Goal: Task Accomplishment & Management: Use online tool/utility

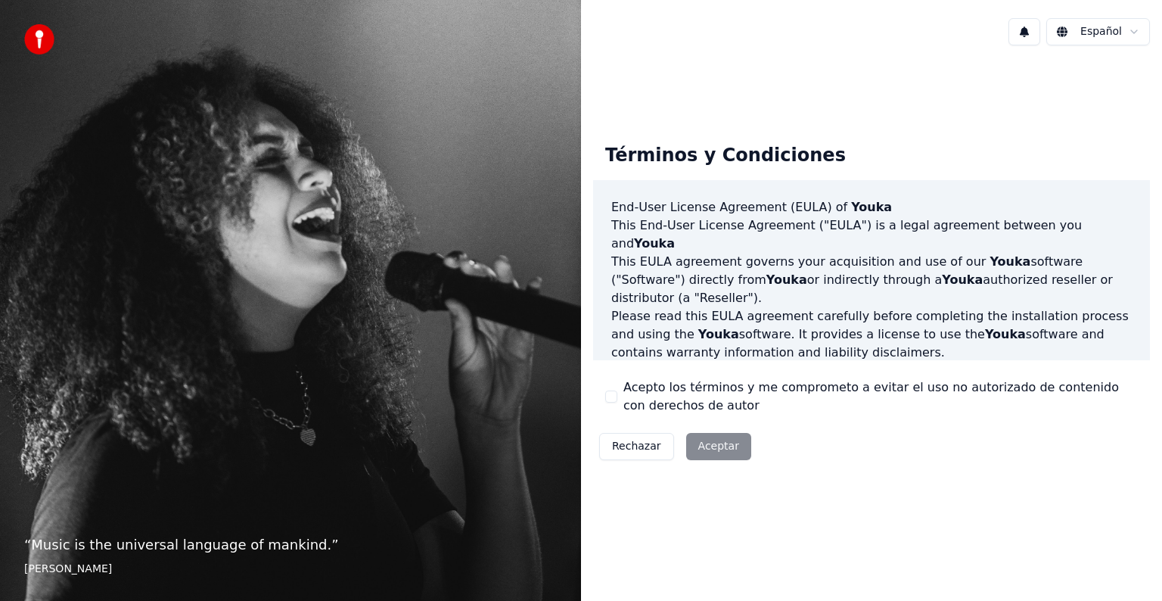
click at [719, 451] on div "Rechazar Aceptar" at bounding box center [675, 446] width 164 height 39
click at [609, 397] on button "Acepto los términos y me comprometo a evitar el uso no autorizado de contenido …" at bounding box center [611, 396] width 12 height 12
click at [723, 450] on button "Aceptar" at bounding box center [718, 446] width 65 height 27
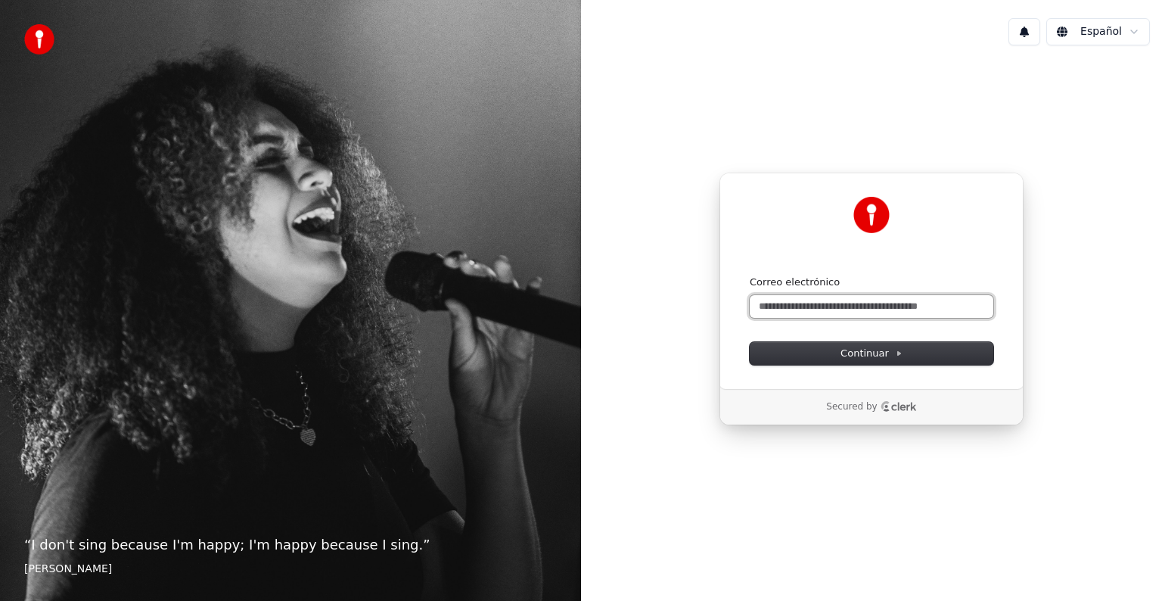
click at [804, 306] on input "Correo electrónico" at bounding box center [872, 306] width 244 height 23
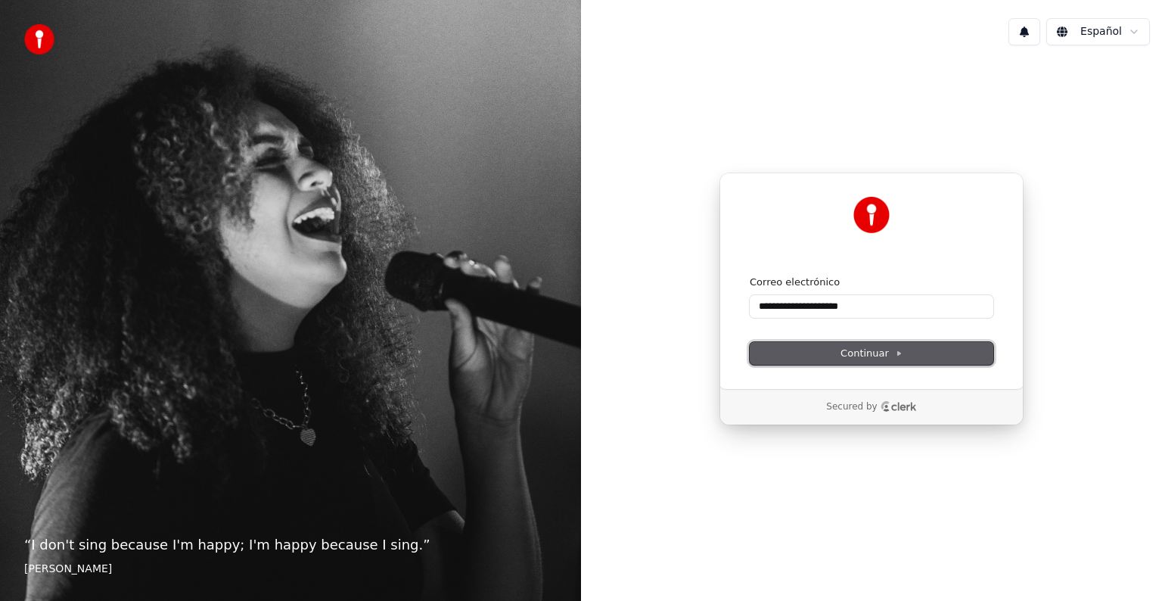
click at [867, 348] on span "Continuar" at bounding box center [872, 354] width 62 height 14
type input "**********"
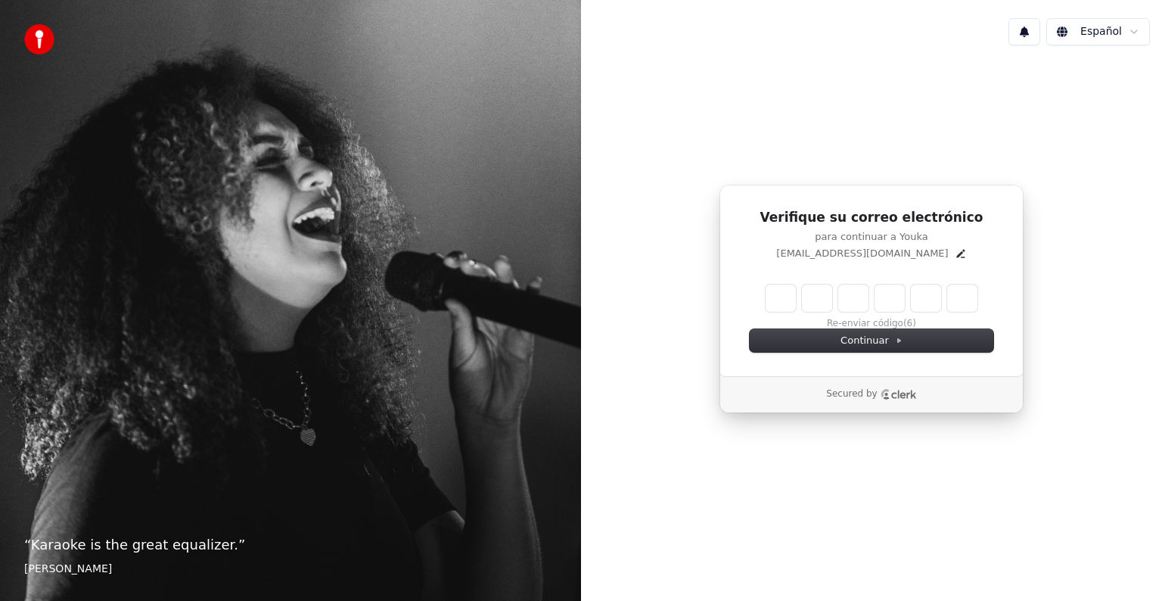
click at [775, 294] on input "Enter verification code" at bounding box center [872, 298] width 212 height 27
type input "******"
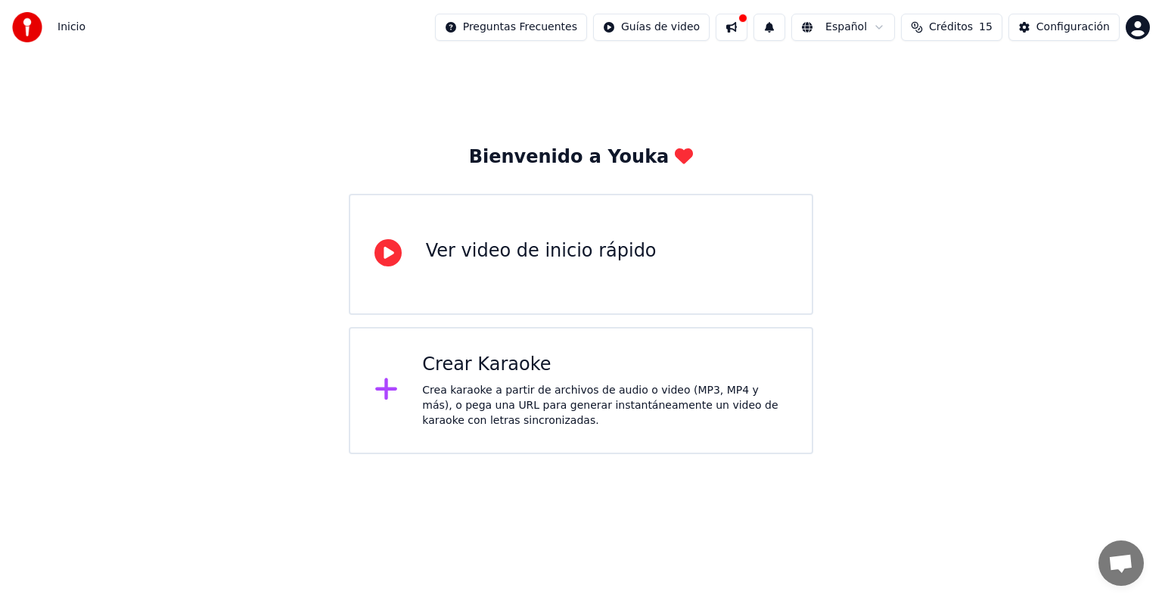
click at [493, 365] on div "Crear Karaoke" at bounding box center [604, 365] width 365 height 24
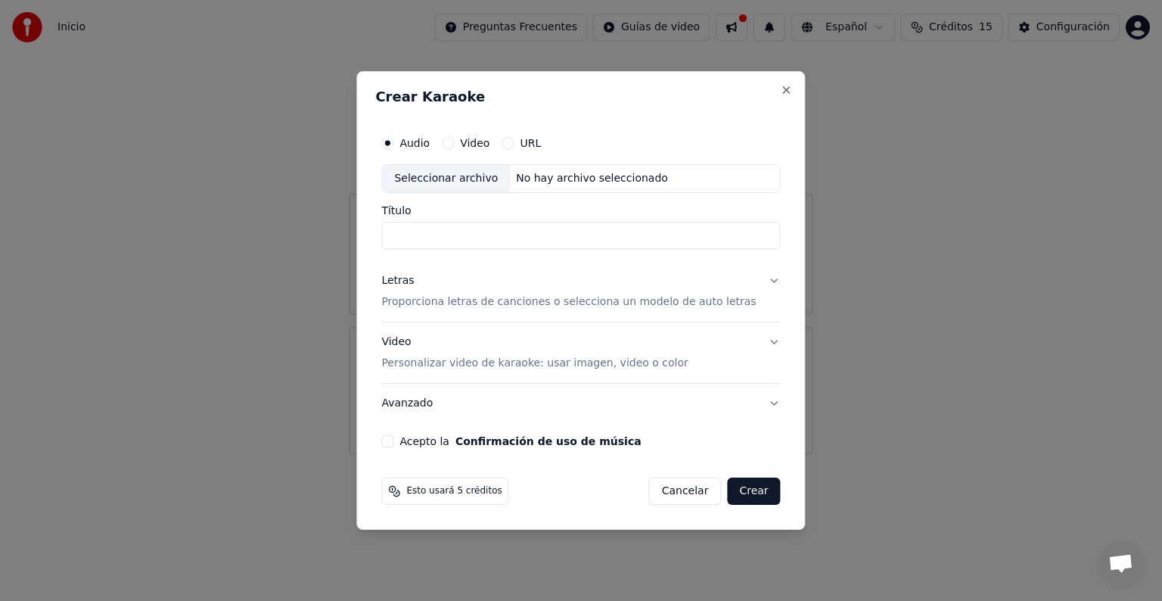
click at [541, 138] on label "URL" at bounding box center [530, 143] width 21 height 11
click at [514, 137] on button "URL" at bounding box center [508, 143] width 12 height 12
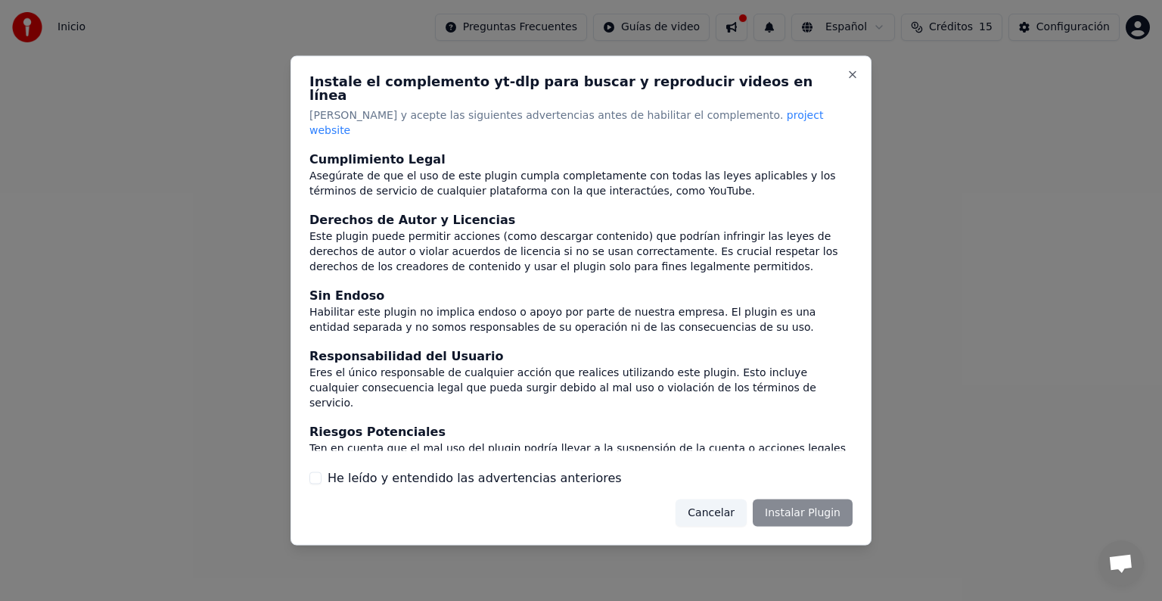
click at [817, 499] on div "Cancelar Instalar Plugin" at bounding box center [764, 512] width 177 height 27
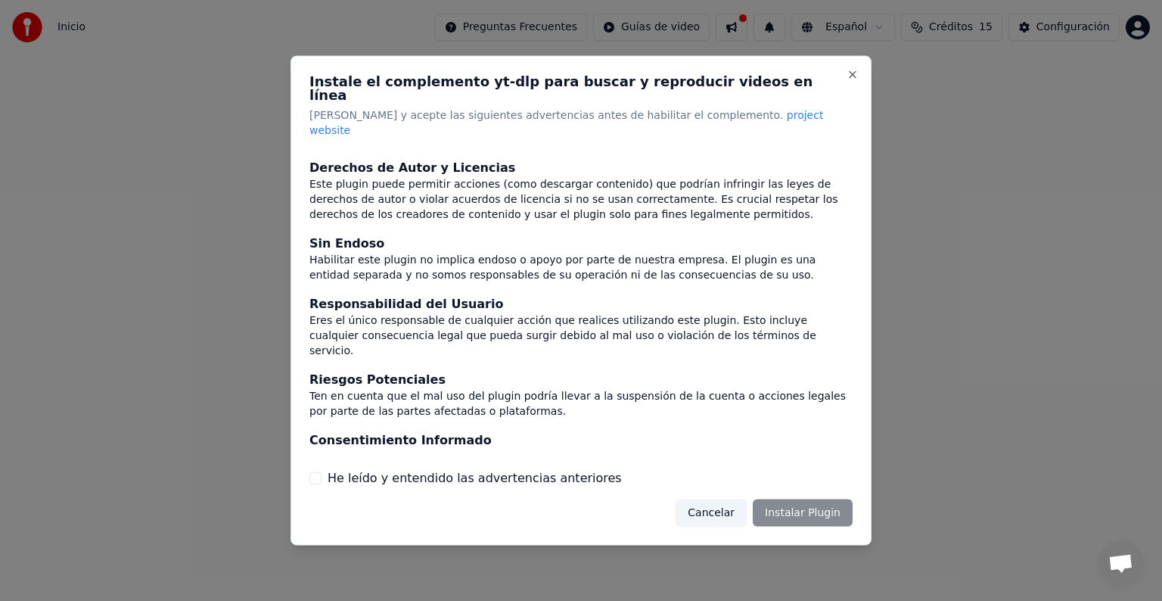
scroll to position [66, 0]
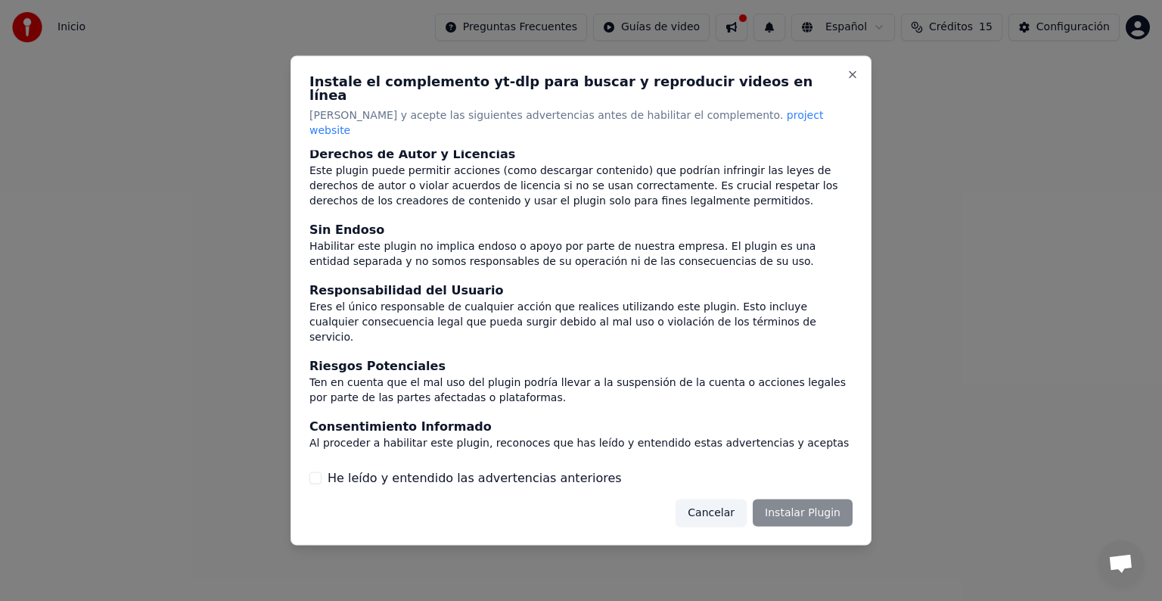
click at [321, 468] on div "He leído y entendido las advertencias anteriores" at bounding box center [580, 477] width 543 height 18
click at [317, 471] on button "He leído y entendido las advertencias anteriores" at bounding box center [315, 477] width 12 height 12
click at [815, 499] on button "Instalar Plugin" at bounding box center [803, 512] width 100 height 27
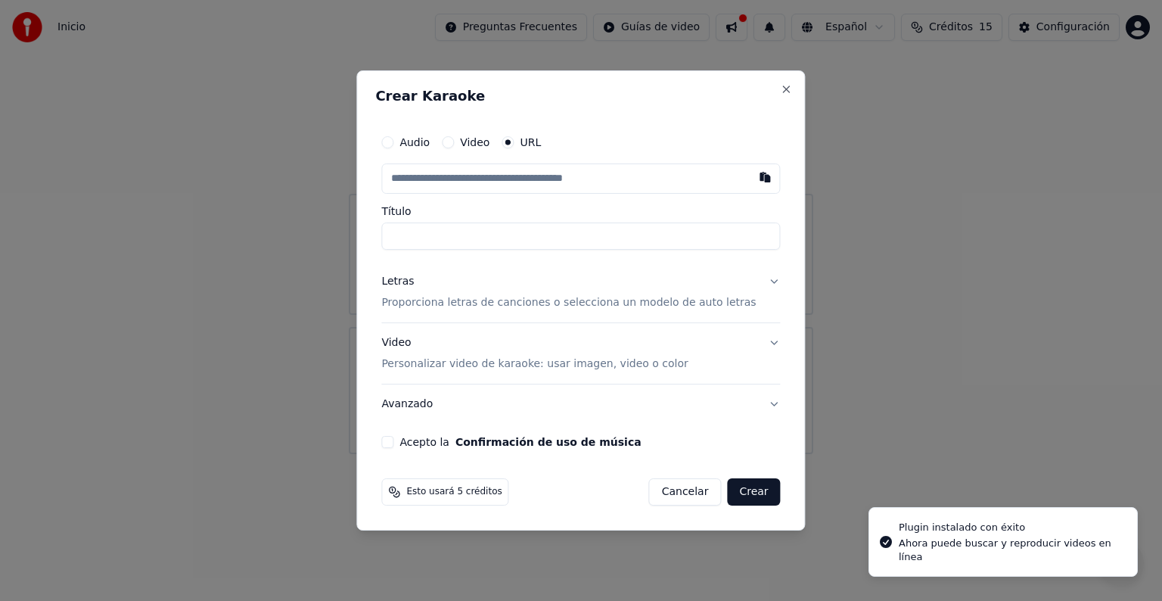
type input "**********"
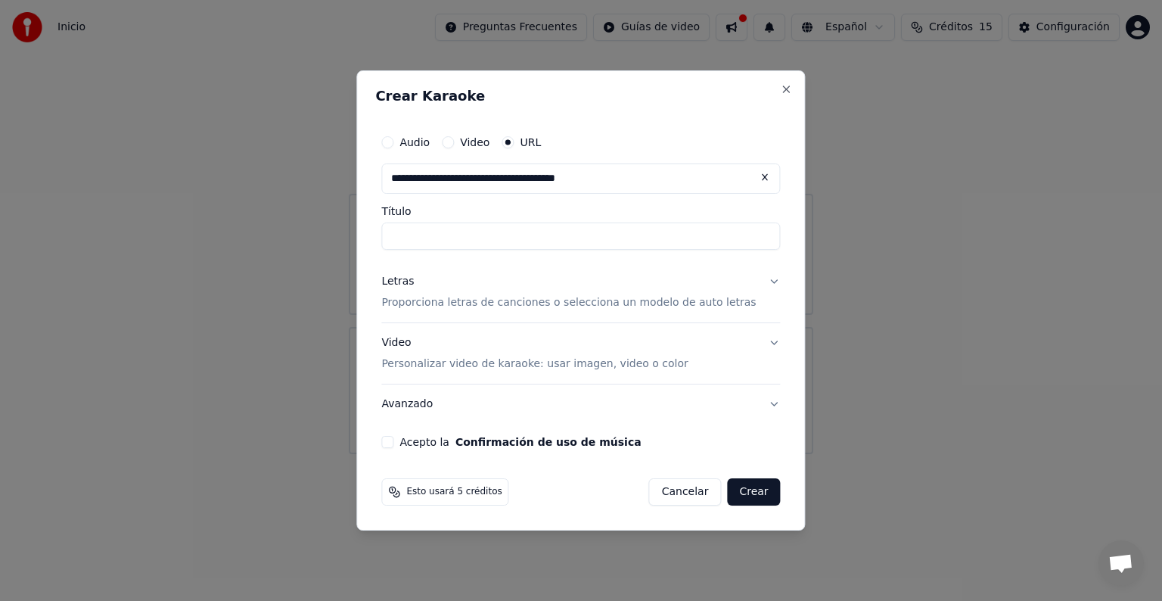
type input "**********"
click at [755, 278] on button "Letras Proporciona letras de canciones o selecciona un modelo de auto letras" at bounding box center [580, 292] width 399 height 61
type input "**********"
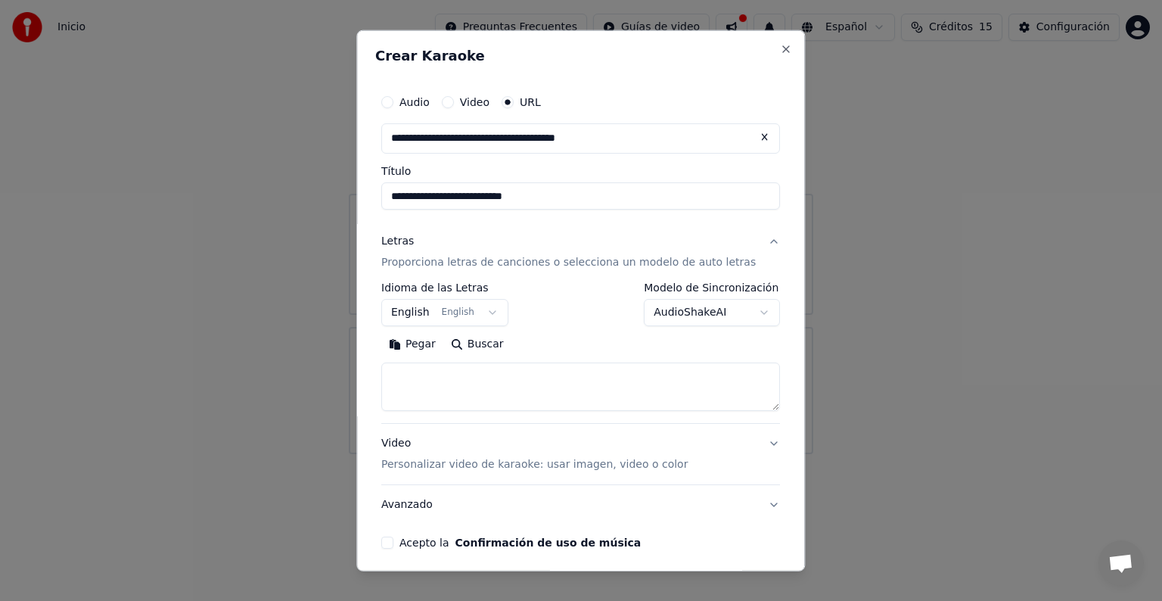
click at [493, 309] on button "English English" at bounding box center [444, 312] width 127 height 27
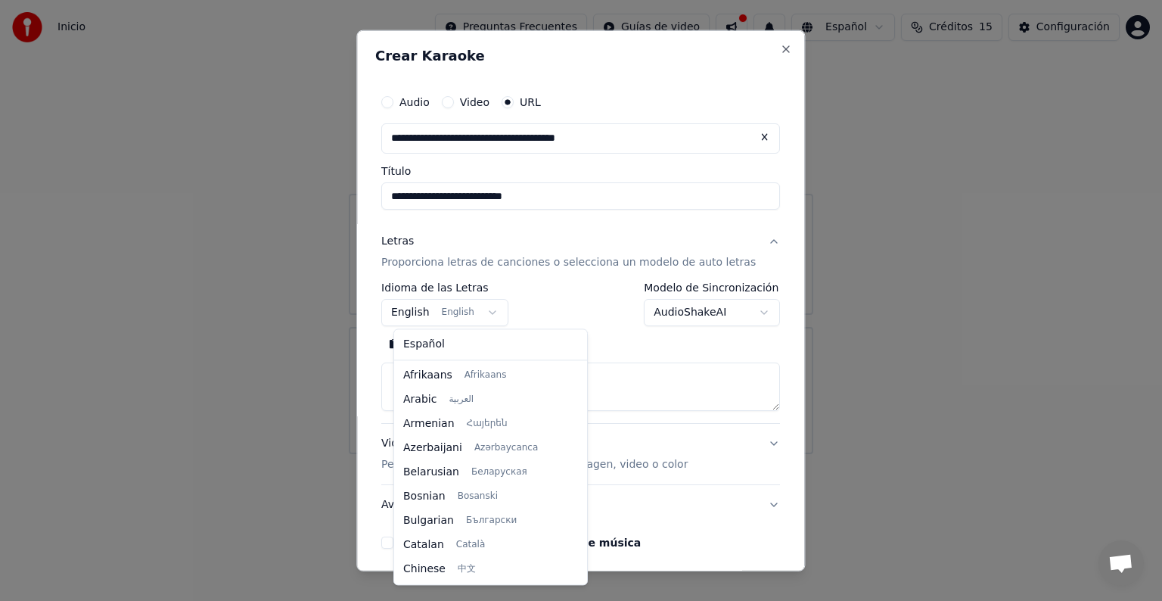
scroll to position [121, 0]
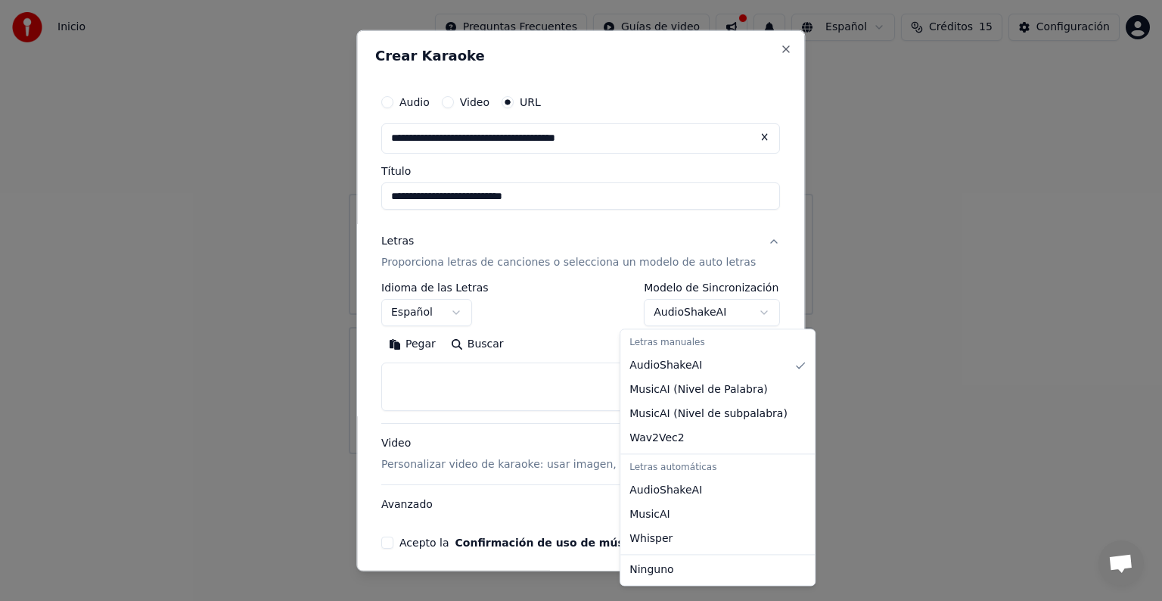
click at [735, 311] on body "**********" at bounding box center [581, 227] width 1162 height 454
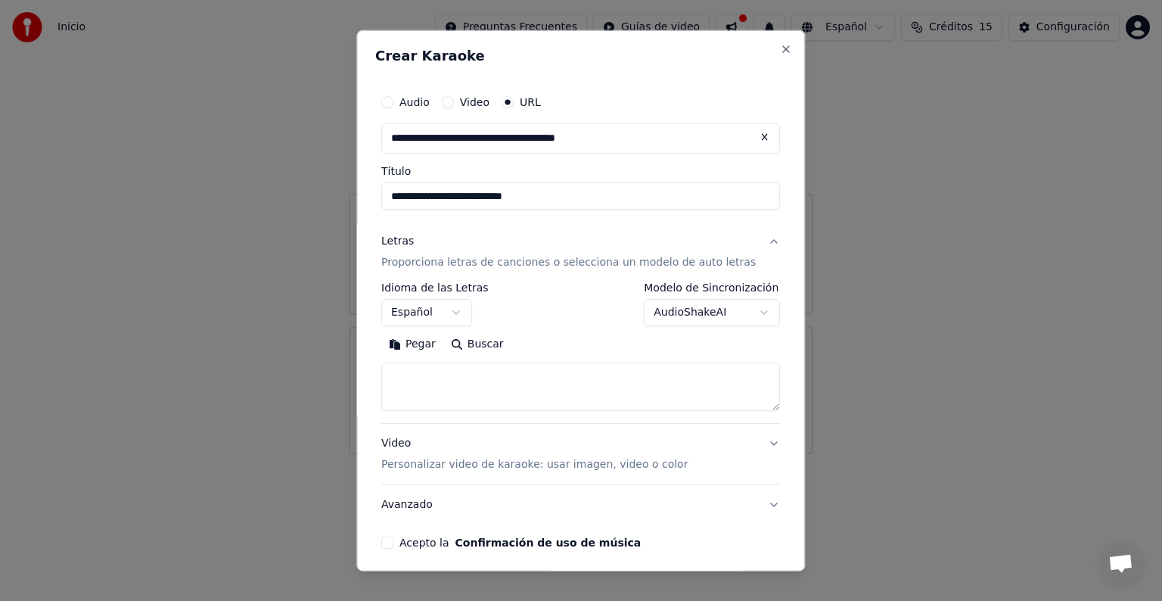
click at [393, 540] on button "Acepto la Confirmación de uso de música" at bounding box center [387, 542] width 12 height 12
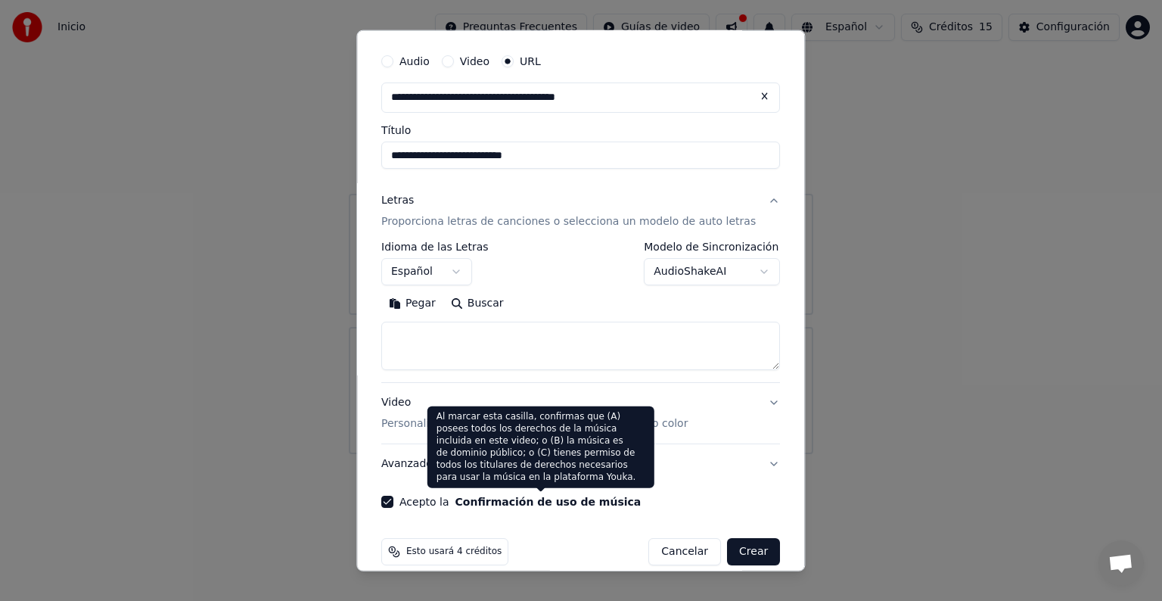
scroll to position [59, 0]
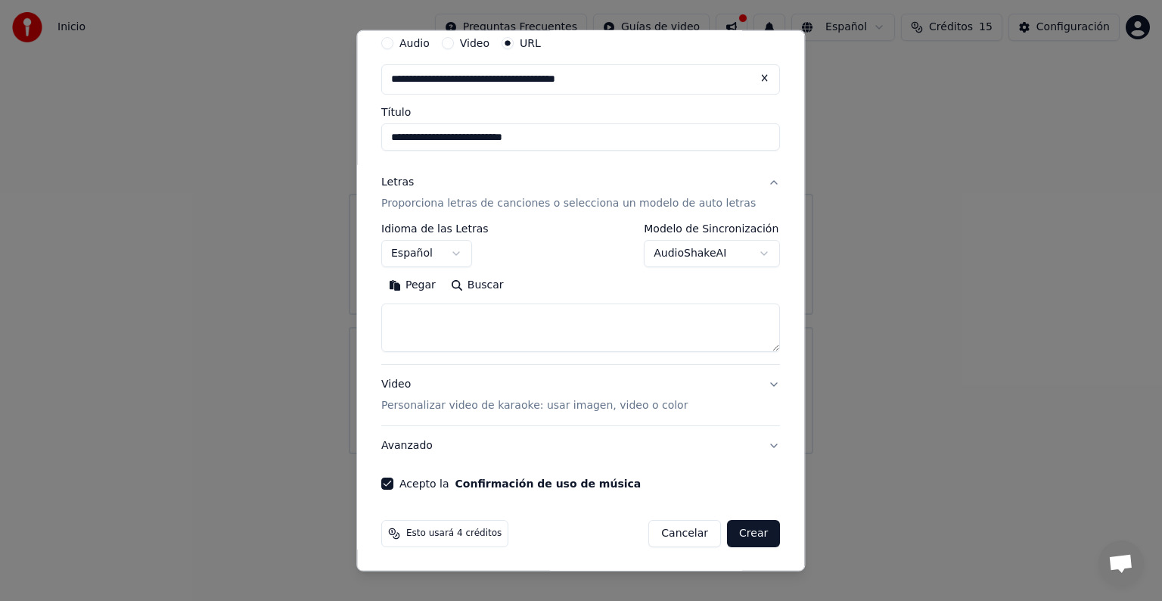
click at [735, 530] on button "Crear" at bounding box center [753, 533] width 53 height 27
select select "**"
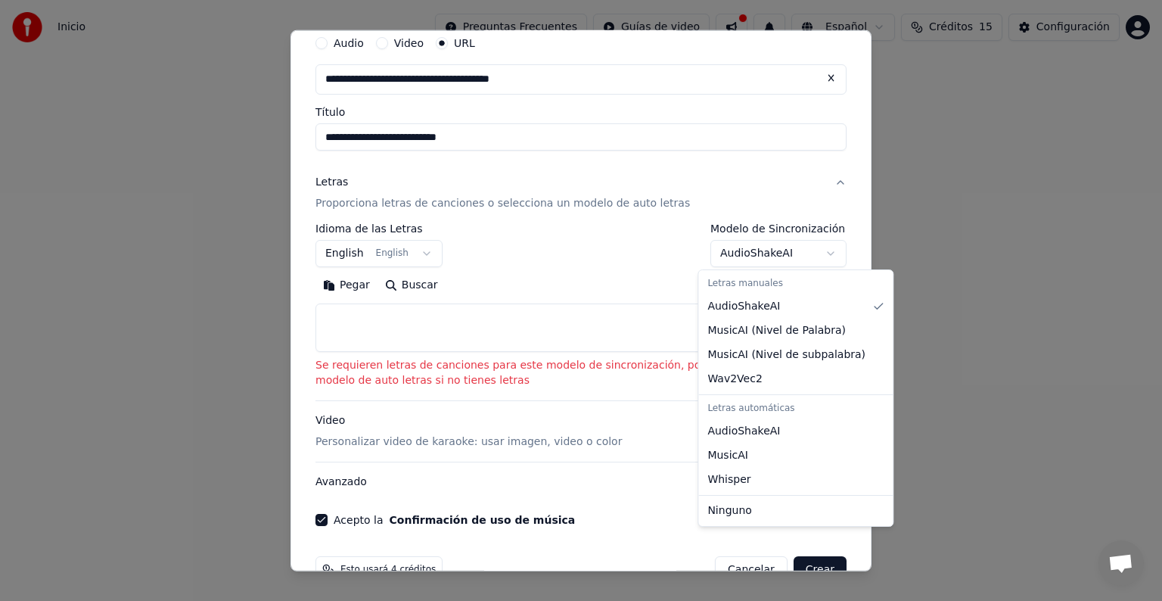
click at [800, 254] on body "**********" at bounding box center [581, 227] width 1162 height 454
select select "**********"
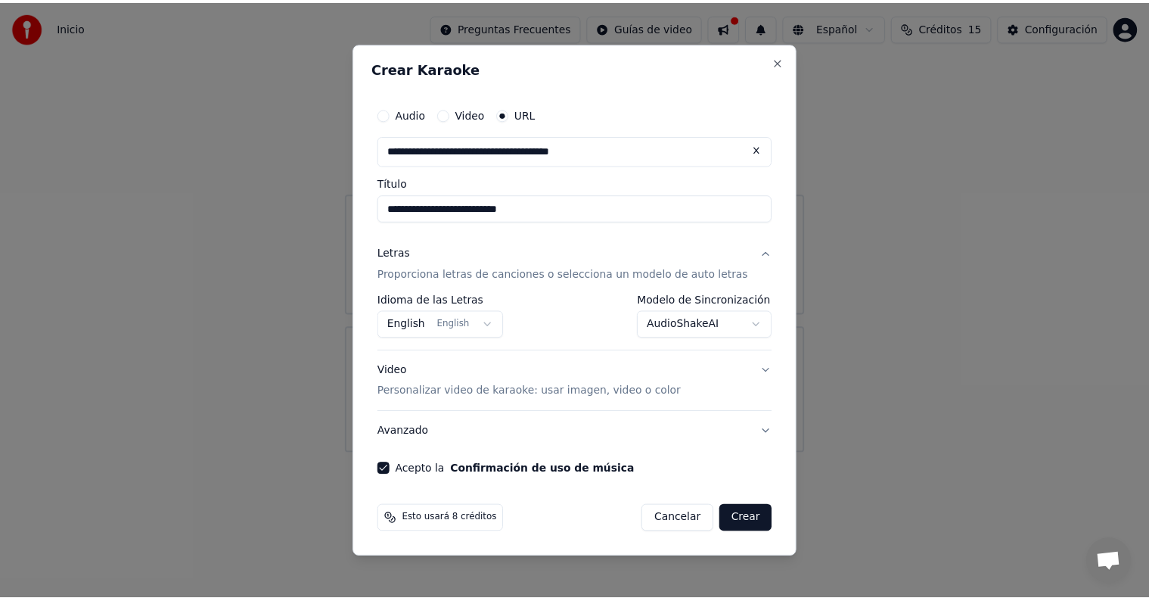
scroll to position [0, 0]
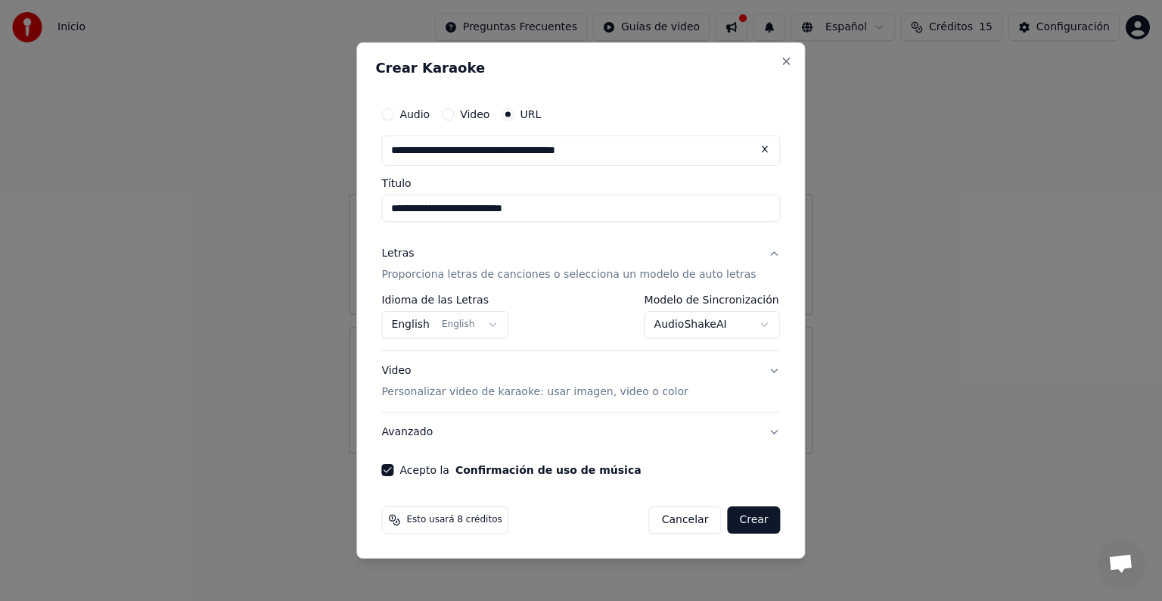
click at [751, 518] on button "Crear" at bounding box center [753, 519] width 53 height 27
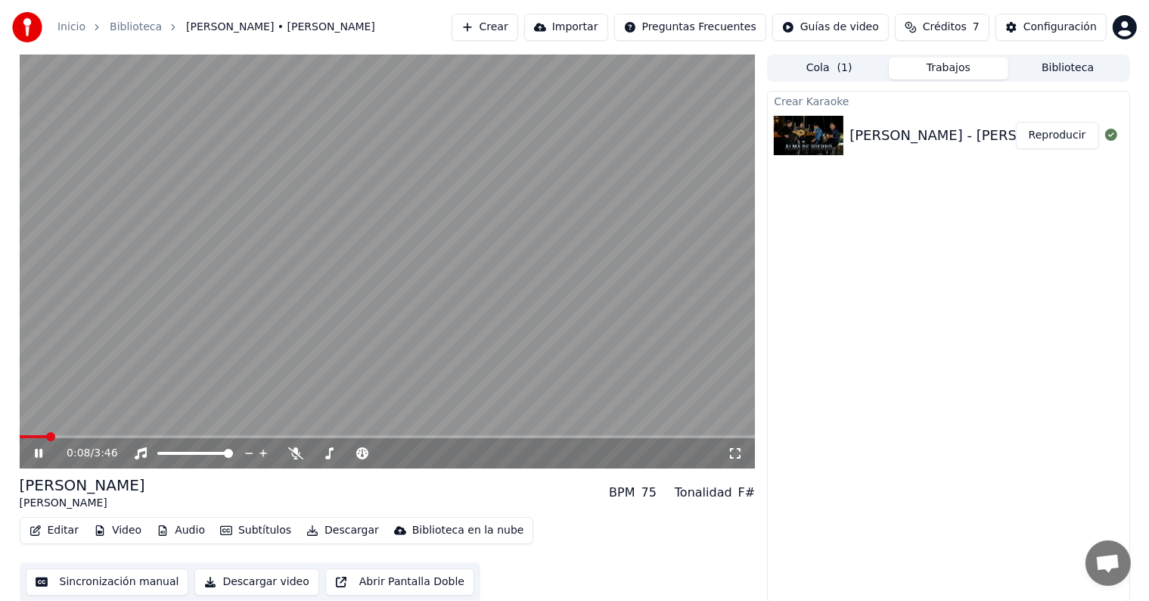
click at [440, 335] on video at bounding box center [388, 261] width 736 height 414
click at [362, 338] on video at bounding box center [388, 261] width 736 height 414
click at [294, 447] on icon at bounding box center [295, 453] width 15 height 12
click at [294, 448] on icon at bounding box center [295, 453] width 15 height 12
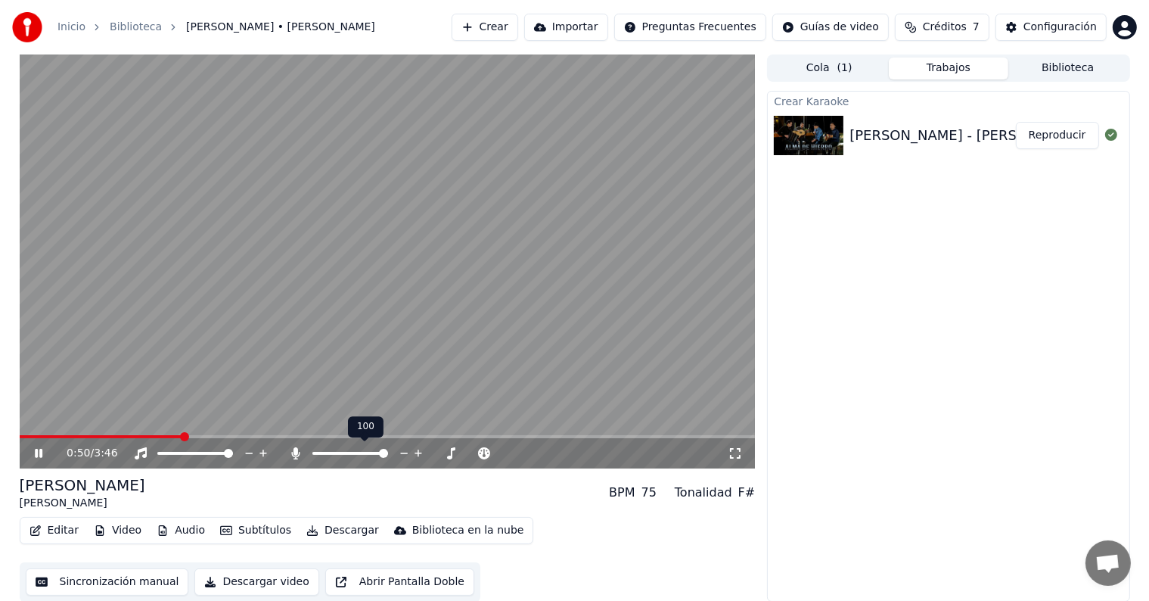
click at [294, 448] on icon at bounding box center [295, 453] width 15 height 12
click at [36, 449] on icon at bounding box center [39, 453] width 8 height 9
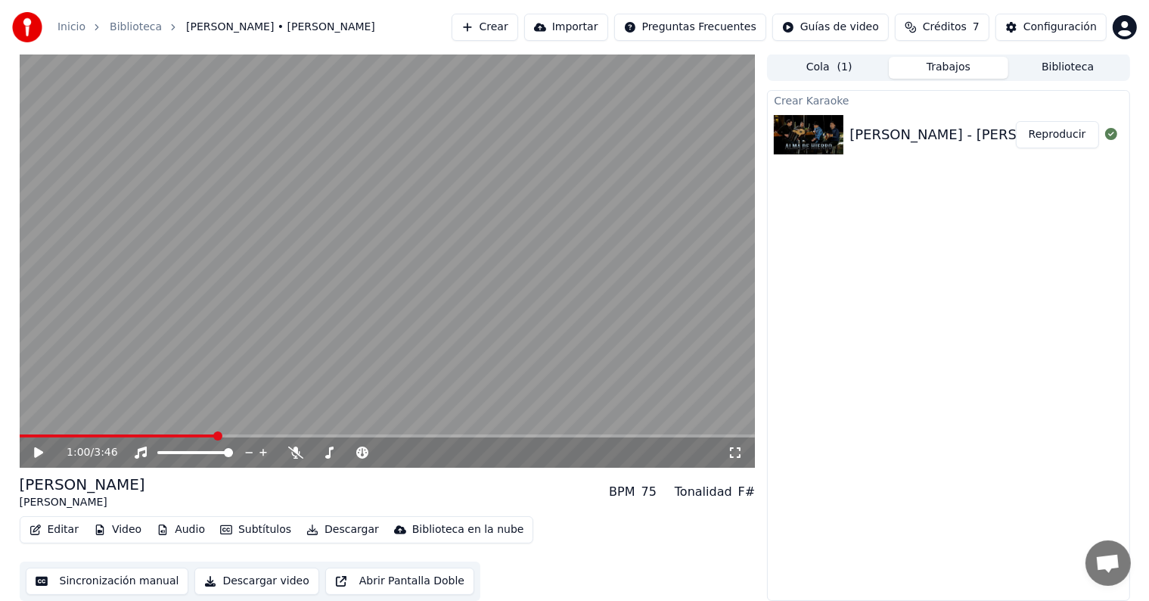
click at [118, 578] on button "Sincronización manual" at bounding box center [107, 581] width 163 height 27
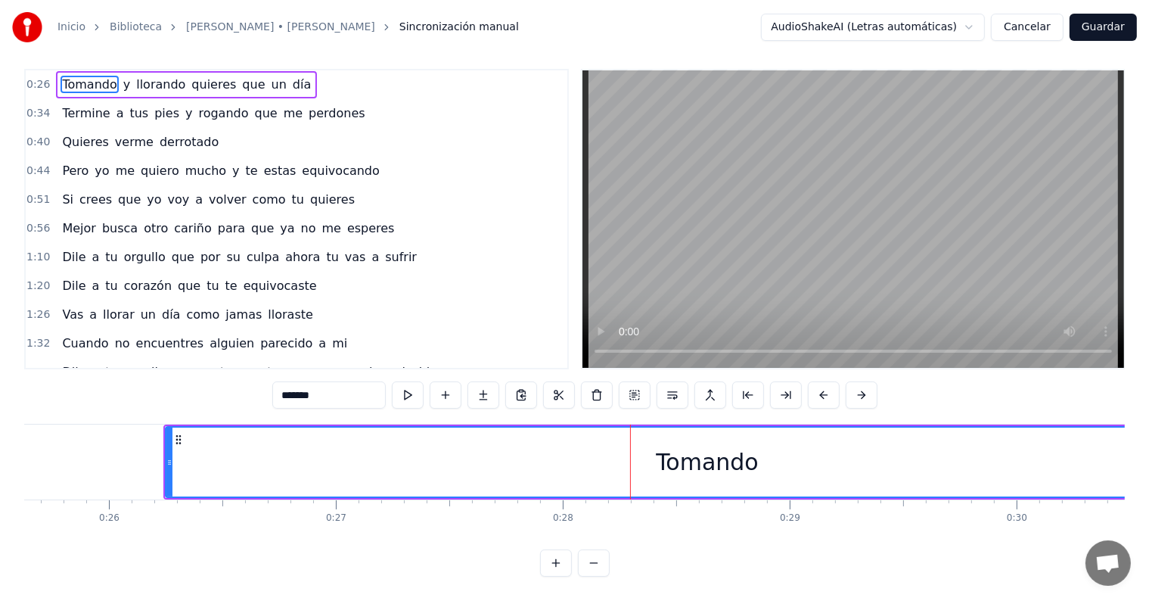
drag, startPoint x: 278, startPoint y: 71, endPoint x: 92, endPoint y: 71, distance: 186.1
click at [98, 71] on div "Tomando y llorando quieres que un día" at bounding box center [186, 84] width 261 height 27
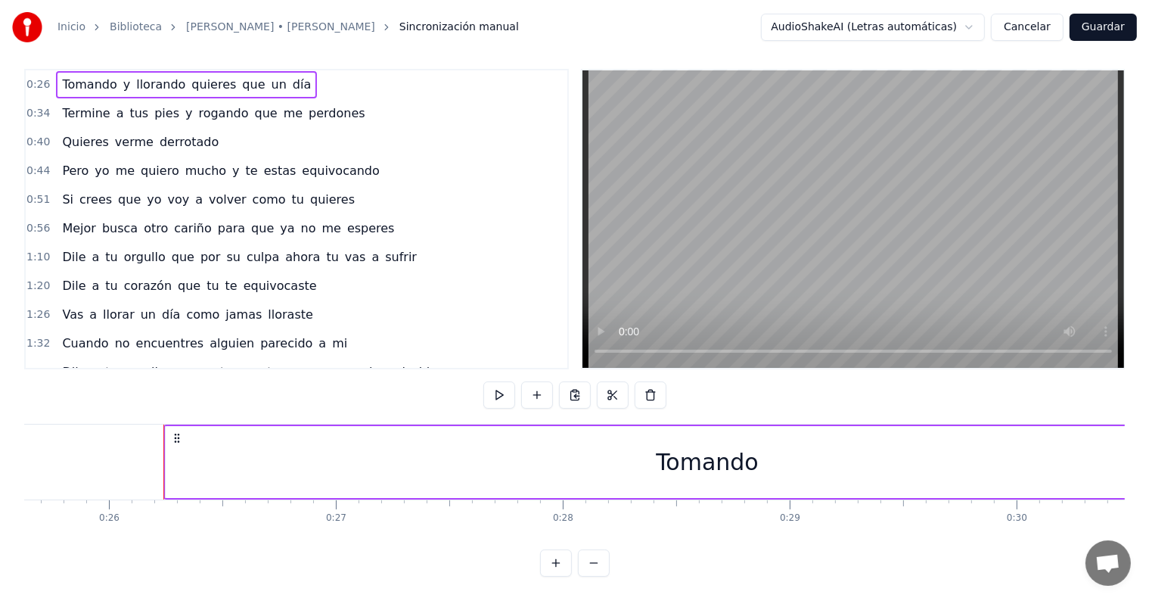
click at [95, 76] on span "Tomando" at bounding box center [90, 84] width 58 height 17
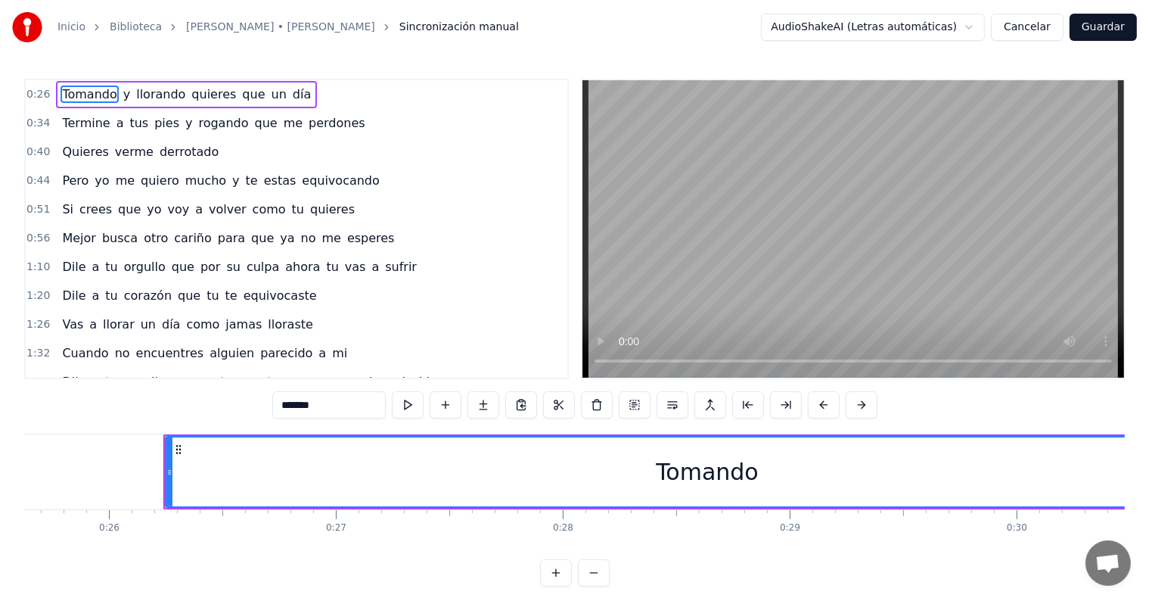
click at [341, 409] on input "*******" at bounding box center [329, 404] width 114 height 27
drag, startPoint x: 335, startPoint y: 406, endPoint x: 250, endPoint y: 414, distance: 85.8
click at [250, 414] on div "0:26 Tomando y llorando quieres que un día 0:34 Termine a tus pies y rogando qu…" at bounding box center [574, 333] width 1101 height 508
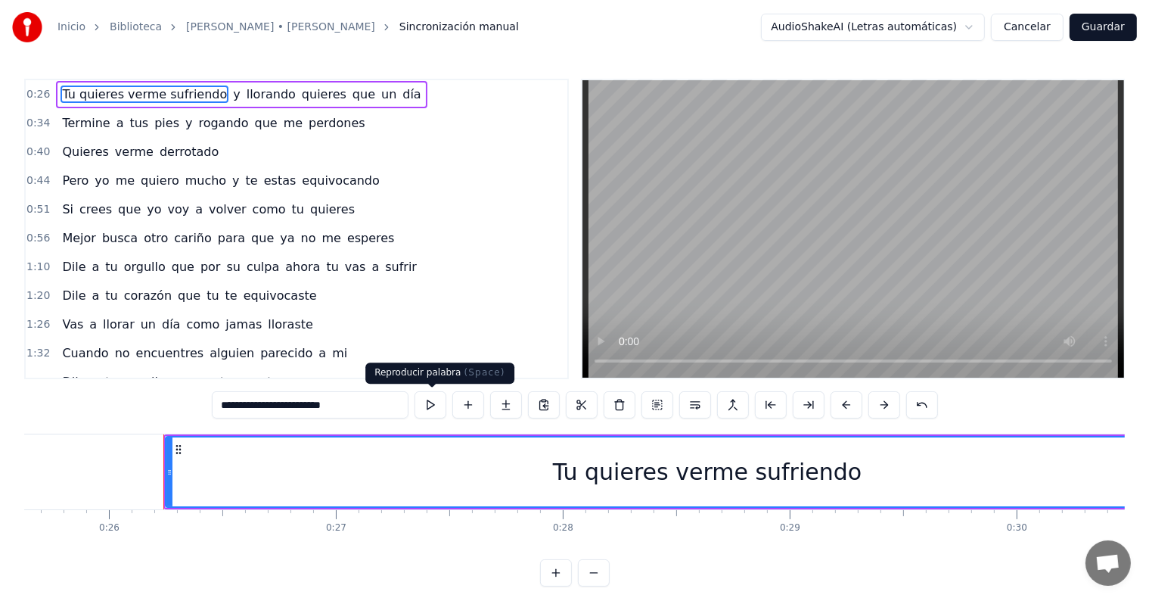
click at [432, 409] on button at bounding box center [431, 404] width 32 height 27
click at [123, 87] on span "Tu quieres verme sufriendo" at bounding box center [145, 94] width 168 height 17
click at [667, 471] on div "Tu quieres verme sufriendo" at bounding box center [707, 472] width 309 height 34
click at [232, 98] on span "y" at bounding box center [237, 94] width 10 height 17
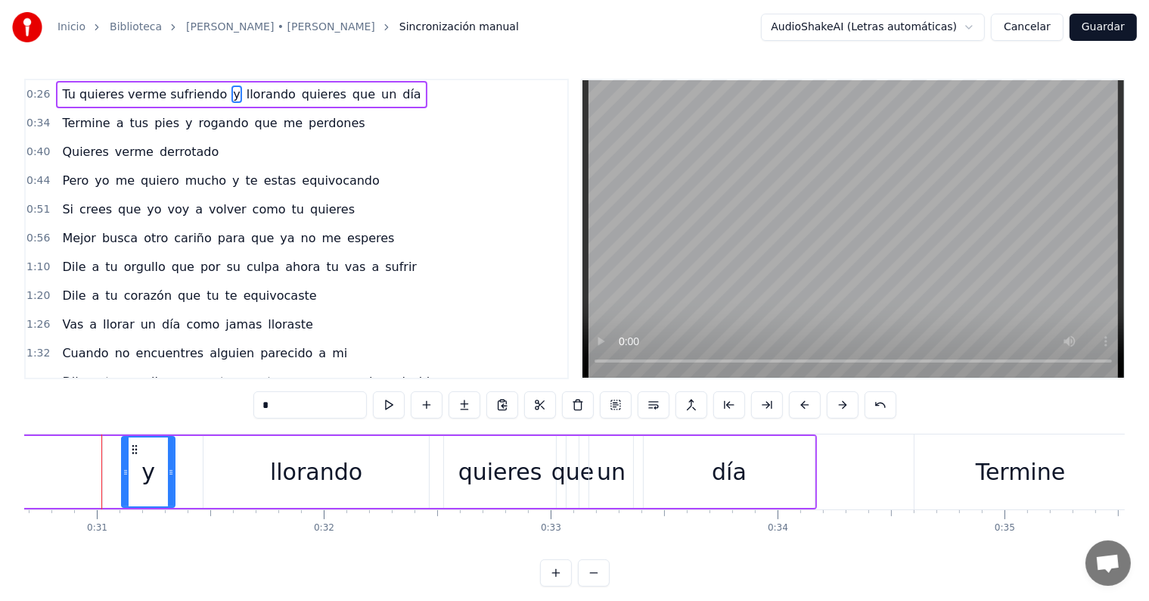
scroll to position [0, 6965]
click at [245, 91] on span "llorando" at bounding box center [271, 94] width 52 height 17
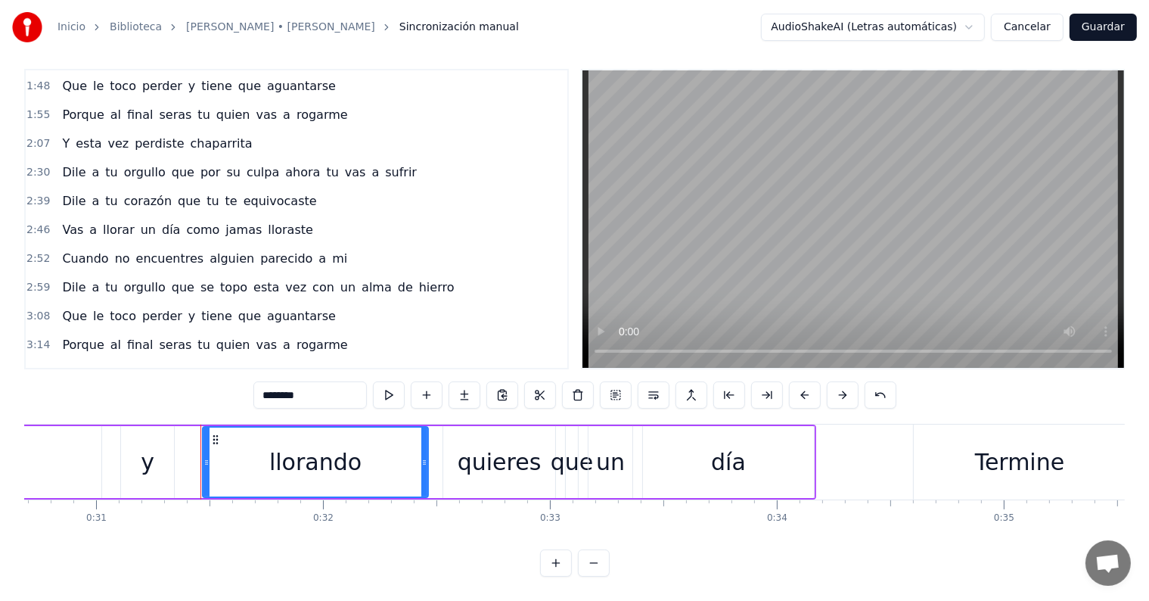
scroll to position [23, 0]
click at [527, 454] on div "quieres" at bounding box center [500, 462] width 84 height 34
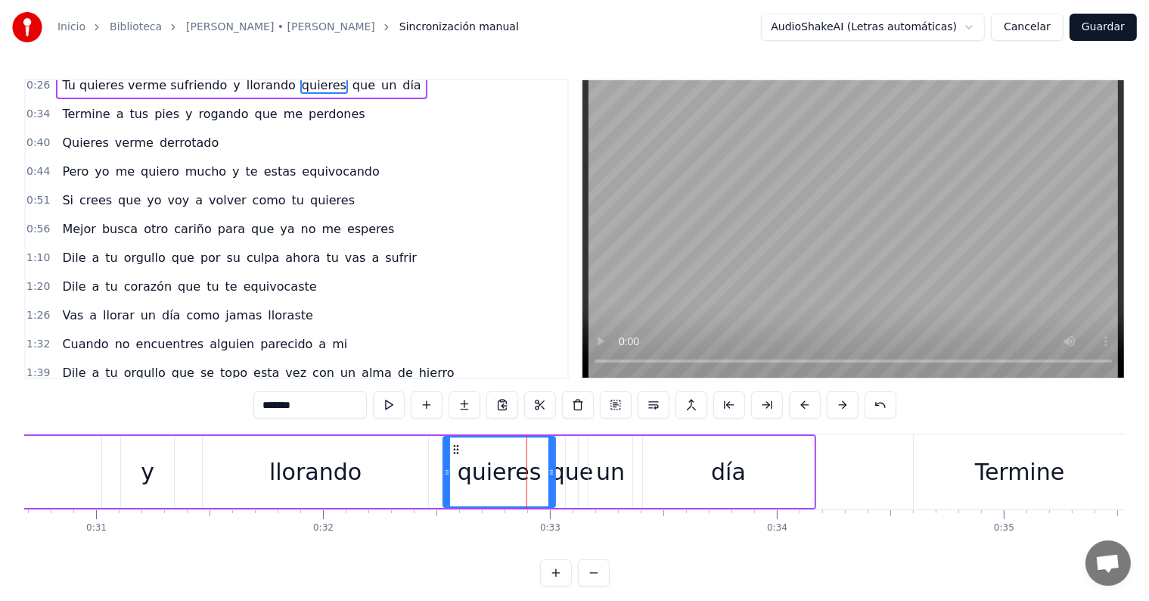
scroll to position [0, 0]
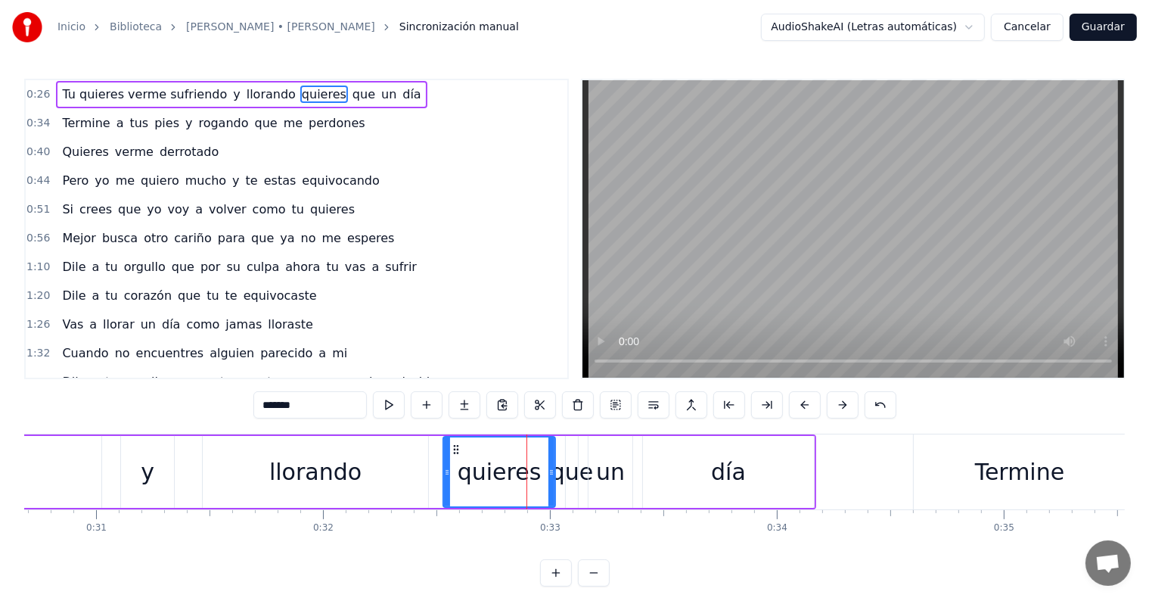
drag, startPoint x: 604, startPoint y: 464, endPoint x: 636, endPoint y: 478, distance: 34.9
click at [605, 465] on div "un" at bounding box center [610, 472] width 29 height 34
type input "**"
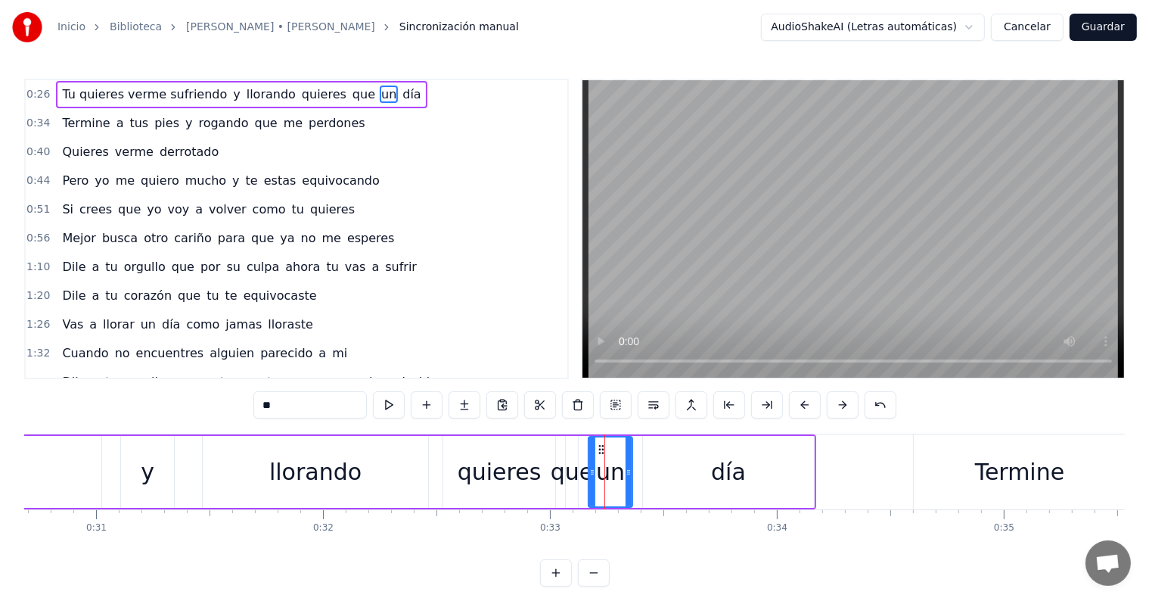
click at [290, 158] on div "0:40 Quieres verme derrotado" at bounding box center [297, 152] width 542 height 29
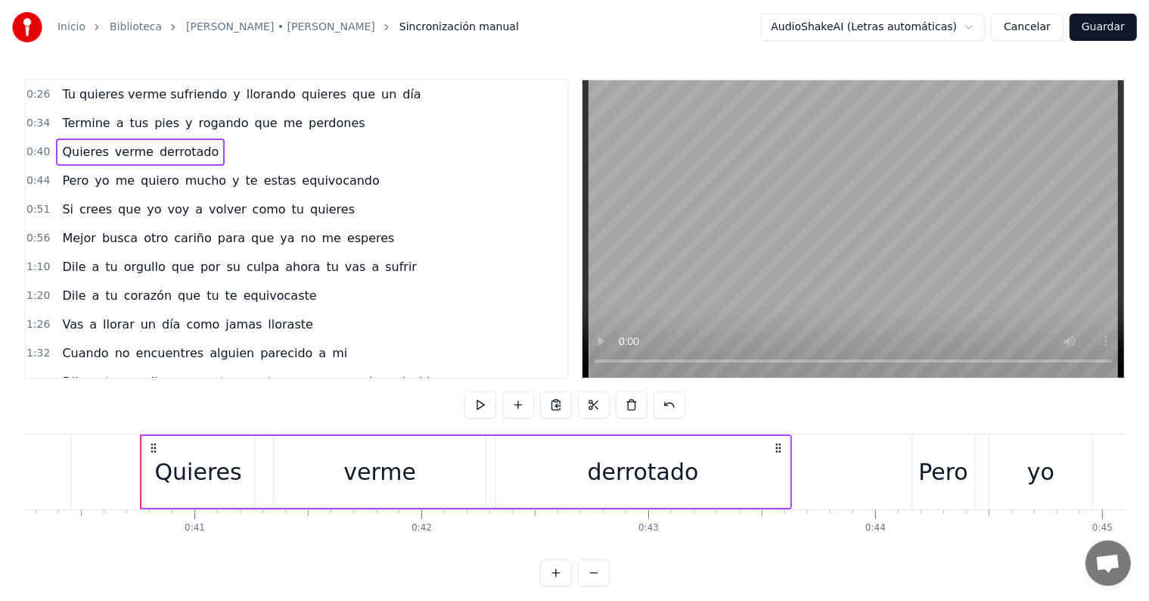
scroll to position [0, 9177]
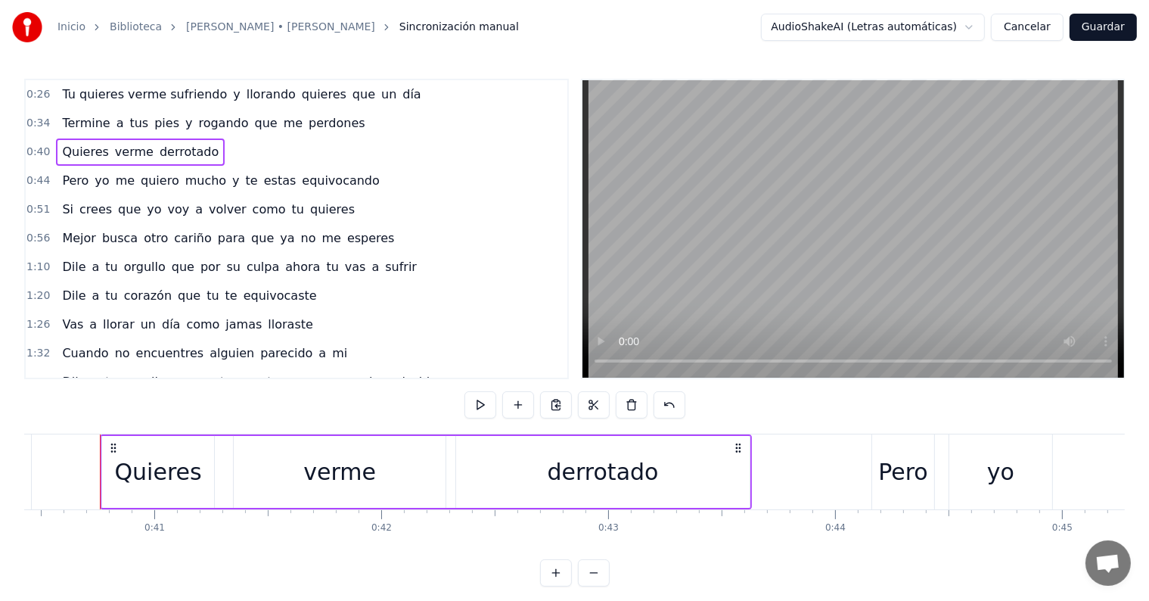
click at [865, 272] on video at bounding box center [854, 228] width 542 height 297
click at [840, 244] on video at bounding box center [854, 228] width 542 height 297
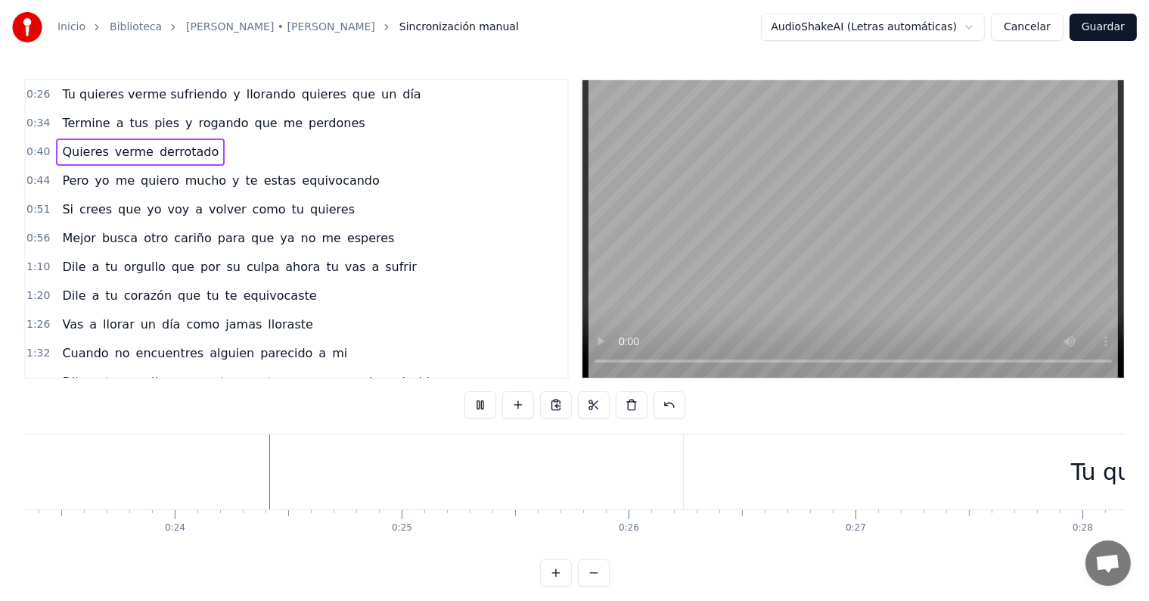
scroll to position [0, 5327]
click at [122, 92] on span "Tu quieres verme sufriendo" at bounding box center [145, 94] width 168 height 17
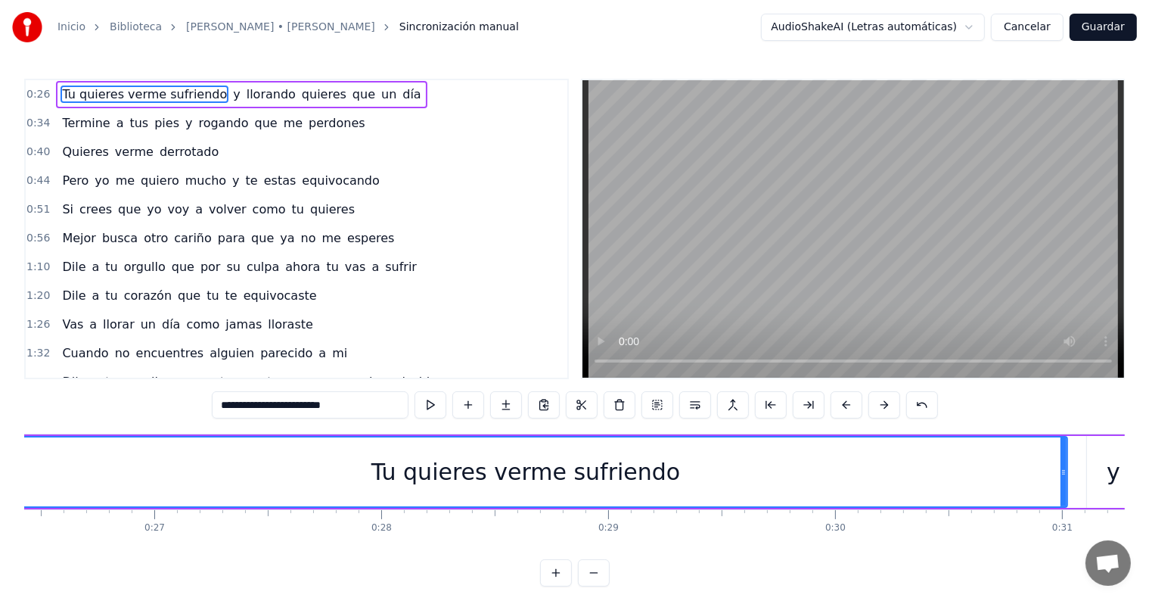
scroll to position [0, 6173]
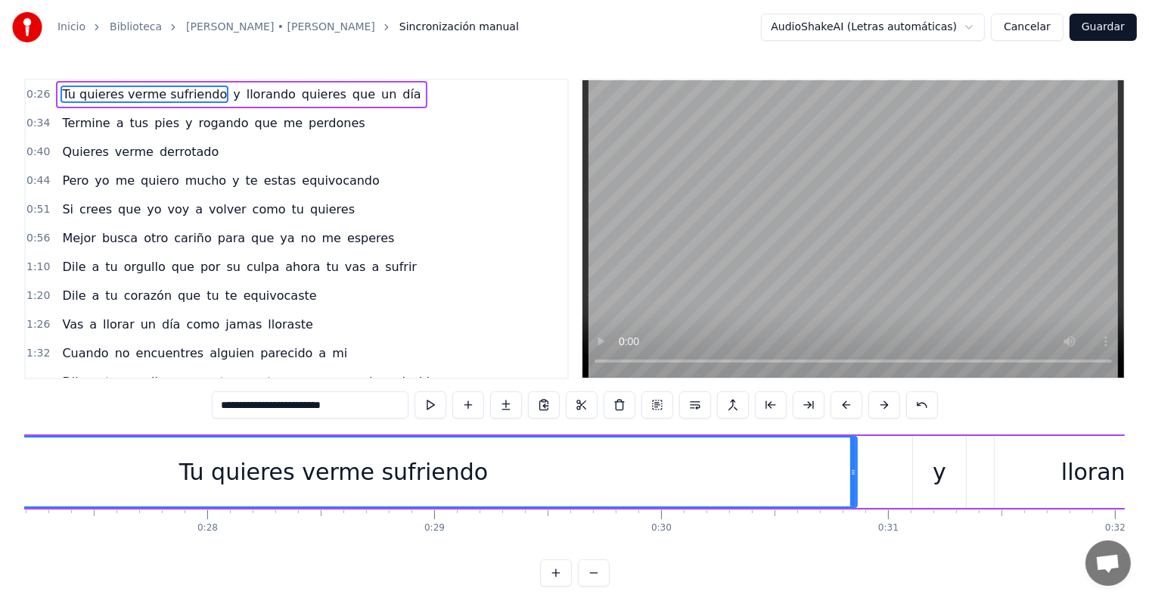
drag, startPoint x: 889, startPoint y: 474, endPoint x: 857, endPoint y: 496, distance: 38.8
click at [854, 493] on div at bounding box center [854, 471] width 6 height 69
click at [148, 89] on span "Tu quieres verme sufriendo" at bounding box center [145, 94] width 168 height 17
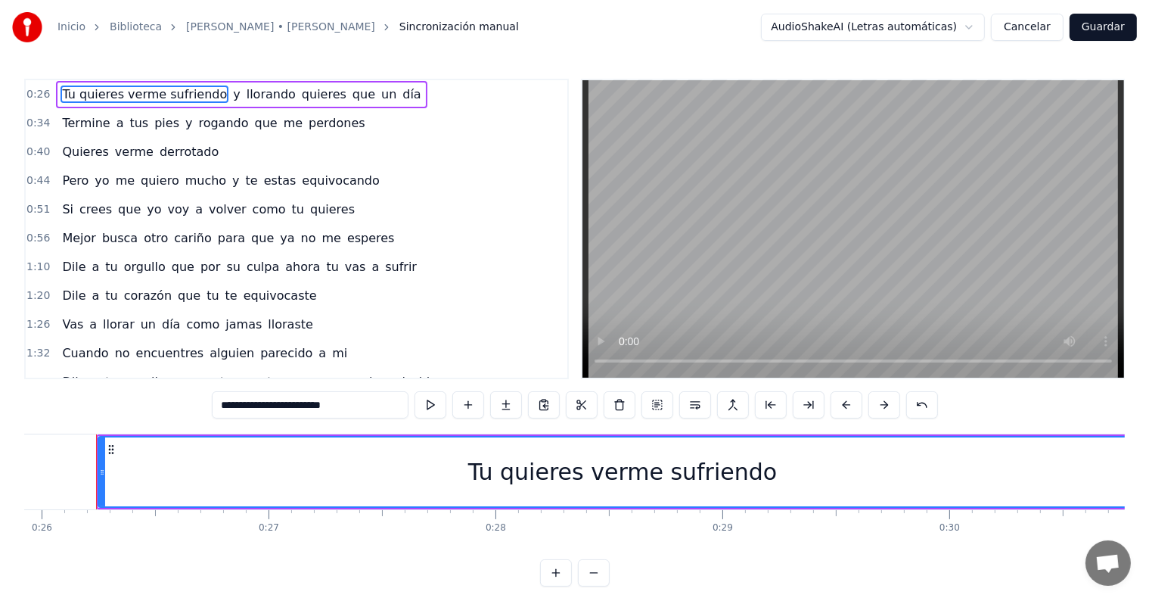
scroll to position [0, 5881]
click at [369, 406] on input "**********" at bounding box center [310, 404] width 197 height 27
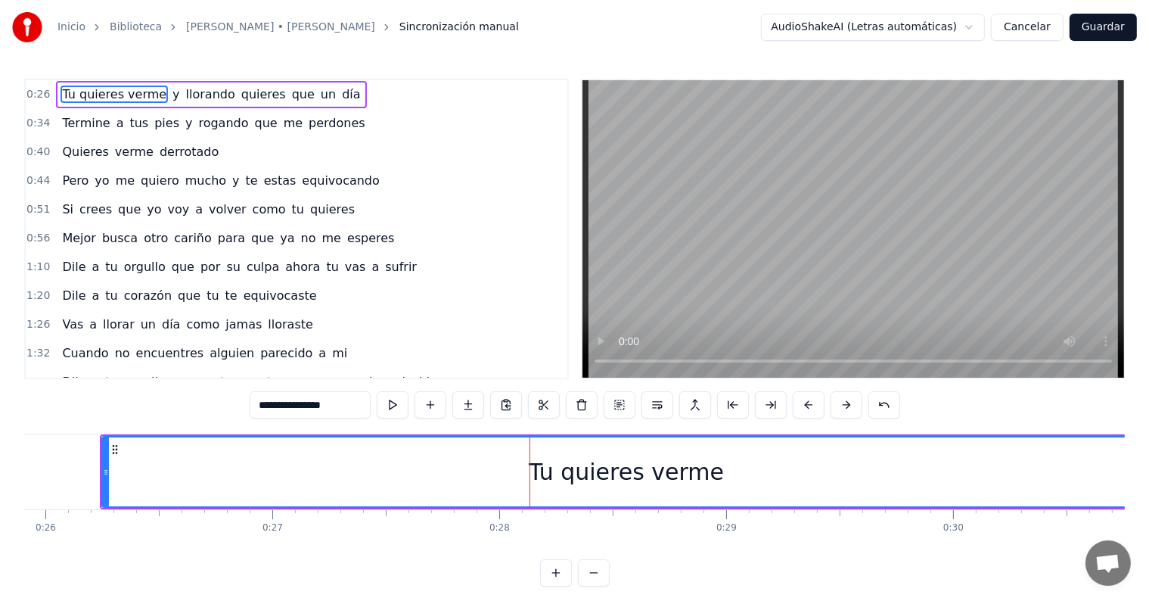
click at [97, 93] on span "Tu quieres verme" at bounding box center [114, 94] width 107 height 17
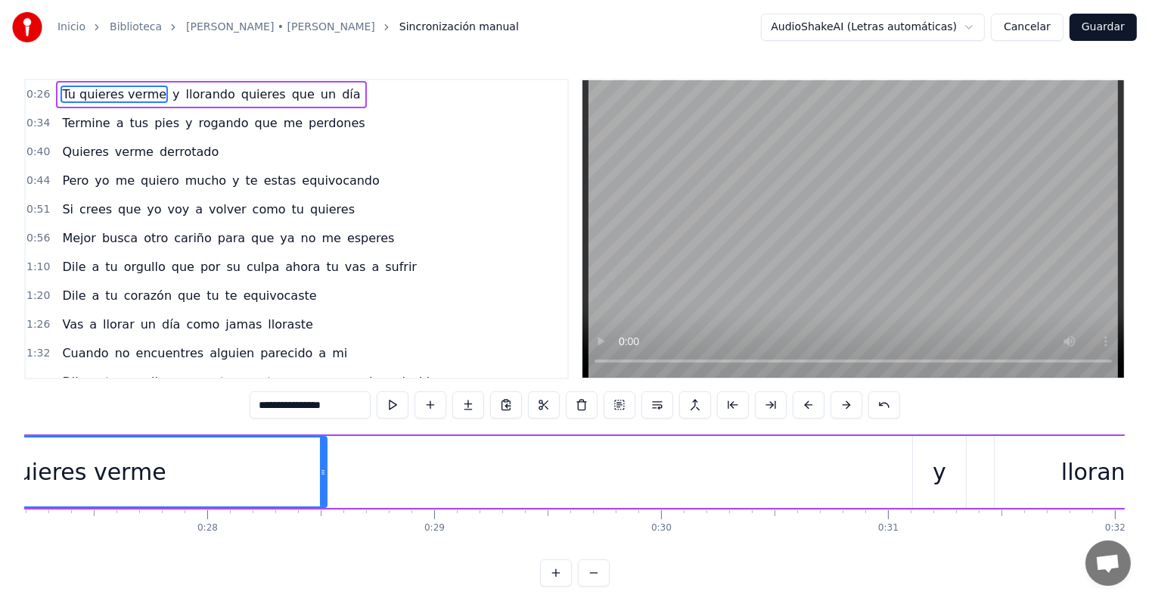
drag, startPoint x: 846, startPoint y: 475, endPoint x: 325, endPoint y: 509, distance: 522.5
click at [325, 509] on div "Tu quieres verme y llorando quieres que un día Termine a tus pies y rogando que…" at bounding box center [574, 491] width 1101 height 114
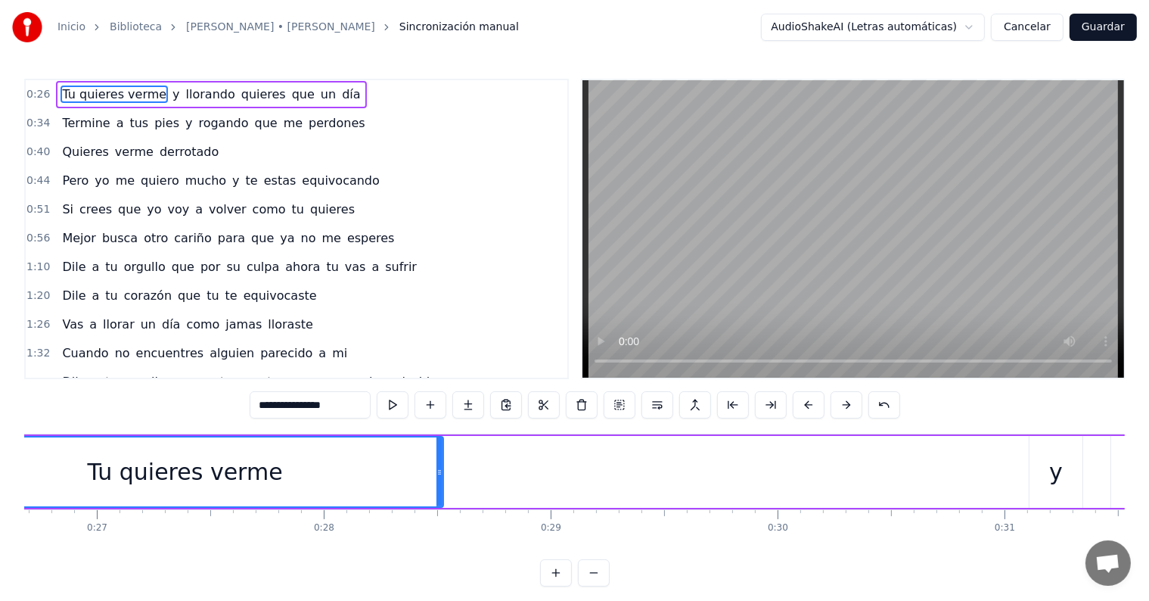
scroll to position [0, 5796]
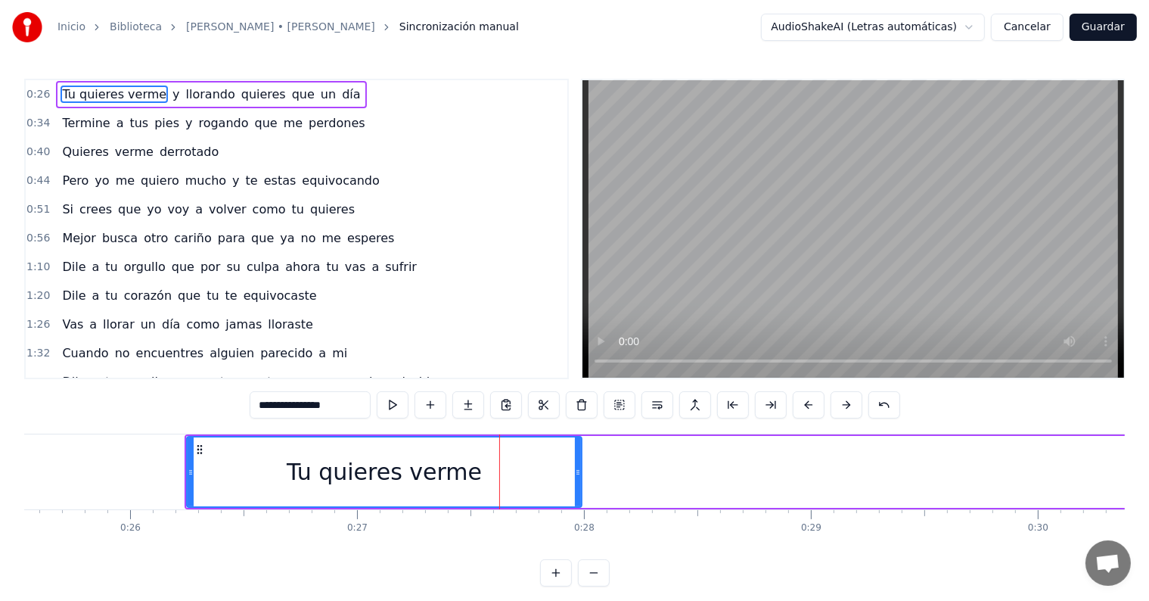
drag, startPoint x: 698, startPoint y: 472, endPoint x: 584, endPoint y: 479, distance: 114.5
click at [578, 484] on div at bounding box center [578, 471] width 6 height 69
click at [171, 94] on span "y" at bounding box center [176, 94] width 10 height 17
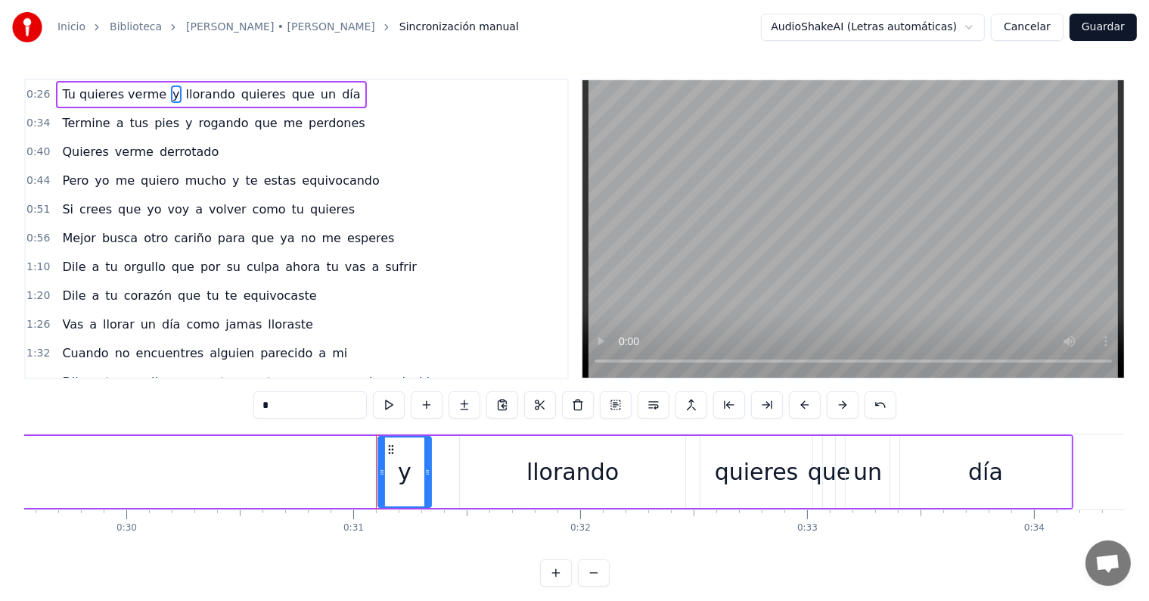
scroll to position [0, 6983]
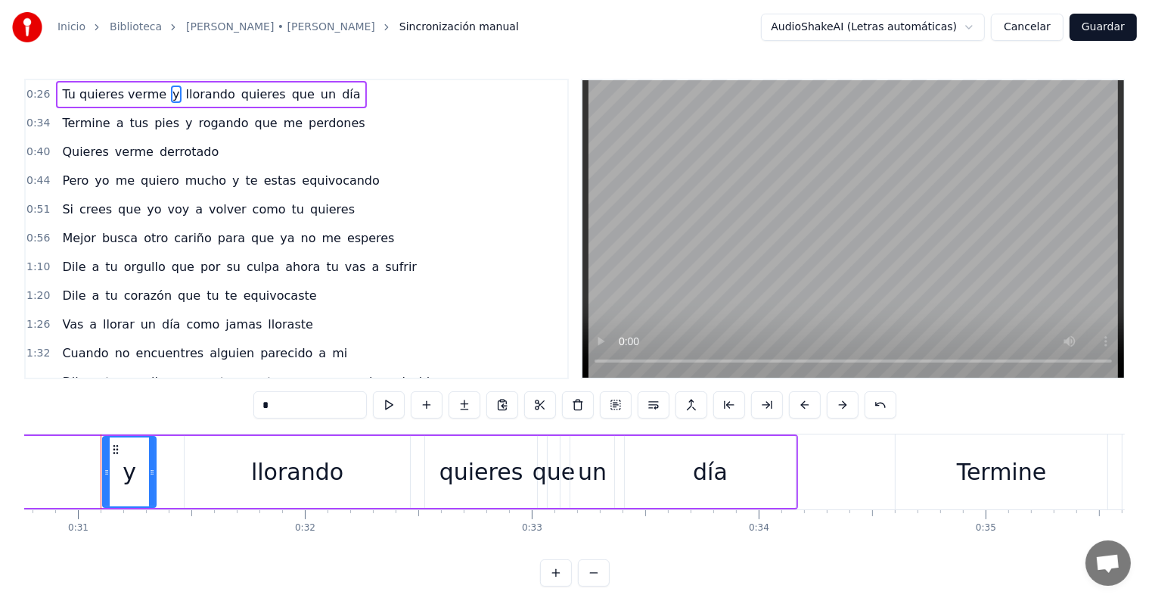
click at [291, 410] on input "*" at bounding box center [310, 404] width 114 height 27
drag, startPoint x: 278, startPoint y: 409, endPoint x: 225, endPoint y: 410, distance: 53.0
click at [225, 410] on div "0:26 Tu quieres verme y llorando quieres que un día 0:34 Termine a tus pies y r…" at bounding box center [574, 333] width 1101 height 508
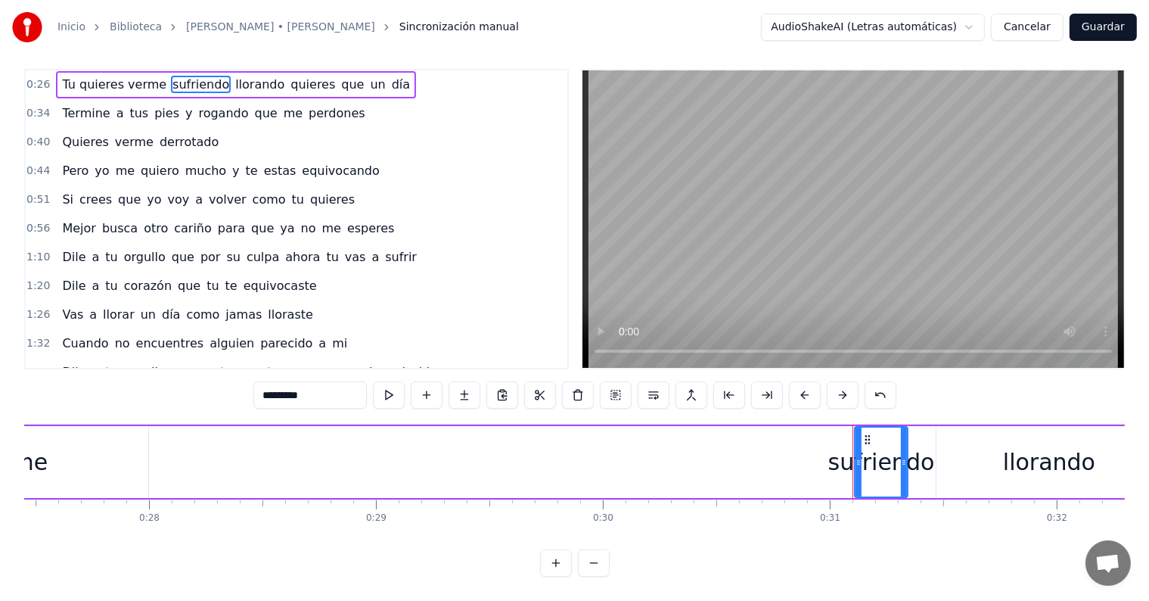
scroll to position [0, 6260]
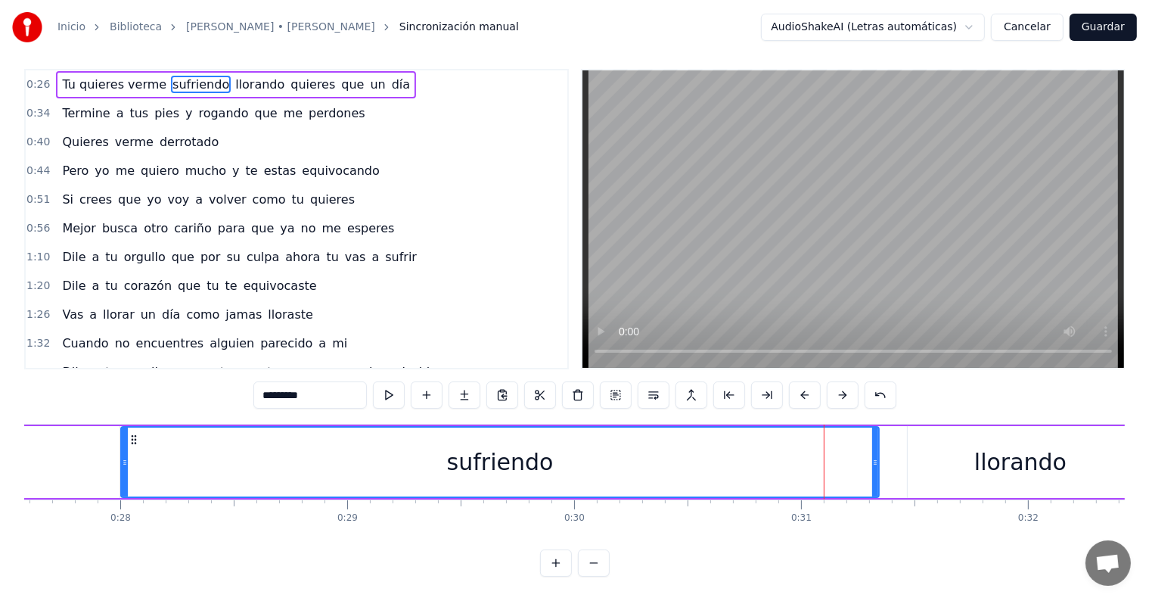
drag, startPoint x: 770, startPoint y: 460, endPoint x: 123, endPoint y: 470, distance: 647.8
click at [123, 470] on div at bounding box center [125, 462] width 6 height 69
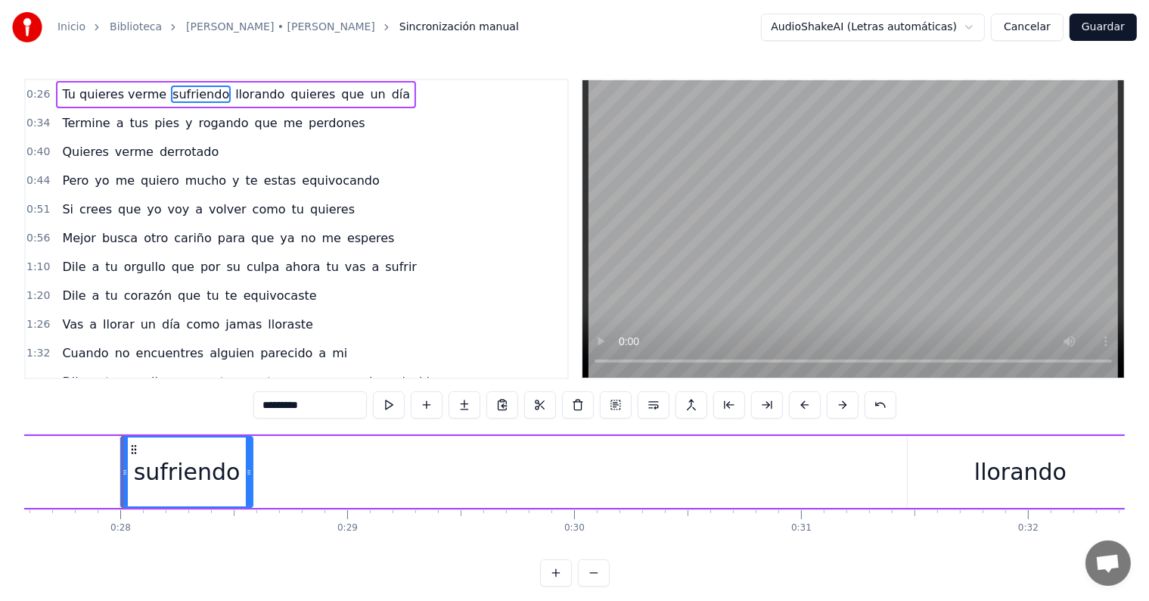
drag, startPoint x: 808, startPoint y: 482, endPoint x: 249, endPoint y: 502, distance: 559.6
click at [249, 502] on div at bounding box center [249, 471] width 6 height 69
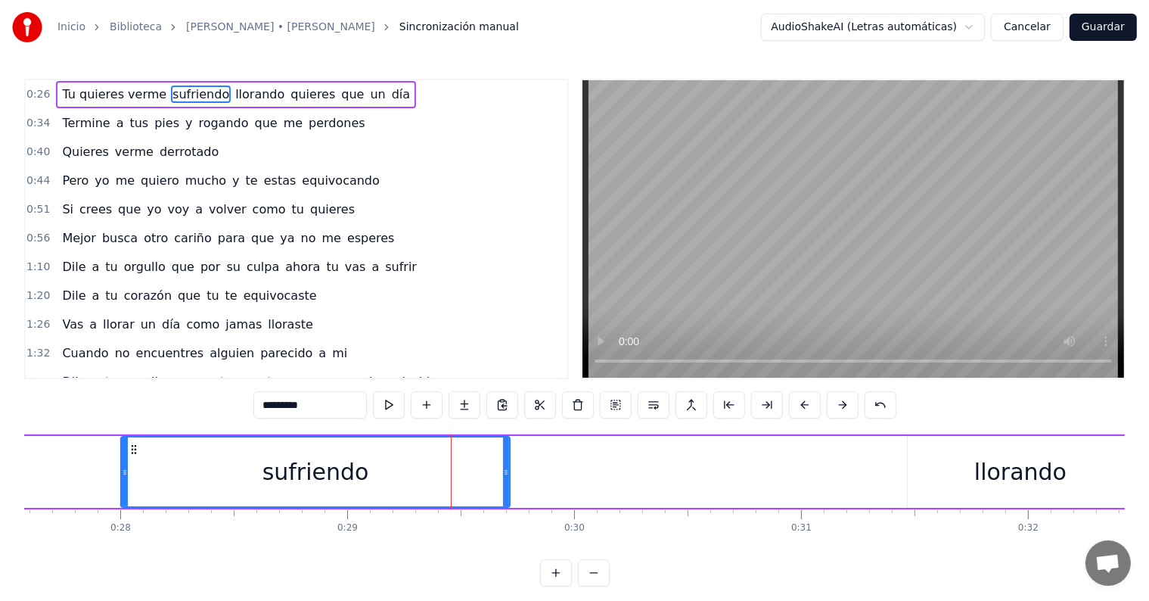
drag, startPoint x: 249, startPoint y: 471, endPoint x: 505, endPoint y: 480, distance: 256.7
click at [505, 480] on div at bounding box center [506, 471] width 6 height 69
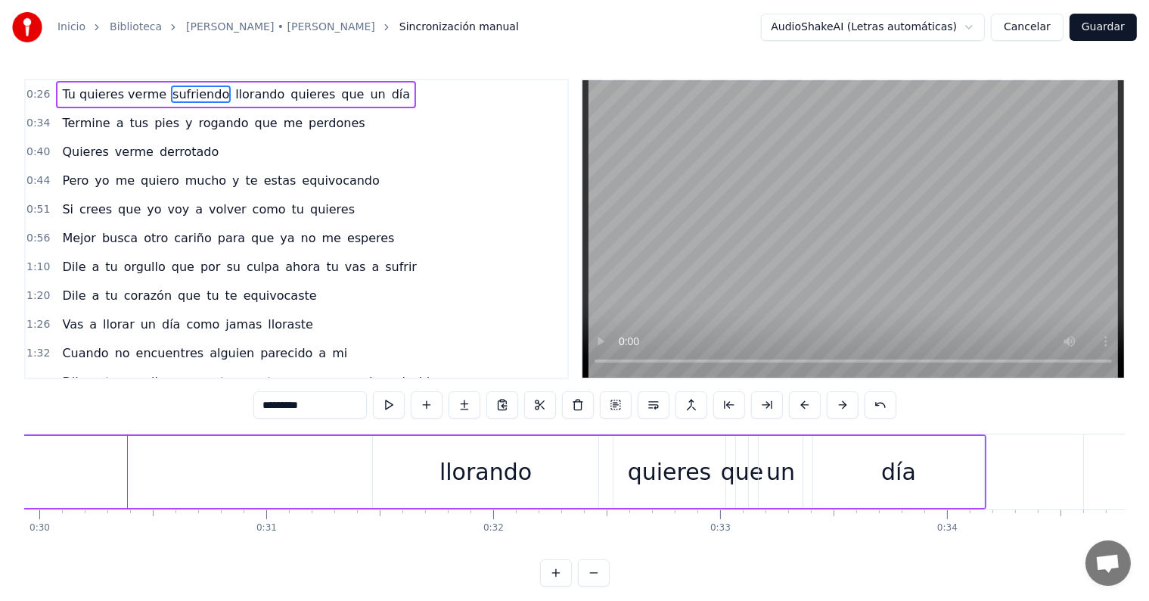
scroll to position [0, 6822]
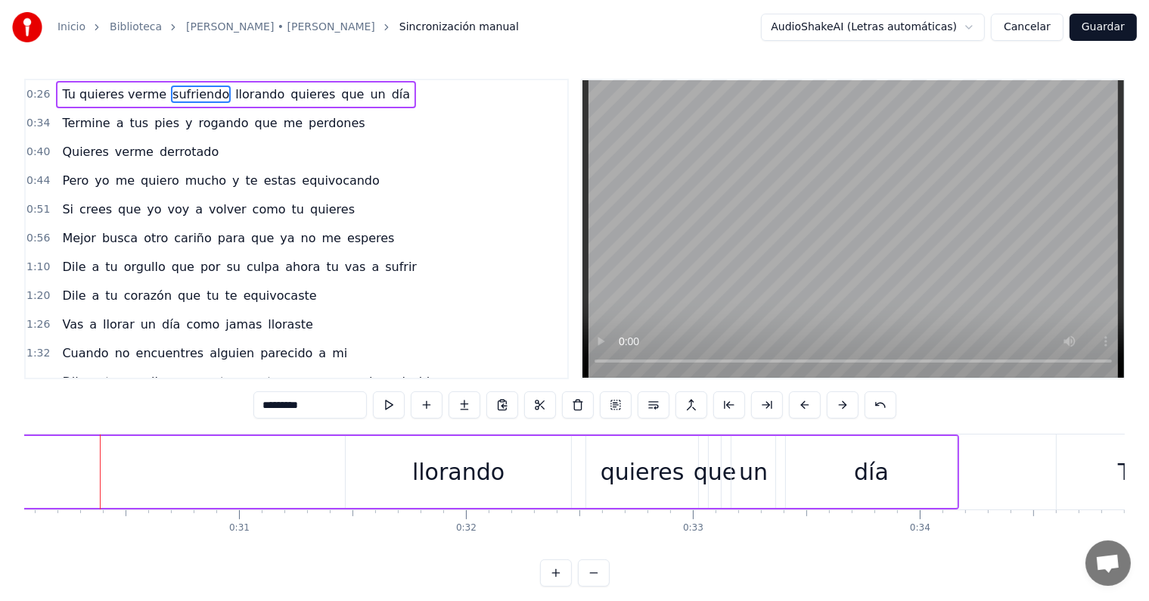
click at [234, 93] on span "llorando" at bounding box center [260, 94] width 52 height 17
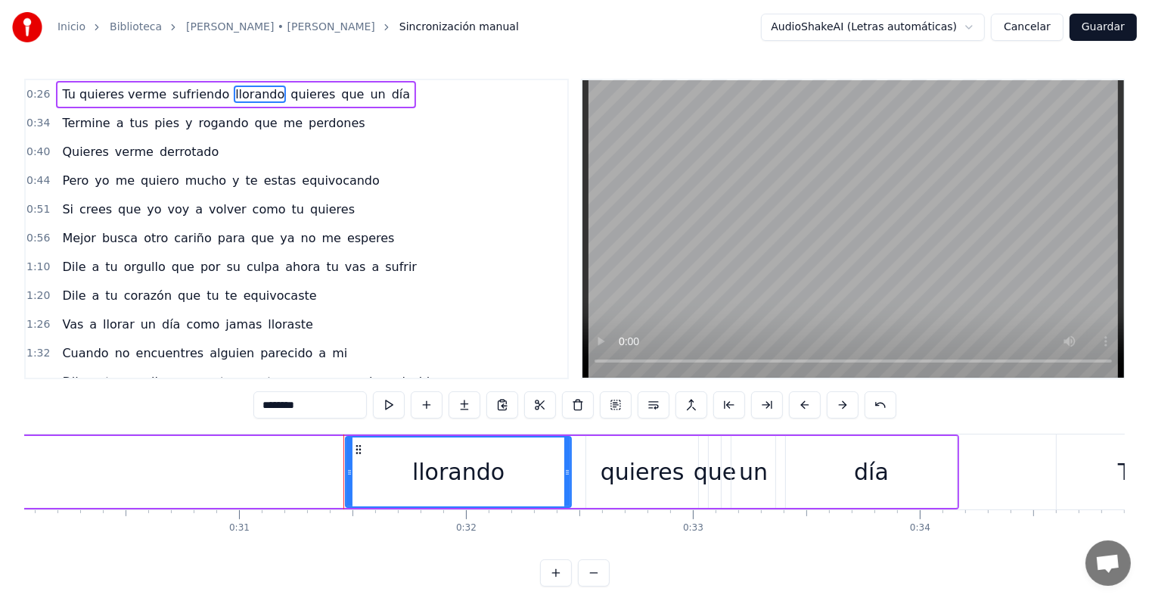
click at [181, 89] on span "sufriendo" at bounding box center [201, 94] width 60 height 17
type input "*********"
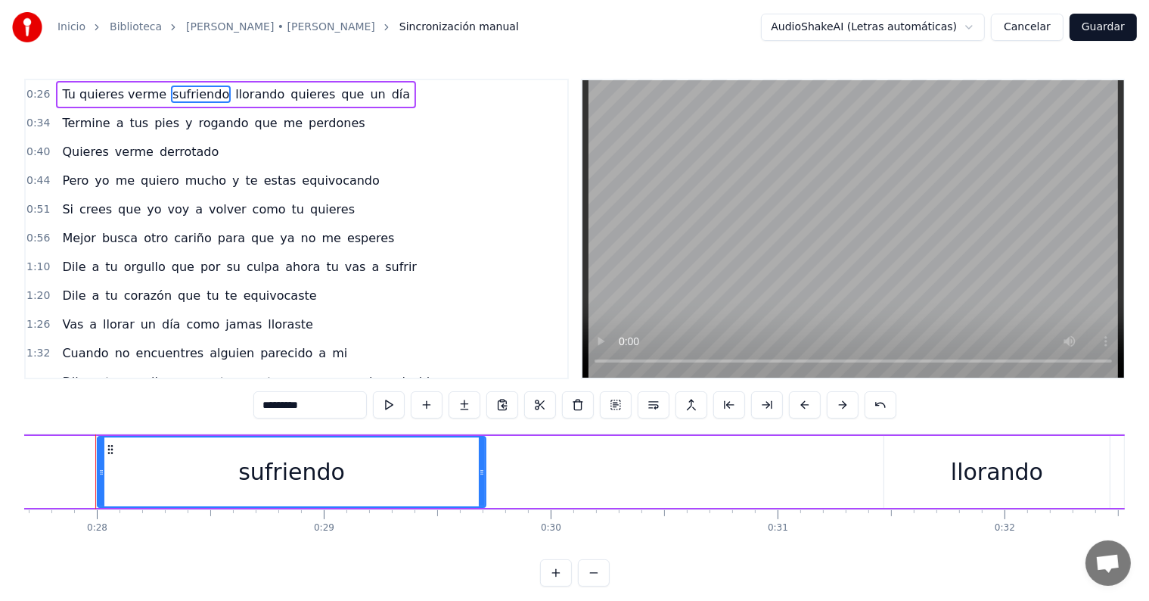
scroll to position [0, 6278]
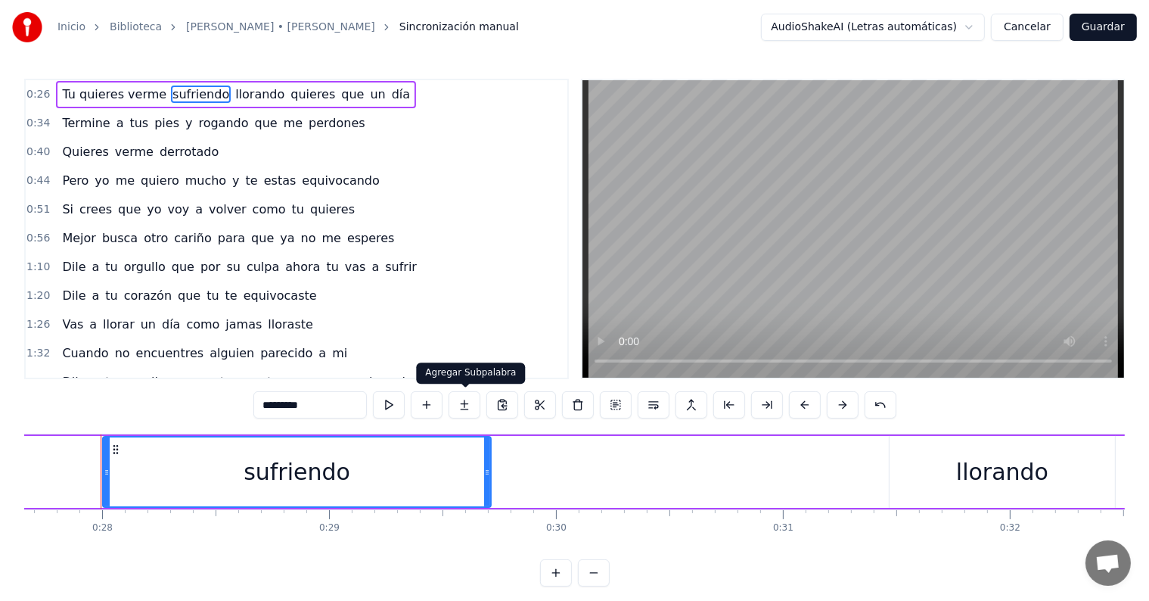
click at [466, 405] on button at bounding box center [465, 404] width 32 height 27
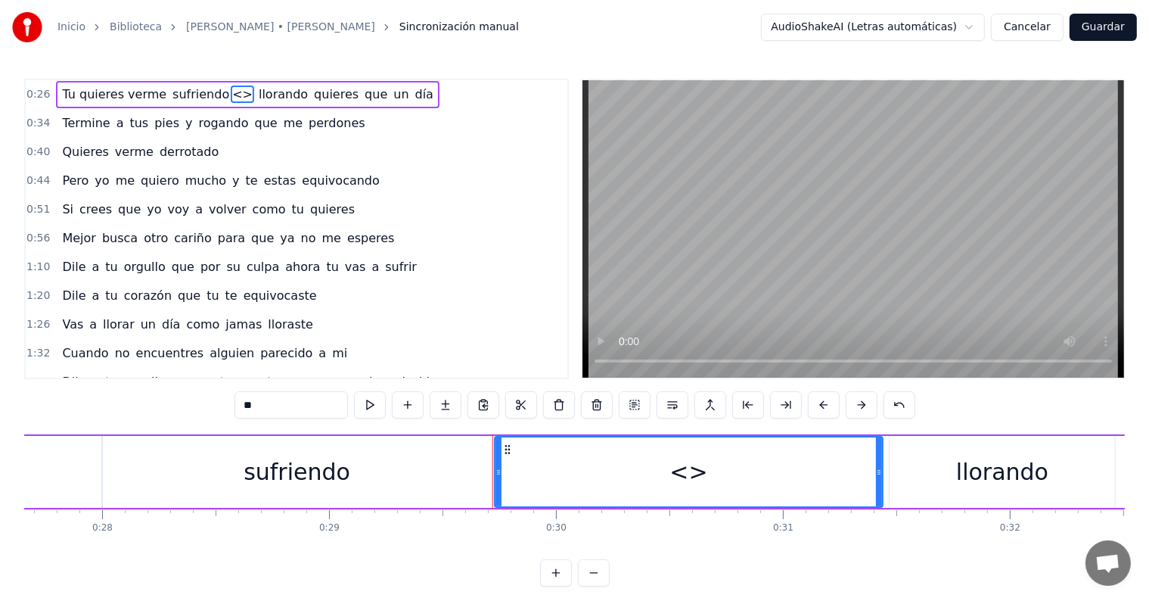
drag, startPoint x: 258, startPoint y: 406, endPoint x: 229, endPoint y: 403, distance: 28.9
click at [229, 403] on div "0:26 Tu quieres verme sufriendo <> llorando quieres que un día 0:34 Termine a t…" at bounding box center [574, 333] width 1101 height 508
drag, startPoint x: 245, startPoint y: 406, endPoint x: 281, endPoint y: 433, distance: 45.4
click at [246, 406] on input "*******" at bounding box center [292, 404] width 114 height 27
click at [179, 468] on div "sufriendo" at bounding box center [297, 472] width 388 height 72
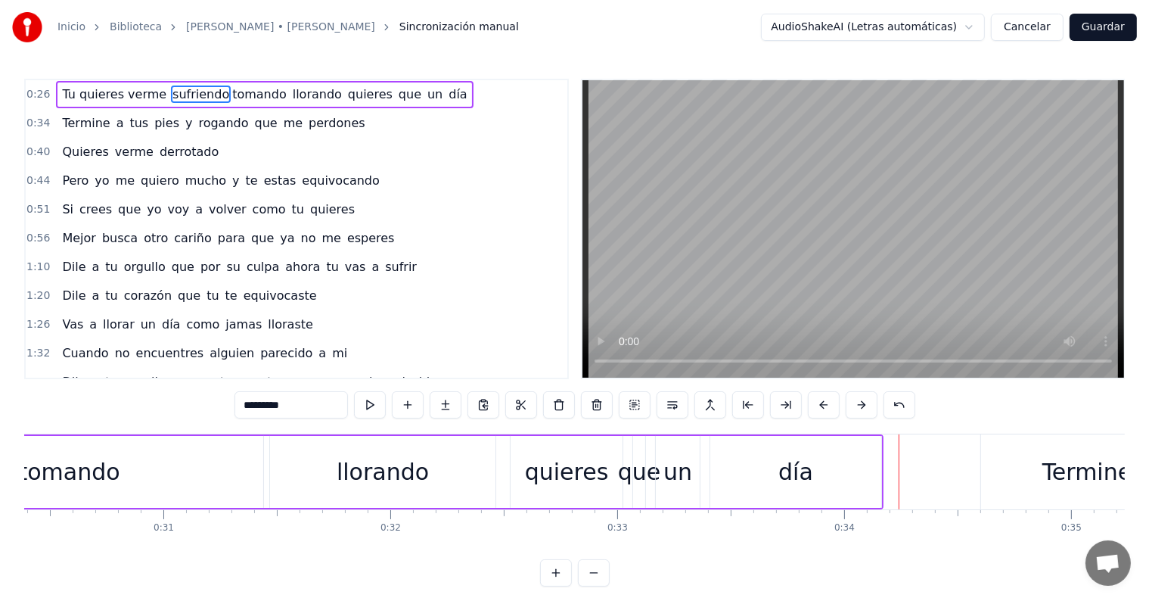
scroll to position [0, 6695]
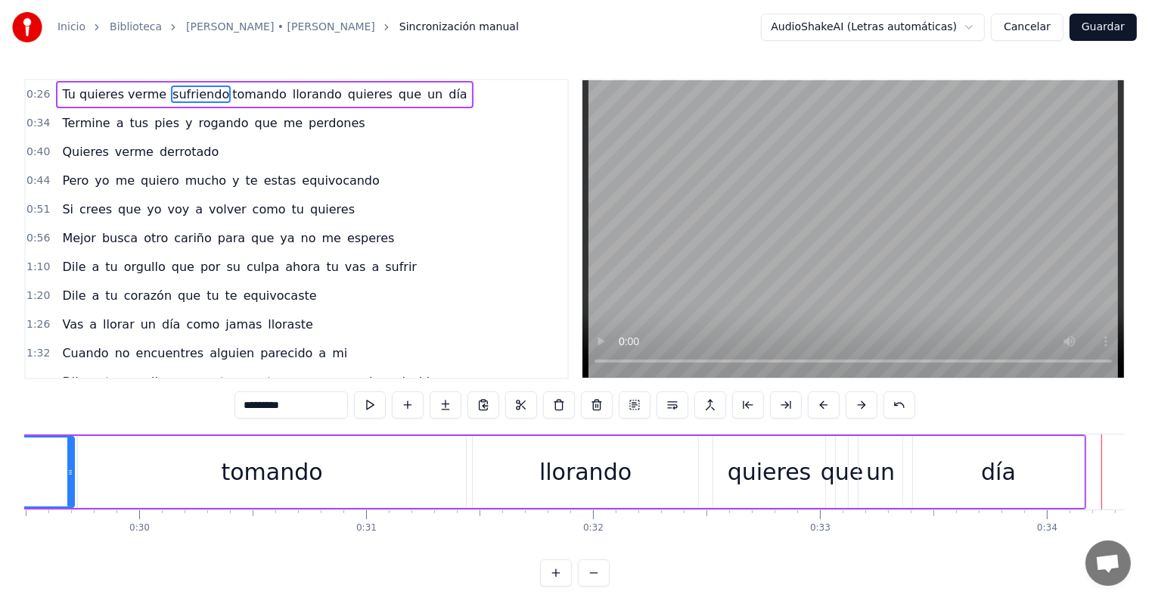
click at [347, 457] on div "tomando" at bounding box center [272, 472] width 388 height 72
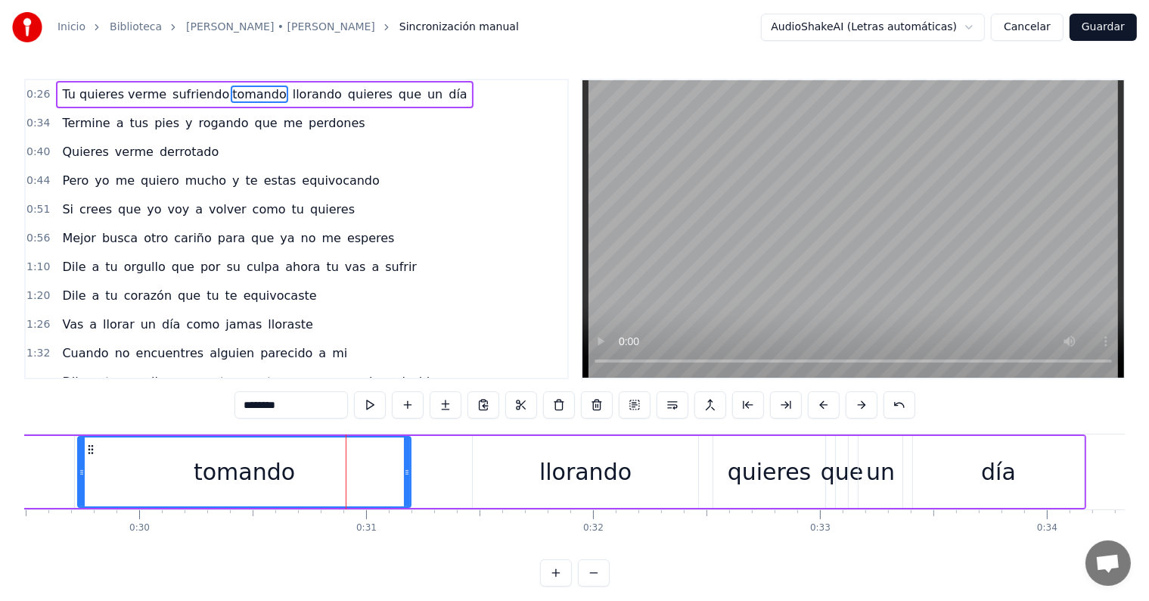
drag, startPoint x: 464, startPoint y: 471, endPoint x: 409, endPoint y: 476, distance: 55.4
click at [409, 476] on icon at bounding box center [407, 472] width 6 height 12
click at [499, 477] on div "llorando" at bounding box center [585, 472] width 225 height 72
type input "********"
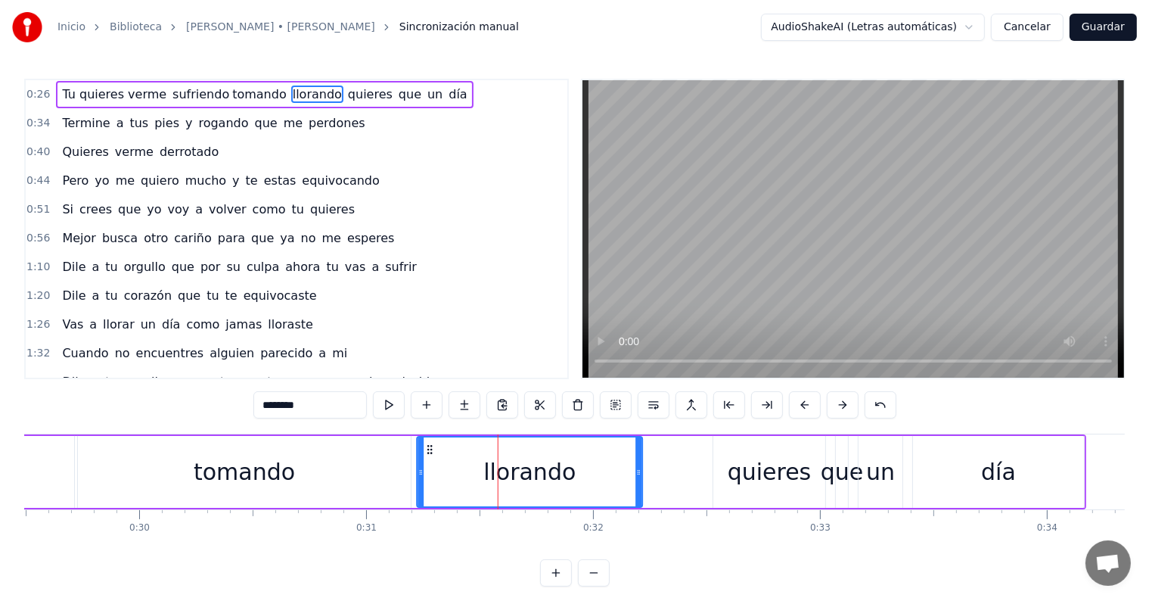
drag, startPoint x: 484, startPoint y: 448, endPoint x: 409, endPoint y: 465, distance: 77.5
click at [428, 454] on icon at bounding box center [430, 449] width 12 height 12
click at [690, 463] on div "Tu quieres verme sufriendo tomando llorando quieres que un día" at bounding box center [186, 471] width 1801 height 75
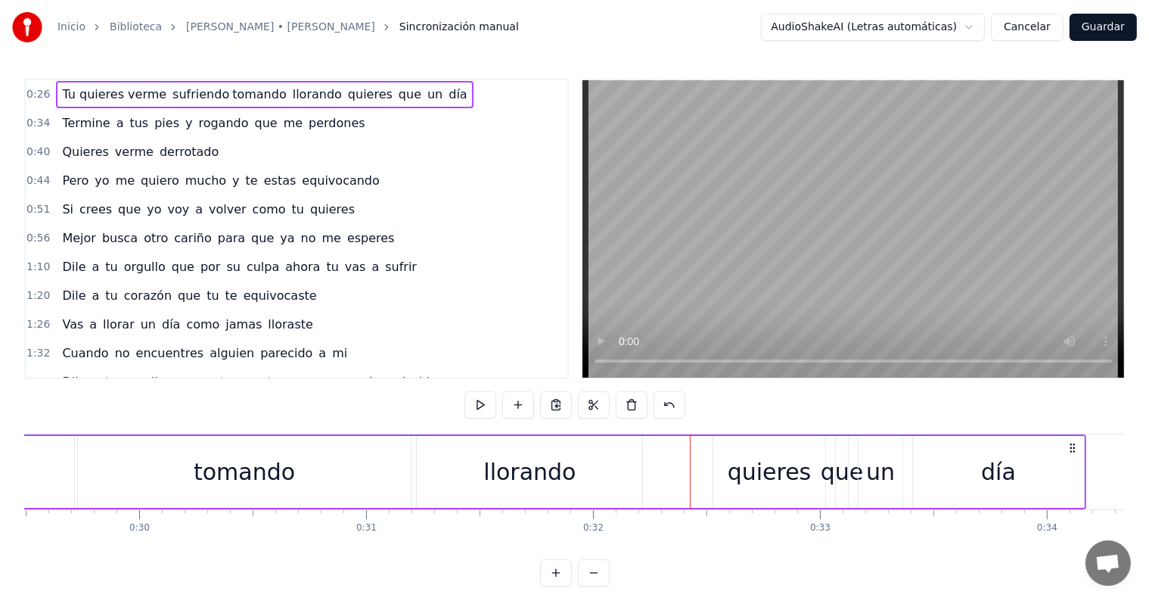
click at [735, 470] on div "quieres" at bounding box center [770, 472] width 84 height 34
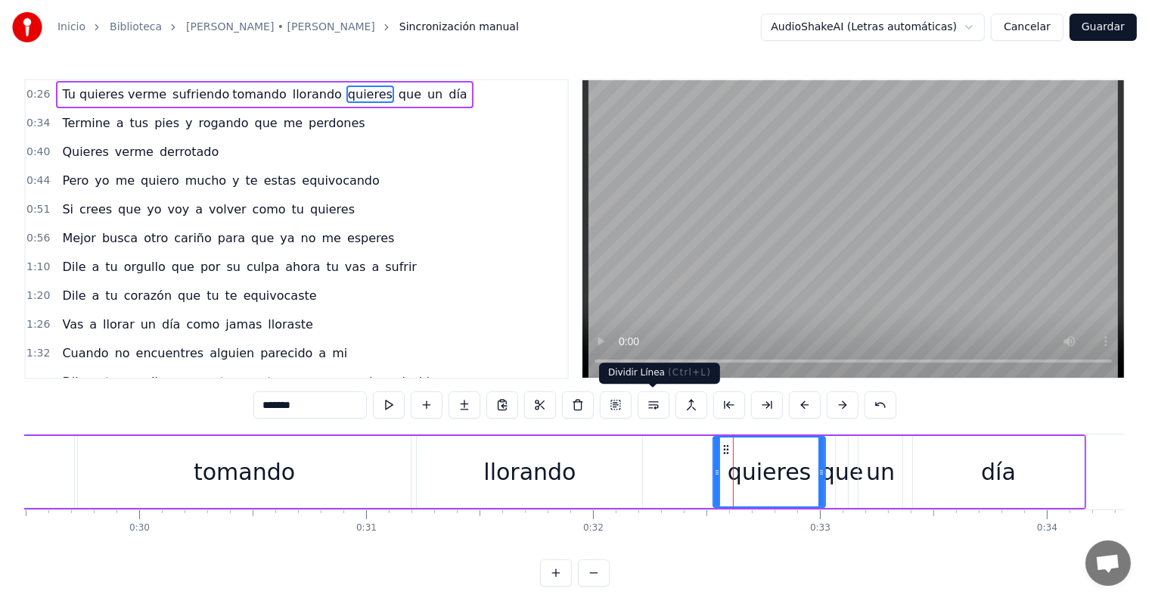
click at [648, 404] on button at bounding box center [654, 404] width 32 height 27
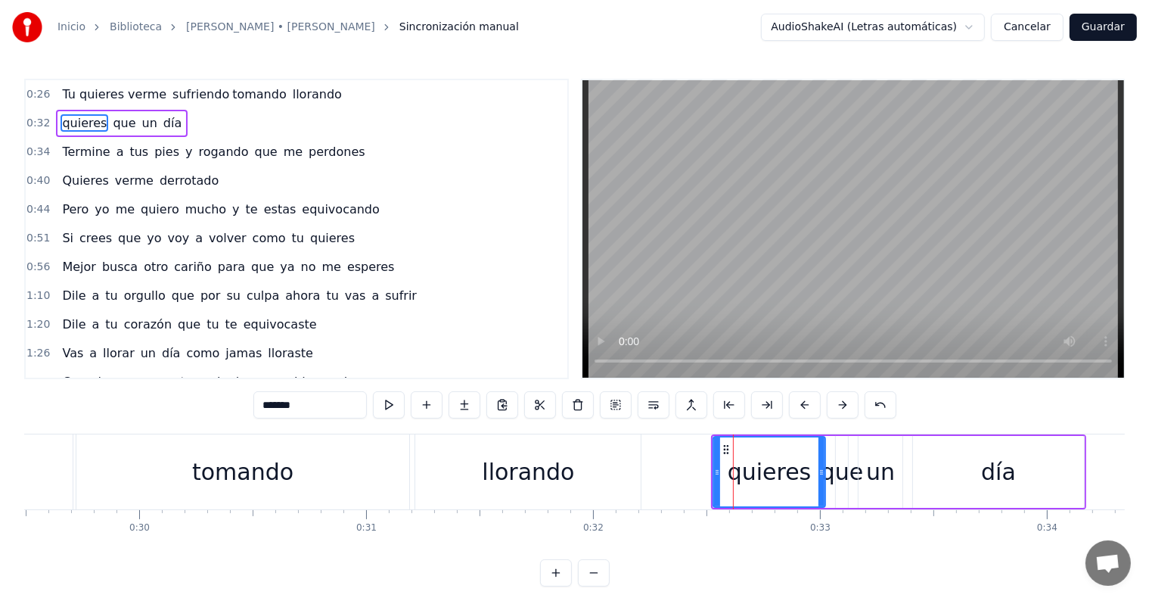
drag, startPoint x: 428, startPoint y: 448, endPoint x: 472, endPoint y: 459, distance: 45.1
click at [446, 451] on div "llorando" at bounding box center [527, 471] width 225 height 75
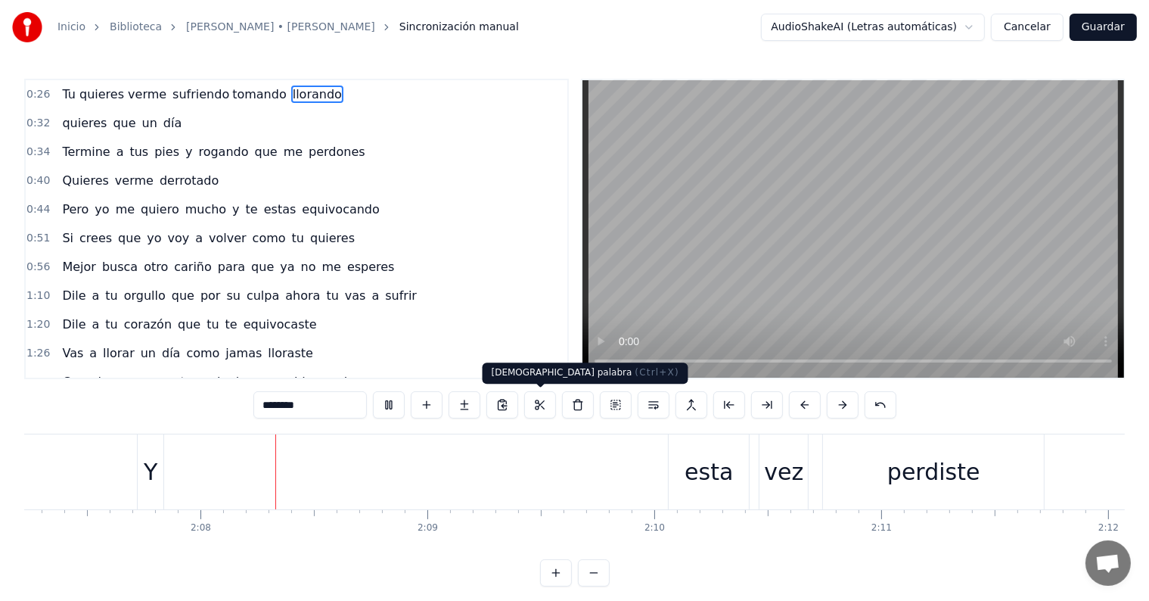
scroll to position [0, 28924]
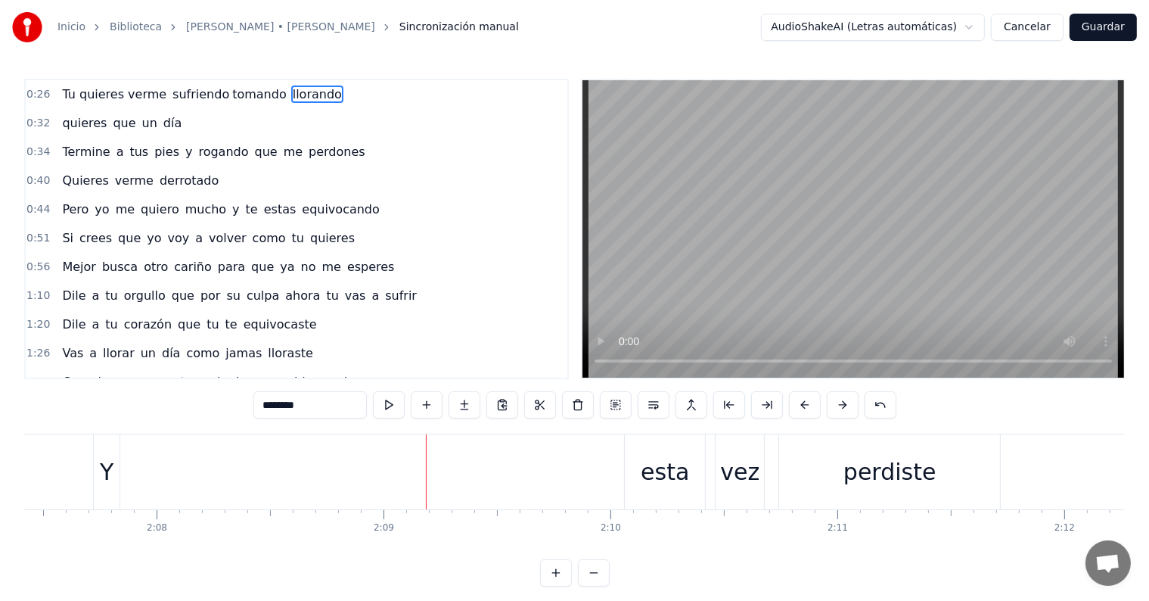
click at [102, 465] on div "Y" at bounding box center [107, 472] width 14 height 34
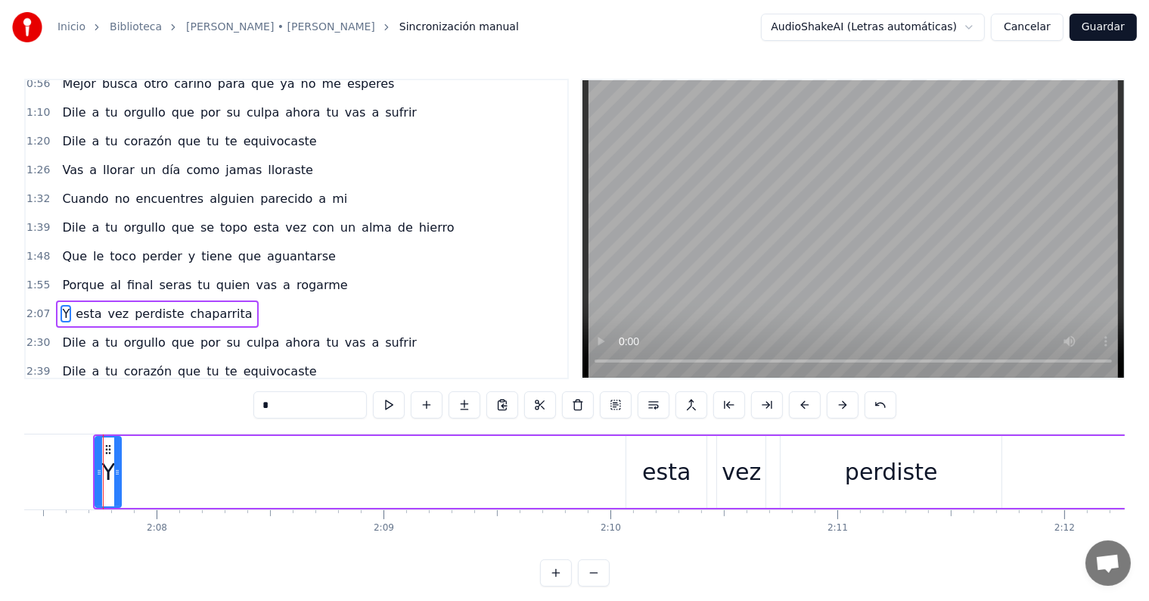
scroll to position [254, 0]
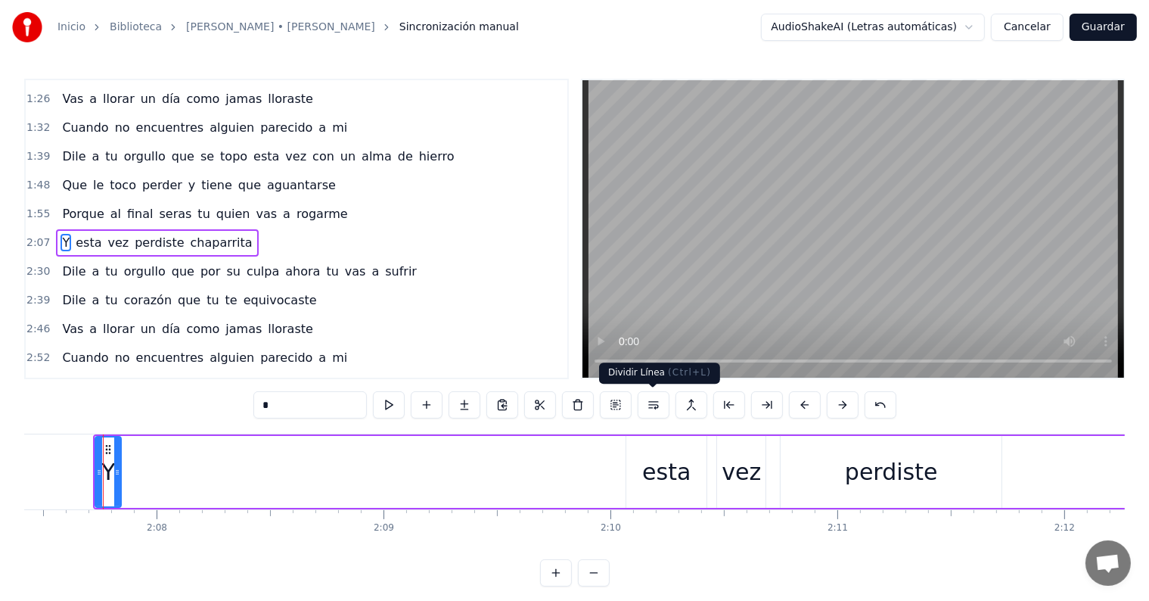
click at [651, 403] on button at bounding box center [654, 404] width 32 height 27
click at [74, 236] on span "esta" at bounding box center [88, 242] width 29 height 17
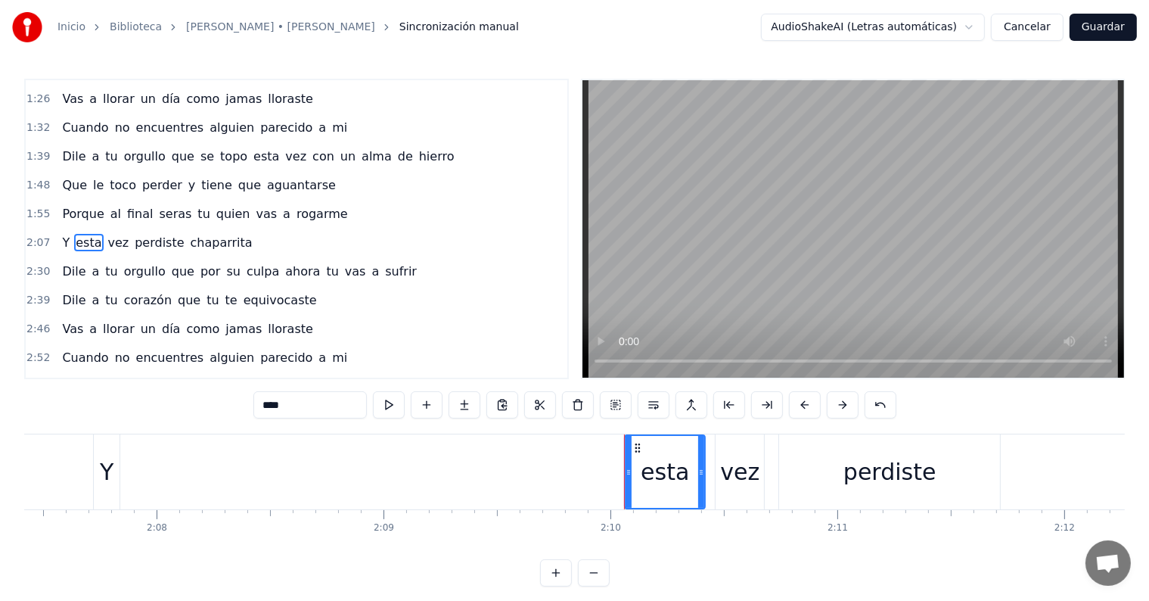
click at [109, 205] on span "al" at bounding box center [116, 213] width 14 height 17
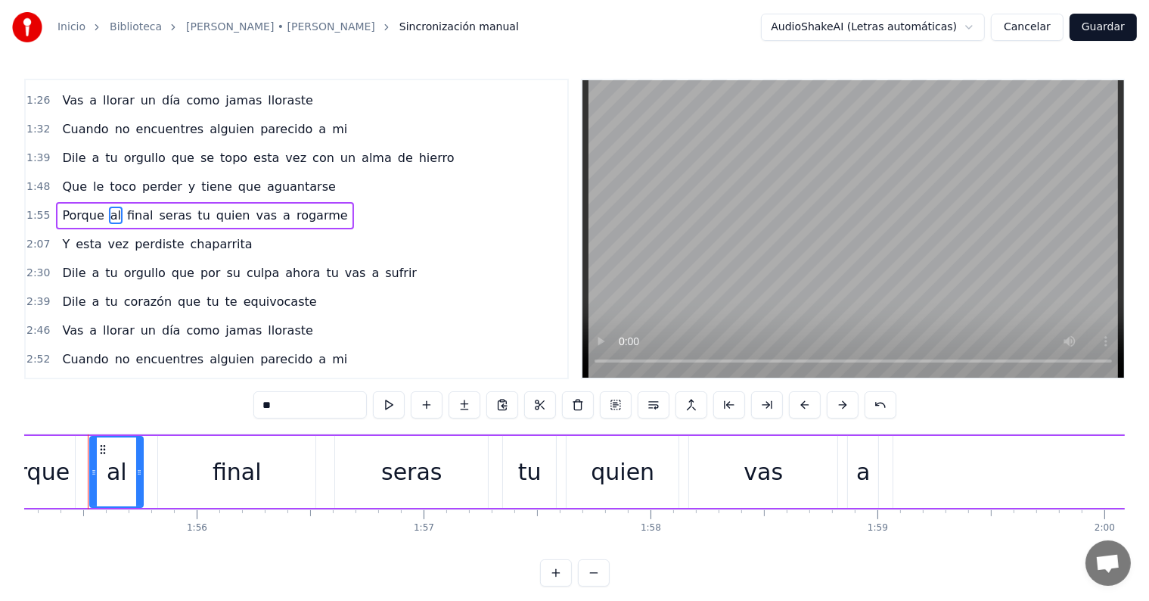
scroll to position [0, 26148]
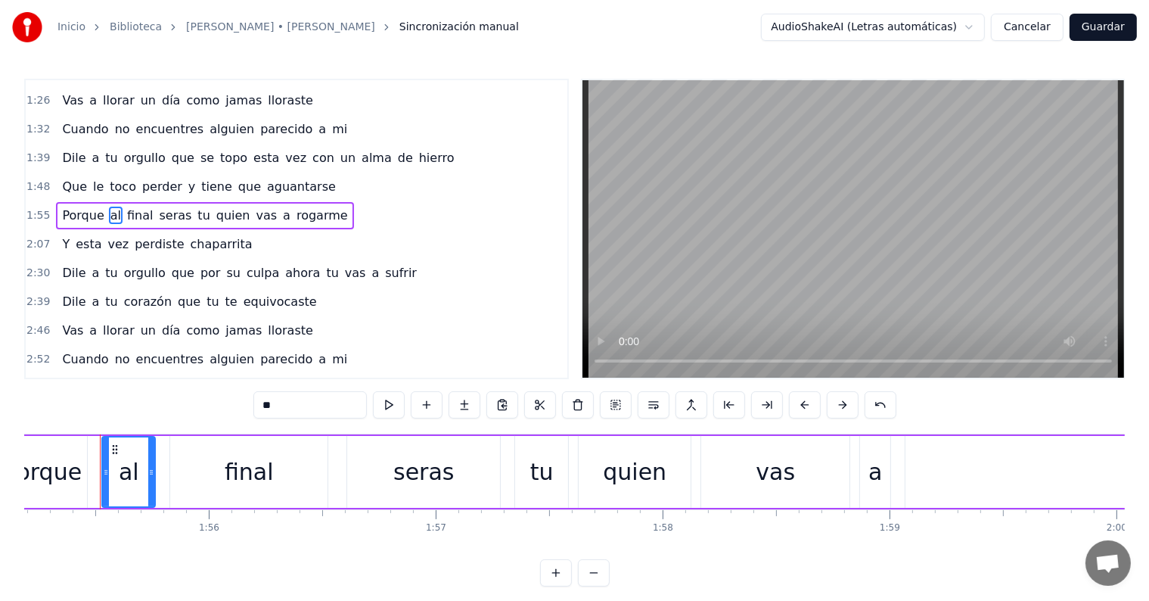
click at [79, 235] on span "esta" at bounding box center [88, 243] width 29 height 17
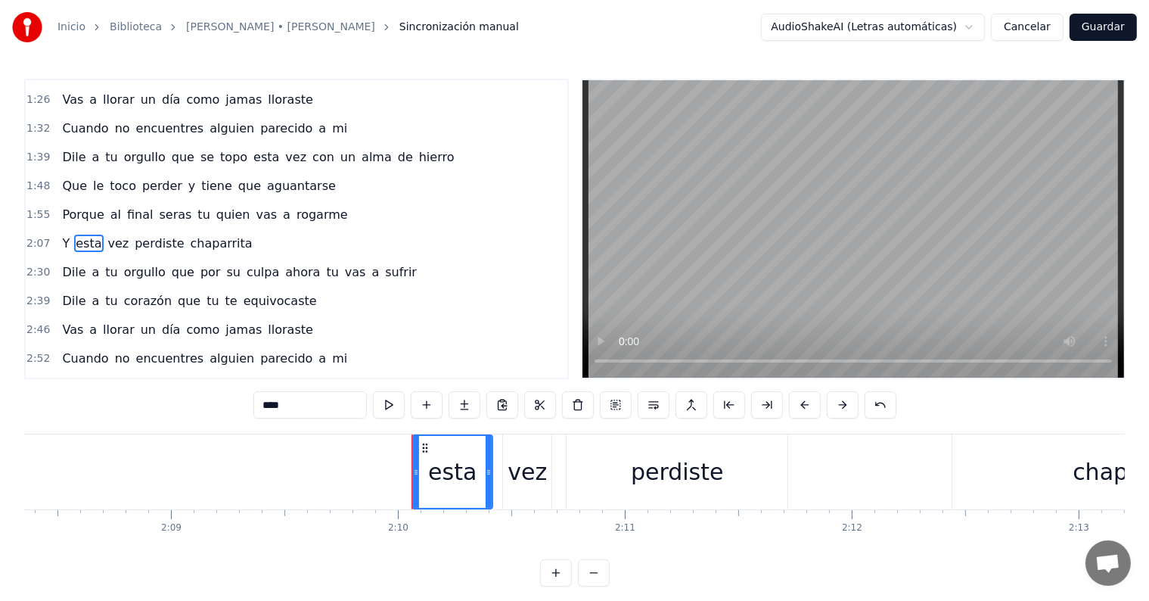
scroll to position [0, 29448]
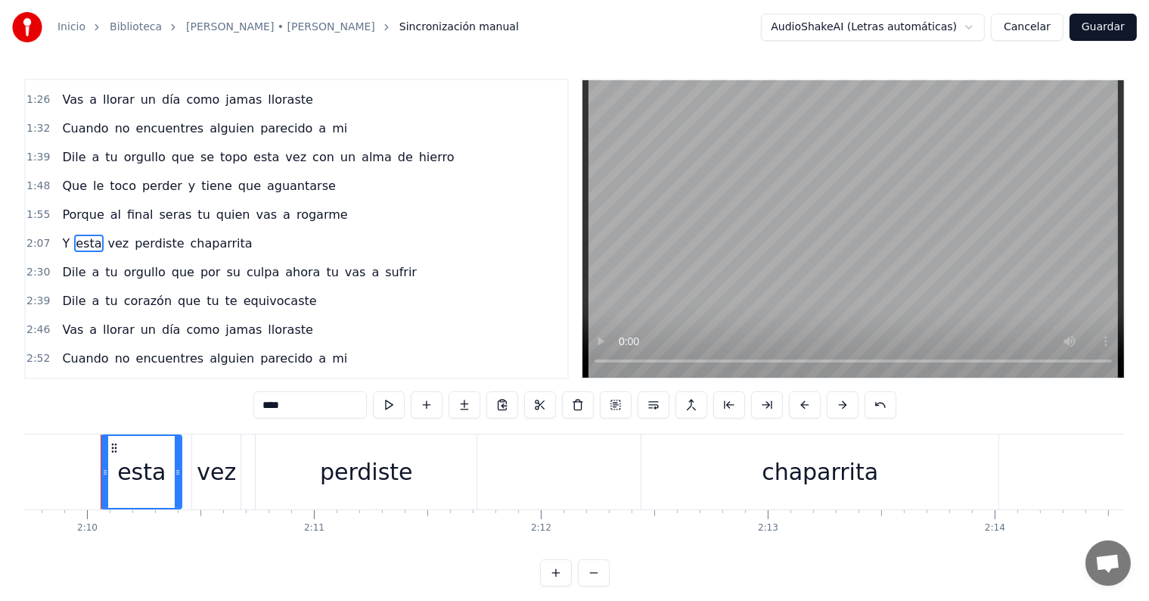
click at [61, 235] on span "Y" at bounding box center [66, 243] width 11 height 17
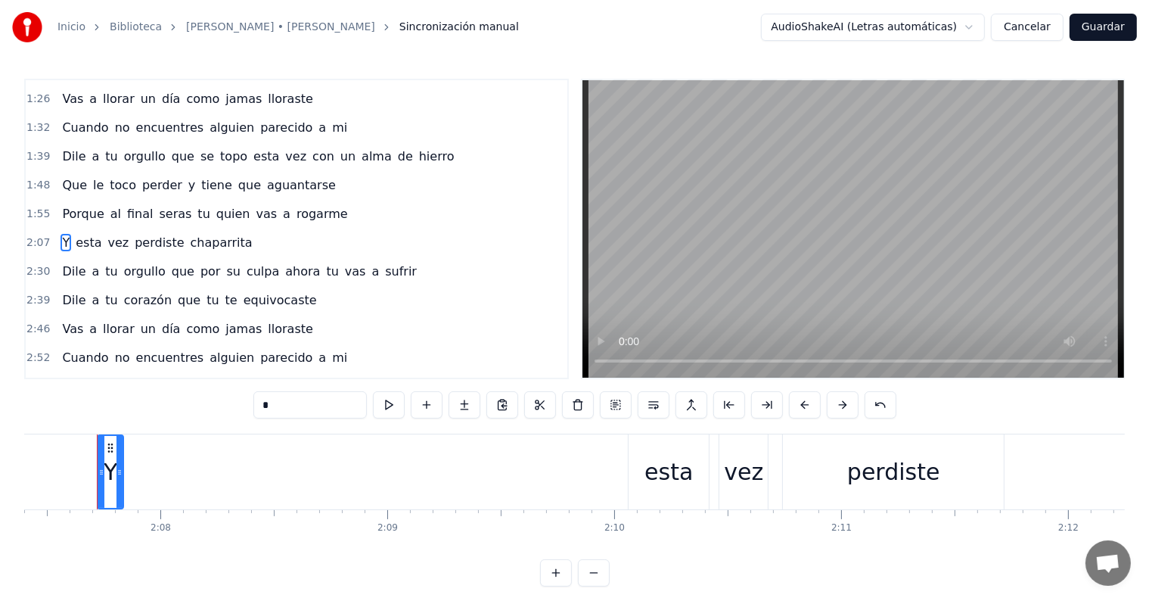
scroll to position [0, 28918]
click at [278, 410] on input "*" at bounding box center [310, 404] width 114 height 27
drag, startPoint x: 281, startPoint y: 406, endPoint x: 245, endPoint y: 408, distance: 36.4
click at [250, 408] on div "0:26 Tu quieres verme sufriendo tomando llorando 0:32 quieres que un día 0:34 T…" at bounding box center [574, 333] width 1101 height 508
type input "*"
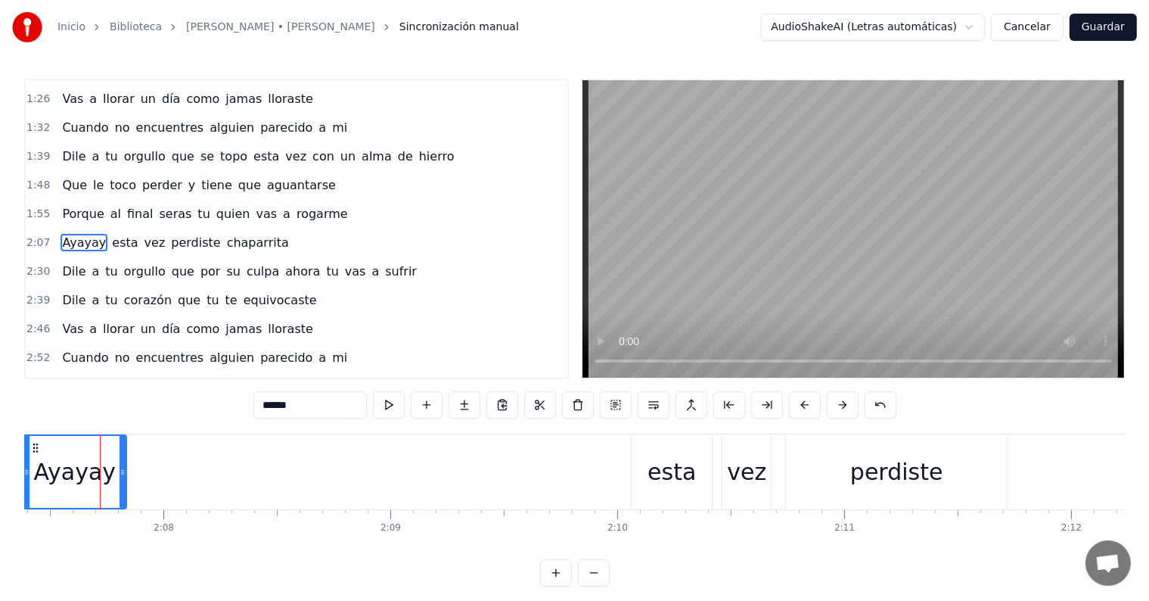
drag, startPoint x: 104, startPoint y: 469, endPoint x: 26, endPoint y: 481, distance: 78.9
click at [26, 481] on div at bounding box center [26, 472] width 6 height 72
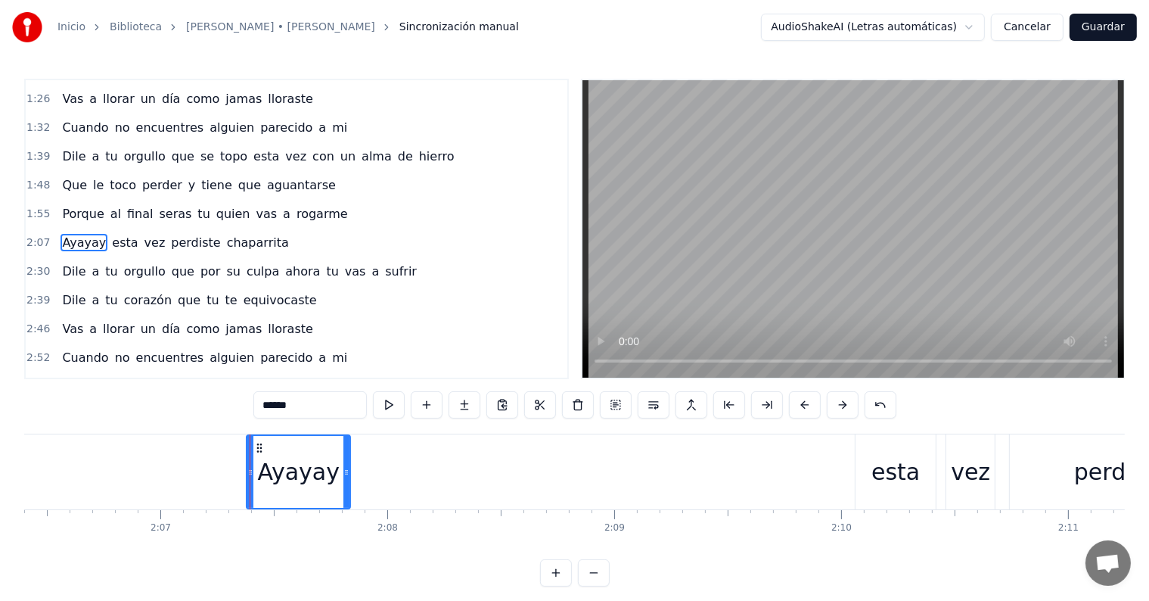
scroll to position [0, 28519]
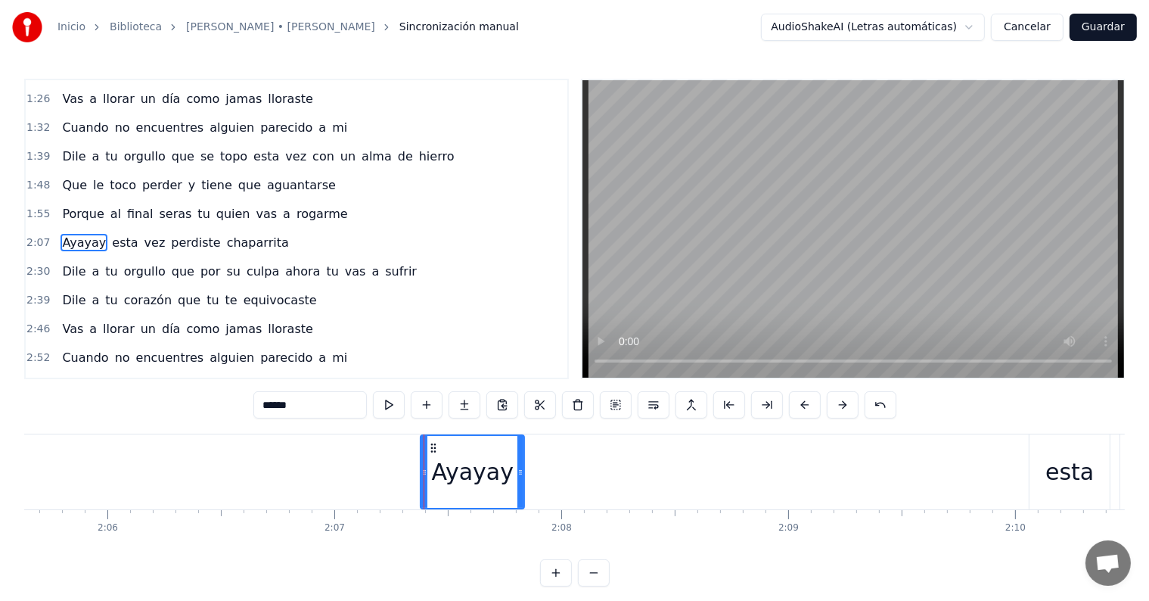
type input "******"
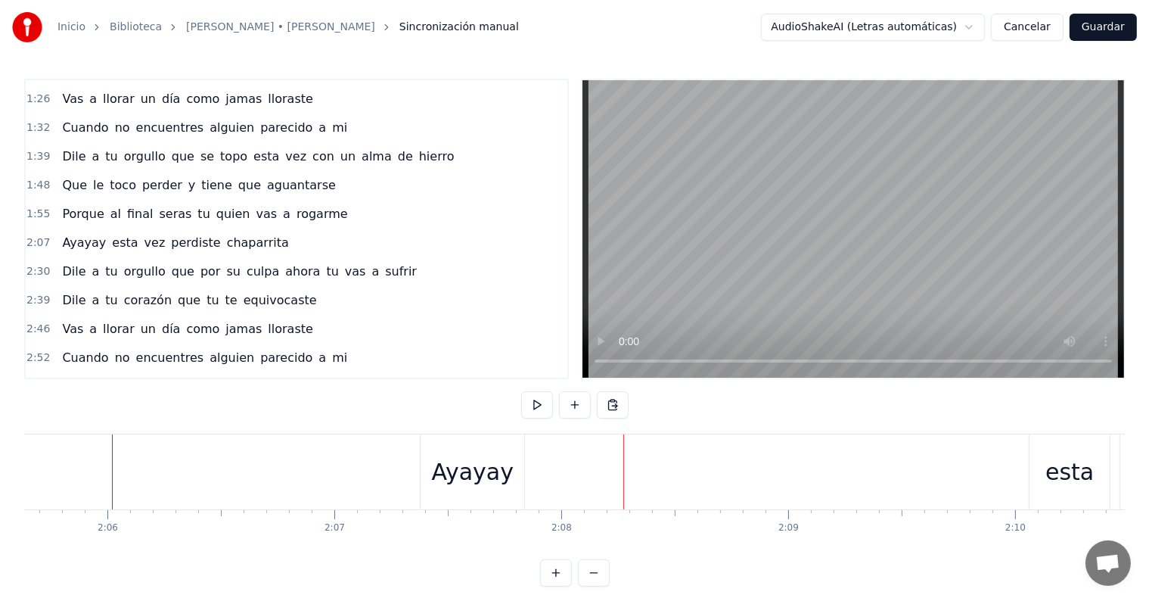
click at [463, 480] on div "Ayayay" at bounding box center [473, 472] width 82 height 34
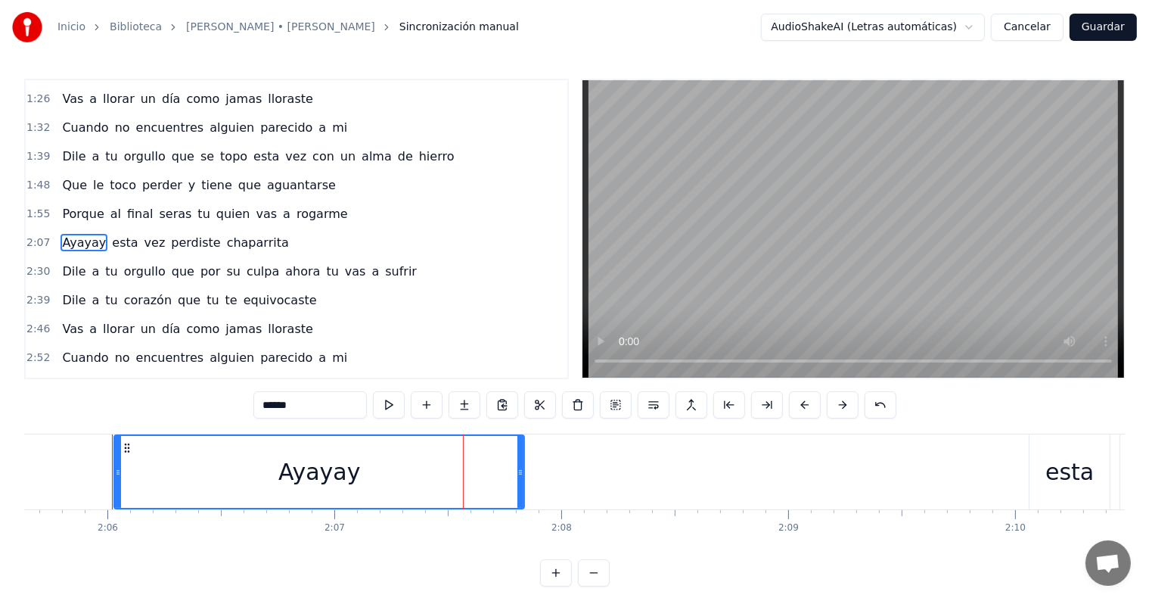
drag, startPoint x: 424, startPoint y: 471, endPoint x: 117, endPoint y: 478, distance: 306.6
click at [117, 478] on div at bounding box center [118, 472] width 6 height 72
drag, startPoint x: 521, startPoint y: 471, endPoint x: 530, endPoint y: 472, distance: 9.1
click at [528, 471] on circle at bounding box center [528, 471] width 1 height 1
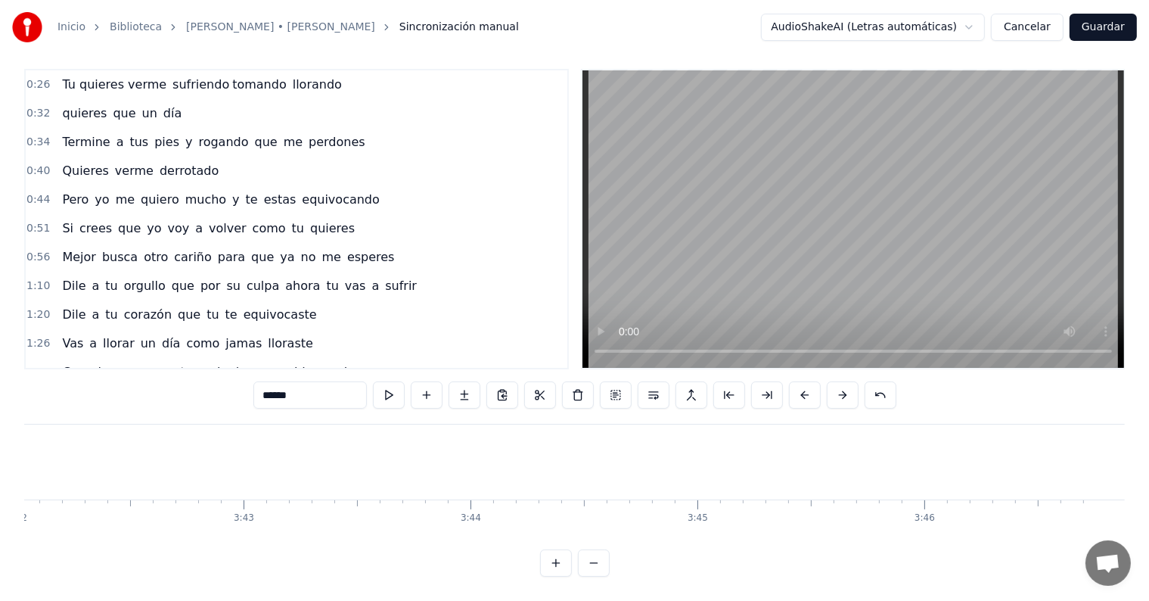
scroll to position [0, 0]
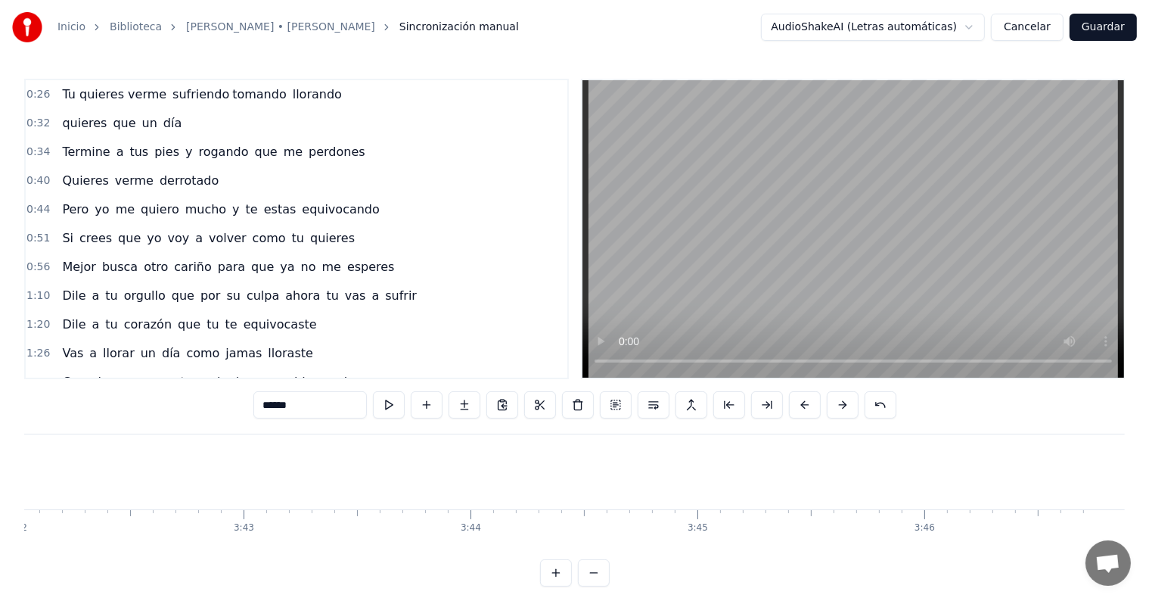
click at [1107, 25] on button "Guardar" at bounding box center [1103, 27] width 67 height 27
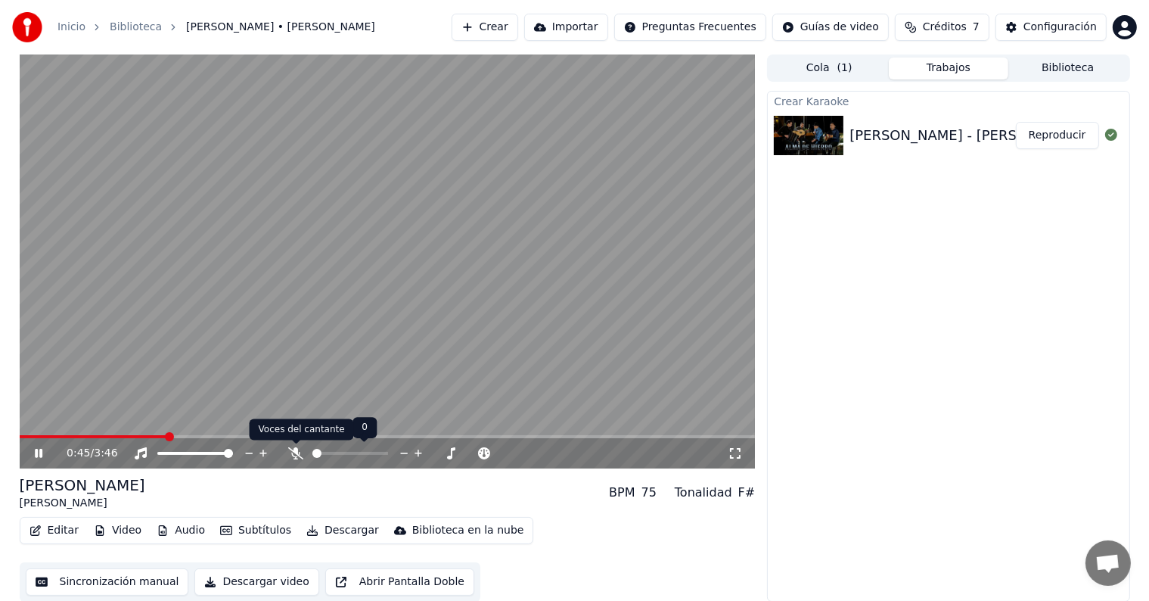
click at [299, 451] on icon at bounding box center [295, 453] width 15 height 12
click at [294, 451] on icon at bounding box center [296, 453] width 8 height 12
click at [294, 451] on icon at bounding box center [295, 453] width 15 height 12
click at [294, 451] on icon at bounding box center [296, 453] width 8 height 12
click at [35, 454] on icon at bounding box center [39, 453] width 8 height 9
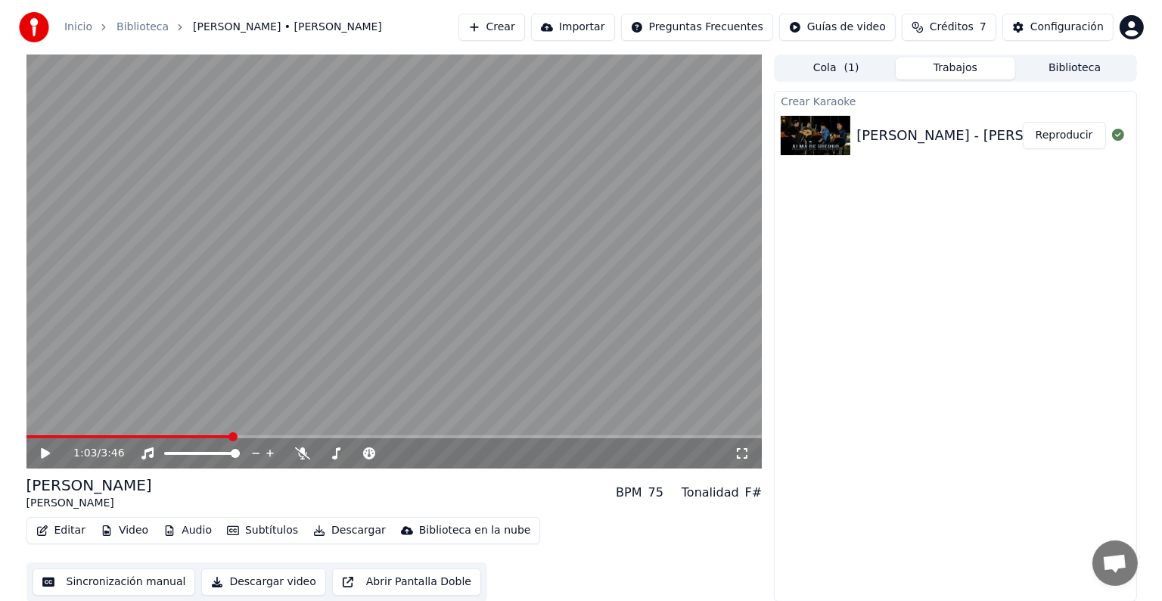
scroll to position [1, 0]
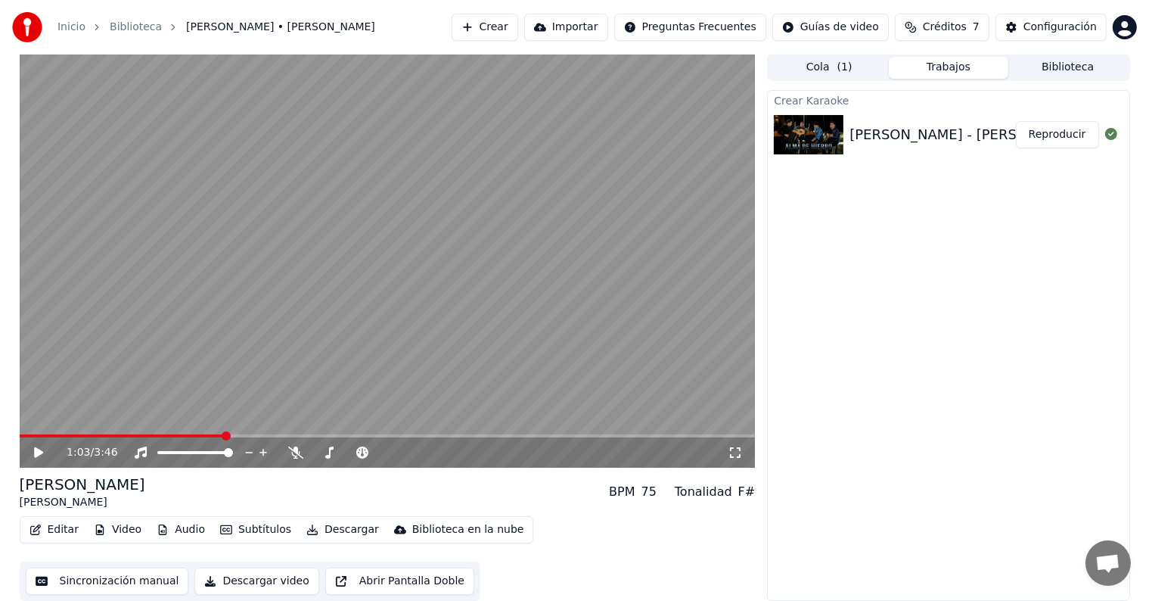
click at [55, 525] on button "Editar" at bounding box center [53, 529] width 61 height 21
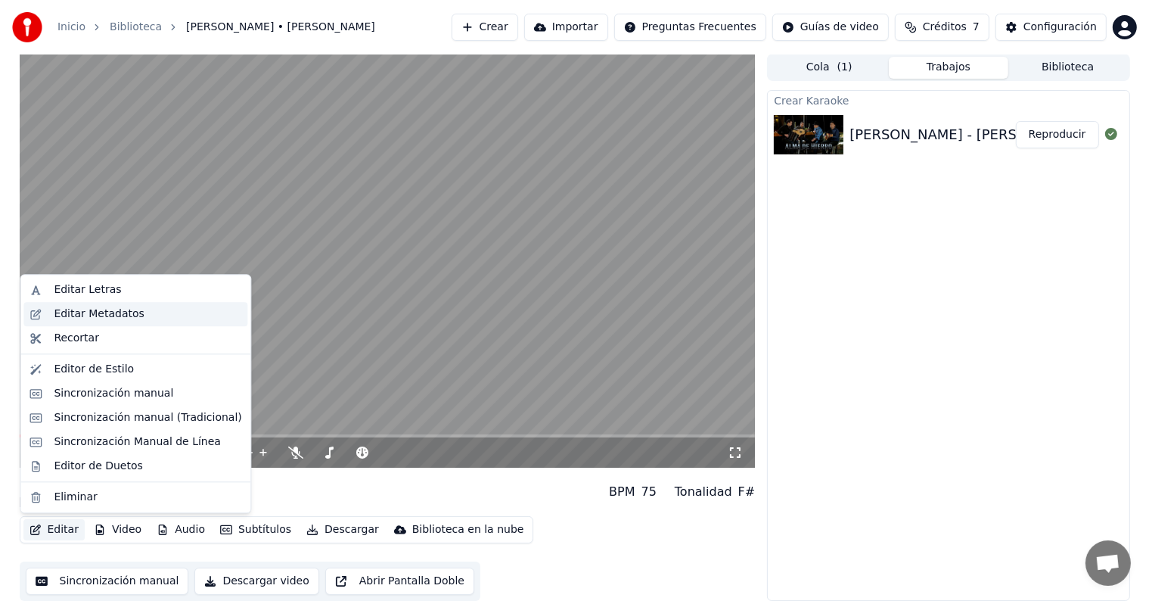
click at [93, 316] on div "Editar Metadatos" at bounding box center [99, 313] width 90 height 15
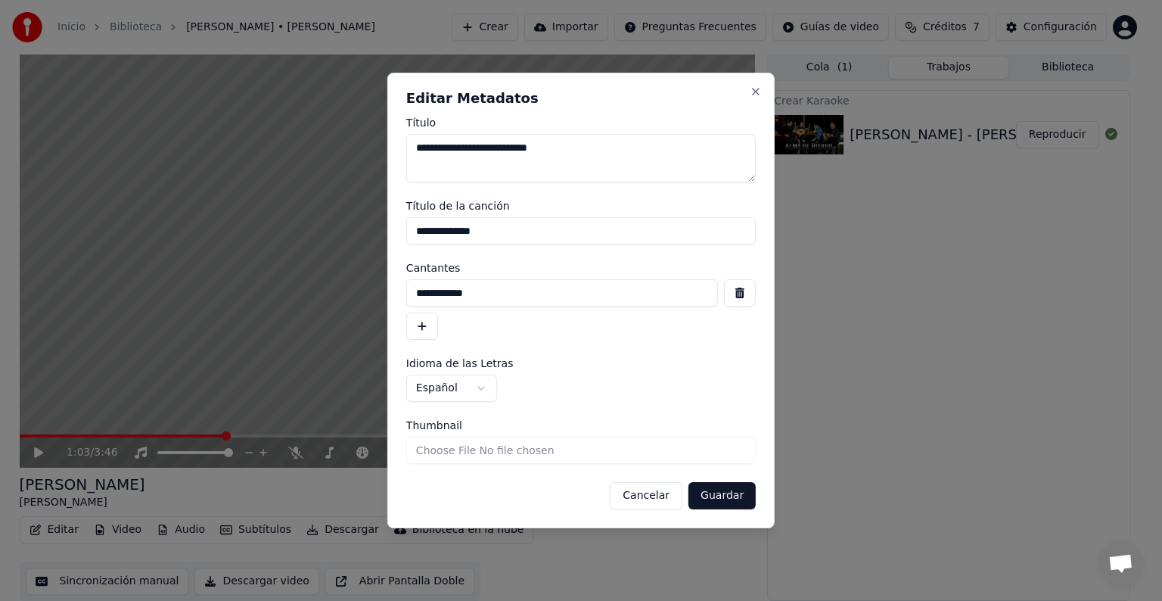
click at [722, 498] on button "Guardar" at bounding box center [722, 495] width 67 height 27
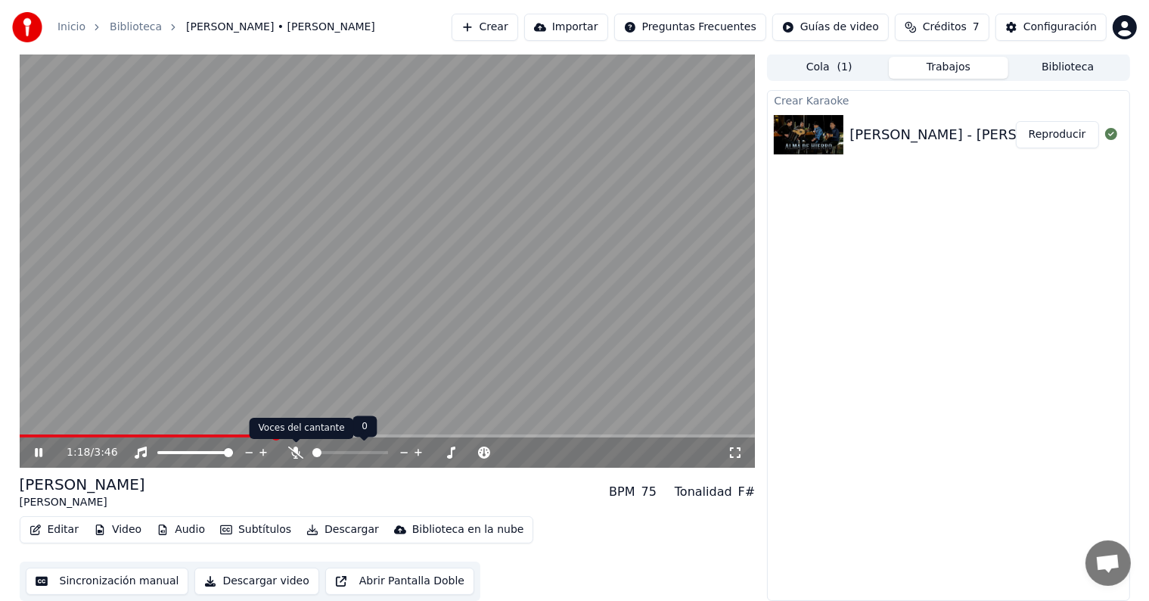
click at [294, 453] on icon at bounding box center [295, 452] width 15 height 12
click at [39, 433] on video at bounding box center [388, 261] width 736 height 414
click at [42, 436] on span at bounding box center [244, 435] width 449 height 3
click at [38, 449] on icon at bounding box center [38, 452] width 9 height 11
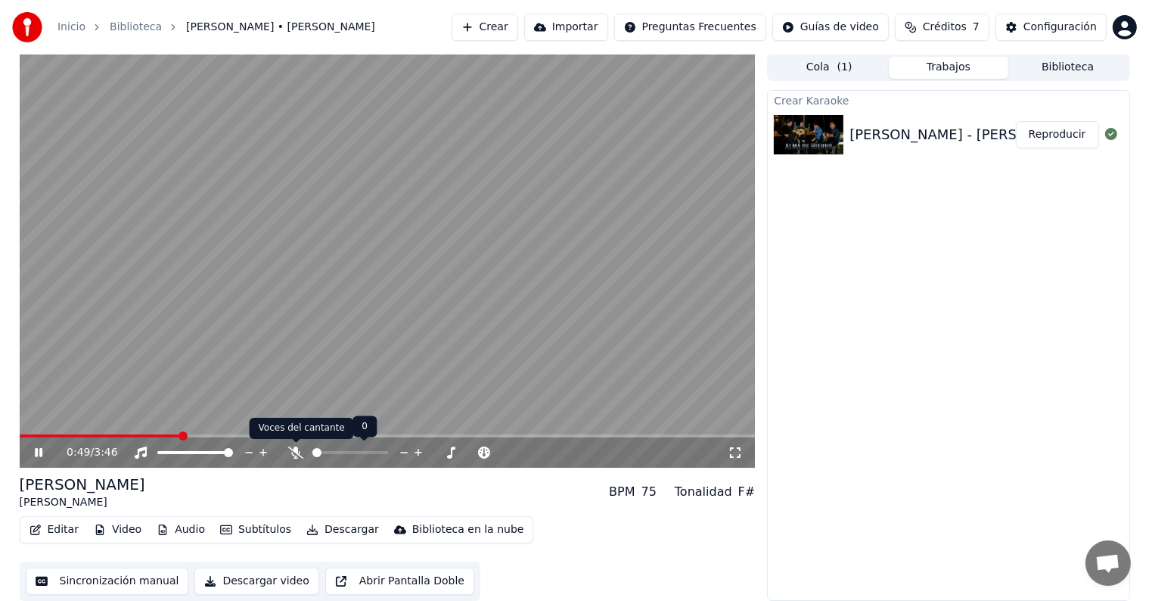
click at [294, 448] on icon at bounding box center [295, 452] width 15 height 12
click at [293, 449] on icon at bounding box center [295, 452] width 15 height 12
click at [294, 452] on icon at bounding box center [295, 452] width 15 height 12
click at [294, 451] on icon at bounding box center [295, 452] width 15 height 12
click at [32, 451] on icon at bounding box center [50, 452] width 36 height 12
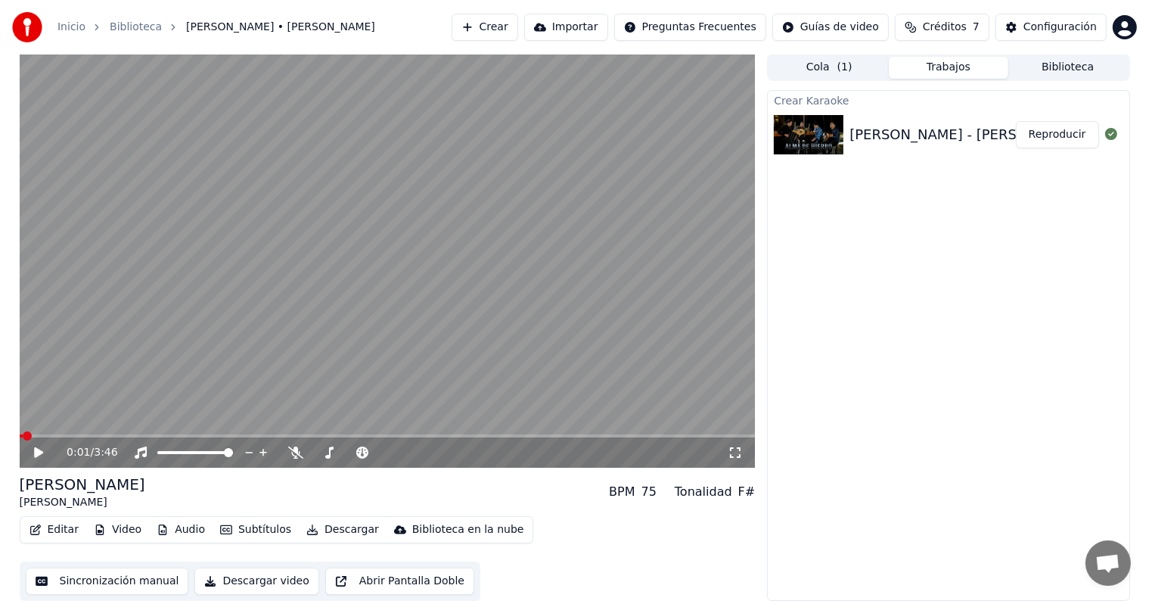
click at [21, 435] on span at bounding box center [21, 435] width 3 height 3
click at [20, 435] on span at bounding box center [20, 435] width 0 height 3
click at [36, 451] on icon at bounding box center [38, 452] width 9 height 11
click at [36, 451] on icon at bounding box center [39, 452] width 8 height 9
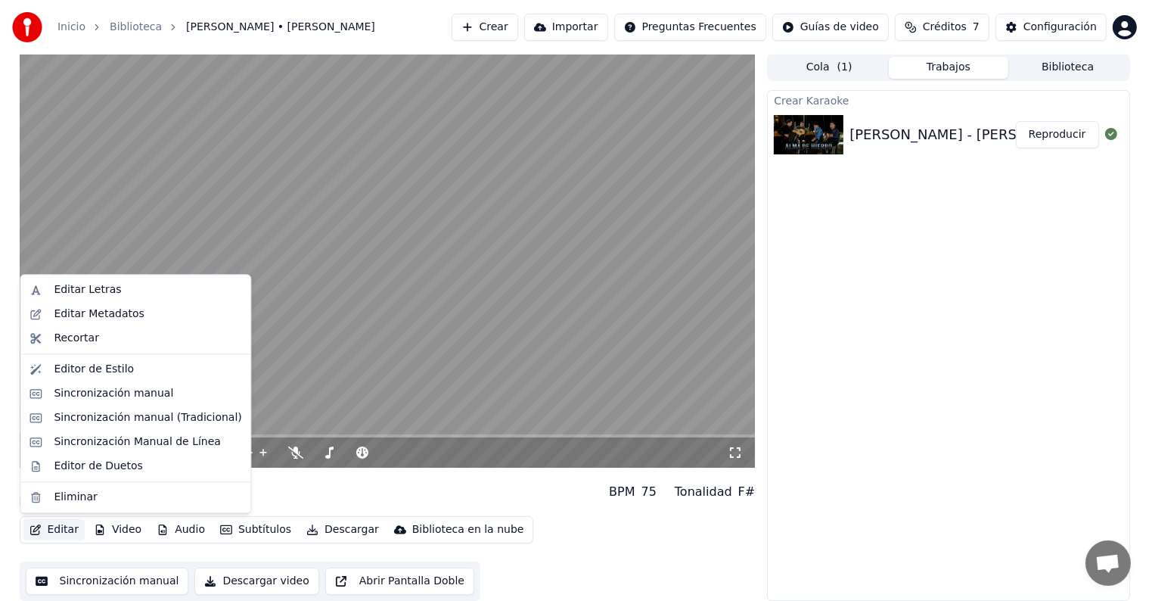
click at [48, 529] on button "Editar" at bounding box center [53, 529] width 61 height 21
click at [118, 291] on div "Editar Letras" at bounding box center [148, 289] width 188 height 15
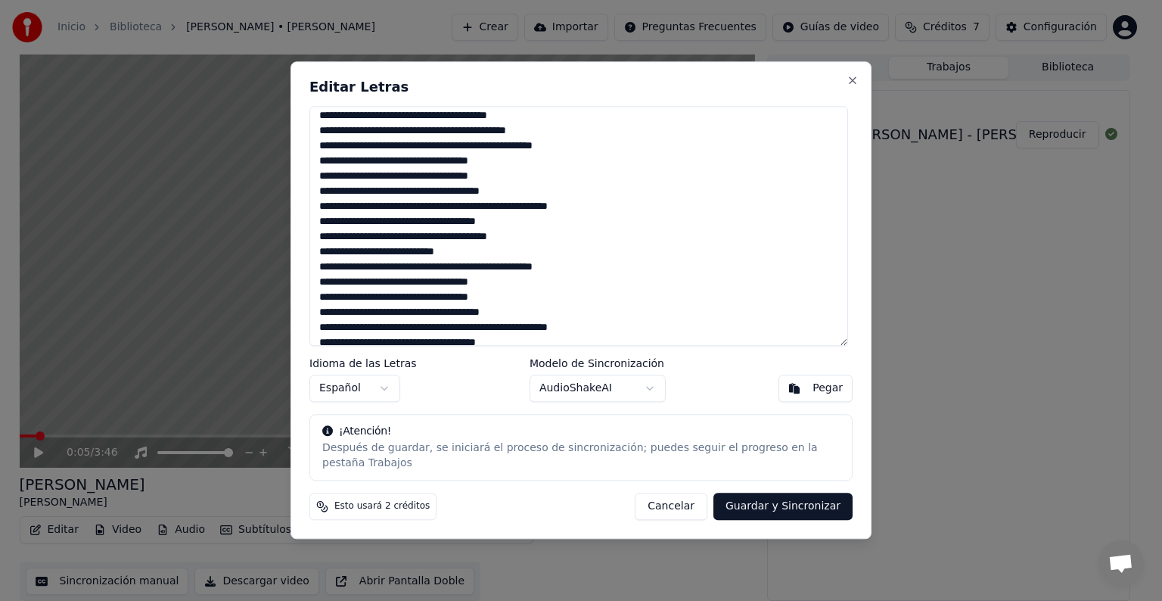
scroll to position [106, 0]
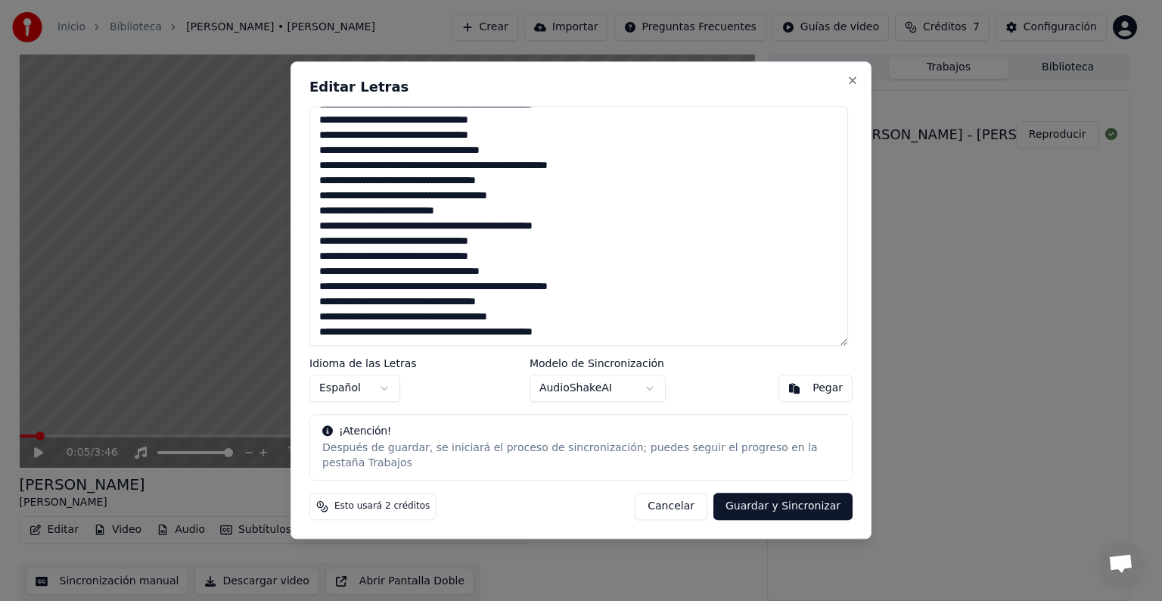
drag, startPoint x: 323, startPoint y: 127, endPoint x: 666, endPoint y: 370, distance: 420.1
click at [666, 370] on div "**********" at bounding box center [581, 299] width 581 height 477
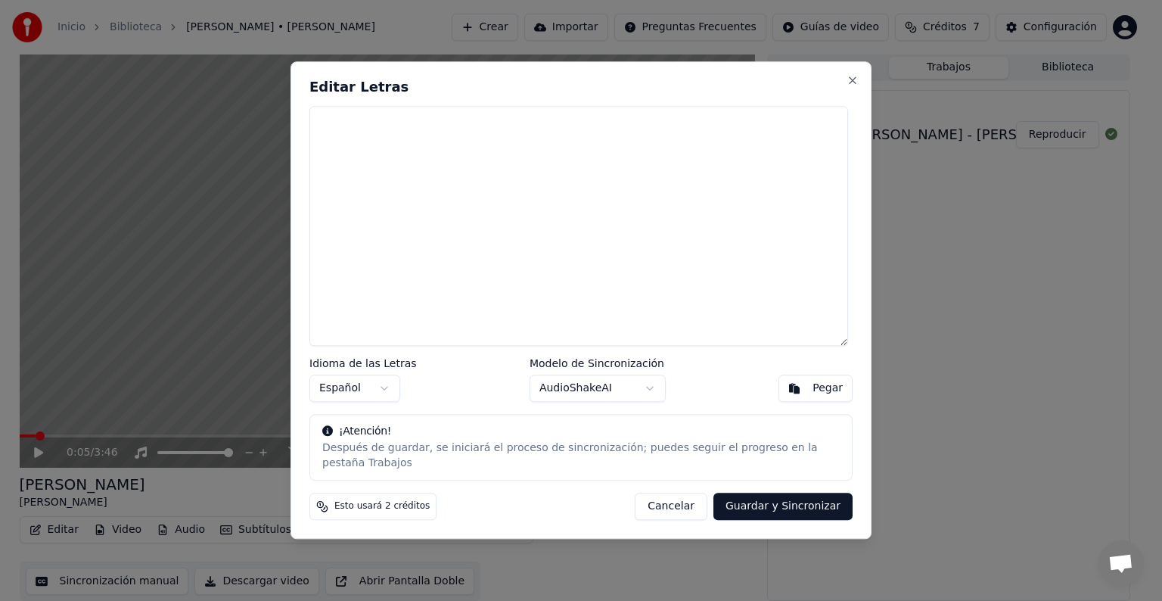
scroll to position [0, 0]
paste textarea "**********"
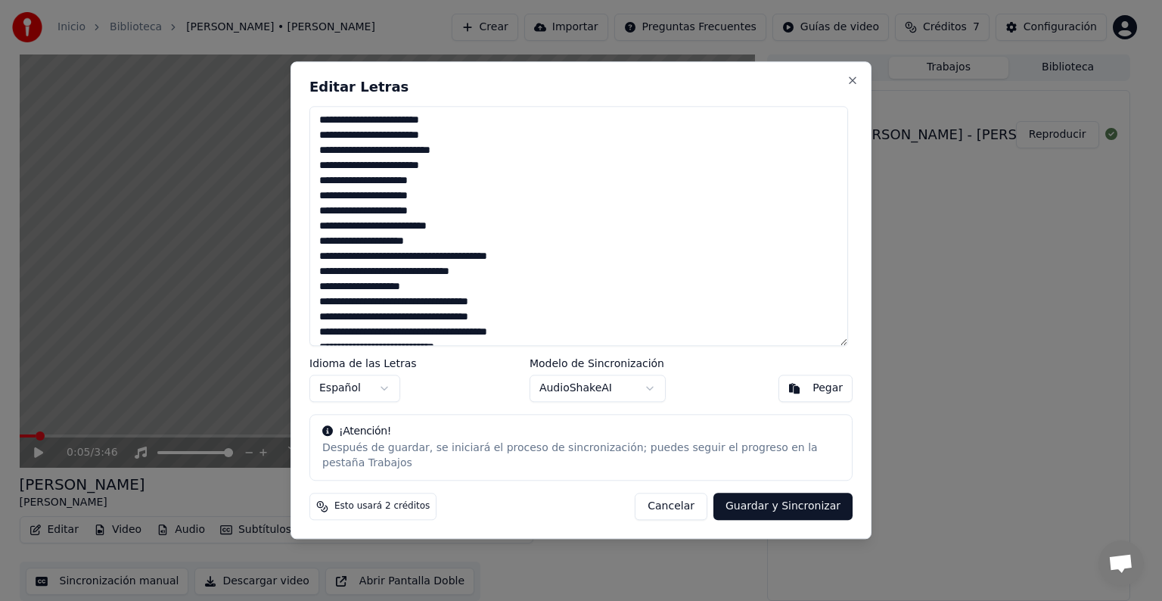
type textarea "**********"
click at [645, 397] on body "Inicio Biblioteca [PERSON_NAME] • [PERSON_NAME] Crear Importar Preguntas Frecue…" at bounding box center [574, 299] width 1149 height 601
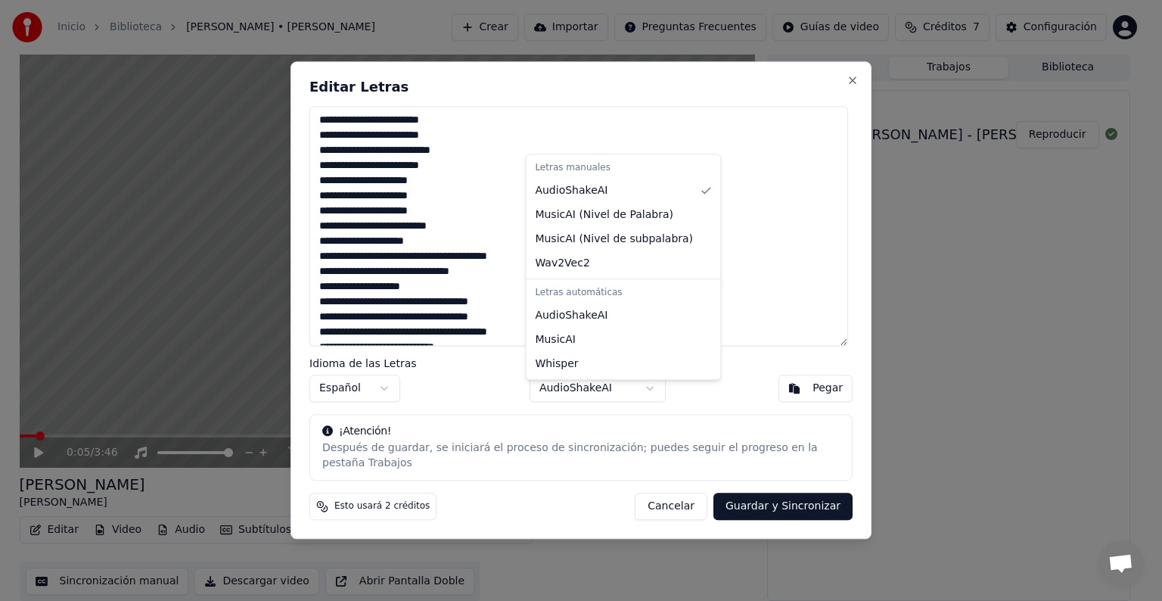
click at [686, 400] on body "Inicio Biblioteca [PERSON_NAME] • [PERSON_NAME] Crear Importar Preguntas Frecue…" at bounding box center [574, 299] width 1149 height 601
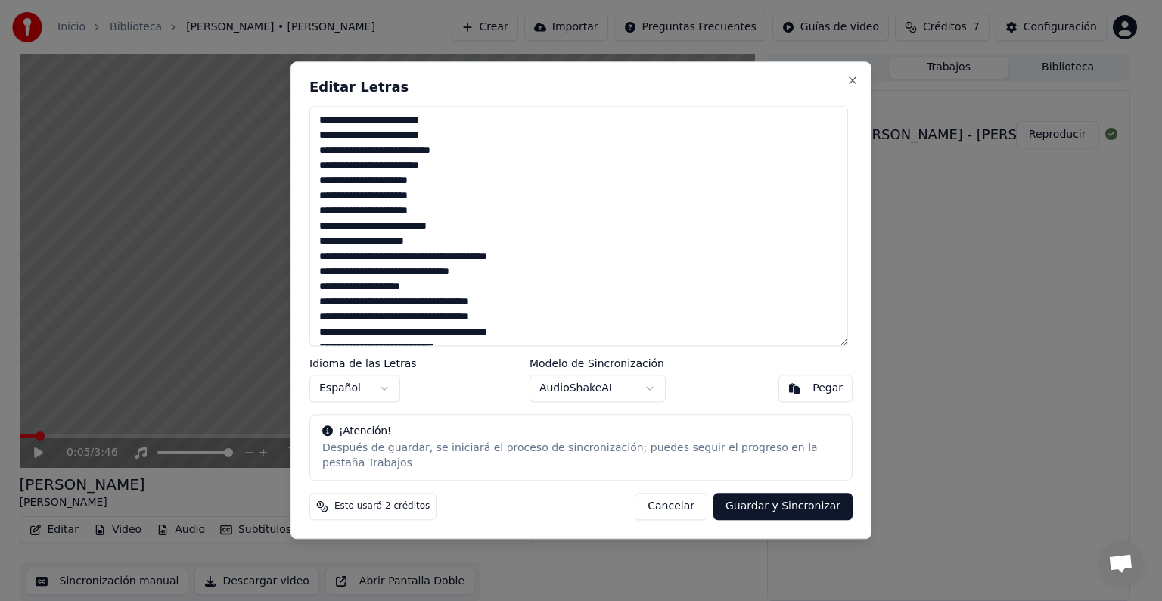
click at [806, 499] on button "Guardar y Sincronizar" at bounding box center [783, 506] width 139 height 27
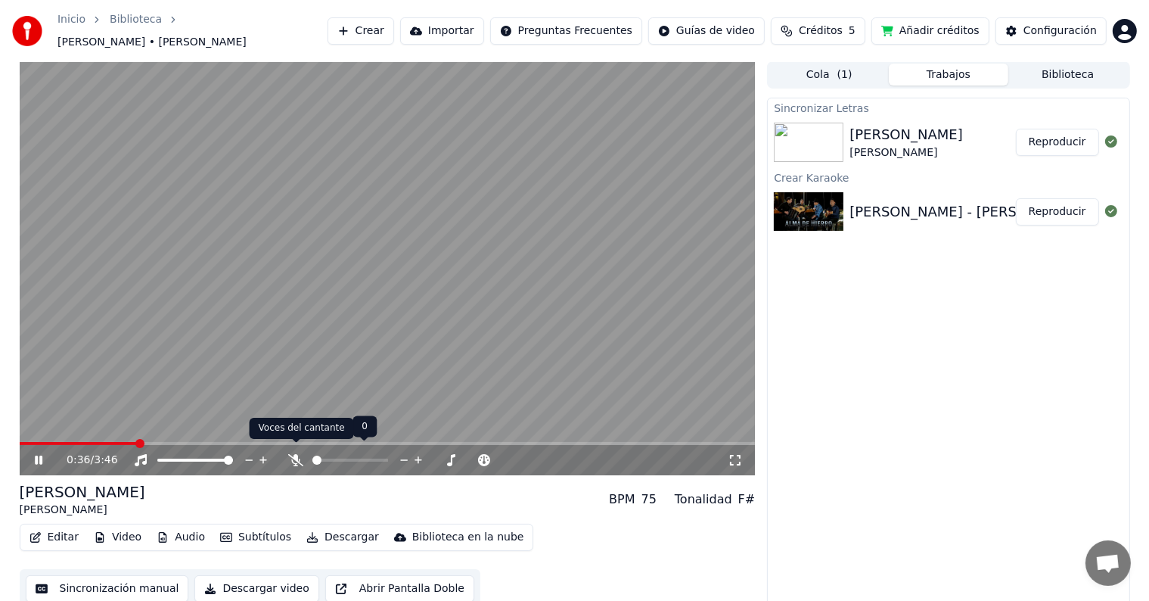
click at [296, 454] on icon at bounding box center [295, 460] width 15 height 12
click at [296, 454] on icon at bounding box center [296, 460] width 8 height 12
click at [36, 456] on icon at bounding box center [39, 460] width 8 height 9
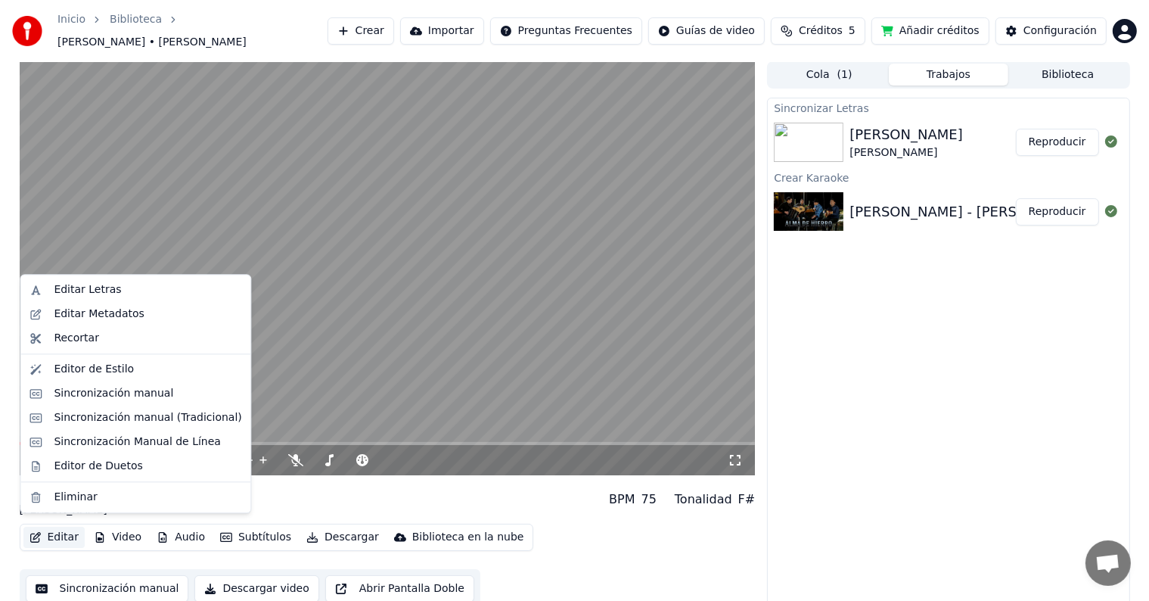
click at [58, 527] on button "Editar" at bounding box center [53, 537] width 61 height 21
click at [104, 392] on div "Sincronización manual" at bounding box center [114, 393] width 120 height 15
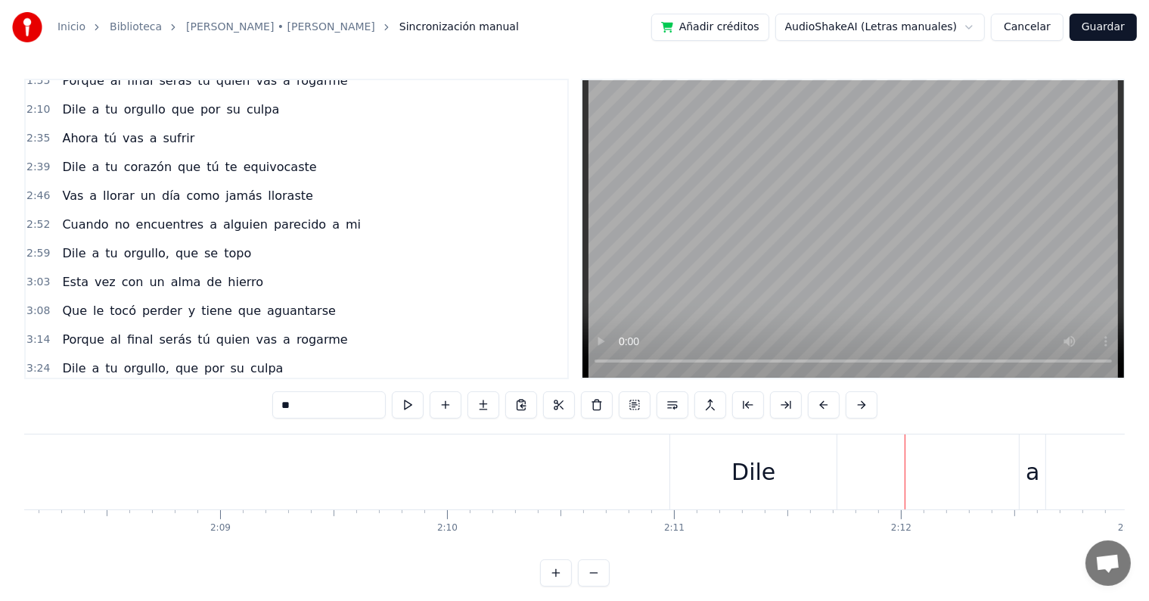
scroll to position [537, 0]
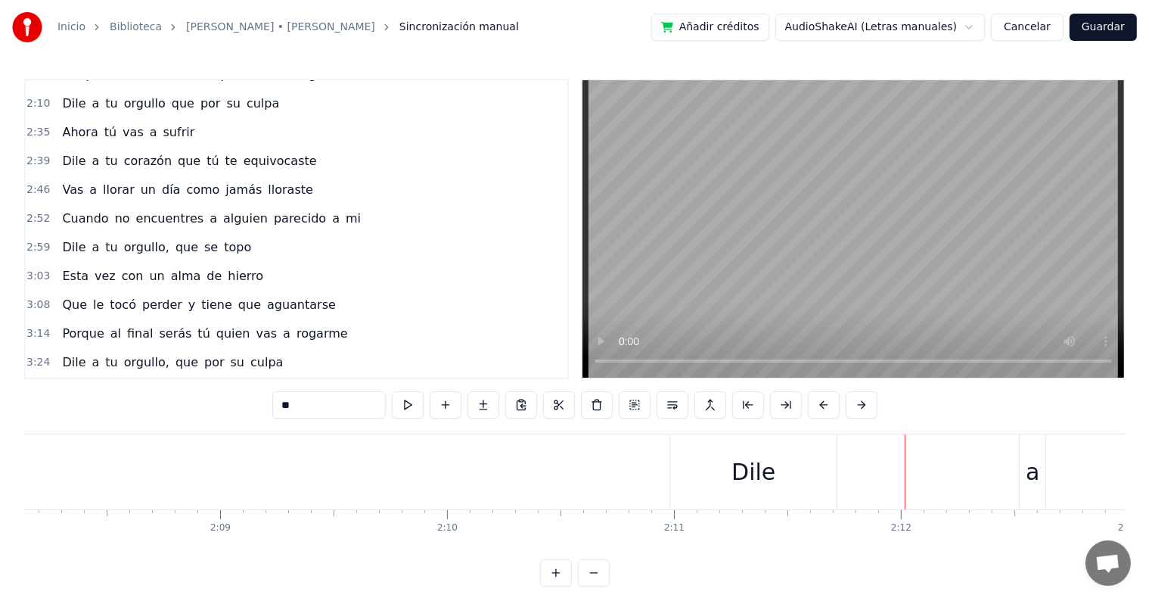
click at [1029, 29] on button "Cancelar" at bounding box center [1027, 27] width 73 height 27
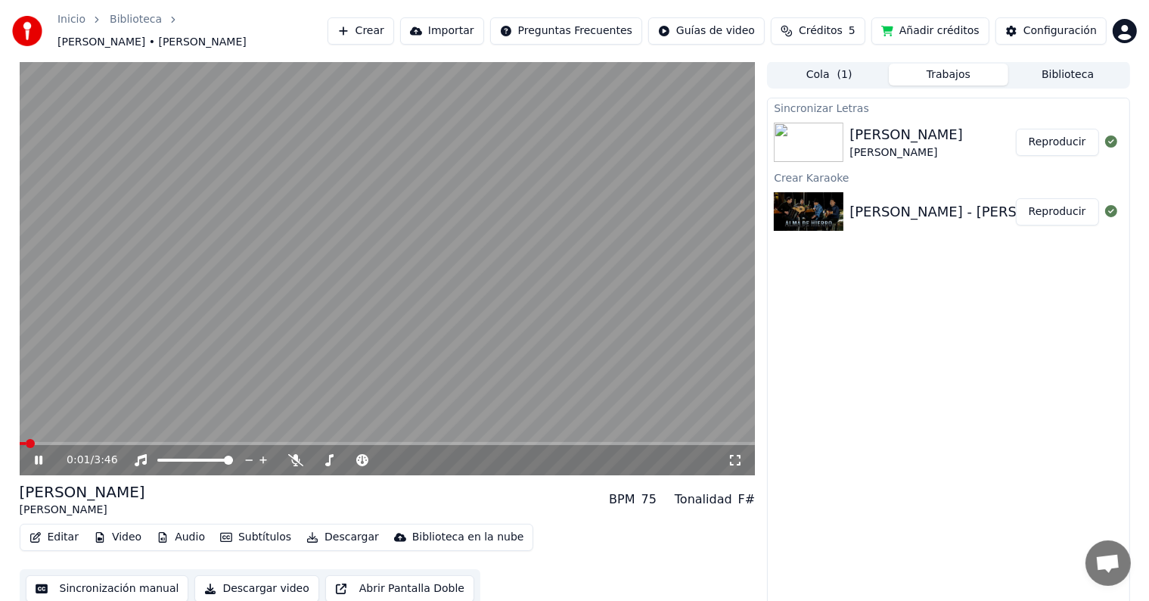
click at [35, 454] on icon at bounding box center [50, 460] width 36 height 12
click at [55, 531] on button "Editar" at bounding box center [53, 537] width 61 height 21
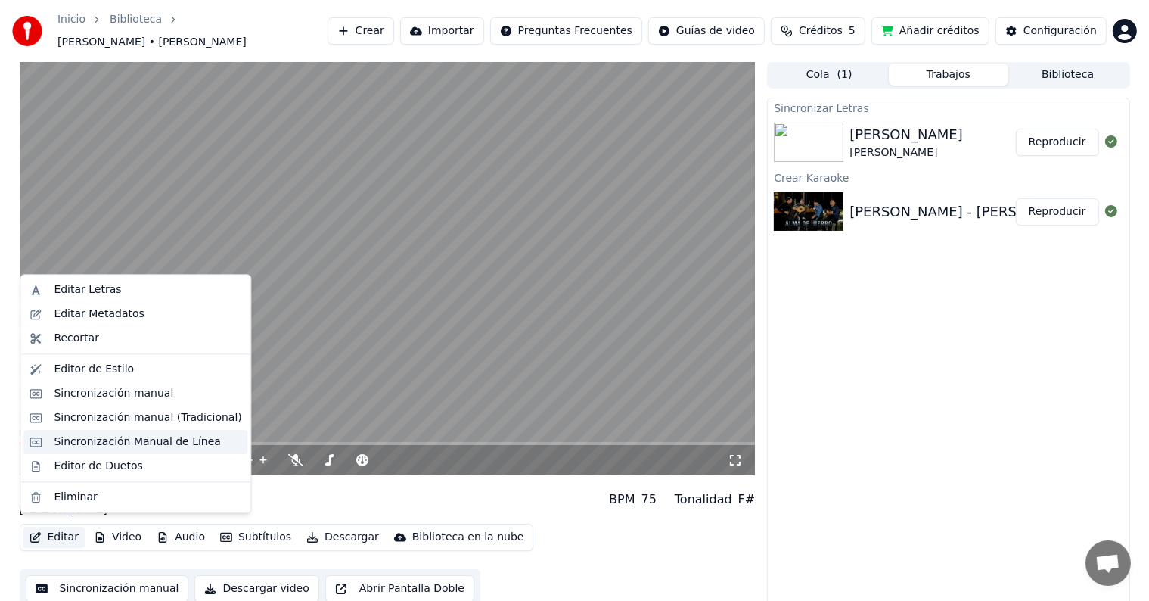
click at [91, 443] on div "Sincronización Manual de Línea" at bounding box center [137, 441] width 167 height 15
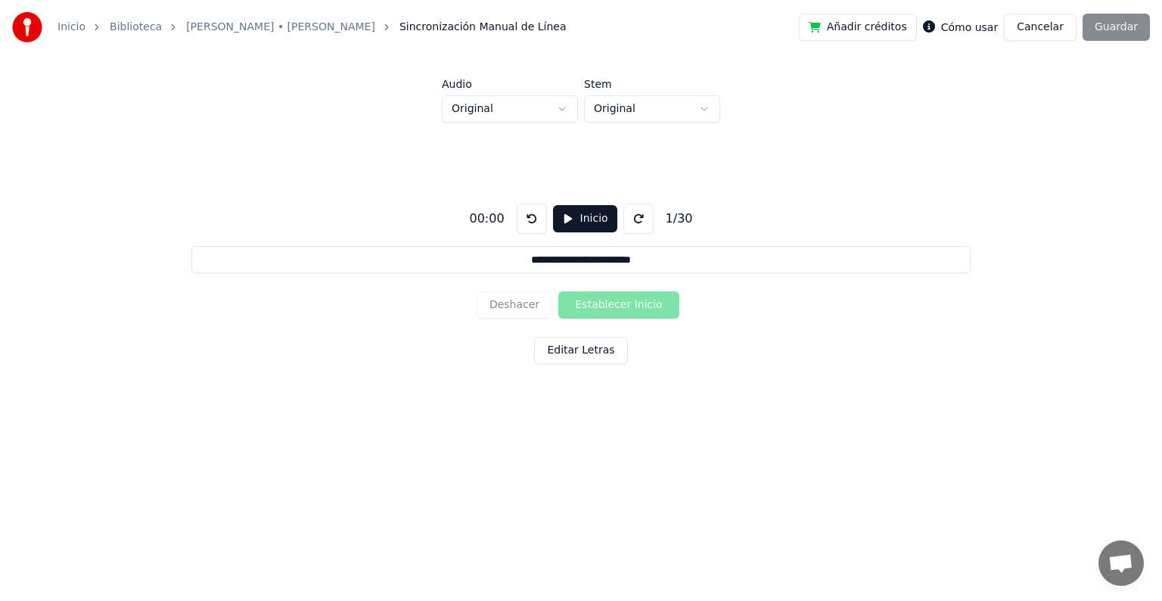
click at [572, 218] on button "Inicio" at bounding box center [585, 218] width 64 height 27
click at [609, 303] on button "Establecer Inicio" at bounding box center [618, 304] width 121 height 27
click at [1037, 24] on button "Cancelar" at bounding box center [1040, 27] width 73 height 27
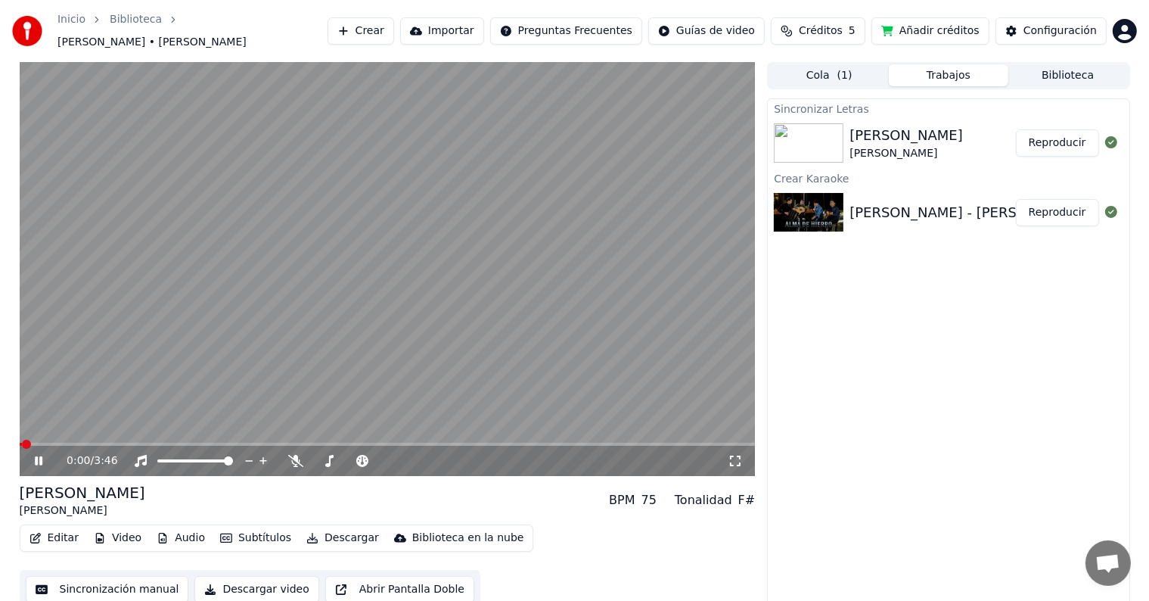
click at [37, 456] on icon at bounding box center [39, 460] width 8 height 9
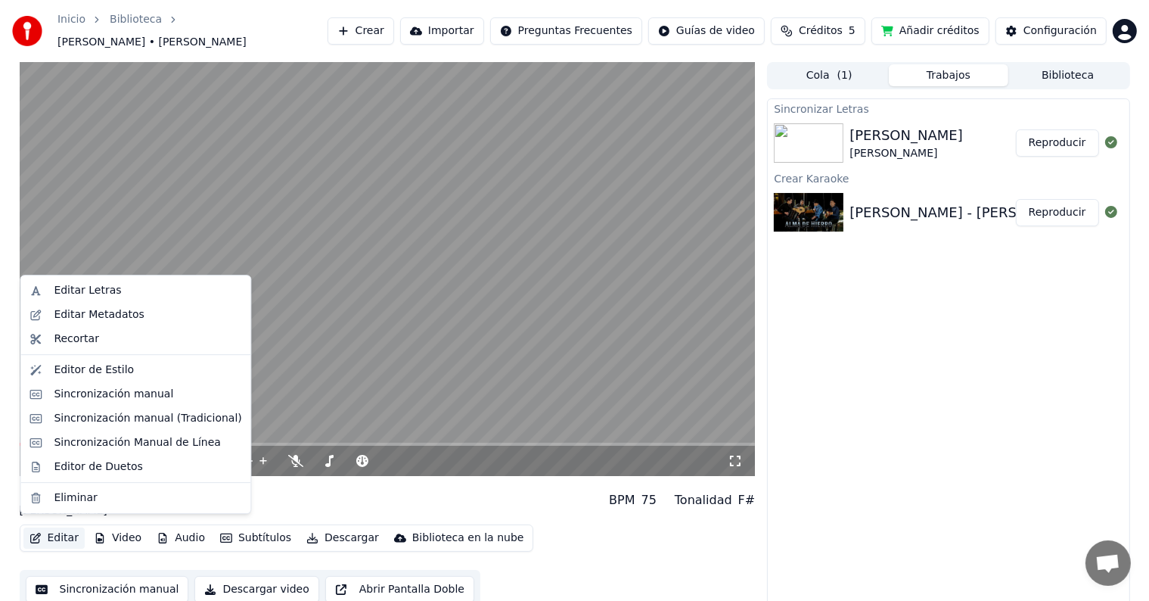
click at [56, 530] on button "Editar" at bounding box center [53, 537] width 61 height 21
click at [102, 421] on div "Sincronización manual (Tradicional)" at bounding box center [148, 418] width 188 height 15
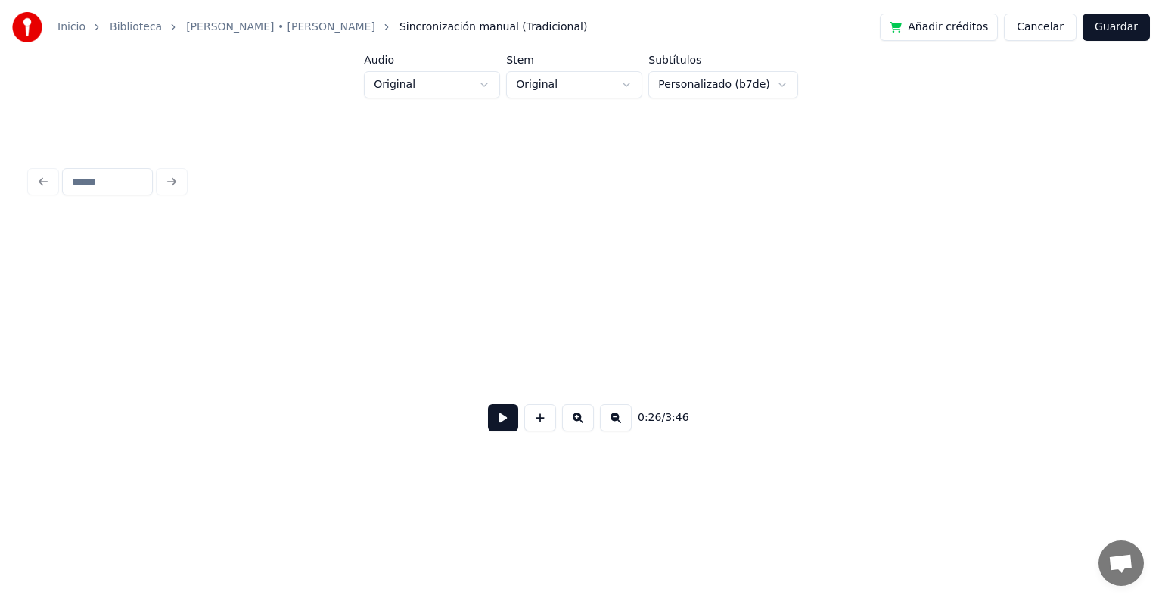
scroll to position [0, 3971]
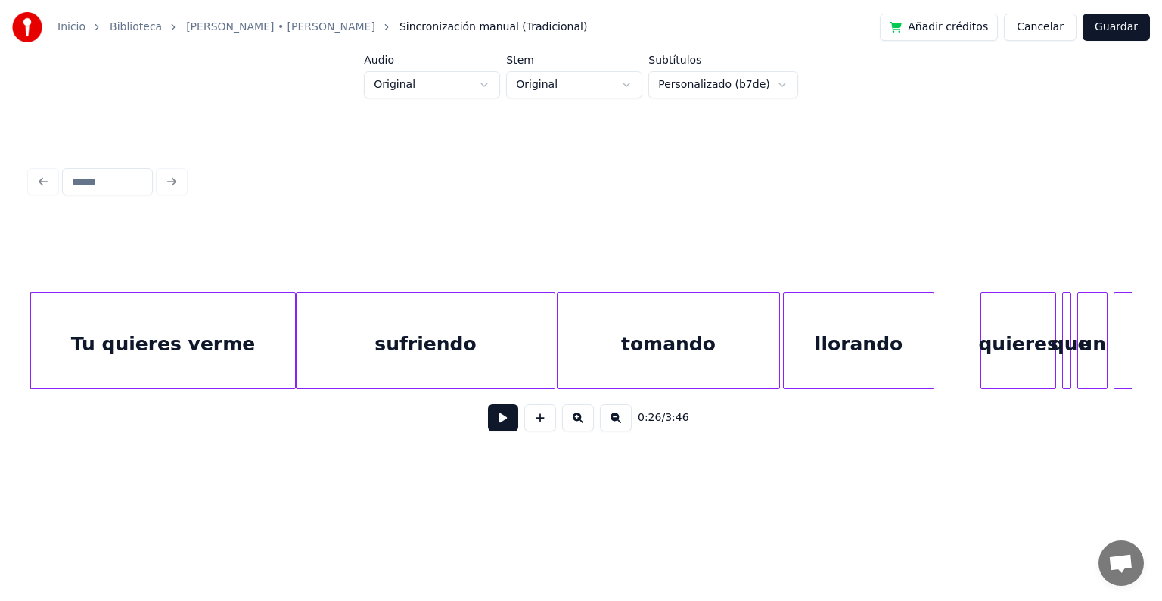
click at [77, 350] on div "Tu quieres verme" at bounding box center [163, 344] width 264 height 103
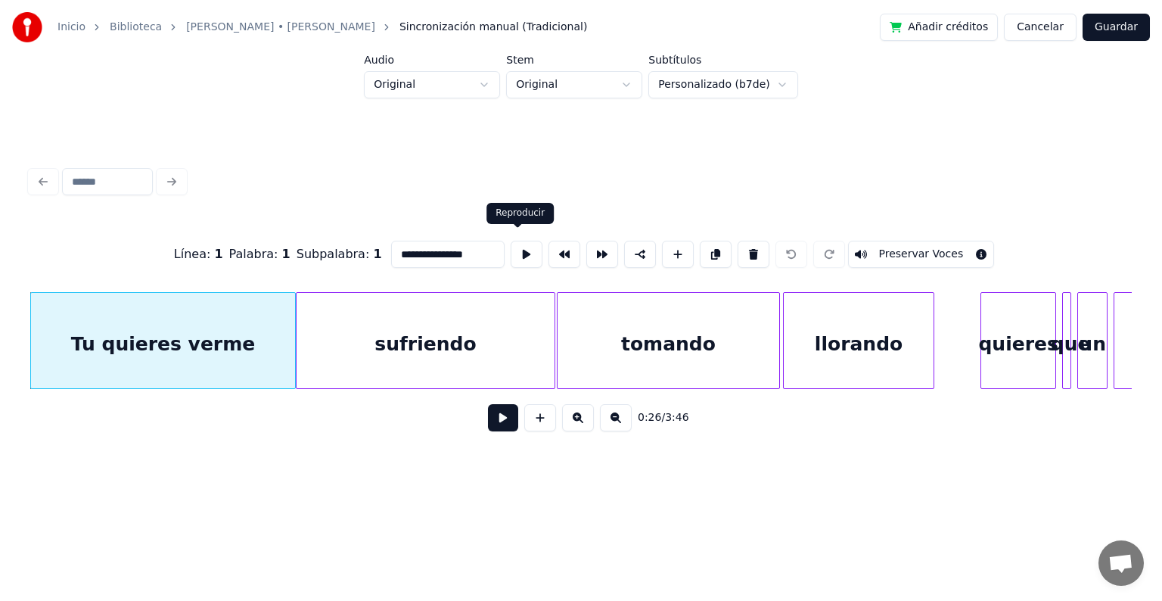
click at [518, 248] on button at bounding box center [527, 254] width 32 height 27
click at [436, 354] on div "sufriendo" at bounding box center [426, 344] width 258 height 103
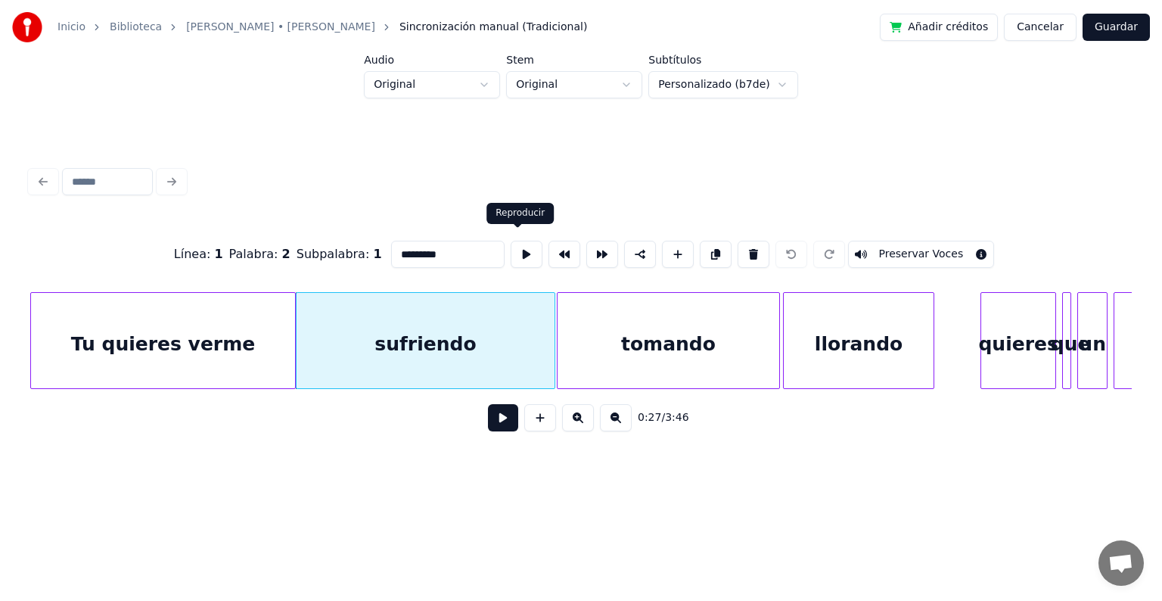
click at [515, 241] on button at bounding box center [527, 254] width 32 height 27
click at [624, 327] on div "tomando" at bounding box center [669, 344] width 222 height 103
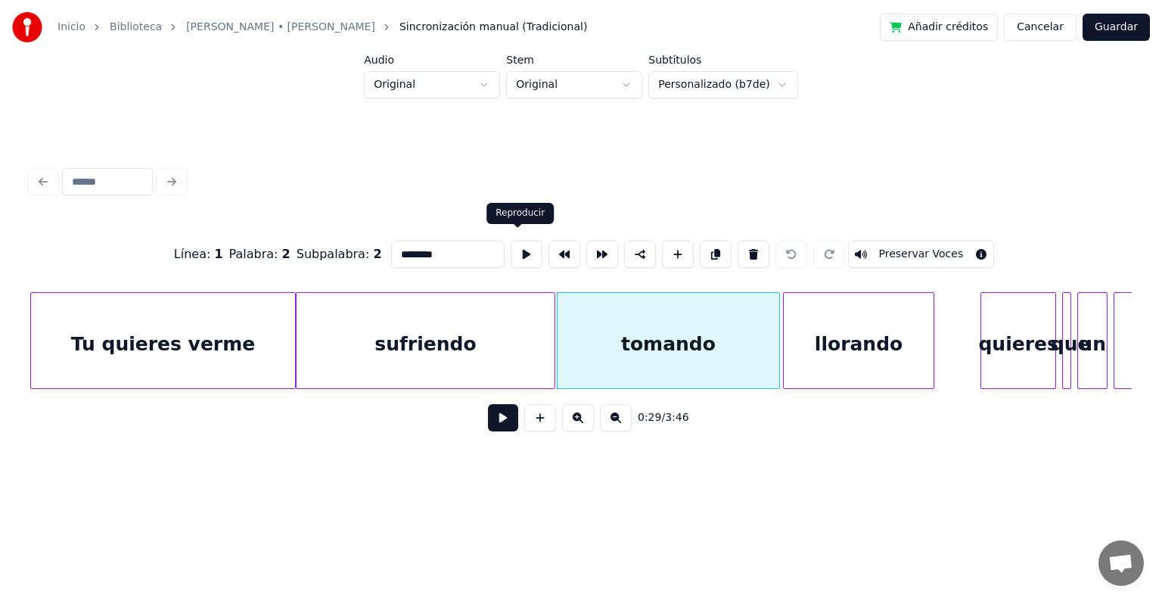
click at [512, 244] on button at bounding box center [527, 254] width 32 height 27
click at [857, 349] on div "llorando" at bounding box center [859, 344] width 150 height 103
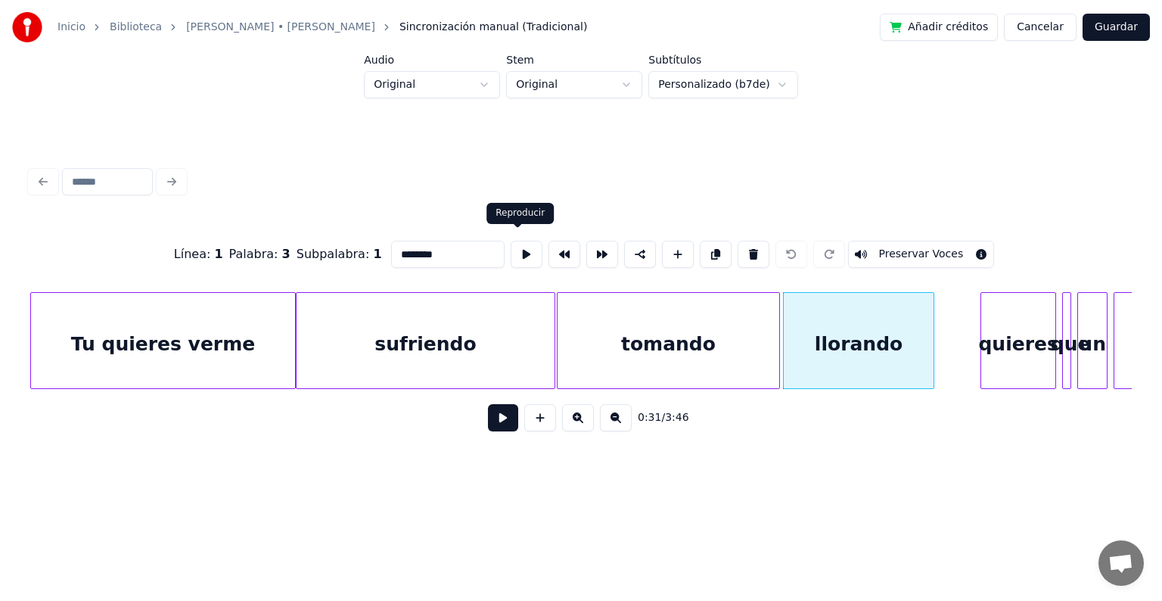
click at [519, 248] on button at bounding box center [527, 254] width 32 height 27
click at [903, 359] on div "llorando" at bounding box center [859, 344] width 150 height 103
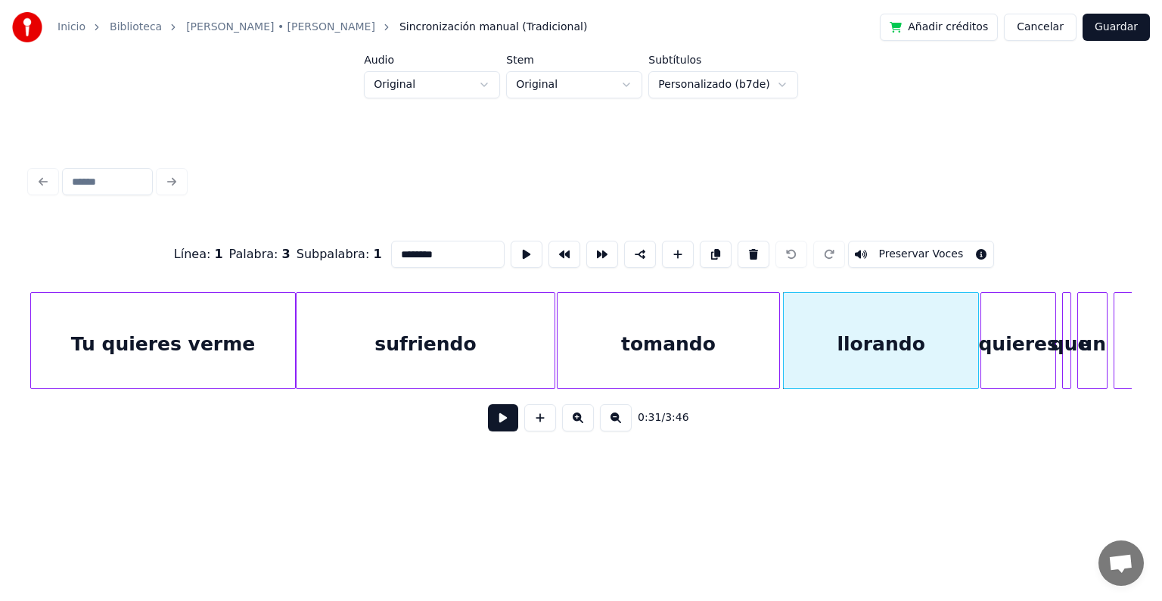
click at [975, 343] on div at bounding box center [976, 340] width 5 height 95
click at [518, 249] on button at bounding box center [527, 254] width 32 height 27
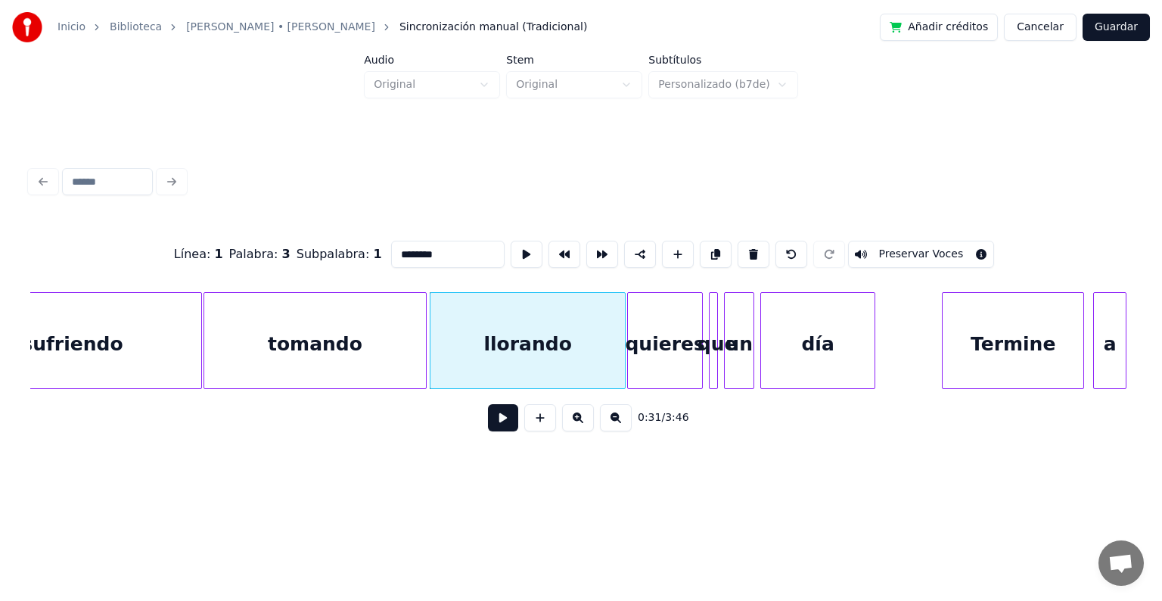
scroll to position [0, 4334]
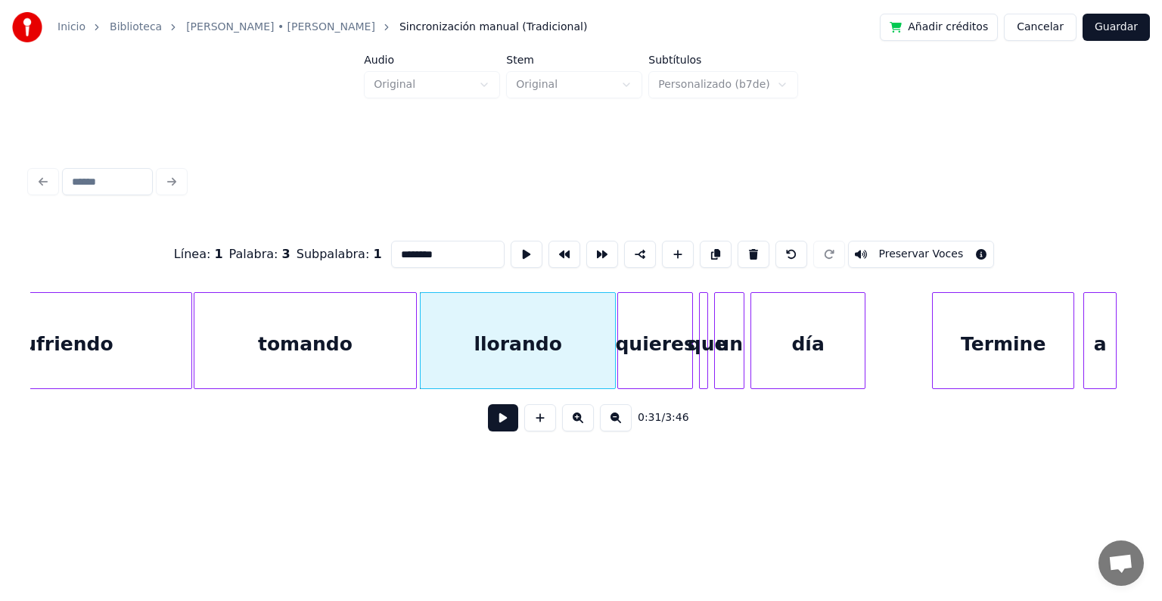
click at [660, 331] on div "quieres" at bounding box center [655, 344] width 74 height 103
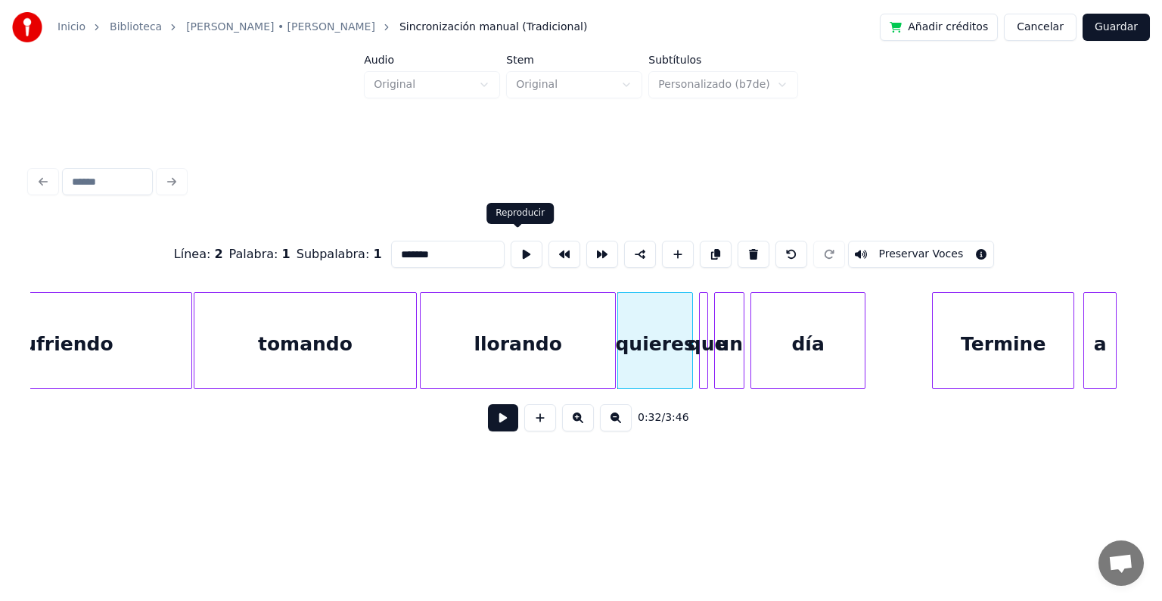
click at [519, 248] on button at bounding box center [527, 254] width 32 height 27
click at [703, 324] on div at bounding box center [705, 340] width 5 height 95
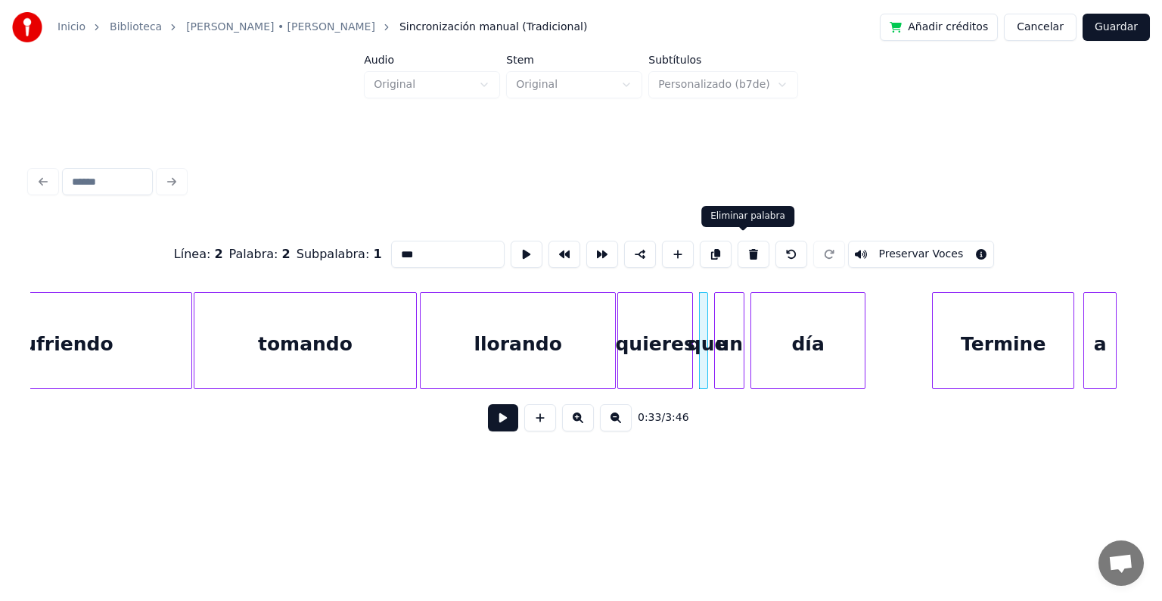
click at [745, 251] on button at bounding box center [754, 254] width 32 height 27
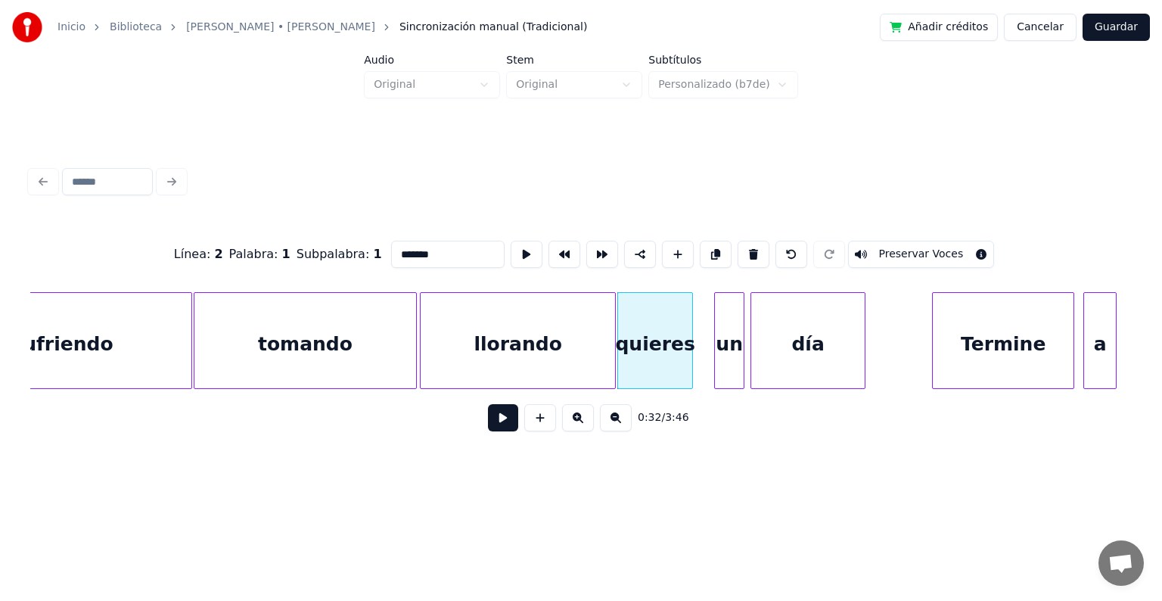
click at [670, 334] on div "quieres" at bounding box center [655, 344] width 74 height 103
click at [450, 250] on input "*******" at bounding box center [448, 254] width 114 height 27
click at [729, 316] on div "un" at bounding box center [729, 344] width 29 height 103
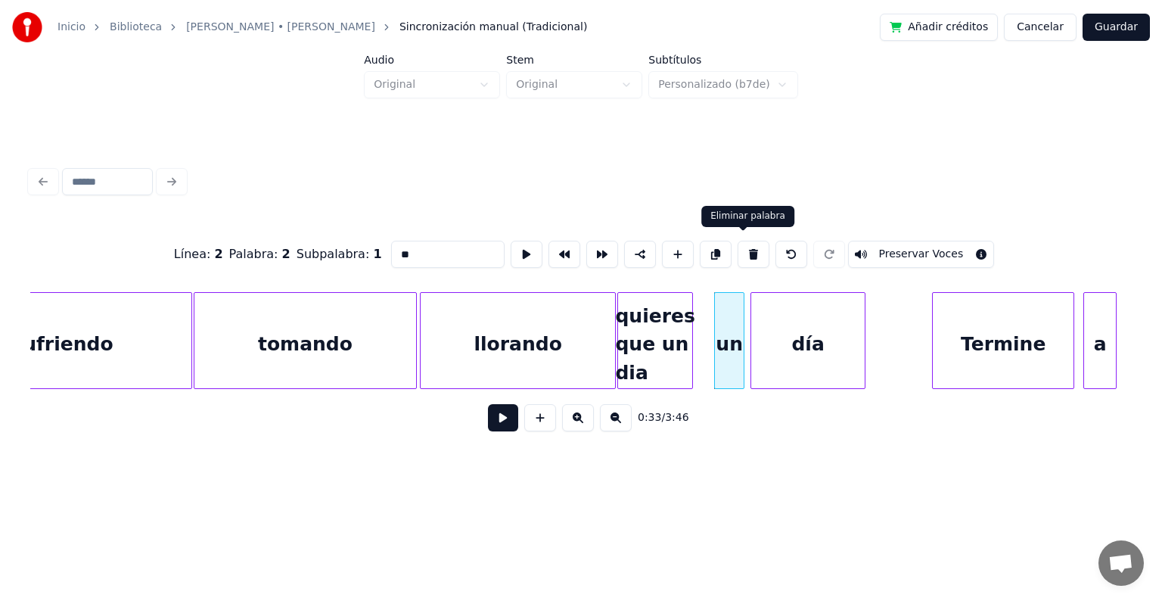
click at [746, 246] on button at bounding box center [754, 254] width 32 height 27
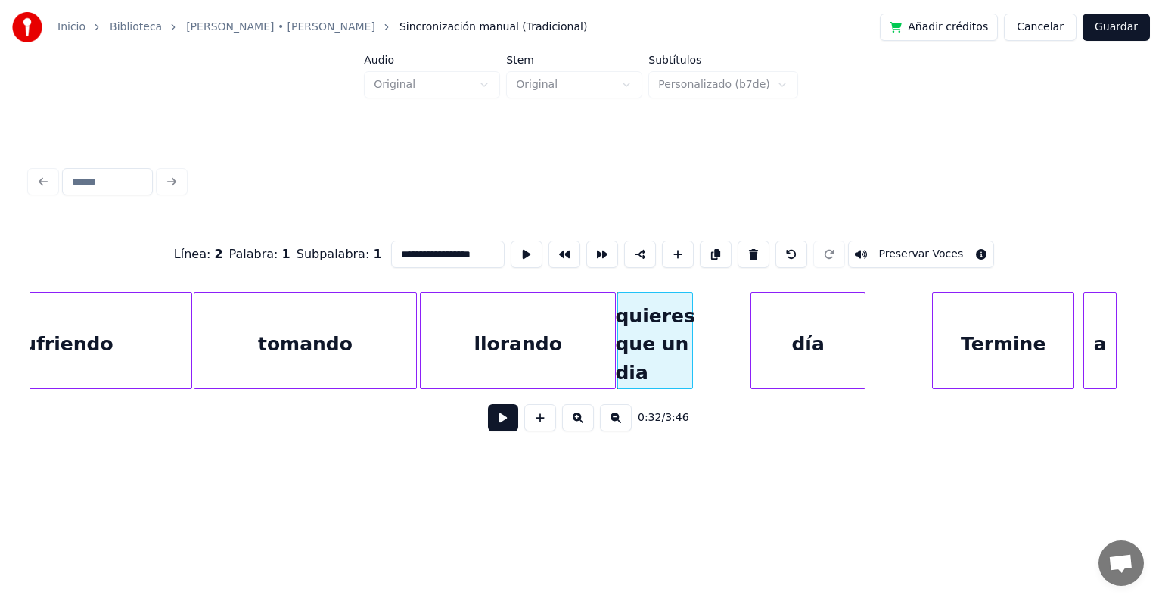
click at [804, 329] on div "día" at bounding box center [808, 344] width 114 height 103
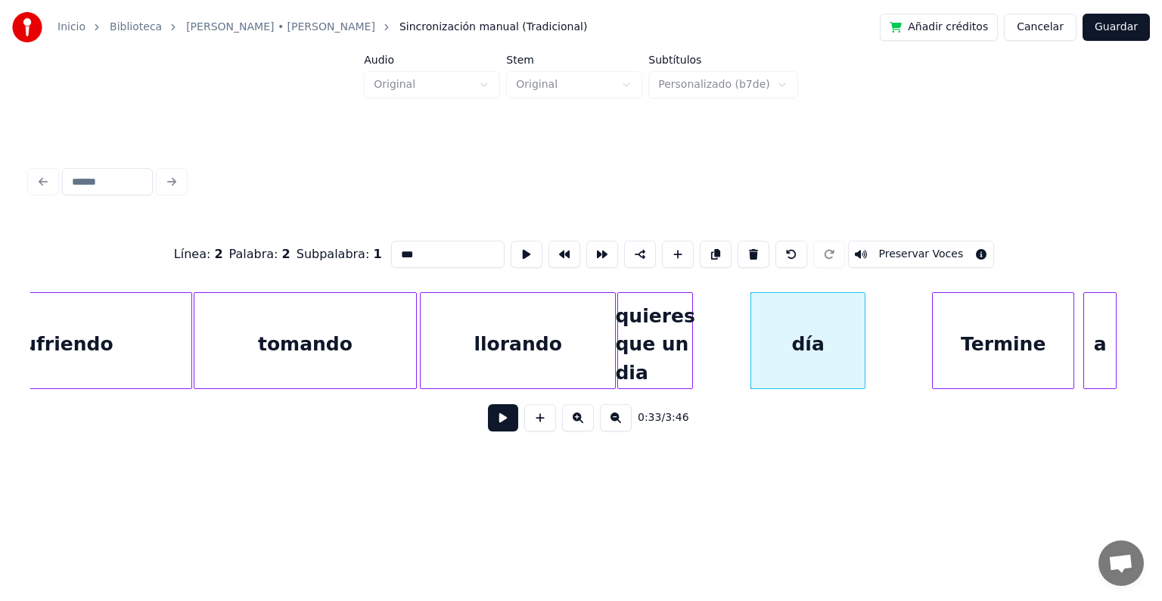
click at [661, 351] on div "quieres que un dia" at bounding box center [655, 344] width 74 height 103
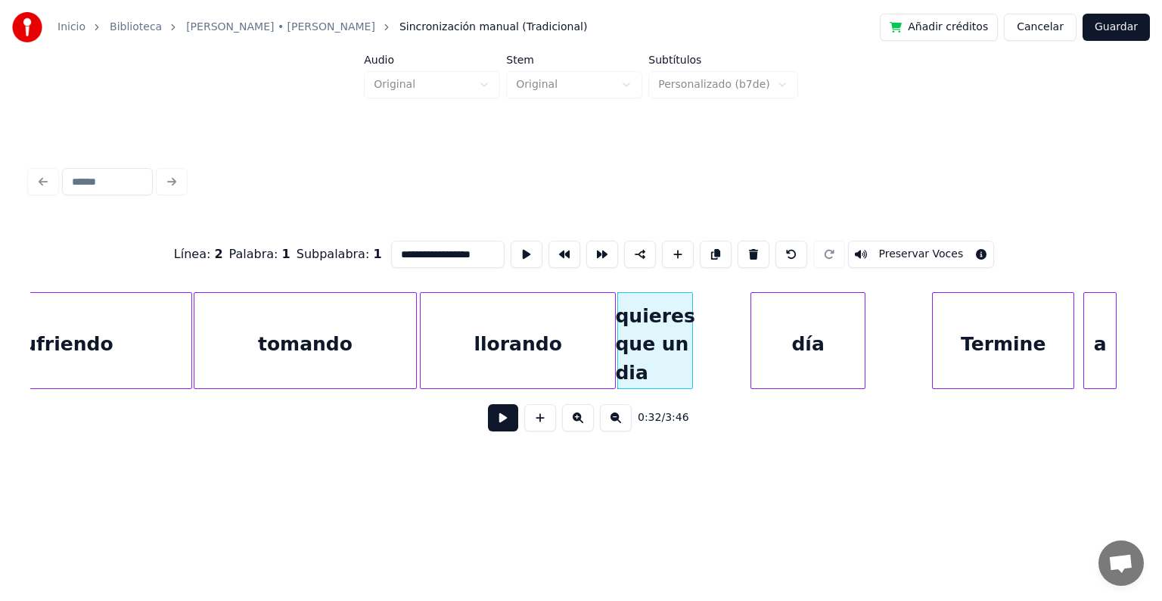
click at [482, 248] on input "**********" at bounding box center [448, 254] width 114 height 27
click at [678, 349] on div "quieres que un" at bounding box center [655, 344] width 74 height 103
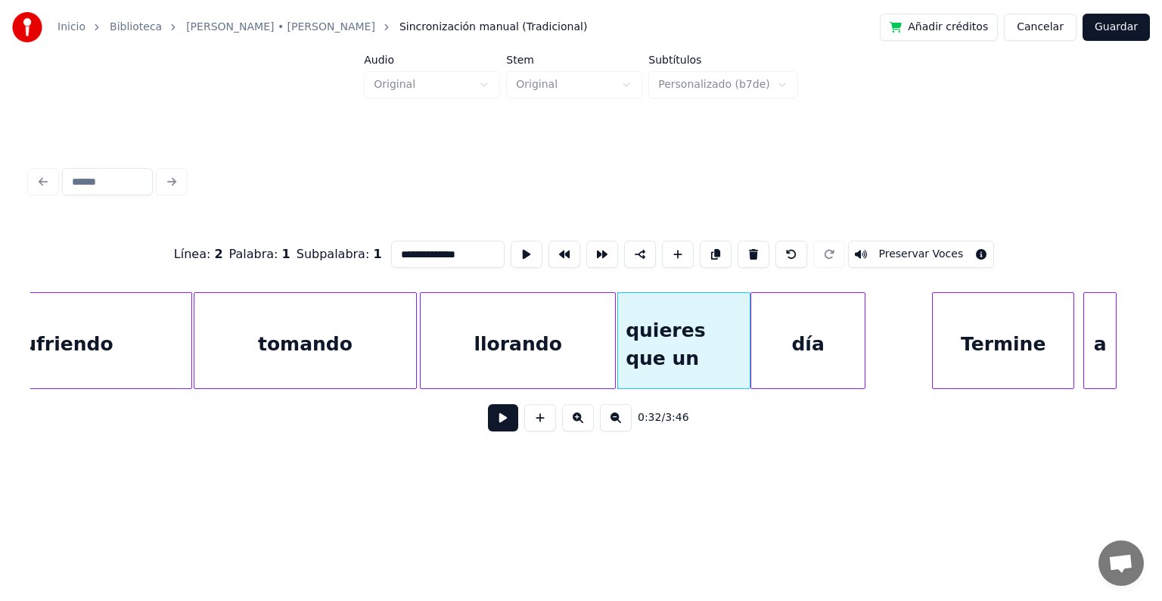
click at [748, 346] on div at bounding box center [747, 340] width 5 height 95
click at [518, 245] on button at bounding box center [527, 254] width 32 height 27
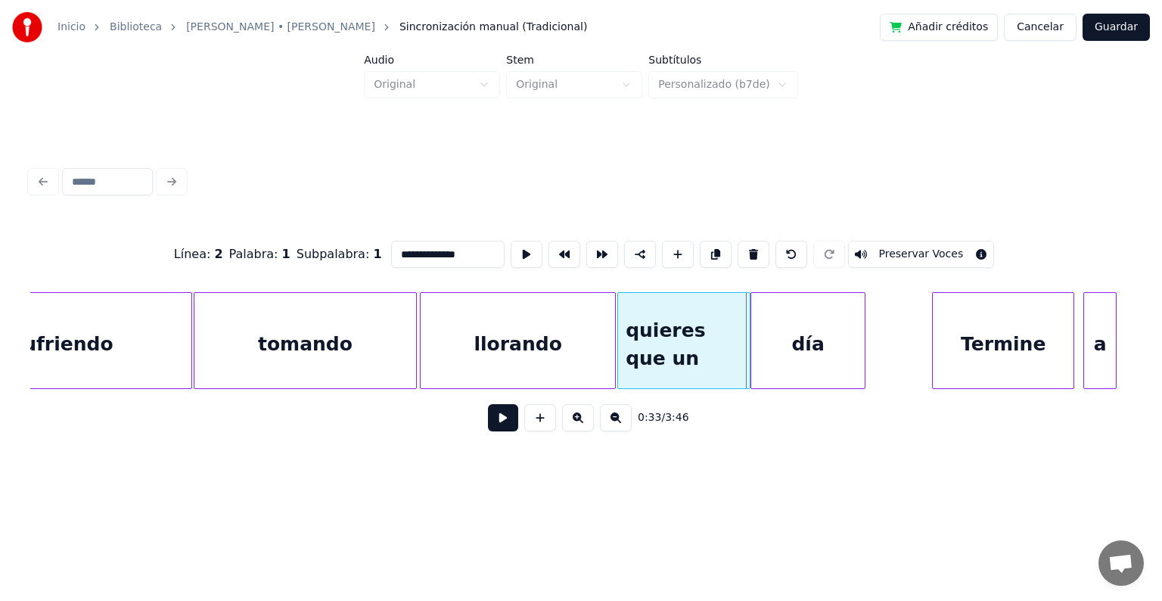
click at [735, 353] on div "quieres que un" at bounding box center [684, 344] width 132 height 103
click at [728, 357] on div at bounding box center [727, 340] width 5 height 95
click at [758, 351] on div "día" at bounding box center [808, 344] width 114 height 103
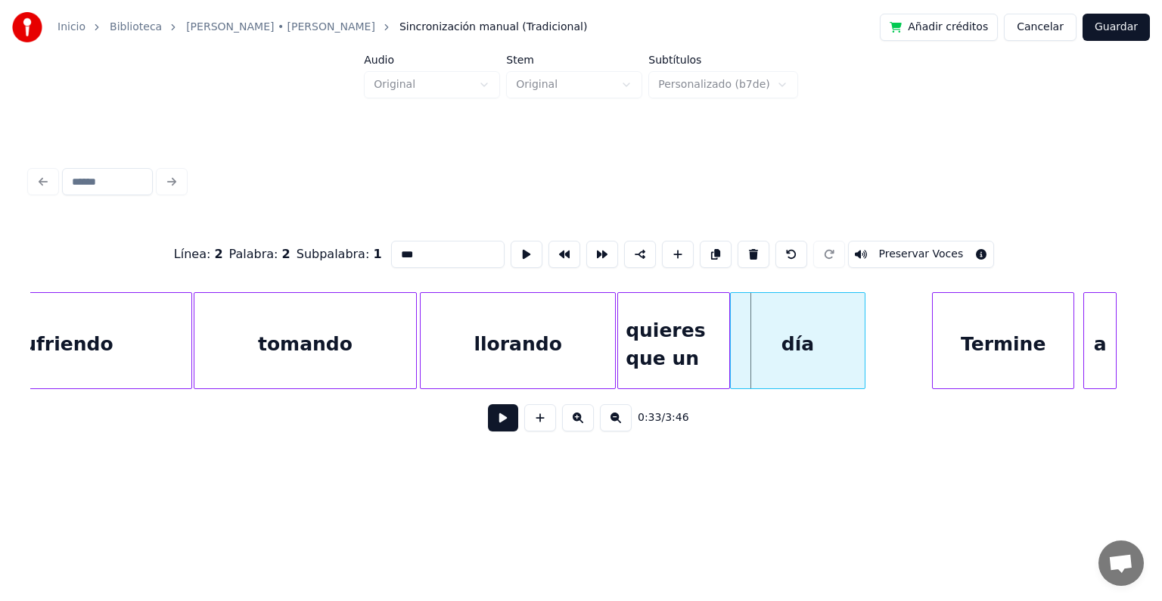
click at [731, 357] on div at bounding box center [733, 340] width 5 height 95
click at [515, 242] on button at bounding box center [527, 254] width 32 height 27
click at [661, 335] on div "quieres que un" at bounding box center [673, 344] width 111 height 103
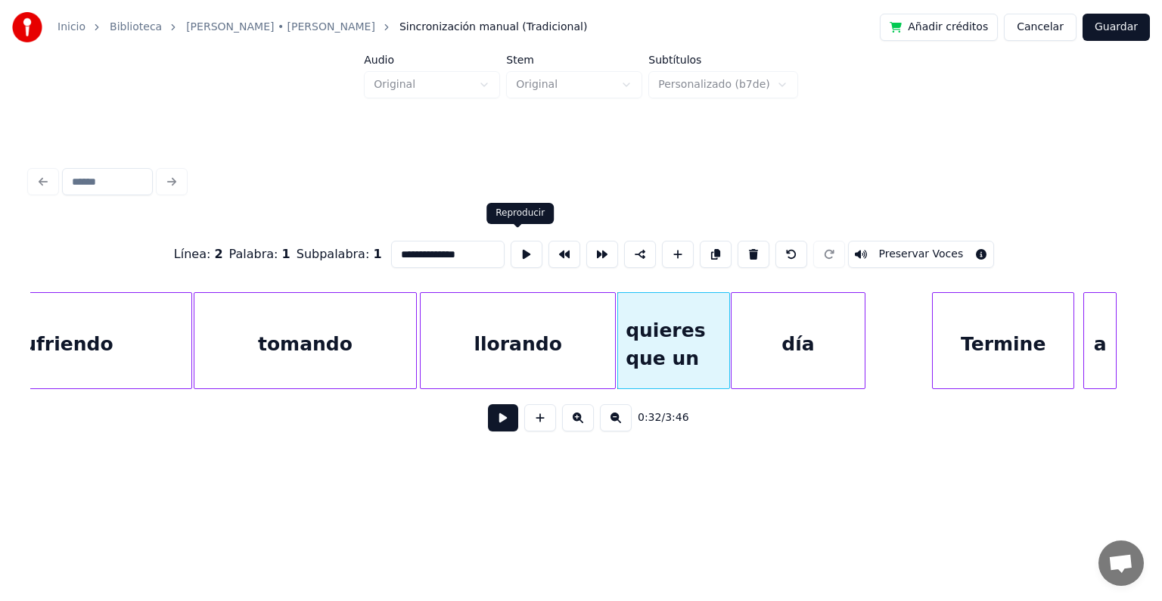
click at [518, 248] on button at bounding box center [527, 254] width 32 height 27
click at [761, 314] on div "día" at bounding box center [798, 344] width 133 height 103
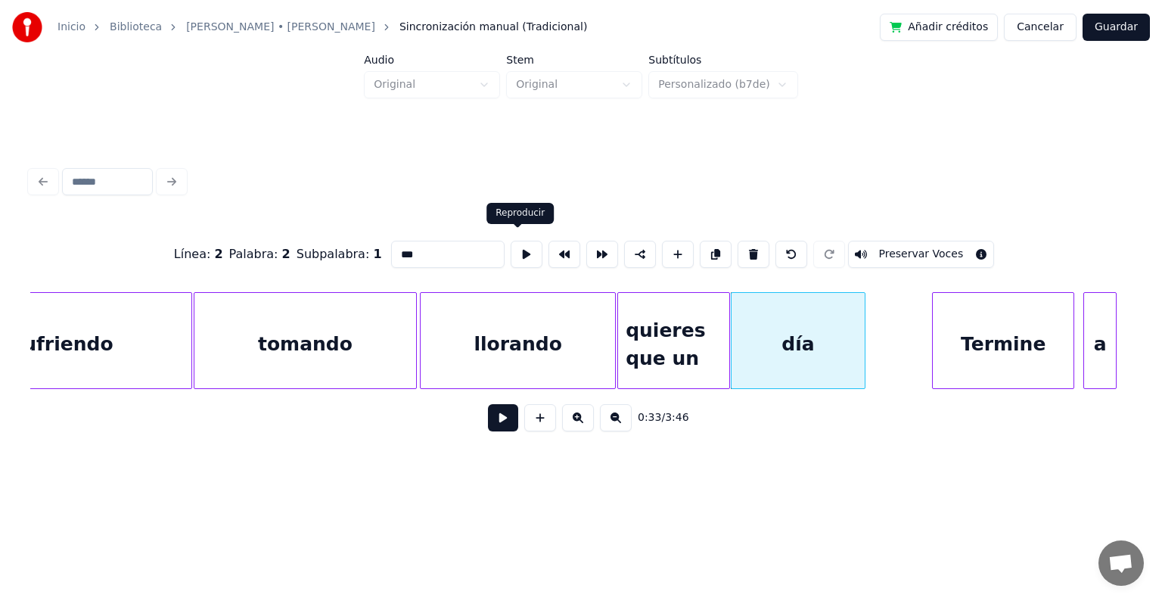
click at [515, 245] on button at bounding box center [527, 254] width 32 height 27
click at [801, 350] on div "día" at bounding box center [798, 344] width 133 height 103
click at [885, 347] on div at bounding box center [886, 340] width 5 height 95
click at [884, 351] on div at bounding box center [884, 340] width 5 height 95
click at [516, 249] on button at bounding box center [527, 254] width 32 height 27
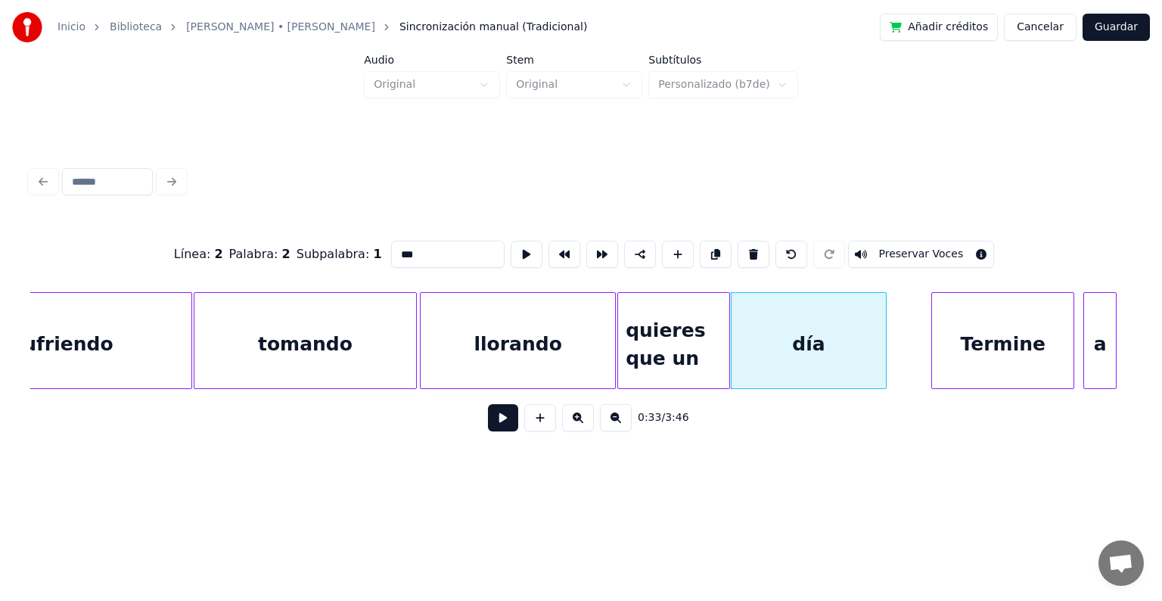
click at [935, 348] on div at bounding box center [934, 340] width 5 height 95
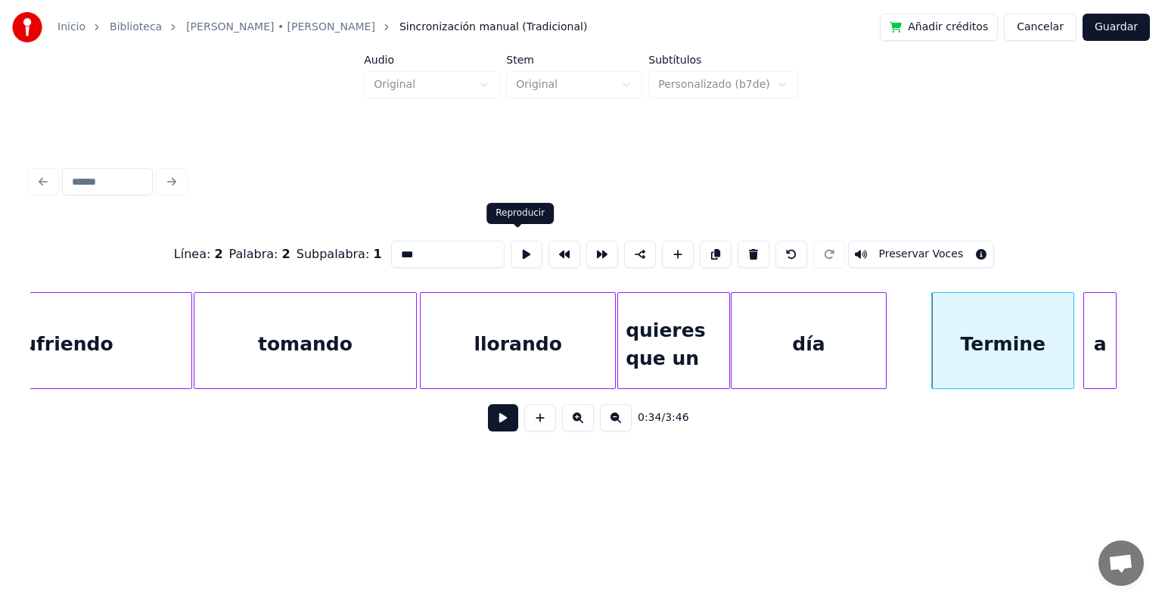
click at [521, 246] on button at bounding box center [527, 254] width 32 height 27
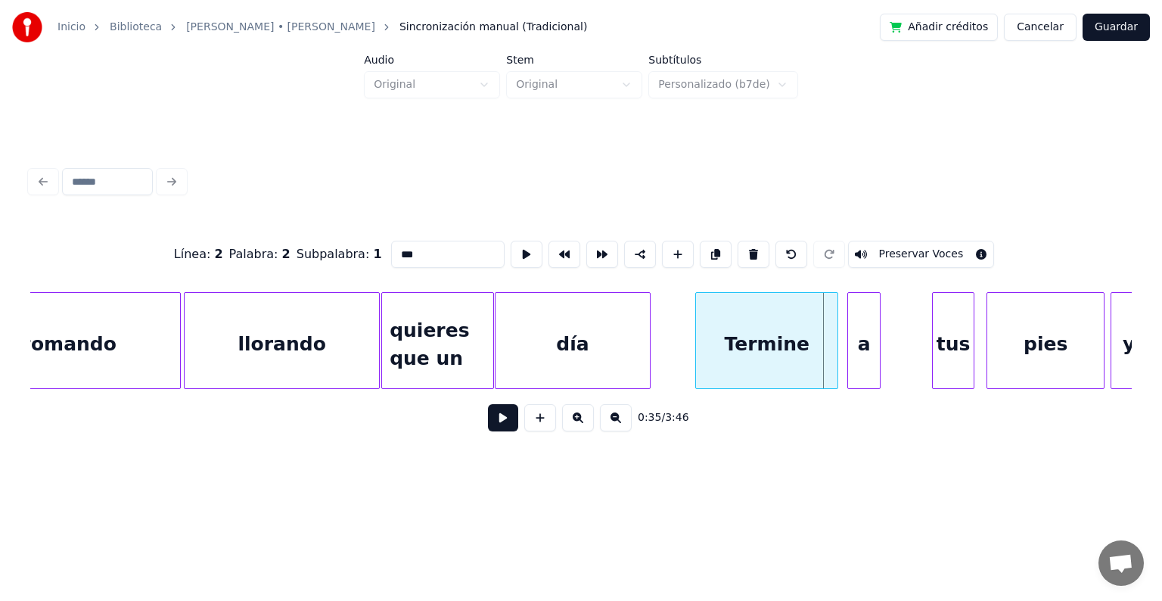
scroll to position [0, 4576]
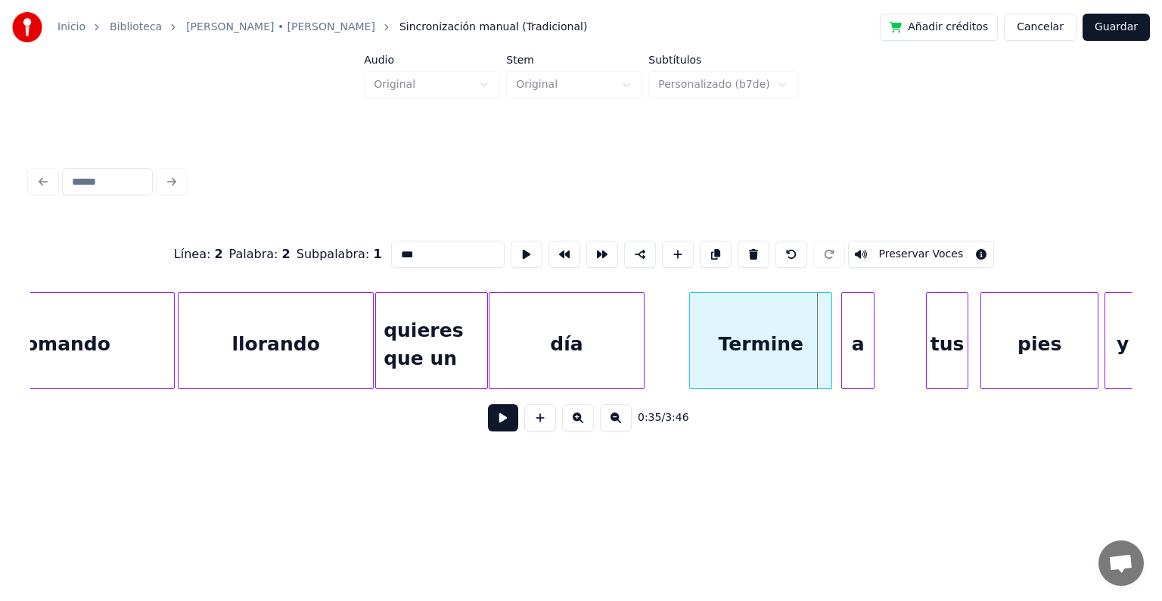
click at [831, 348] on div at bounding box center [829, 340] width 5 height 95
click at [844, 342] on div at bounding box center [844, 340] width 5 height 95
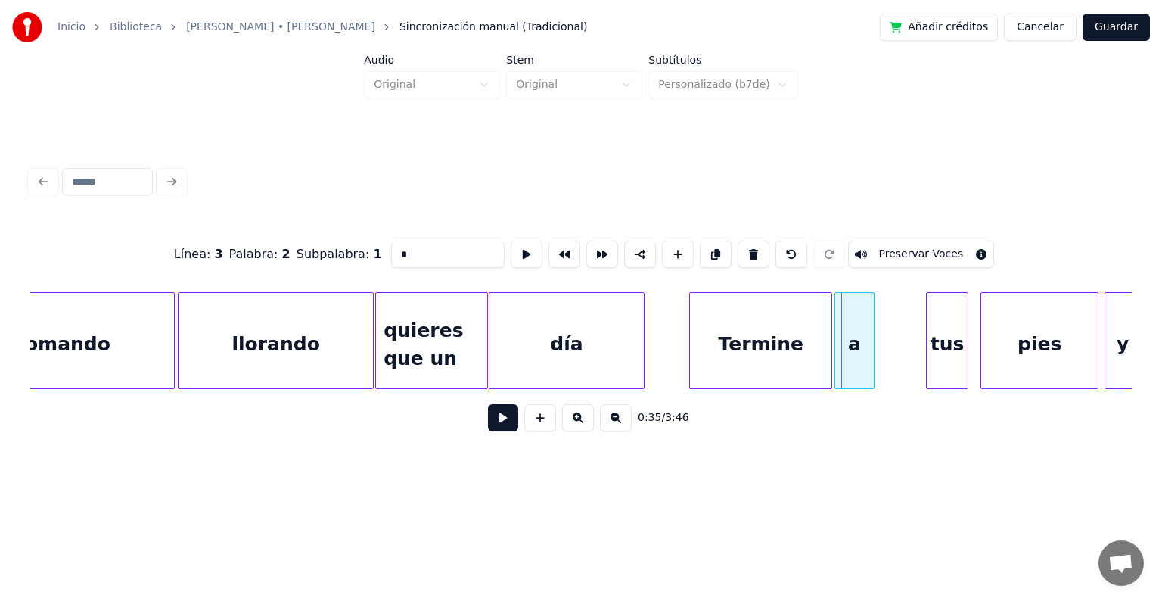
click at [836, 345] on div at bounding box center [837, 340] width 5 height 95
click at [879, 347] on div at bounding box center [877, 340] width 5 height 95
click at [1018, 351] on div "pies" at bounding box center [1039, 344] width 117 height 103
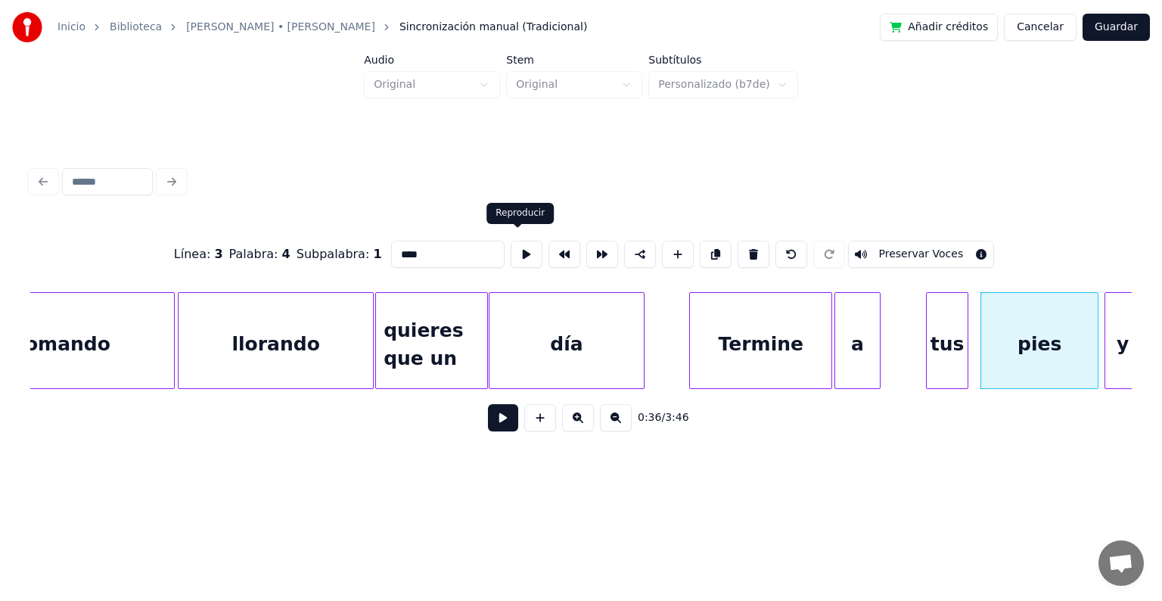
click at [517, 242] on button at bounding box center [527, 254] width 32 height 27
click at [1090, 351] on div at bounding box center [1091, 340] width 5 height 95
click at [1109, 350] on div at bounding box center [1108, 340] width 5 height 95
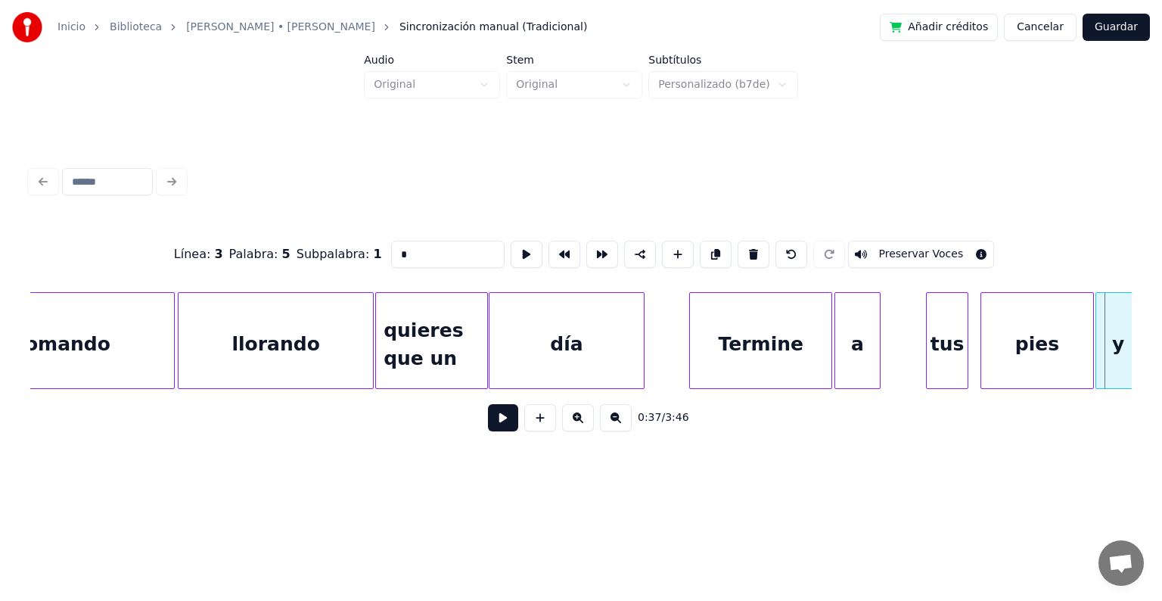
click at [1101, 353] on div at bounding box center [1098, 340] width 5 height 95
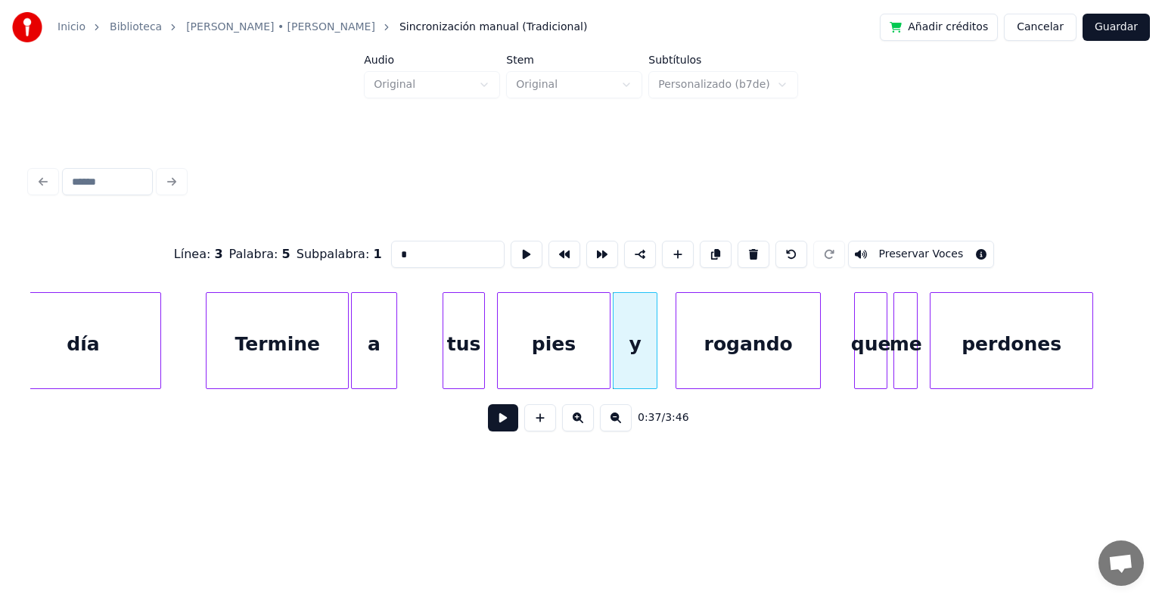
scroll to position [0, 5061]
click at [687, 345] on div "rogando" at bounding box center [748, 344] width 144 height 103
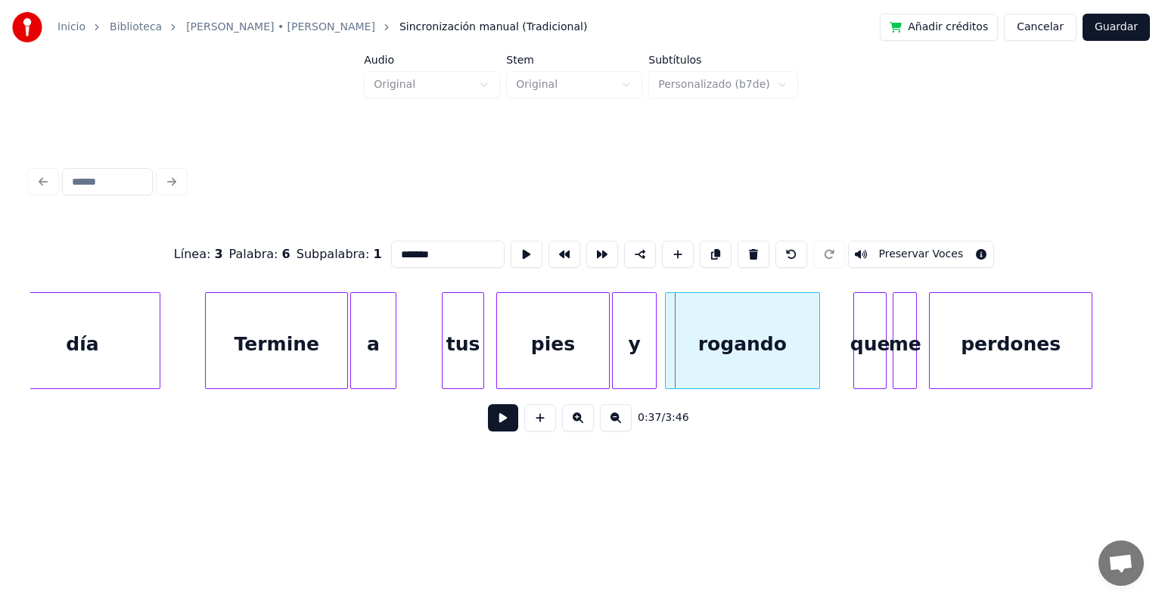
click at [667, 356] on div at bounding box center [668, 340] width 5 height 95
click at [514, 245] on button at bounding box center [527, 254] width 32 height 27
click at [826, 350] on div at bounding box center [825, 340] width 5 height 95
click at [516, 246] on button at bounding box center [527, 254] width 32 height 27
click at [872, 362] on div "que" at bounding box center [870, 344] width 32 height 103
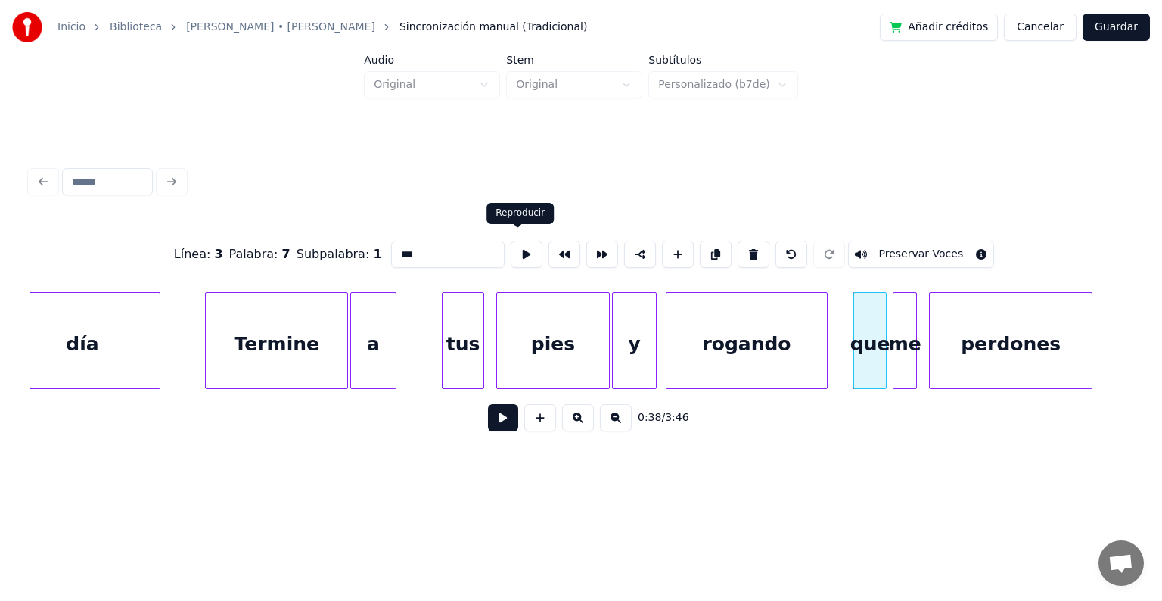
click at [516, 249] on button at bounding box center [527, 254] width 32 height 27
click at [907, 360] on div "me" at bounding box center [905, 344] width 23 height 103
click at [514, 246] on button at bounding box center [527, 254] width 32 height 27
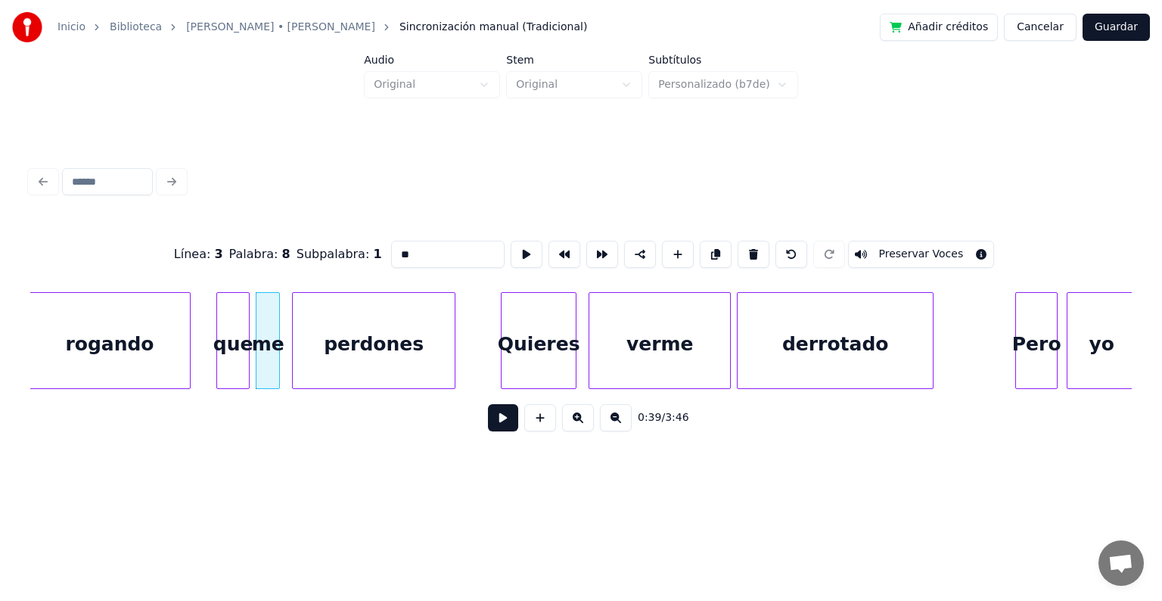
scroll to position [0, 5727]
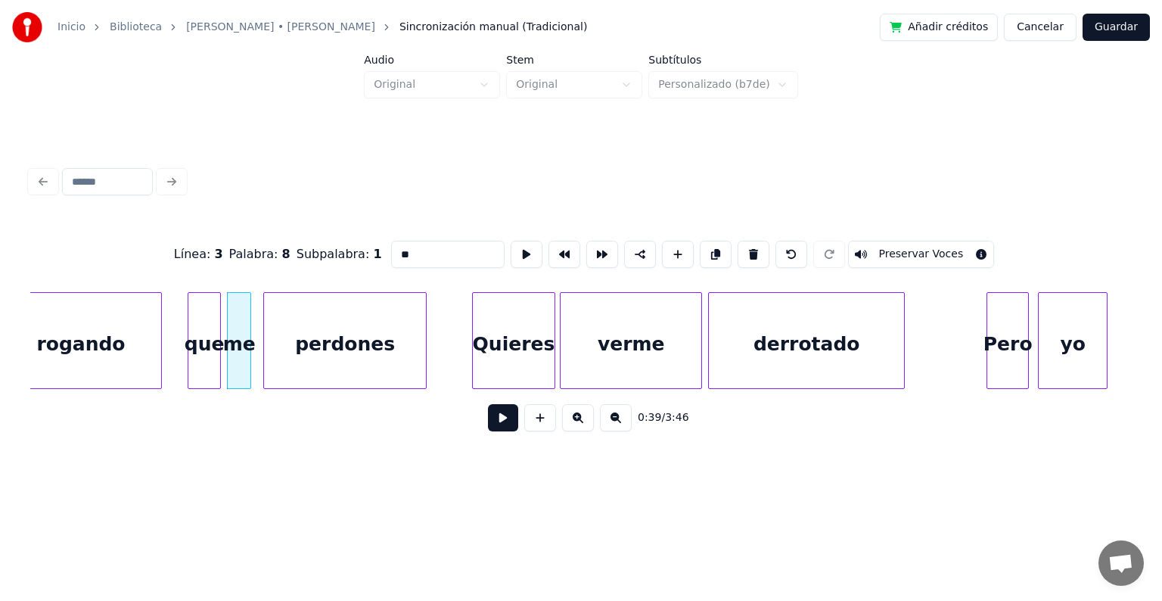
click at [554, 355] on div at bounding box center [552, 340] width 5 height 95
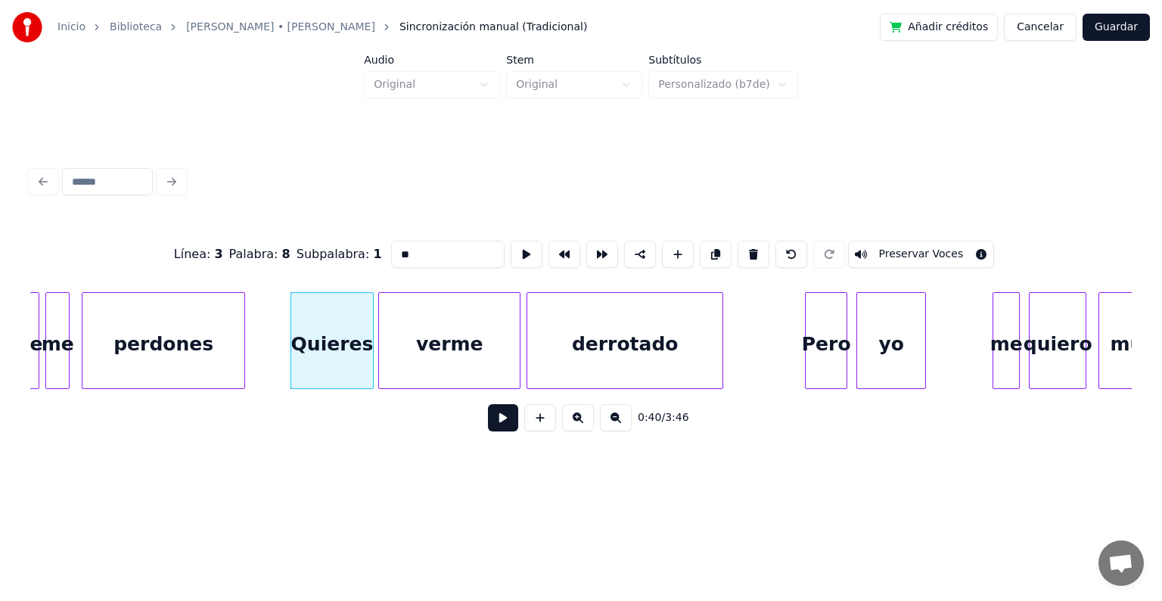
scroll to position [0, 5938]
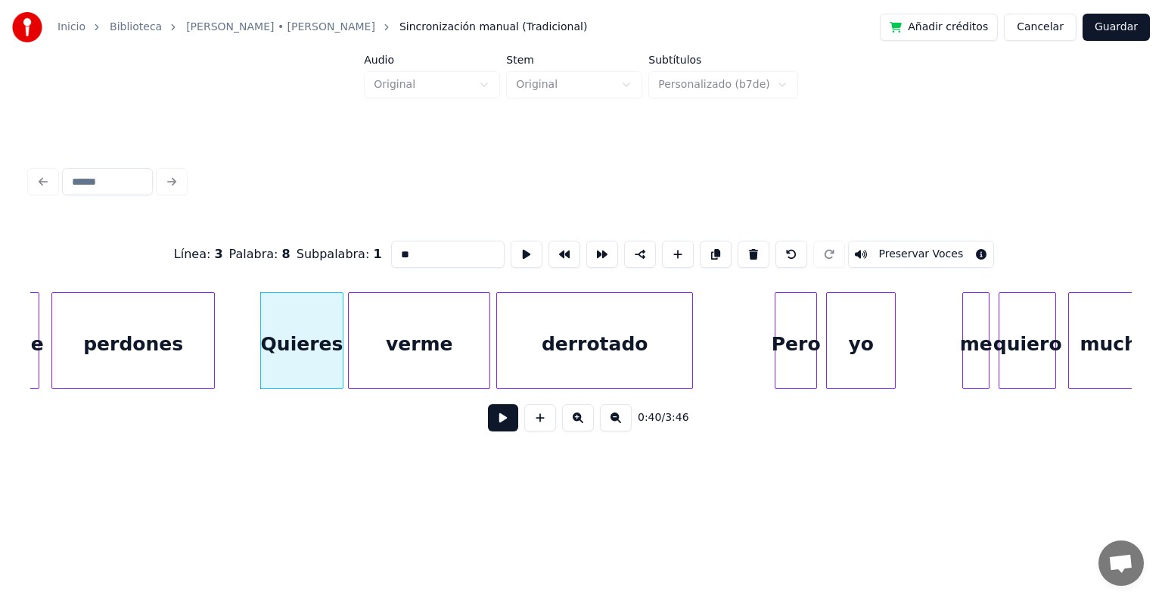
click at [978, 352] on div "me" at bounding box center [976, 344] width 26 height 103
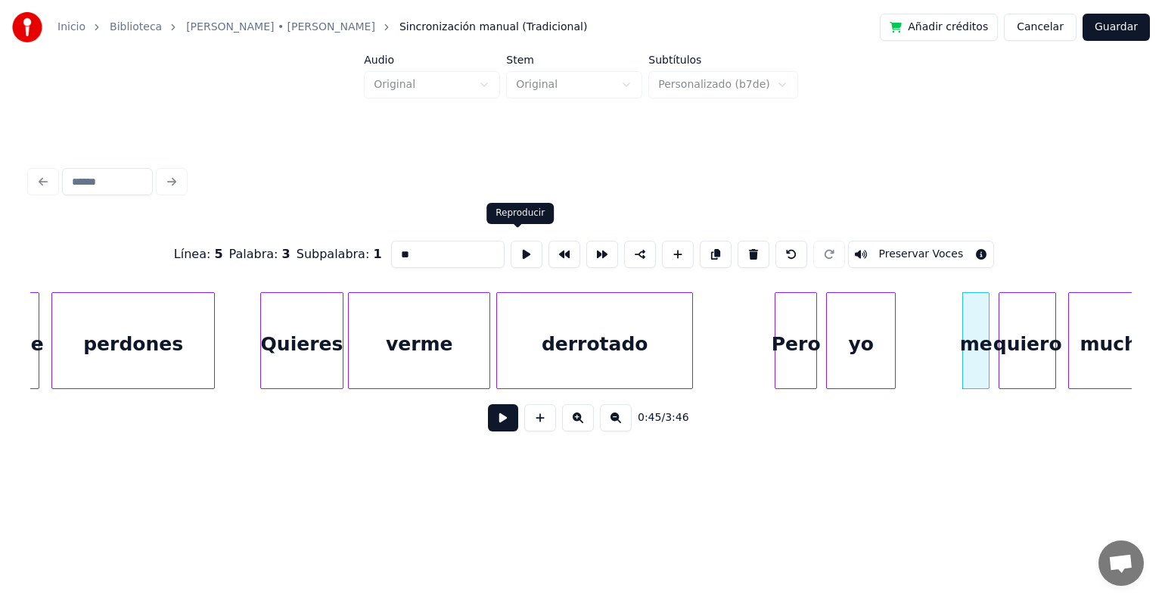
click at [515, 252] on button at bounding box center [527, 254] width 32 height 27
click at [931, 356] on div at bounding box center [931, 340] width 5 height 95
click at [517, 247] on button at bounding box center [527, 254] width 32 height 27
click at [1087, 369] on div "mucho" at bounding box center [1115, 344] width 92 height 103
type input "*****"
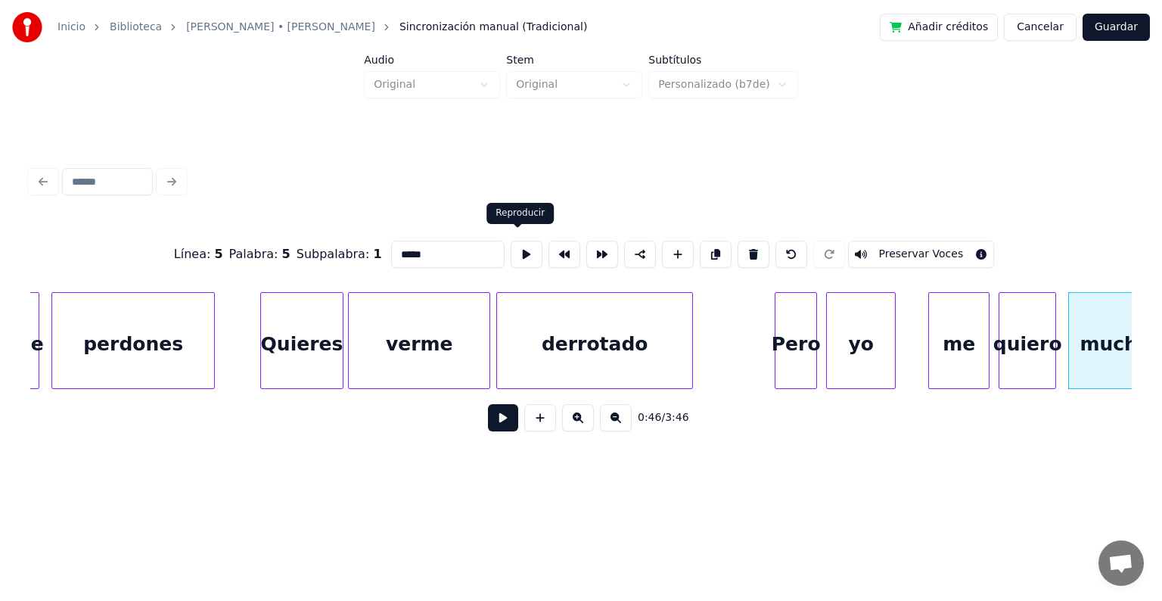
click at [523, 250] on button at bounding box center [527, 254] width 32 height 27
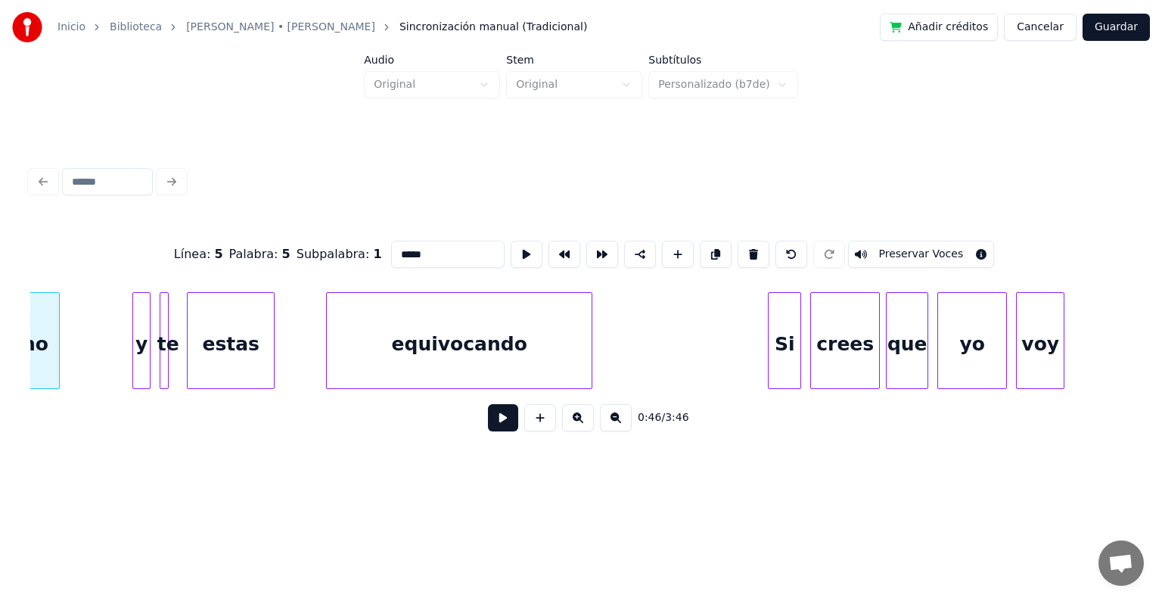
scroll to position [0, 6977]
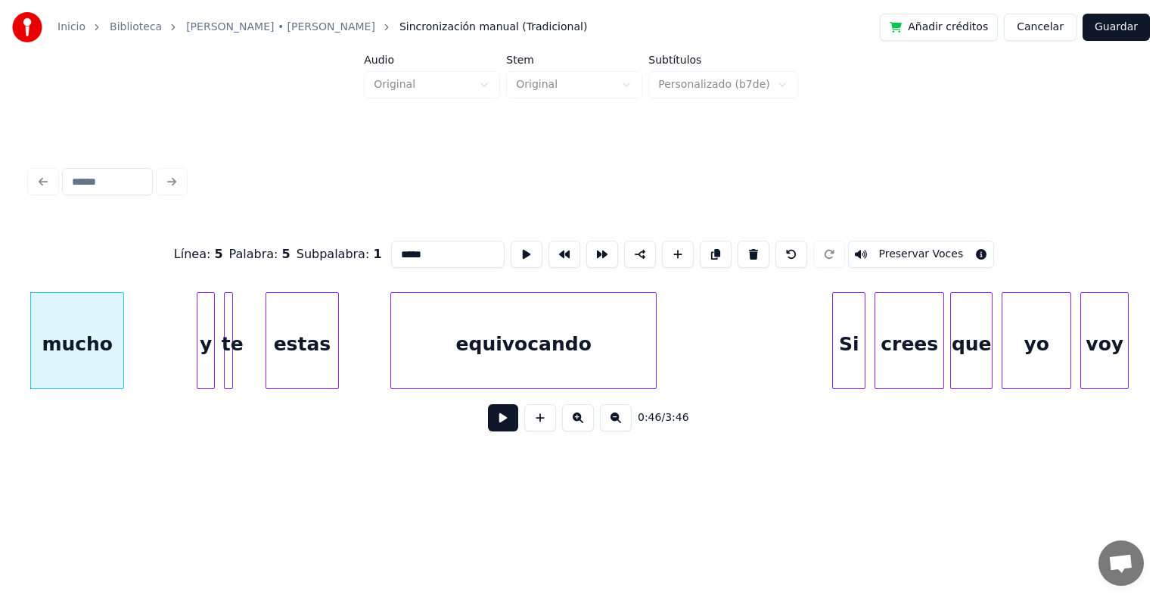
click at [266, 330] on div at bounding box center [268, 340] width 5 height 95
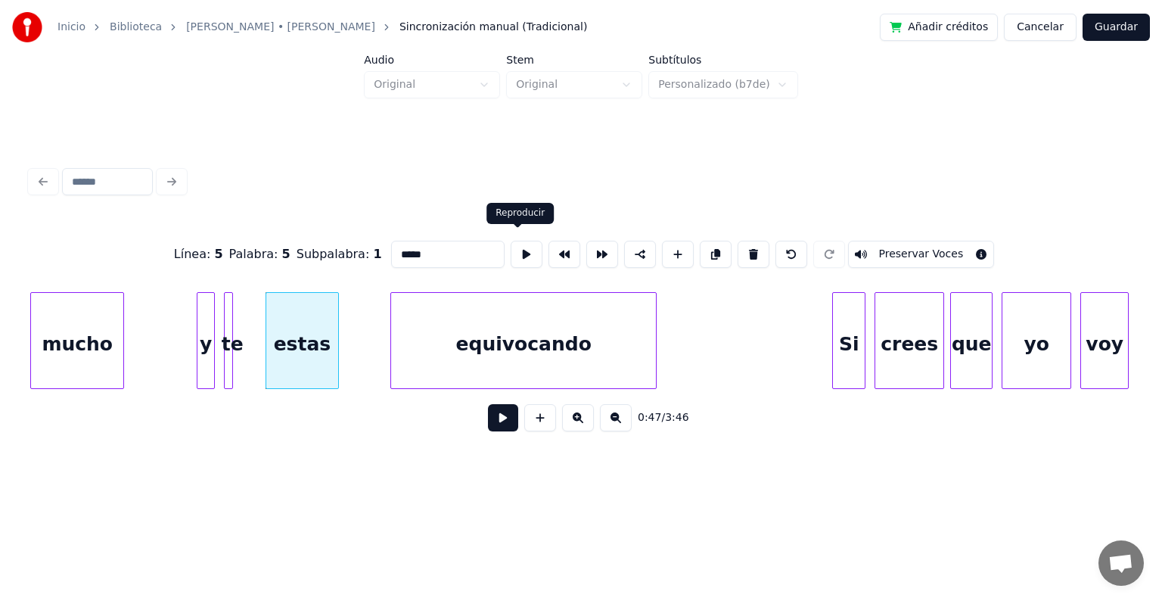
click at [513, 250] on button at bounding box center [527, 254] width 32 height 27
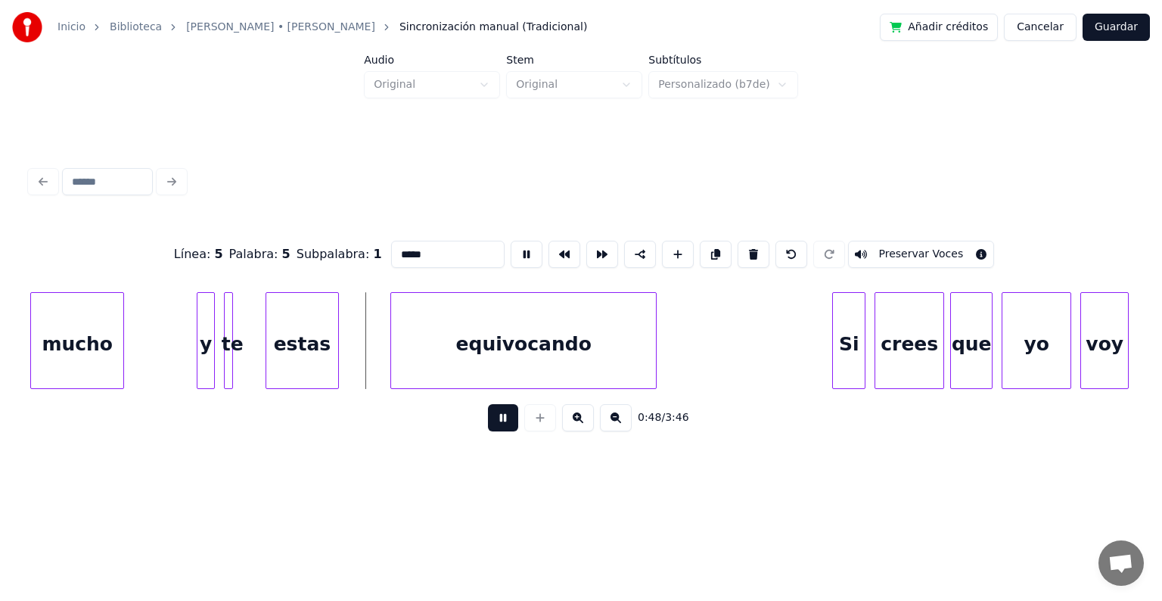
click at [513, 250] on button at bounding box center [527, 254] width 32 height 27
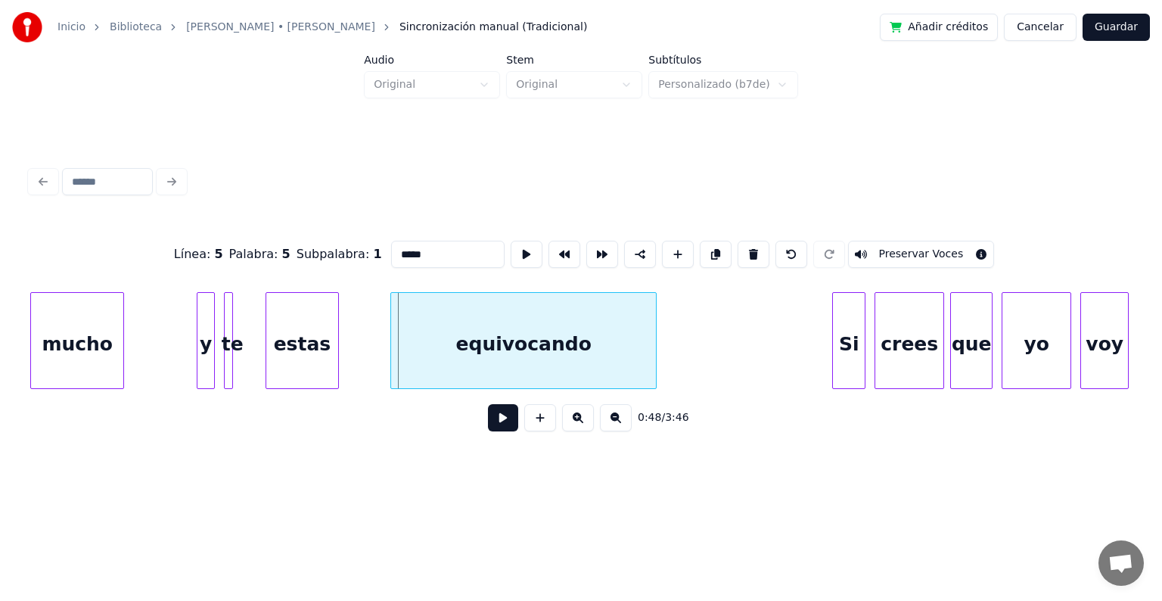
click at [513, 250] on button at bounding box center [527, 254] width 32 height 27
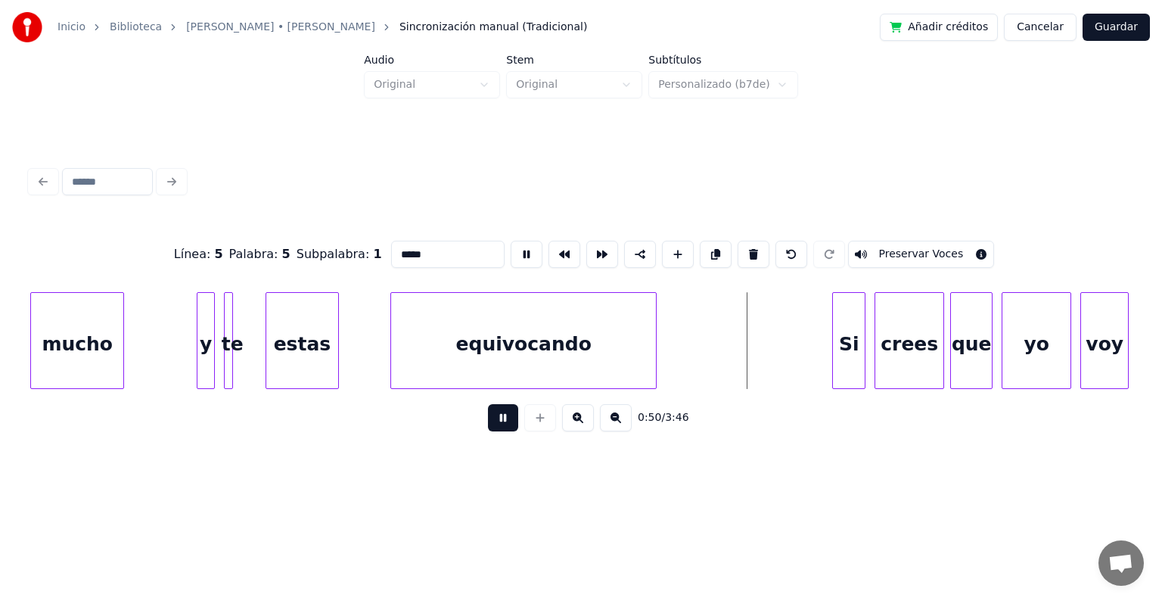
click at [513, 250] on button at bounding box center [527, 254] width 32 height 27
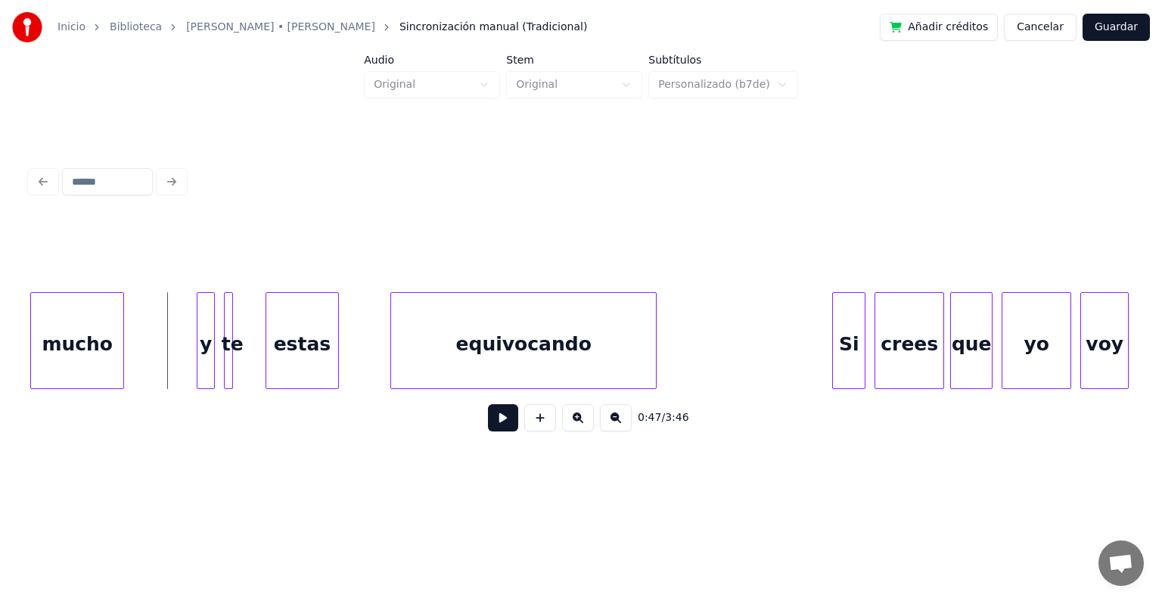
click at [208, 327] on div "y" at bounding box center [205, 344] width 17 height 103
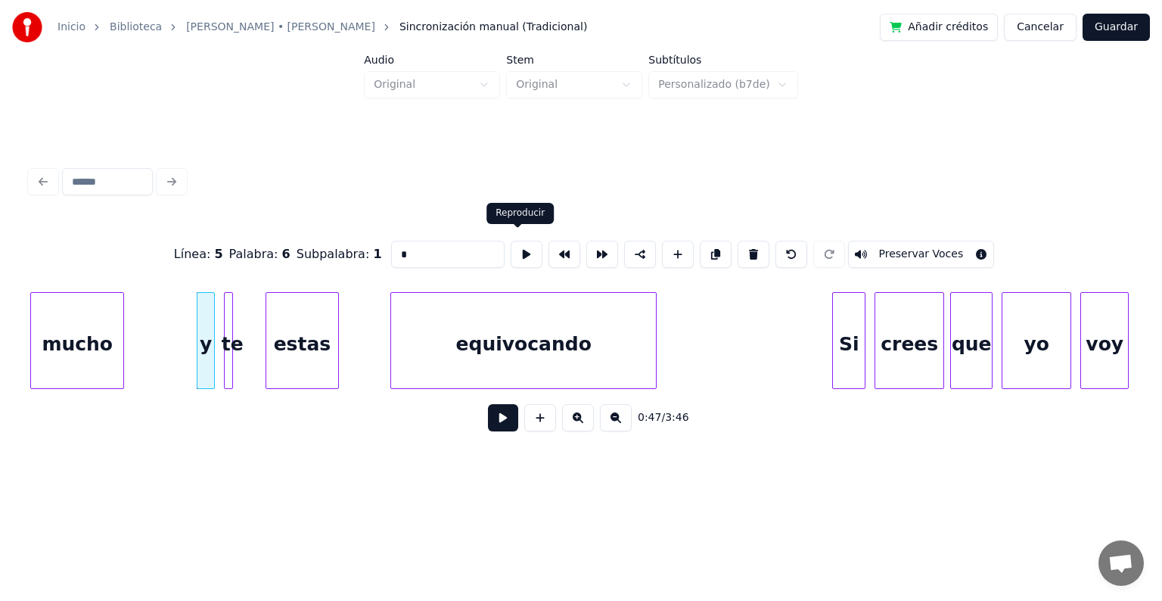
click at [515, 249] on button at bounding box center [527, 254] width 32 height 27
click at [260, 338] on div at bounding box center [259, 340] width 5 height 95
click at [512, 254] on button at bounding box center [527, 254] width 32 height 27
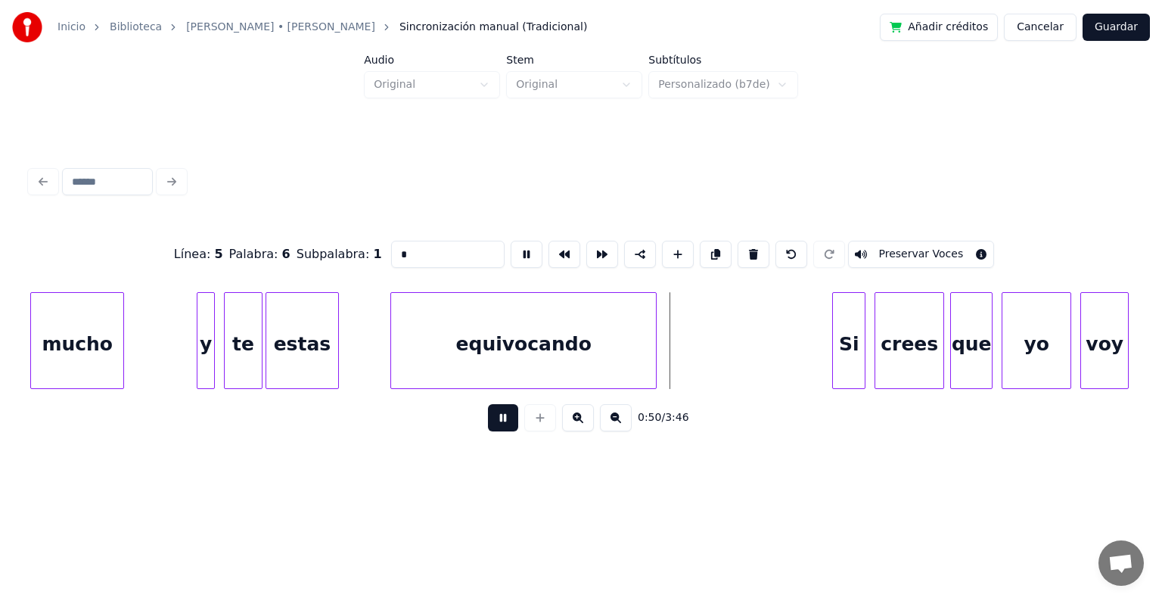
click at [513, 247] on button at bounding box center [527, 254] width 32 height 27
click at [386, 334] on div at bounding box center [388, 340] width 5 height 95
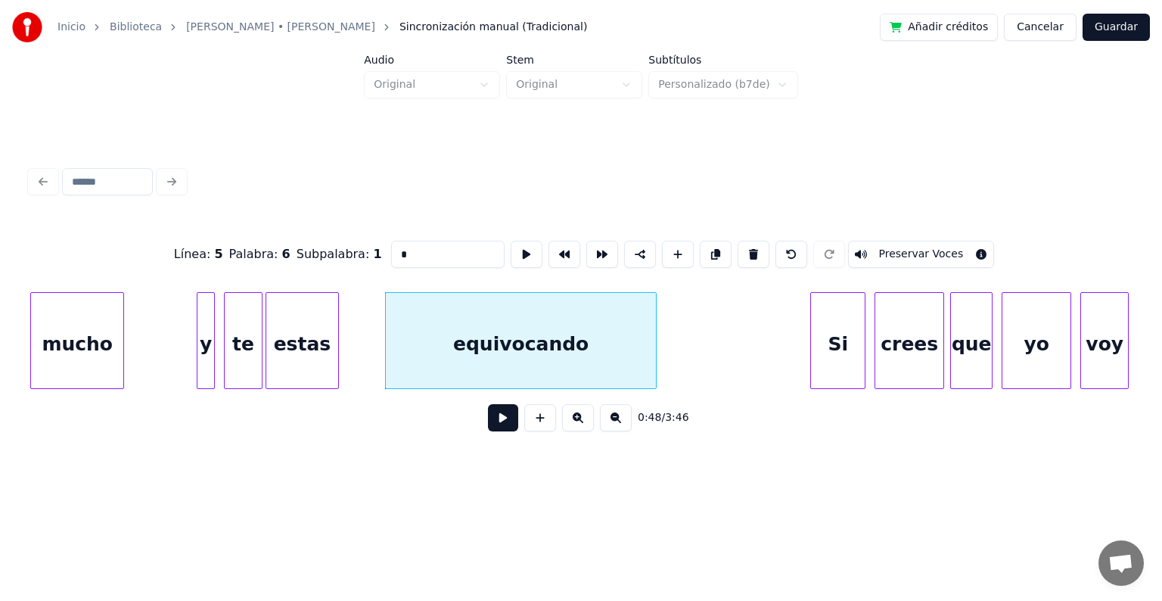
click at [812, 357] on div at bounding box center [813, 340] width 5 height 95
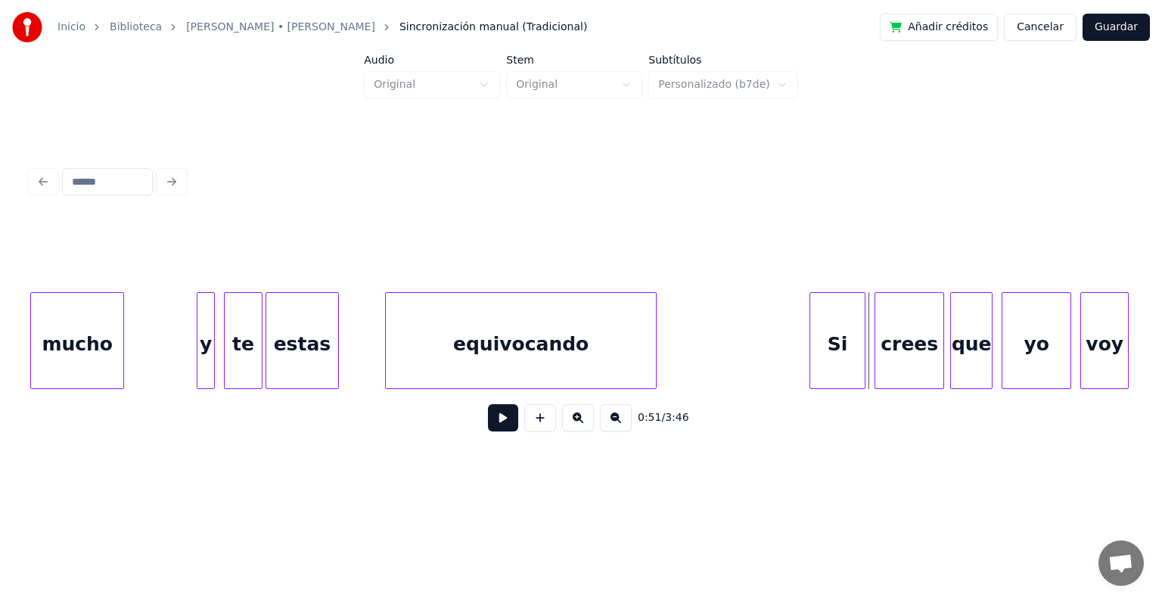
click at [881, 357] on div "crees" at bounding box center [909, 344] width 68 height 103
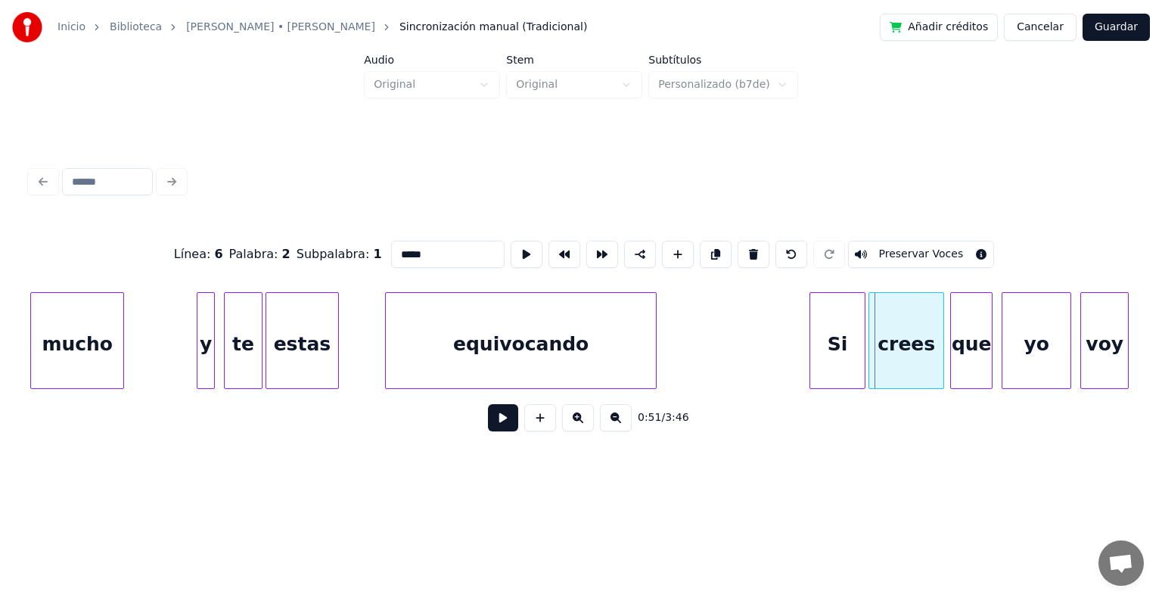
click at [870, 359] on div at bounding box center [871, 340] width 5 height 95
click at [1008, 356] on div "yo" at bounding box center [1037, 344] width 68 height 103
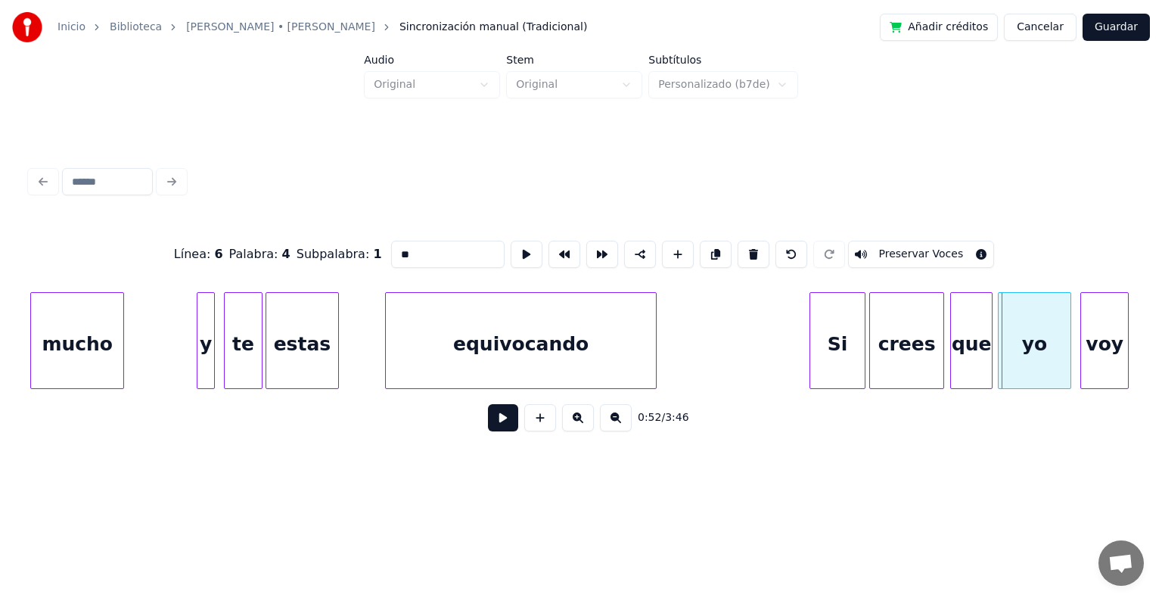
click at [999, 359] on div at bounding box center [1001, 340] width 5 height 95
click at [1079, 359] on div at bounding box center [1080, 340] width 5 height 95
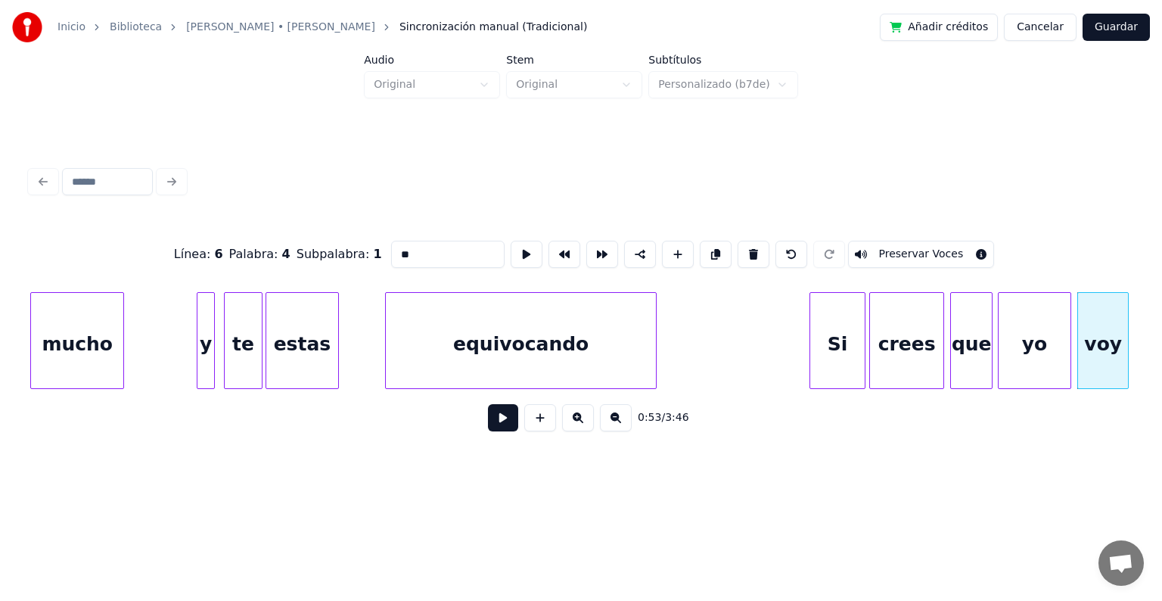
click at [290, 325] on div "estas" at bounding box center [302, 344] width 73 height 103
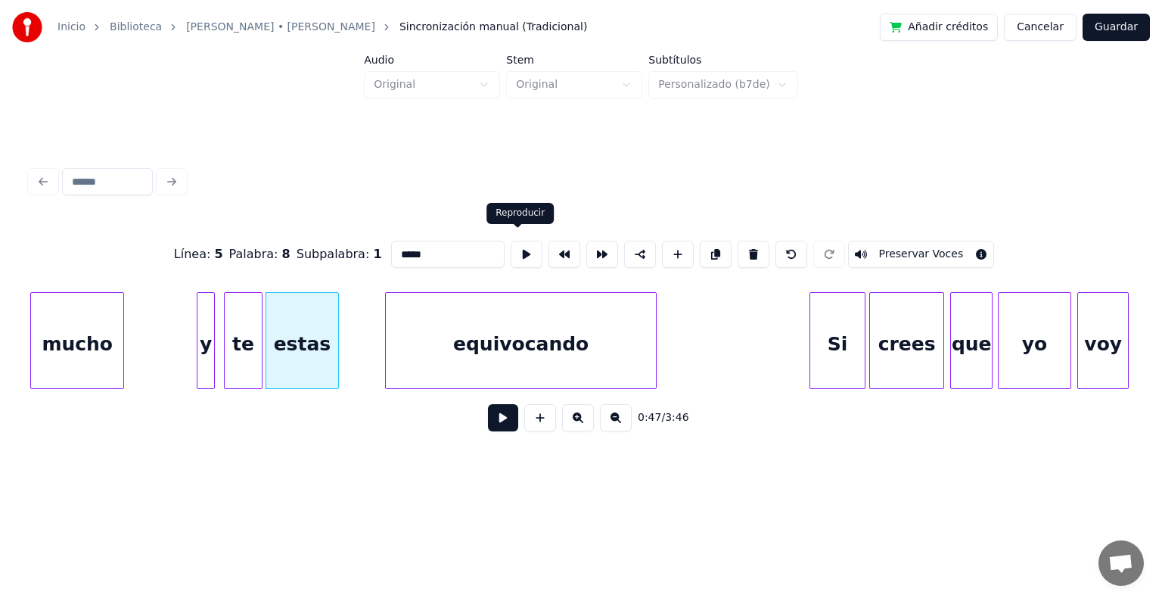
click at [516, 249] on button at bounding box center [527, 254] width 32 height 27
click at [515, 249] on button at bounding box center [527, 254] width 32 height 27
click at [421, 334] on div "equivocando" at bounding box center [521, 344] width 270 height 103
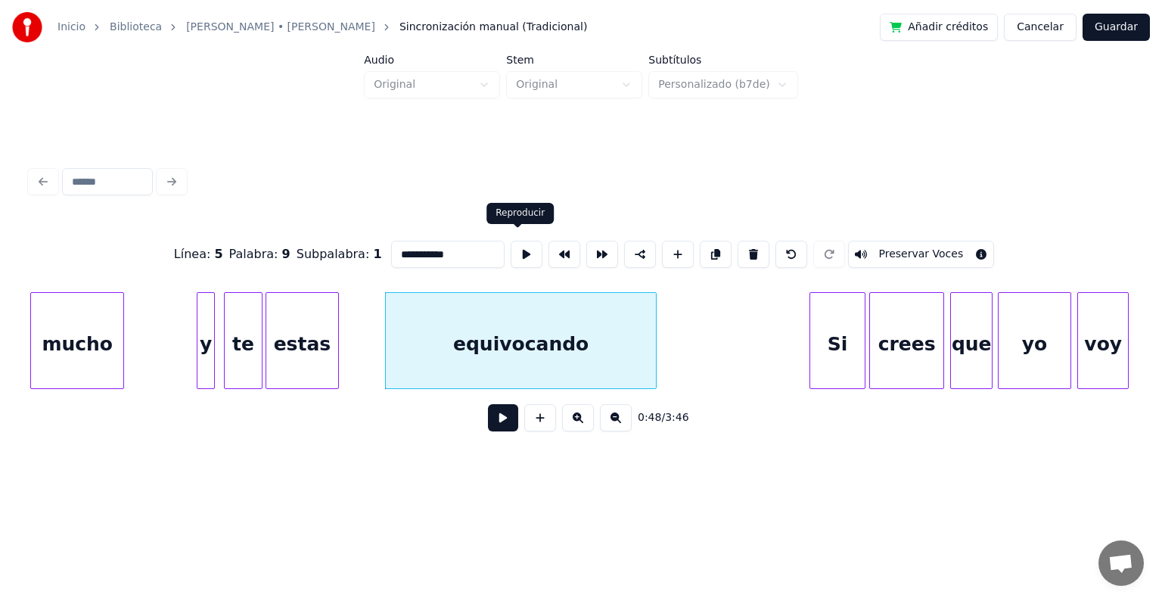
click at [526, 250] on button at bounding box center [527, 254] width 32 height 27
click at [826, 375] on div "Si" at bounding box center [837, 344] width 54 height 103
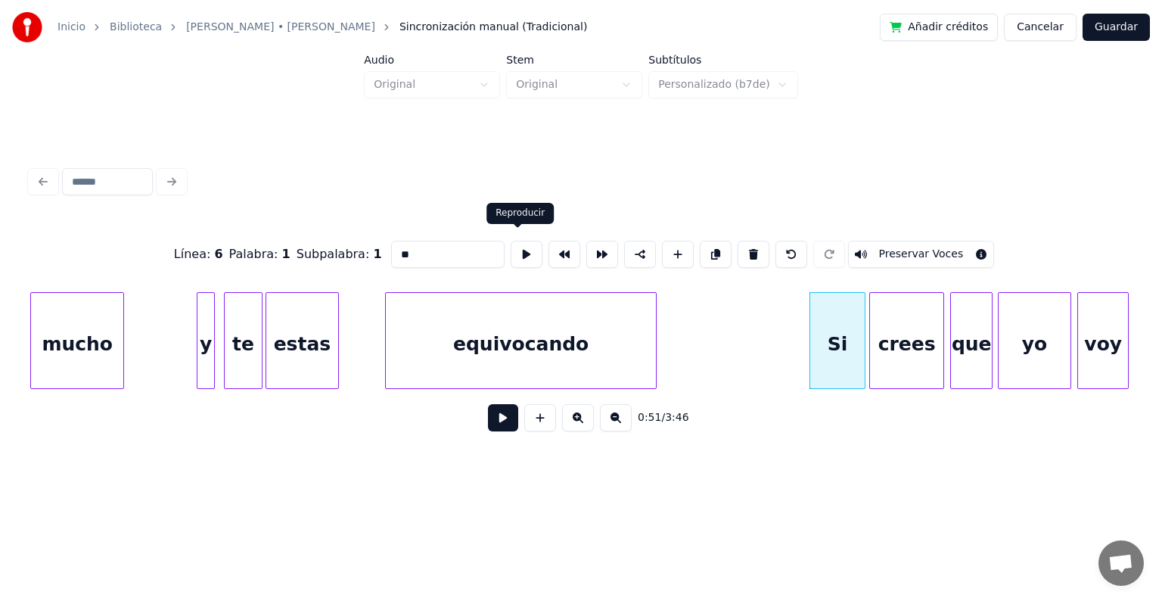
click at [512, 247] on button at bounding box center [527, 254] width 32 height 27
click at [910, 374] on div "crees" at bounding box center [906, 344] width 73 height 103
type input "*****"
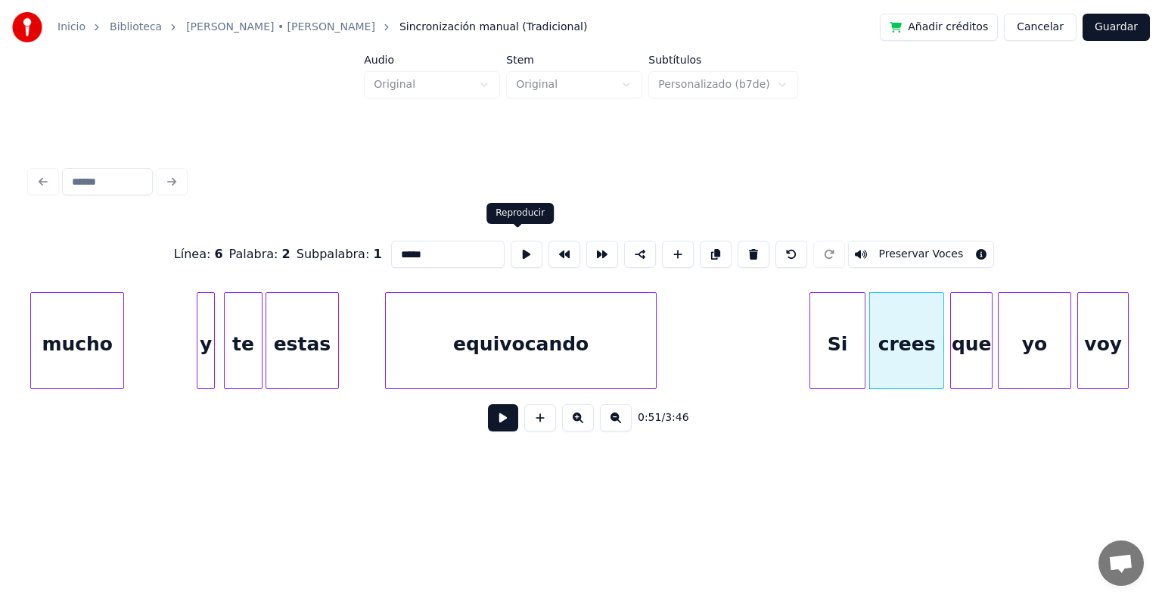
click at [515, 251] on button at bounding box center [527, 254] width 32 height 27
click at [511, 241] on button at bounding box center [527, 254] width 32 height 27
click at [979, 364] on div "que" at bounding box center [971, 344] width 41 height 103
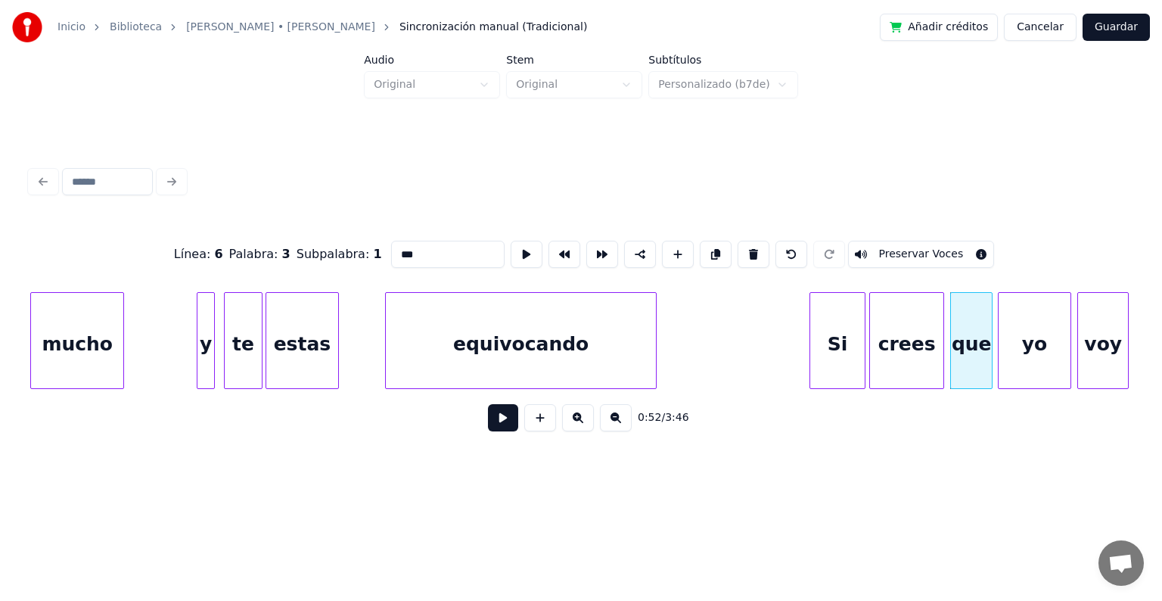
click at [511, 241] on button at bounding box center [527, 254] width 32 height 27
click at [1013, 364] on div "yo" at bounding box center [1035, 344] width 73 height 103
click at [511, 241] on button at bounding box center [527, 254] width 32 height 27
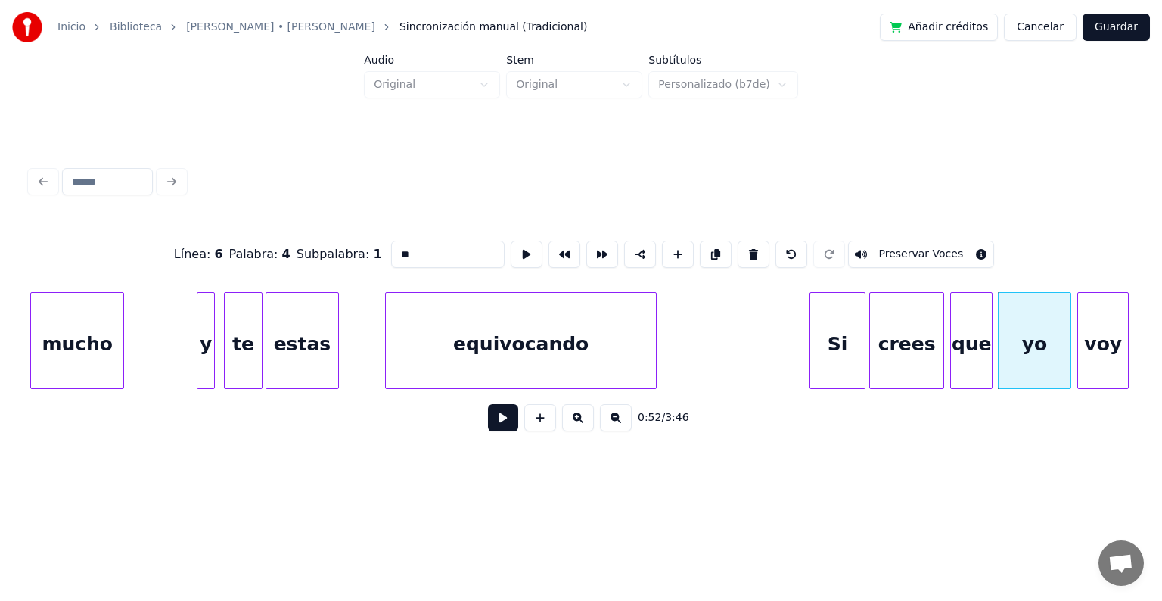
click at [1104, 369] on div "voy" at bounding box center [1103, 344] width 50 height 103
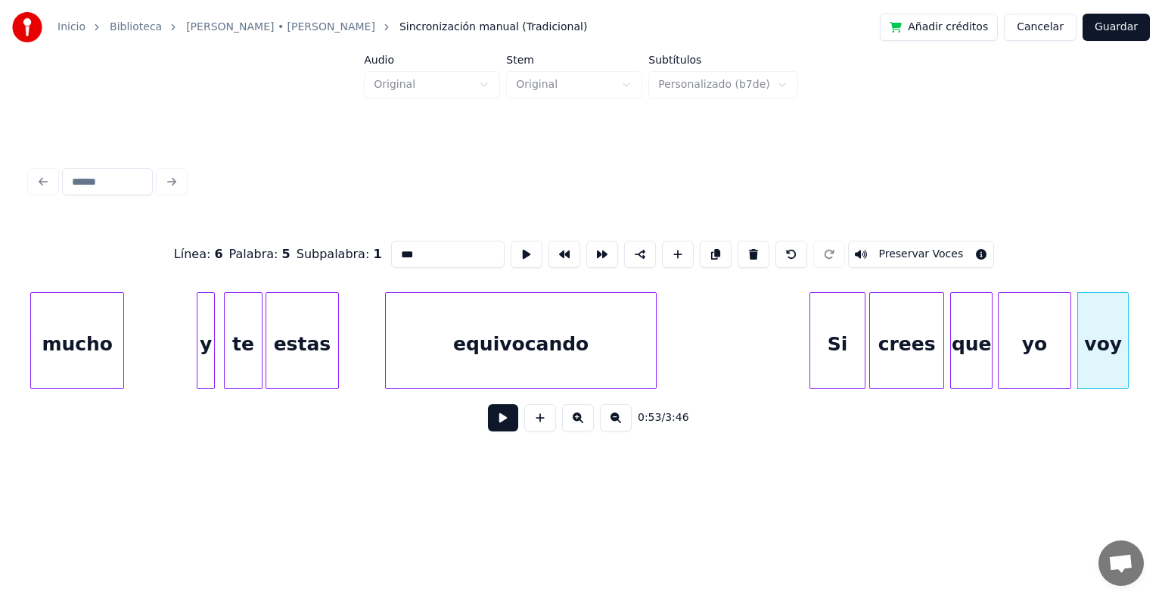
click at [511, 241] on button at bounding box center [527, 254] width 32 height 27
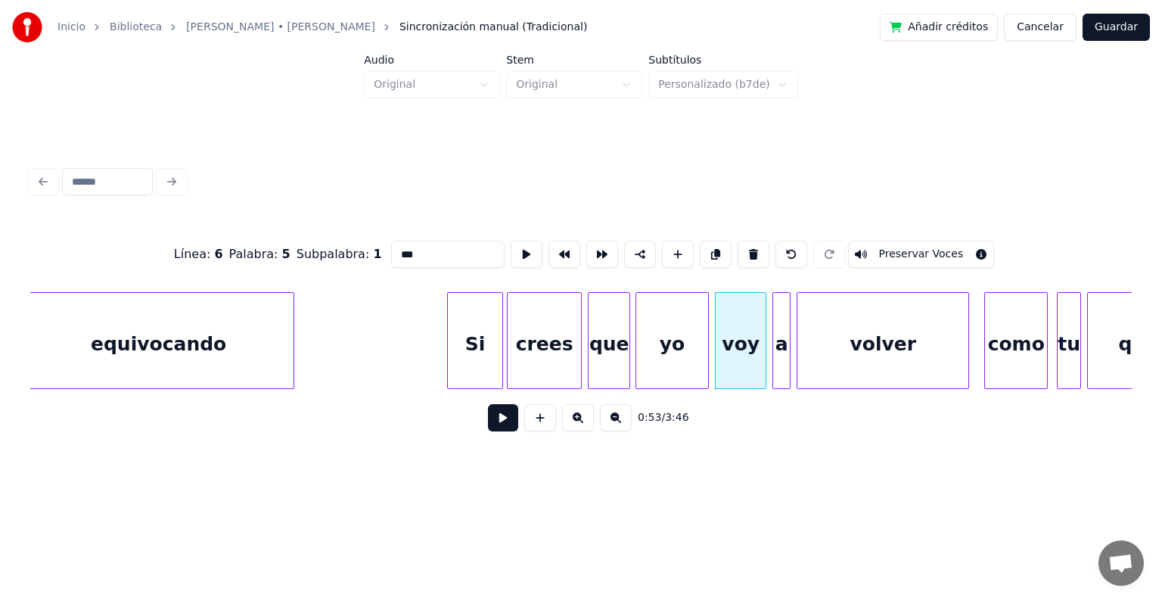
scroll to position [0, 7340]
click at [753, 357] on div at bounding box center [753, 340] width 5 height 95
click at [760, 363] on div at bounding box center [762, 340] width 5 height 95
click at [817, 354] on div "volver" at bounding box center [882, 344] width 171 height 103
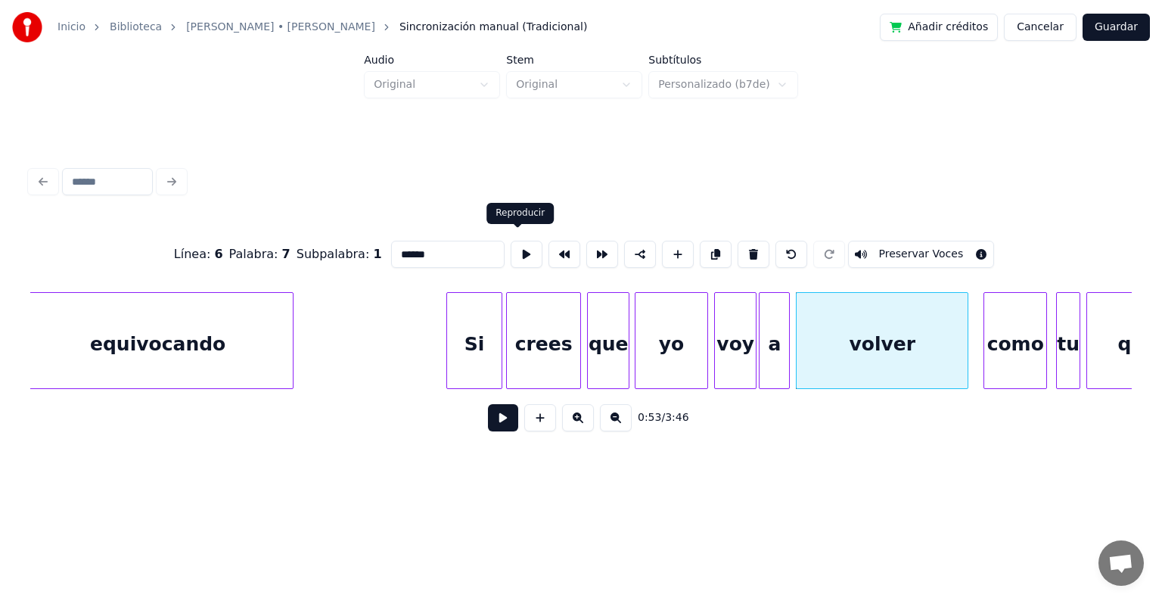
click at [516, 255] on button at bounding box center [527, 254] width 32 height 27
click at [981, 369] on div at bounding box center [983, 340] width 5 height 95
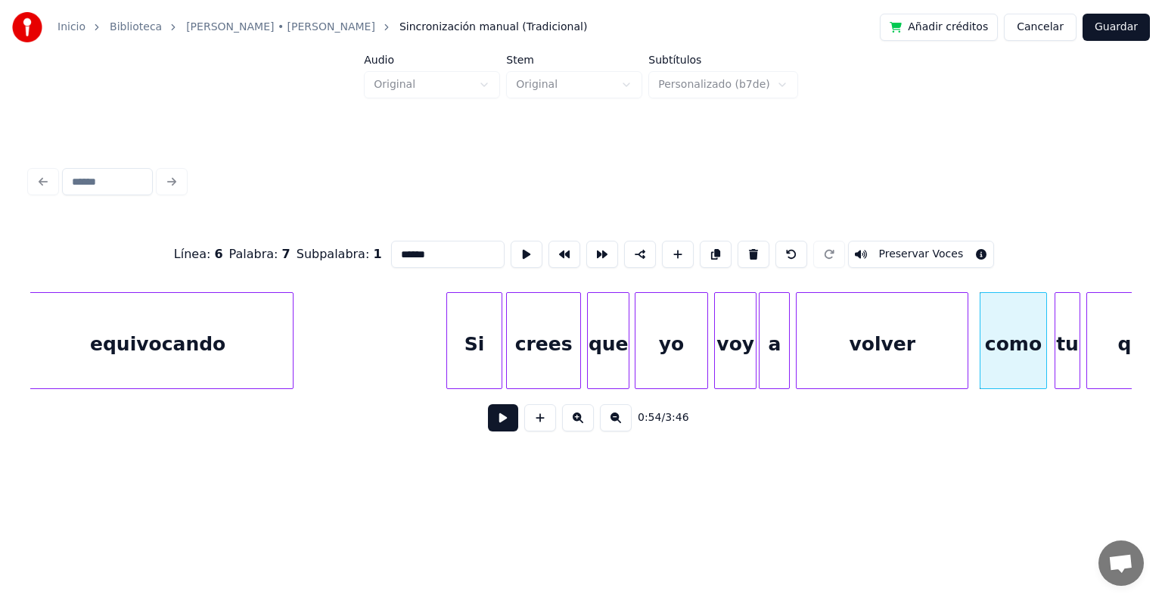
click at [1056, 357] on div at bounding box center [1058, 340] width 5 height 95
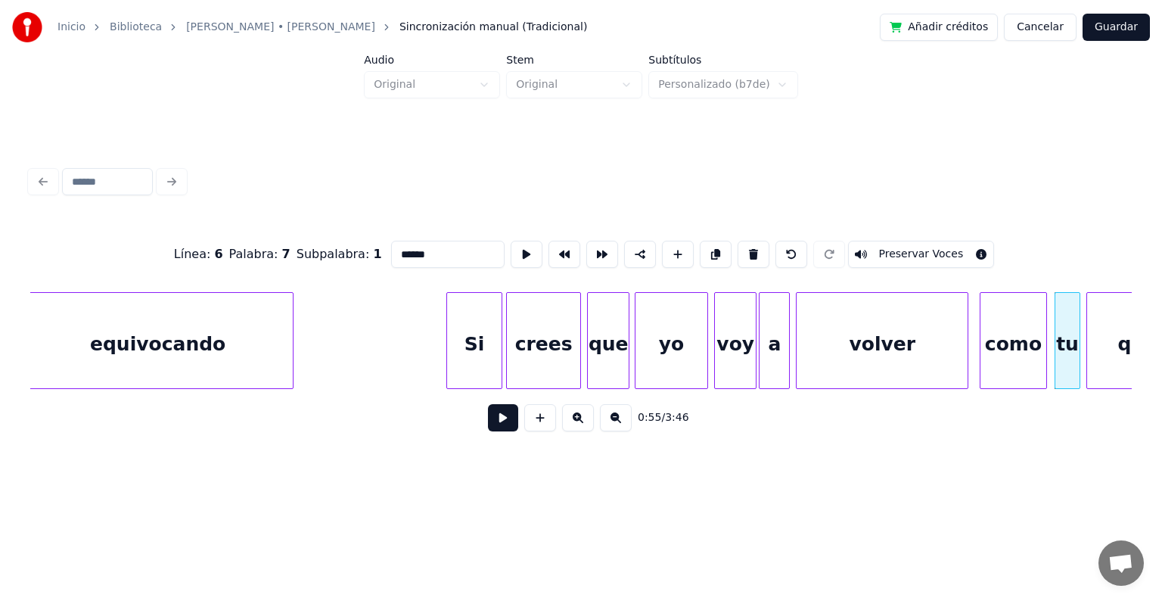
click at [1003, 378] on div "como" at bounding box center [1014, 344] width 67 height 103
type input "****"
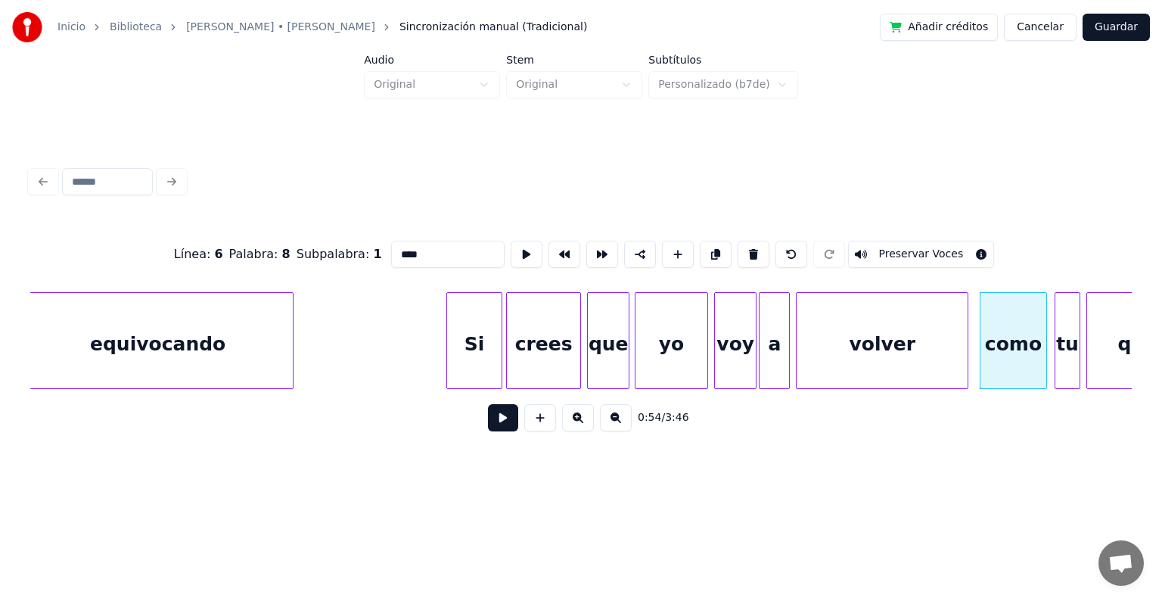
click at [496, 428] on button at bounding box center [503, 417] width 30 height 27
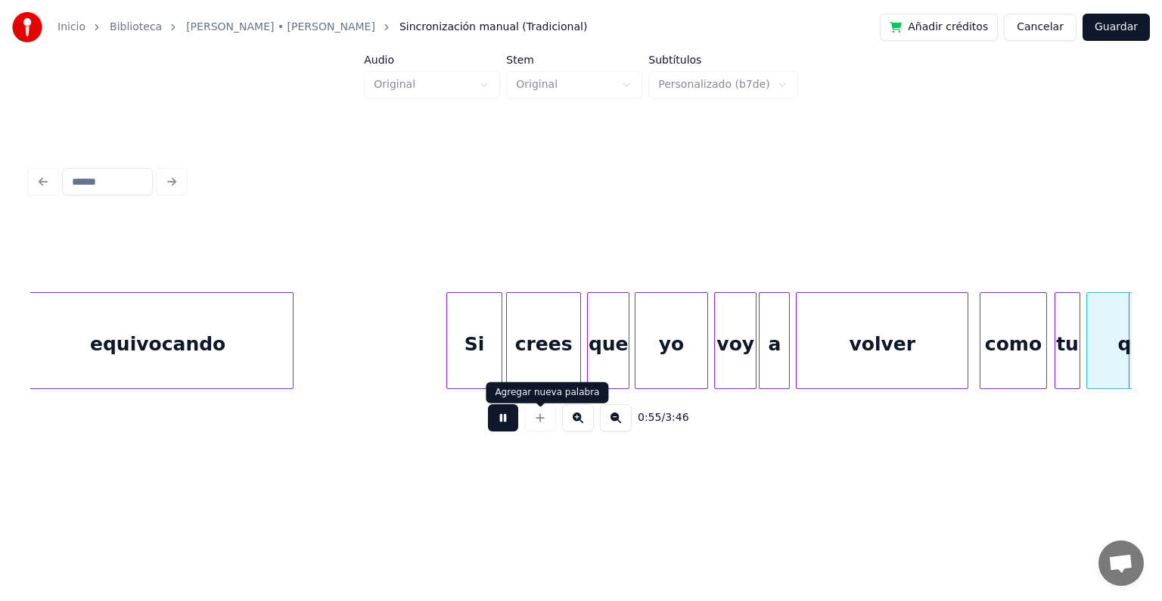
scroll to position [0, 8444]
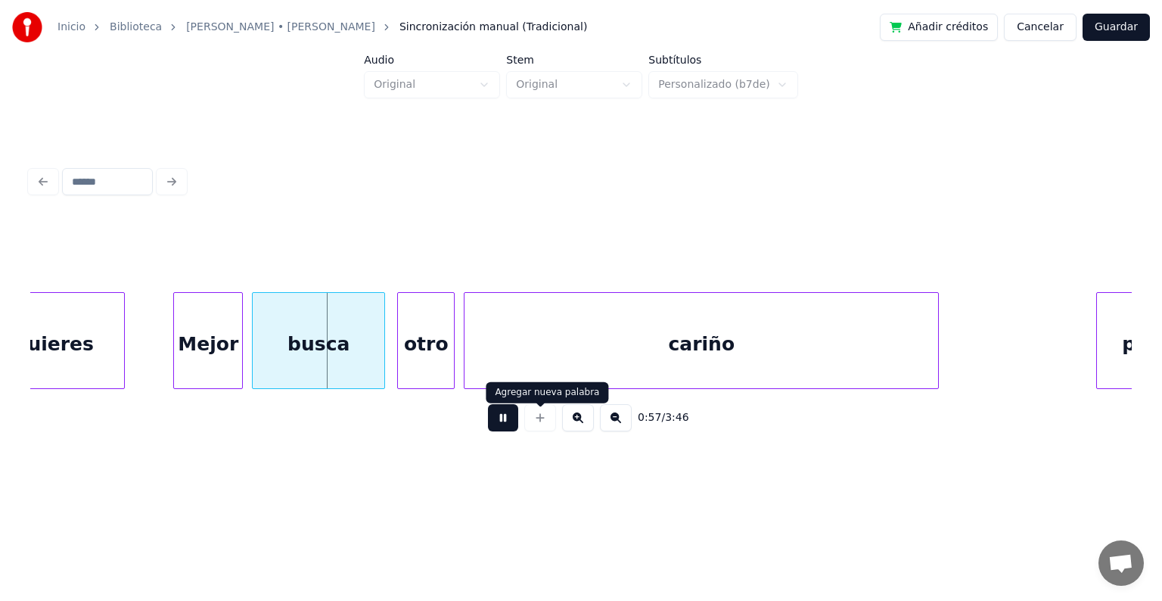
click at [488, 404] on button at bounding box center [503, 417] width 30 height 27
click at [191, 351] on div "Mejor" at bounding box center [208, 344] width 68 height 103
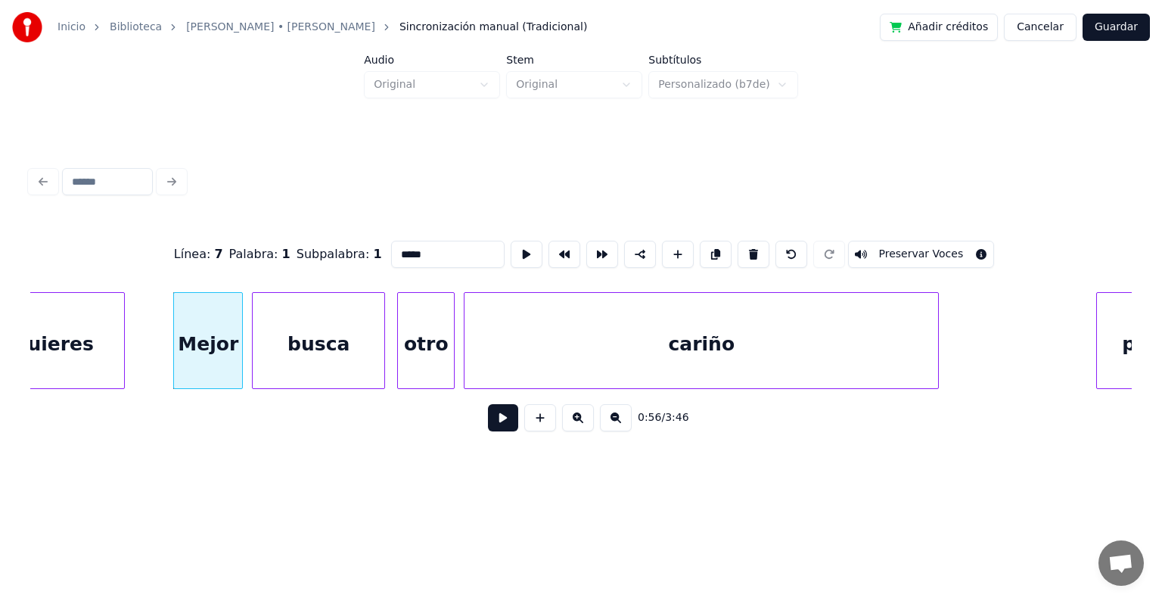
drag, startPoint x: 173, startPoint y: 359, endPoint x: 162, endPoint y: 361, distance: 10.7
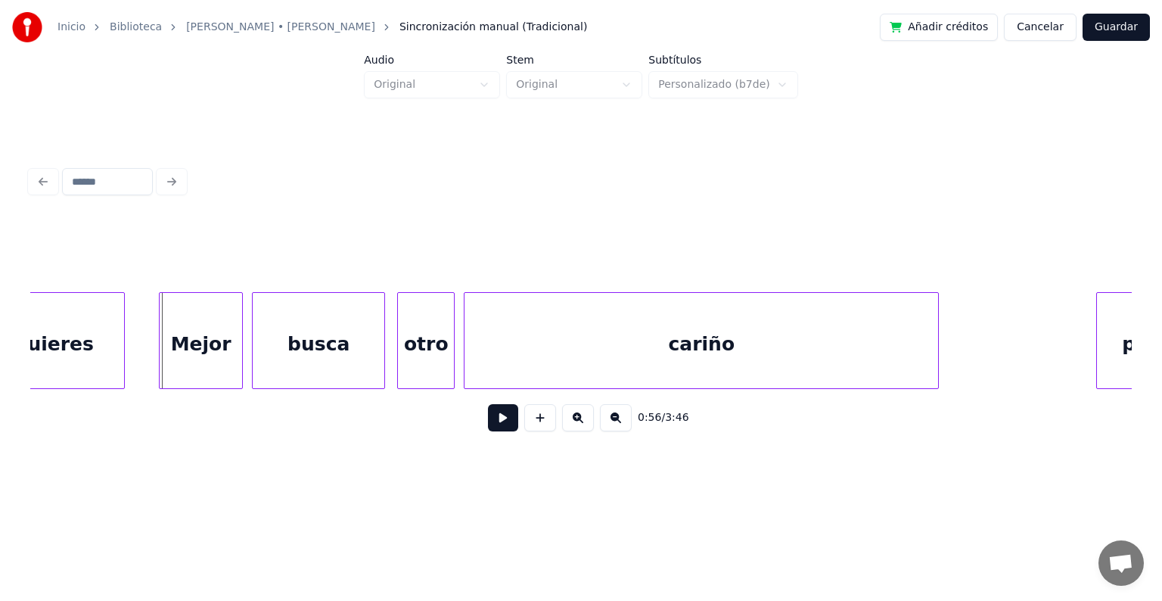
click at [161, 366] on div at bounding box center [162, 340] width 5 height 95
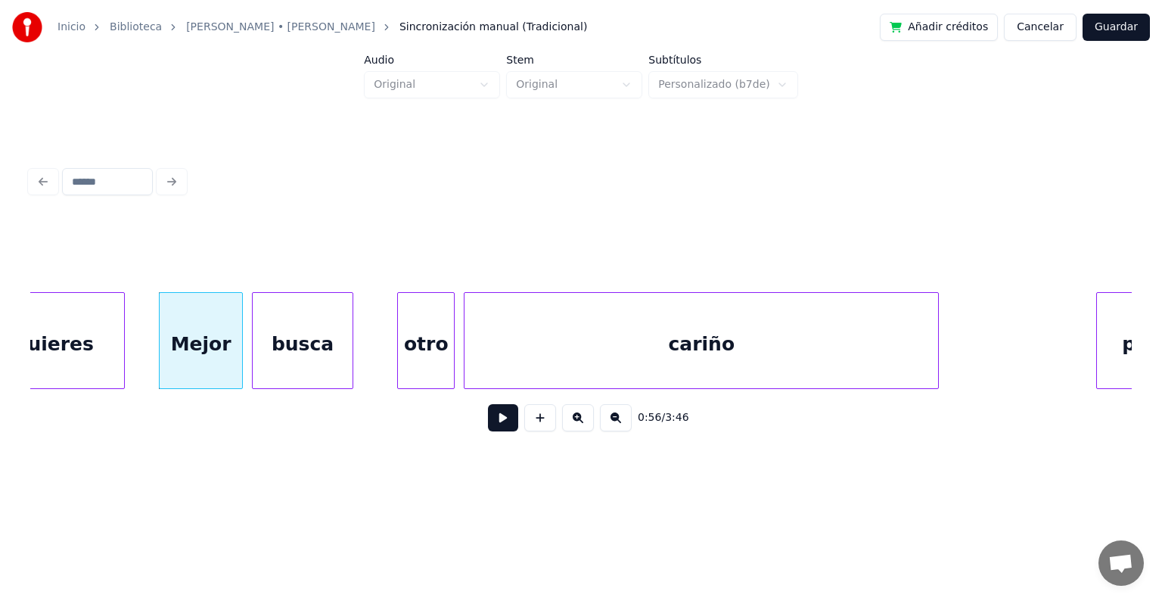
click at [351, 363] on div at bounding box center [350, 340] width 5 height 95
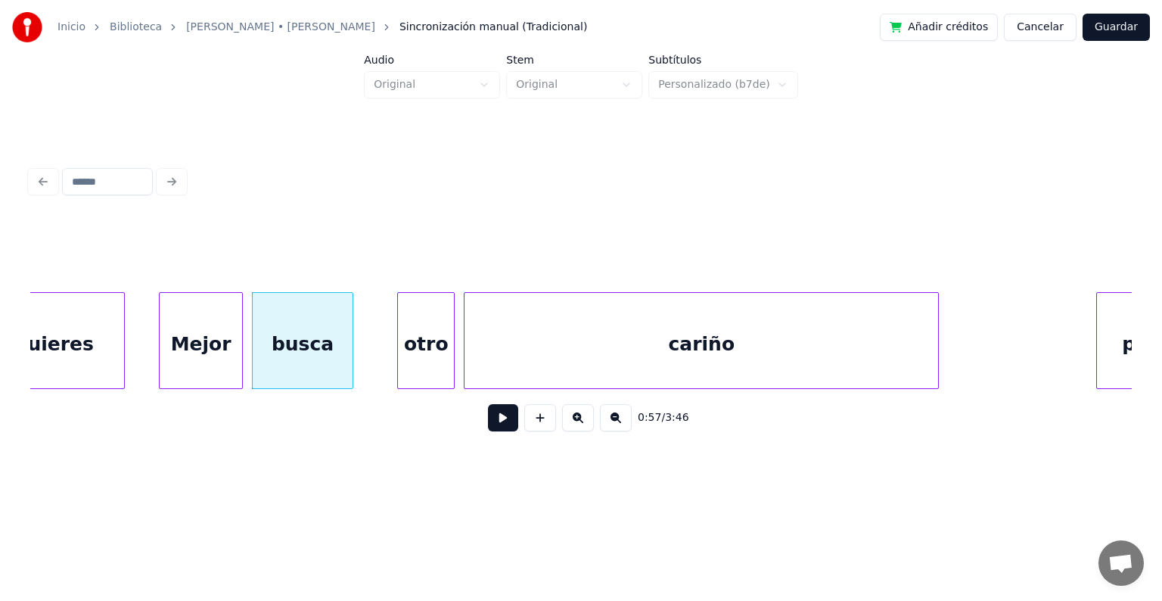
click at [315, 359] on div "busca" at bounding box center [303, 344] width 100 height 103
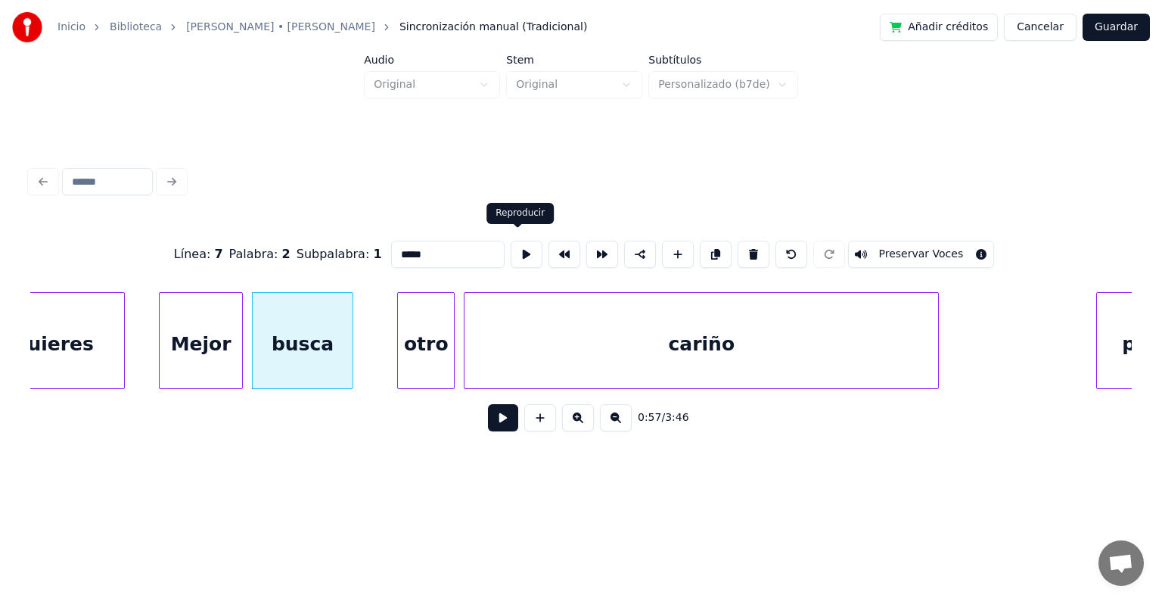
click at [515, 248] on button at bounding box center [527, 254] width 32 height 27
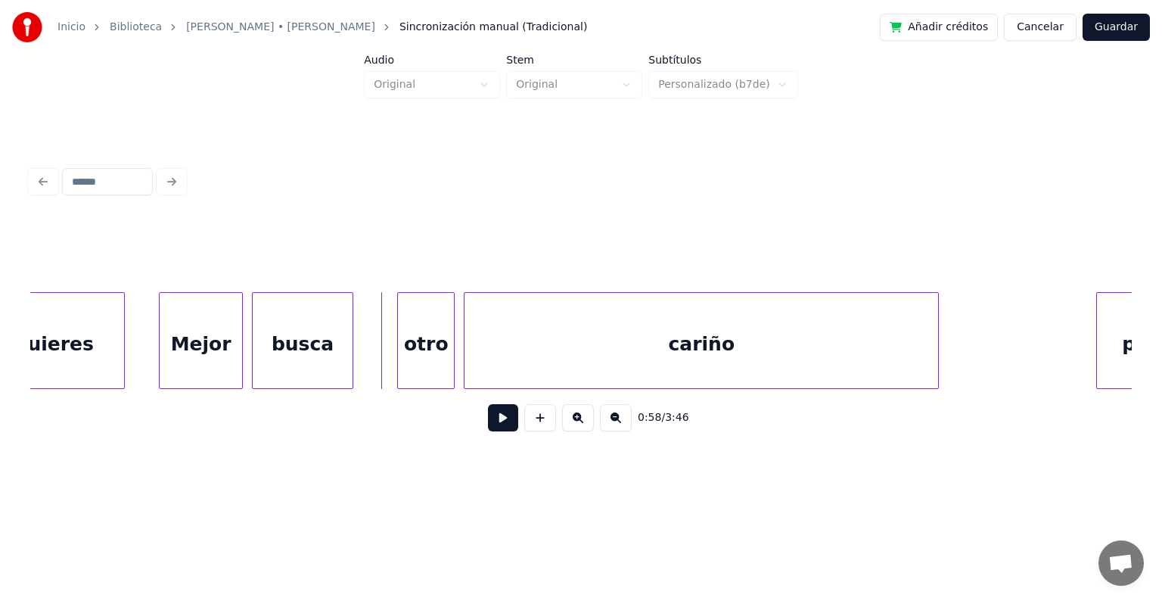
click at [409, 339] on div "otro" at bounding box center [426, 344] width 56 height 103
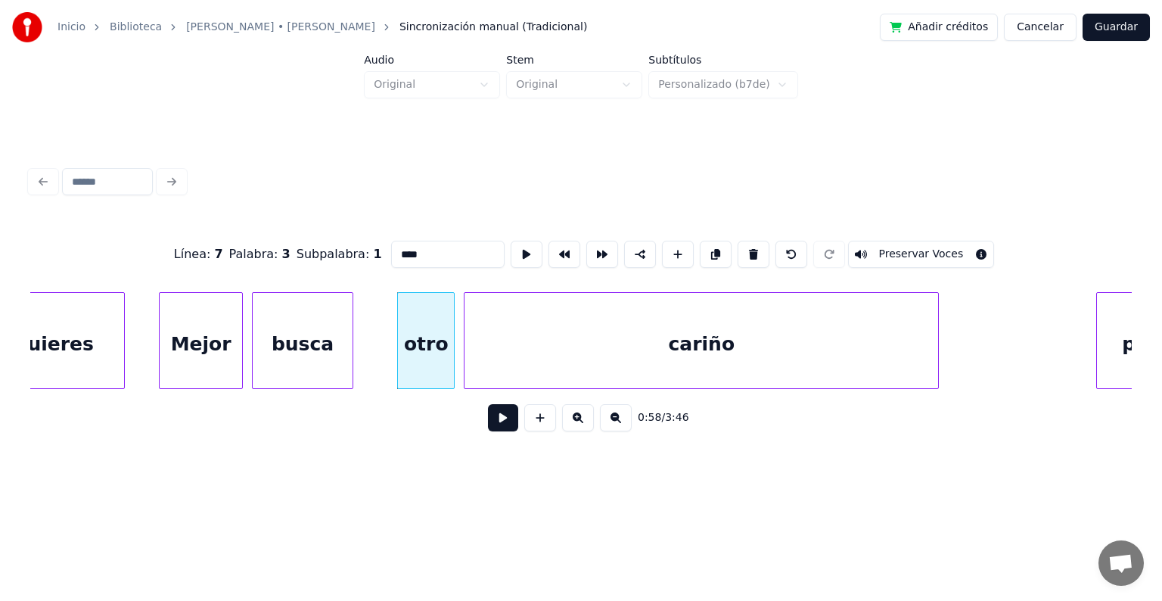
click at [421, 337] on div "otro" at bounding box center [426, 344] width 56 height 103
click at [515, 252] on button at bounding box center [527, 254] width 32 height 27
click at [416, 338] on div at bounding box center [417, 340] width 5 height 95
click at [349, 354] on div "busca" at bounding box center [298, 340] width 101 height 97
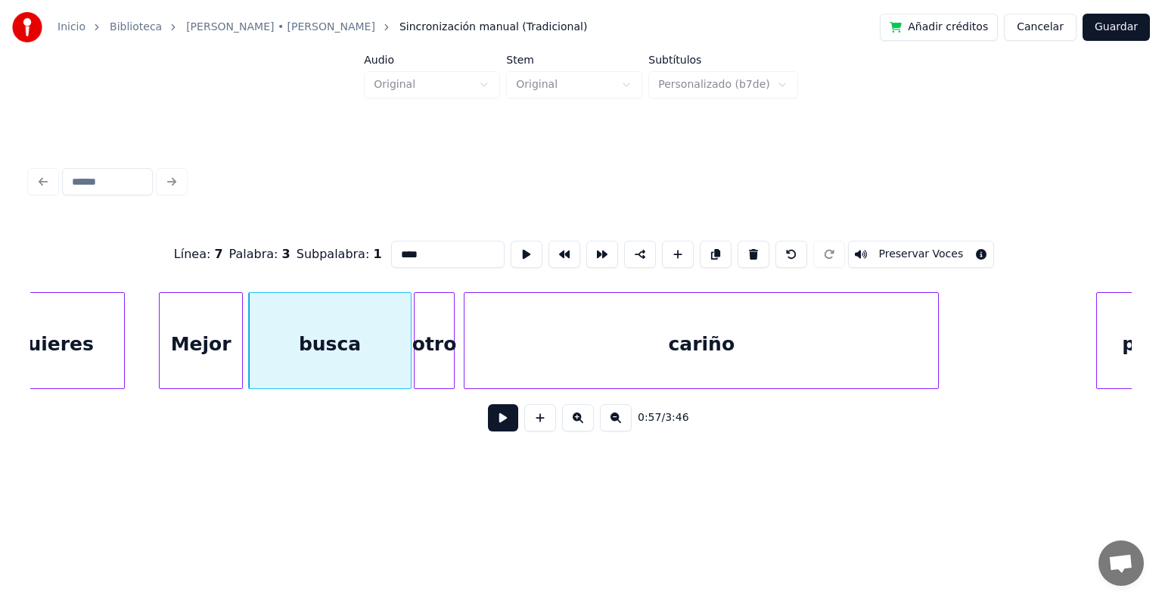
click at [409, 352] on div at bounding box center [408, 340] width 5 height 95
click at [518, 247] on button at bounding box center [527, 254] width 32 height 27
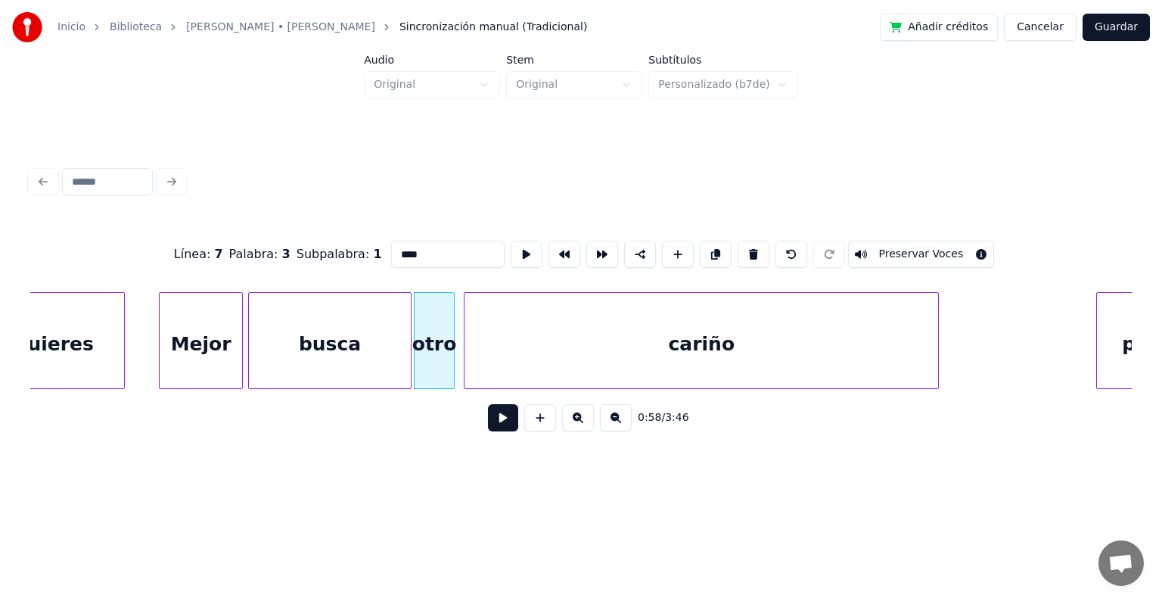
click at [511, 241] on button at bounding box center [527, 254] width 32 height 27
click at [360, 351] on div at bounding box center [360, 340] width 5 height 95
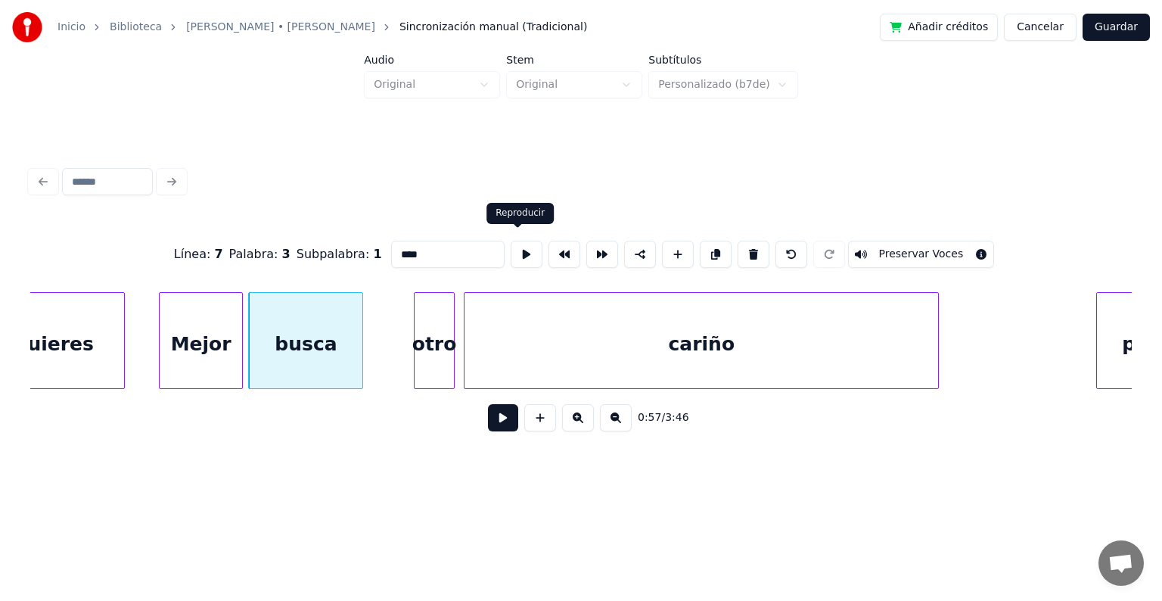
click at [511, 251] on button at bounding box center [527, 254] width 32 height 27
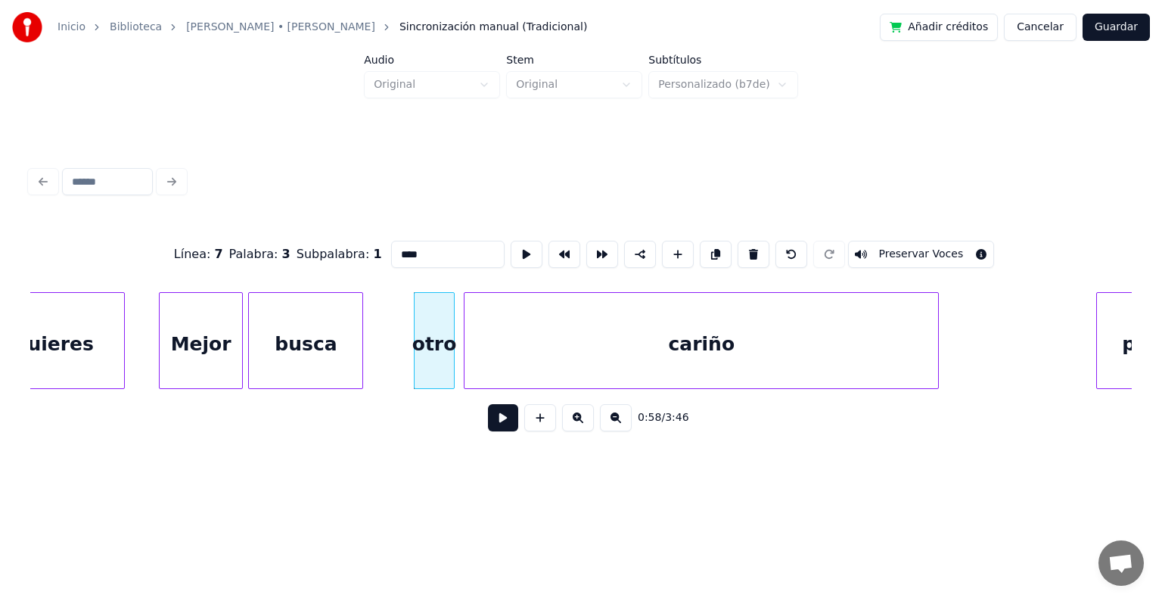
click at [423, 342] on div "otro" at bounding box center [434, 344] width 39 height 103
click at [367, 360] on div at bounding box center [369, 340] width 5 height 95
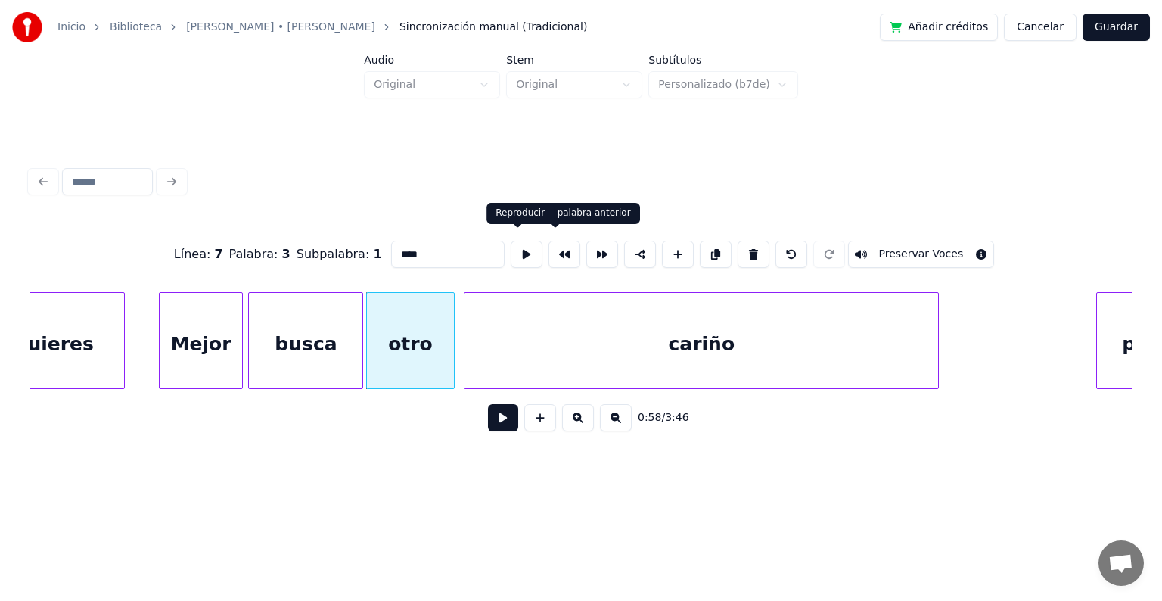
click at [517, 252] on button at bounding box center [527, 254] width 32 height 27
click at [524, 250] on button at bounding box center [527, 254] width 32 height 27
click at [387, 360] on div at bounding box center [387, 340] width 5 height 95
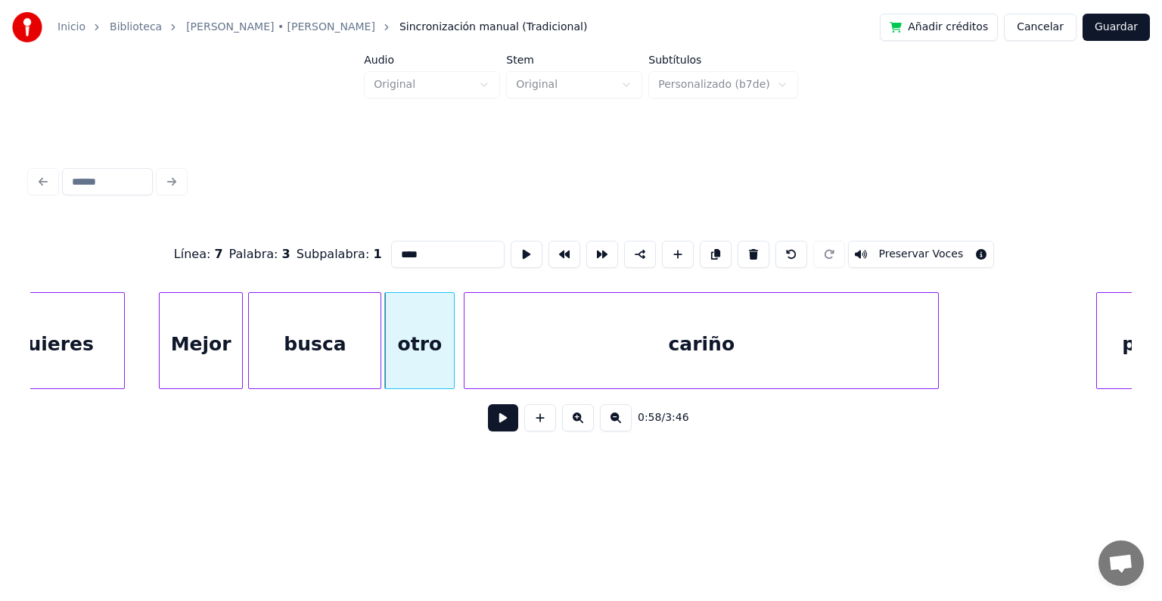
click at [378, 359] on div at bounding box center [378, 340] width 5 height 95
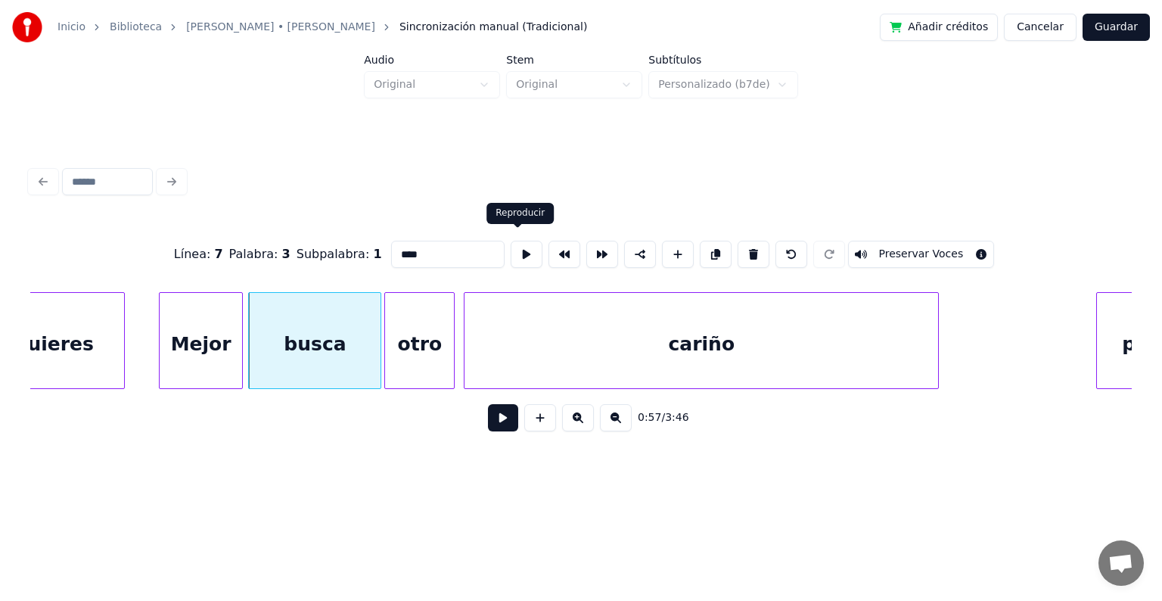
click at [515, 252] on button at bounding box center [527, 254] width 32 height 27
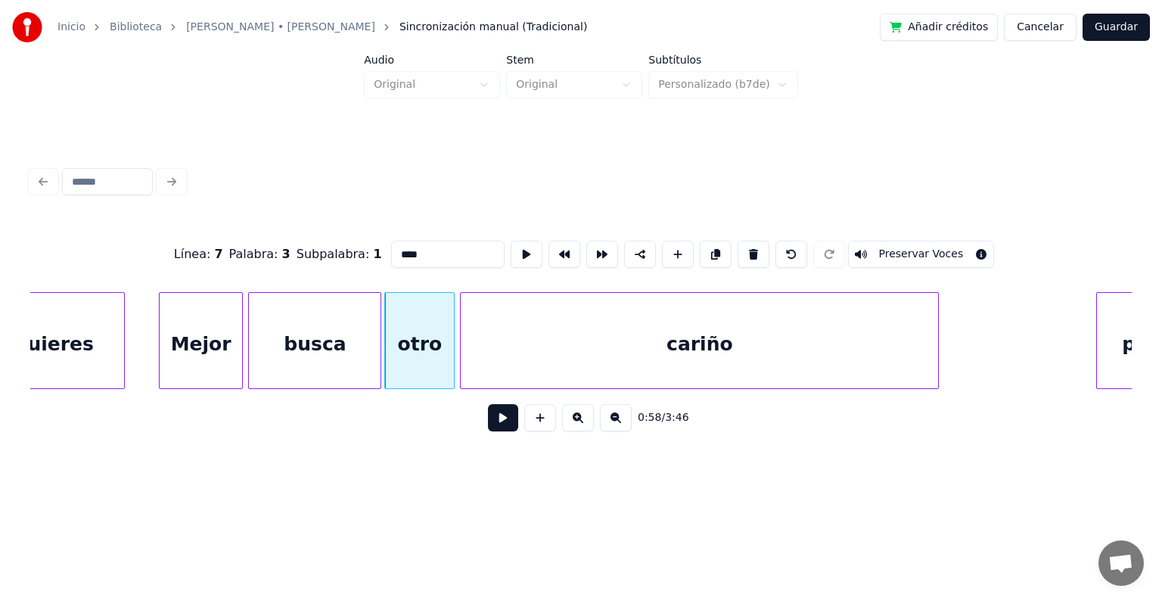
click at [463, 367] on div at bounding box center [463, 340] width 5 height 95
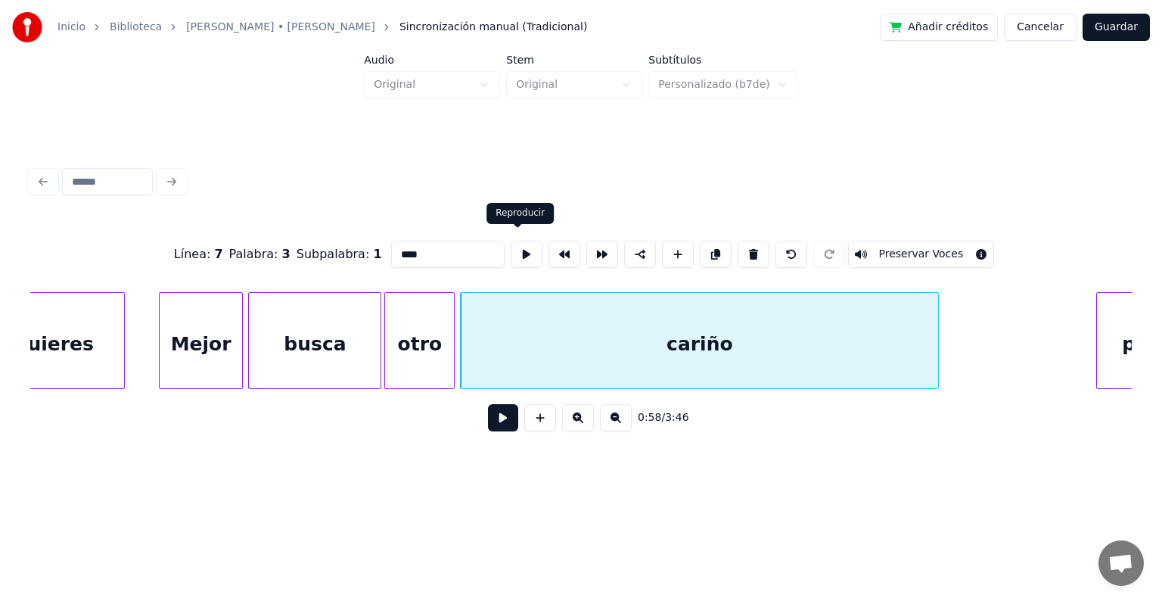
click at [520, 247] on button at bounding box center [527, 254] width 32 height 27
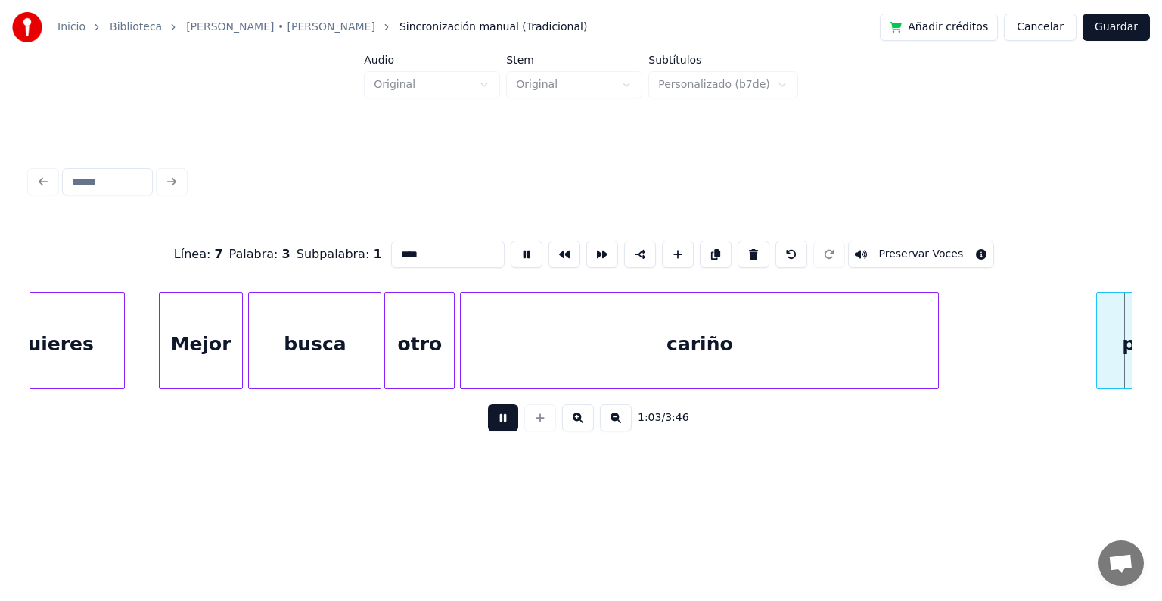
scroll to position [0, 9546]
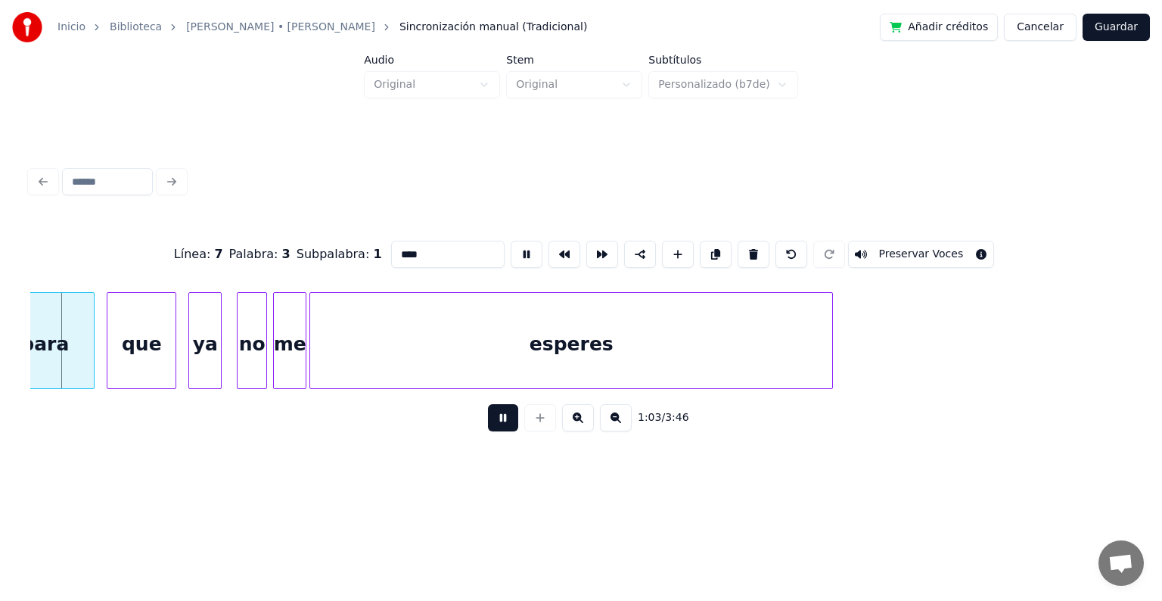
click at [520, 247] on button at bounding box center [527, 254] width 32 height 27
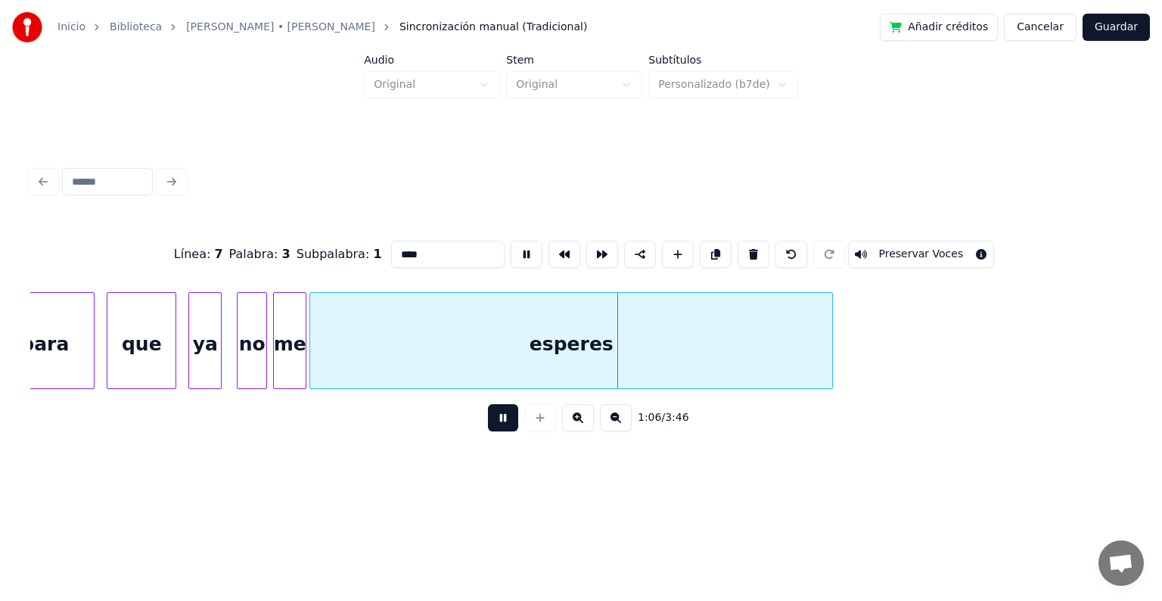
click at [520, 247] on button at bounding box center [527, 254] width 32 height 27
click at [350, 365] on div at bounding box center [350, 340] width 5 height 95
click at [338, 370] on div at bounding box center [336, 340] width 5 height 95
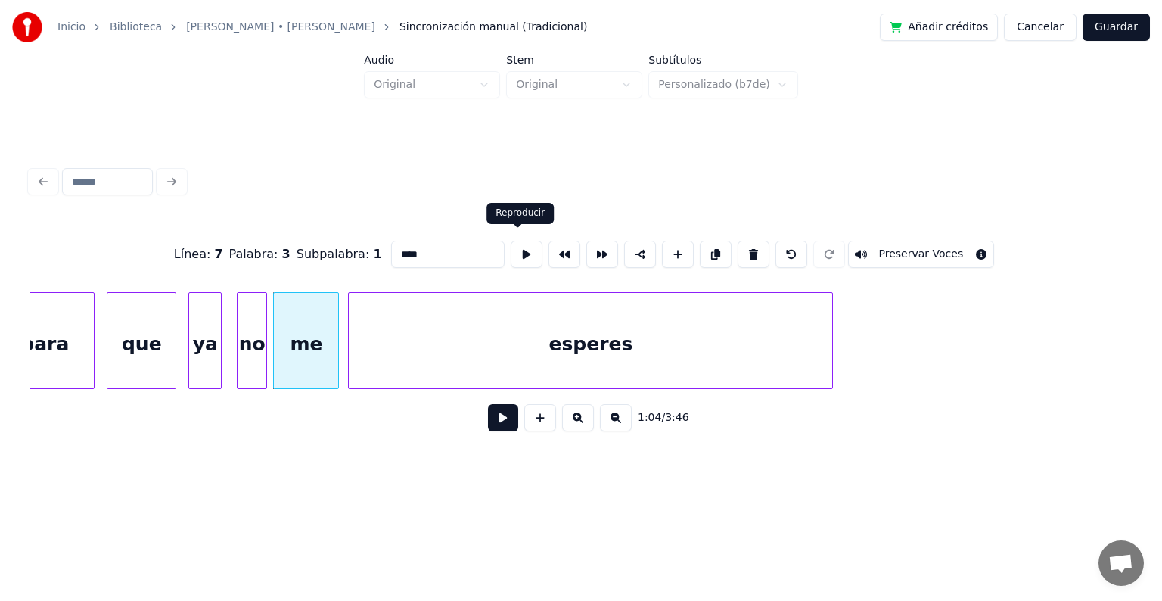
click at [516, 247] on button at bounding box center [527, 254] width 32 height 27
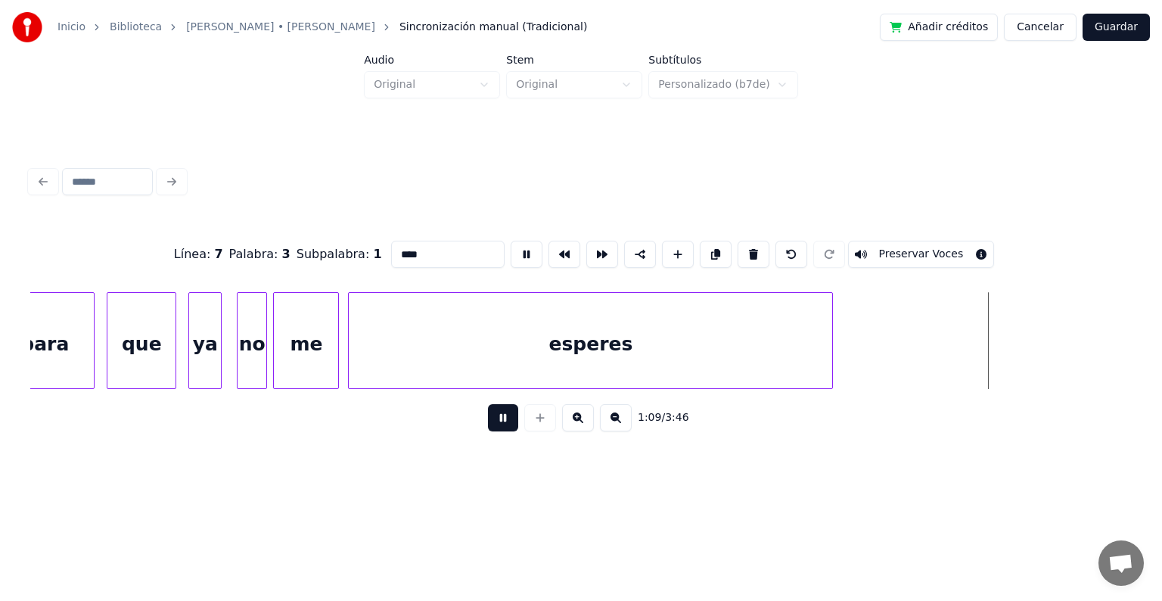
click at [337, 352] on div at bounding box center [336, 340] width 5 height 95
click at [303, 357] on div at bounding box center [303, 340] width 5 height 95
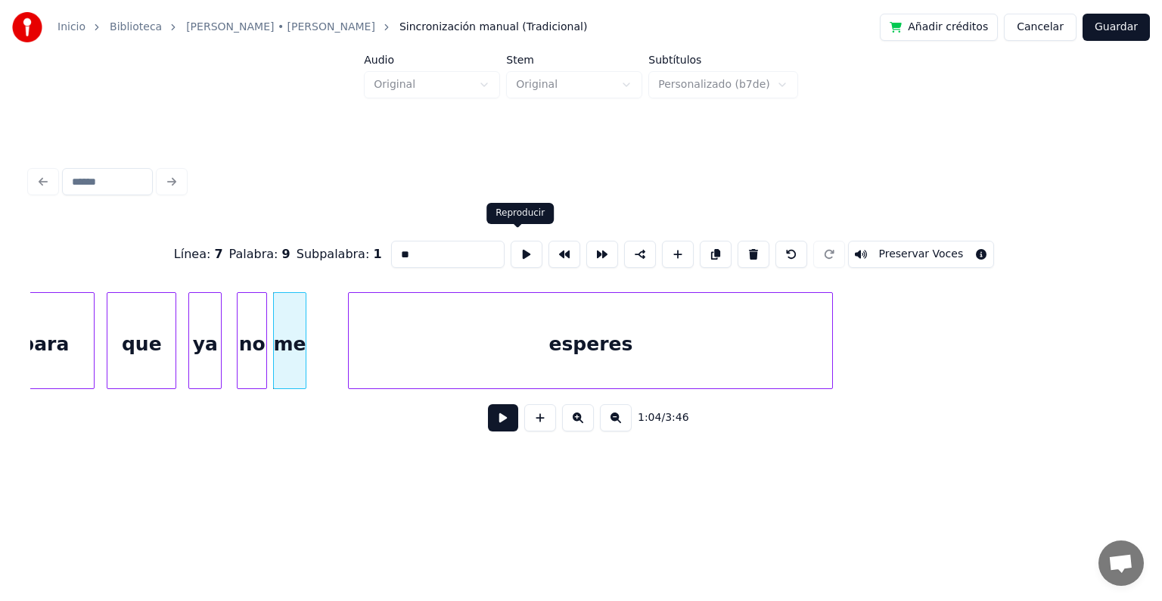
click at [521, 246] on button at bounding box center [527, 254] width 32 height 27
click at [310, 369] on div at bounding box center [312, 340] width 5 height 95
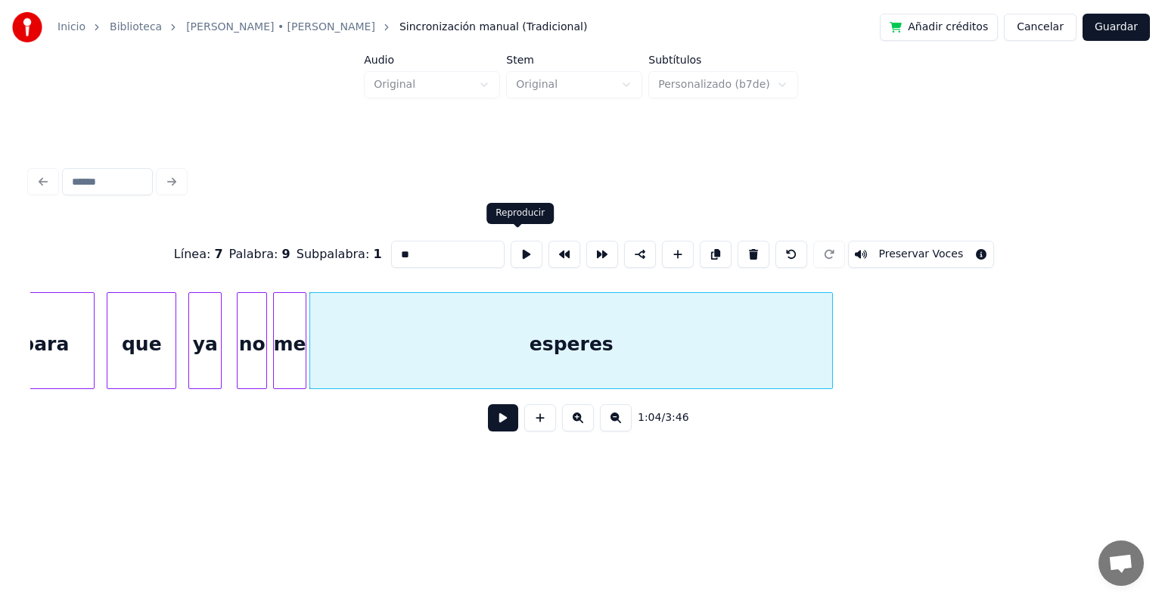
click at [519, 248] on button at bounding box center [527, 254] width 32 height 27
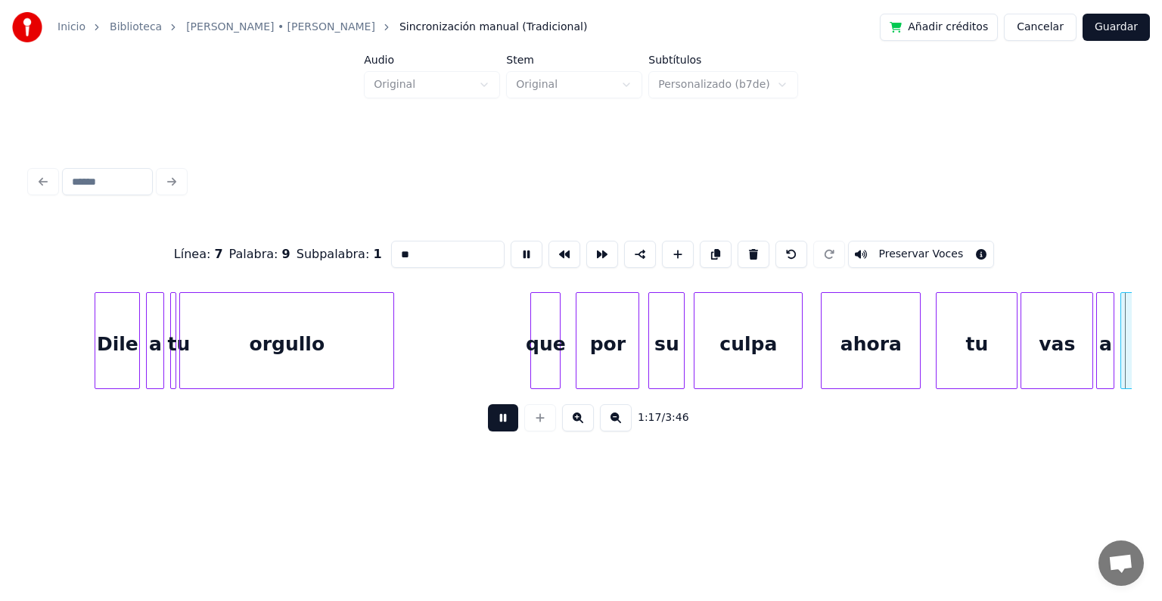
scroll to position [0, 11749]
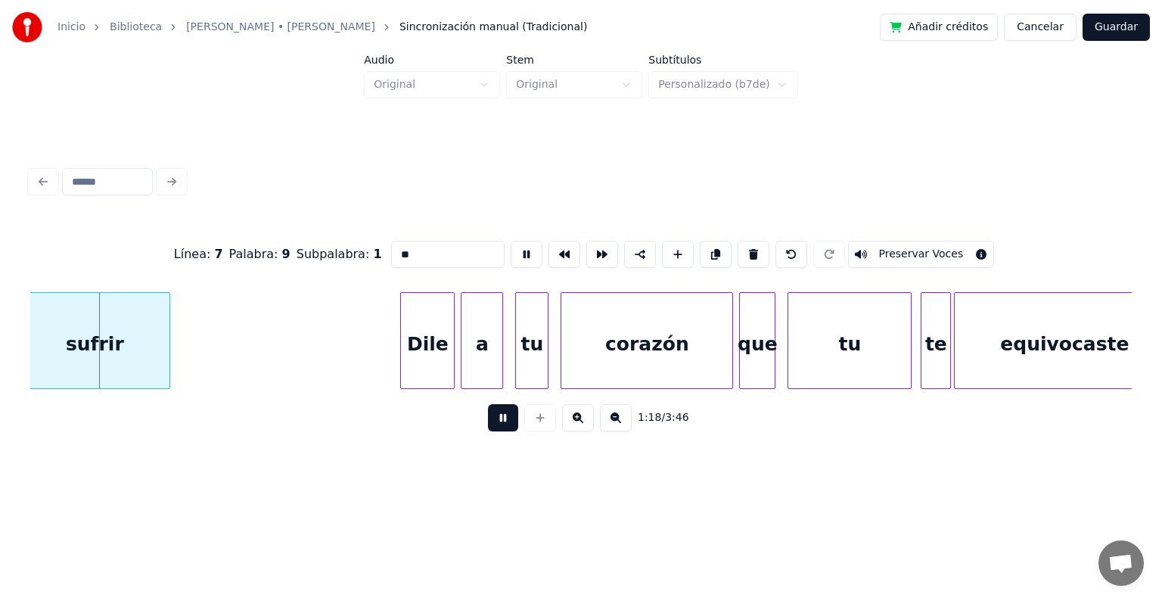
click at [515, 255] on button at bounding box center [527, 254] width 32 height 27
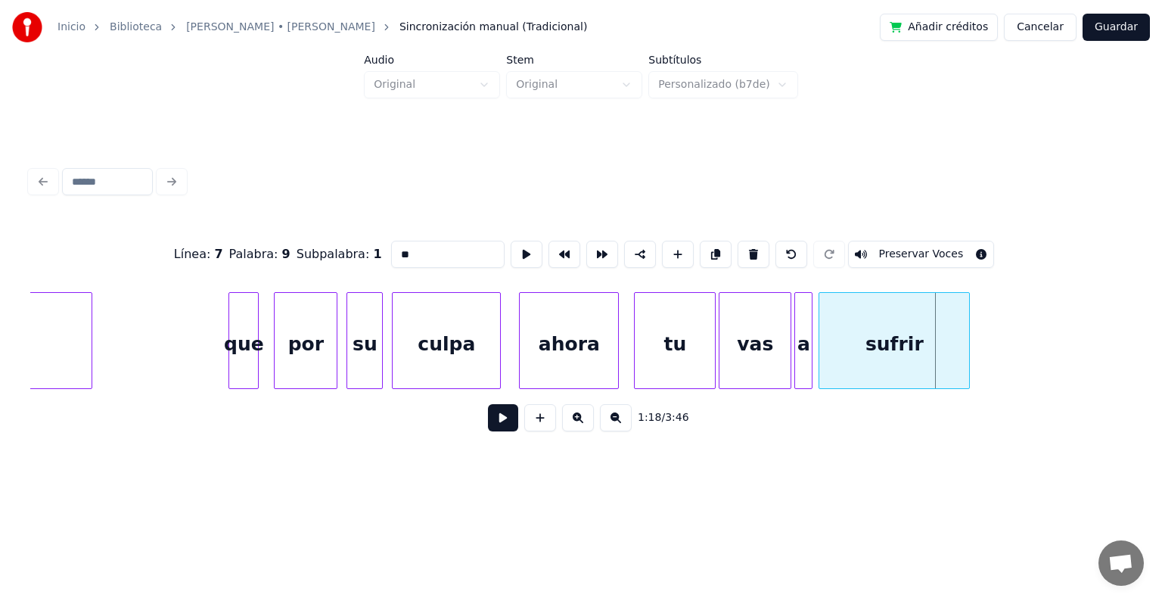
scroll to position [0, 10833]
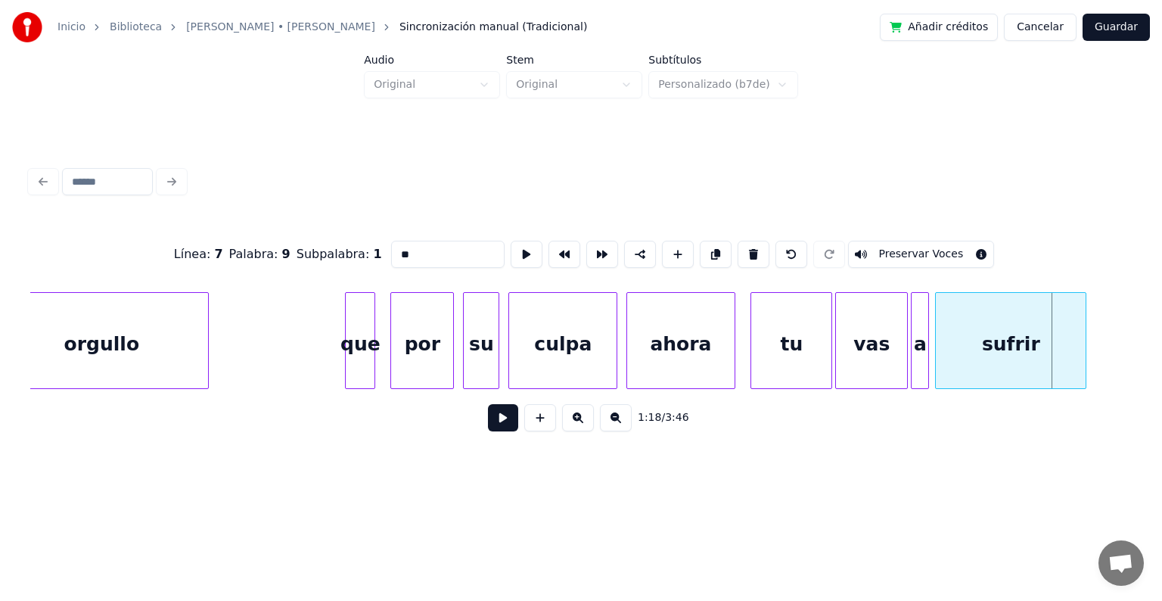
click at [627, 351] on div at bounding box center [629, 340] width 5 height 95
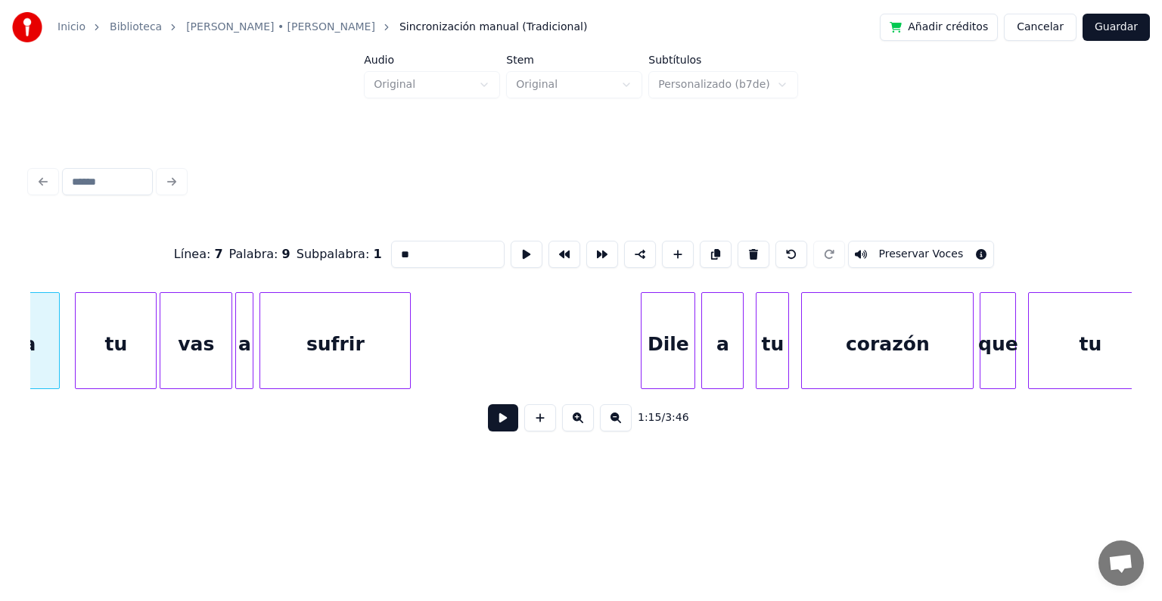
scroll to position [0, 11529]
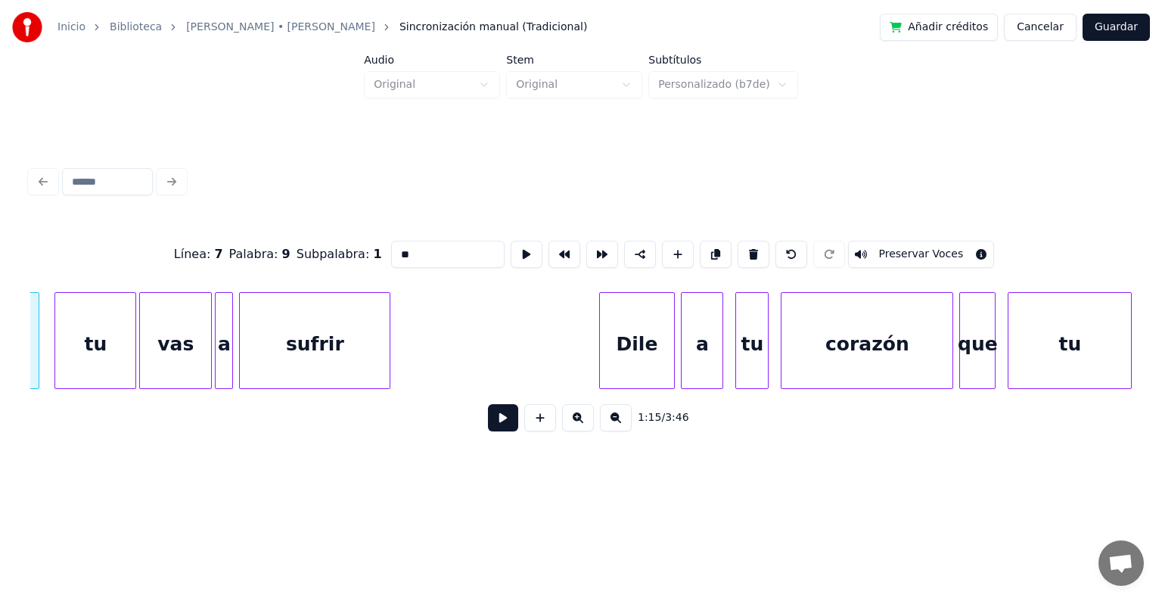
click at [600, 357] on div at bounding box center [602, 340] width 5 height 95
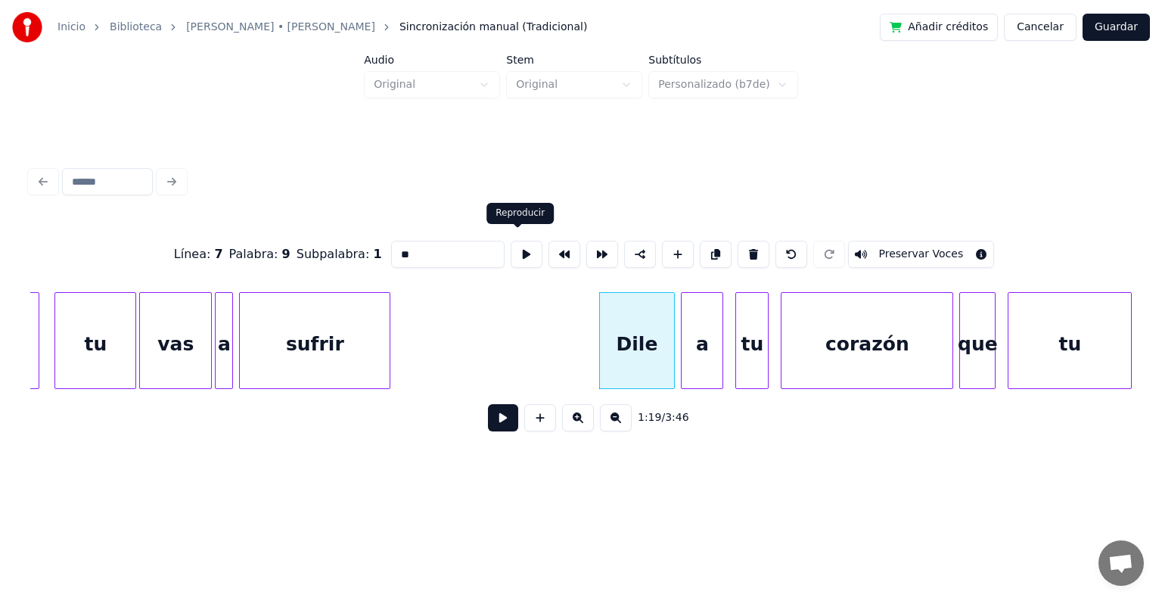
click at [518, 248] on button at bounding box center [527, 254] width 32 height 27
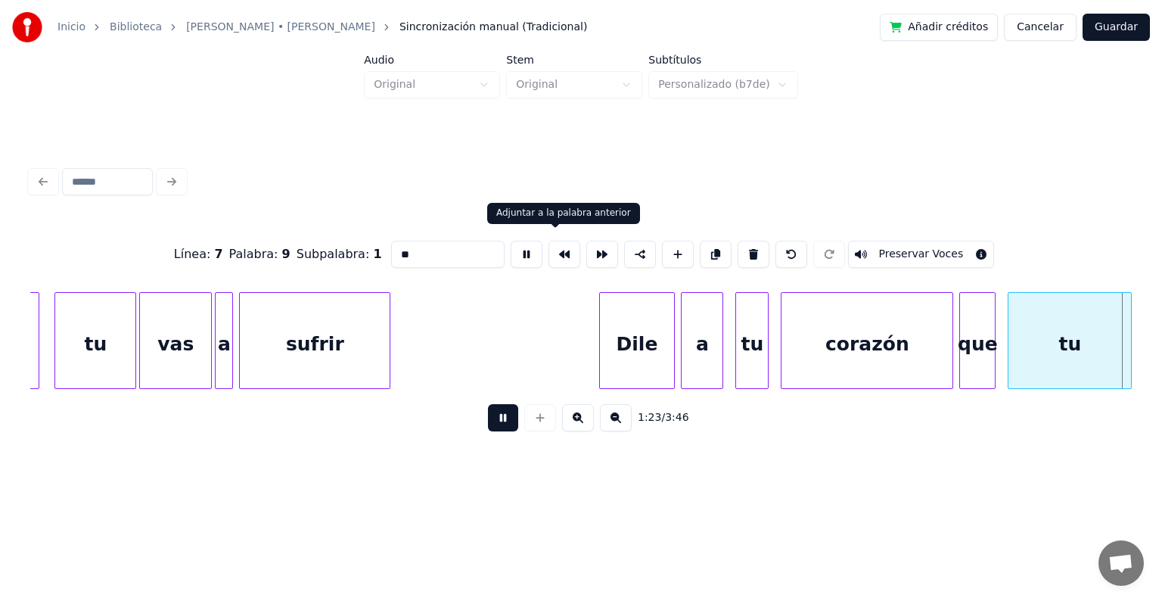
scroll to position [0, 12631]
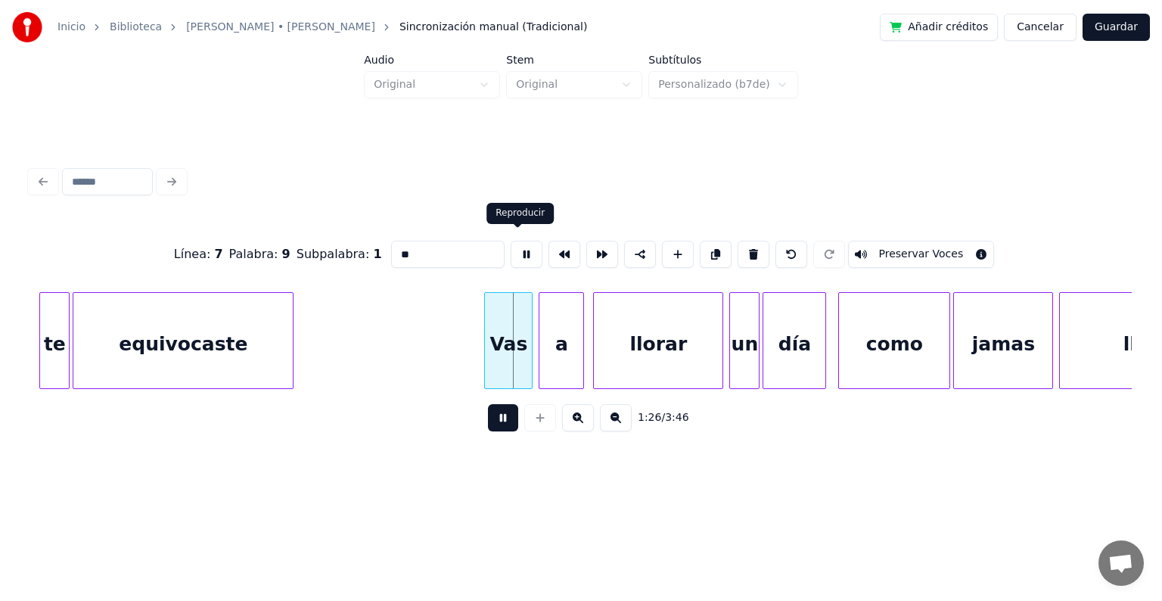
click at [514, 248] on button at bounding box center [527, 254] width 32 height 27
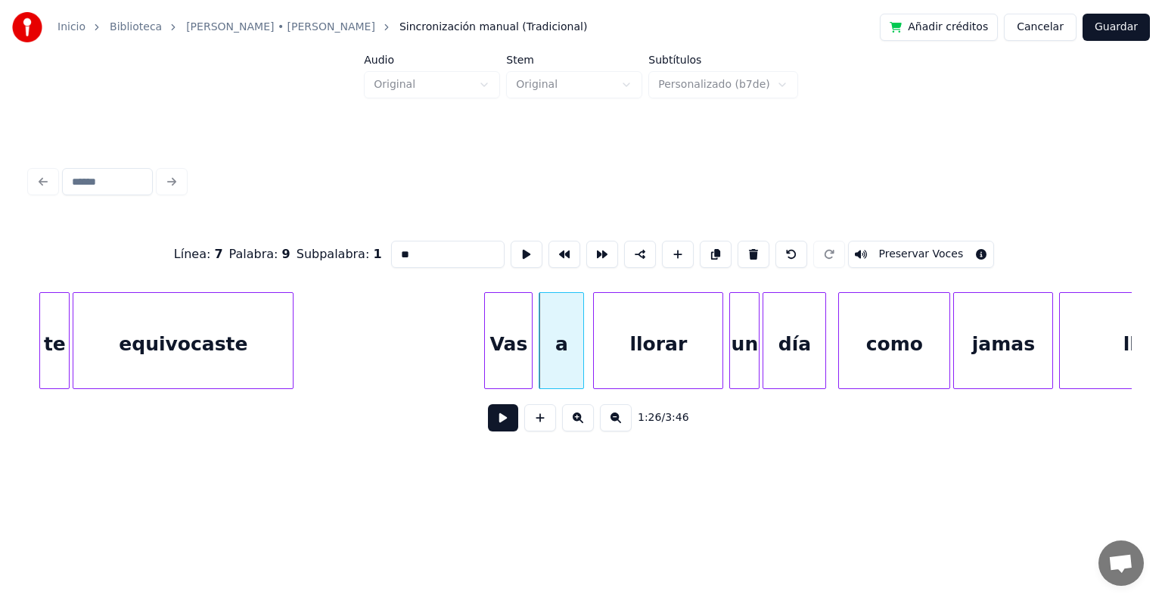
click at [484, 367] on div "Vas" at bounding box center [508, 340] width 48 height 97
type input "***"
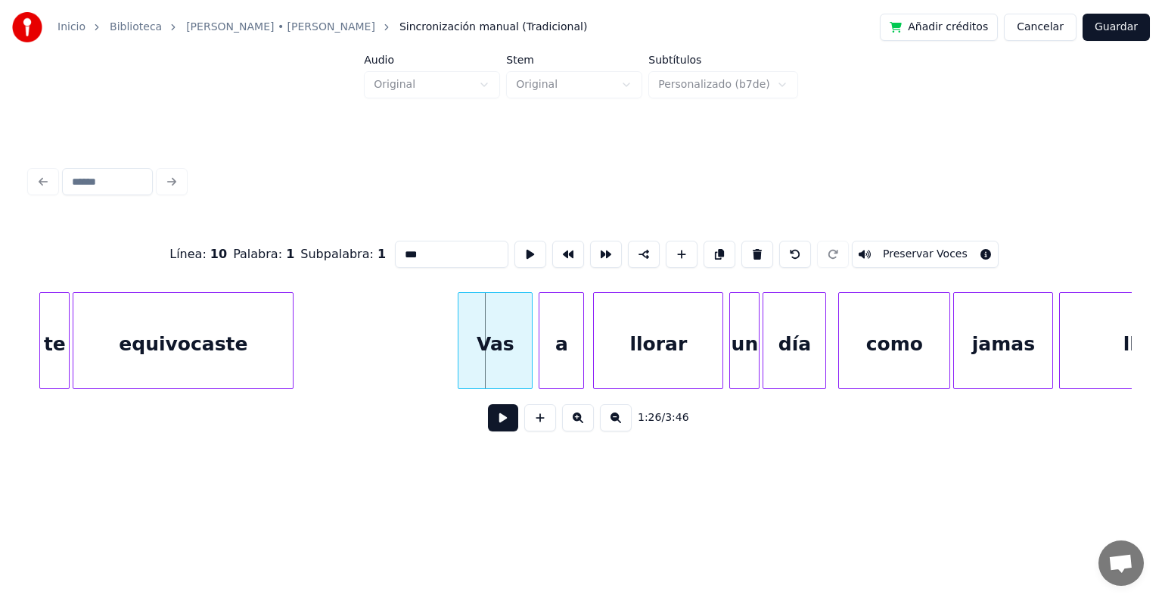
click at [459, 371] on div at bounding box center [461, 340] width 5 height 95
click at [515, 248] on button at bounding box center [531, 254] width 32 height 27
click at [510, 347] on div "Vas" at bounding box center [495, 344] width 73 height 103
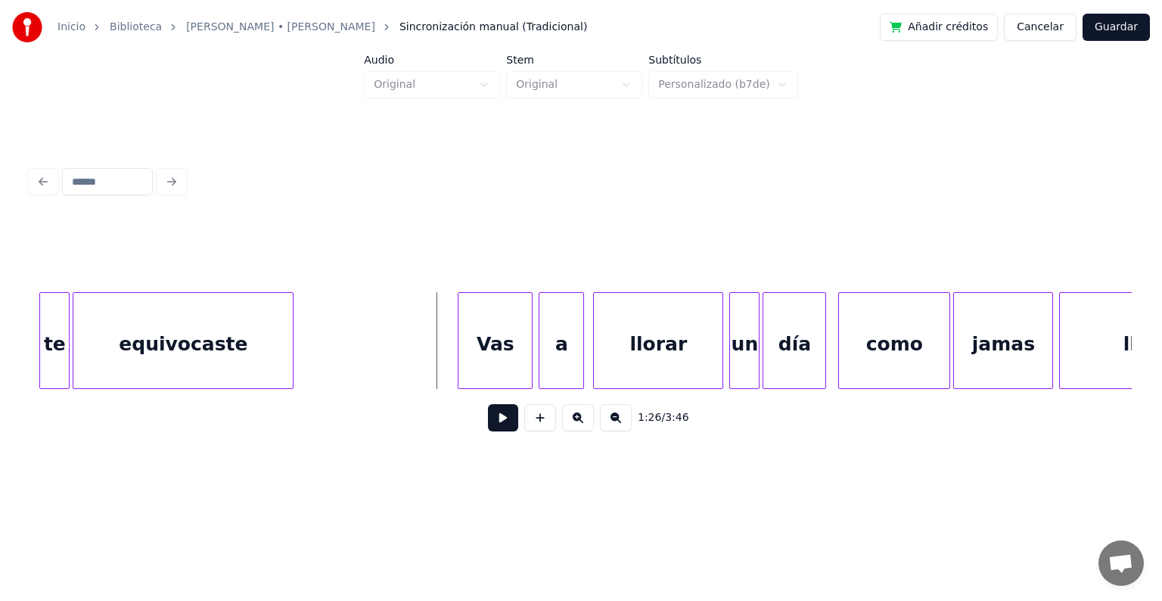
click at [502, 338] on div "Vas" at bounding box center [495, 344] width 73 height 103
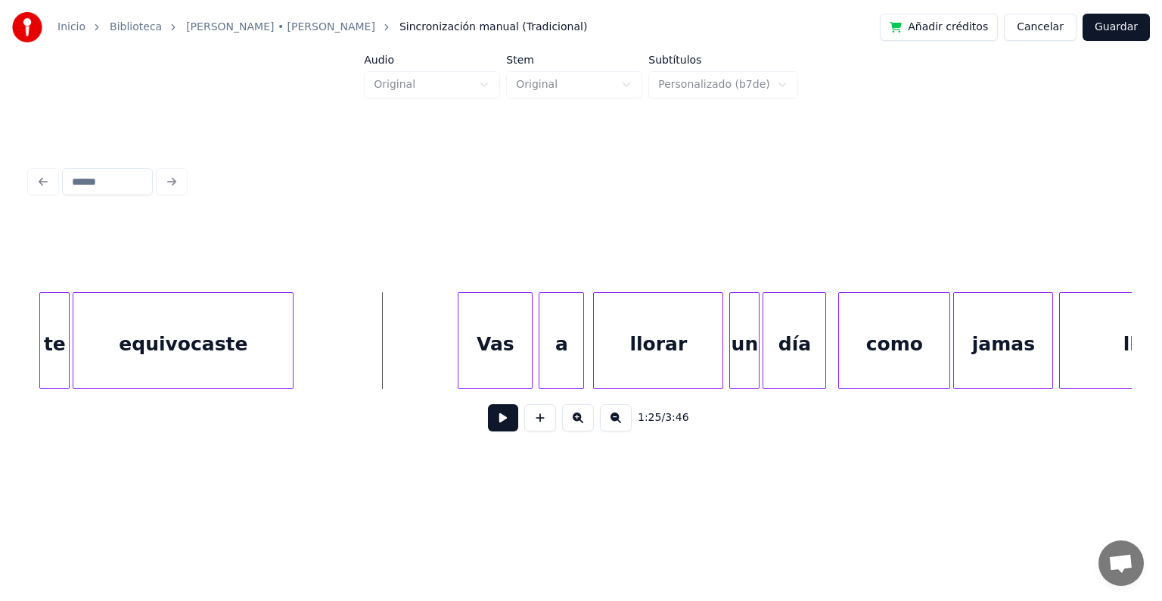
click at [542, 267] on div at bounding box center [581, 254] width 1102 height 76
click at [460, 328] on div at bounding box center [461, 340] width 5 height 95
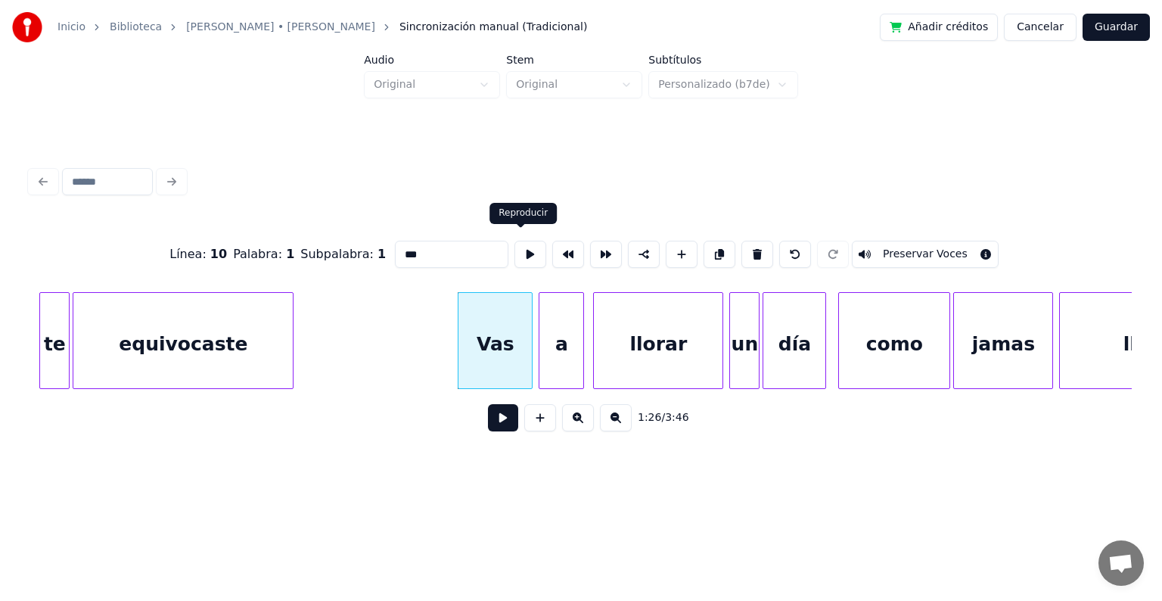
click at [518, 247] on button at bounding box center [531, 254] width 32 height 27
click at [569, 324] on div "a" at bounding box center [562, 344] width 44 height 103
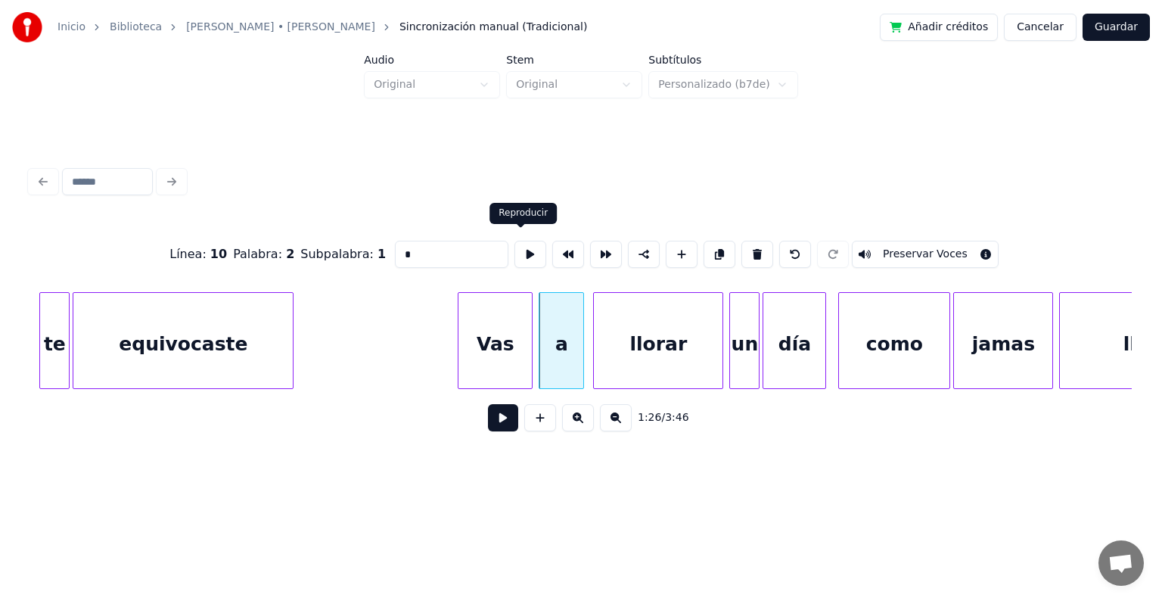
click at [517, 246] on button at bounding box center [531, 254] width 32 height 27
click at [554, 359] on div "a" at bounding box center [558, 344] width 44 height 103
click at [584, 356] on div at bounding box center [584, 340] width 5 height 95
click at [615, 350] on div "llorar" at bounding box center [658, 344] width 129 height 103
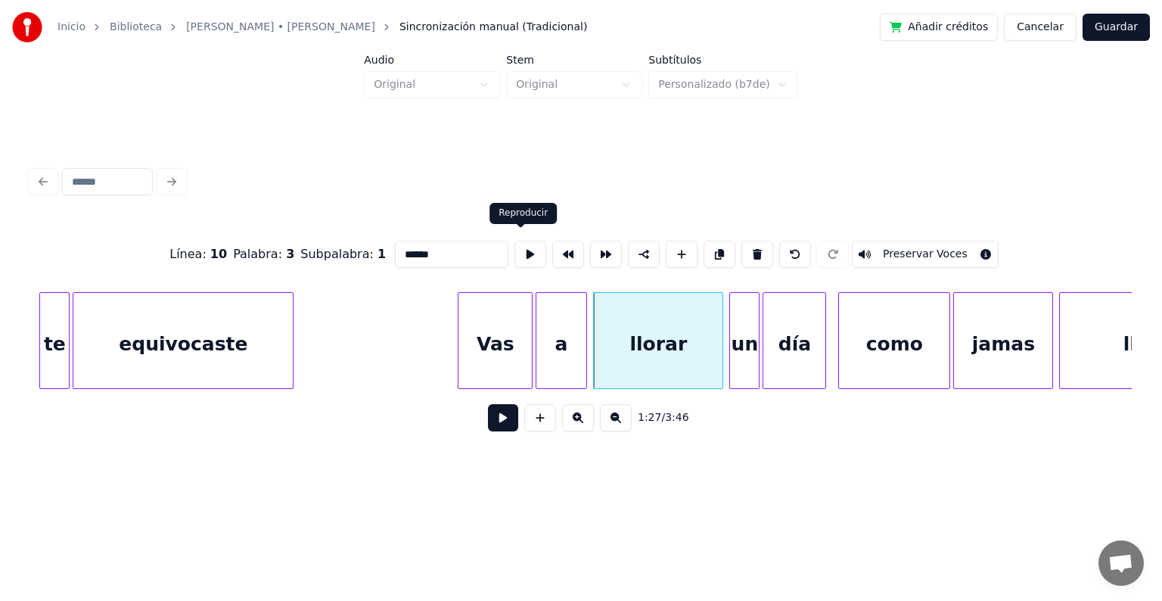
click at [515, 248] on button at bounding box center [531, 254] width 32 height 27
click at [741, 360] on div "un" at bounding box center [741, 344] width 29 height 103
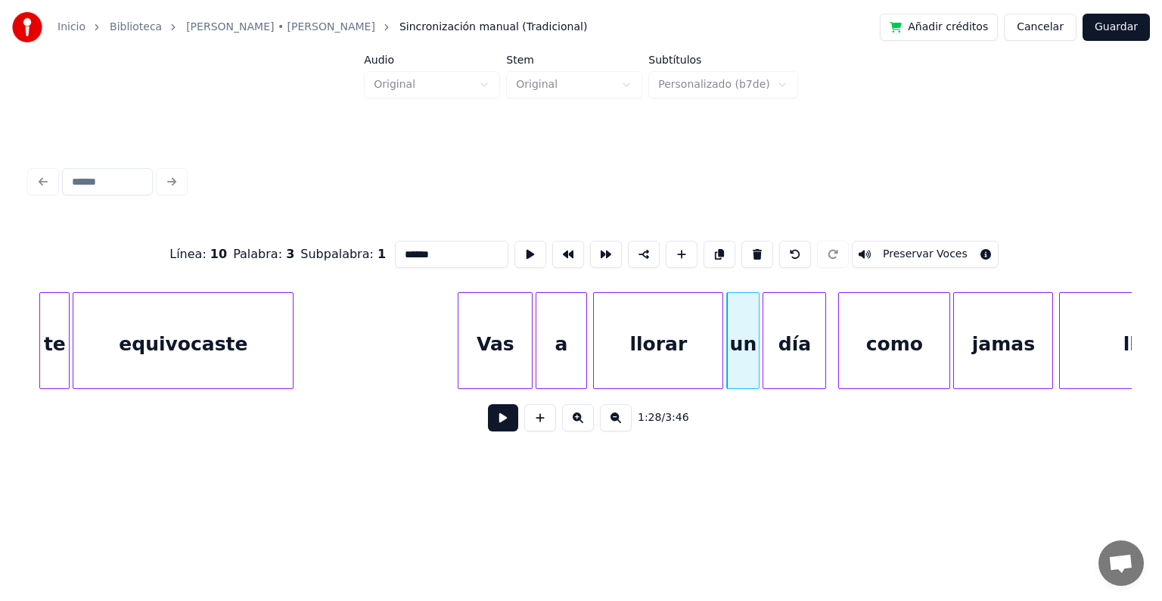
click at [757, 360] on div at bounding box center [756, 340] width 5 height 95
click at [518, 242] on button at bounding box center [531, 254] width 32 height 27
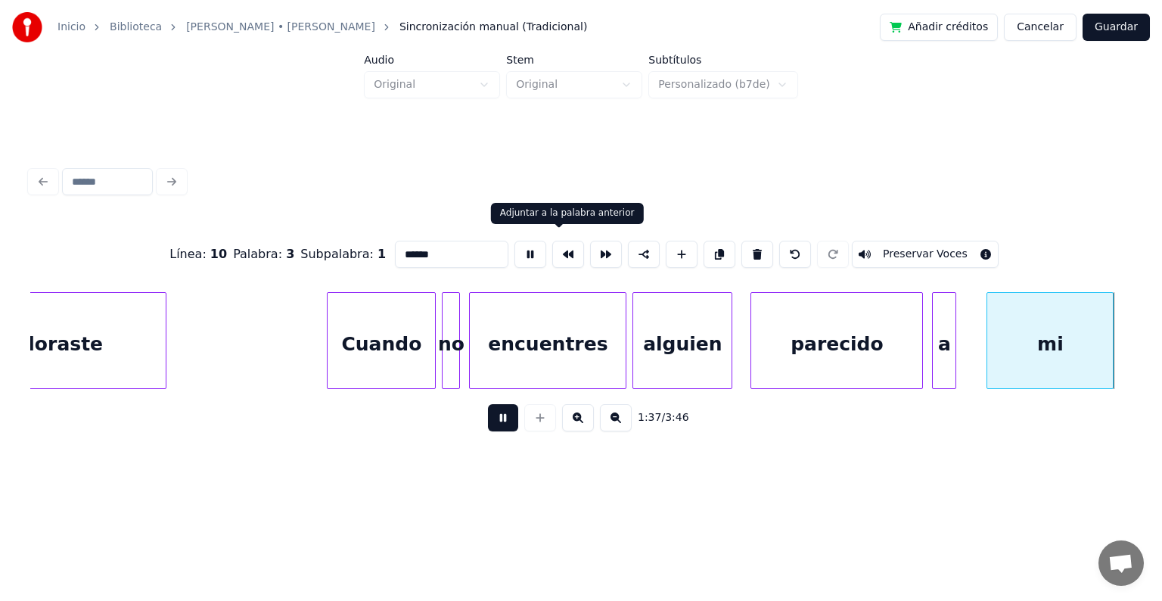
scroll to position [0, 14835]
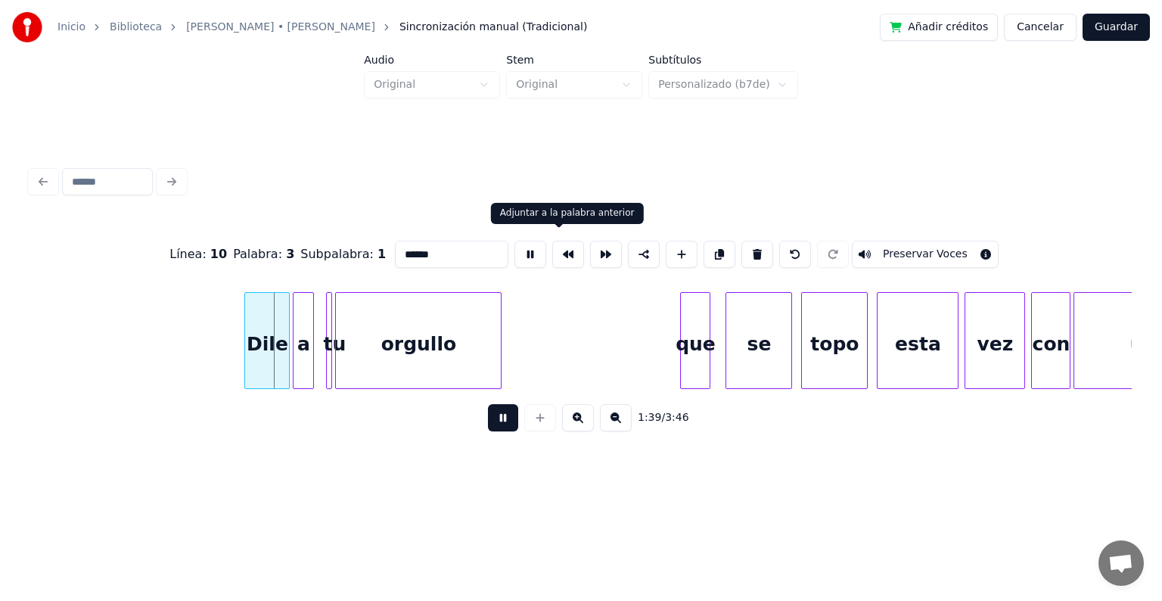
click at [552, 257] on button at bounding box center [568, 254] width 32 height 27
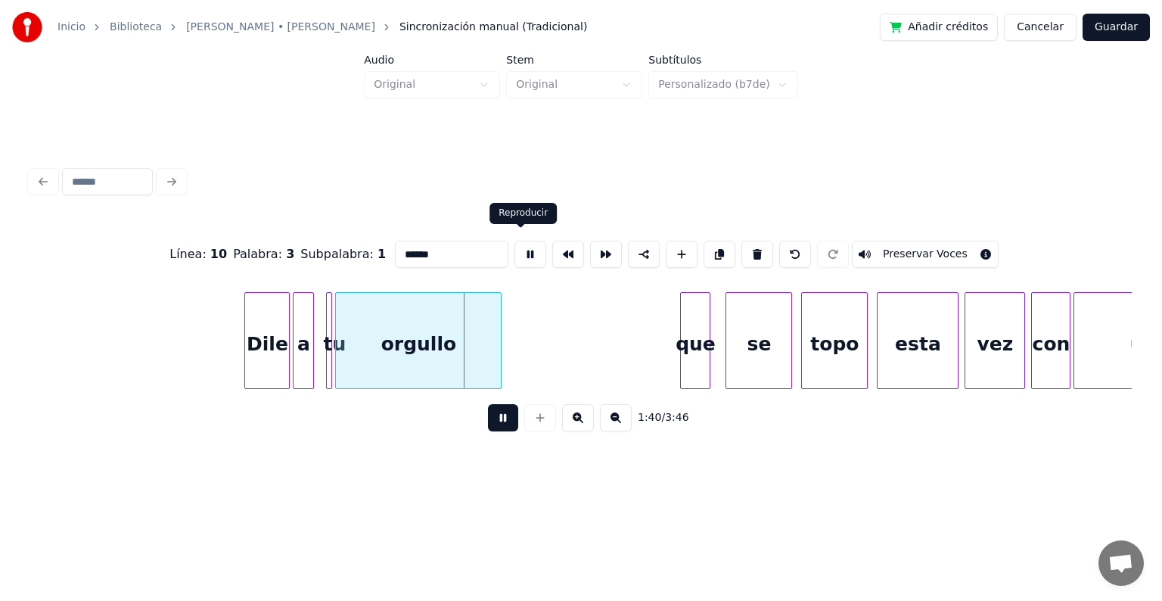
click at [522, 251] on button at bounding box center [531, 254] width 32 height 27
click at [219, 365] on div at bounding box center [219, 340] width 5 height 95
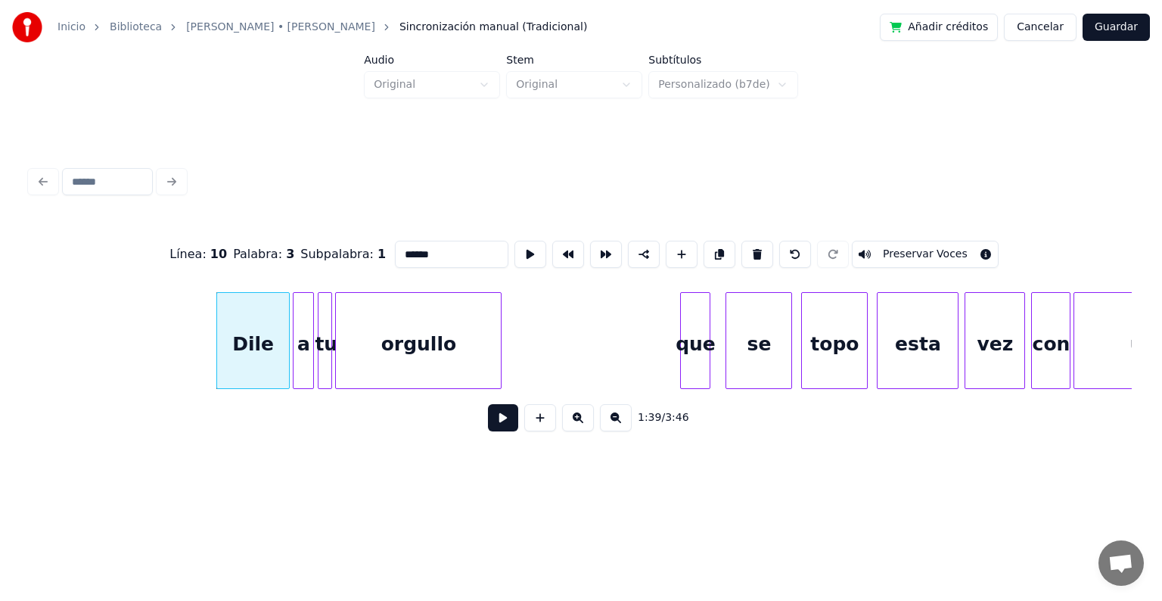
click at [319, 366] on div at bounding box center [321, 340] width 5 height 95
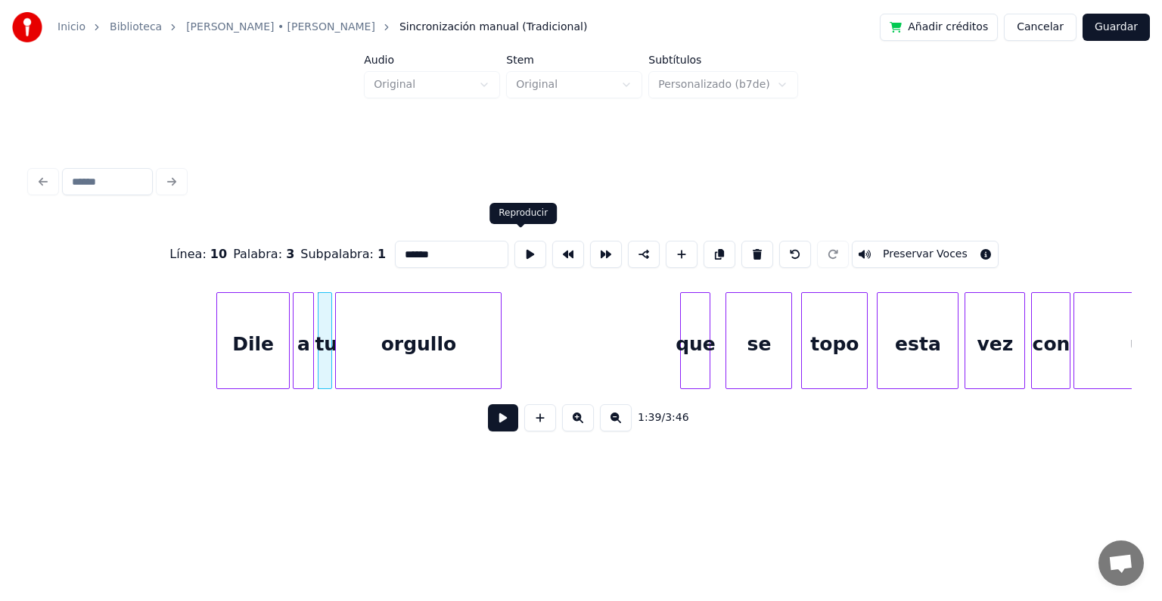
click at [521, 245] on button at bounding box center [531, 254] width 32 height 27
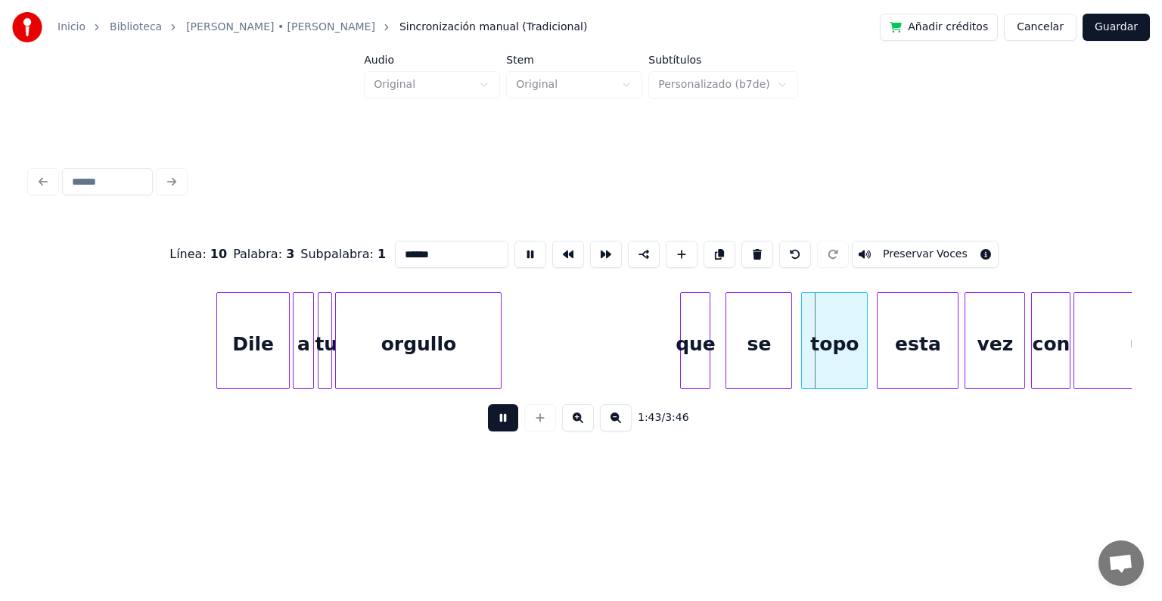
click at [518, 254] on button at bounding box center [531, 254] width 32 height 27
click at [527, 359] on div at bounding box center [526, 340] width 5 height 95
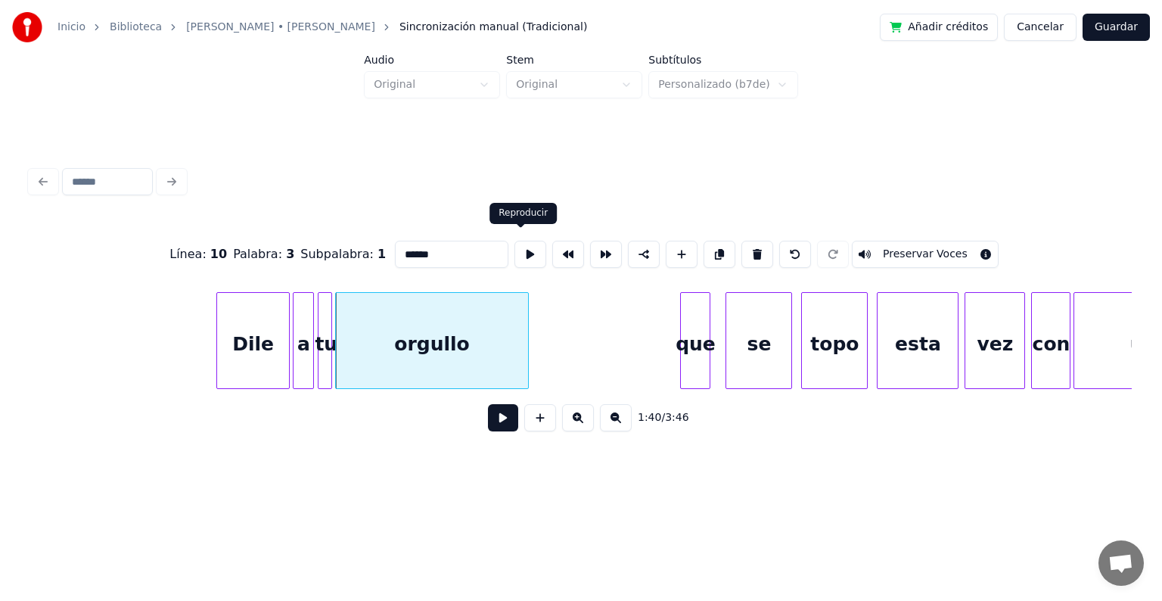
click at [521, 250] on button at bounding box center [531, 254] width 32 height 27
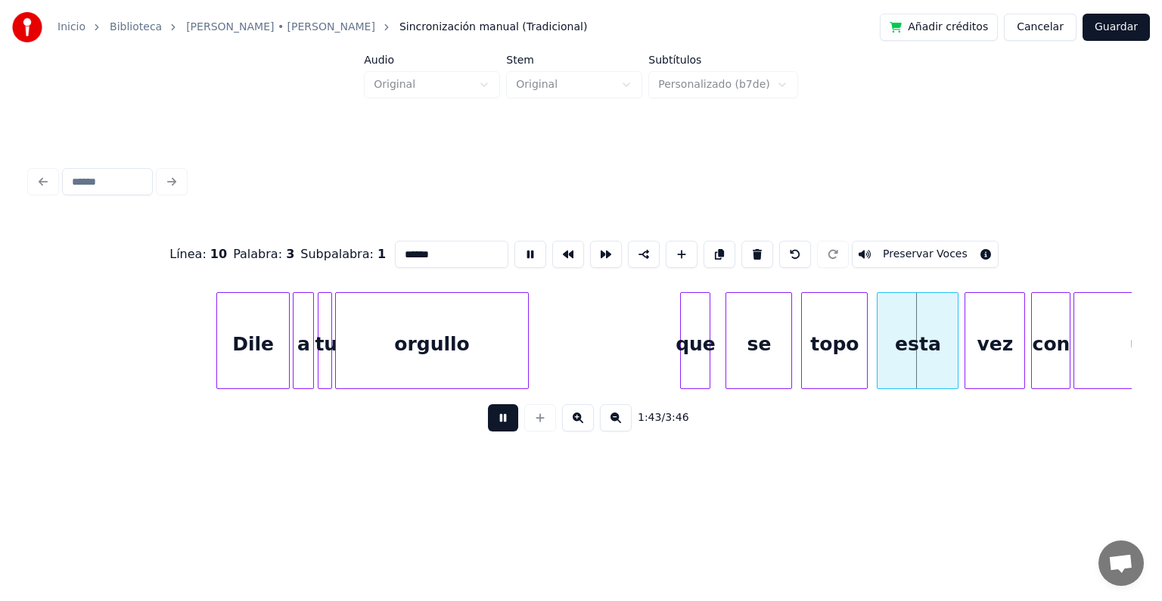
click at [521, 250] on button at bounding box center [531, 254] width 32 height 27
click at [717, 361] on div at bounding box center [716, 340] width 5 height 95
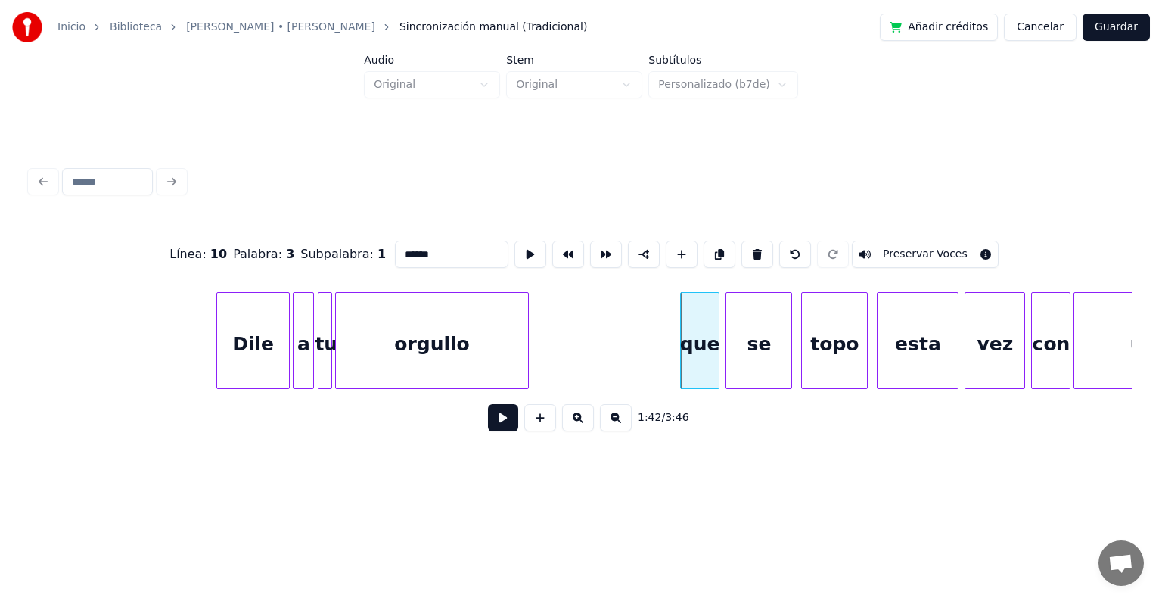
click at [745, 359] on div "se" at bounding box center [758, 344] width 65 height 103
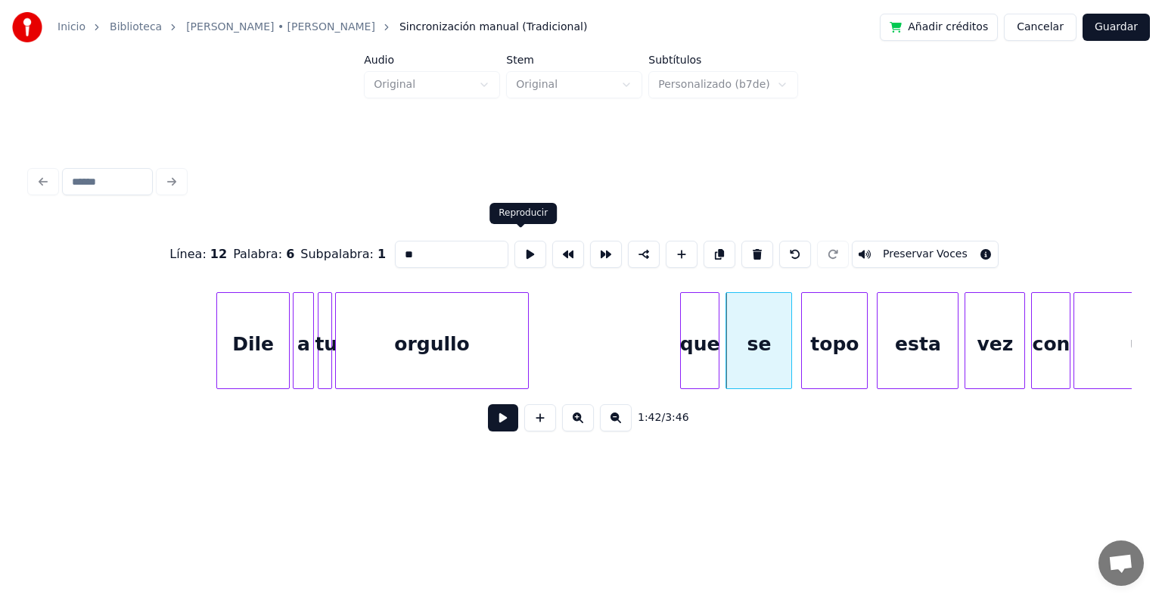
click at [519, 245] on button at bounding box center [531, 254] width 32 height 27
click at [790, 341] on div at bounding box center [789, 340] width 5 height 95
click at [774, 347] on div "se" at bounding box center [758, 344] width 65 height 103
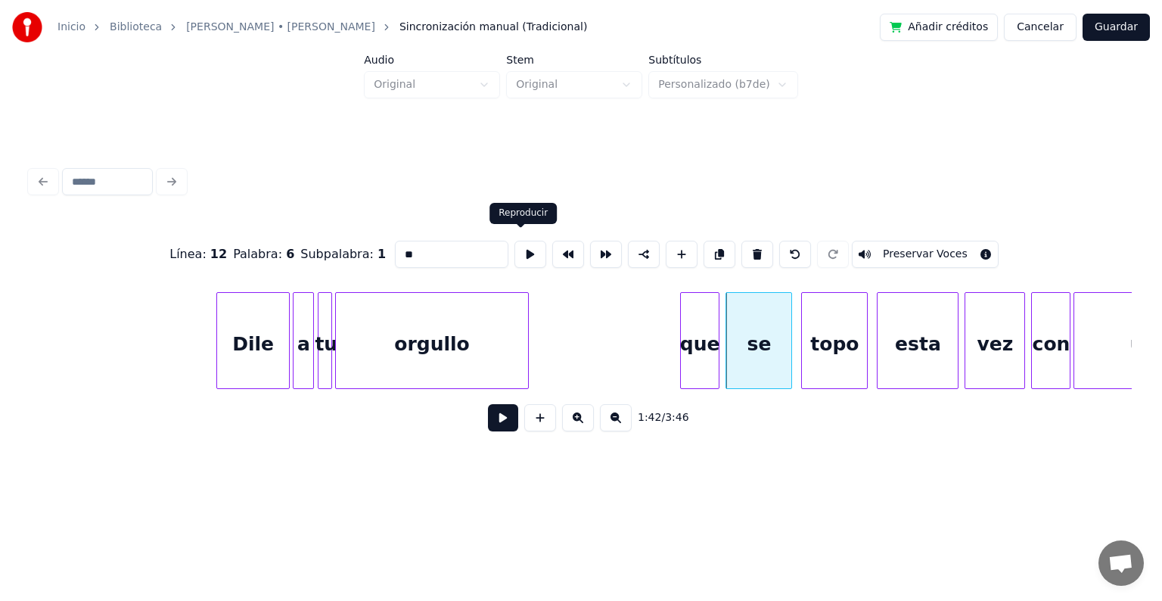
click at [518, 249] on button at bounding box center [531, 254] width 32 height 27
click at [829, 348] on div "topo" at bounding box center [834, 344] width 65 height 103
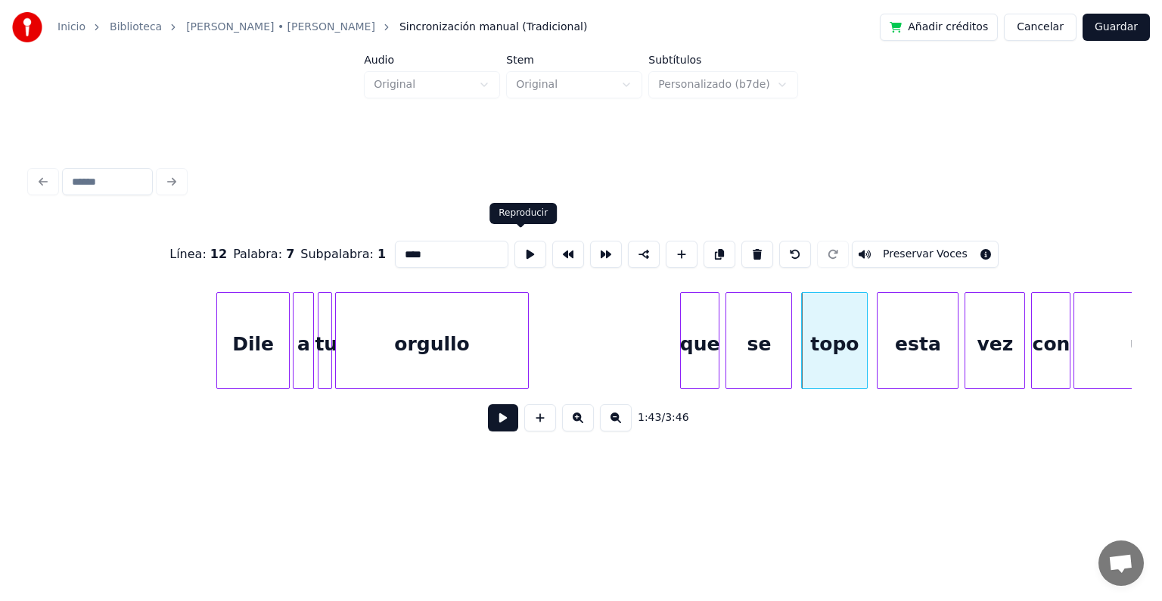
click at [519, 244] on button at bounding box center [531, 254] width 32 height 27
click at [902, 359] on div "esta" at bounding box center [918, 344] width 80 height 103
type input "****"
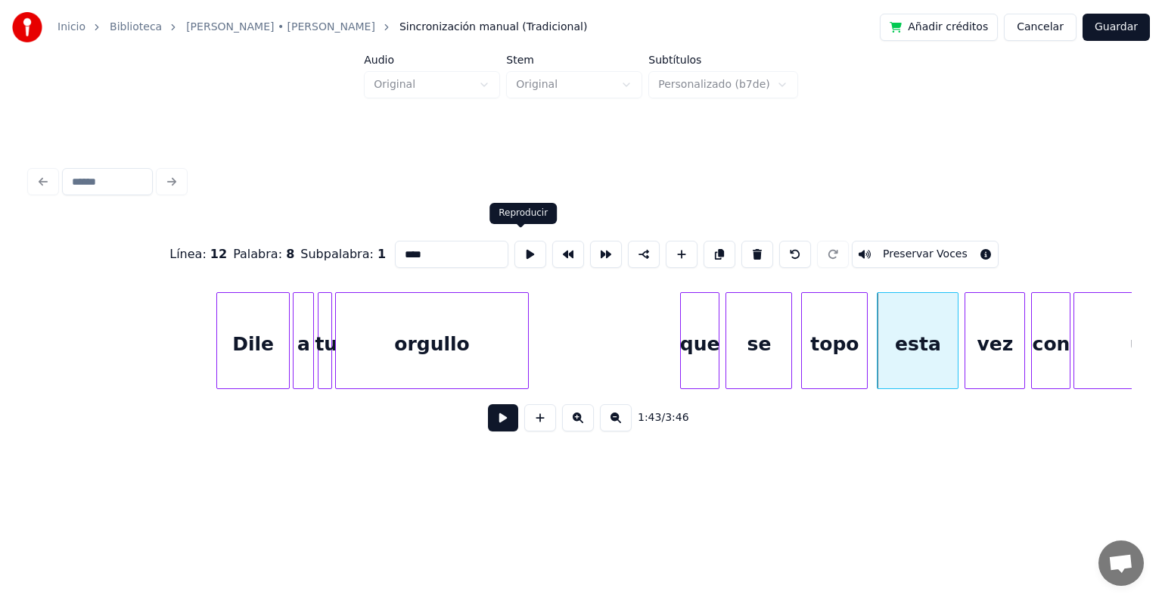
click at [519, 248] on button at bounding box center [531, 254] width 32 height 27
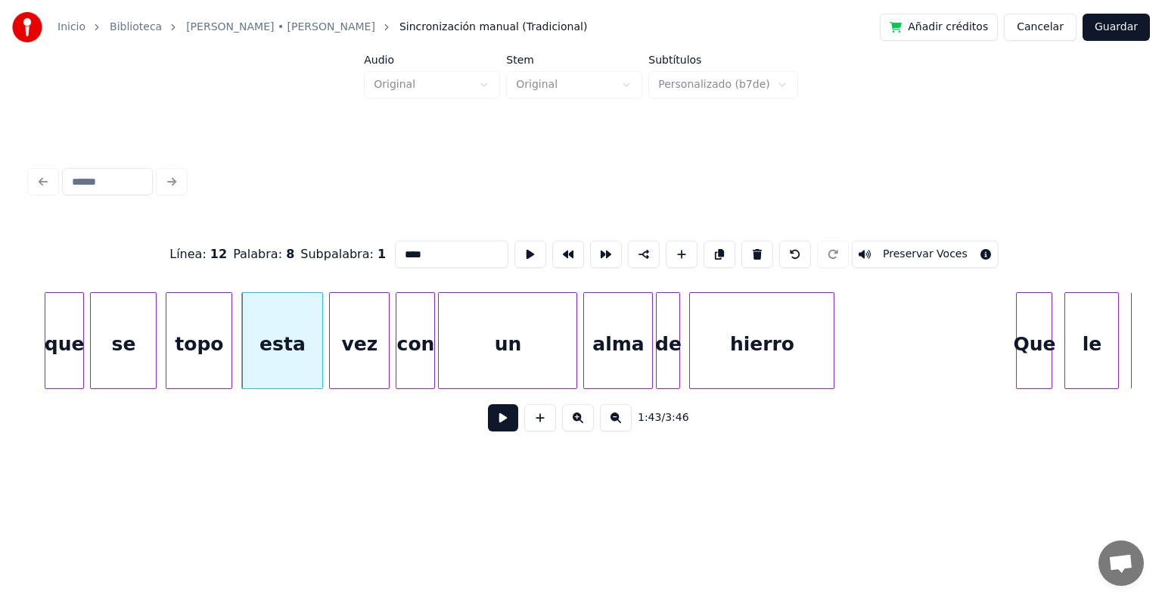
scroll to position [0, 15561]
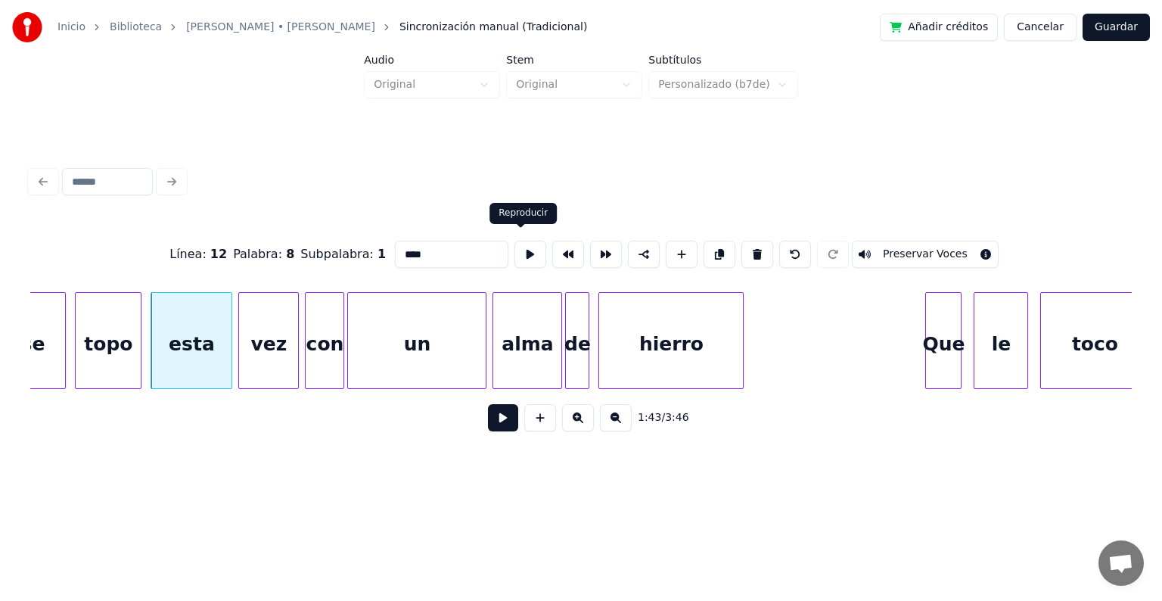
click at [518, 251] on button at bounding box center [531, 254] width 32 height 27
click at [497, 425] on button at bounding box center [503, 417] width 30 height 27
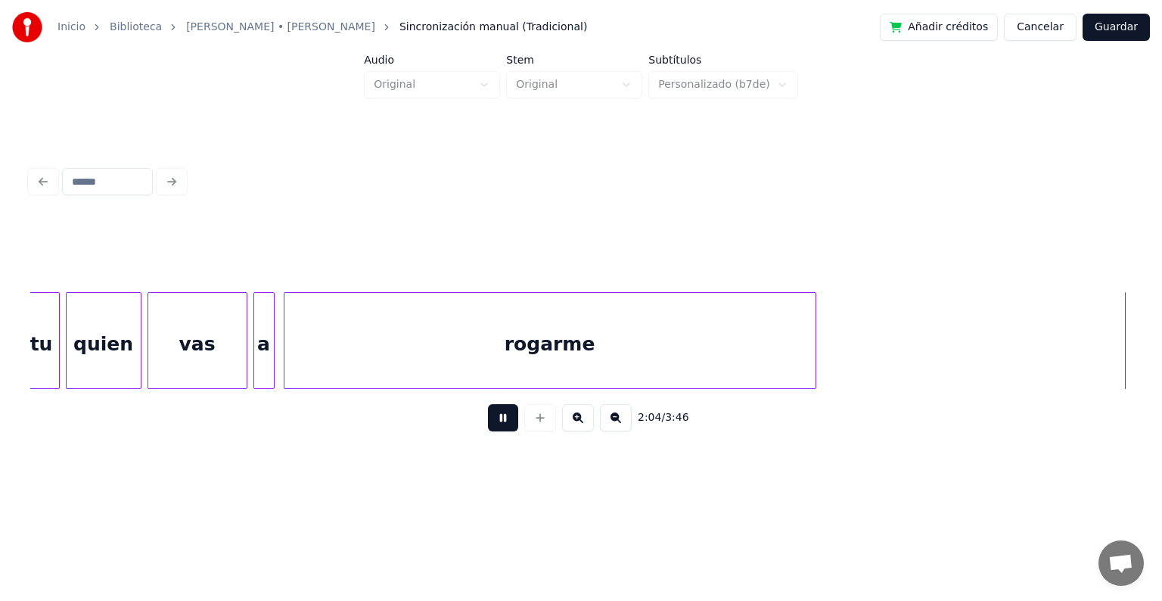
scroll to position [0, 18867]
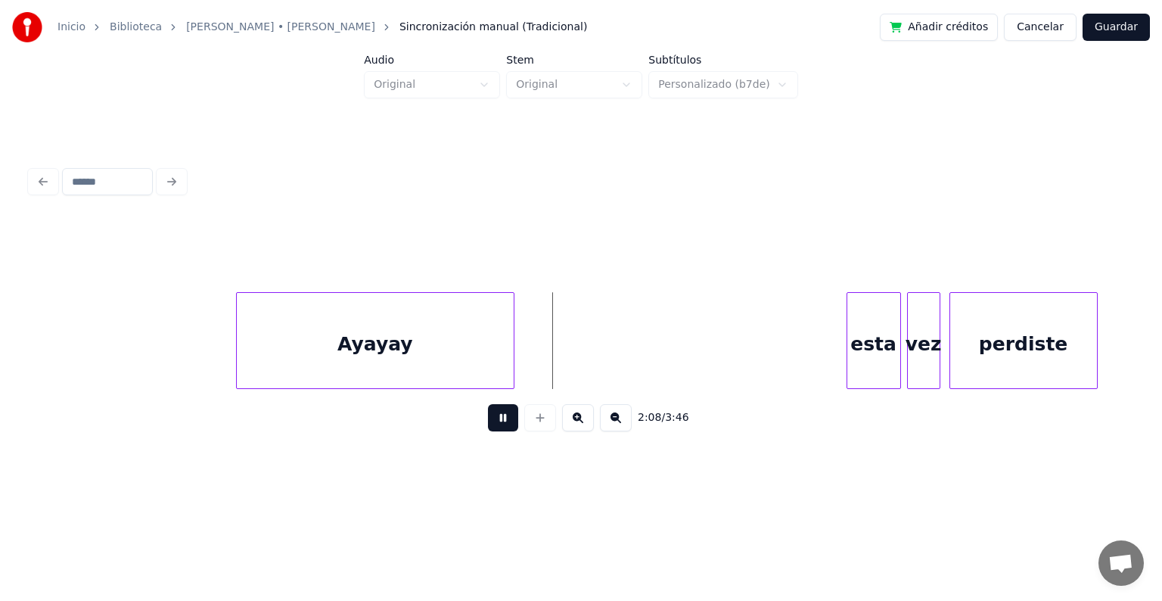
click at [502, 430] on button at bounding box center [503, 417] width 30 height 27
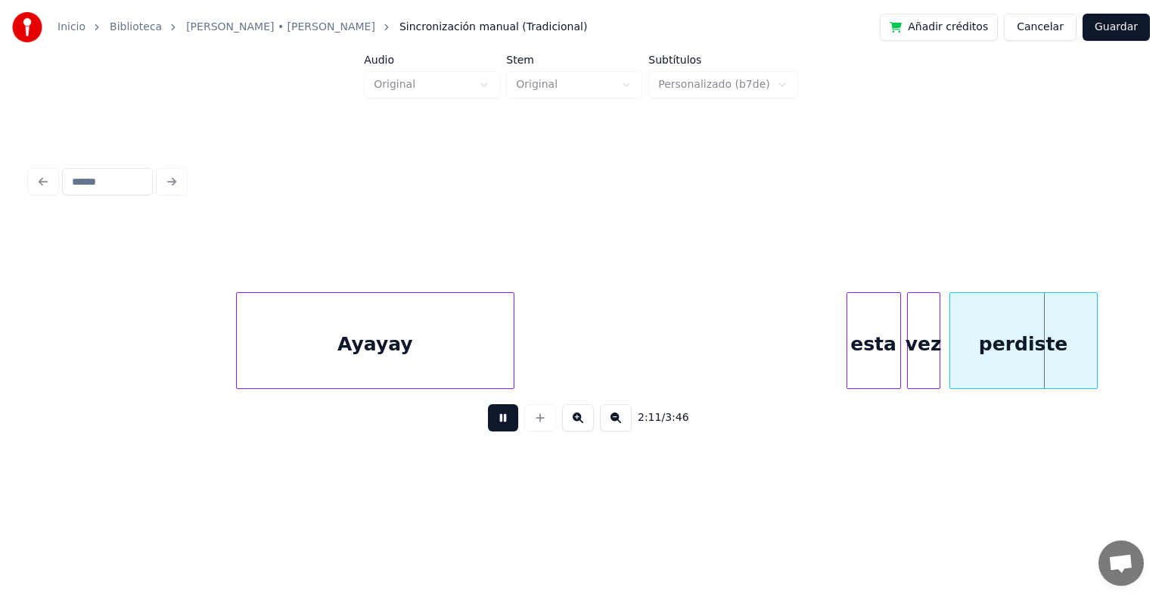
click at [500, 431] on button at bounding box center [503, 417] width 30 height 27
click at [843, 359] on div "esta" at bounding box center [858, 344] width 53 height 103
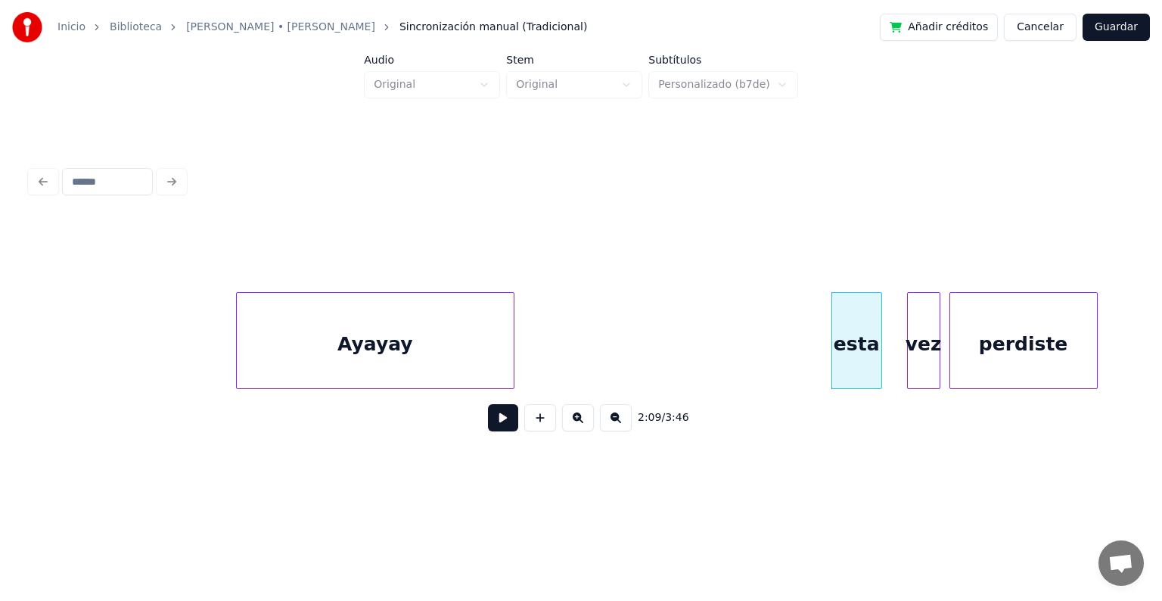
click at [880, 360] on div at bounding box center [879, 340] width 5 height 95
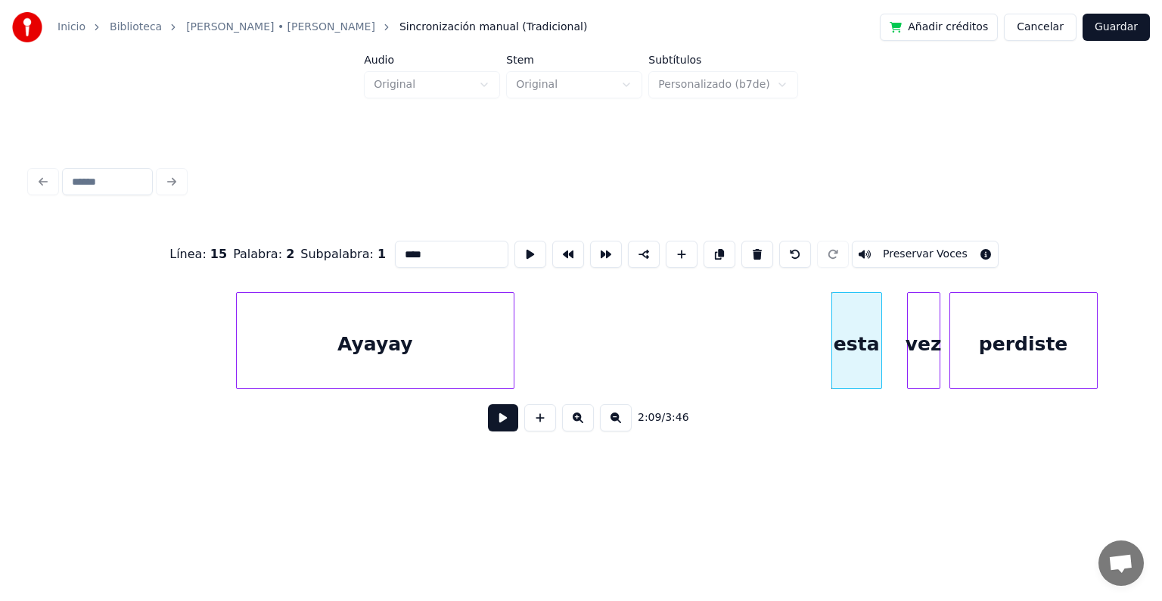
click at [919, 361] on div "vez" at bounding box center [924, 344] width 32 height 103
type input "***"
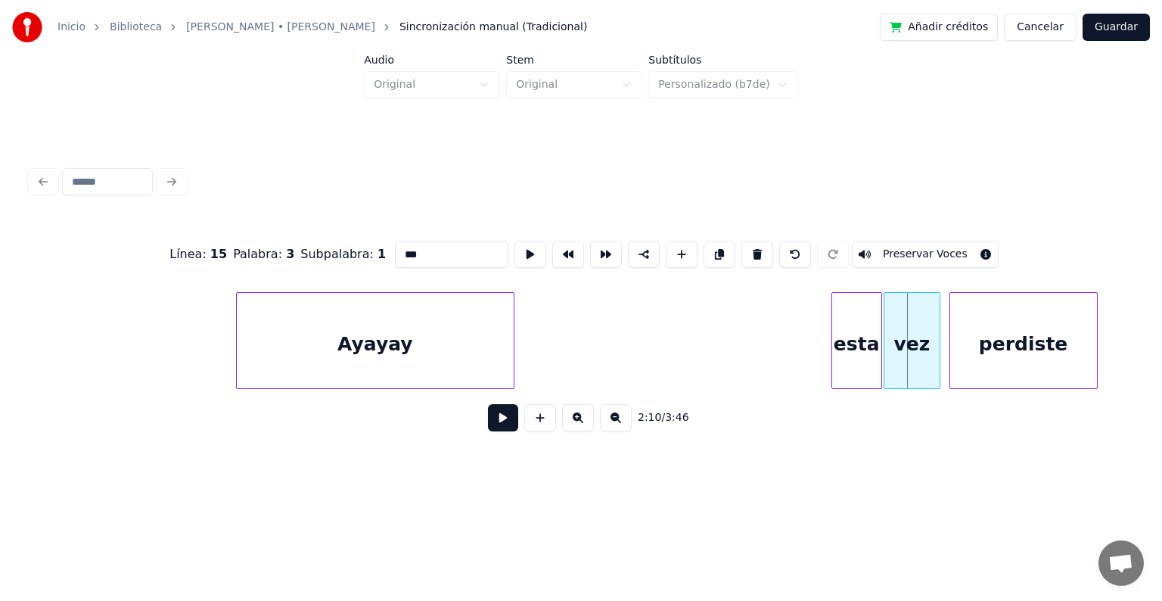
click at [885, 366] on div at bounding box center [887, 340] width 5 height 95
click at [866, 369] on div "esta" at bounding box center [853, 344] width 49 height 103
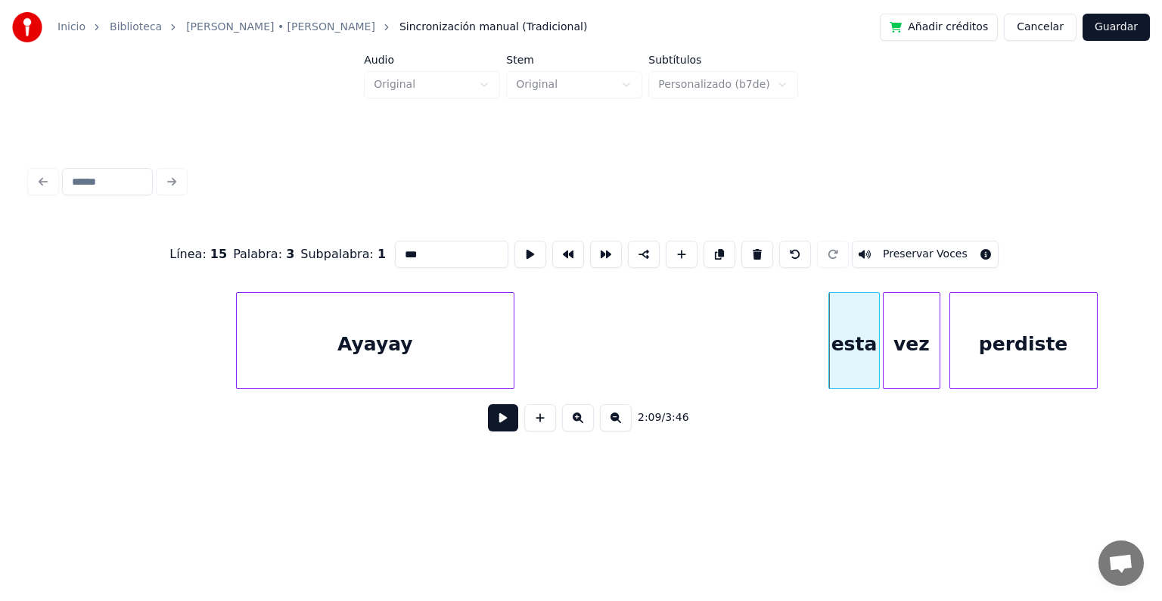
click at [503, 418] on button at bounding box center [503, 417] width 30 height 27
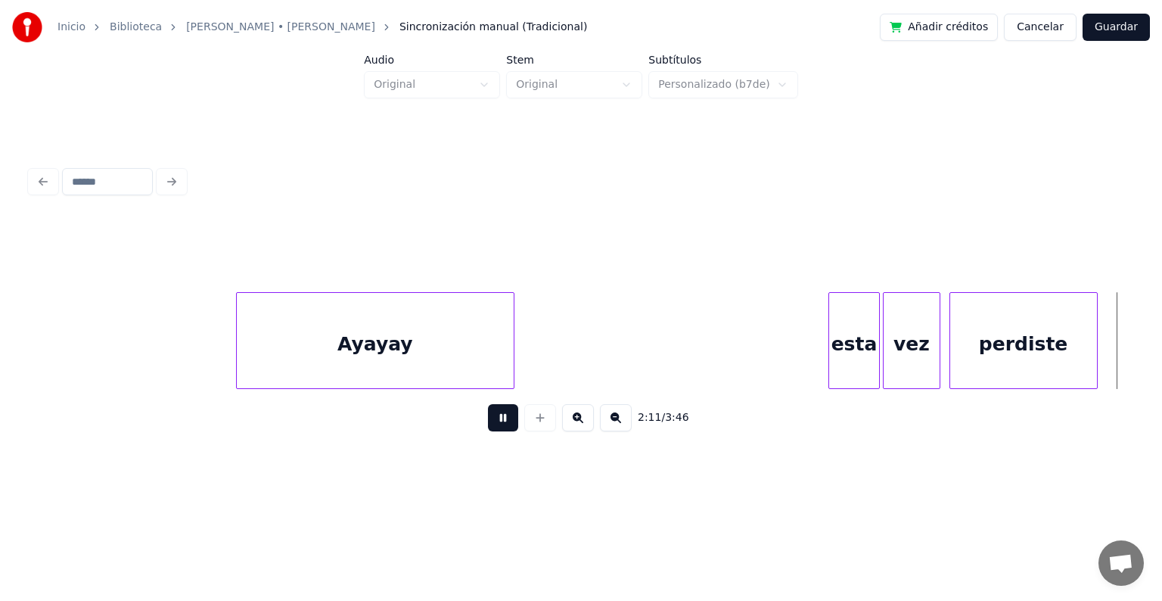
scroll to position [0, 19970]
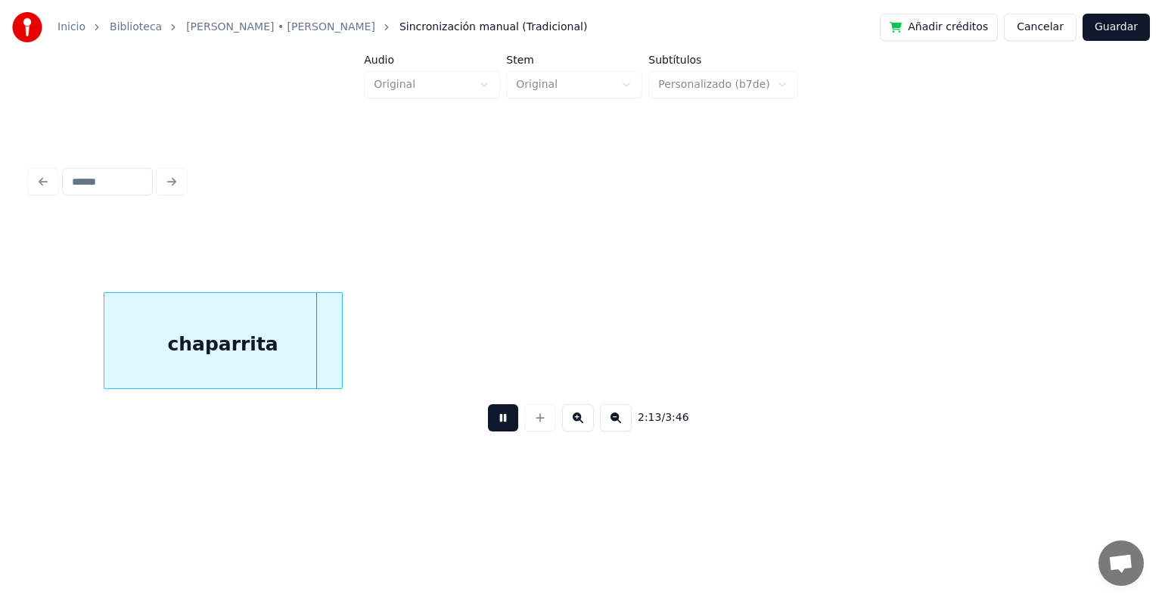
click at [488, 404] on button at bounding box center [503, 417] width 30 height 27
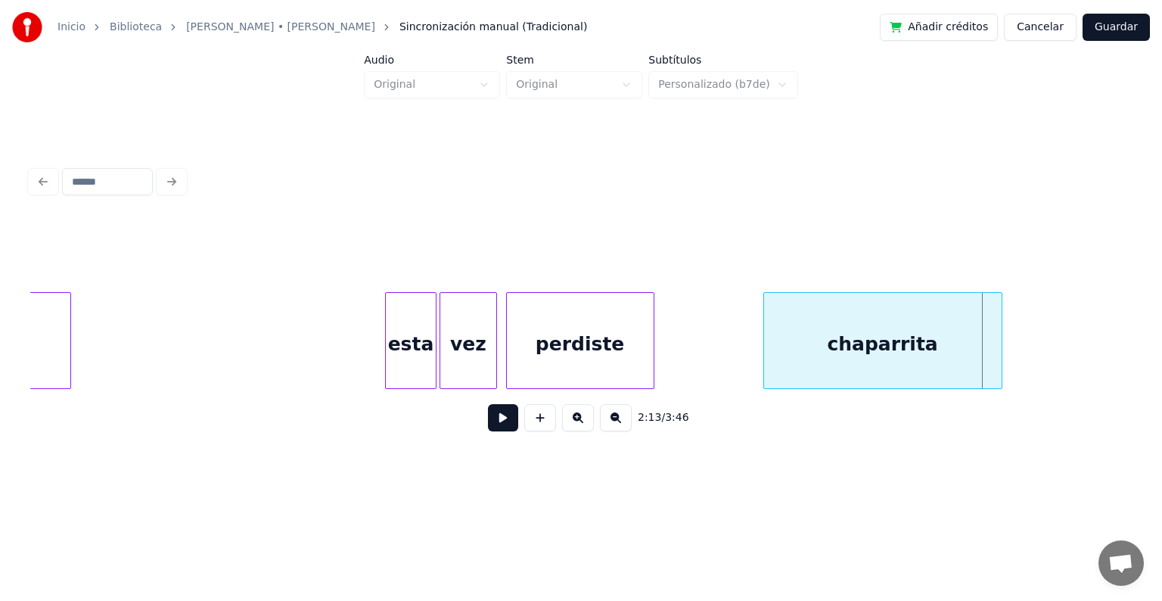
scroll to position [0, 19311]
click at [519, 366] on div "perdiste" at bounding box center [575, 344] width 147 height 103
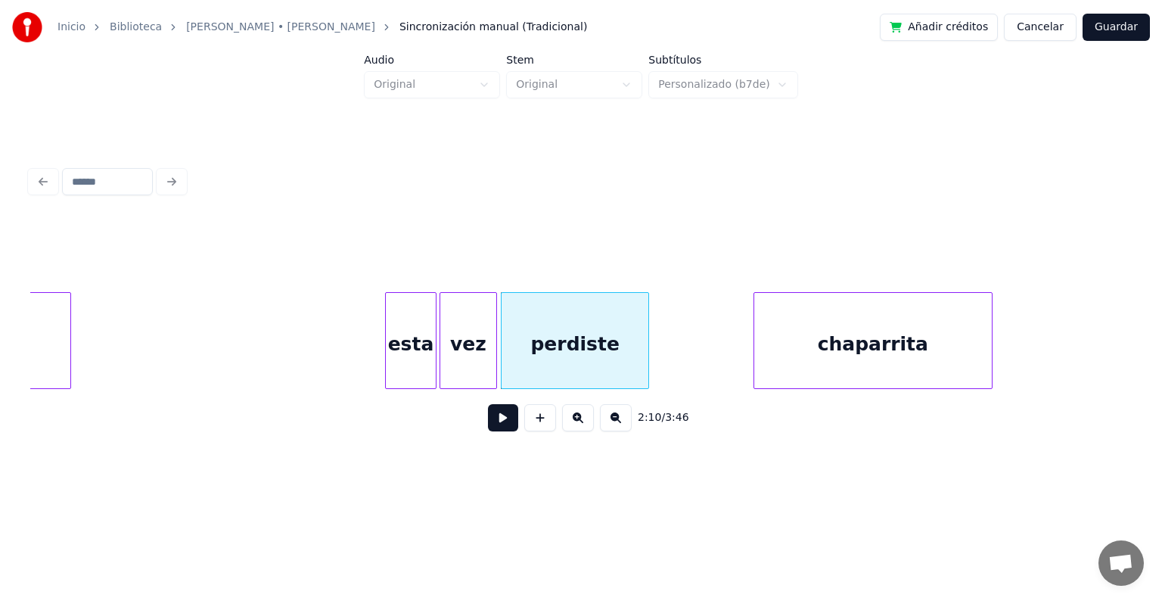
click at [785, 358] on div "chaparrita" at bounding box center [873, 344] width 238 height 103
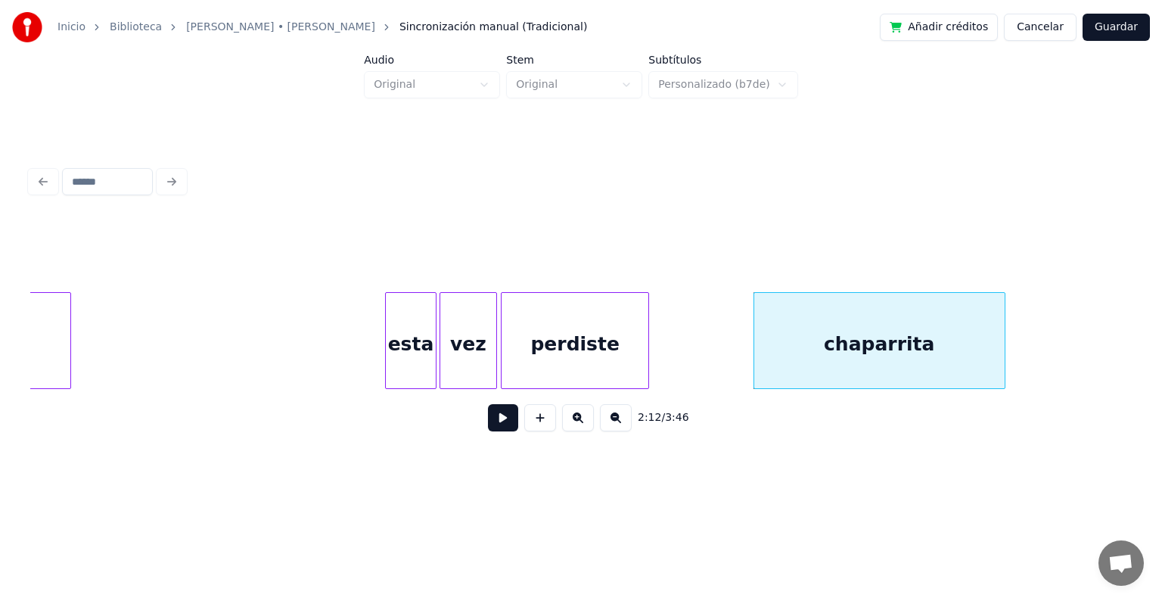
click at [1003, 352] on div at bounding box center [1002, 340] width 5 height 95
click at [657, 357] on div at bounding box center [656, 340] width 5 height 95
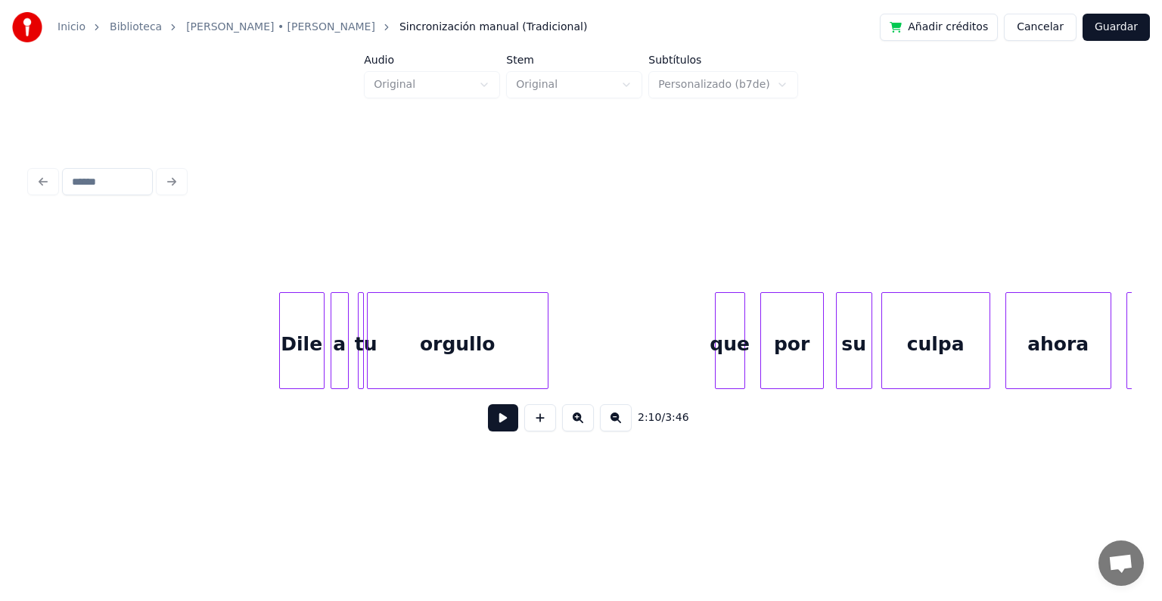
scroll to position [0, 22478]
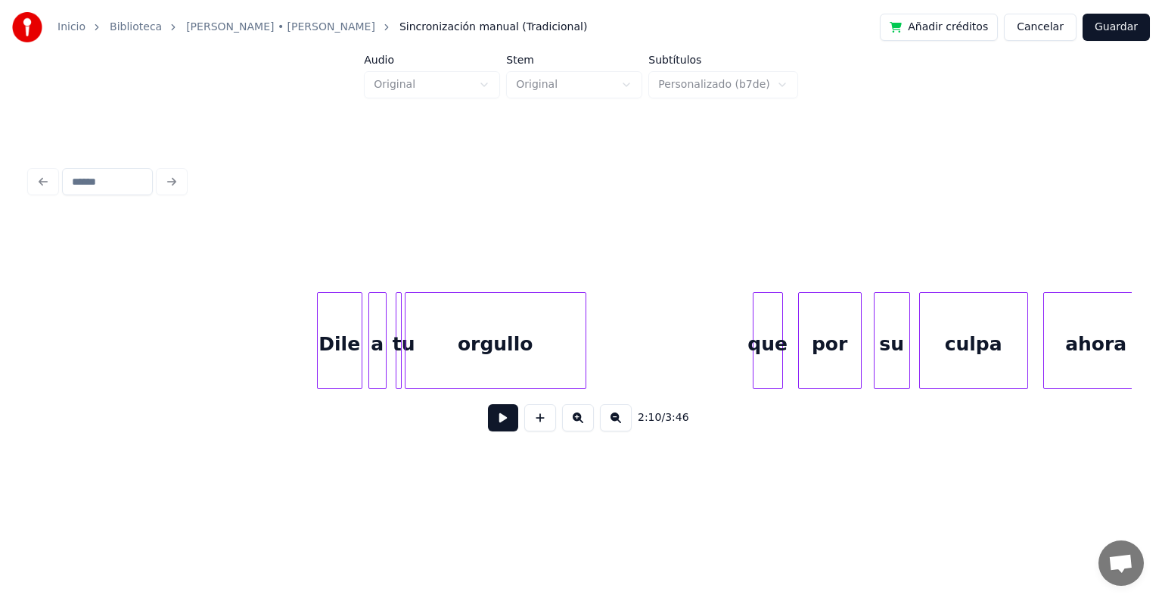
click at [341, 362] on div "Dile" at bounding box center [340, 344] width 44 height 103
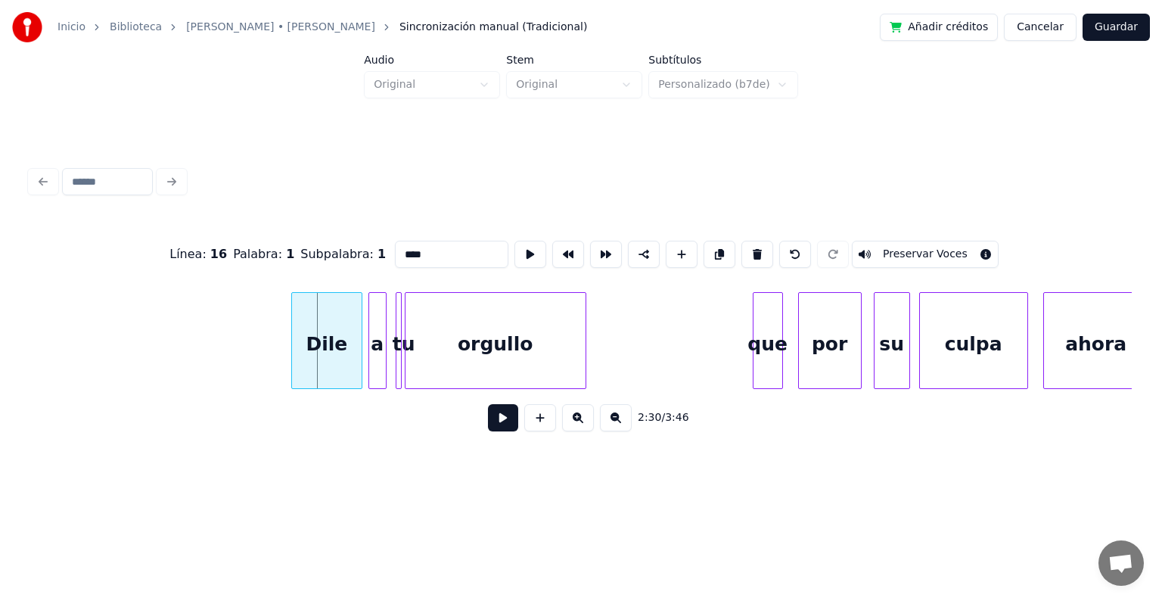
click at [292, 363] on div at bounding box center [294, 340] width 5 height 95
click at [362, 364] on div at bounding box center [362, 340] width 5 height 95
click at [388, 363] on div at bounding box center [390, 340] width 5 height 95
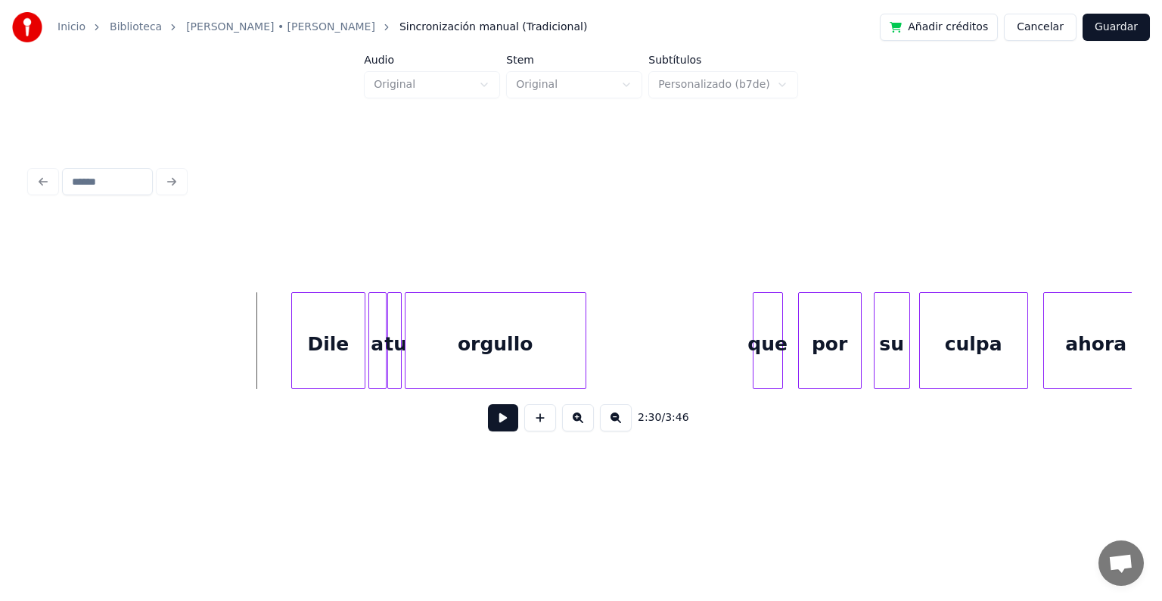
click at [502, 420] on button at bounding box center [503, 417] width 30 height 27
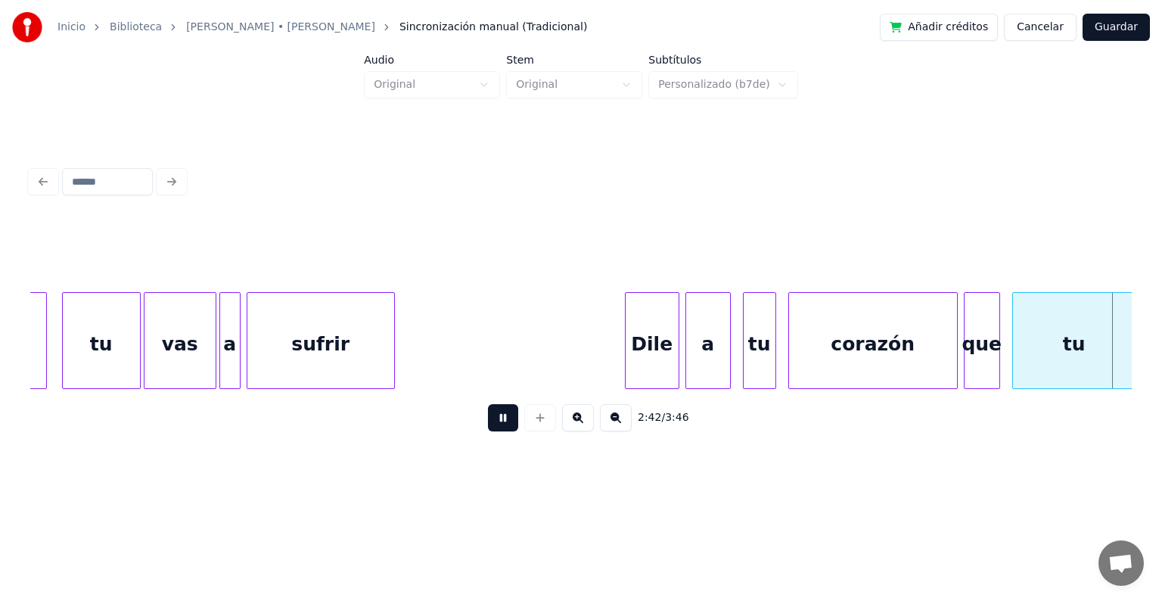
scroll to position [0, 24682]
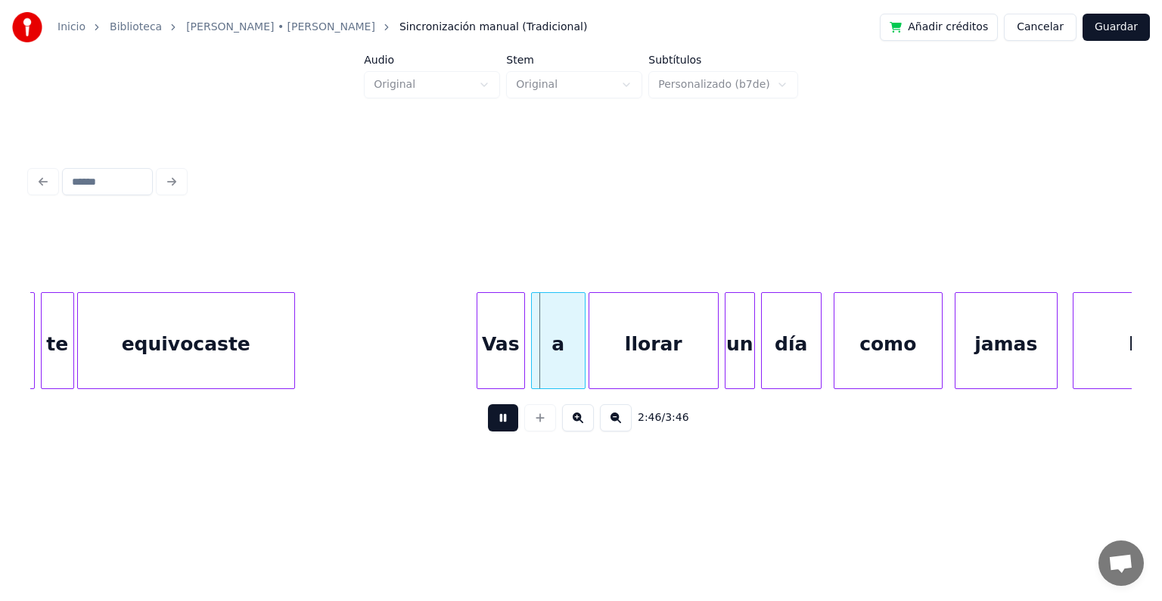
click at [501, 422] on button at bounding box center [503, 417] width 30 height 27
click at [454, 339] on div at bounding box center [456, 340] width 5 height 95
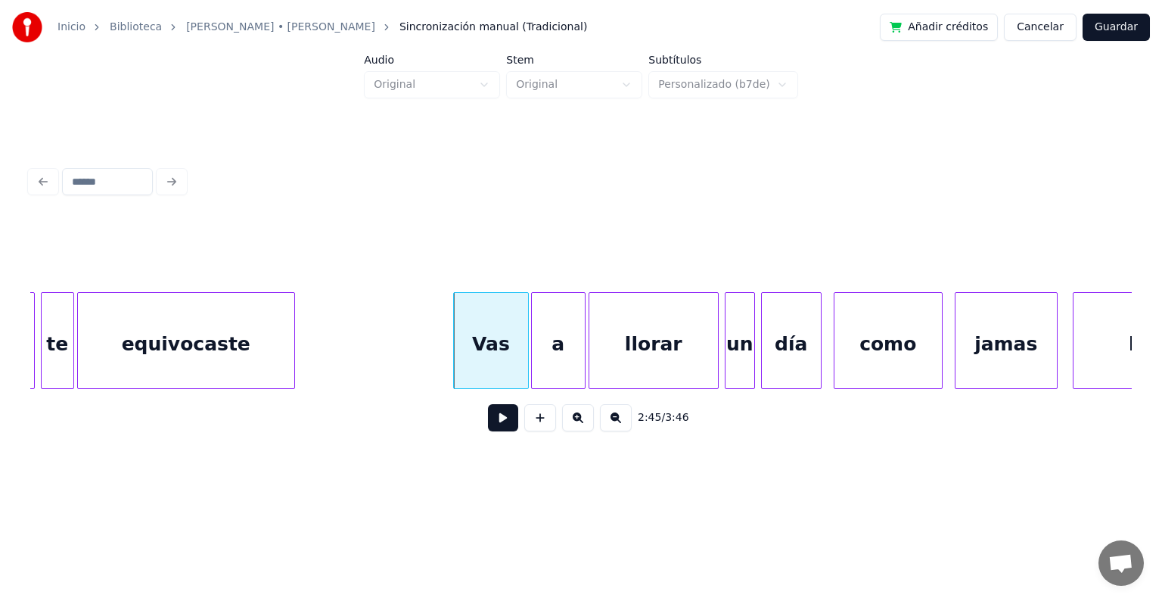
click at [525, 366] on div at bounding box center [526, 340] width 5 height 95
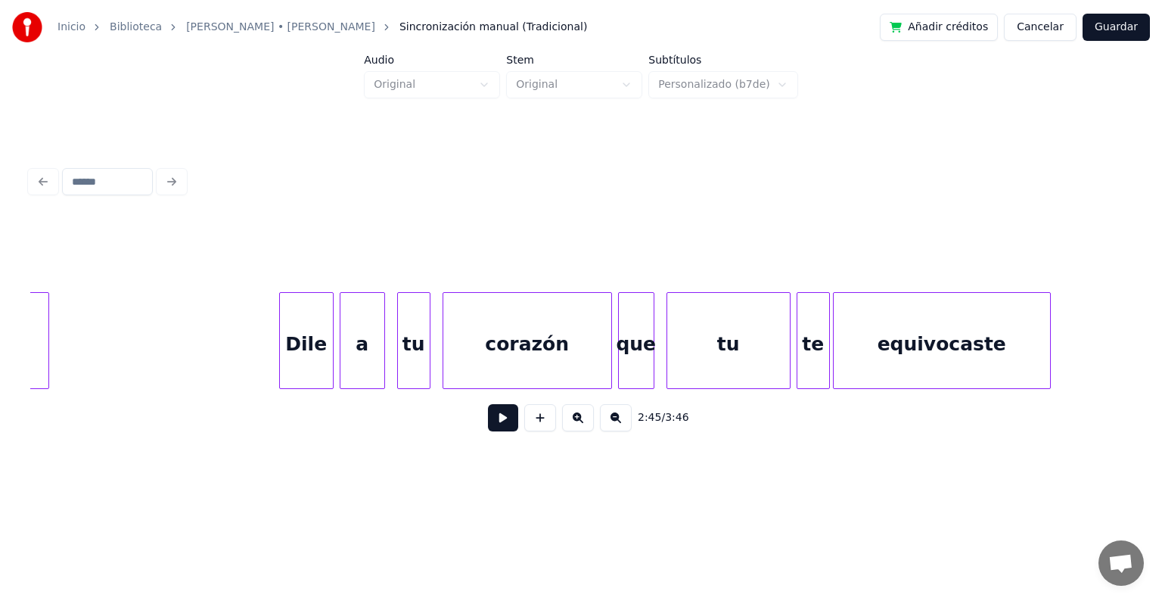
scroll to position [0, 23907]
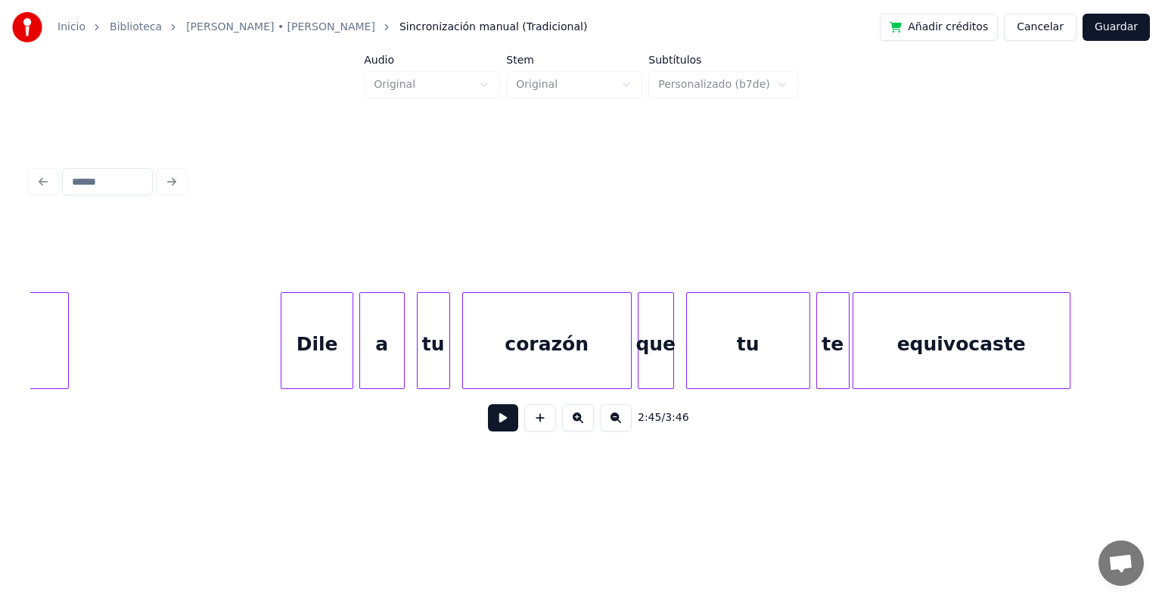
click at [281, 357] on div at bounding box center [283, 340] width 5 height 95
click at [497, 422] on button at bounding box center [503, 417] width 30 height 27
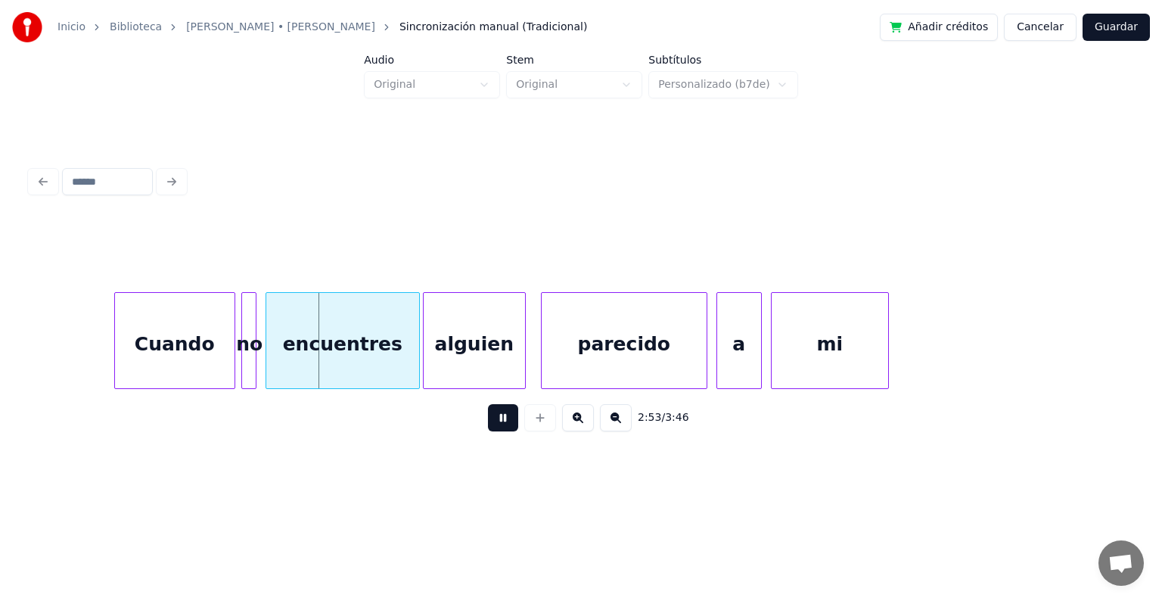
scroll to position [0, 26012]
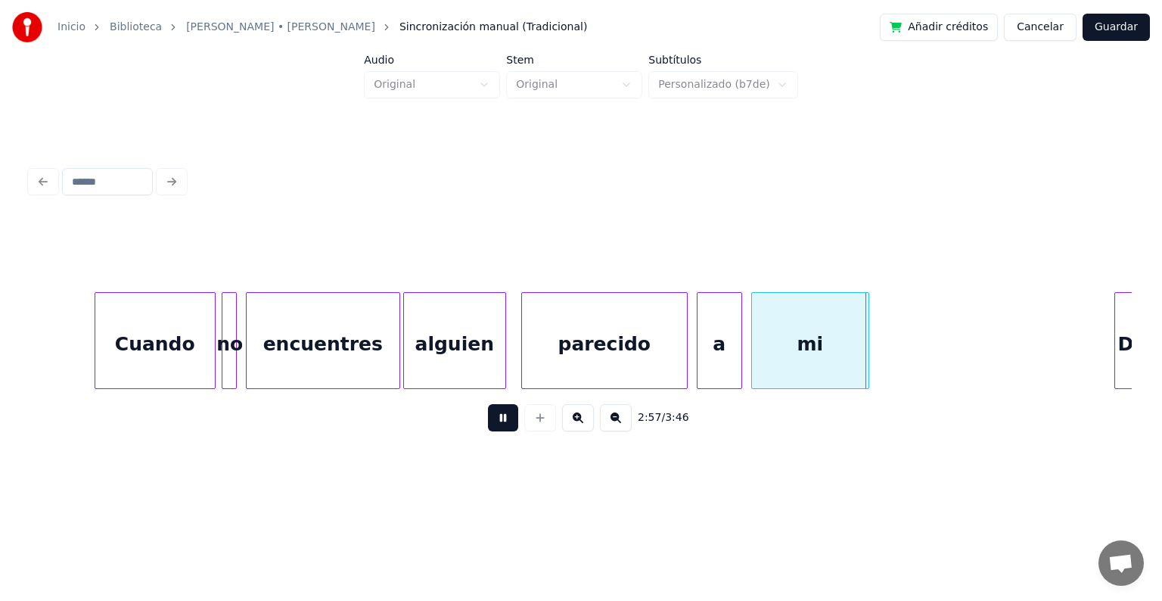
click at [503, 421] on button at bounding box center [503, 417] width 30 height 27
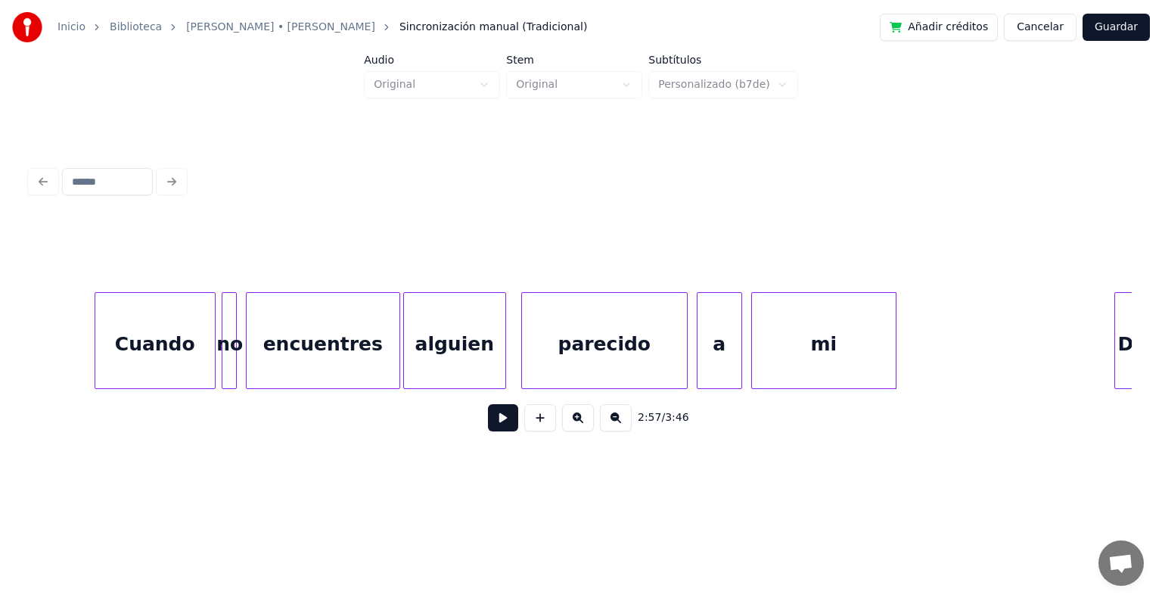
click at [893, 349] on div at bounding box center [893, 340] width 5 height 95
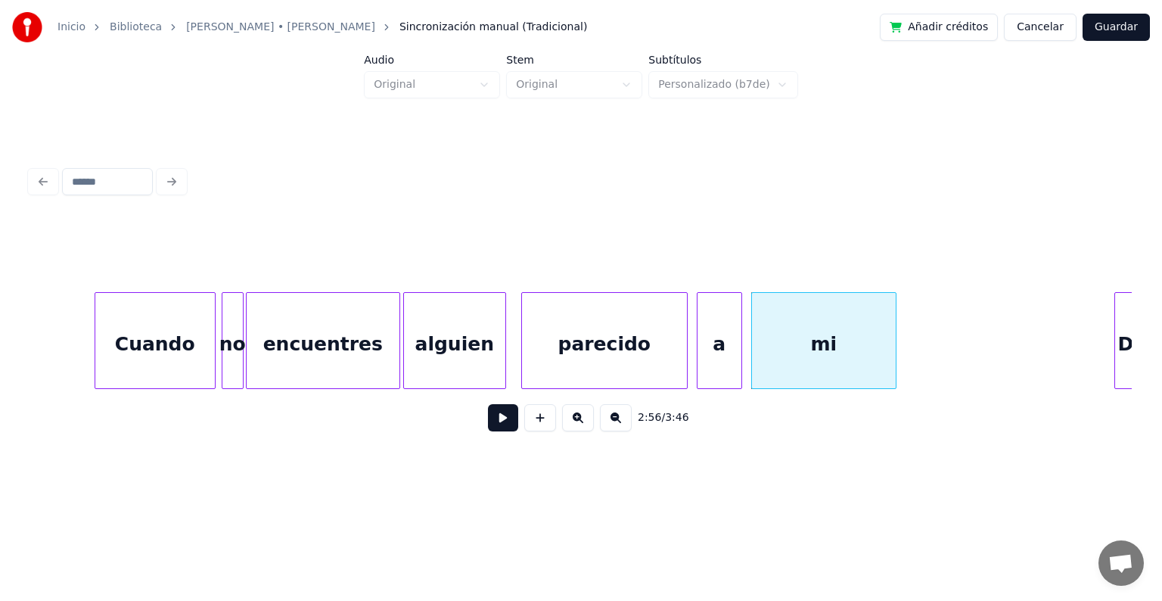
click at [241, 360] on div at bounding box center [240, 340] width 5 height 95
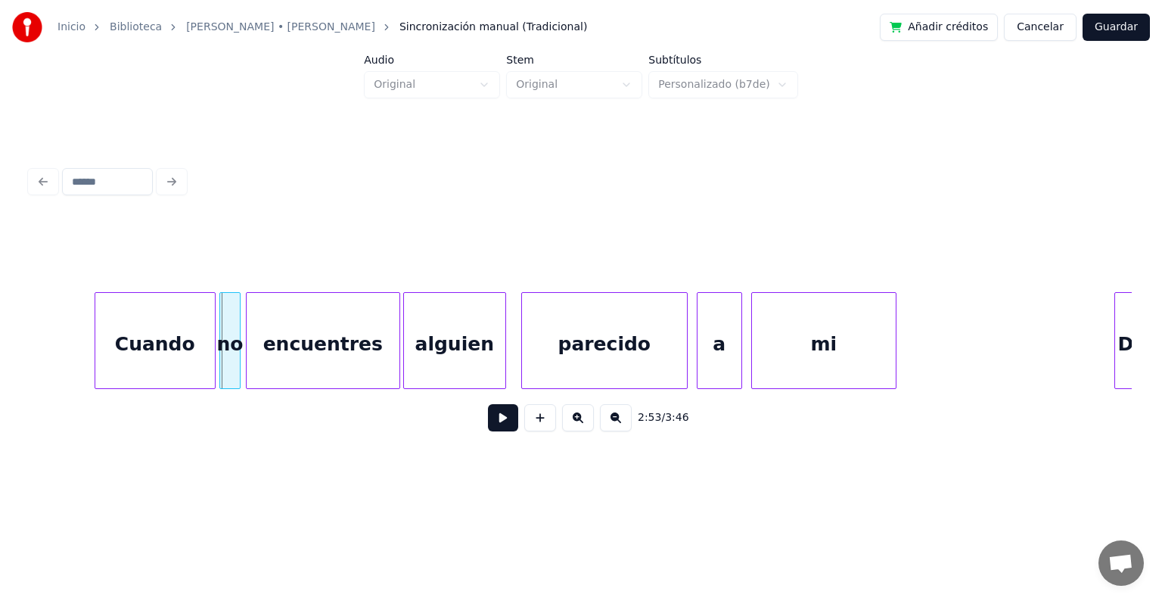
click at [219, 364] on div "no" at bounding box center [230, 340] width 22 height 97
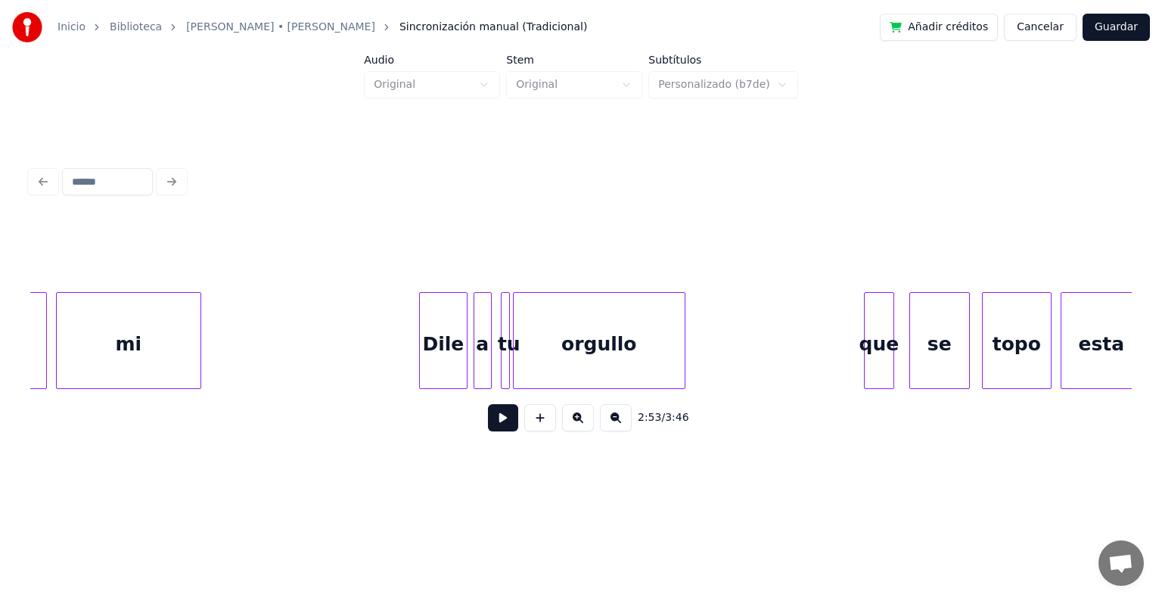
scroll to position [0, 26765]
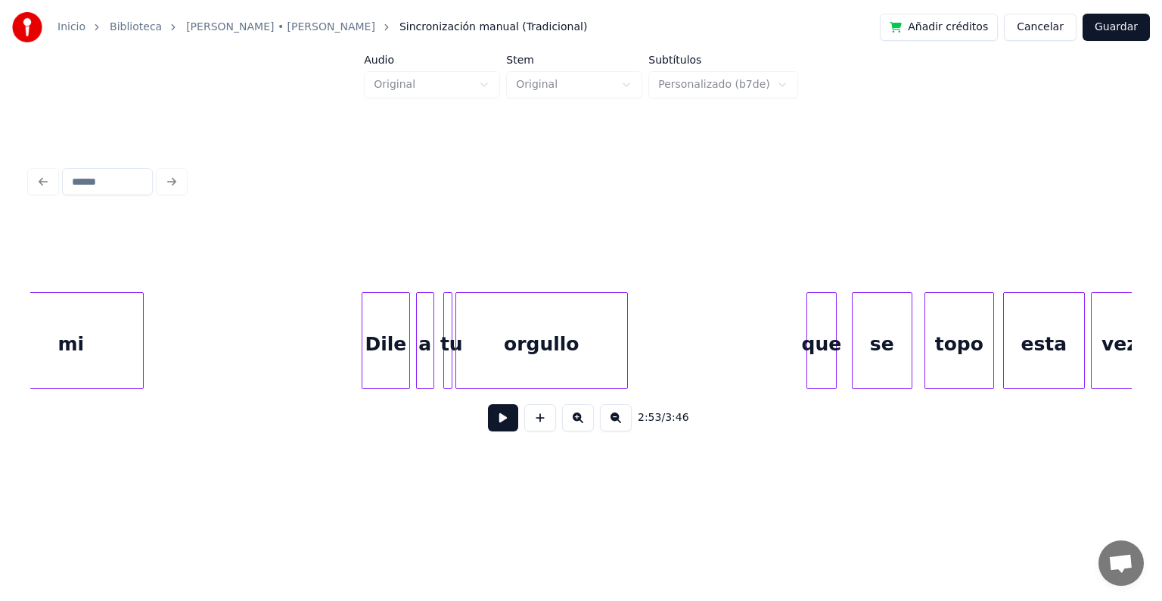
click at [445, 366] on div at bounding box center [446, 340] width 5 height 95
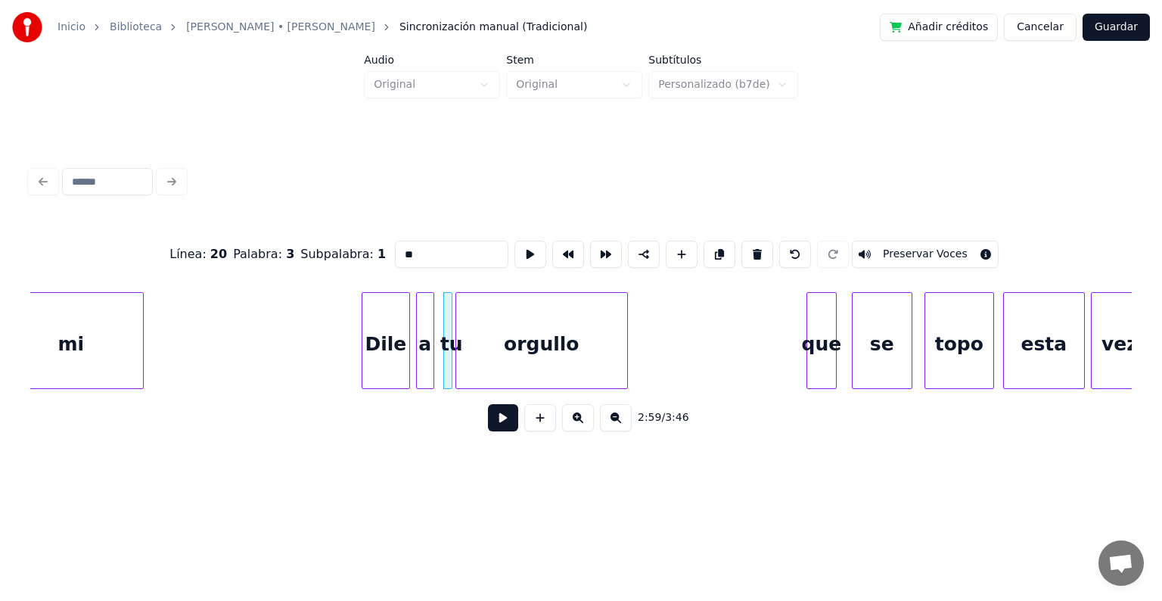
click at [444, 366] on div at bounding box center [446, 340] width 5 height 95
click at [437, 369] on div at bounding box center [439, 340] width 5 height 95
click at [413, 360] on div at bounding box center [415, 340] width 5 height 95
click at [334, 357] on div at bounding box center [336, 340] width 5 height 95
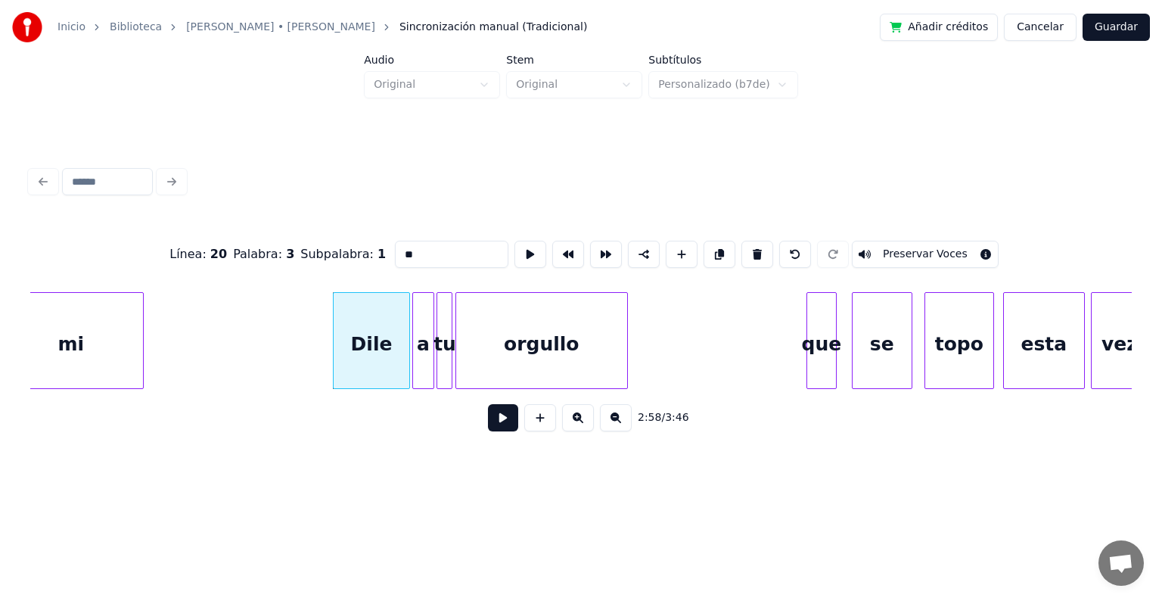
click at [500, 424] on button at bounding box center [503, 417] width 30 height 27
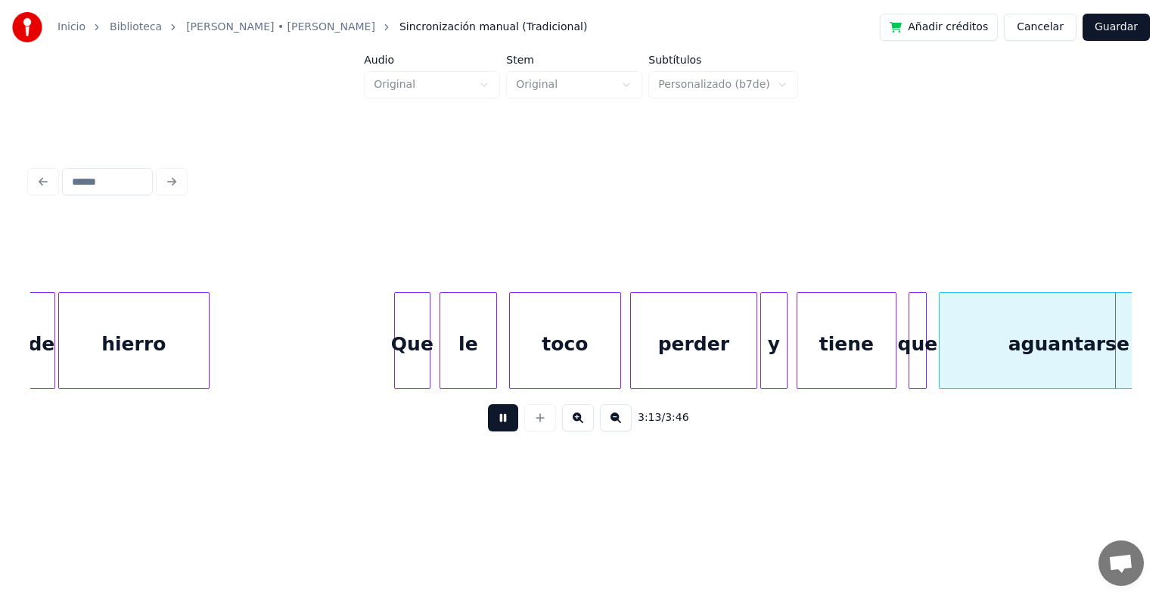
scroll to position [0, 29247]
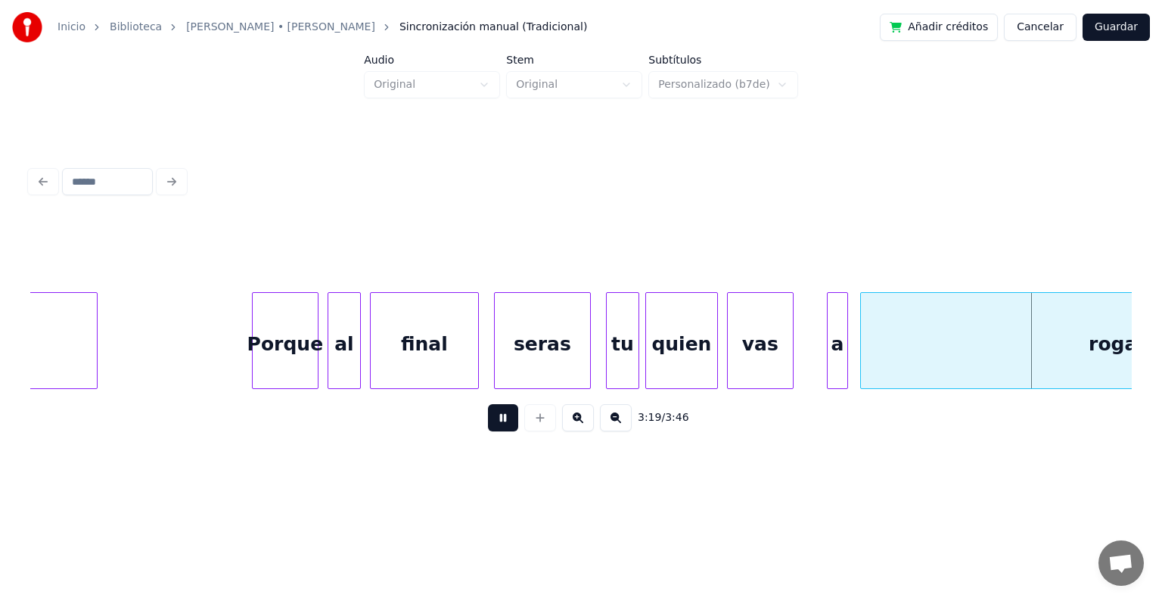
drag, startPoint x: 502, startPoint y: 422, endPoint x: 563, endPoint y: 412, distance: 61.5
click at [504, 422] on button at bounding box center [503, 417] width 30 height 27
click at [803, 371] on div at bounding box center [805, 340] width 5 height 95
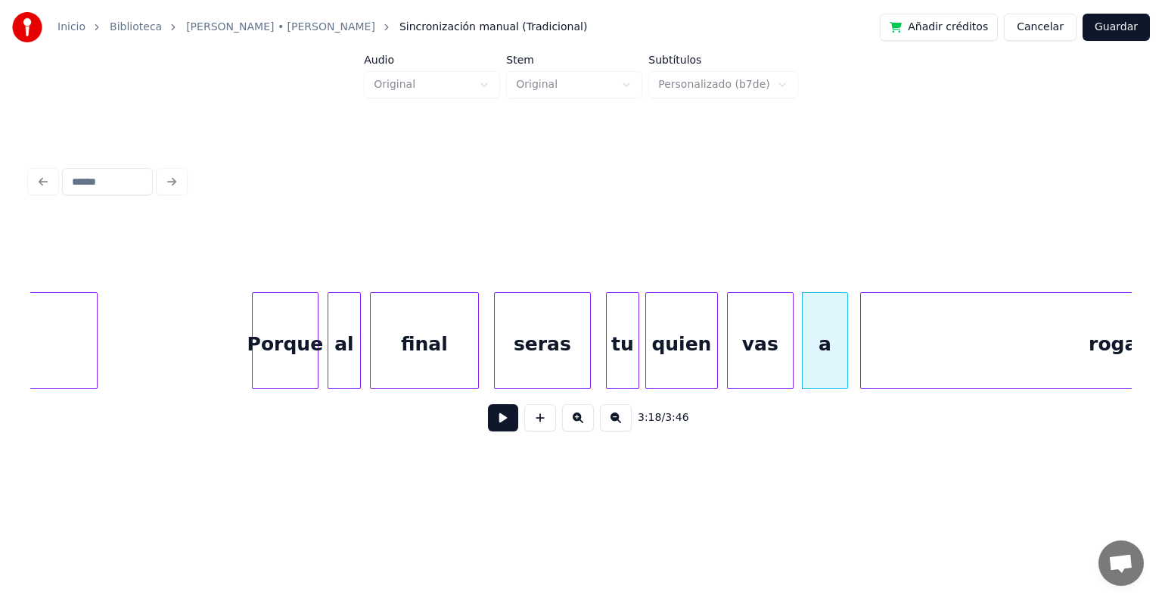
click at [428, 350] on div "final" at bounding box center [424, 344] width 107 height 103
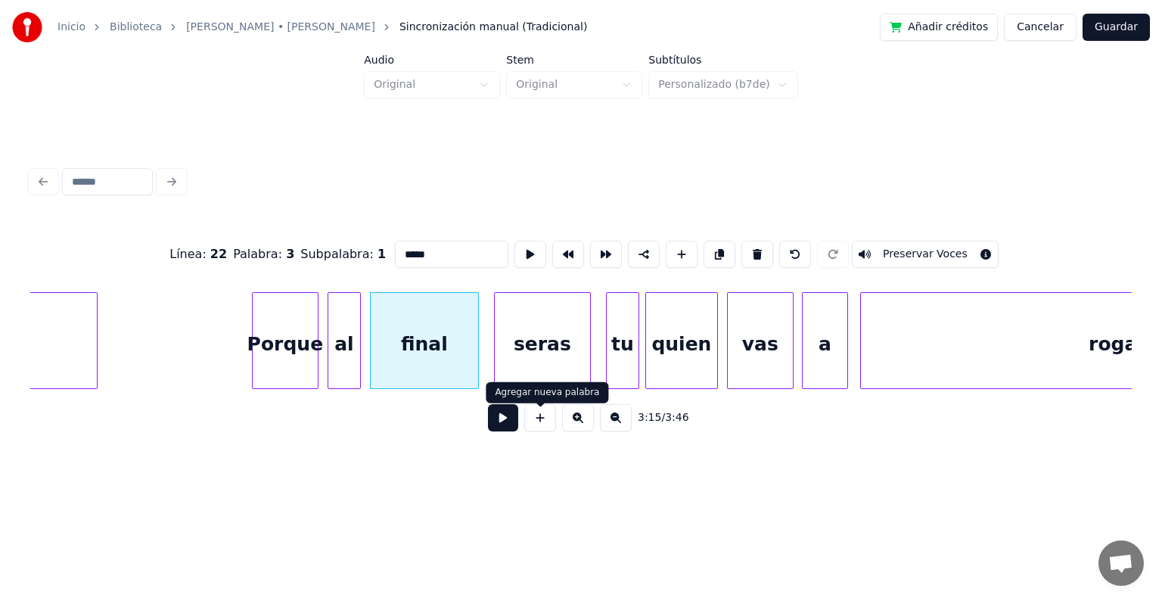
click at [503, 424] on button at bounding box center [503, 417] width 30 height 27
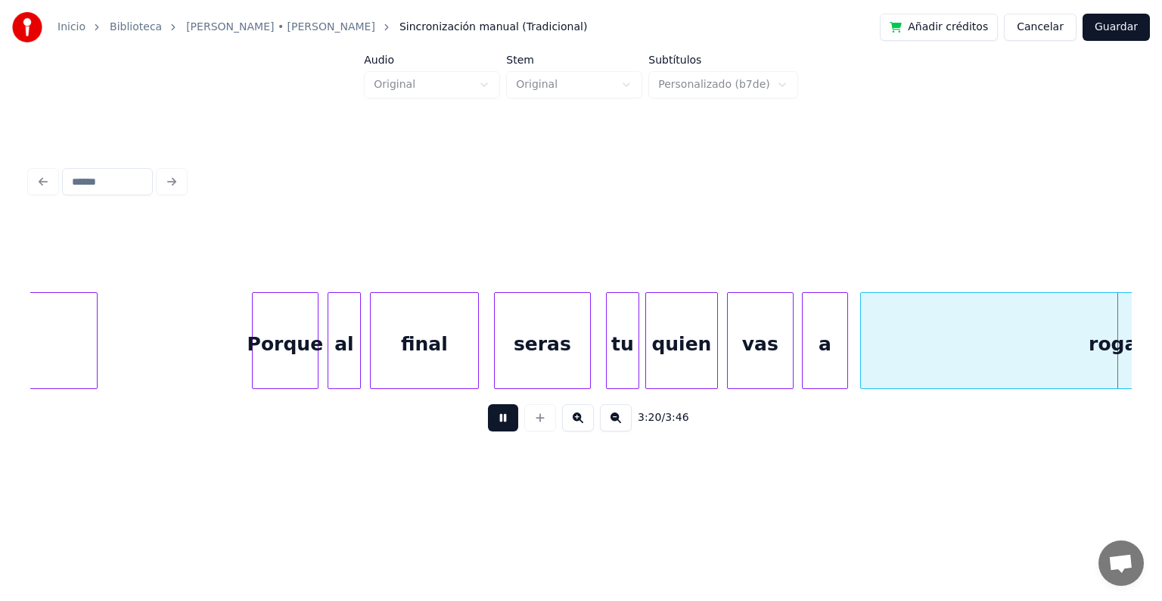
scroll to position [0, 30351]
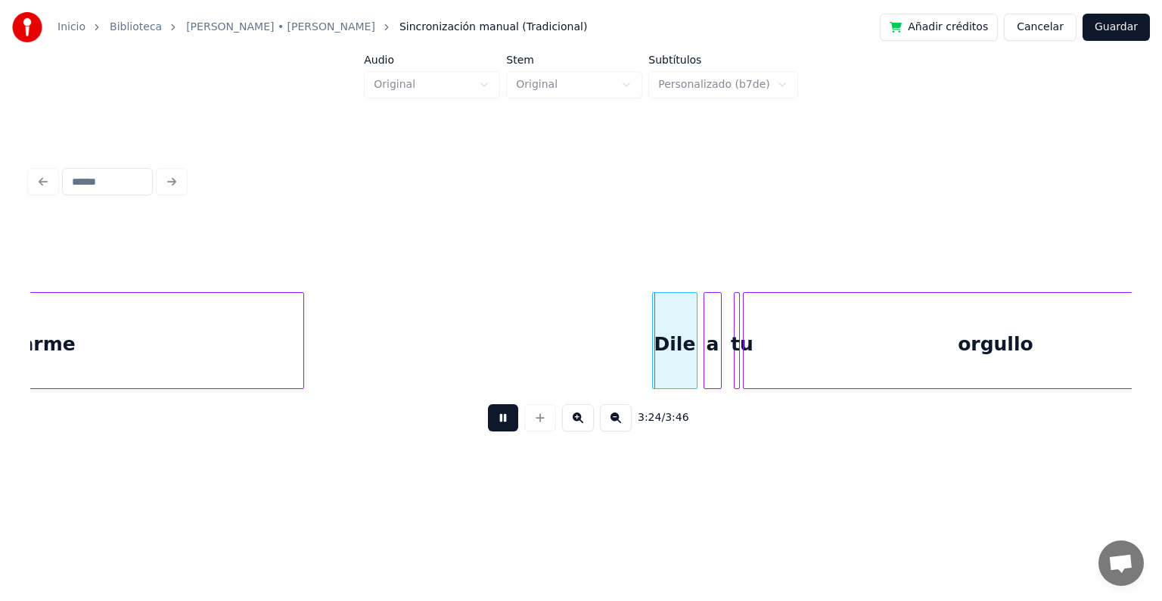
click at [505, 424] on button at bounding box center [503, 417] width 30 height 27
click at [664, 345] on div "Dile" at bounding box center [675, 344] width 44 height 103
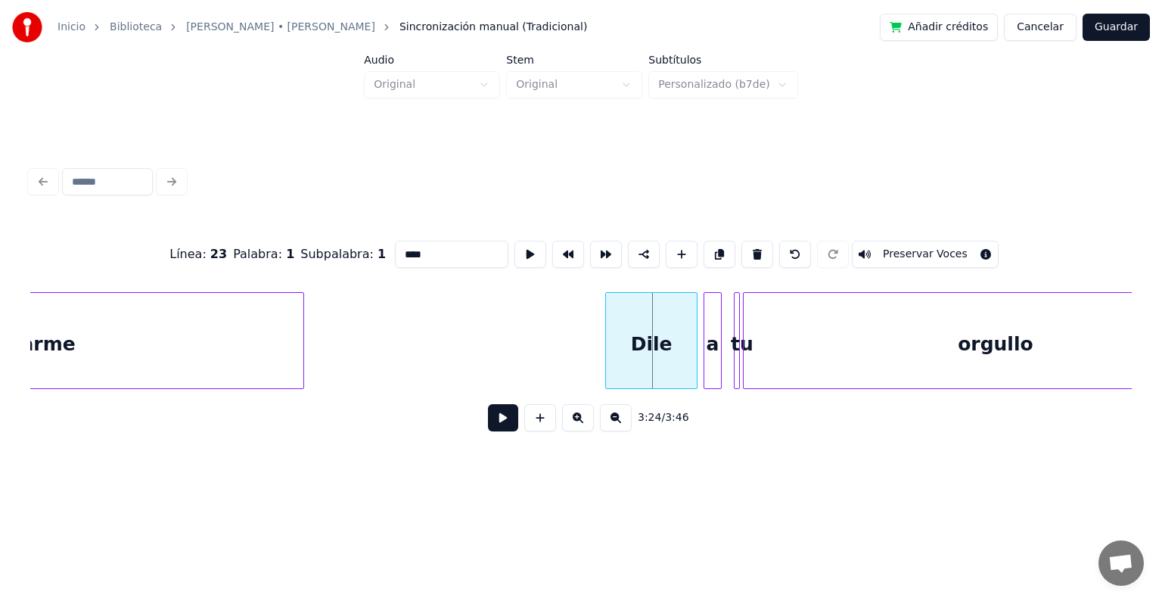
click at [606, 366] on div at bounding box center [608, 340] width 5 height 95
click at [708, 369] on div "a" at bounding box center [709, 344] width 17 height 103
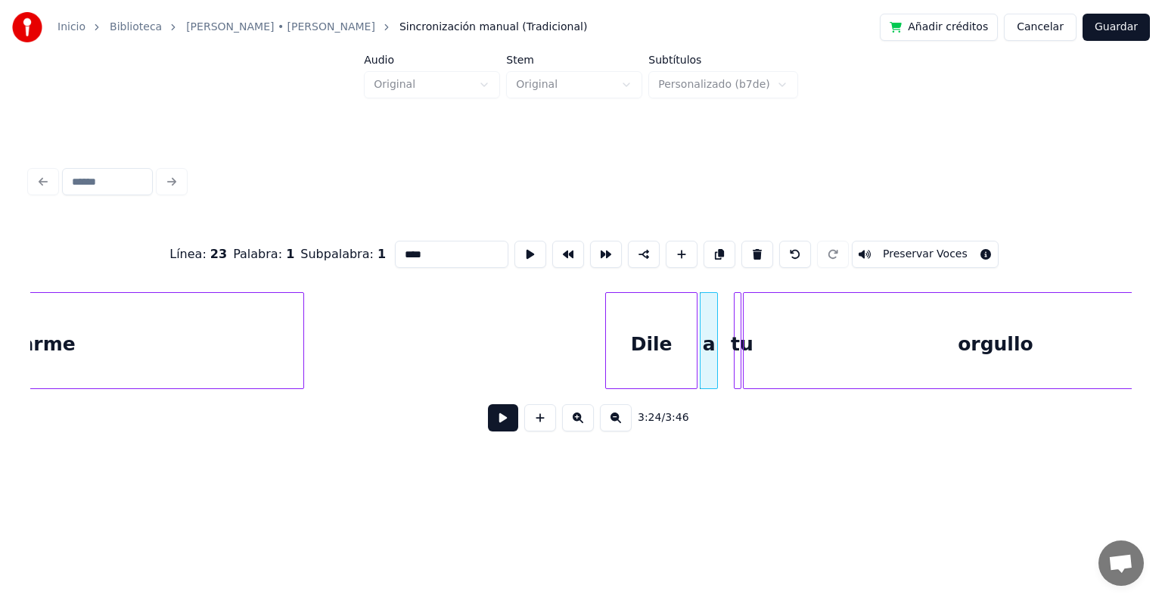
click at [721, 370] on div at bounding box center [723, 340] width 5 height 95
click at [623, 343] on div "Dile" at bounding box center [651, 344] width 91 height 103
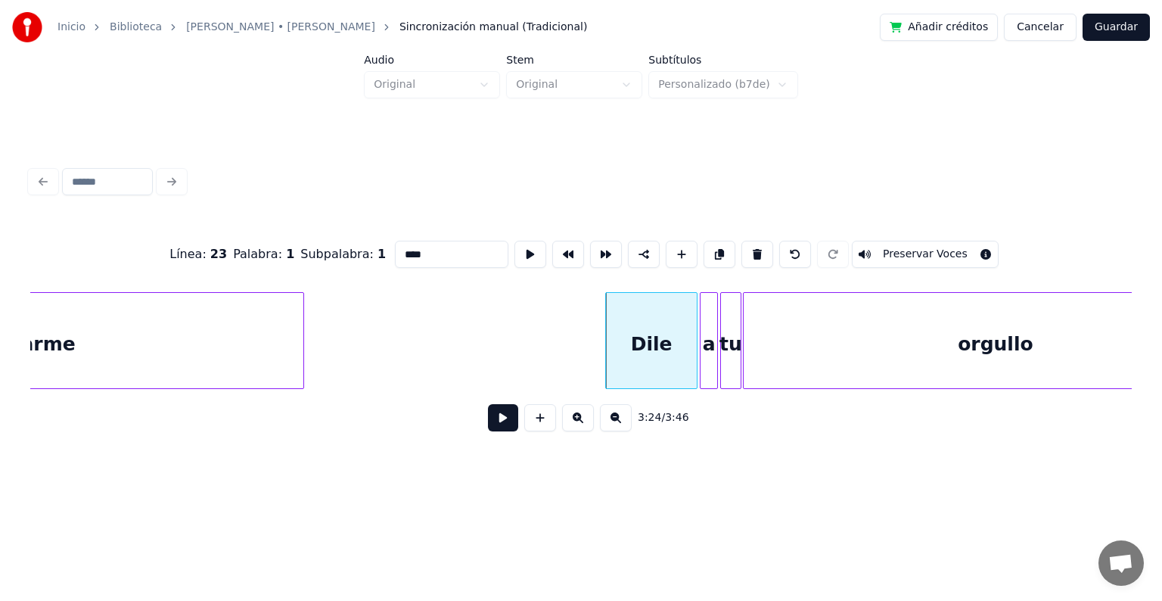
click at [496, 426] on button at bounding box center [503, 417] width 30 height 27
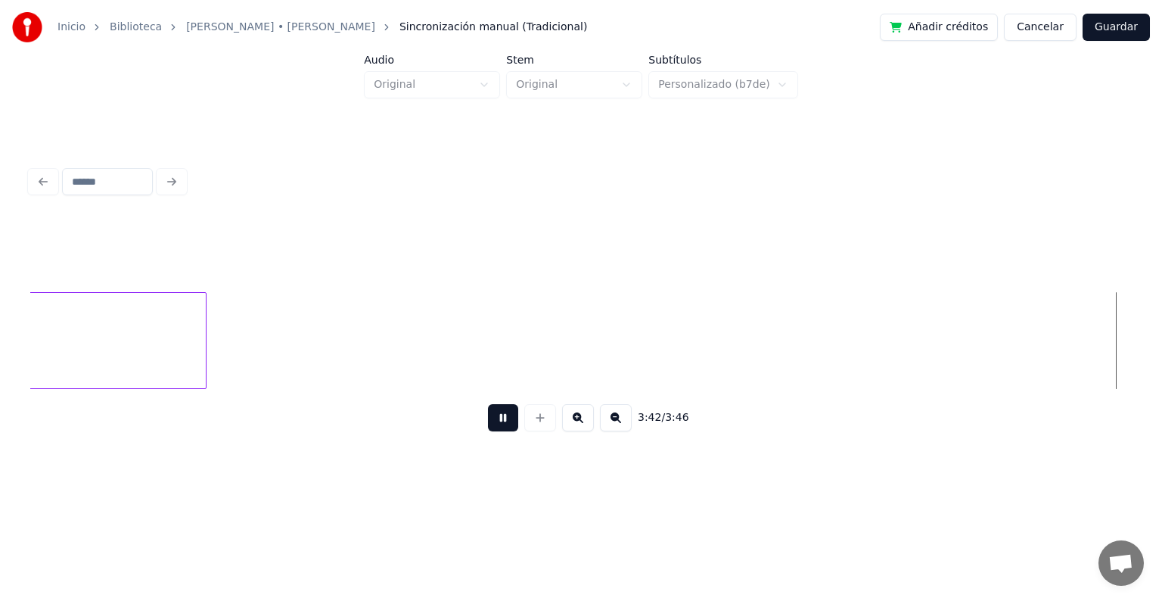
scroll to position [0, 33234]
click at [503, 425] on button at bounding box center [503, 417] width 30 height 27
click at [1117, 31] on button "Guardar" at bounding box center [1116, 27] width 67 height 27
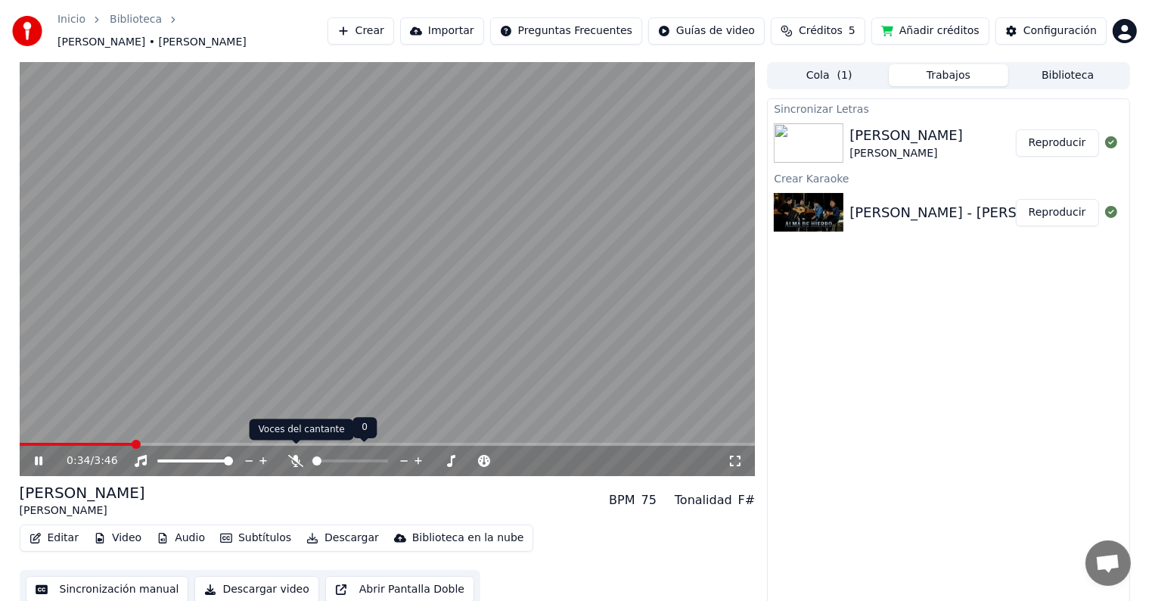
click at [291, 455] on icon at bounding box center [295, 461] width 15 height 12
click at [294, 455] on icon at bounding box center [295, 461] width 15 height 12
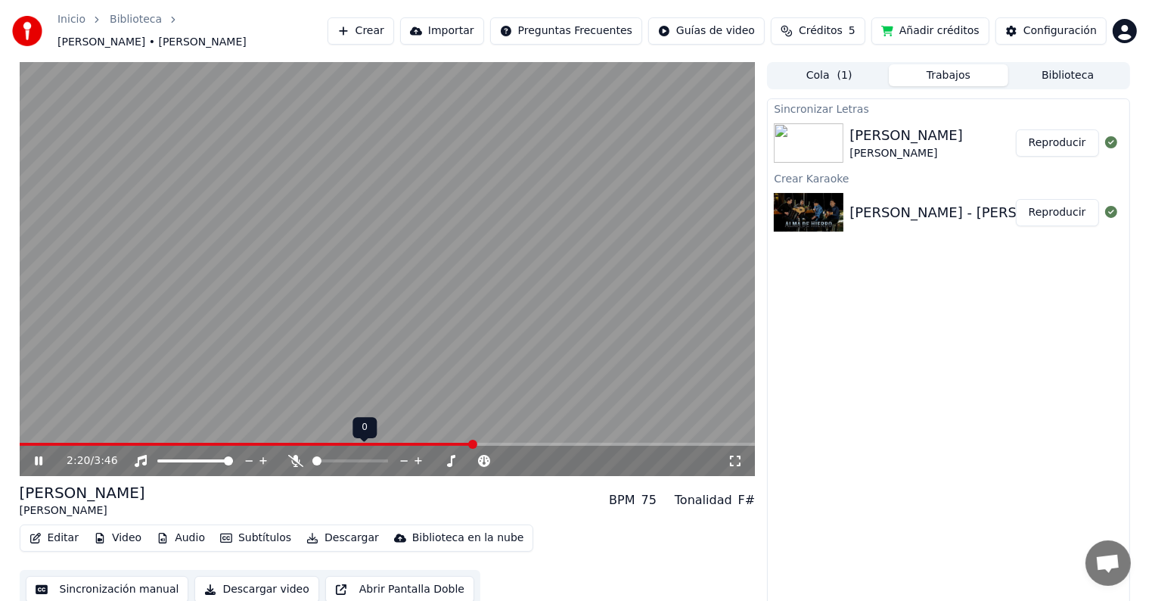
click at [290, 455] on icon at bounding box center [295, 461] width 15 height 12
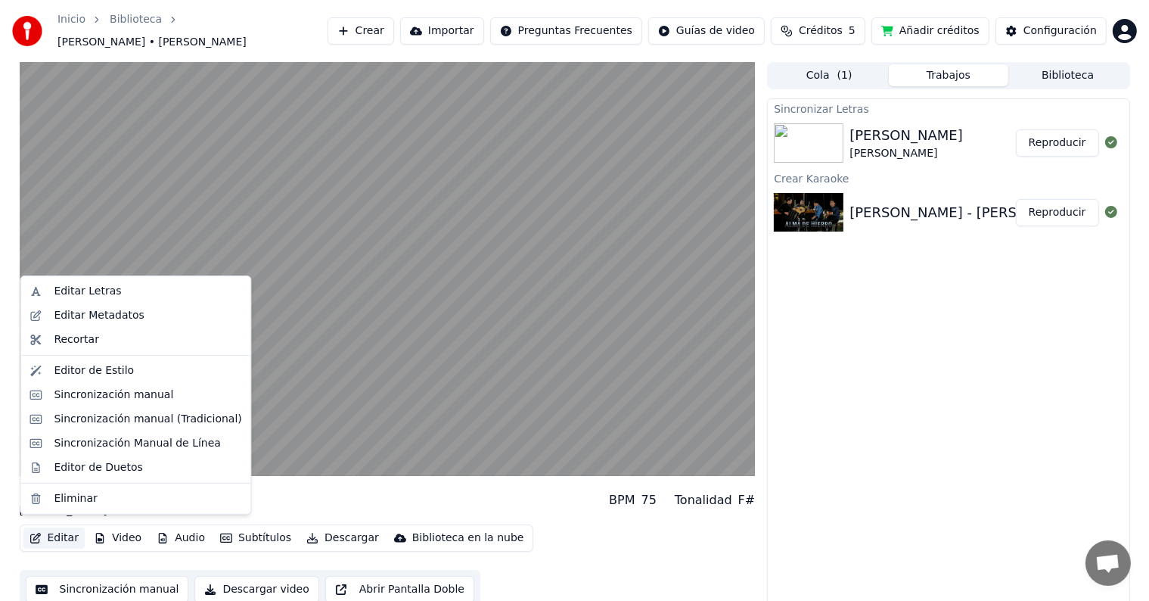
click at [59, 528] on button "Editar" at bounding box center [53, 537] width 61 height 21
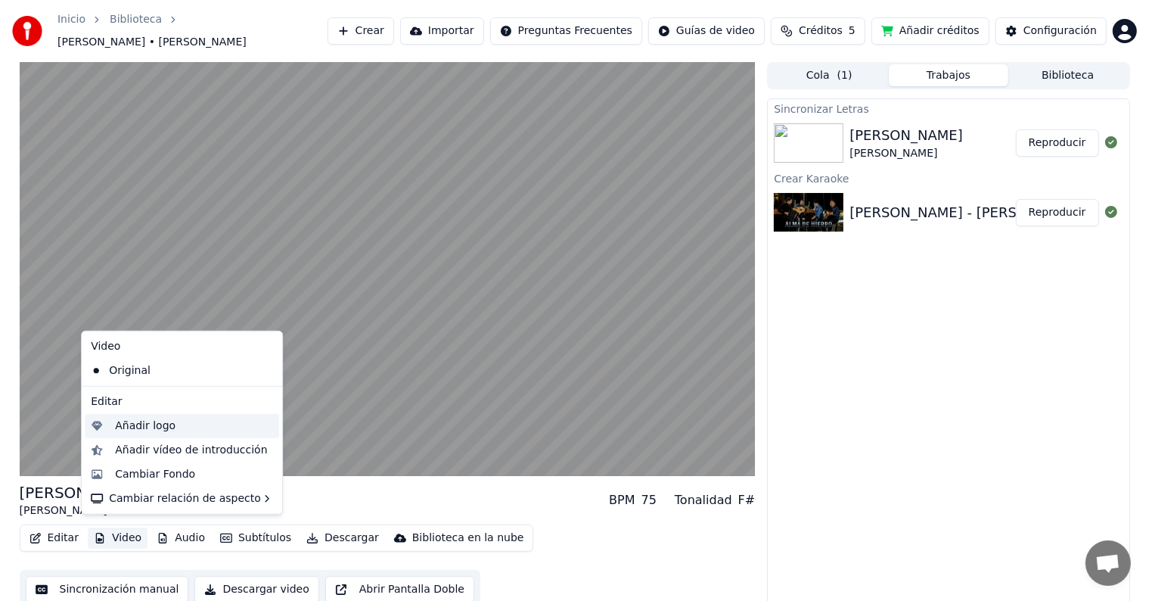
click at [150, 429] on div "Añadir logo" at bounding box center [145, 425] width 61 height 15
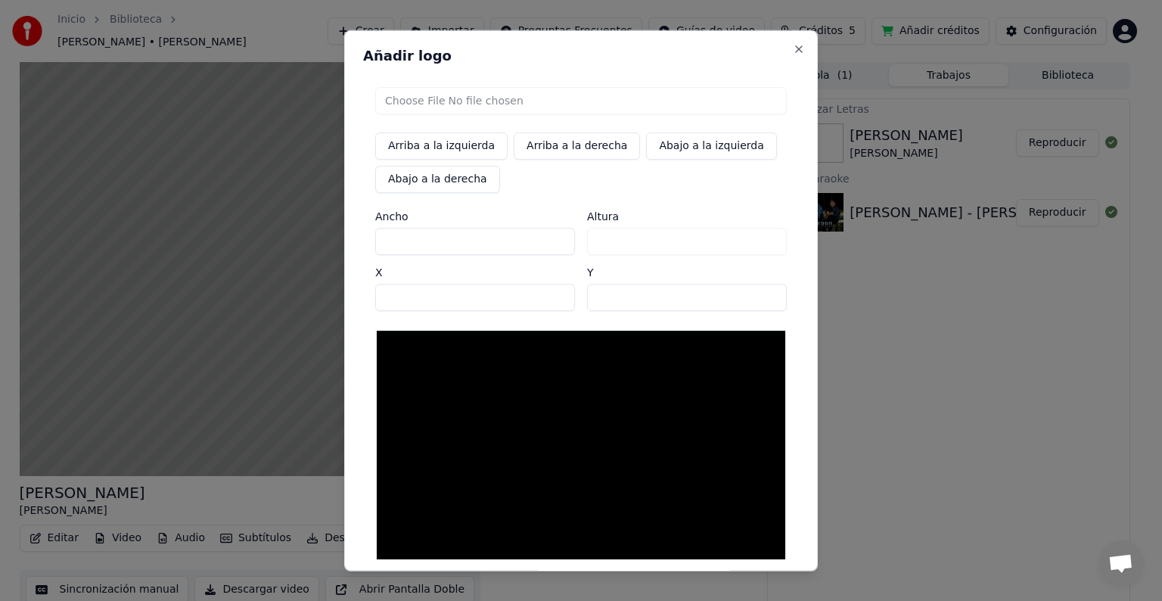
click at [444, 100] on input "file" at bounding box center [581, 100] width 412 height 27
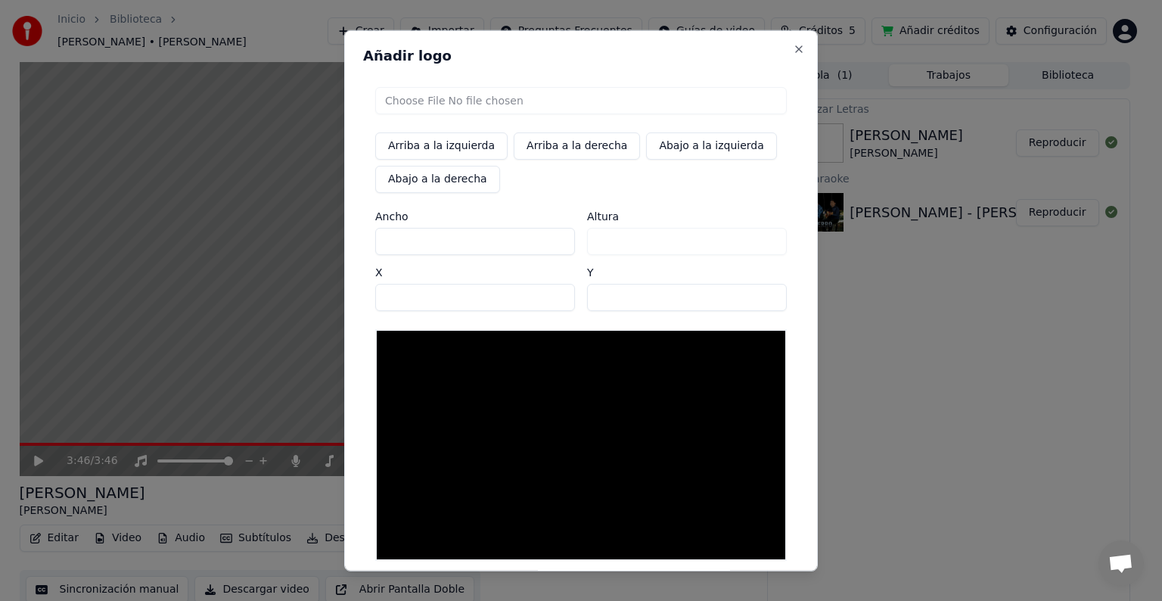
type input "**********"
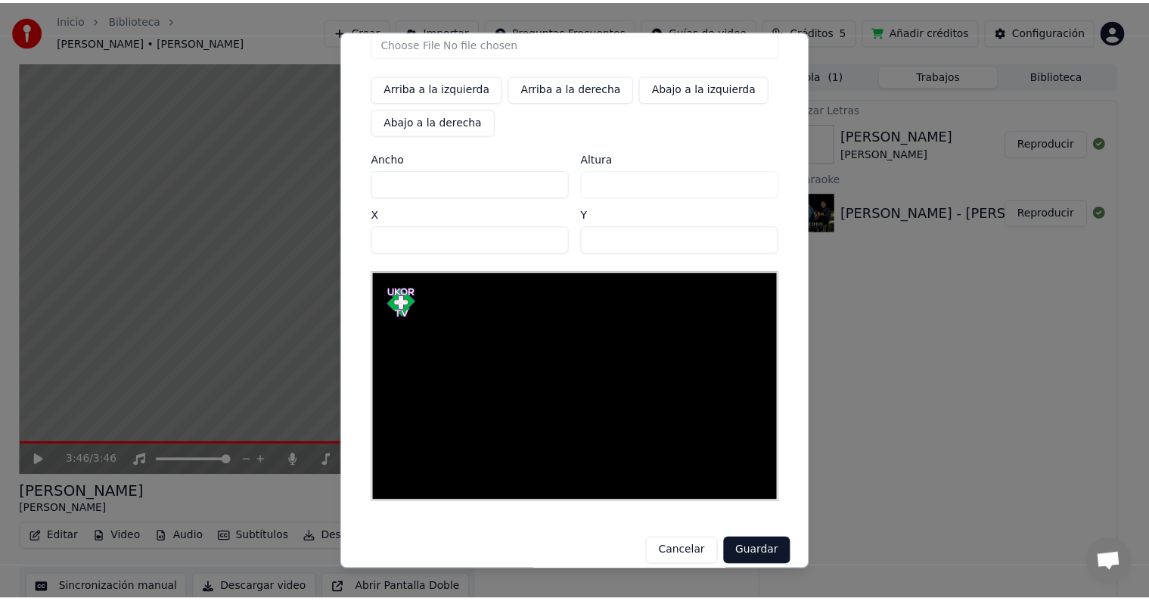
scroll to position [72, 0]
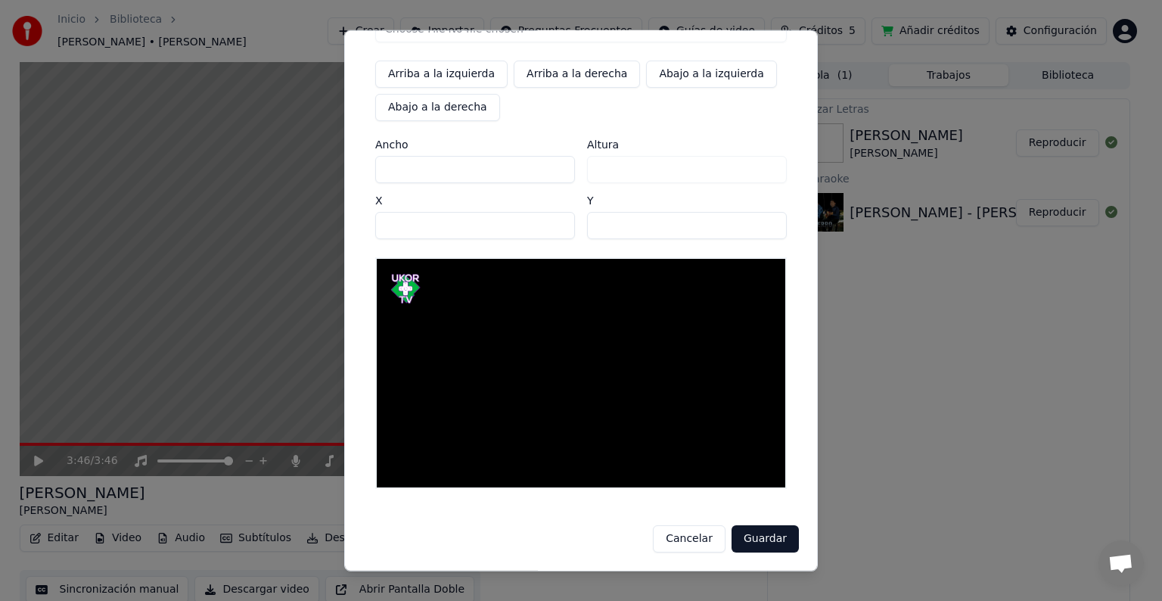
click at [773, 536] on button "Guardar" at bounding box center [765, 538] width 67 height 27
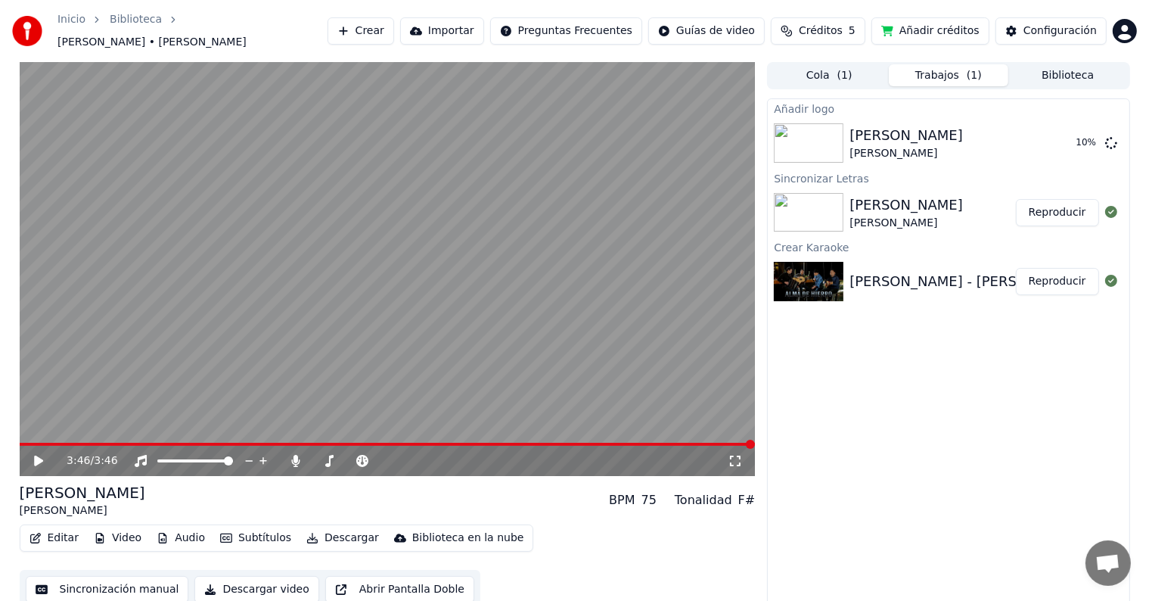
scroll to position [1, 0]
click at [37, 455] on icon at bounding box center [38, 460] width 9 height 11
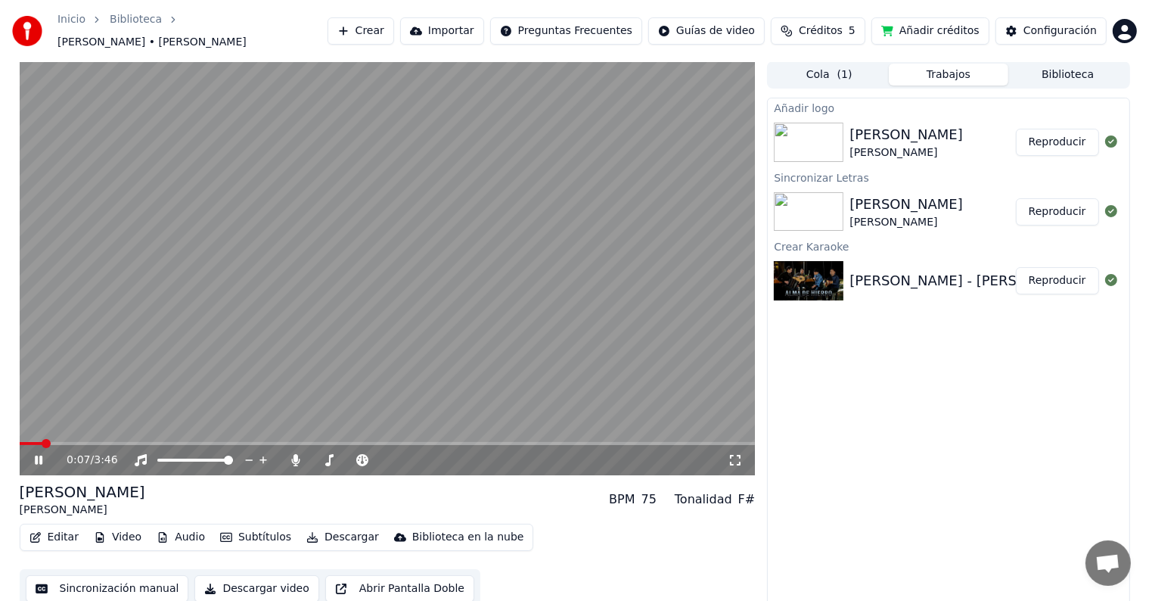
click at [37, 456] on icon at bounding box center [39, 460] width 8 height 9
click at [1050, 133] on button "Reproducir" at bounding box center [1057, 142] width 83 height 27
click at [294, 454] on icon at bounding box center [296, 460] width 8 height 12
click at [36, 456] on icon at bounding box center [39, 460] width 8 height 9
click at [332, 527] on button "Descargar" at bounding box center [342, 537] width 85 height 21
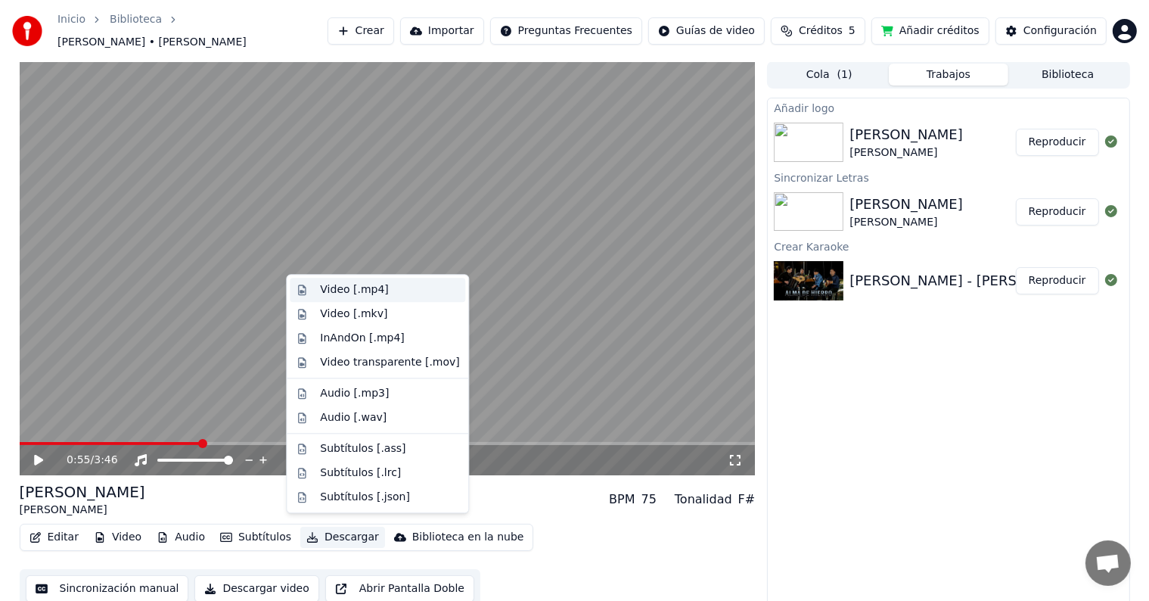
click at [330, 291] on div "Video [.mp4]" at bounding box center [354, 289] width 68 height 15
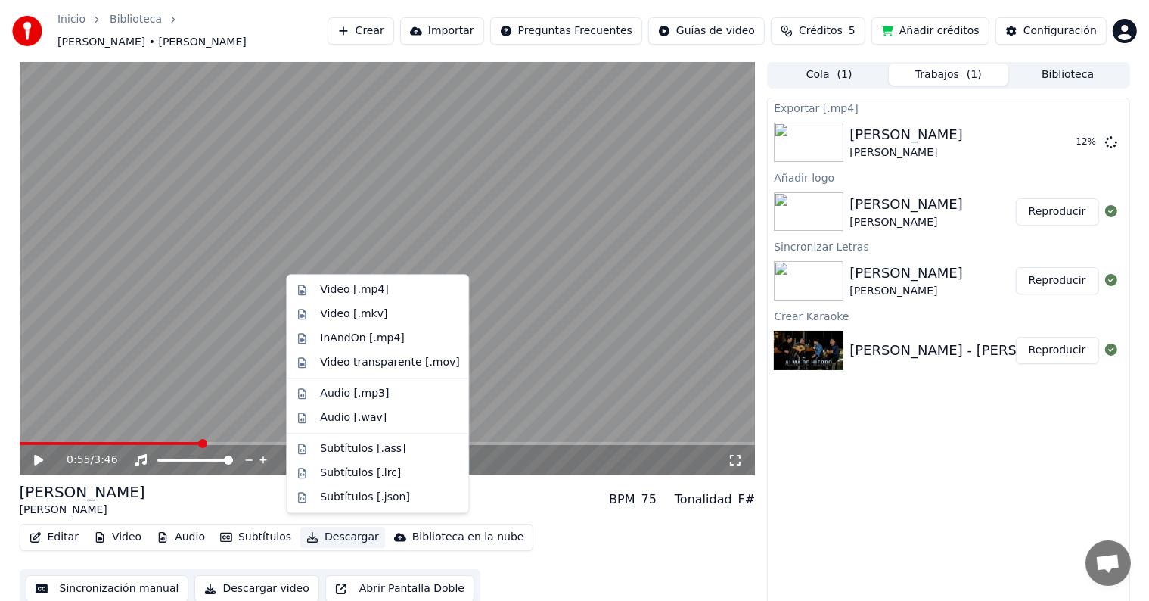
click at [337, 527] on button "Descargar" at bounding box center [342, 537] width 85 height 21
click at [378, 291] on div "Video [.mp4]" at bounding box center [354, 289] width 68 height 15
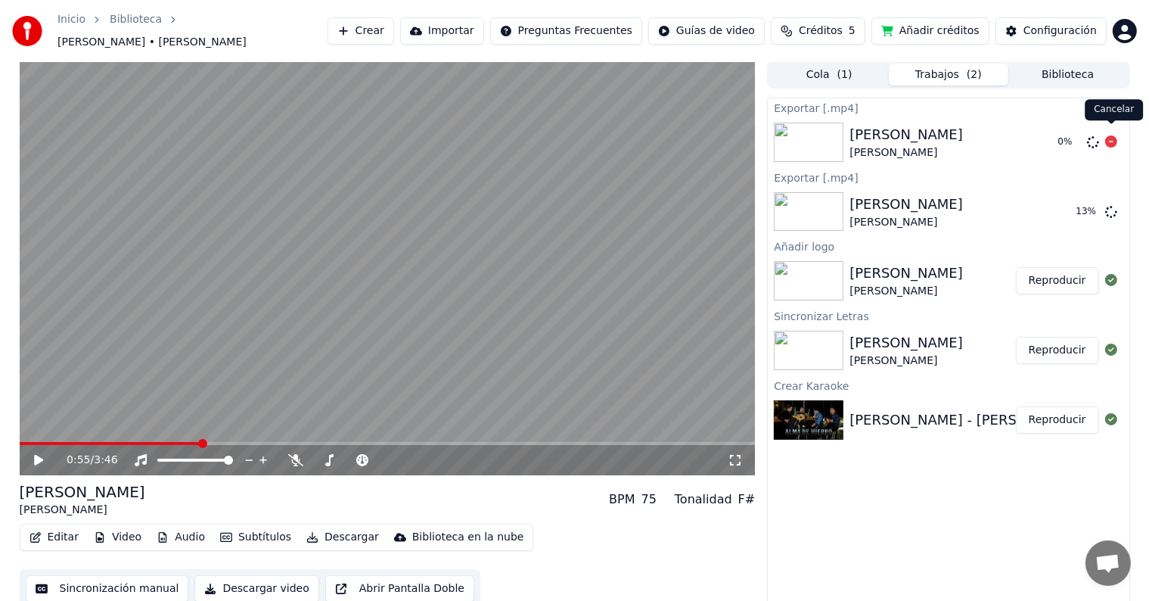
click at [1111, 135] on icon at bounding box center [1112, 141] width 12 height 12
click at [1046, 25] on div "Configuración" at bounding box center [1060, 30] width 73 height 15
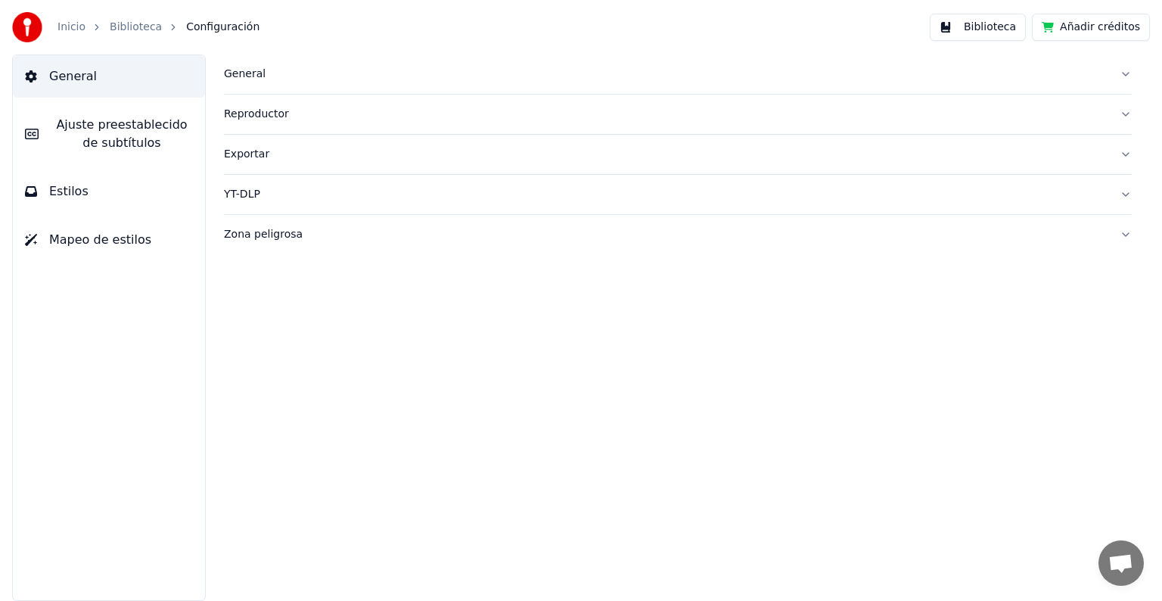
click at [131, 24] on link "Biblioteca" at bounding box center [136, 27] width 52 height 15
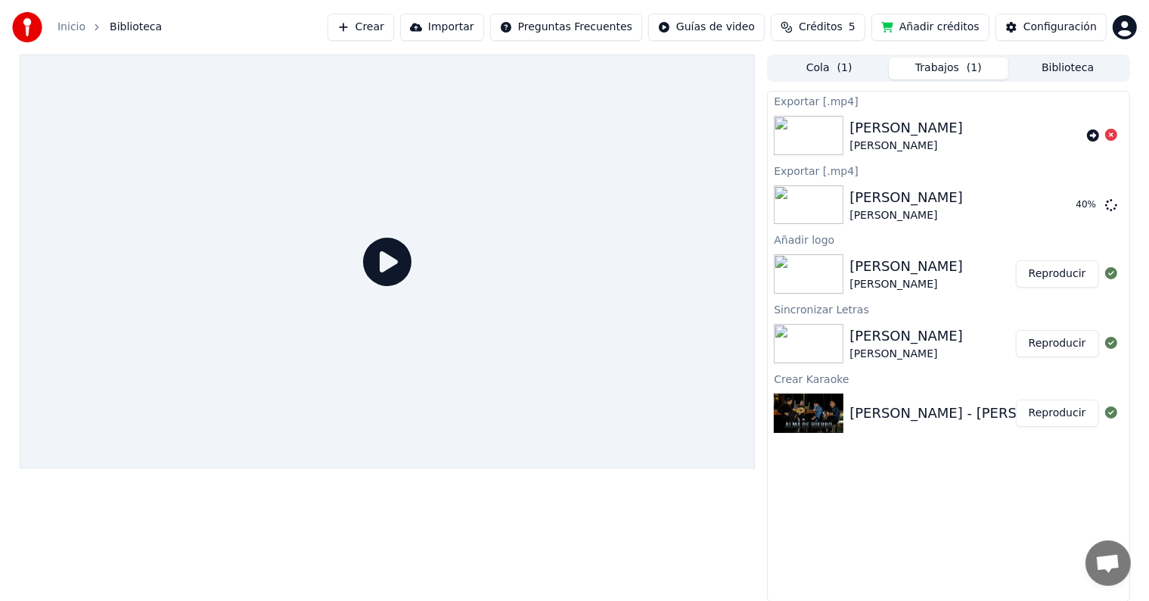
click at [895, 503] on div "Exportar [.mp4] [PERSON_NAME] [PERSON_NAME] Exportar [.mp4] [PERSON_NAME] [PERS…" at bounding box center [948, 346] width 362 height 511
click at [941, 269] on div "[PERSON_NAME] [PERSON_NAME]" at bounding box center [933, 274] width 166 height 36
click at [1053, 277] on button "Reproducir" at bounding box center [1057, 273] width 83 height 27
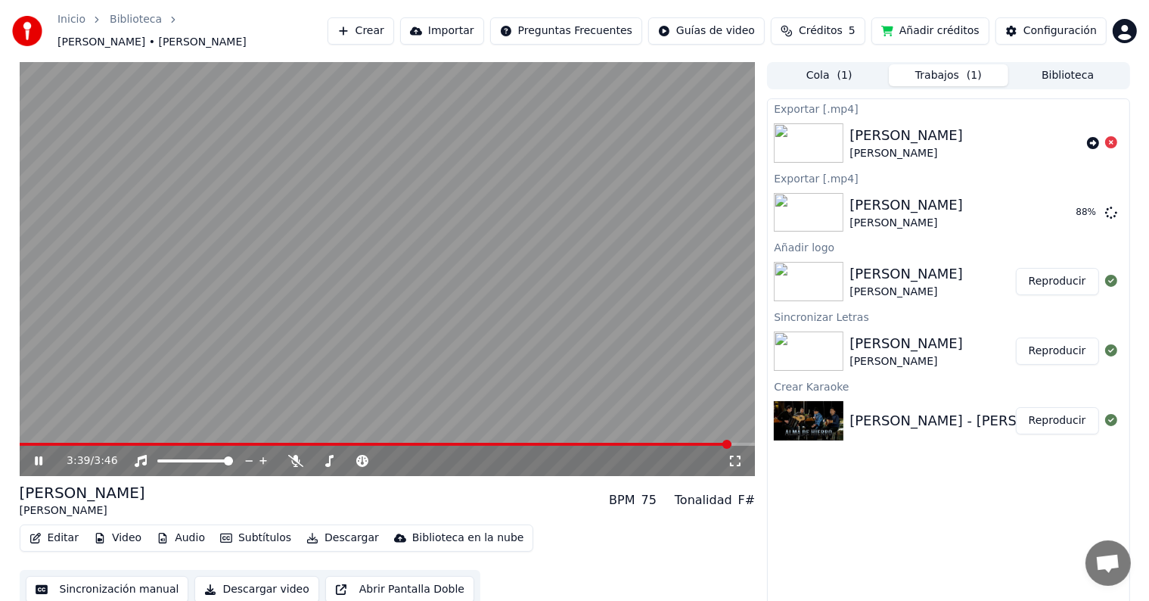
click at [36, 455] on icon at bounding box center [50, 461] width 36 height 12
click at [1051, 341] on button "Reproducir" at bounding box center [1057, 350] width 83 height 27
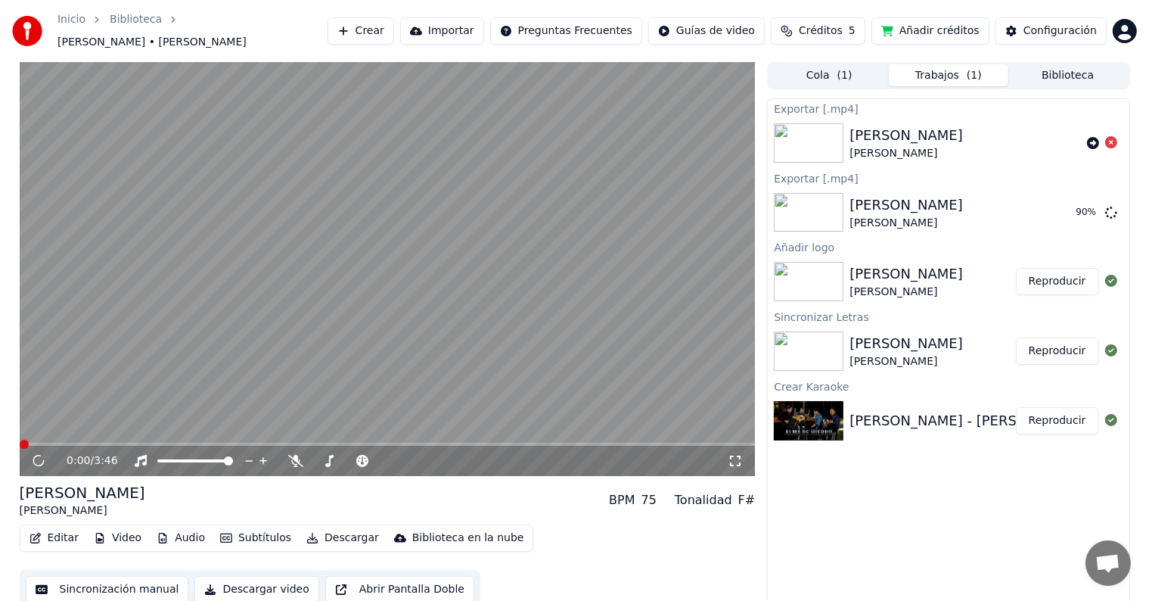
click at [972, 356] on div "[PERSON_NAME] [PERSON_NAME]" at bounding box center [933, 351] width 166 height 36
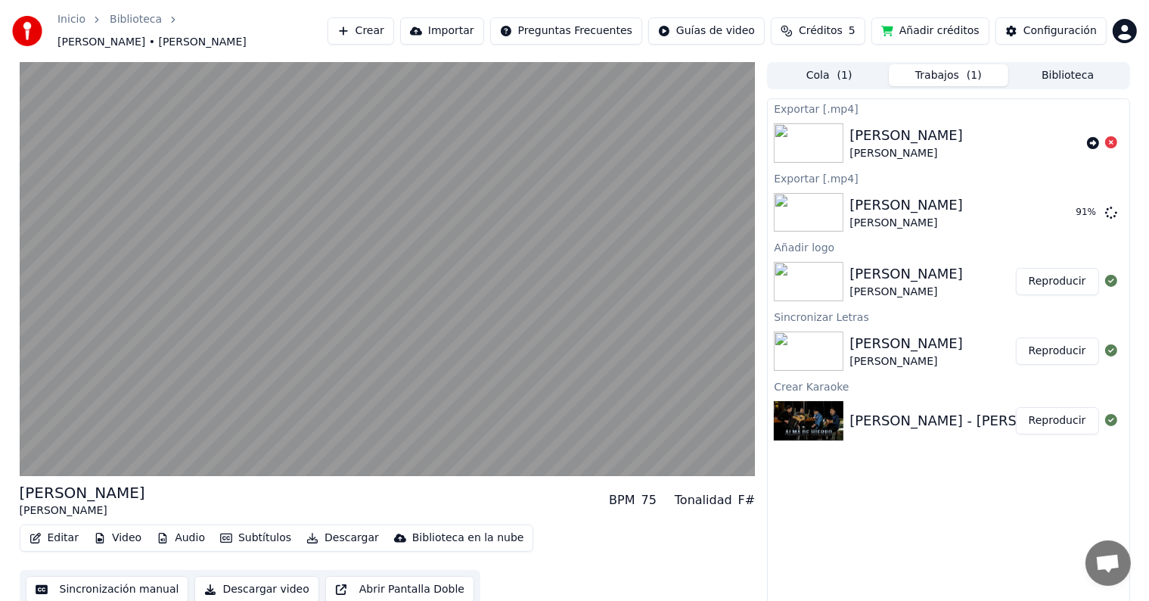
click at [990, 333] on div "[PERSON_NAME] [PERSON_NAME]" at bounding box center [933, 351] width 166 height 36
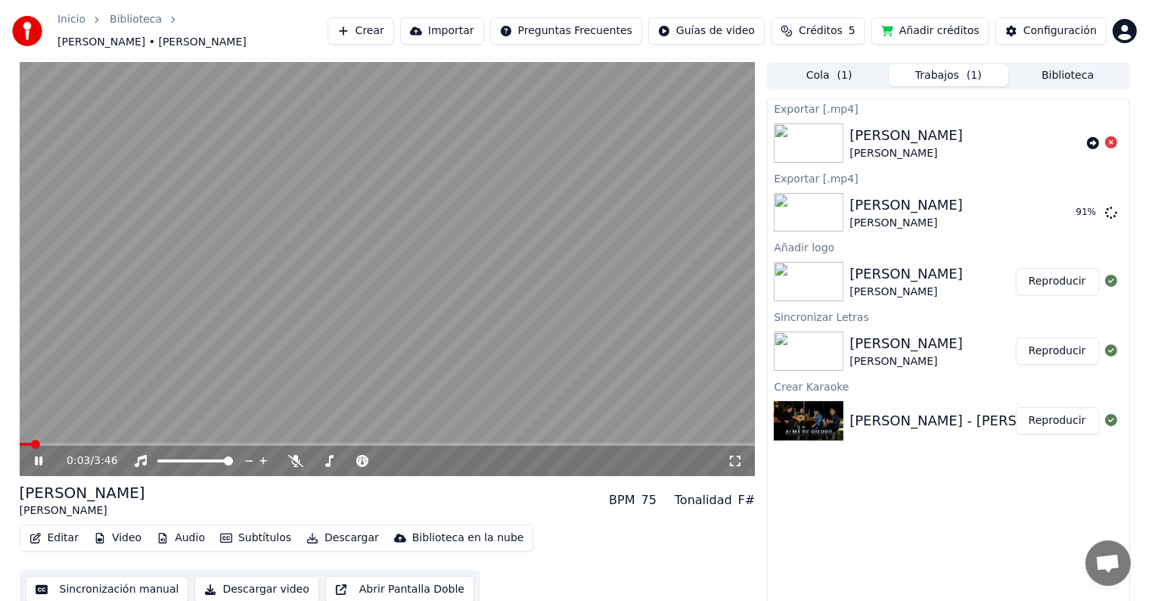
click at [36, 456] on icon at bounding box center [39, 460] width 8 height 9
click at [121, 527] on button "Video" at bounding box center [118, 537] width 60 height 21
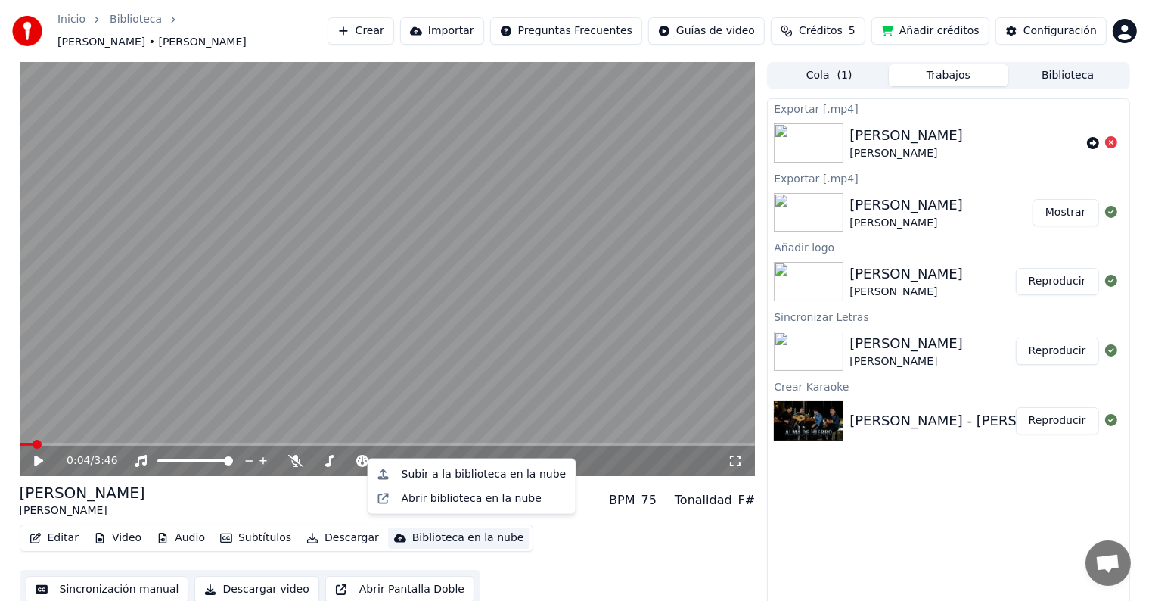
click at [925, 274] on div "[PERSON_NAME]" at bounding box center [907, 273] width 114 height 21
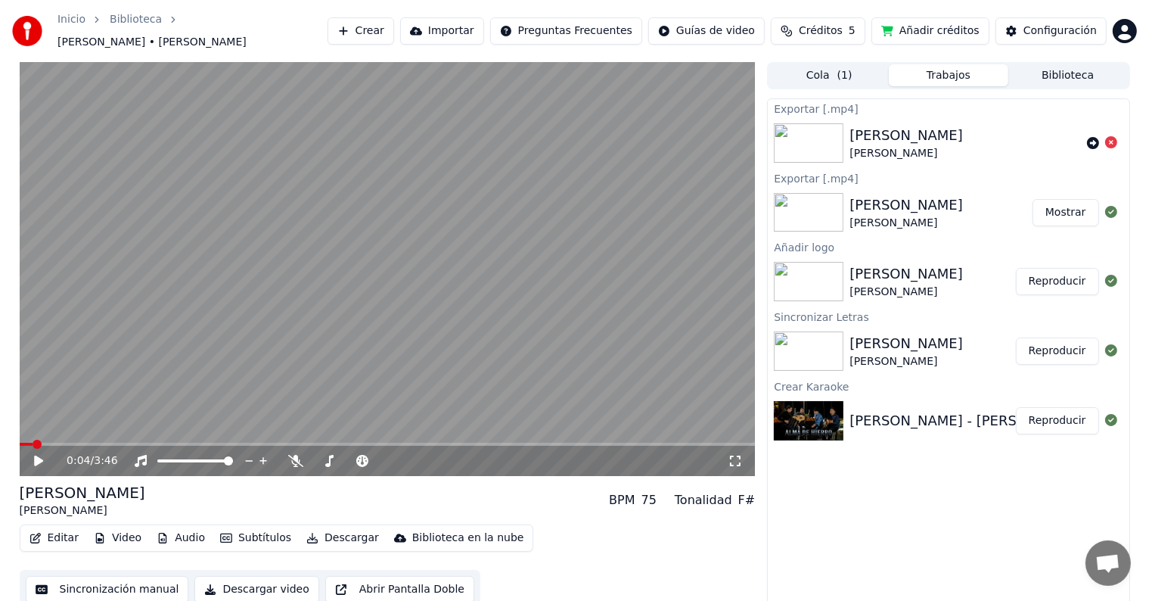
click at [944, 333] on div "[PERSON_NAME] [PERSON_NAME]" at bounding box center [933, 351] width 166 height 36
click at [1058, 342] on button "Reproducir" at bounding box center [1057, 350] width 83 height 27
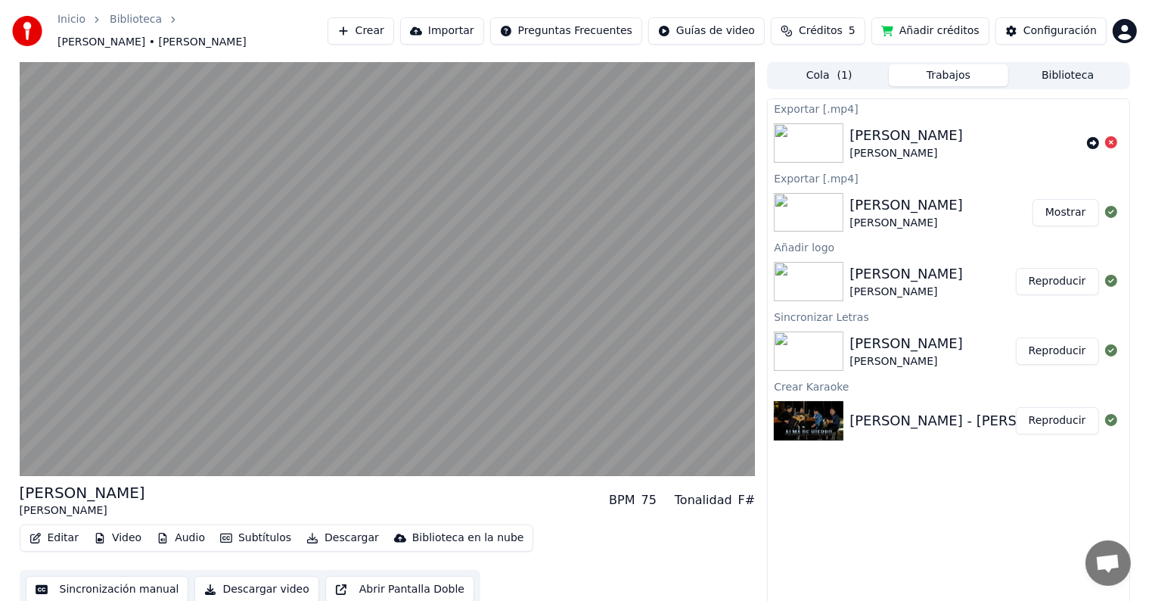
click at [953, 345] on div "[PERSON_NAME] [PERSON_NAME]" at bounding box center [933, 351] width 166 height 36
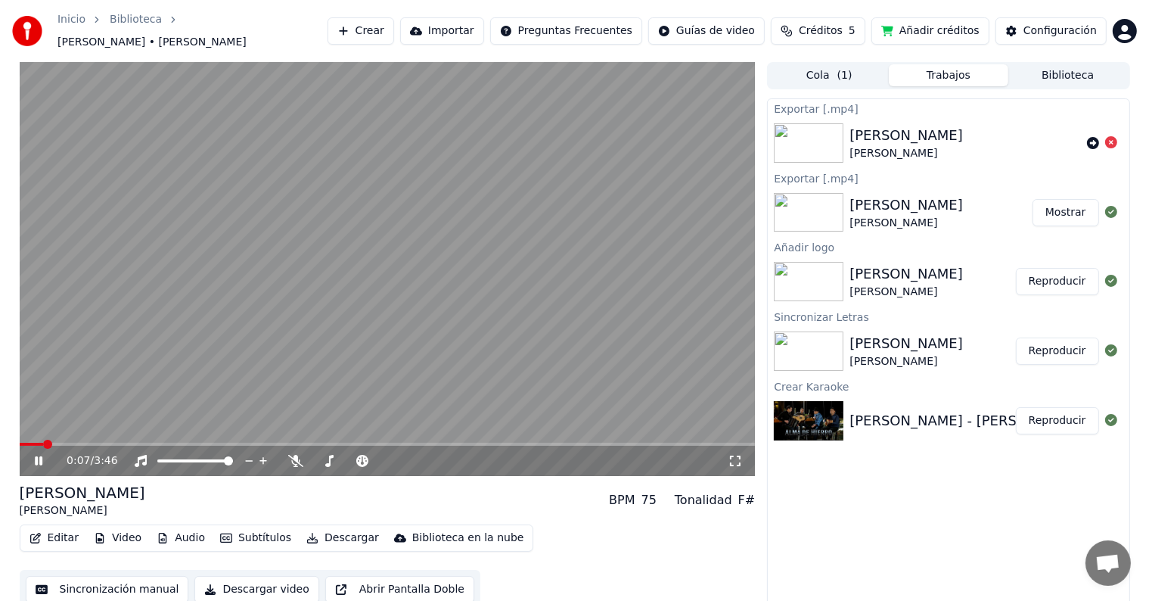
click at [39, 455] on icon at bounding box center [50, 461] width 36 height 12
click at [978, 273] on div "[PERSON_NAME] [PERSON_NAME]" at bounding box center [933, 281] width 166 height 36
click at [1109, 136] on icon at bounding box center [1112, 142] width 12 height 12
click at [930, 410] on div "[PERSON_NAME] - [PERSON_NAME]" at bounding box center [970, 420] width 240 height 21
click at [1062, 410] on button "Reproducir" at bounding box center [1057, 420] width 83 height 27
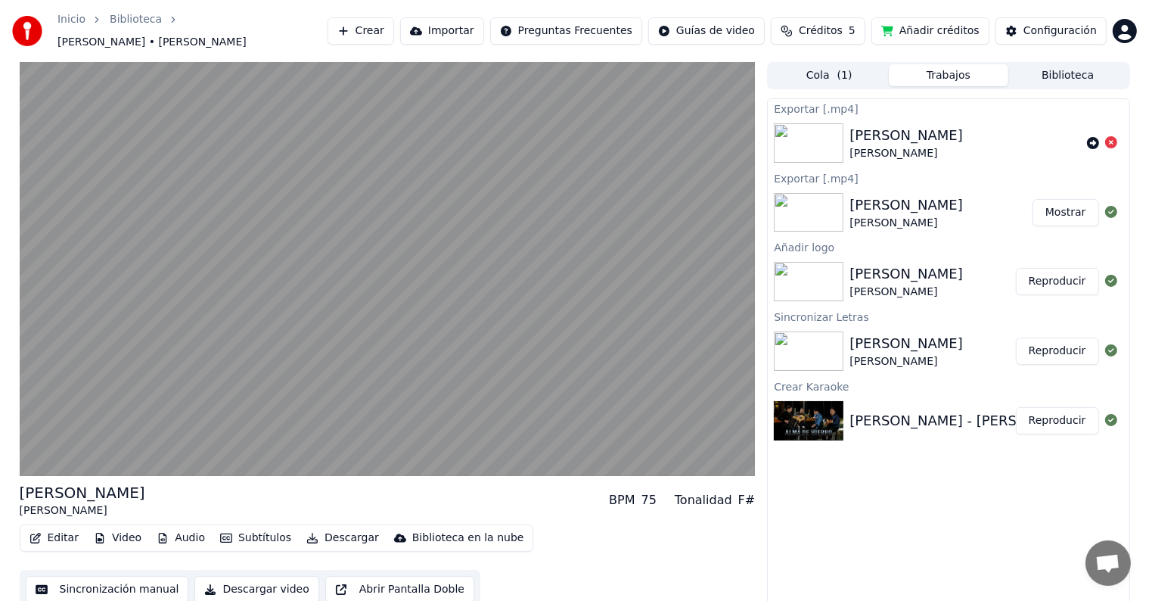
click at [946, 410] on div "[PERSON_NAME] - [PERSON_NAME]" at bounding box center [970, 420] width 240 height 21
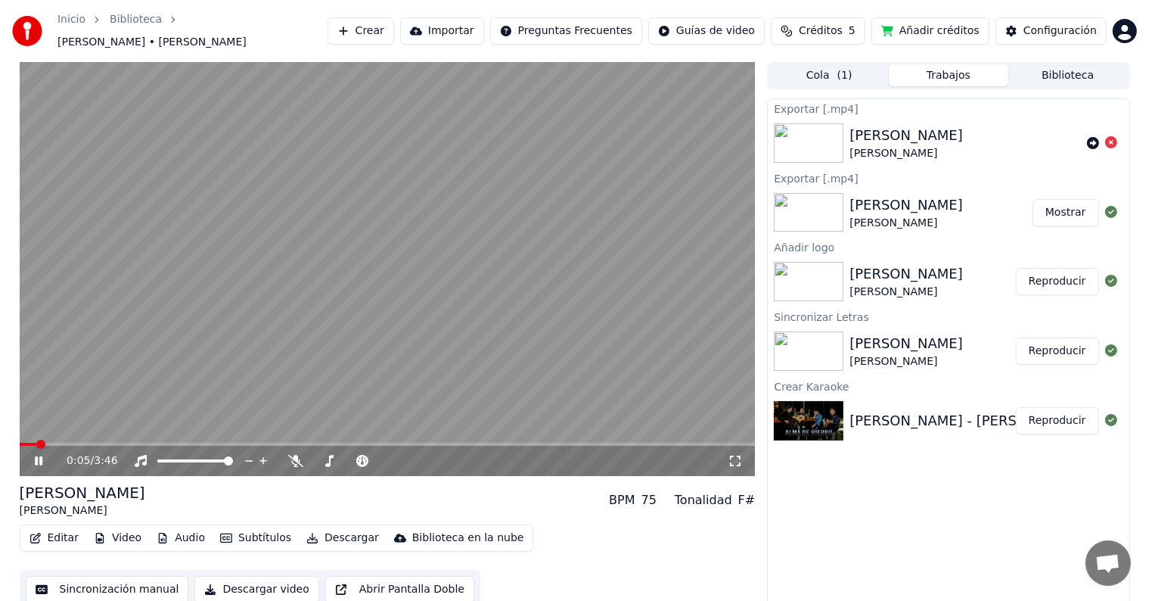
click at [459, 275] on video at bounding box center [388, 269] width 736 height 414
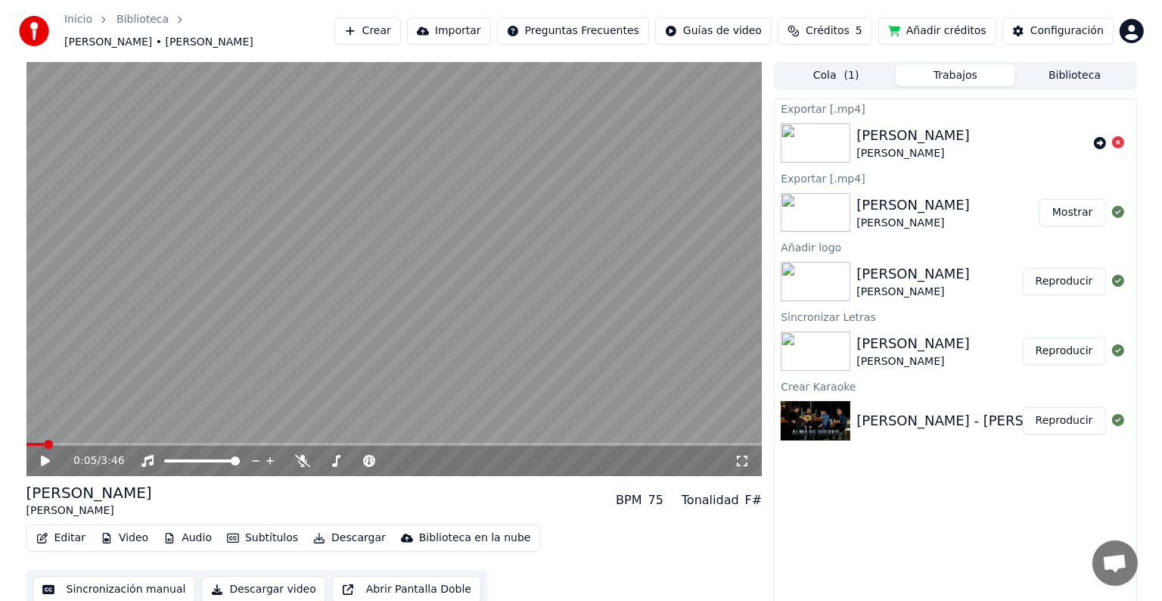
scroll to position [1, 0]
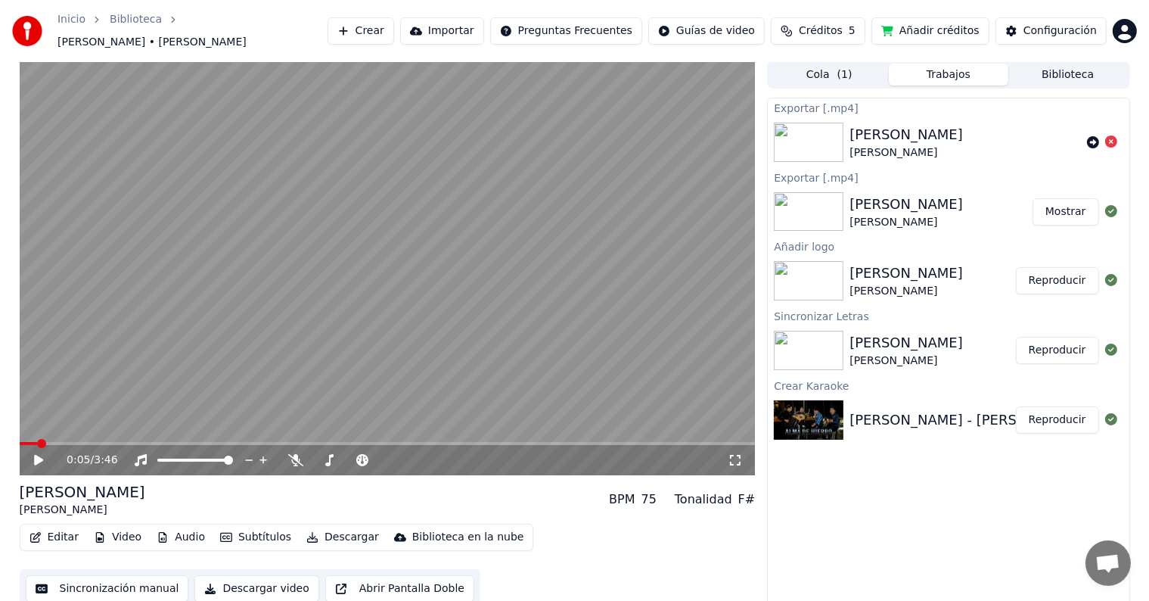
click at [232, 581] on button "Descargar video" at bounding box center [256, 588] width 124 height 27
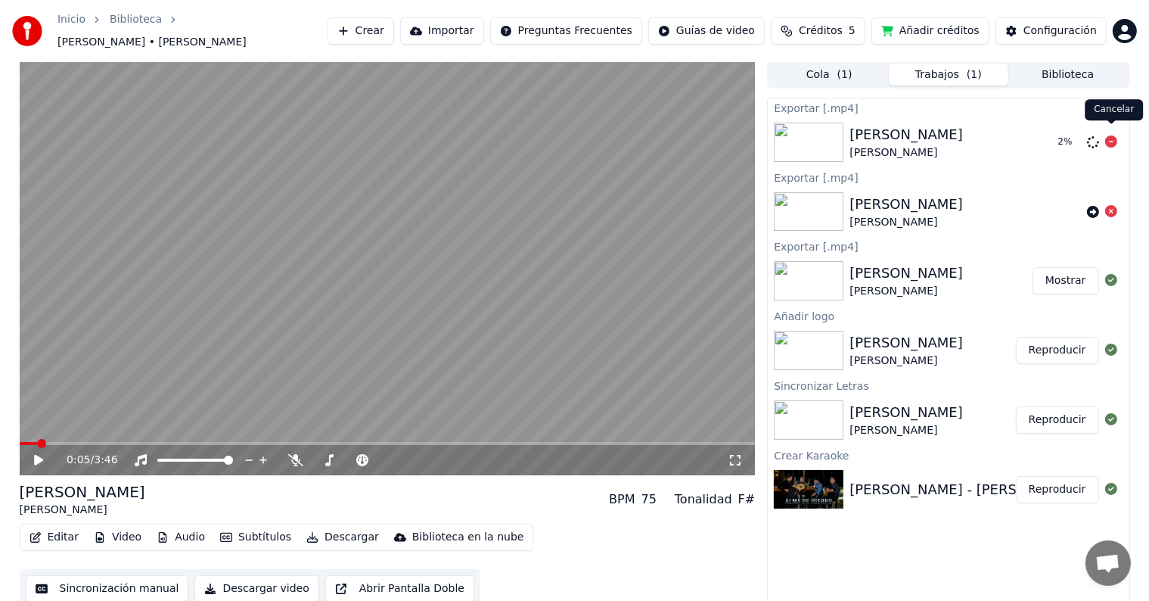
click at [1111, 135] on icon at bounding box center [1112, 141] width 12 height 12
click at [959, 66] on button "Trabajos" at bounding box center [949, 75] width 120 height 22
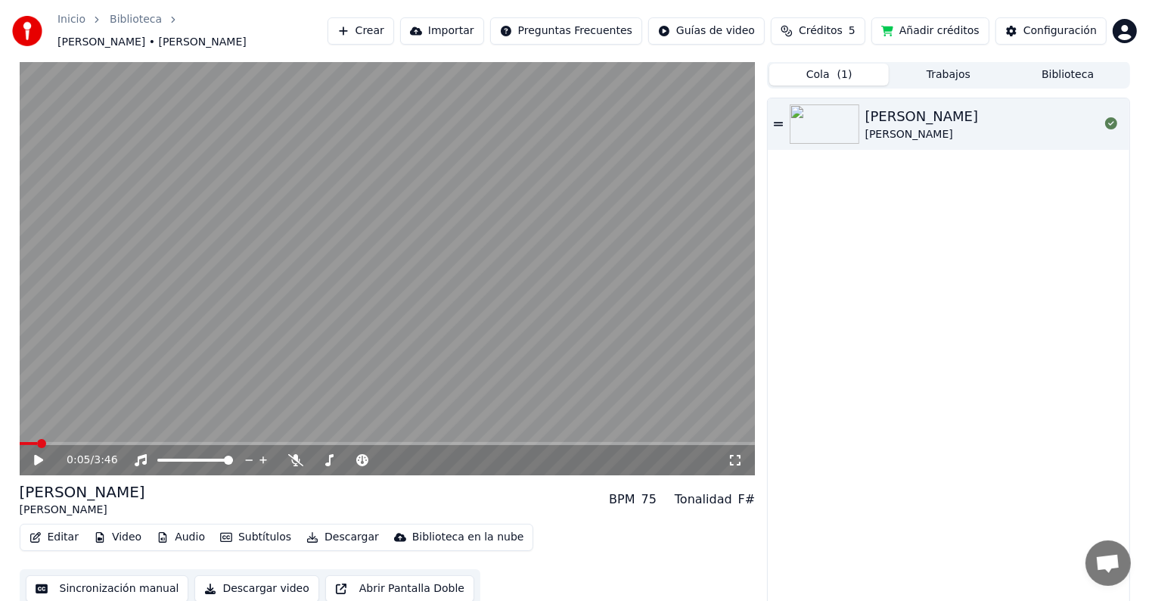
click at [819, 64] on button "Cola ( 1 )" at bounding box center [830, 75] width 120 height 22
click at [778, 119] on icon at bounding box center [778, 124] width 9 height 11
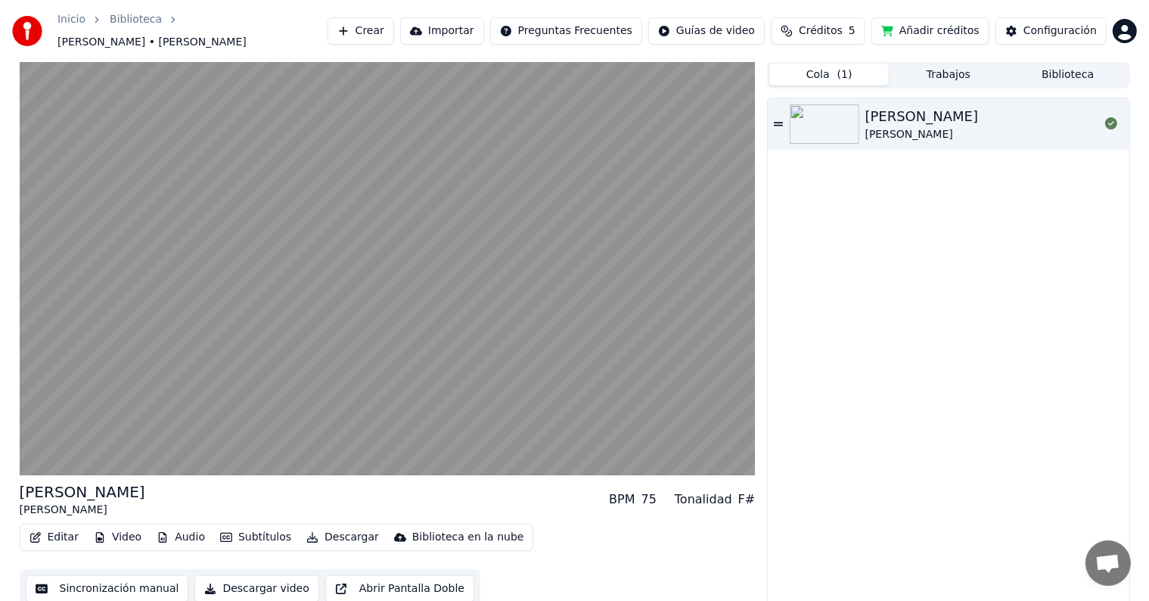
click at [942, 64] on button "Trabajos" at bounding box center [949, 75] width 120 height 22
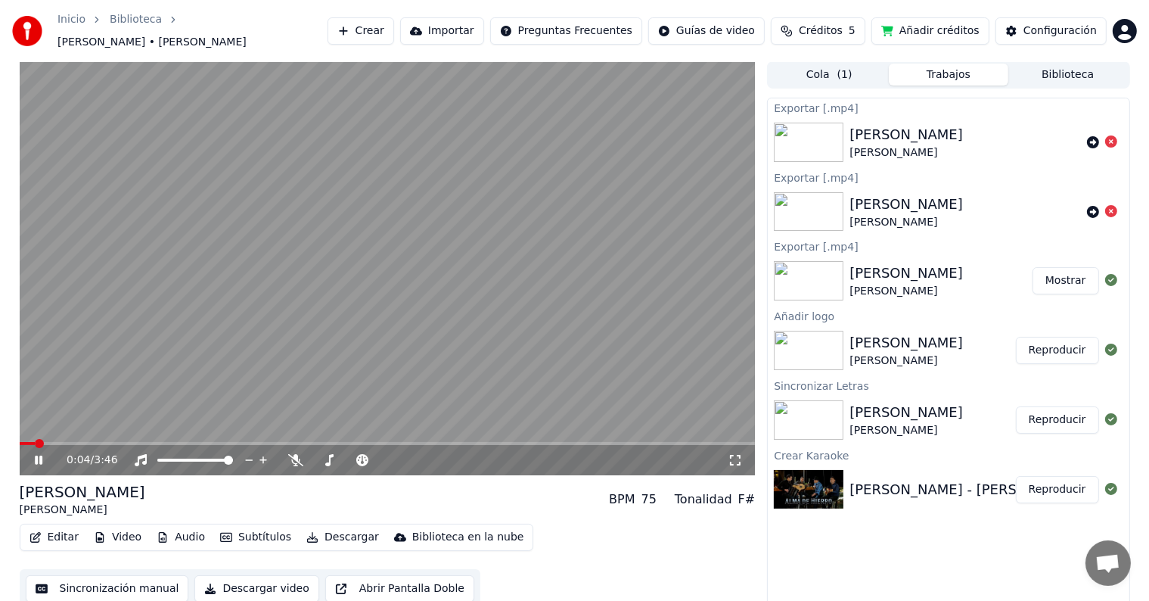
click at [37, 456] on icon at bounding box center [39, 460] width 8 height 9
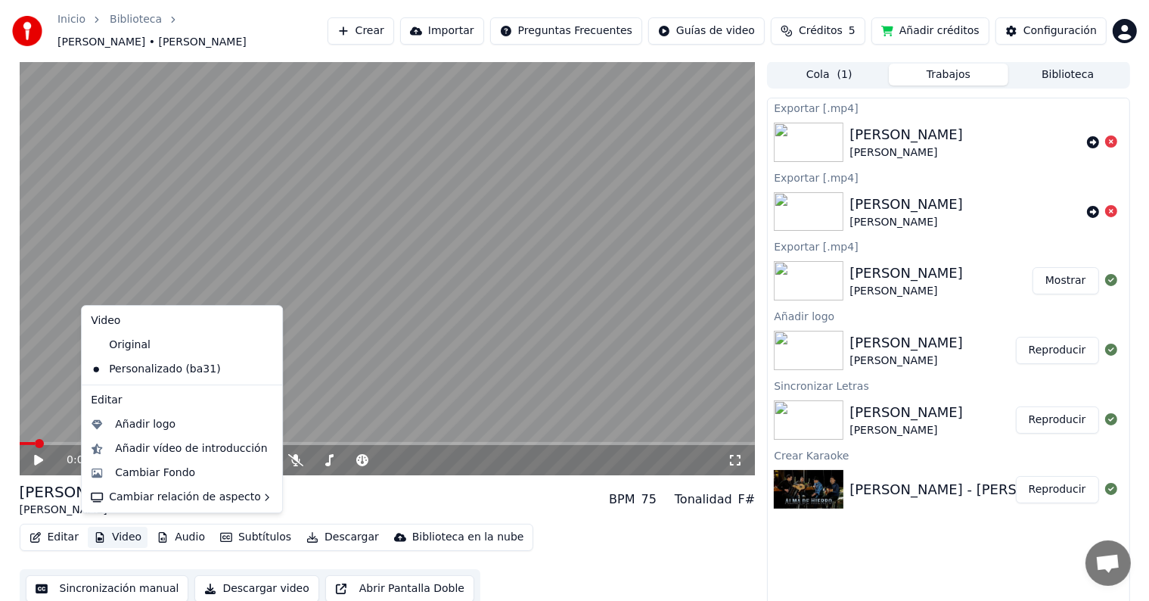
click at [112, 532] on button "Video" at bounding box center [118, 537] width 60 height 21
click at [163, 424] on div "Añadir logo" at bounding box center [145, 424] width 61 height 15
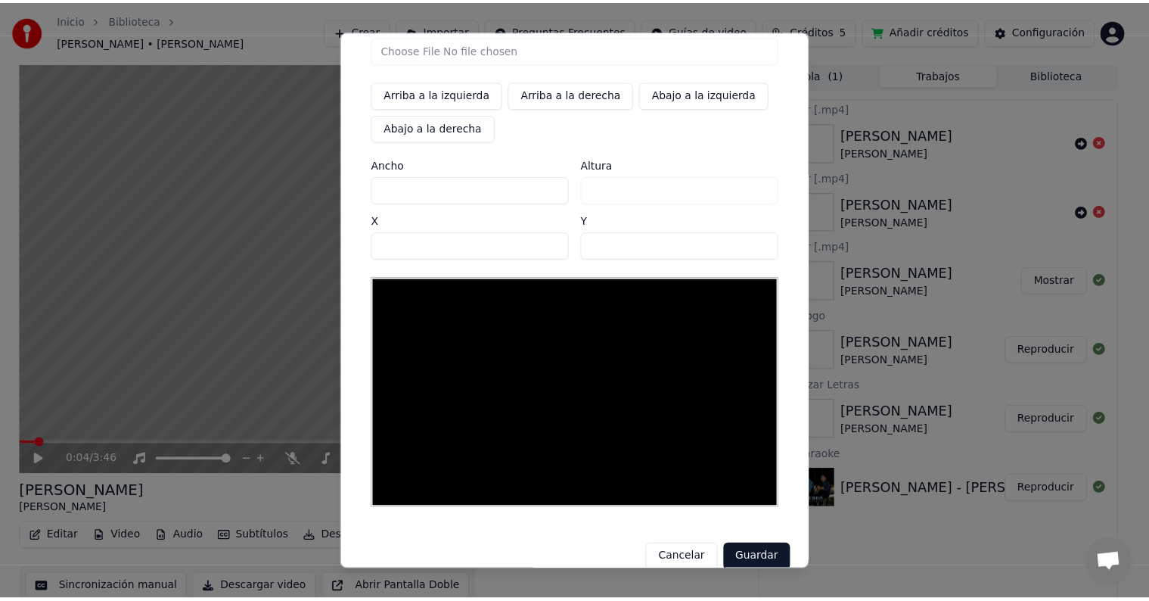
scroll to position [72, 0]
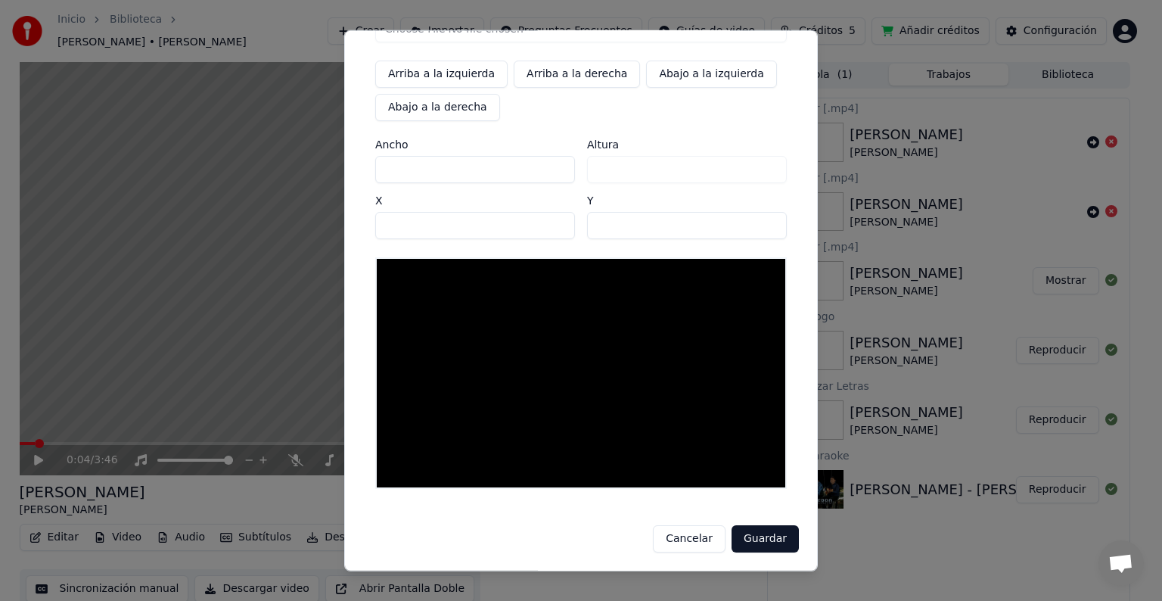
click at [760, 538] on button "Guardar" at bounding box center [765, 538] width 67 height 27
click at [688, 539] on button "Cancelar" at bounding box center [689, 538] width 73 height 27
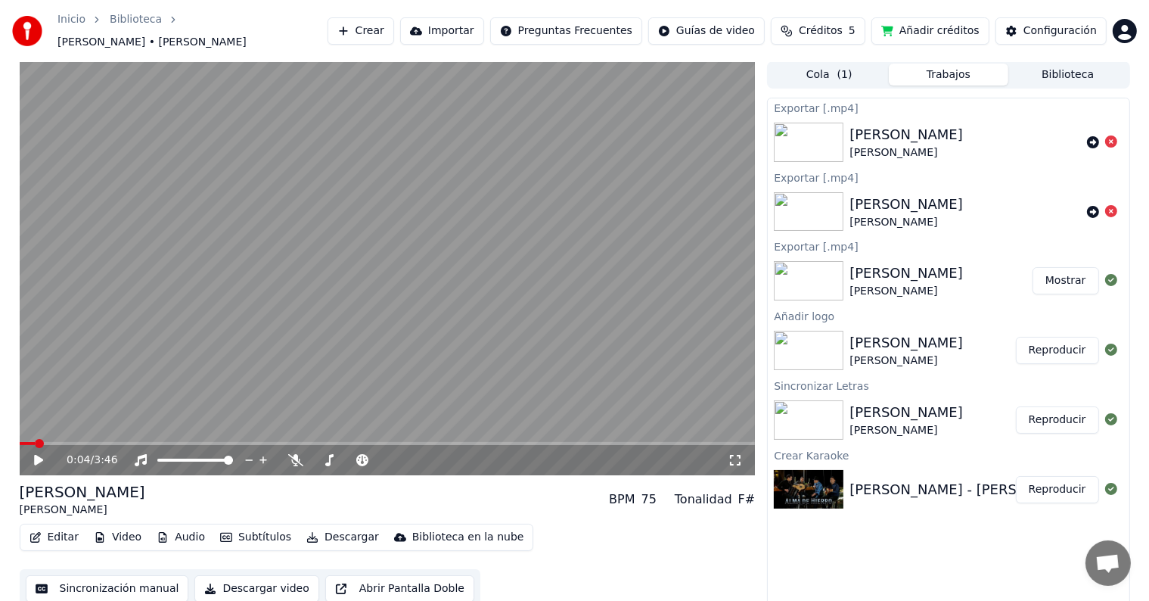
click at [61, 527] on button "Editar" at bounding box center [53, 537] width 61 height 21
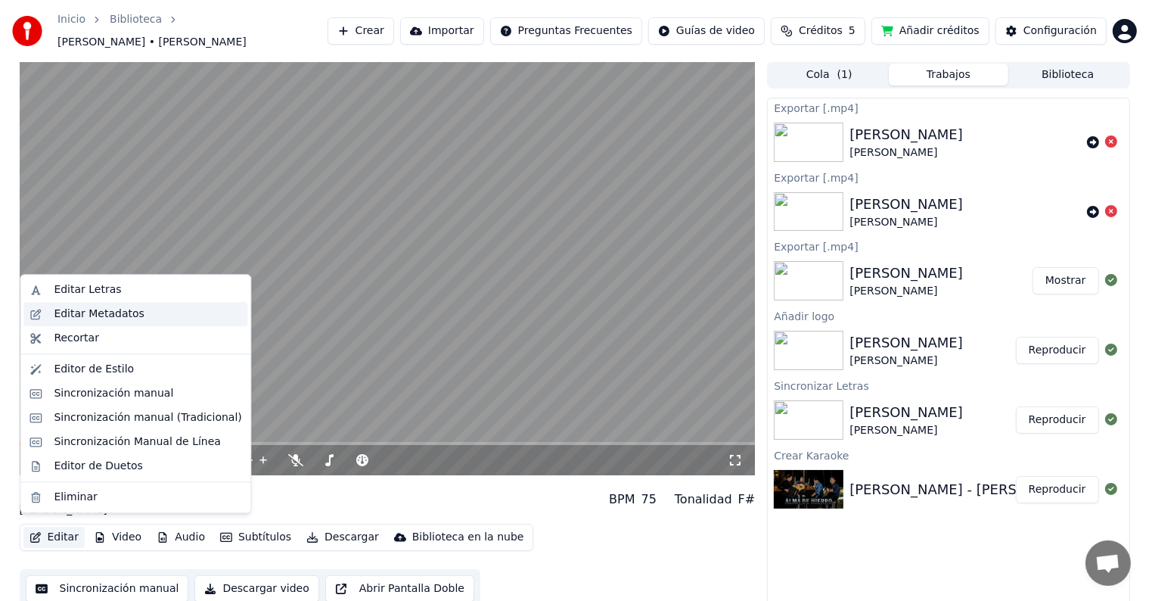
click at [117, 315] on div "Editar Metadatos" at bounding box center [99, 313] width 90 height 15
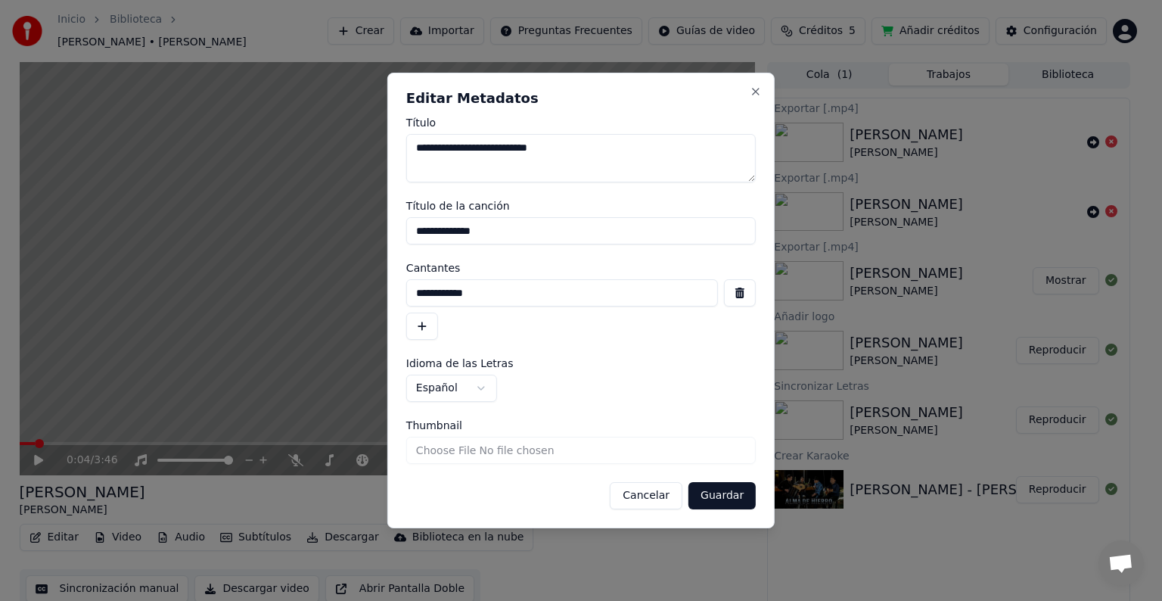
click at [465, 455] on input "Thumbnail" at bounding box center [581, 450] width 350 height 27
type input "**********"
click at [732, 497] on button "Guardar" at bounding box center [722, 495] width 67 height 27
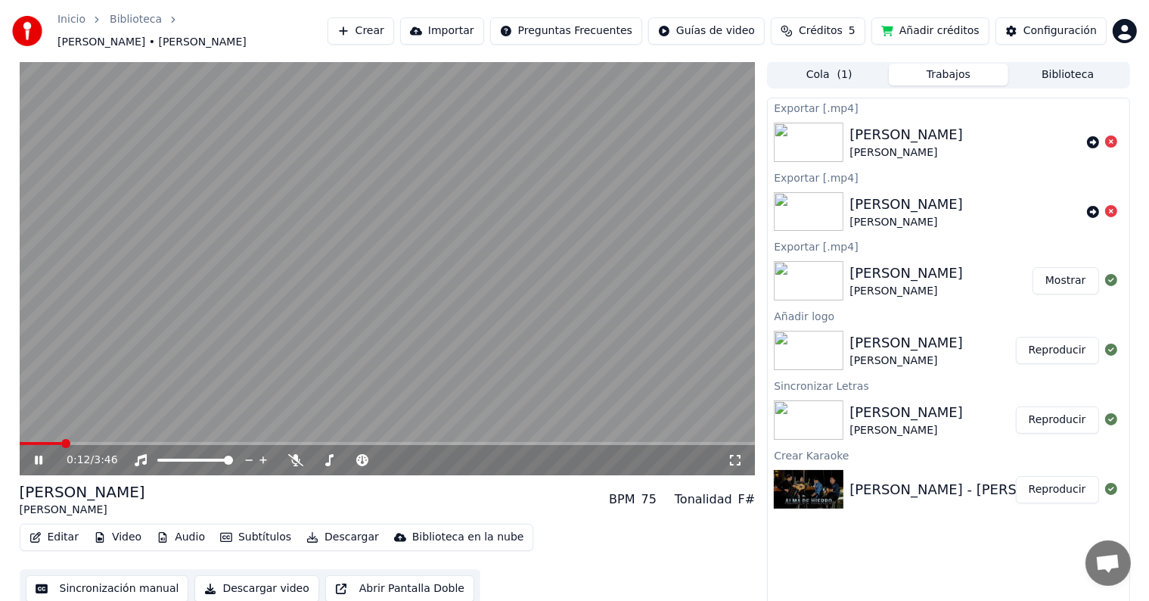
click at [39, 456] on icon at bounding box center [39, 460] width 8 height 9
click at [434, 452] on icon at bounding box center [438, 459] width 14 height 15
click at [437, 452] on icon at bounding box center [438, 459] width 14 height 15
click at [436, 452] on icon at bounding box center [438, 459] width 14 height 15
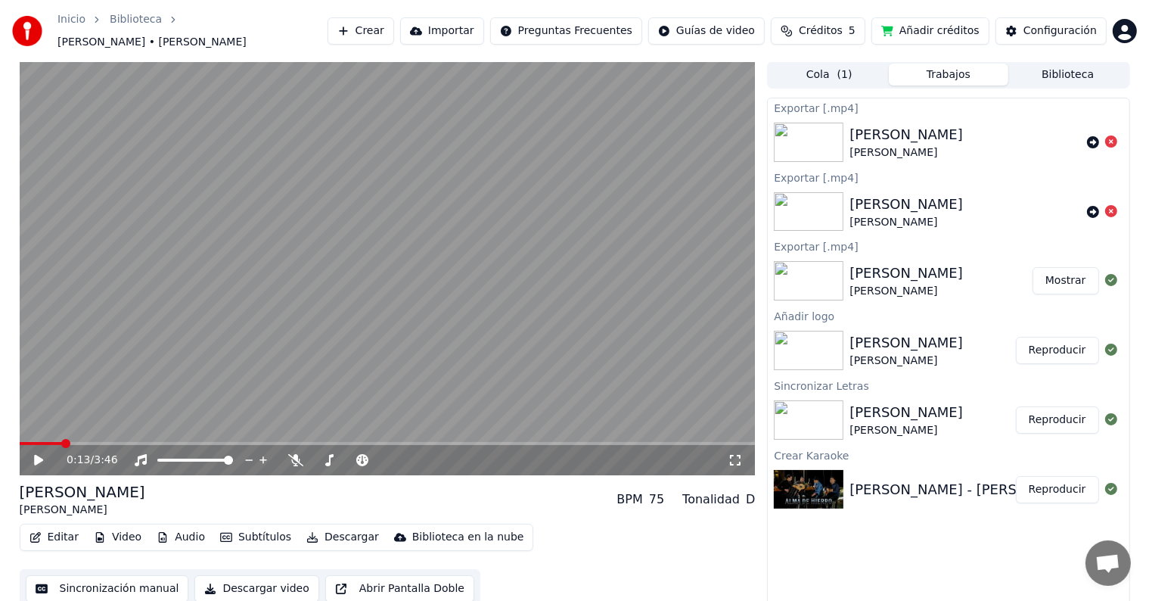
click at [37, 455] on icon at bounding box center [38, 460] width 9 height 11
click at [294, 454] on icon at bounding box center [295, 460] width 15 height 12
click at [449, 452] on icon at bounding box center [452, 459] width 14 height 15
click at [451, 452] on icon at bounding box center [452, 459] width 14 height 15
click at [451, 456] on icon at bounding box center [452, 460] width 8 height 8
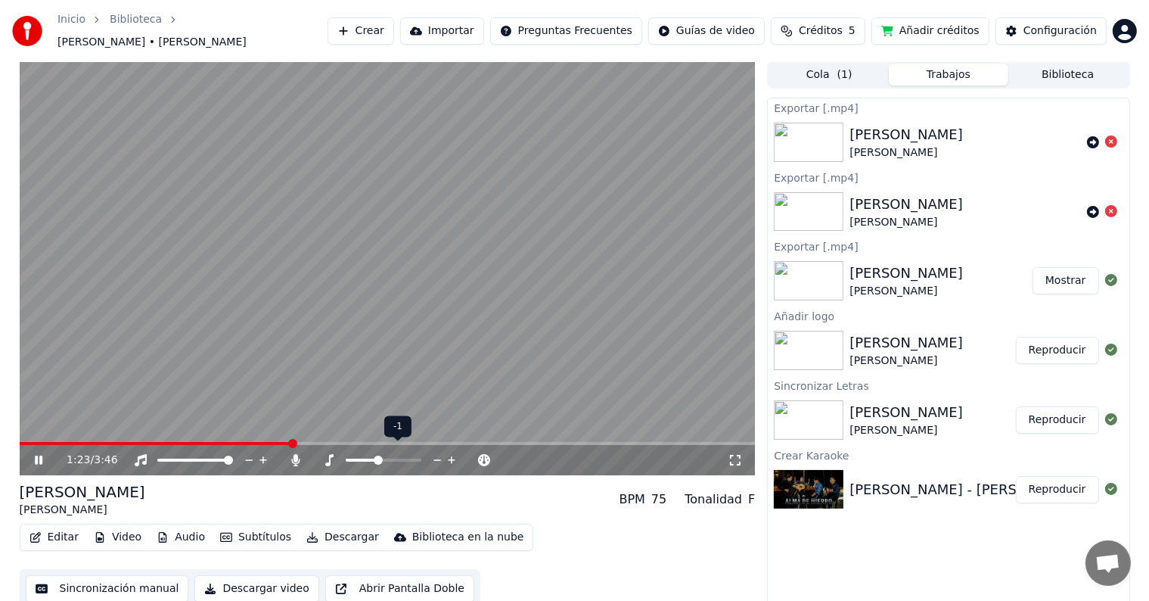
click at [452, 452] on icon at bounding box center [452, 459] width 14 height 15
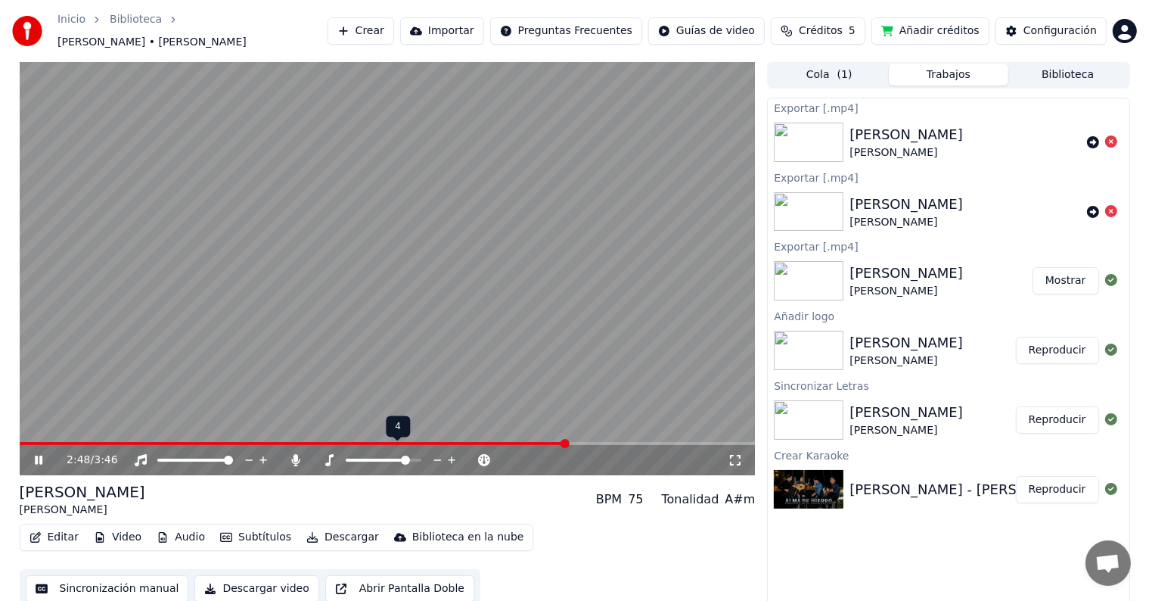
click at [452, 456] on icon at bounding box center [452, 460] width 8 height 8
click at [291, 454] on icon at bounding box center [295, 460] width 15 height 12
click at [36, 455] on icon at bounding box center [38, 460] width 9 height 11
click at [401, 239] on video at bounding box center [388, 268] width 736 height 414
click at [436, 452] on icon at bounding box center [438, 459] width 14 height 15
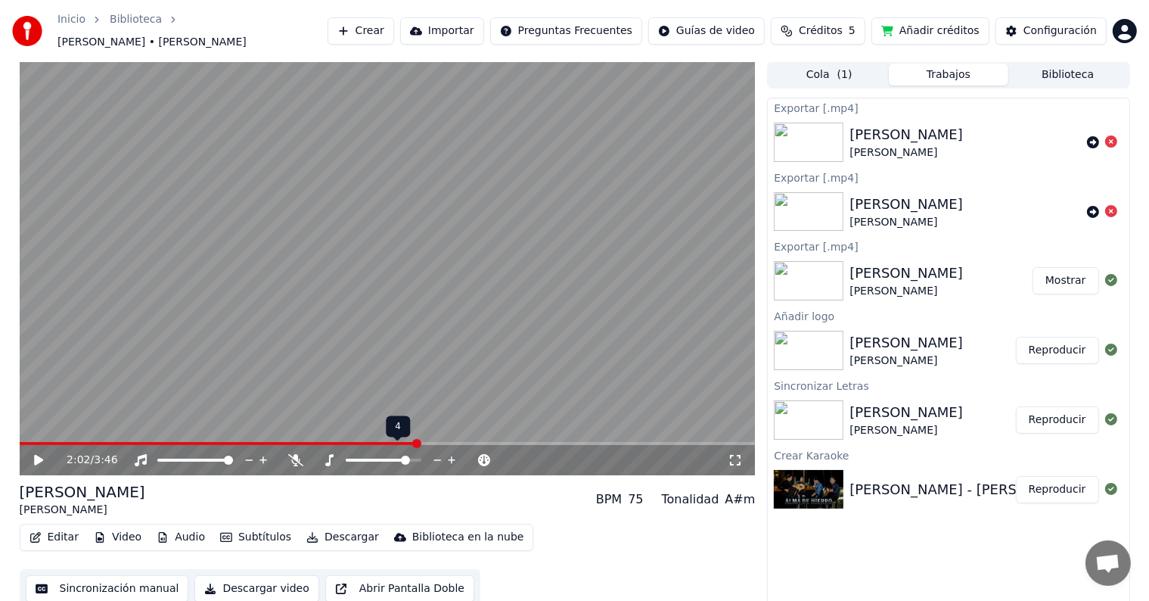
click at [436, 452] on icon at bounding box center [438, 459] width 14 height 15
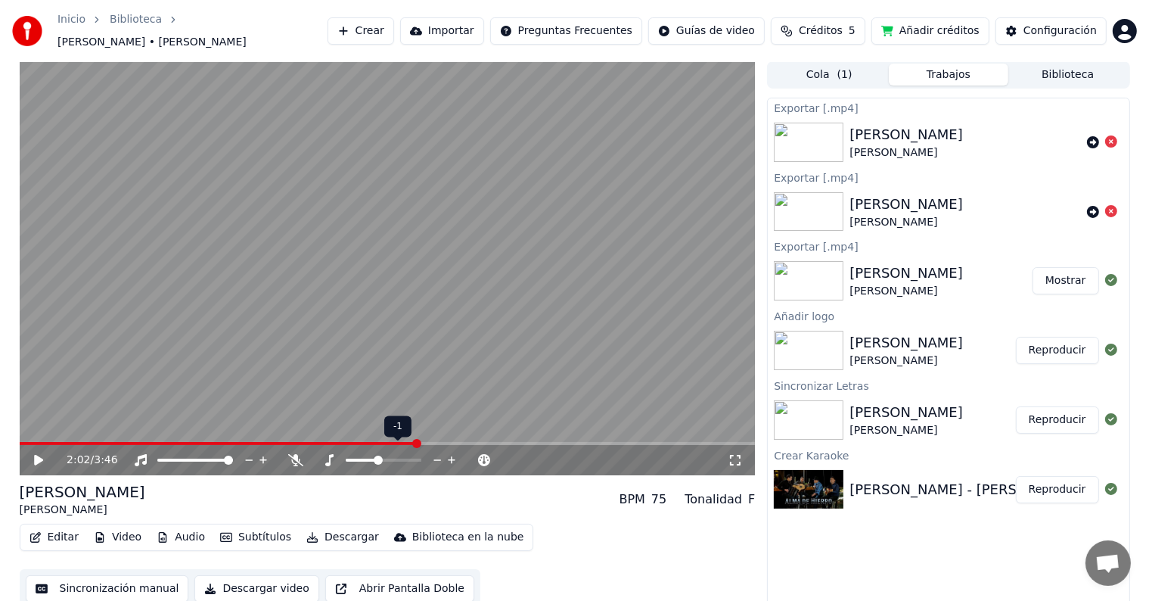
click at [436, 452] on icon at bounding box center [438, 459] width 14 height 15
click at [28, 442] on span at bounding box center [219, 443] width 398 height 3
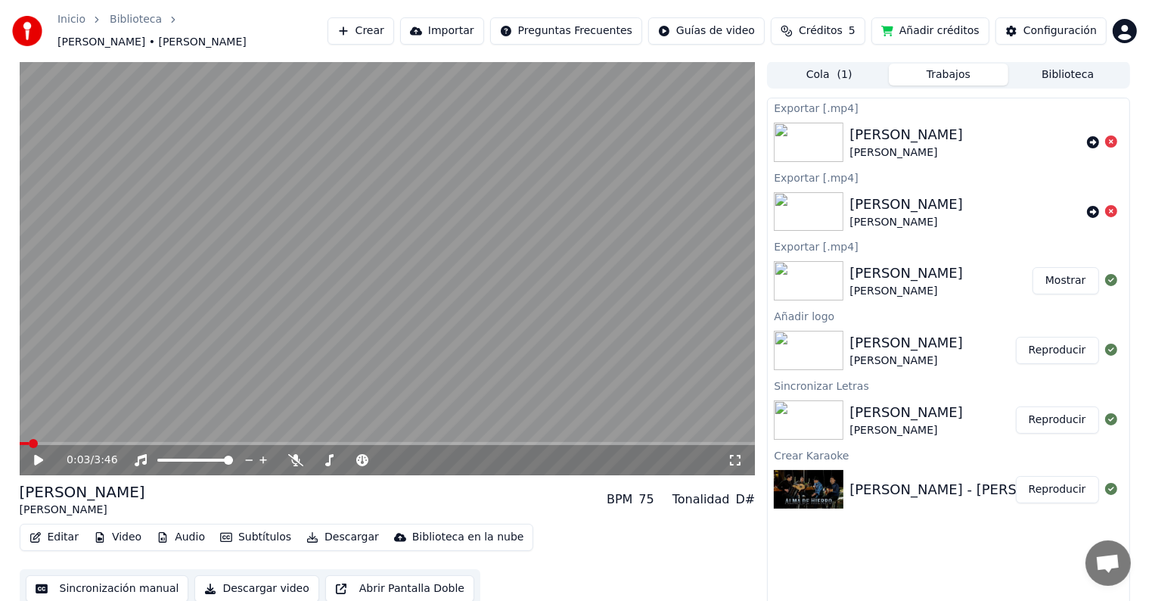
click at [39, 455] on icon at bounding box center [38, 460] width 9 height 11
click at [294, 454] on icon at bounding box center [295, 460] width 15 height 12
click at [403, 452] on icon at bounding box center [404, 459] width 14 height 15
click at [436, 452] on icon at bounding box center [438, 459] width 14 height 15
click at [451, 452] on icon at bounding box center [452, 459] width 14 height 15
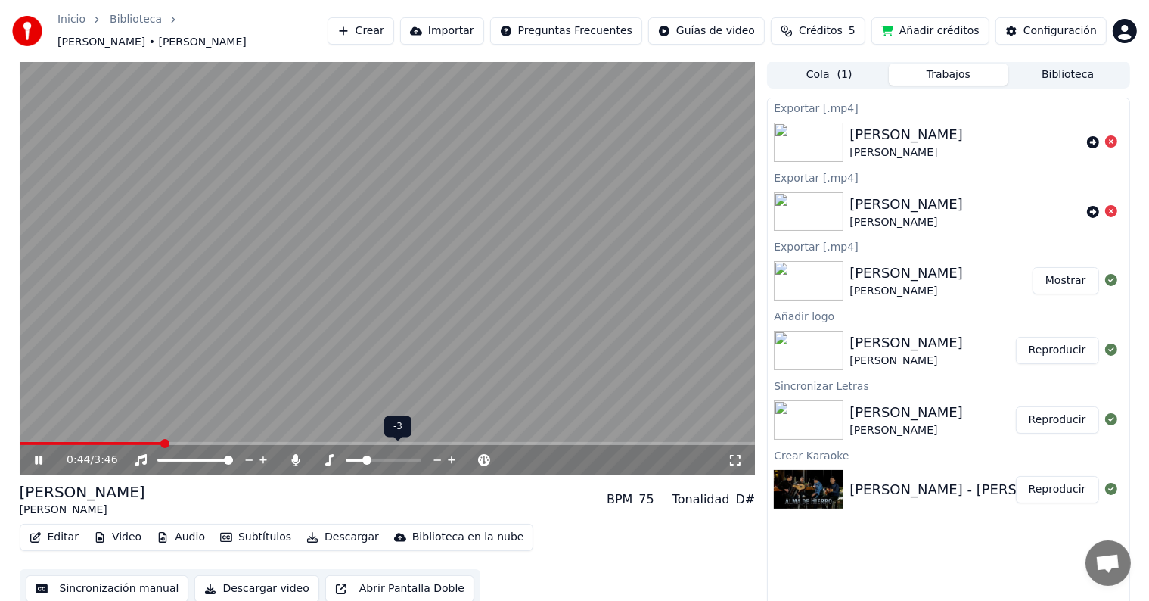
click at [451, 452] on icon at bounding box center [452, 459] width 14 height 15
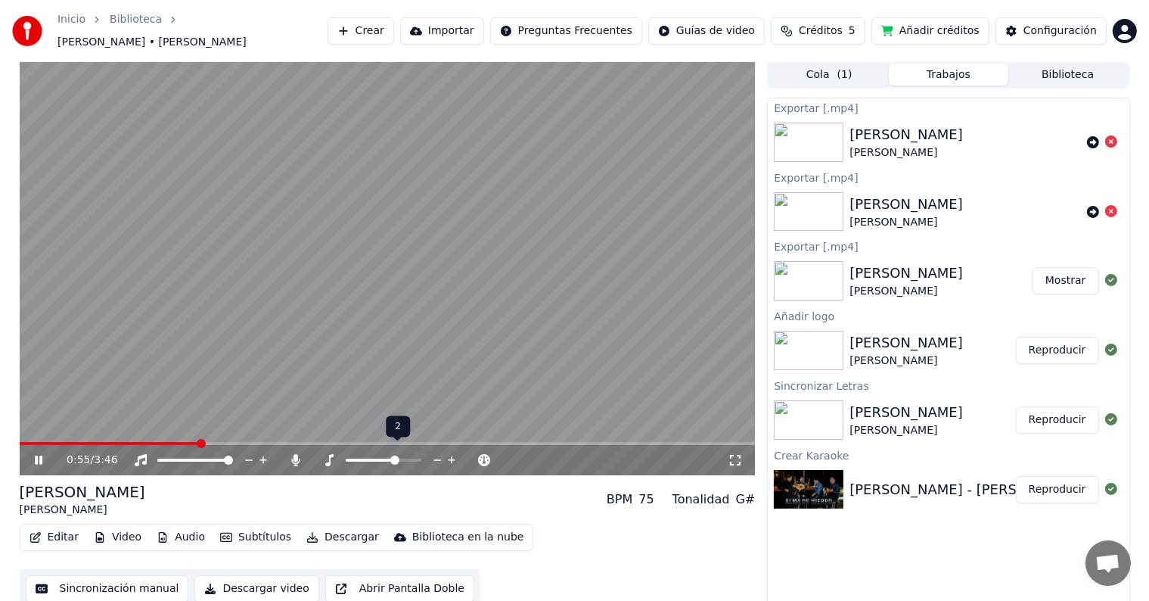
click at [451, 452] on icon at bounding box center [452, 459] width 14 height 15
click at [324, 459] on span at bounding box center [350, 460] width 75 height 3
click at [341, 456] on span at bounding box center [342, 460] width 9 height 9
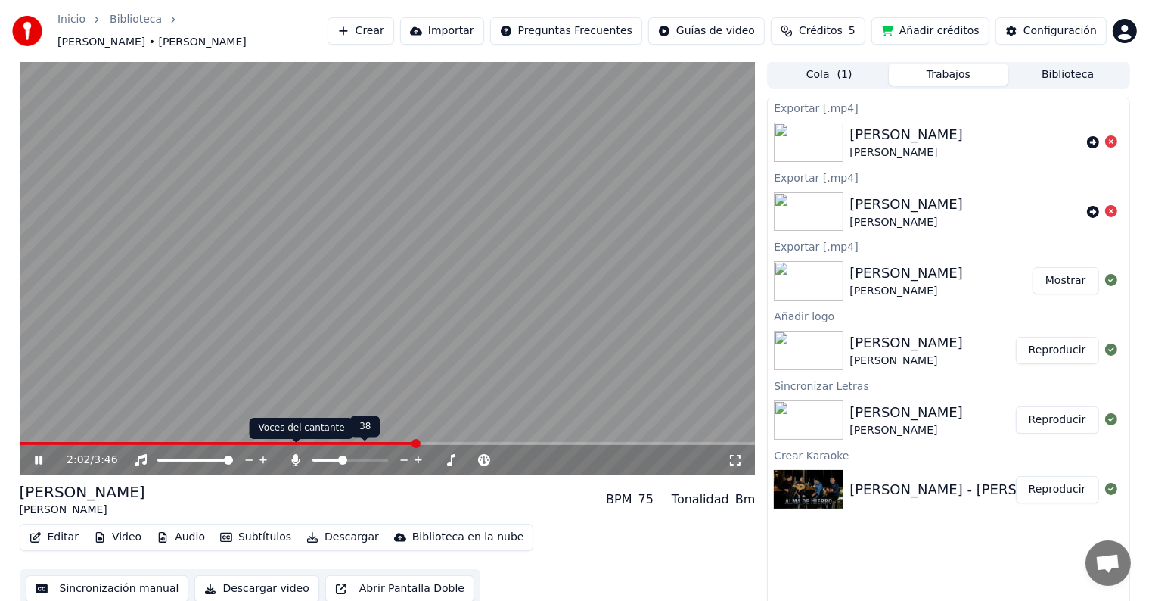
click at [294, 454] on icon at bounding box center [296, 460] width 8 height 12
click at [291, 454] on icon at bounding box center [295, 460] width 15 height 12
click at [294, 454] on icon at bounding box center [295, 460] width 15 height 12
click at [293, 454] on icon at bounding box center [295, 460] width 15 height 12
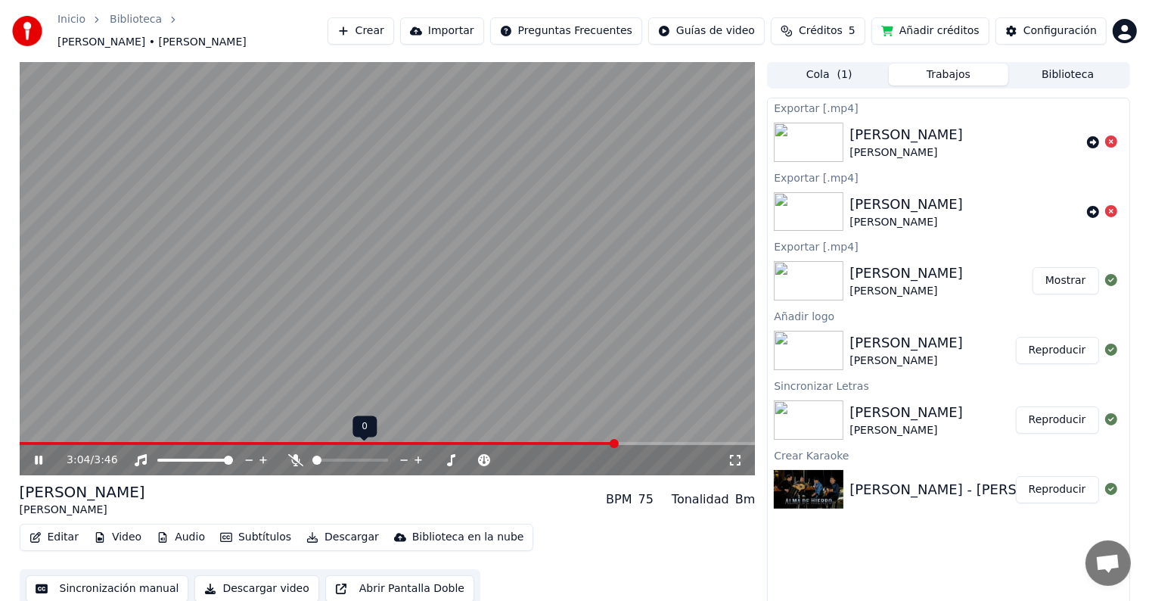
click at [293, 454] on icon at bounding box center [295, 460] width 15 height 12
click at [294, 454] on icon at bounding box center [295, 460] width 15 height 12
click at [292, 454] on icon at bounding box center [295, 460] width 15 height 12
click at [484, 26] on button "Importar" at bounding box center [442, 30] width 84 height 27
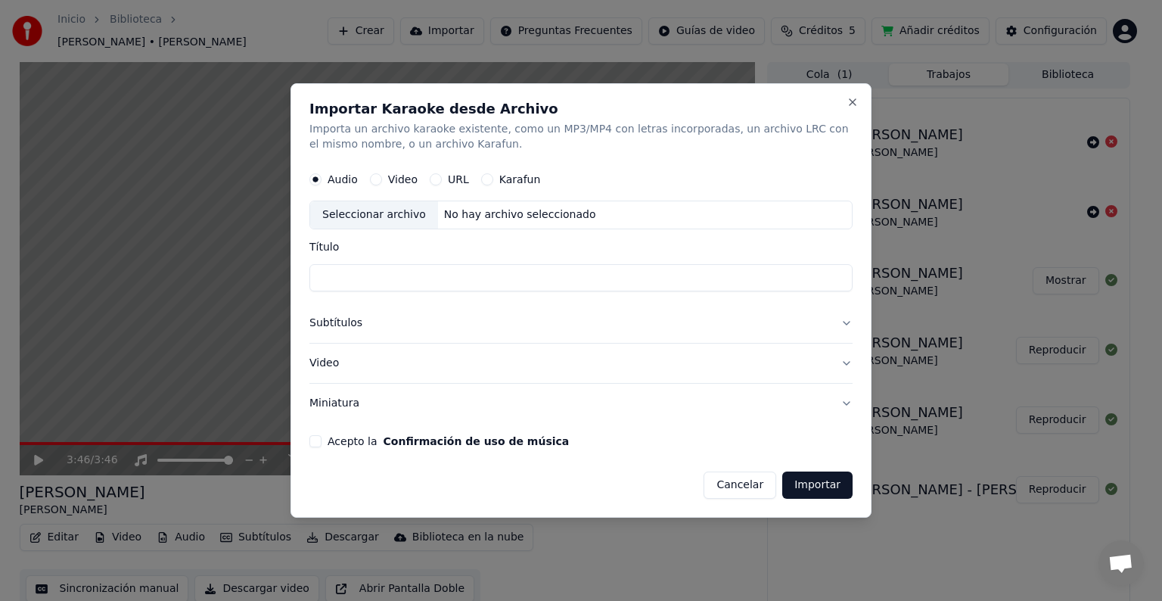
click at [455, 176] on label "URL" at bounding box center [458, 179] width 21 height 11
click at [442, 176] on button "URL" at bounding box center [436, 179] width 12 height 12
click at [342, 322] on button "Subtítulos" at bounding box center [580, 323] width 543 height 39
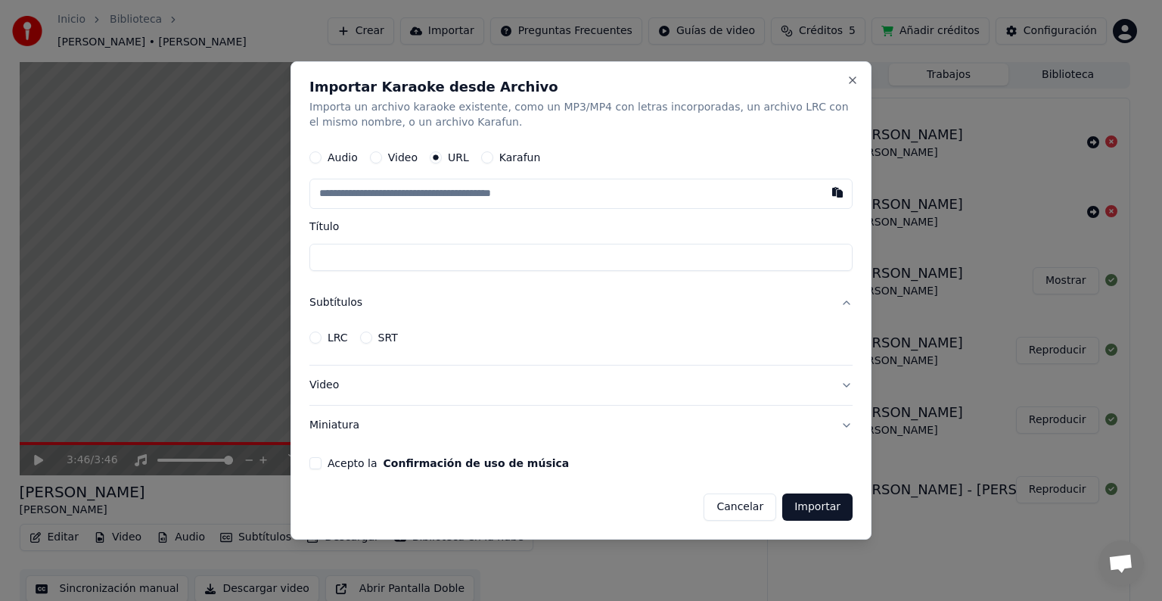
click at [397, 304] on button "Subtítulos" at bounding box center [580, 302] width 543 height 39
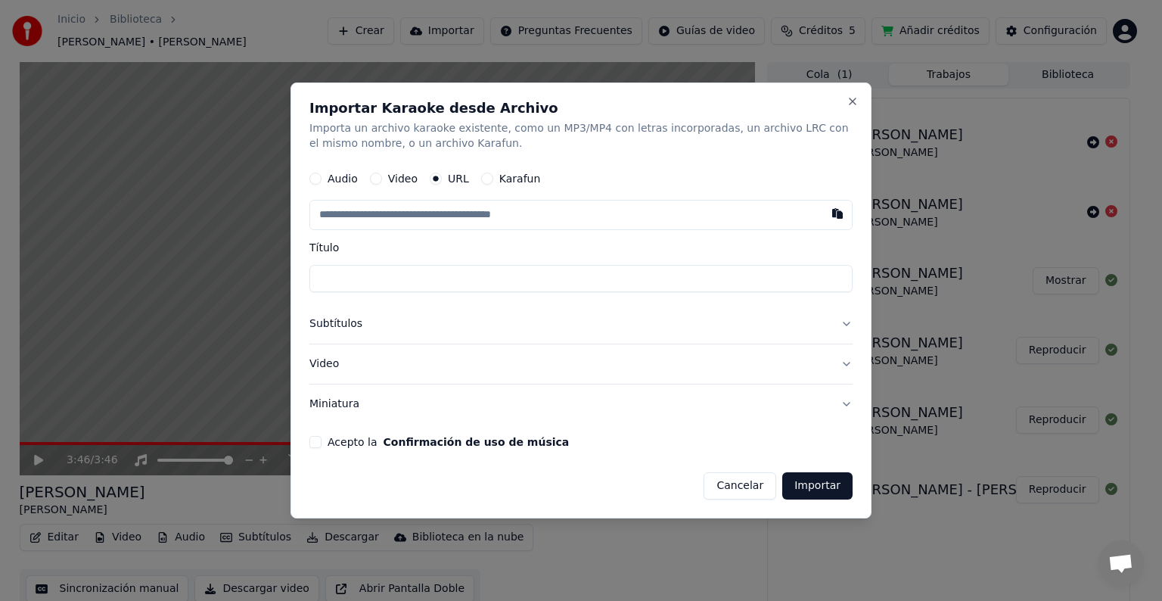
click at [409, 369] on button "Video" at bounding box center [580, 363] width 543 height 39
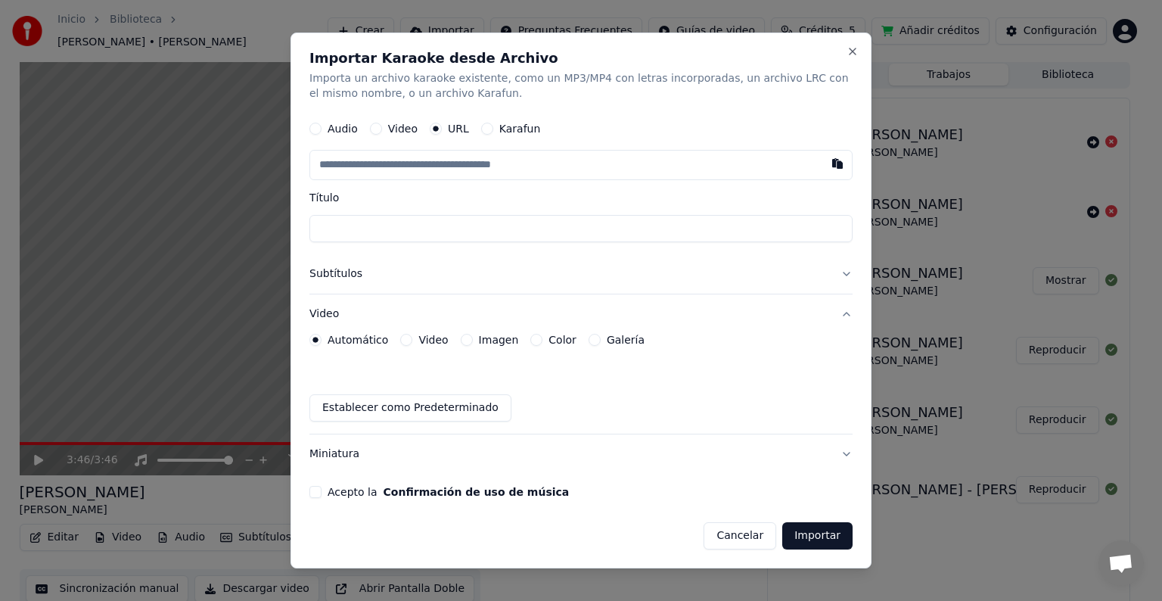
click at [406, 315] on button "Video" at bounding box center [580, 313] width 543 height 39
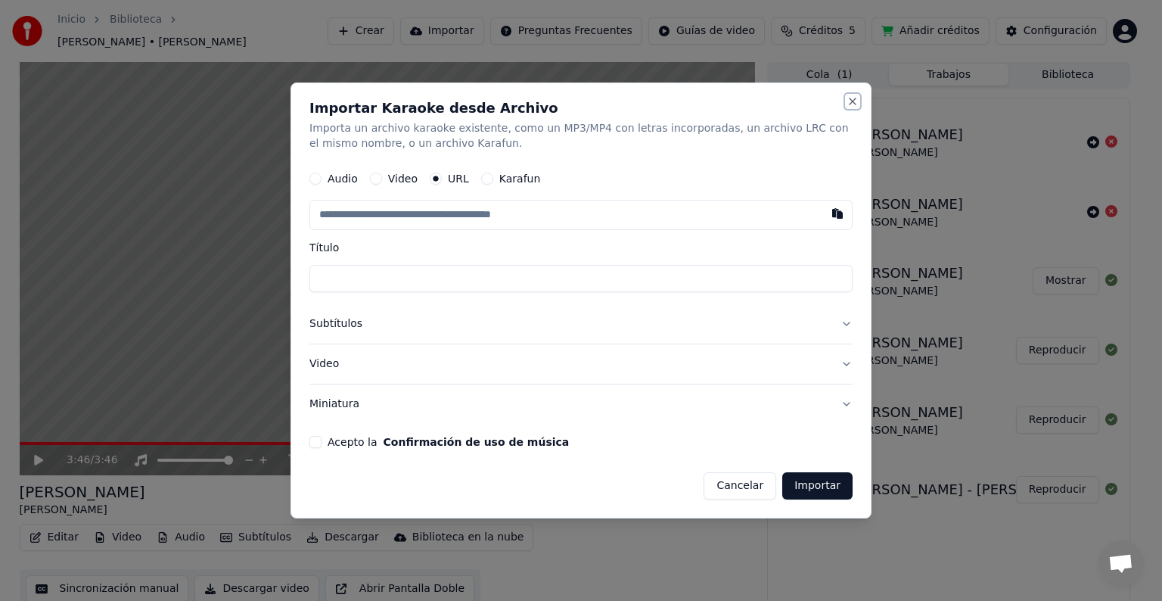
click at [854, 99] on button "Close" at bounding box center [853, 101] width 12 height 12
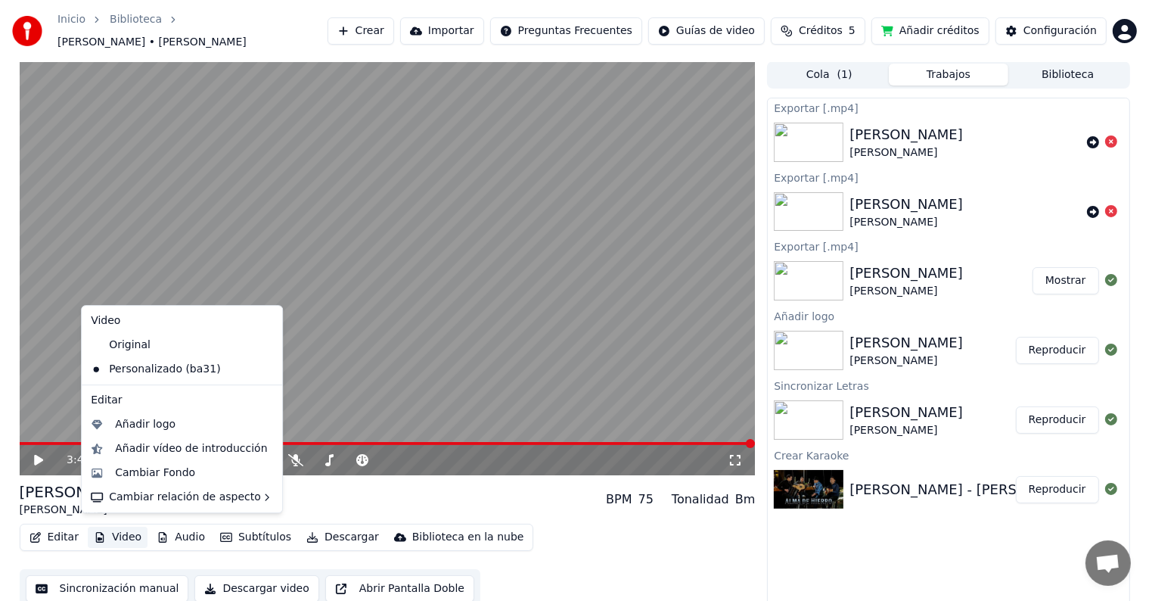
click at [114, 528] on button "Video" at bounding box center [118, 537] width 60 height 21
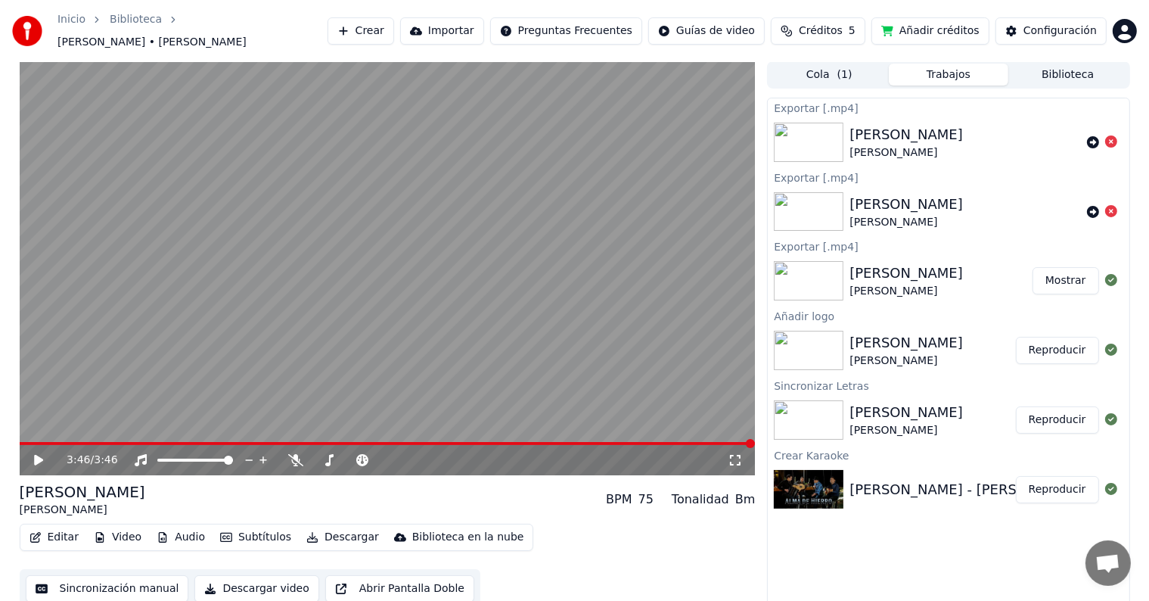
click at [550, 559] on div "Editar Video Audio Subtítulos Descargar Biblioteca en la nube Sincronización ma…" at bounding box center [388, 566] width 736 height 85
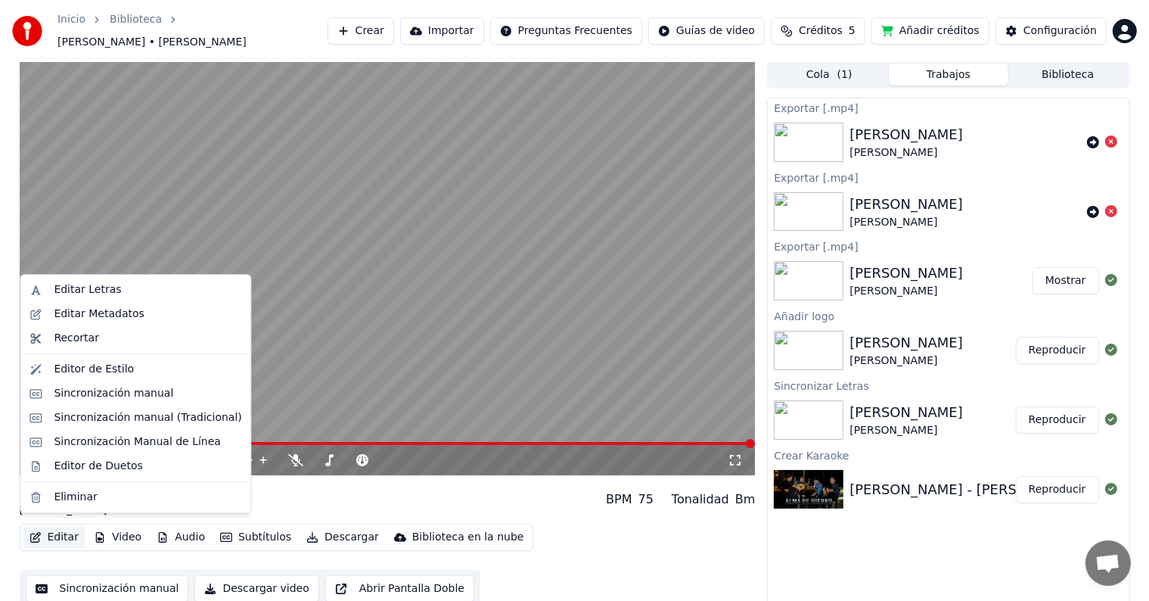
click at [52, 527] on button "Editar" at bounding box center [53, 537] width 61 height 21
click at [93, 367] on div "Editor de Estilo" at bounding box center [94, 369] width 80 height 15
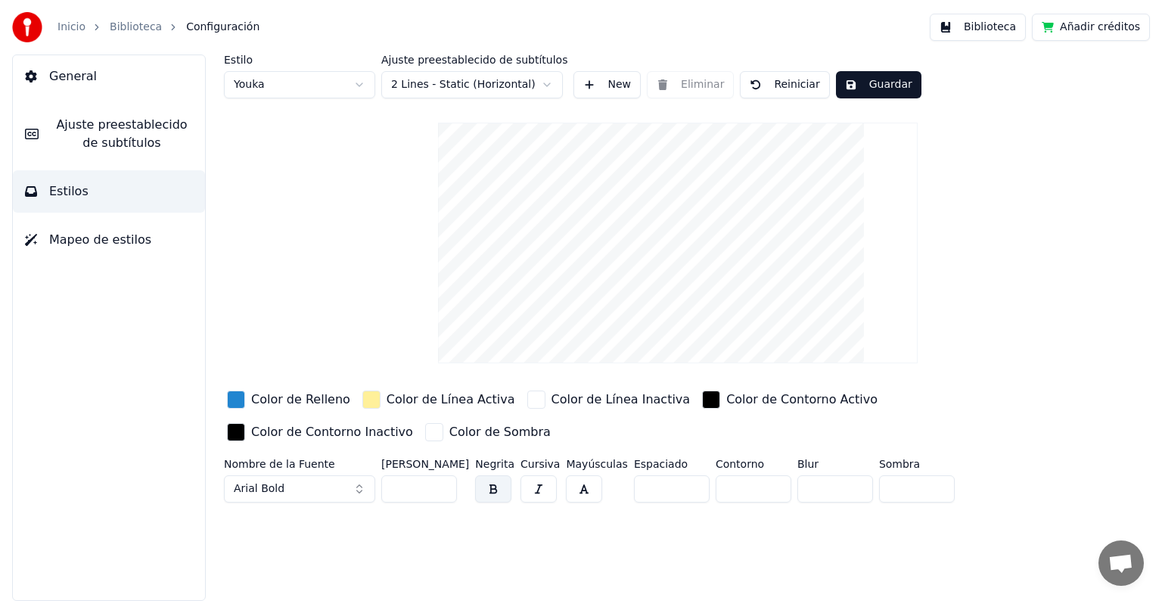
click at [329, 79] on html "Inicio Biblioteca Configuración Biblioteca Añadir créditos General Ajuste prees…" at bounding box center [581, 300] width 1162 height 601
click at [314, 88] on html "Inicio Biblioteca Configuración Biblioteca Añadir créditos General Ajuste prees…" at bounding box center [581, 300] width 1162 height 601
click at [321, 88] on html "Inicio Biblioteca Configuración Biblioteca Añadir créditos General Ajuste prees…" at bounding box center [581, 300] width 1162 height 601
click at [494, 85] on html "Inicio Biblioteca Configuración Biblioteca Añadir créditos General Ajuste prees…" at bounding box center [581, 300] width 1162 height 601
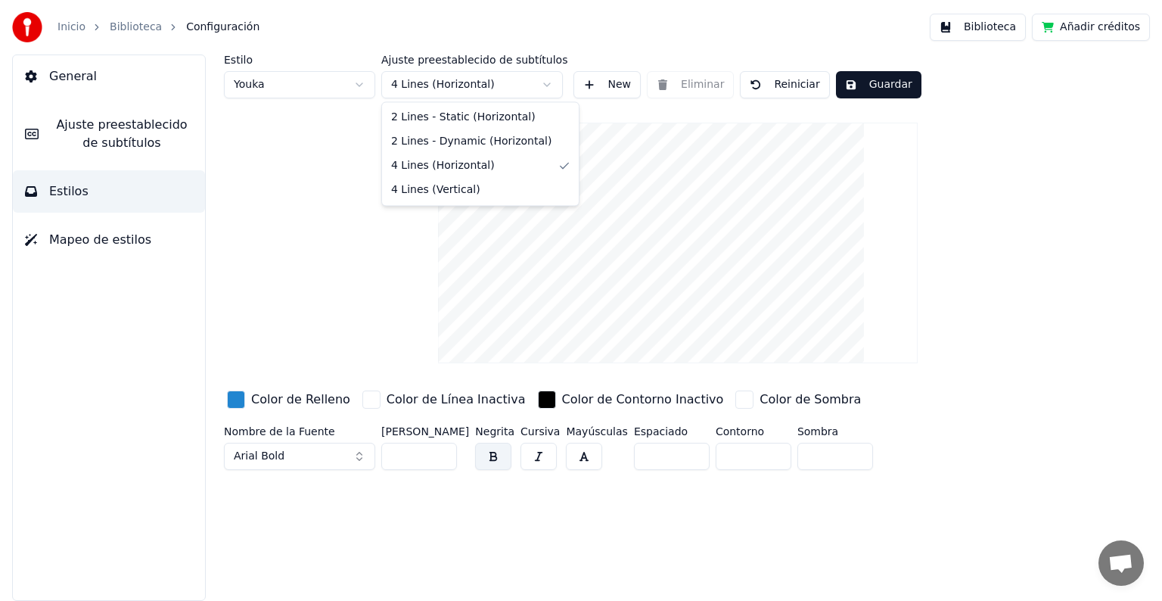
click at [454, 82] on html "Inicio Biblioteca Configuración Biblioteca Añadir créditos General Ajuste prees…" at bounding box center [581, 300] width 1162 height 601
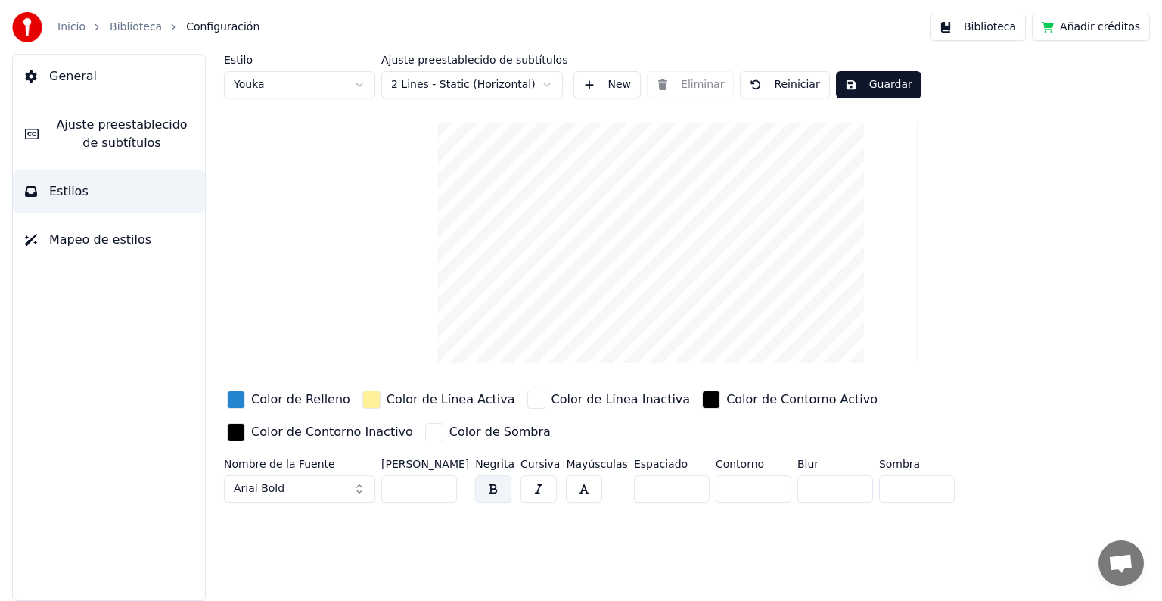
click at [291, 486] on button "Arial Bold" at bounding box center [299, 488] width 151 height 27
click at [332, 482] on button "Arial Bold" at bounding box center [299, 488] width 151 height 27
click at [363, 484] on button "Arial Bold" at bounding box center [299, 488] width 151 height 27
click at [360, 490] on button "Arial Bold" at bounding box center [299, 488] width 151 height 27
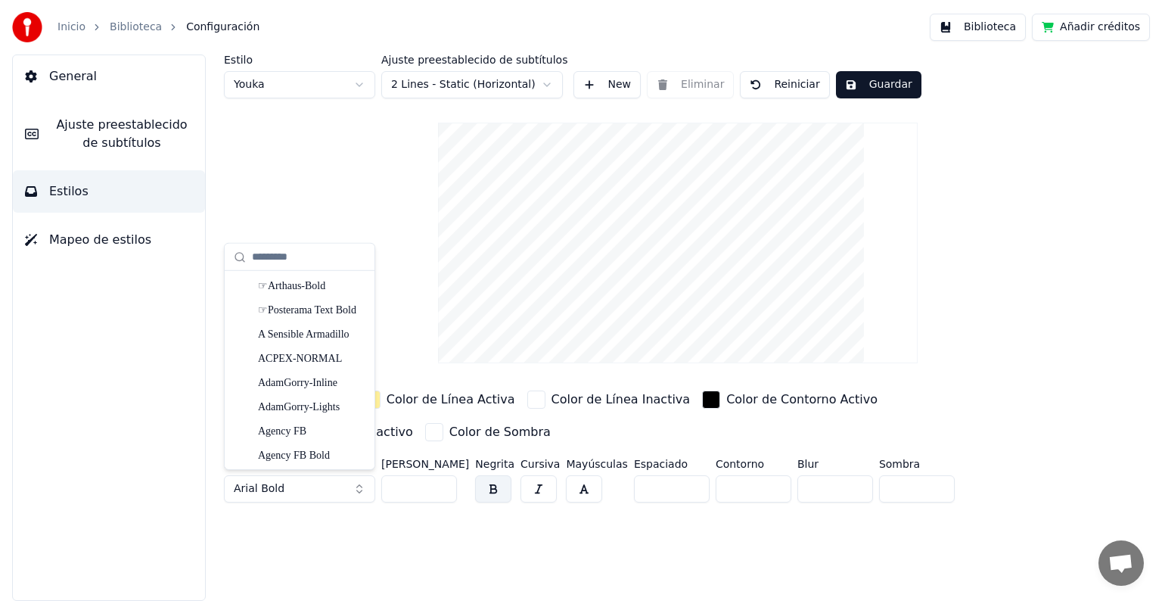
click at [418, 511] on div "Estilo Youka Ajuste preestablecido de subtítulos 2 Lines - Static (Horizontal) …" at bounding box center [678, 327] width 969 height 546
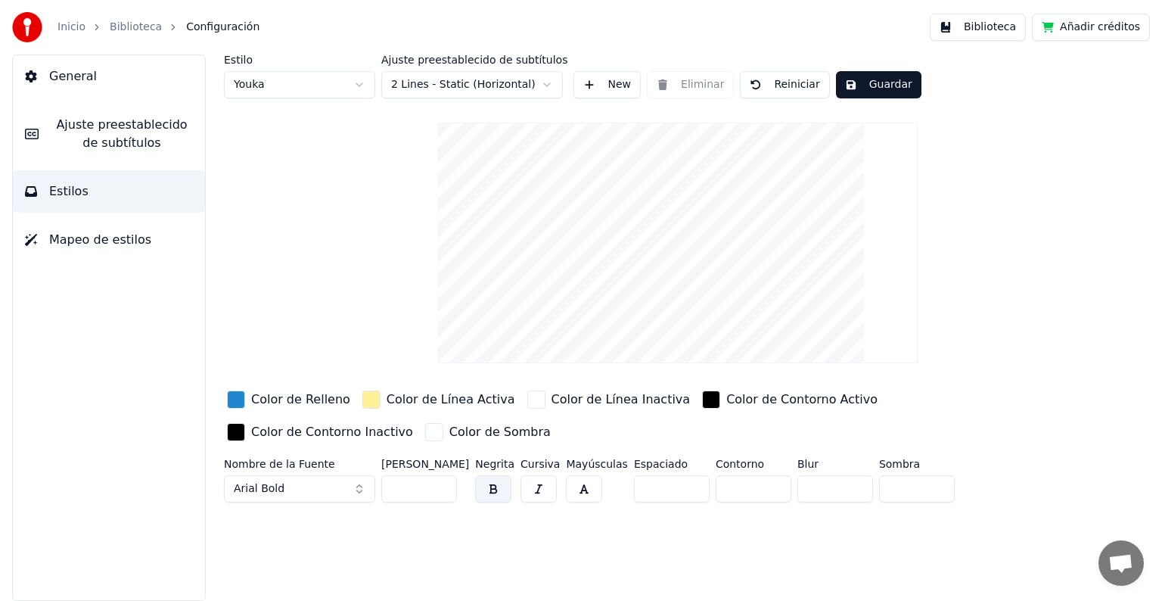
click at [337, 487] on button "Arial Bold" at bounding box center [299, 488] width 151 height 27
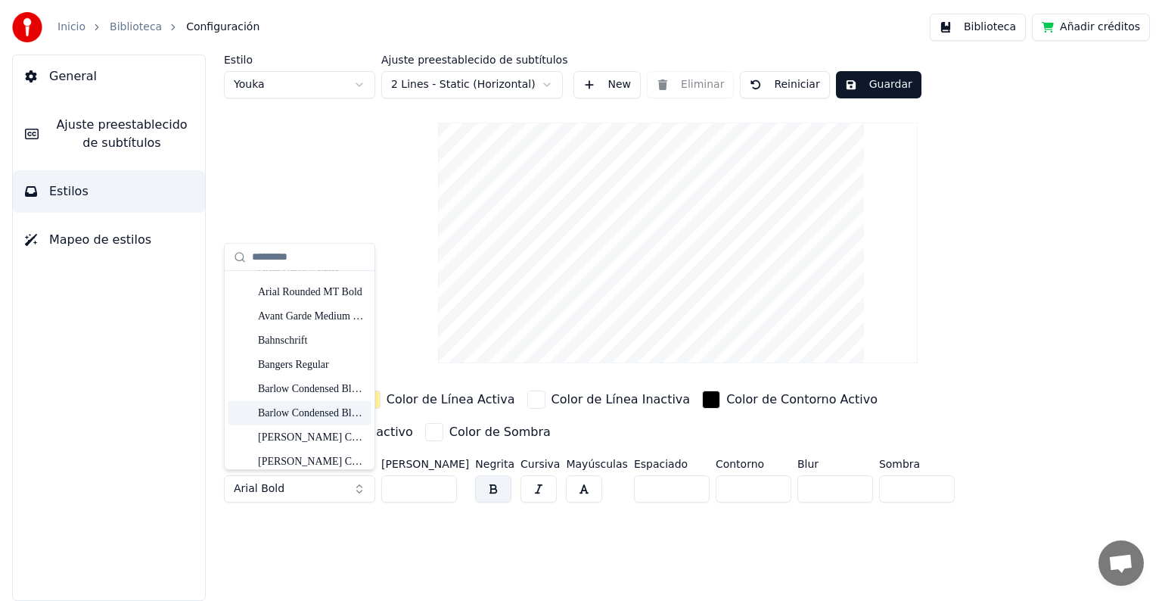
scroll to position [454, 0]
click at [300, 384] on div "Bangers Regular" at bounding box center [311, 388] width 107 height 15
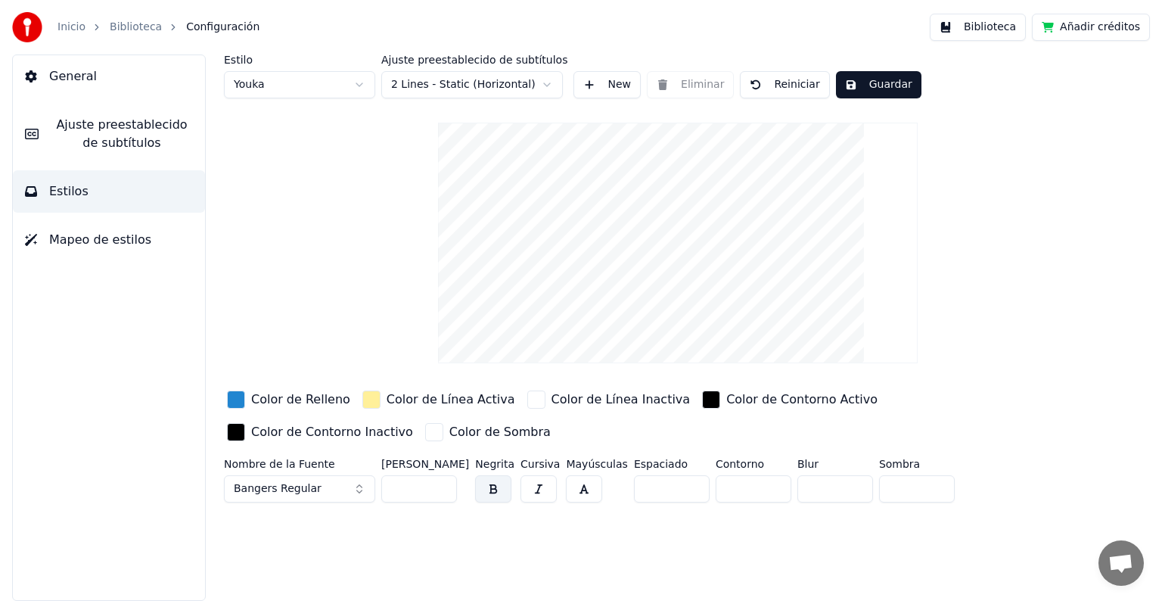
click at [290, 488] on span "Bangers Regular" at bounding box center [278, 488] width 88 height 15
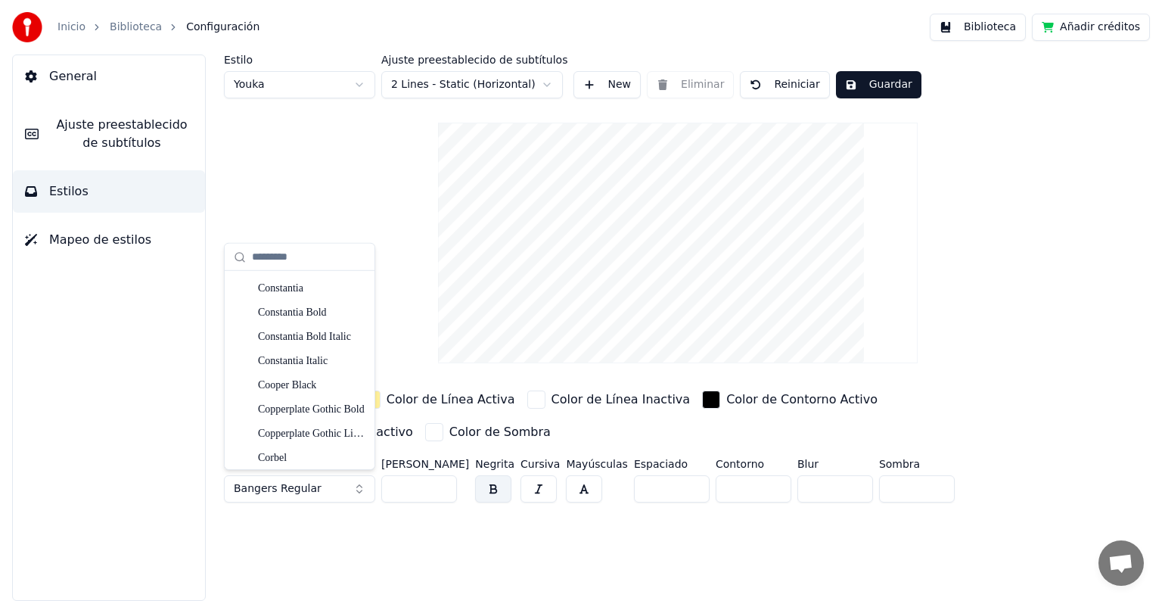
scroll to position [3329, 0]
click at [278, 367] on div "Cooper Black" at bounding box center [311, 369] width 107 height 15
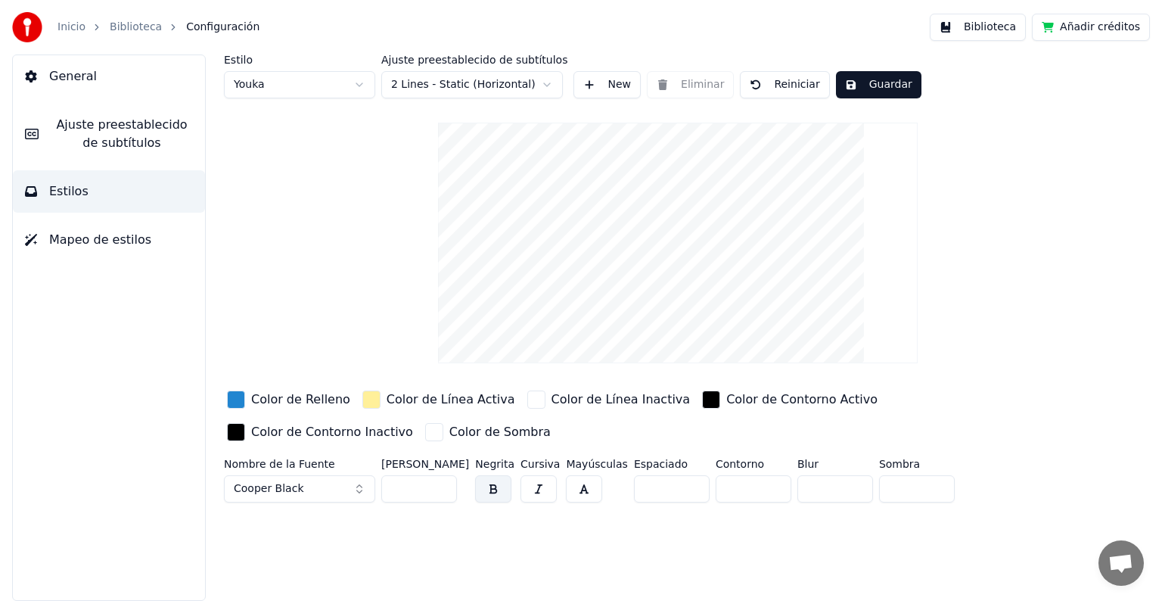
click at [275, 487] on span "Cooper Black" at bounding box center [269, 488] width 70 height 15
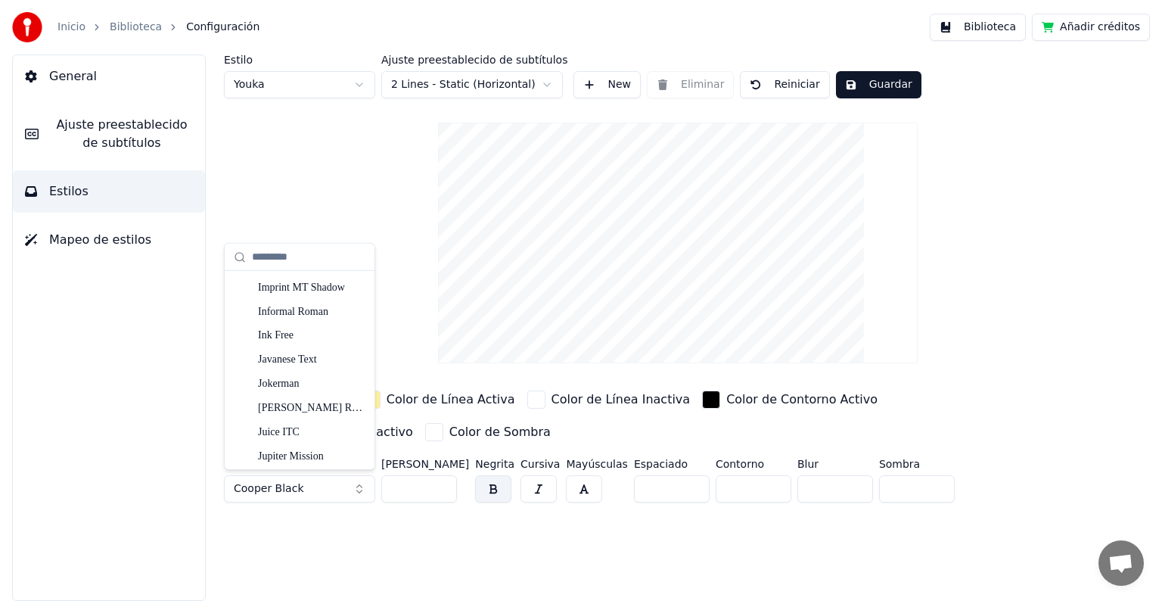
scroll to position [6214, 0]
click at [305, 333] on div "Dosis ExtraBold" at bounding box center [311, 332] width 107 height 15
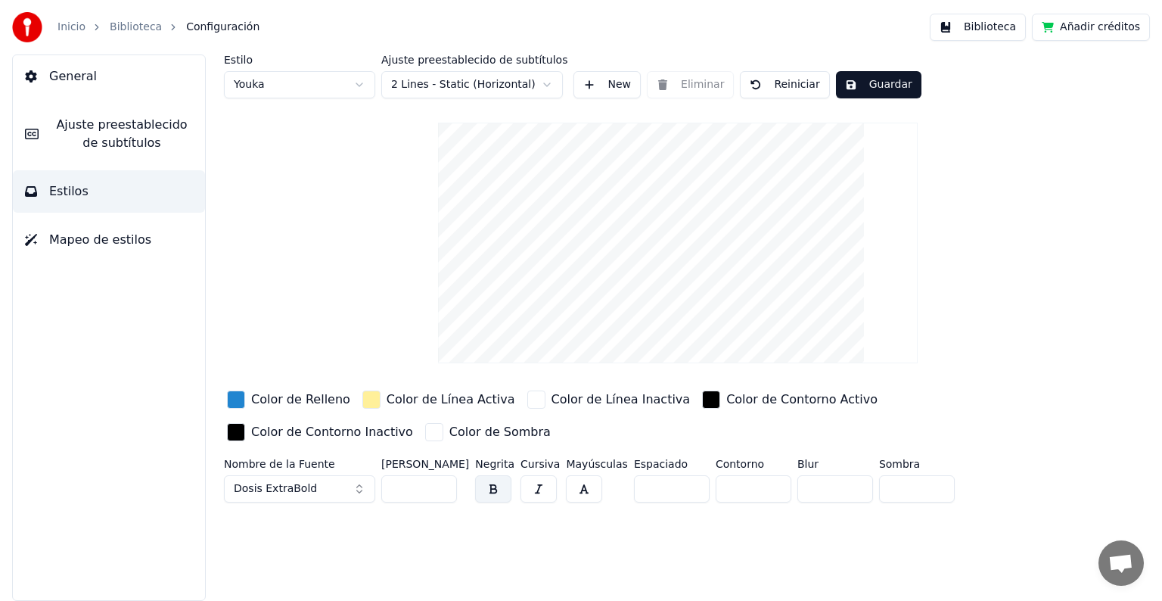
click at [300, 491] on span "Dosis ExtraBold" at bounding box center [275, 488] width 83 height 15
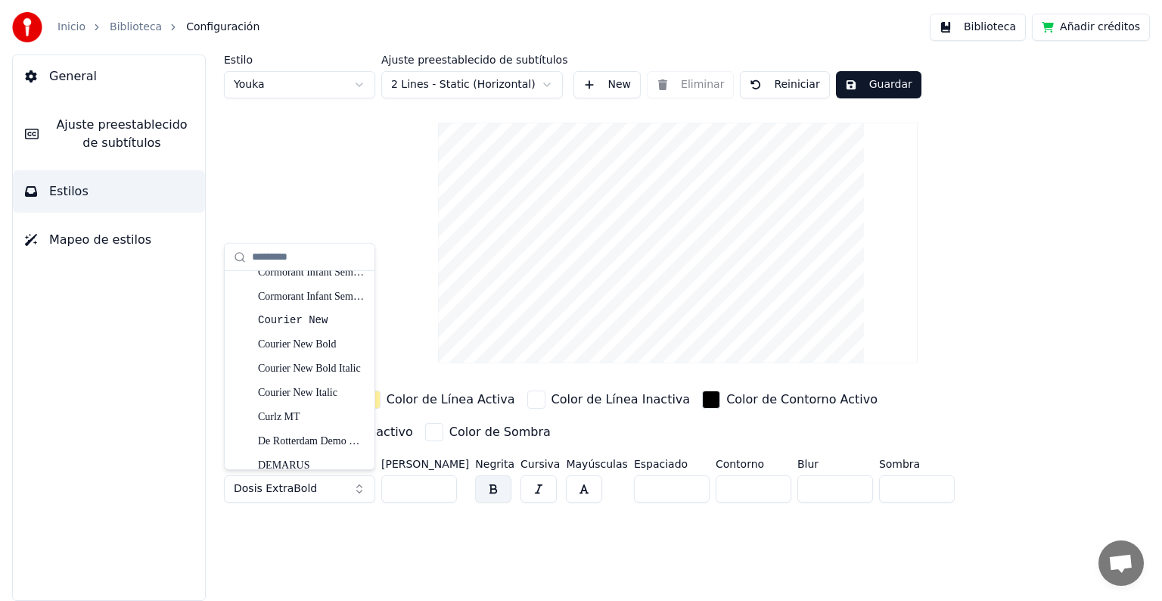
scroll to position [3960, 0]
click at [291, 316] on div "De Rotterdam Demo Regular" at bounding box center [311, 319] width 107 height 15
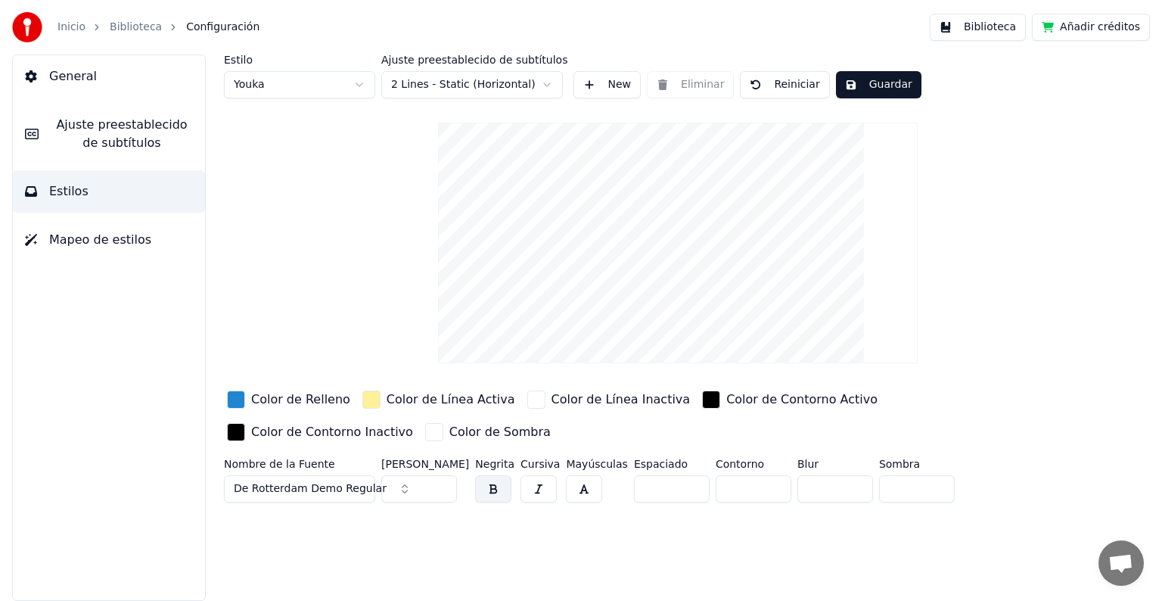
click at [284, 485] on span "De Rotterdam Demo Regular" at bounding box center [310, 488] width 153 height 15
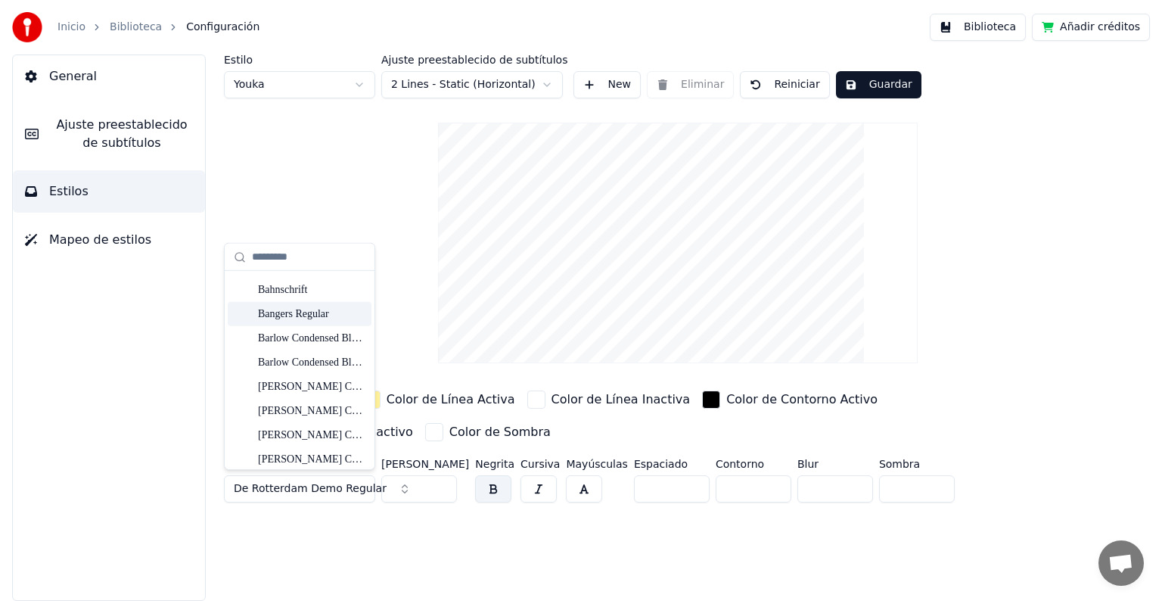
scroll to position [530, 0]
click at [293, 285] on div "Bahnschrift" at bounding box center [311, 288] width 107 height 15
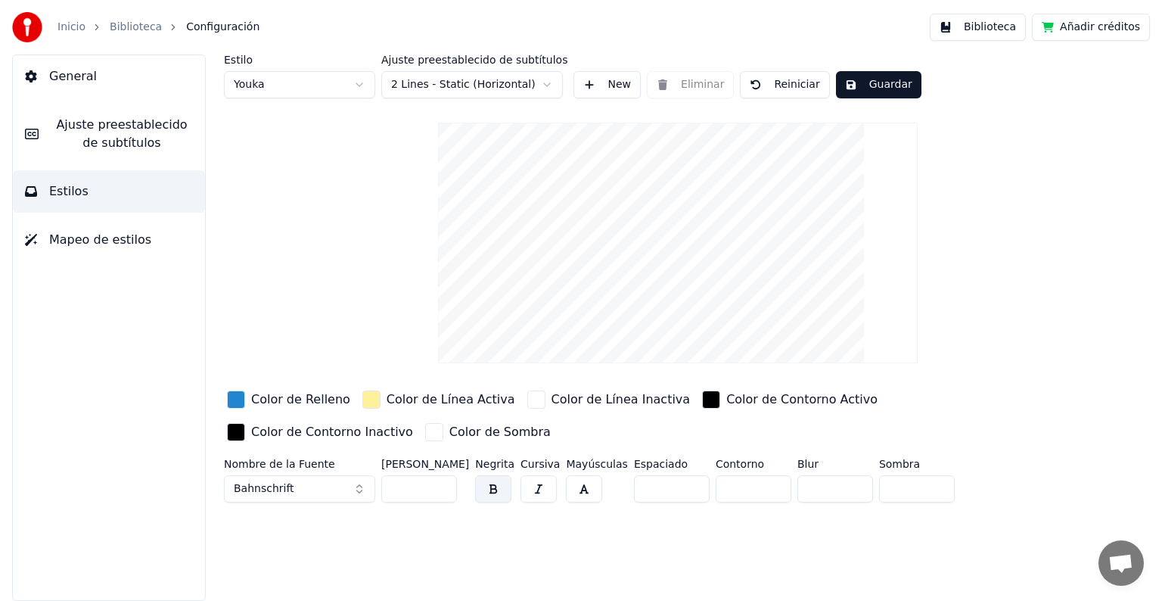
click at [442, 481] on input "**" at bounding box center [419, 488] width 76 height 27
click at [442, 481] on input "***" at bounding box center [419, 488] width 76 height 27
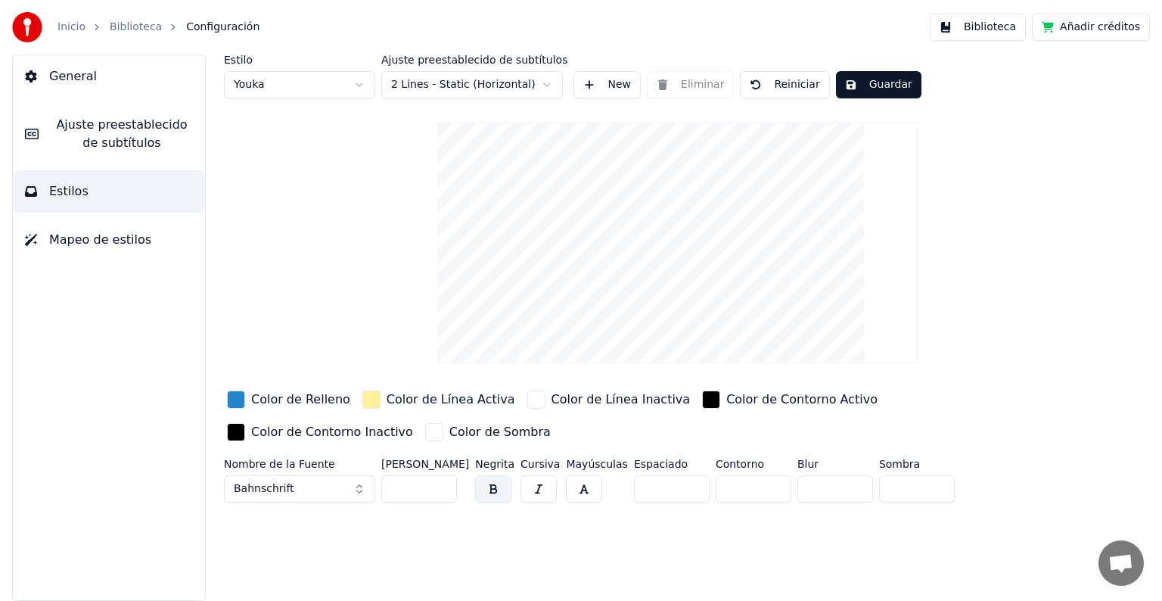
click at [442, 481] on input "***" at bounding box center [419, 488] width 76 height 27
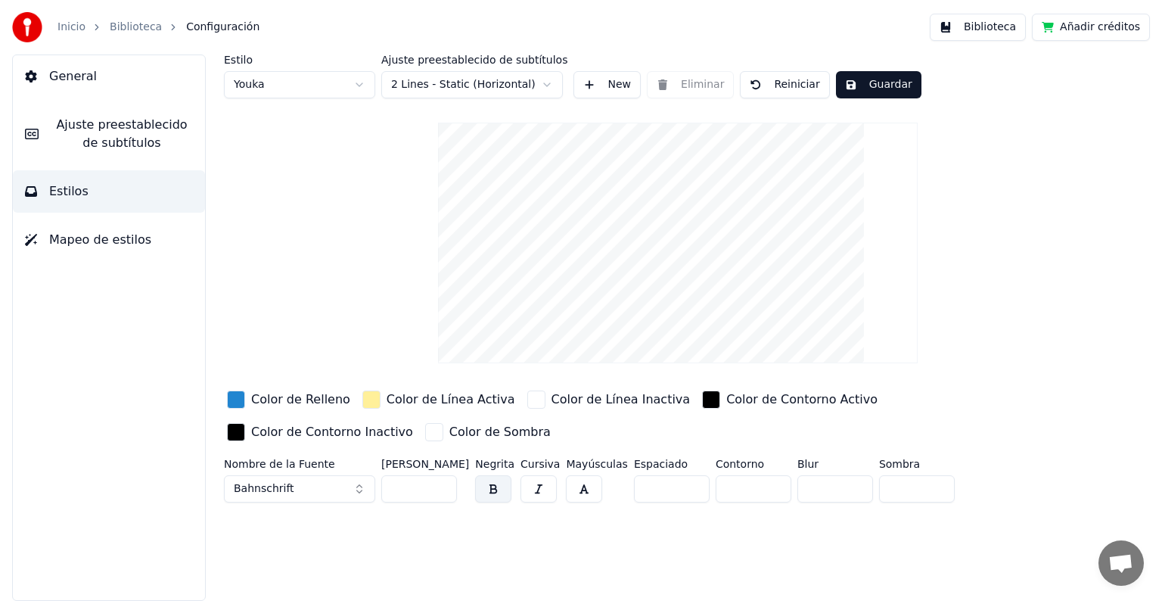
click at [442, 481] on input "***" at bounding box center [419, 488] width 76 height 27
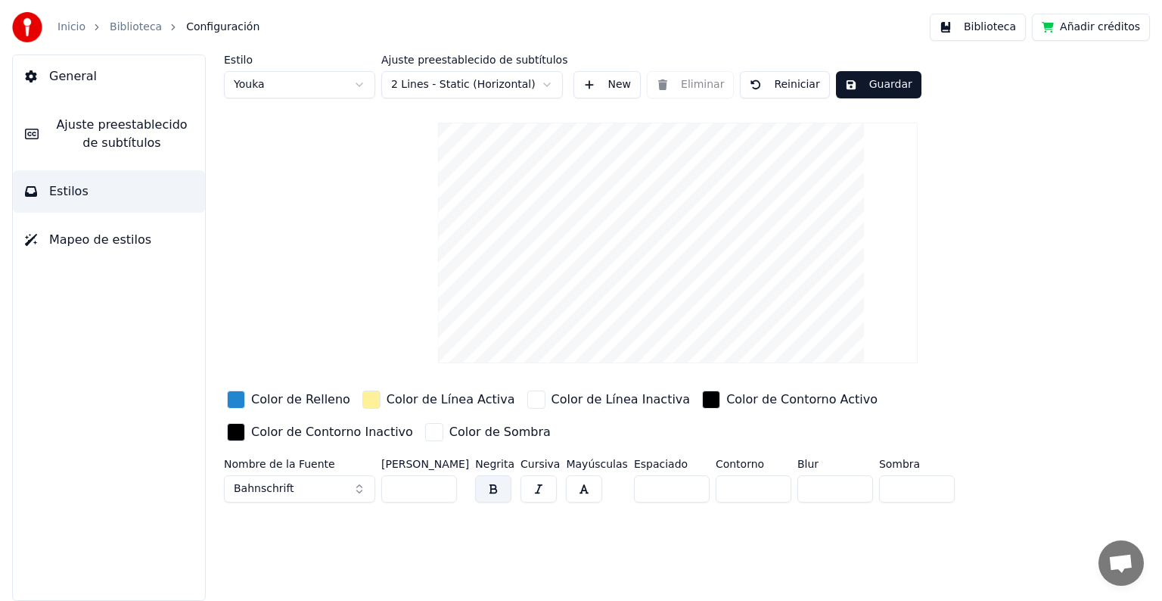
click at [442, 481] on input "***" at bounding box center [419, 488] width 76 height 27
type input "***"
click at [442, 481] on input "***" at bounding box center [419, 488] width 76 height 27
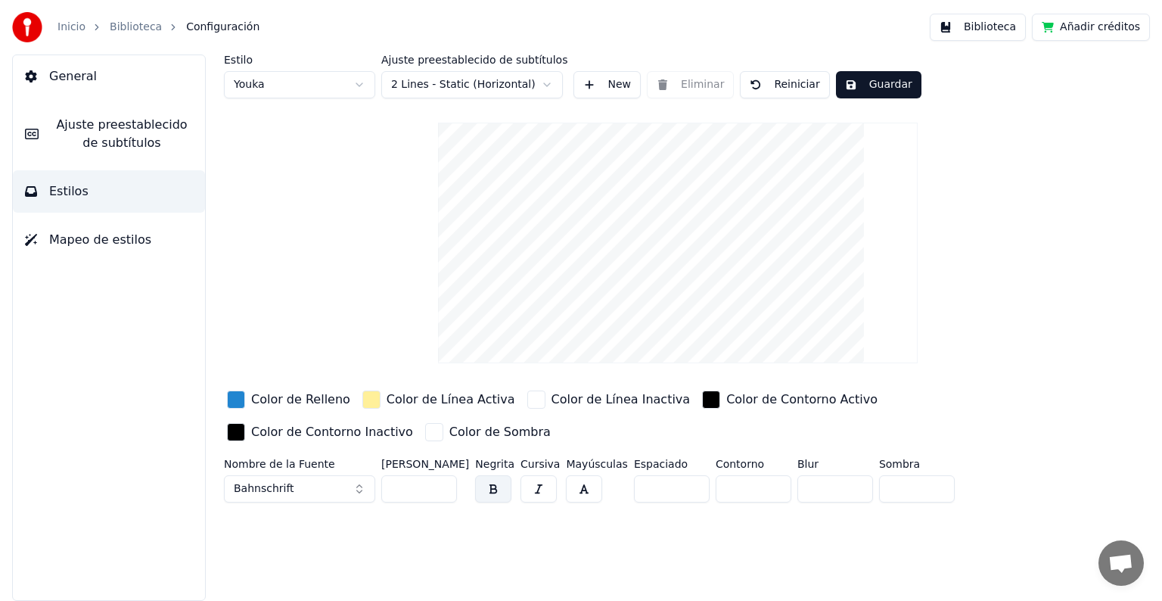
click at [300, 484] on button "Bahnschrift" at bounding box center [299, 488] width 151 height 27
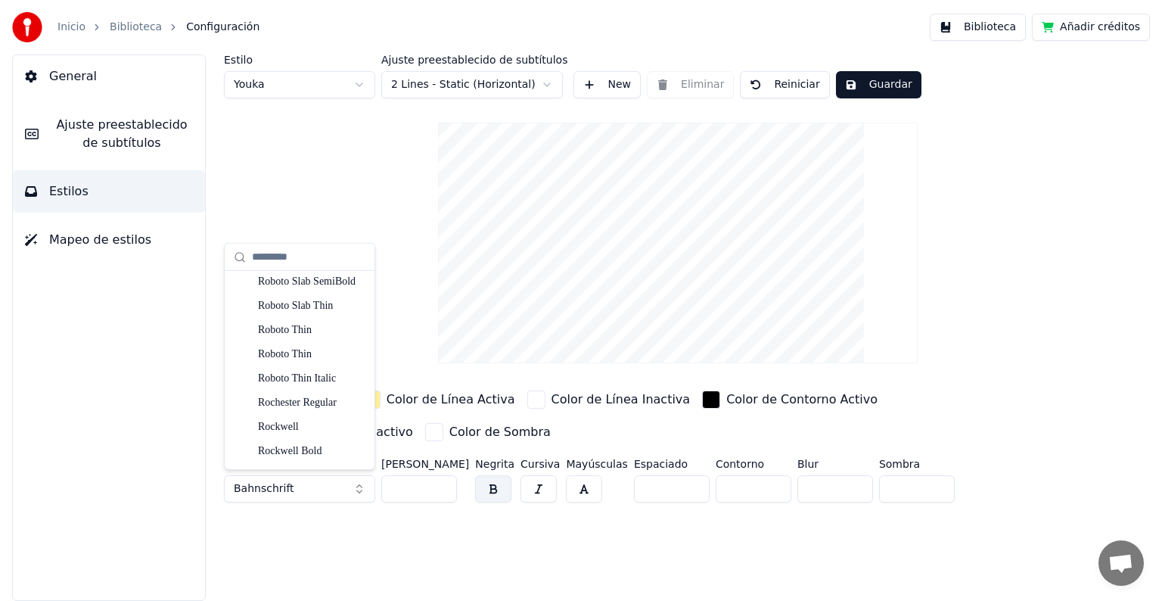
scroll to position [13038, 0]
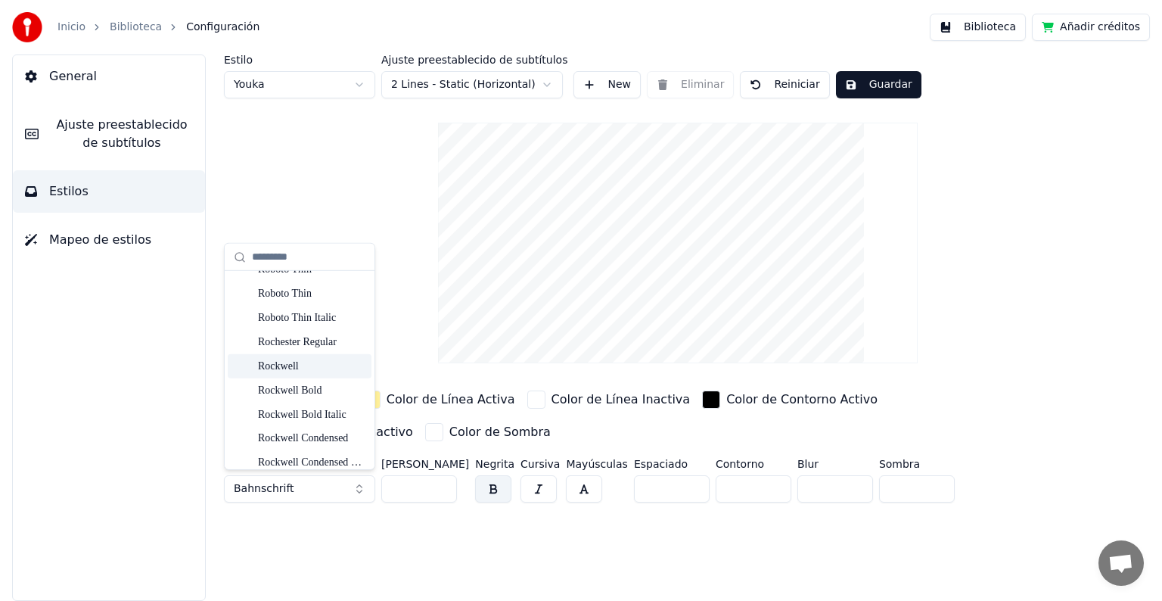
click at [294, 366] on div "Rockwell" at bounding box center [311, 365] width 107 height 15
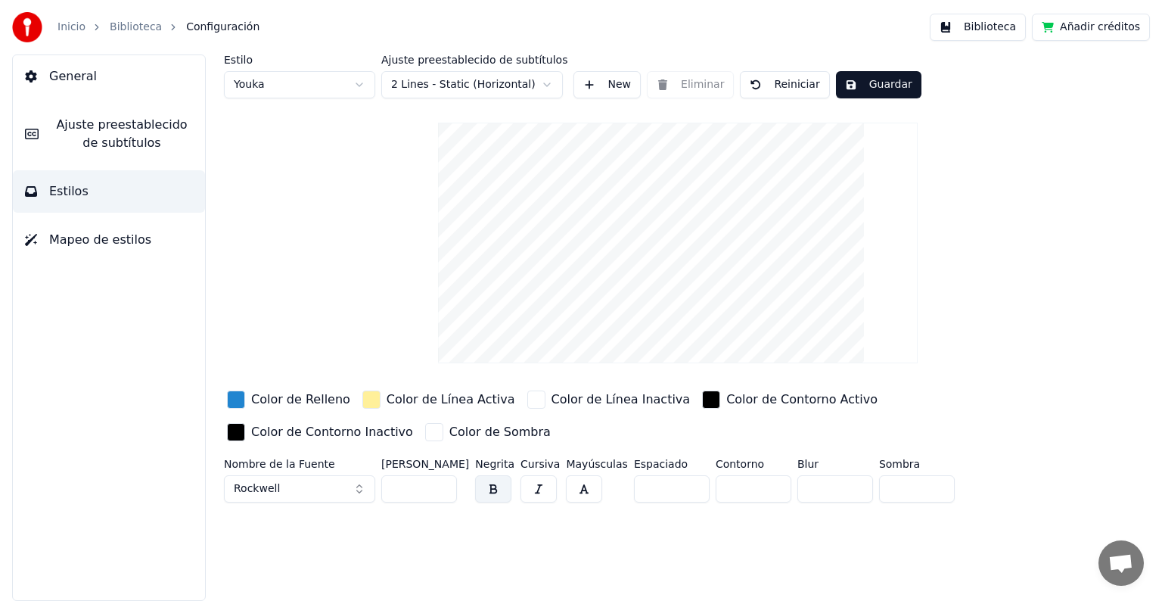
click at [297, 496] on button "Rockwell" at bounding box center [299, 488] width 151 height 27
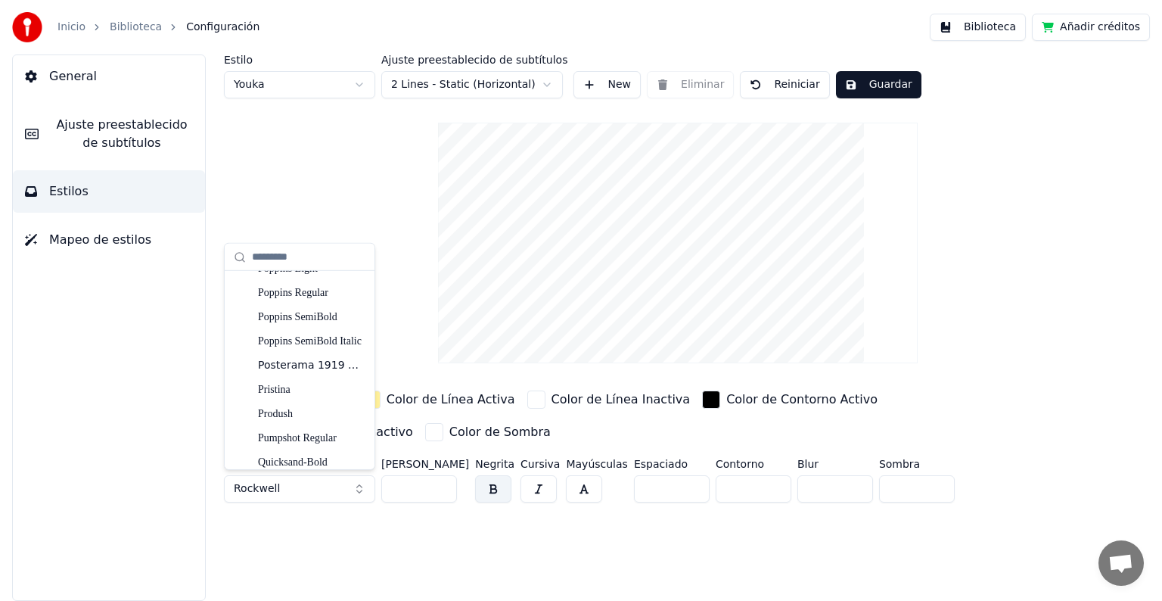
scroll to position [11271, 0]
click at [300, 362] on div "Poppins ExtraBold" at bounding box center [311, 365] width 107 height 15
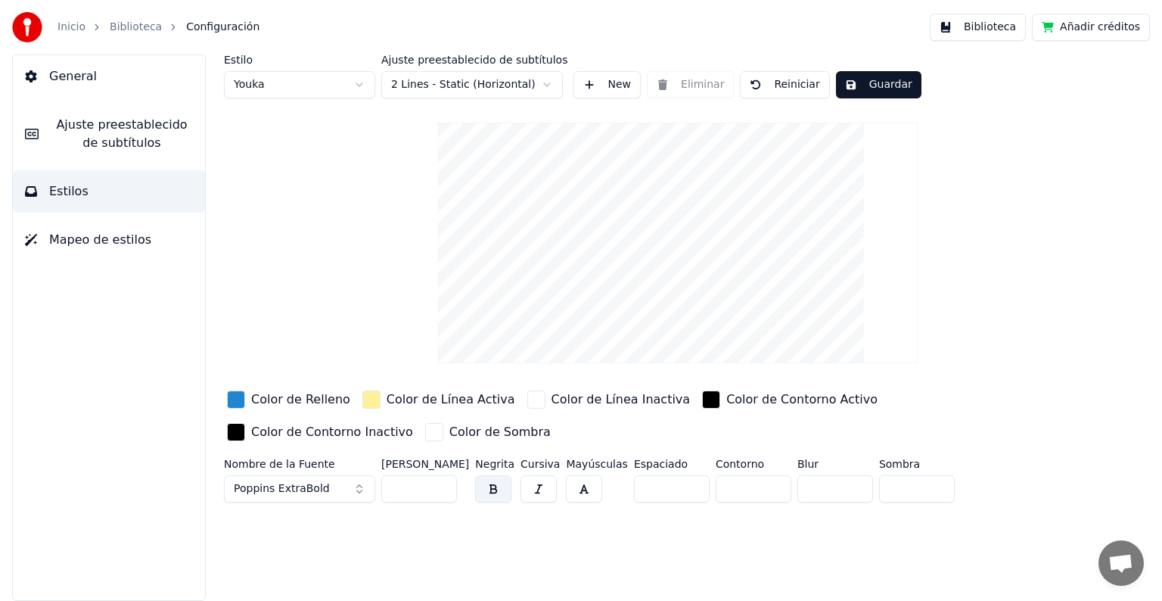
click at [317, 484] on span "Poppins ExtraBold" at bounding box center [282, 488] width 96 height 15
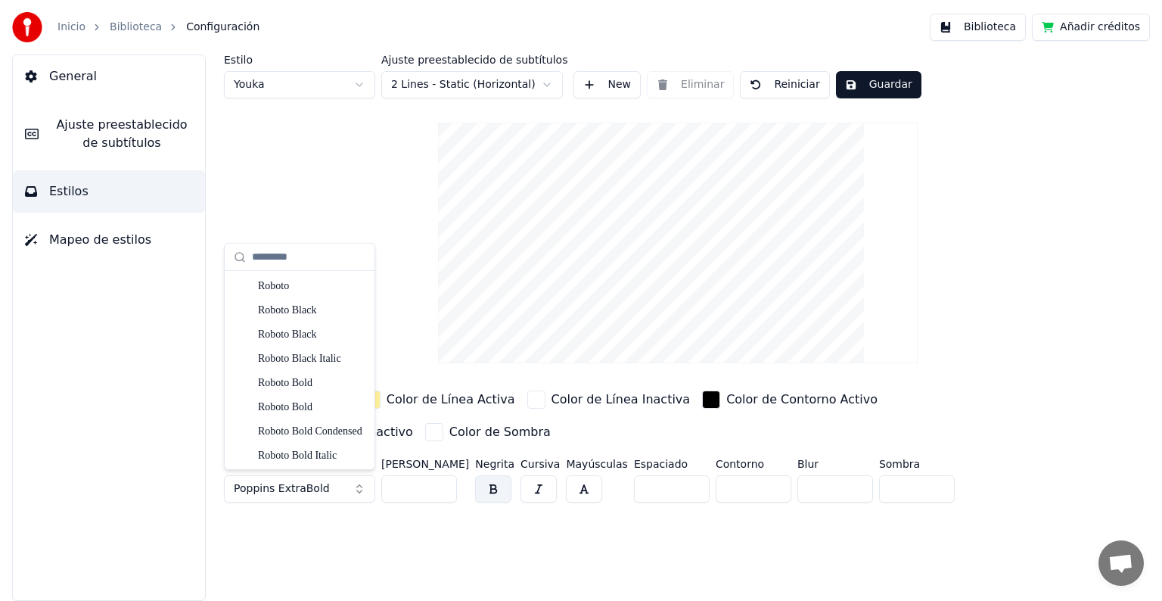
scroll to position [13160, 0]
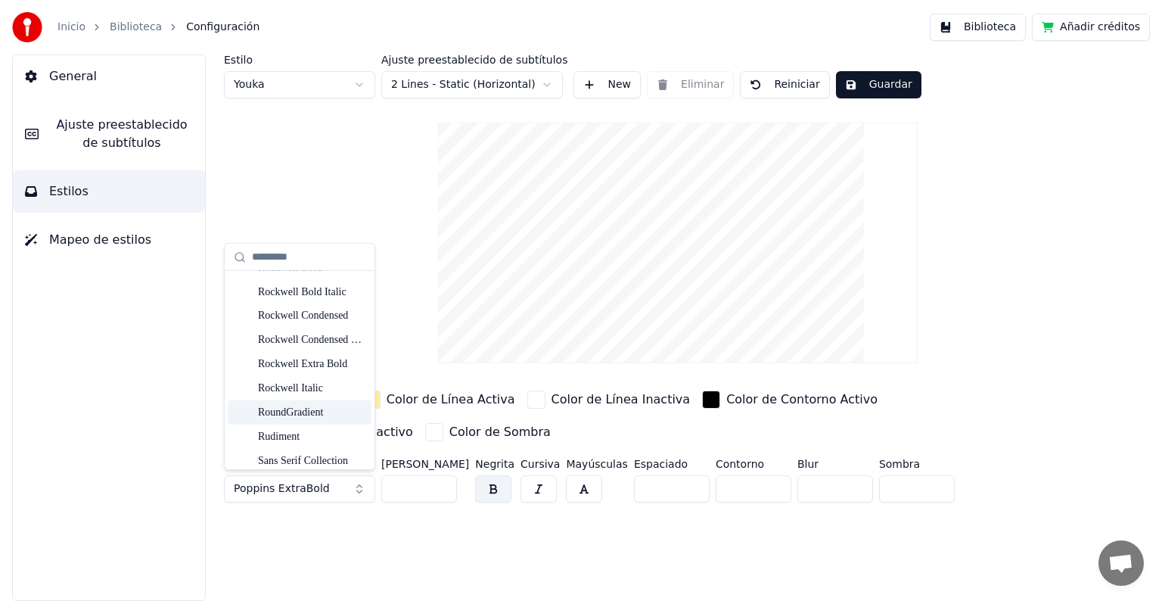
click at [303, 412] on div "RoundGradient" at bounding box center [311, 412] width 107 height 15
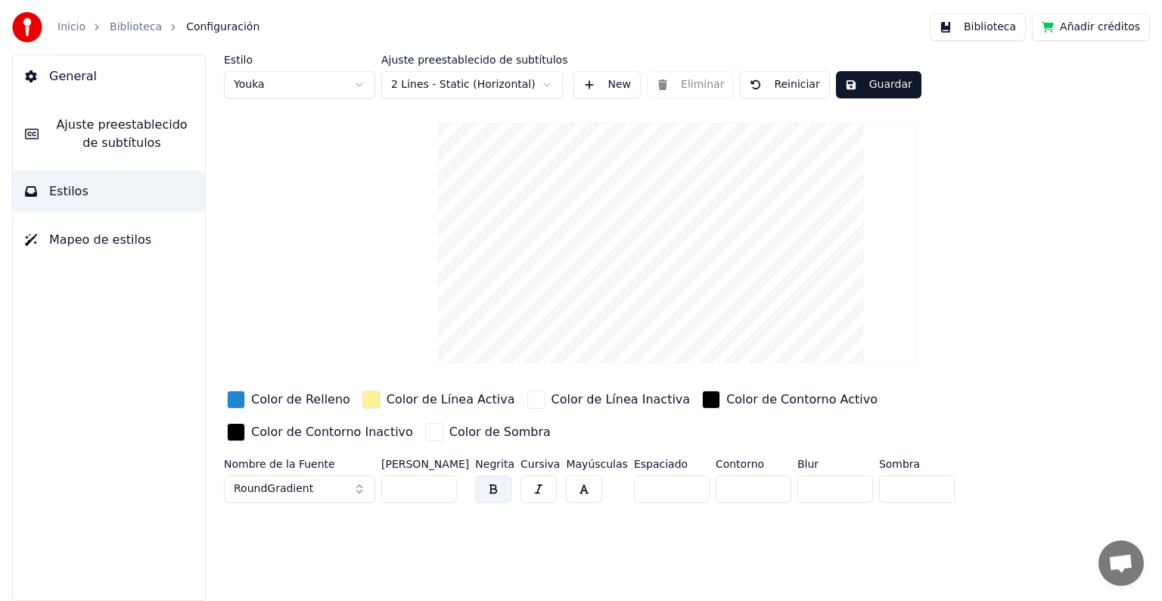
click at [437, 431] on div "Color de Relleno Color de Línea Activa Color de Línea Inactiva Color de Contorn…" at bounding box center [630, 416] width 813 height 59
click at [869, 89] on button "Guardar" at bounding box center [879, 84] width 86 height 27
click at [100, 133] on span "Ajuste preestablecido de subtítulos" at bounding box center [122, 134] width 142 height 36
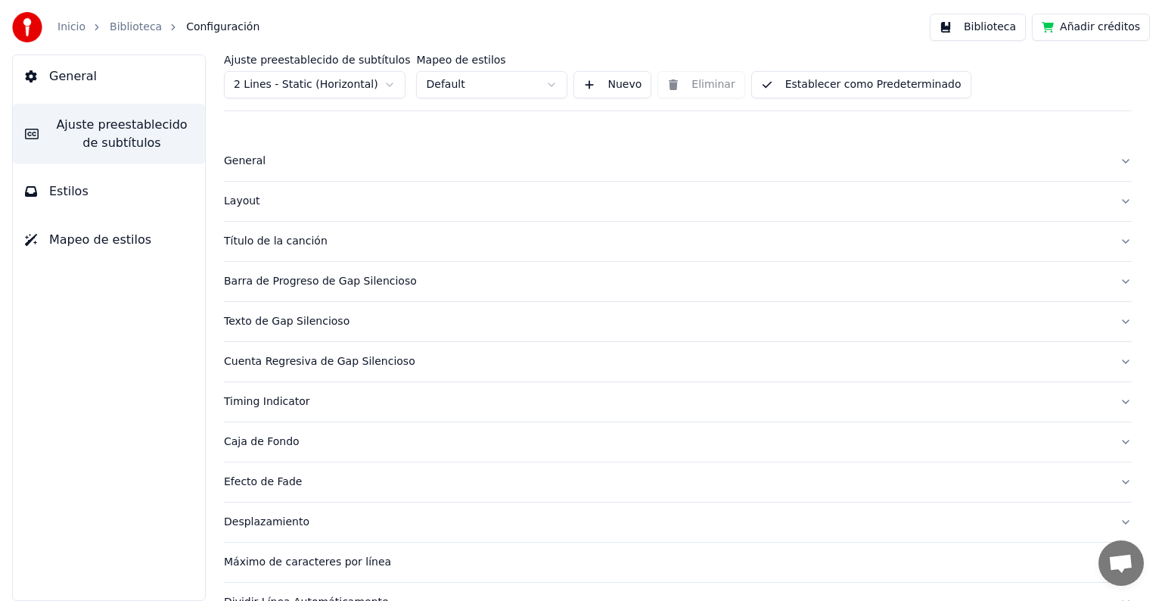
click at [297, 242] on div "Título de la canción" at bounding box center [666, 241] width 884 height 15
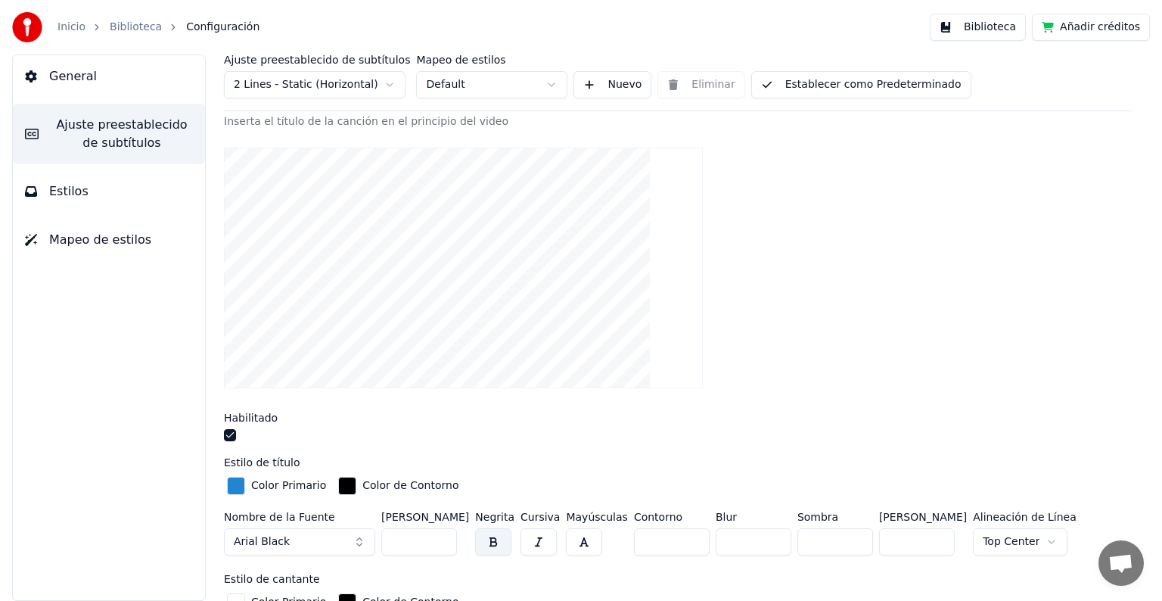
scroll to position [151, 0]
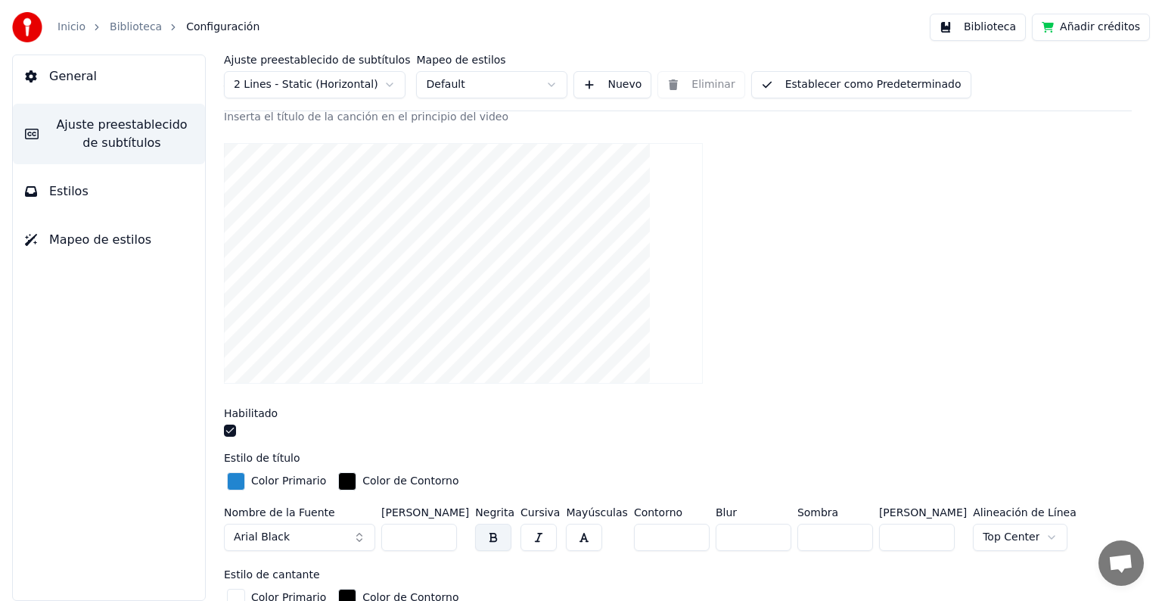
click at [298, 533] on button "Arial Black" at bounding box center [299, 537] width 151 height 27
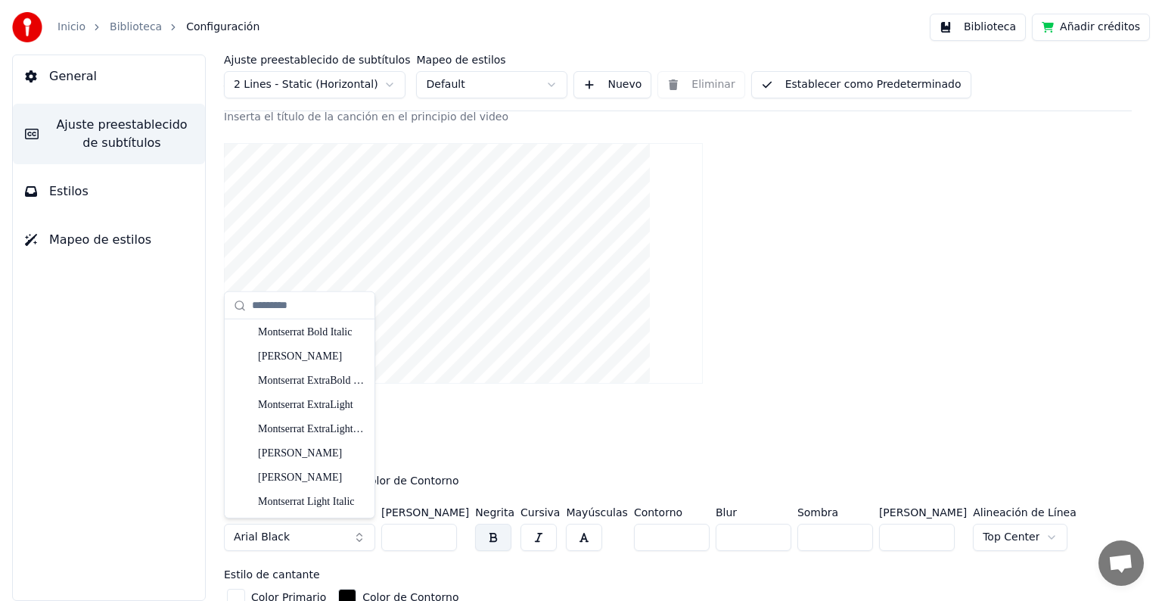
scroll to position [8955, 0]
click at [293, 381] on div "[PERSON_NAME]" at bounding box center [311, 382] width 107 height 15
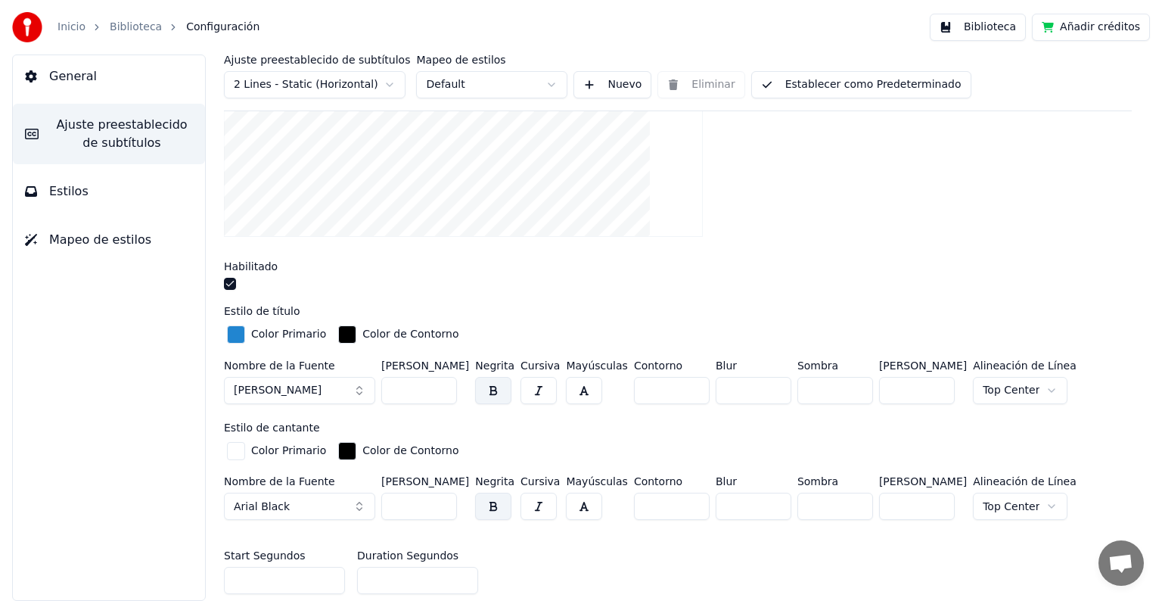
scroll to position [303, 0]
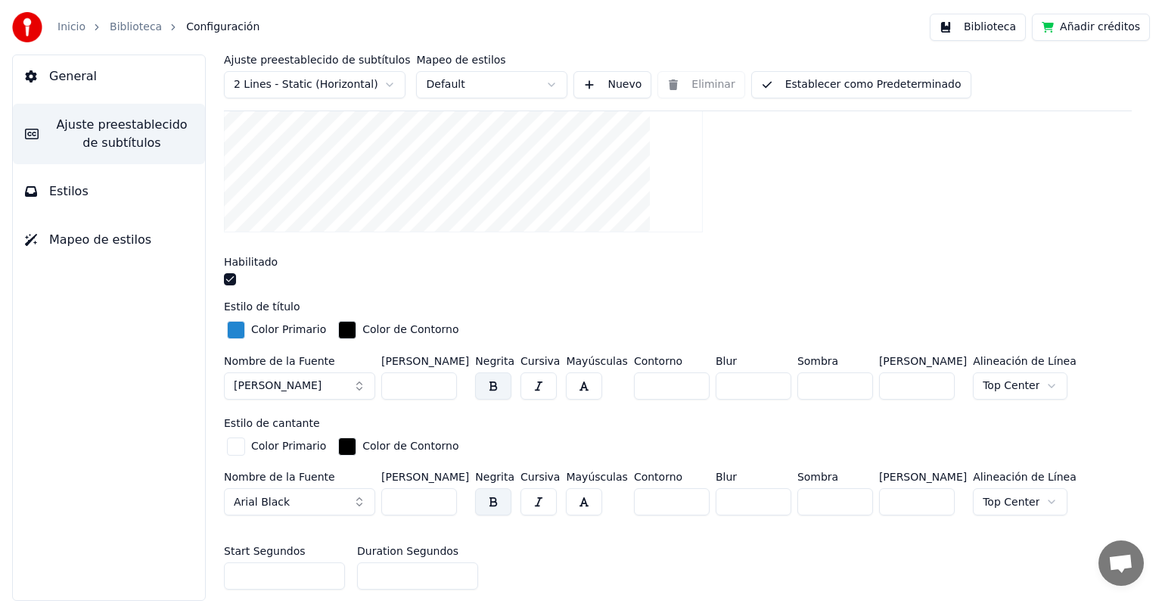
click at [305, 500] on button "Arial Black" at bounding box center [299, 501] width 151 height 27
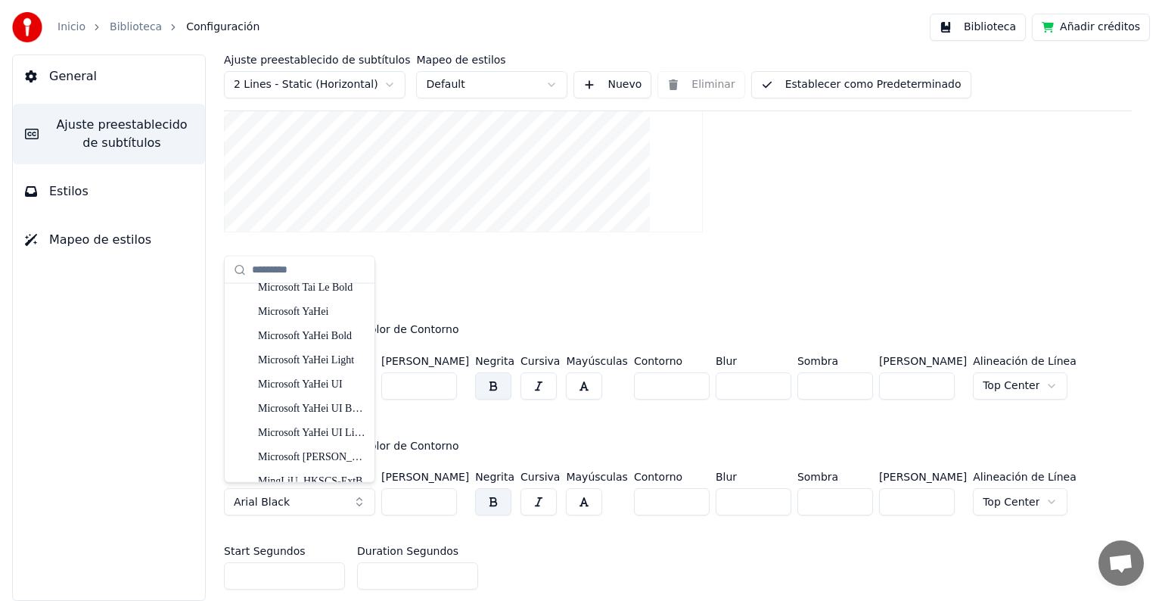
scroll to position [9017, 0]
click at [306, 384] on div "[PERSON_NAME]" at bounding box center [311, 382] width 107 height 15
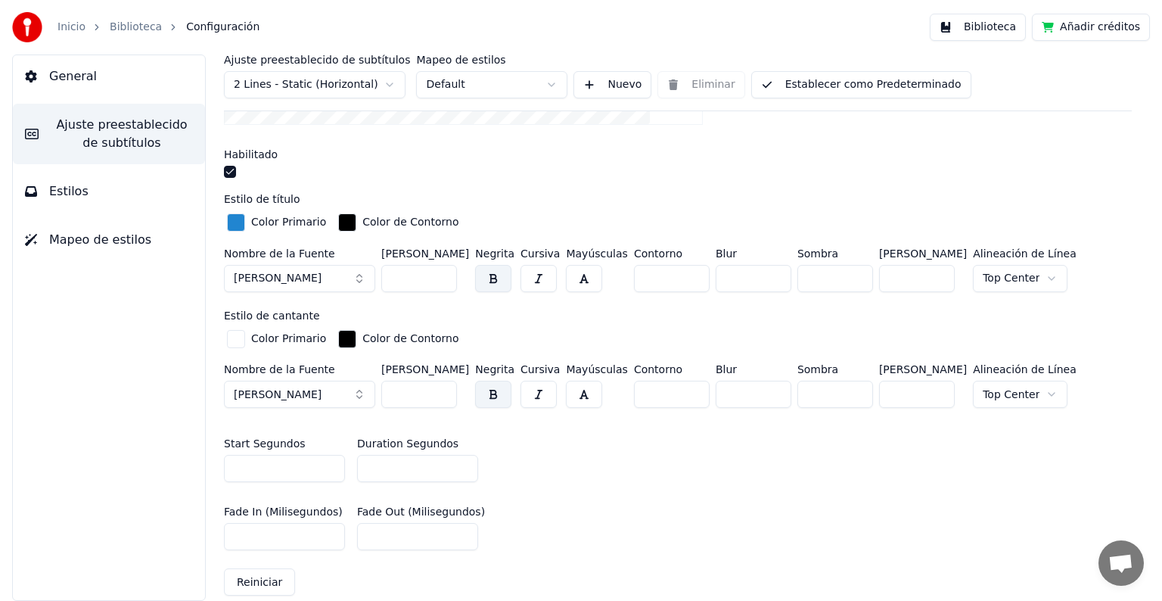
scroll to position [605, 0]
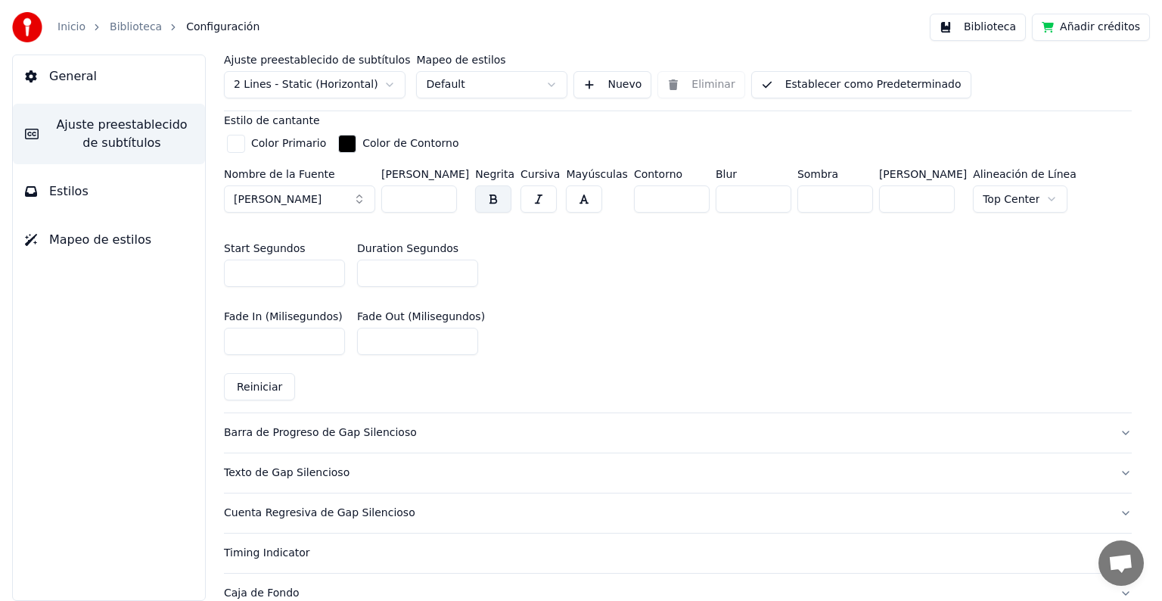
click at [327, 431] on div "Barra de Progreso de Gap Silencioso" at bounding box center [666, 432] width 884 height 15
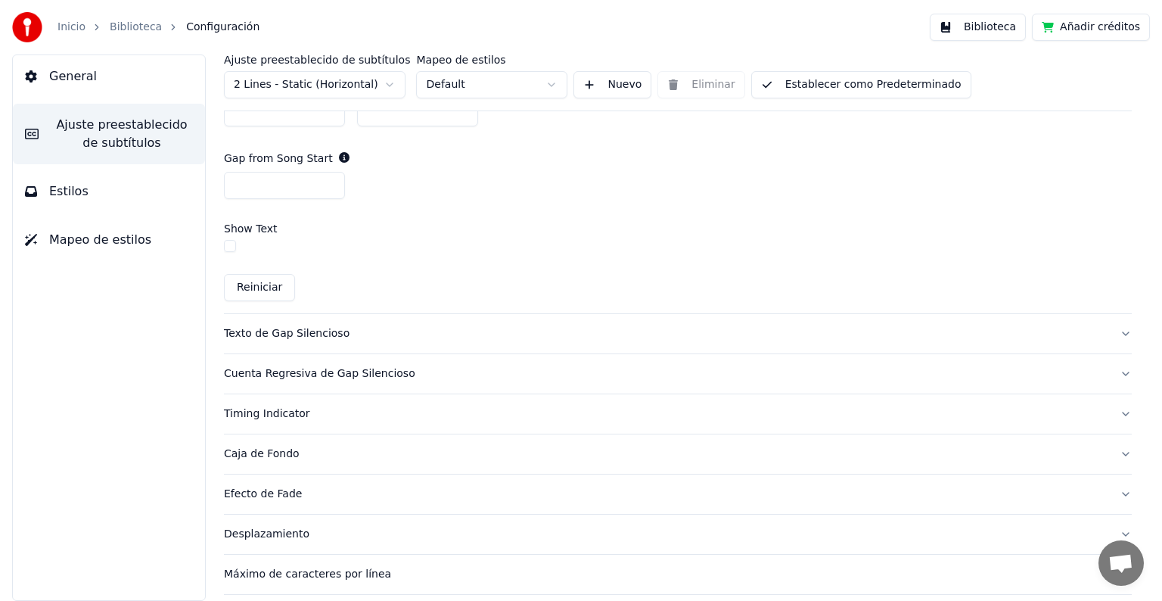
scroll to position [967, 0]
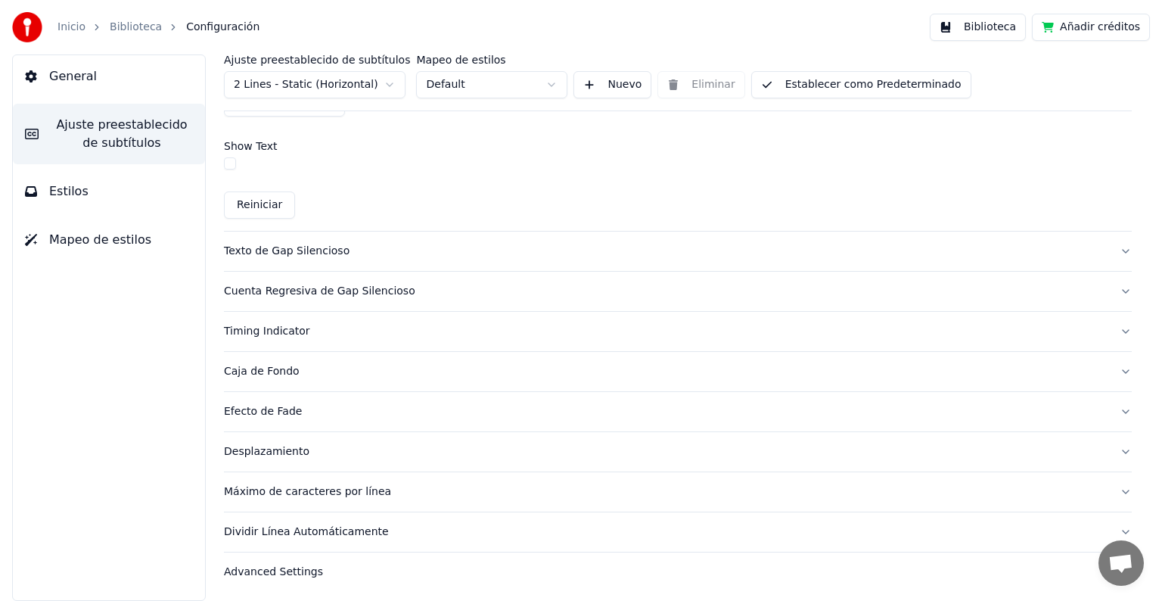
click at [253, 409] on div "Efecto de Fade" at bounding box center [666, 411] width 884 height 15
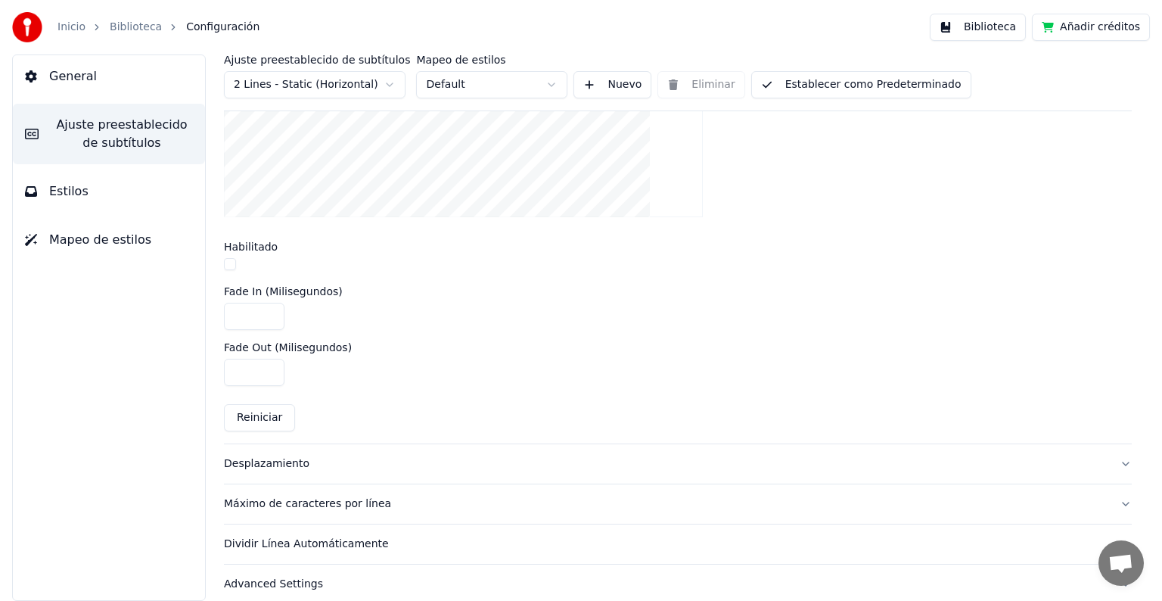
scroll to position [571, 0]
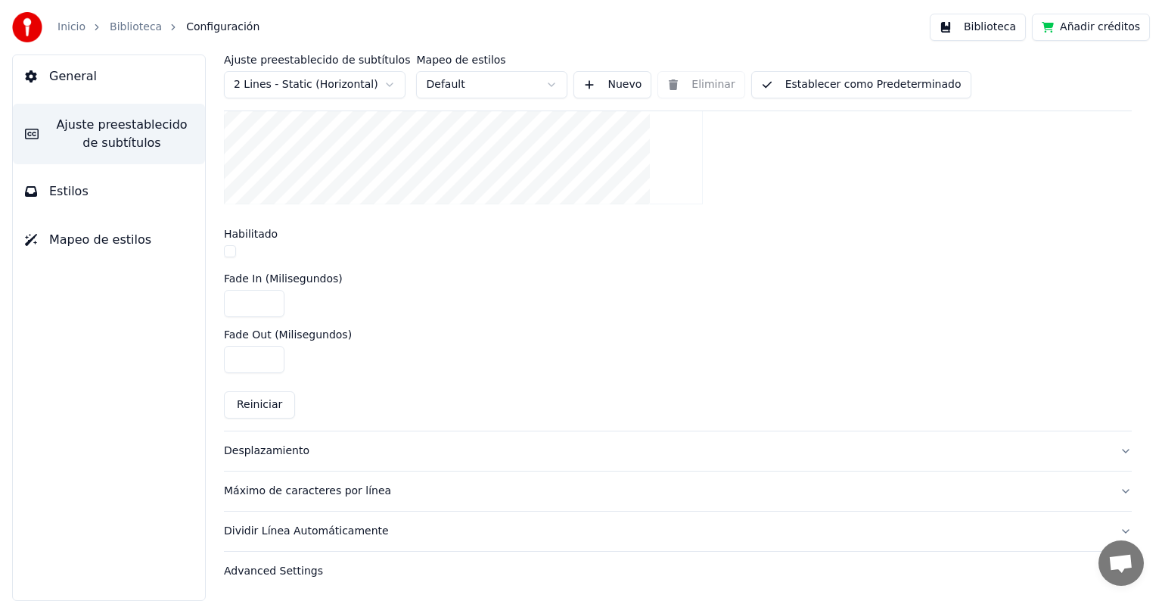
click at [306, 531] on div "Dividir Línea Automáticamente" at bounding box center [666, 531] width 884 height 15
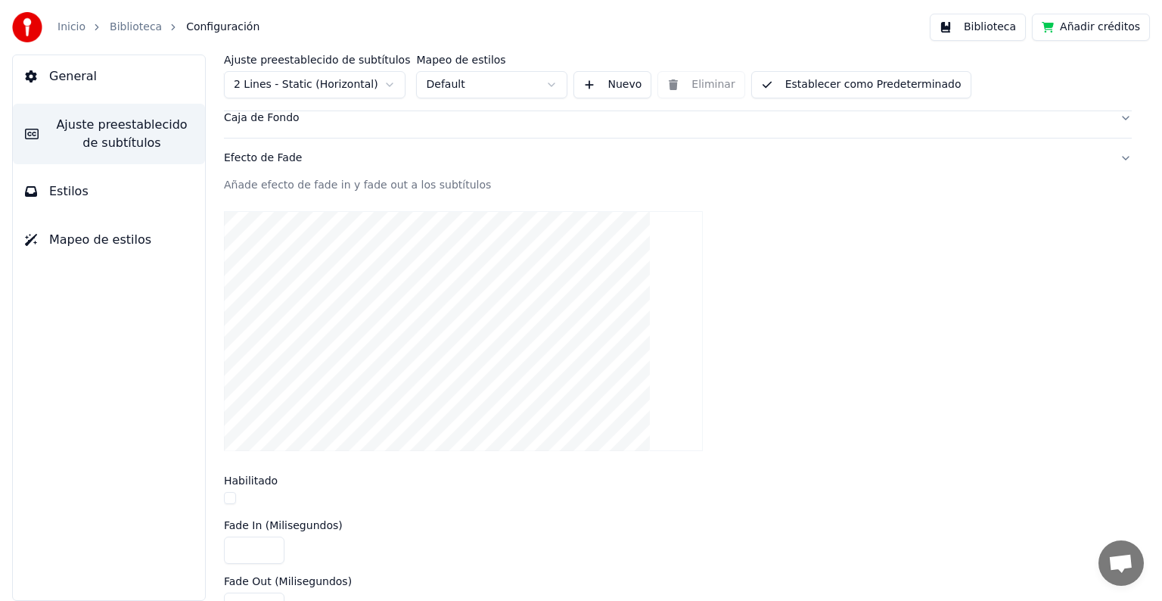
scroll to position [250, 0]
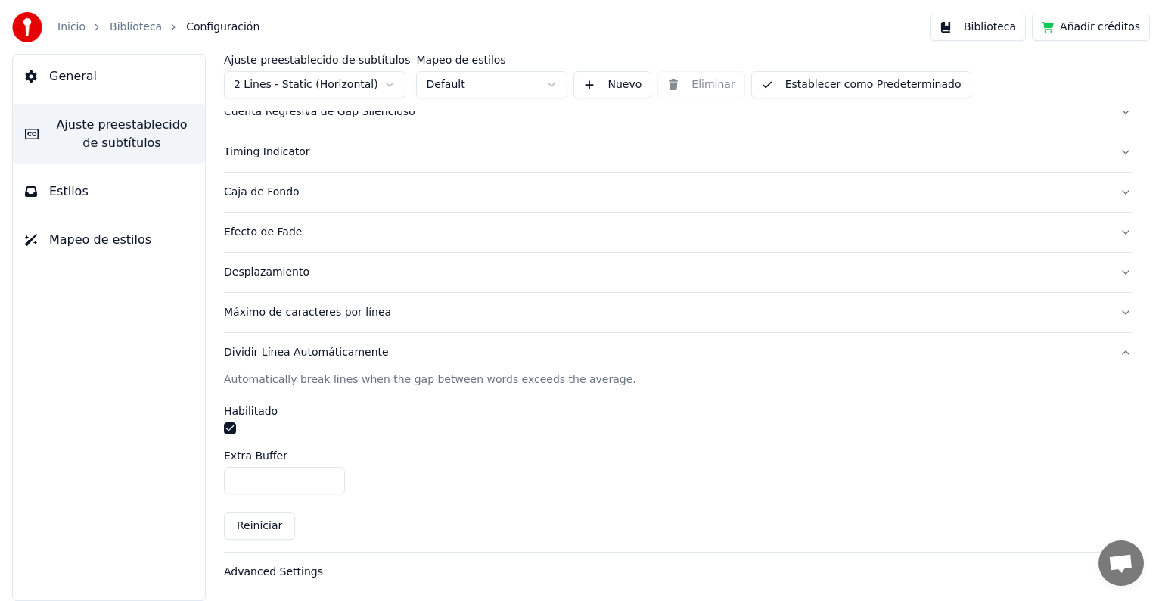
click at [278, 570] on div "Advanced Settings" at bounding box center [666, 571] width 884 height 15
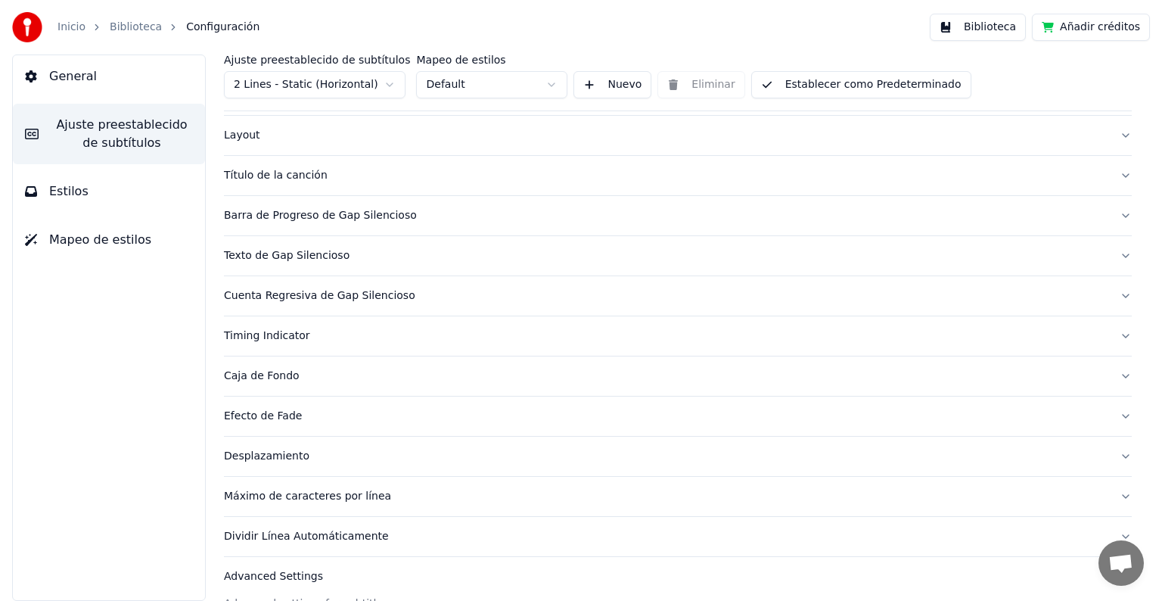
scroll to position [0, 0]
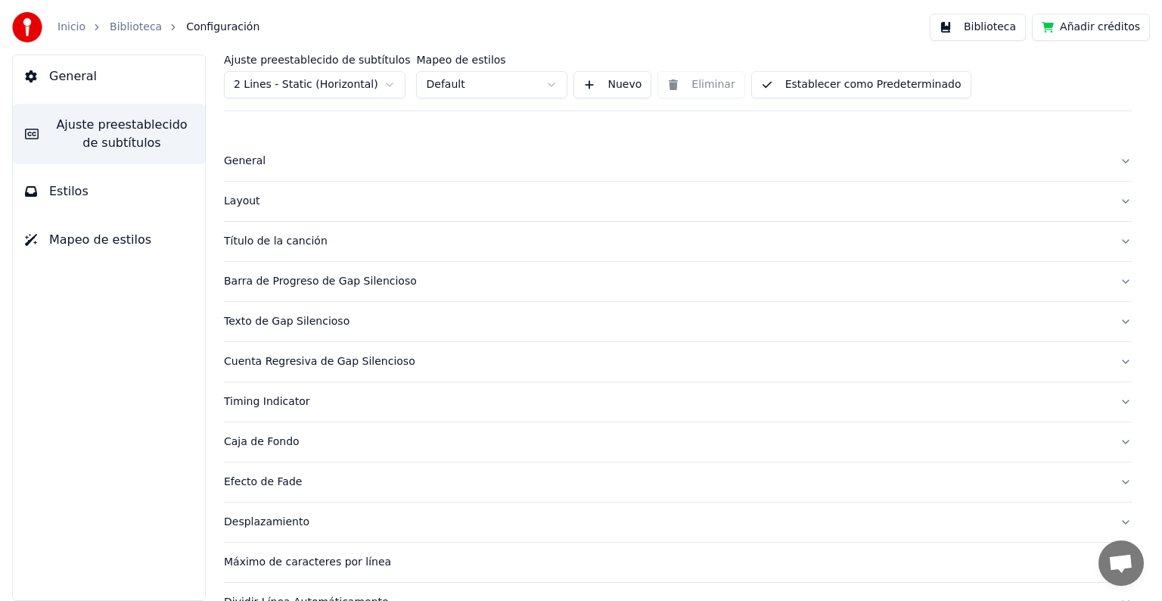
click at [86, 195] on button "Estilos" at bounding box center [109, 191] width 192 height 42
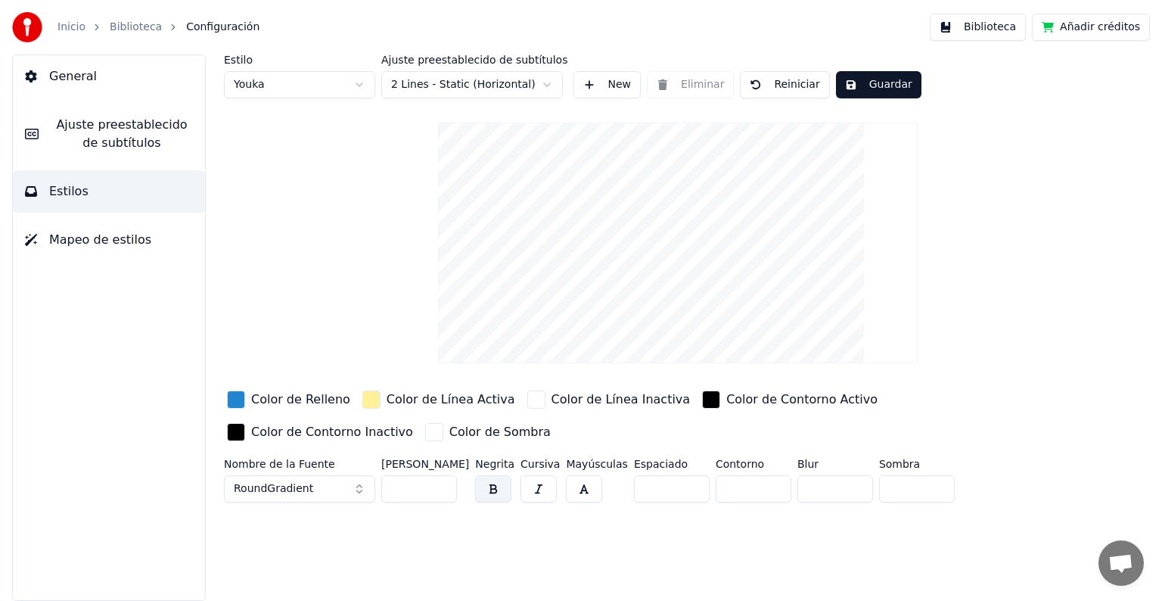
click at [892, 73] on button "Guardar" at bounding box center [879, 84] width 86 height 27
click at [97, 240] on span "Mapeo de estilos" at bounding box center [100, 240] width 102 height 18
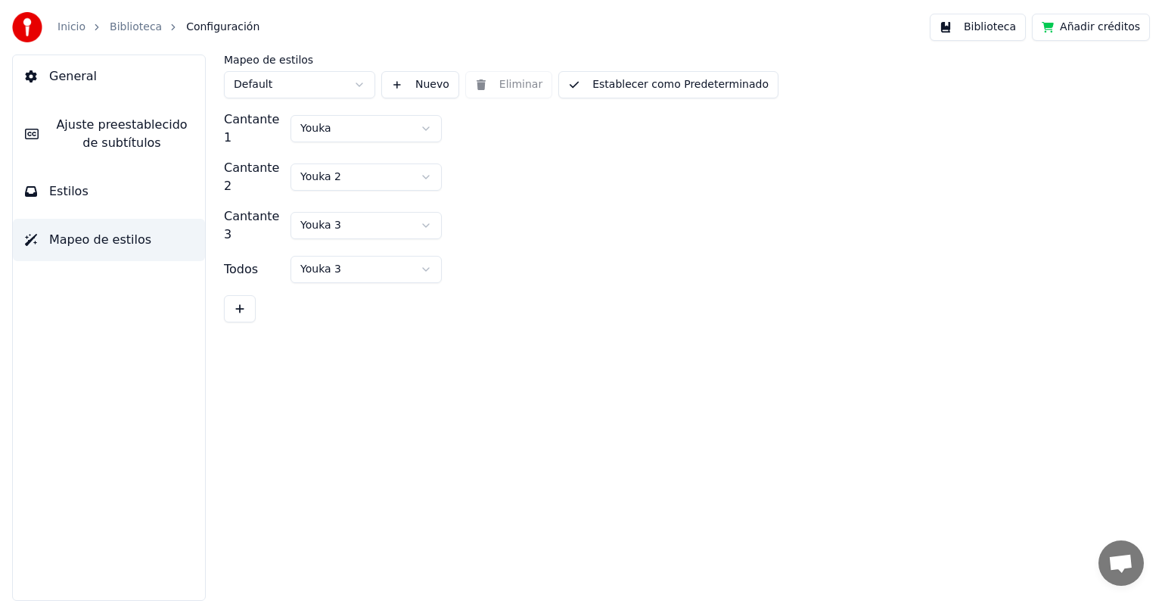
click at [125, 28] on link "Biblioteca" at bounding box center [136, 27] width 52 height 15
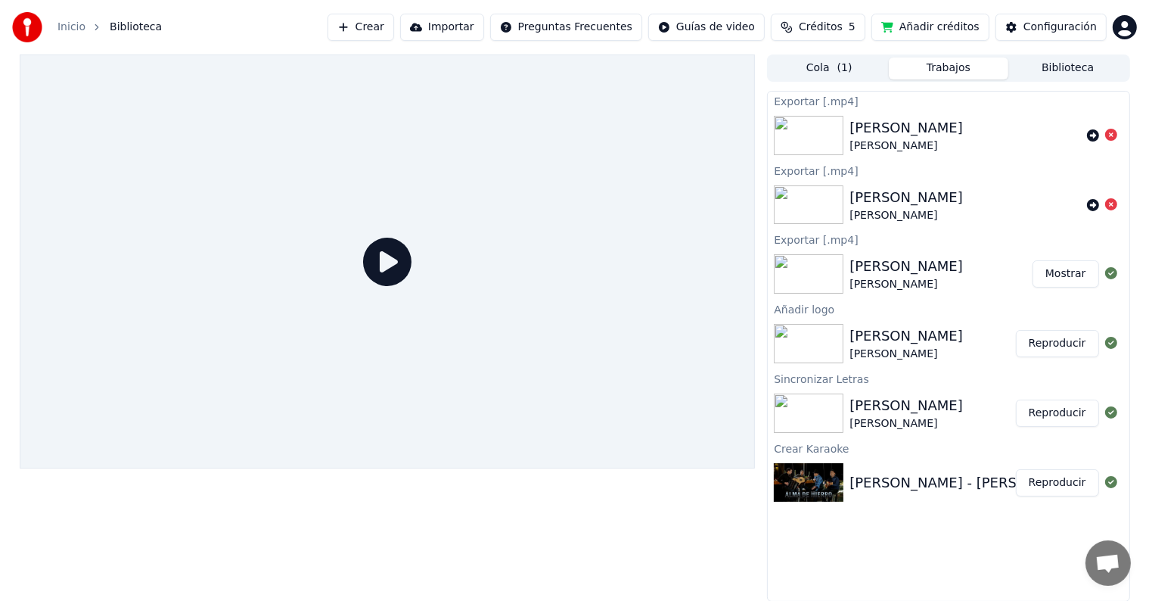
click at [807, 405] on img at bounding box center [809, 412] width 70 height 39
click at [1049, 416] on button "Reproducir" at bounding box center [1057, 413] width 83 height 27
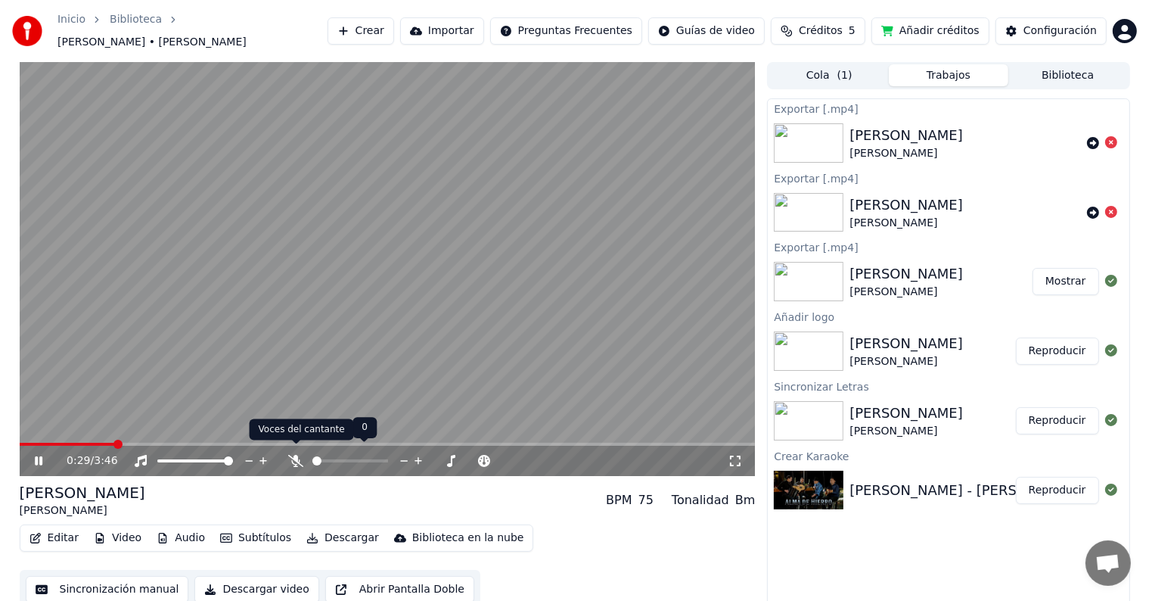
click at [294, 455] on icon at bounding box center [295, 461] width 15 height 12
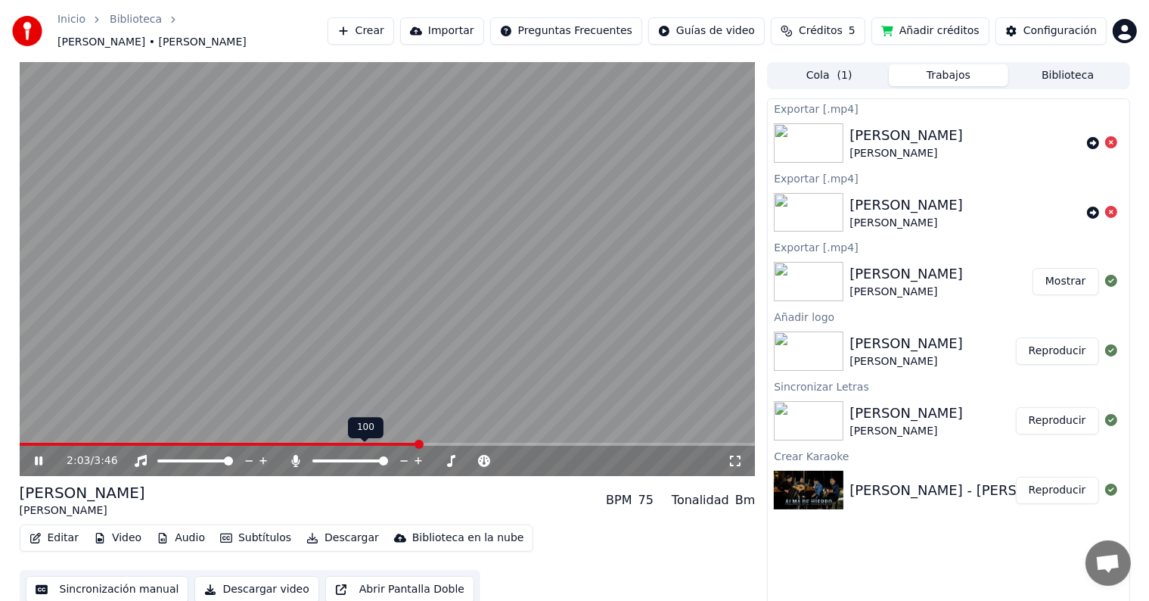
click at [294, 455] on icon at bounding box center [296, 461] width 8 height 12
click at [294, 455] on icon at bounding box center [295, 461] width 15 height 12
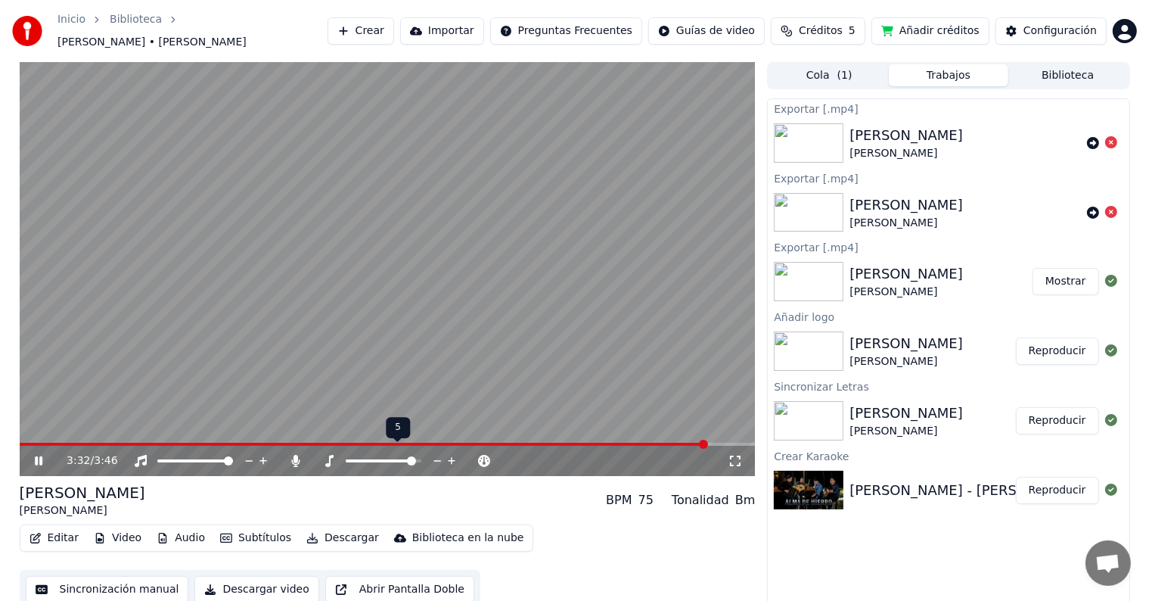
click at [452, 457] on icon at bounding box center [452, 461] width 8 height 8
click at [435, 460] on icon at bounding box center [438, 461] width 8 height 2
click at [438, 460] on icon at bounding box center [438, 461] width 8 height 2
click at [452, 457] on icon at bounding box center [452, 461] width 8 height 8
click at [36, 456] on icon at bounding box center [38, 461] width 9 height 11
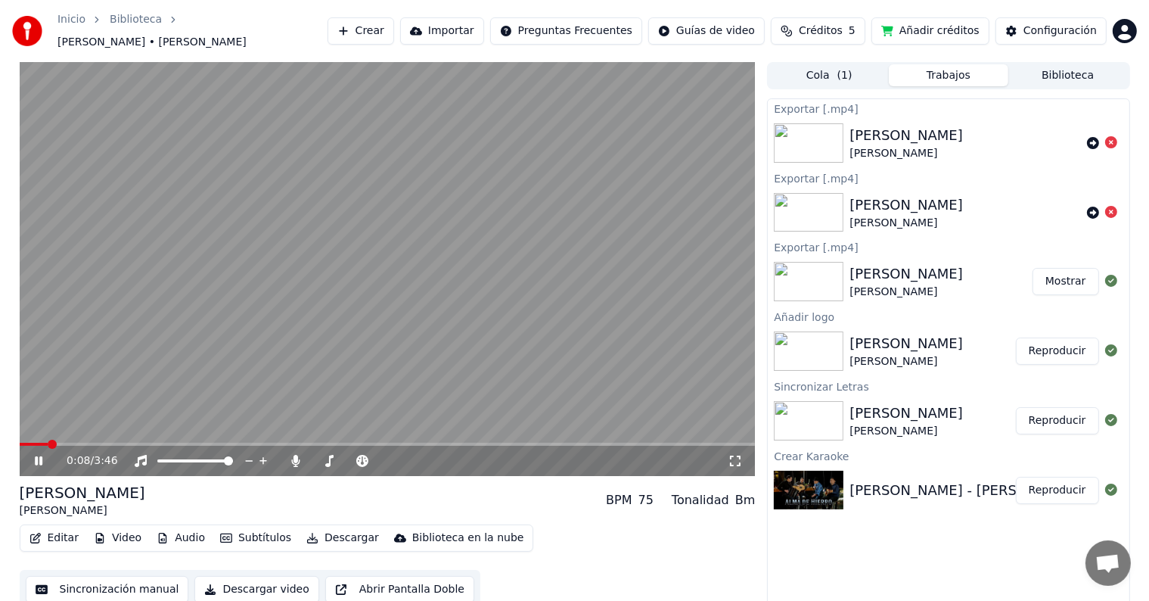
click at [36, 456] on icon at bounding box center [39, 460] width 8 height 9
click at [484, 23] on button "Importar" at bounding box center [442, 30] width 84 height 27
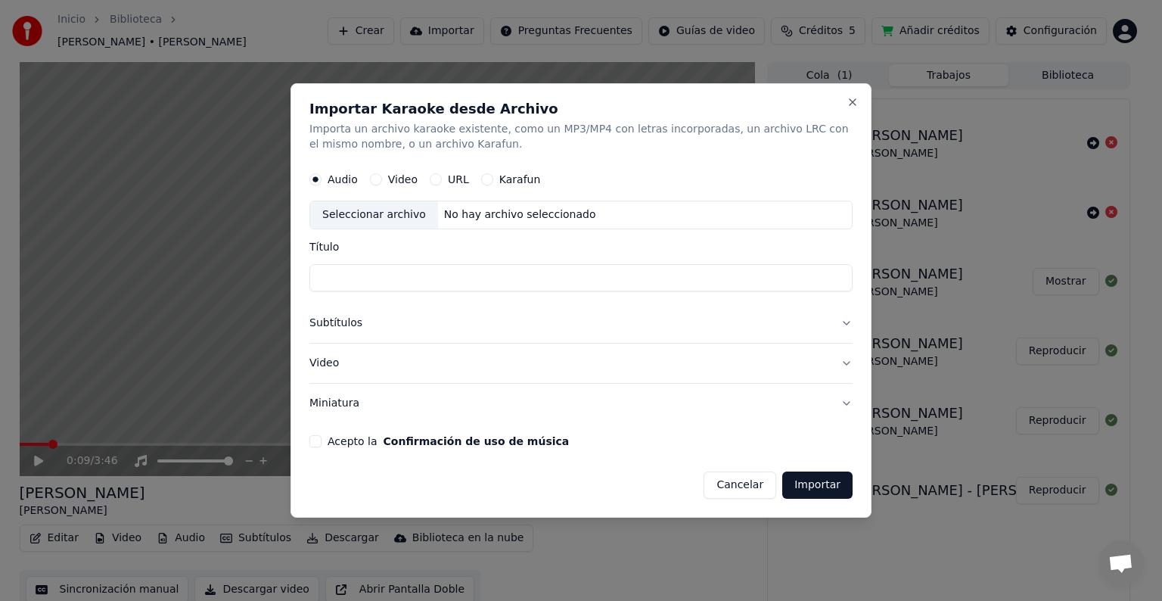
click at [457, 174] on label "URL" at bounding box center [458, 179] width 21 height 11
click at [442, 174] on button "URL" at bounding box center [436, 179] width 12 height 12
click at [375, 222] on input "text" at bounding box center [580, 215] width 543 height 30
paste input "**********"
type input "**********"
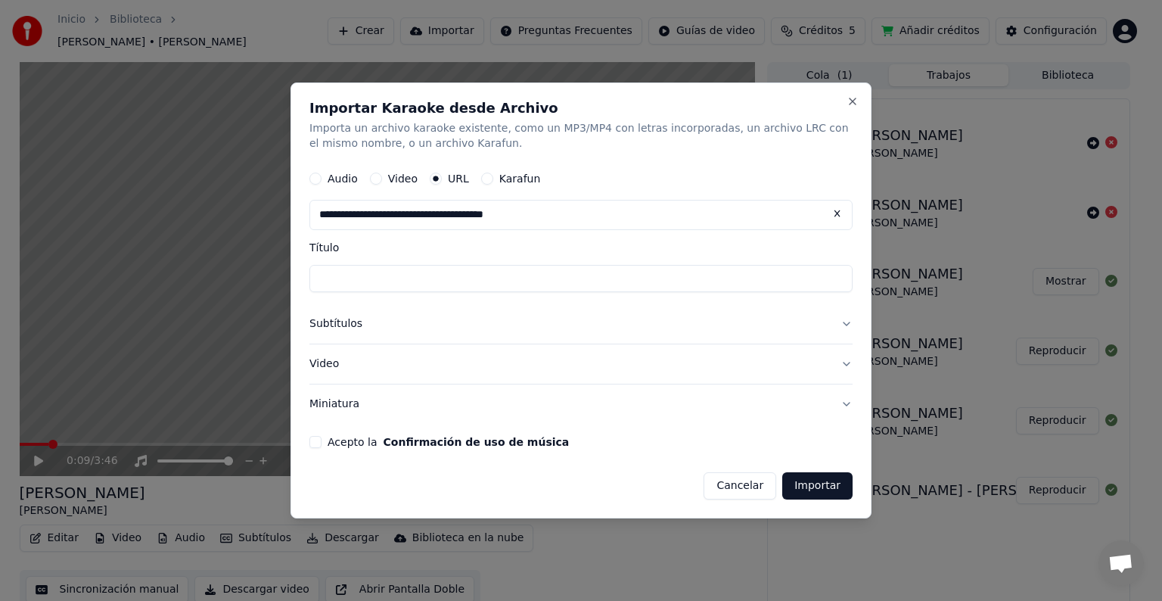
type input "**********"
click at [460, 363] on button "Video" at bounding box center [580, 363] width 543 height 39
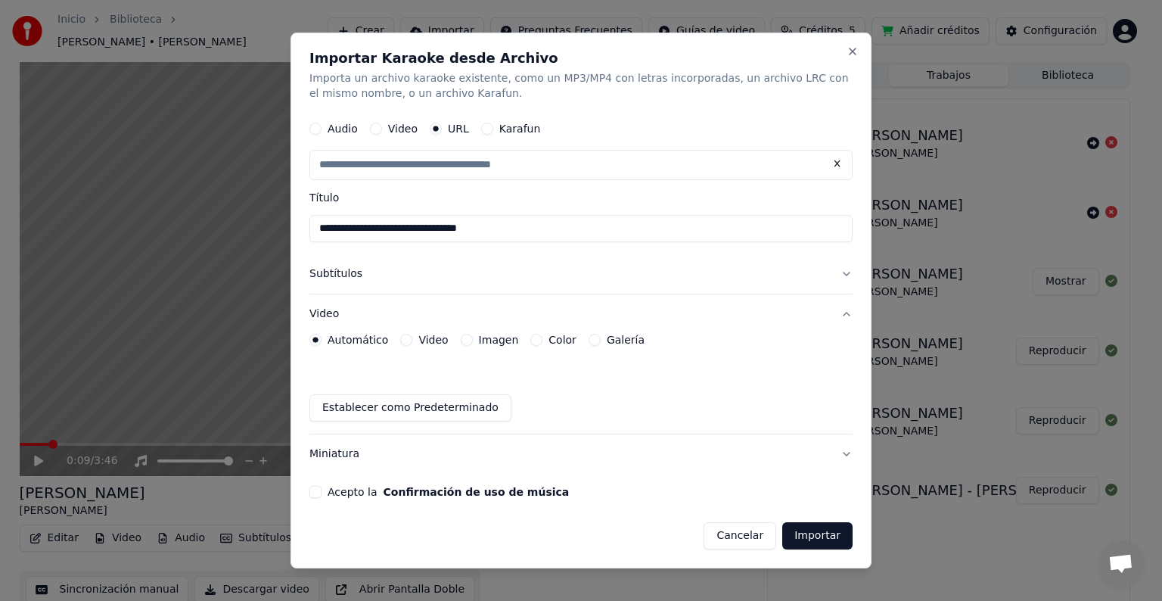
click at [481, 289] on button "Subtítulos" at bounding box center [580, 273] width 543 height 39
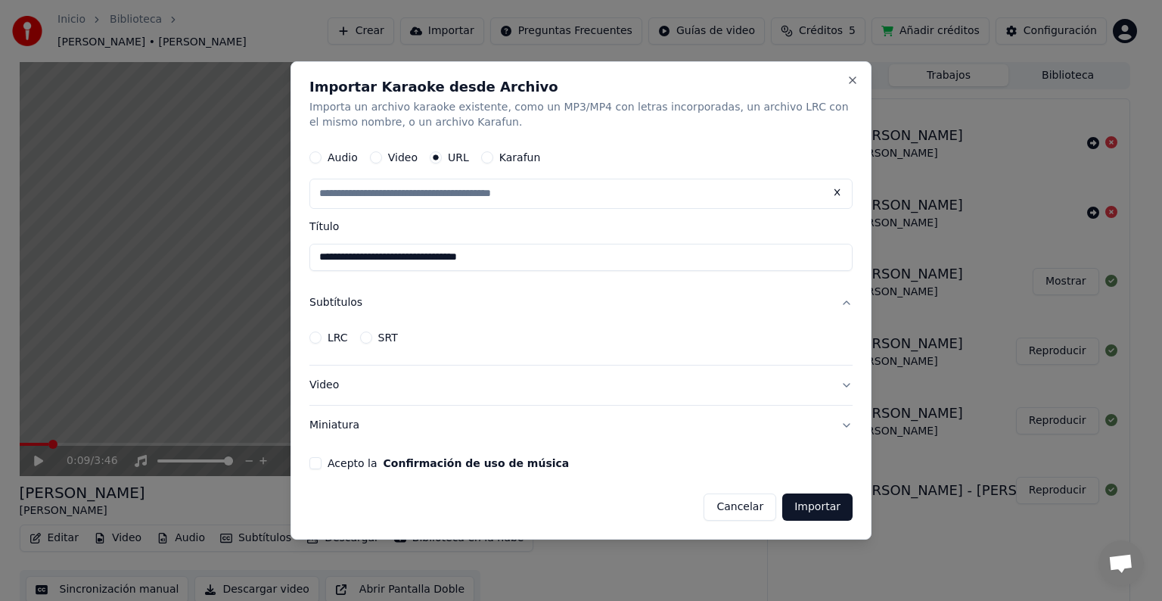
drag, startPoint x: 312, startPoint y: 464, endPoint x: 319, endPoint y: 469, distance: 8.6
click at [312, 464] on button "Acepto la Confirmación de uso de música" at bounding box center [315, 463] width 12 height 12
click at [832, 505] on button "Importar" at bounding box center [817, 506] width 70 height 27
type input "**********"
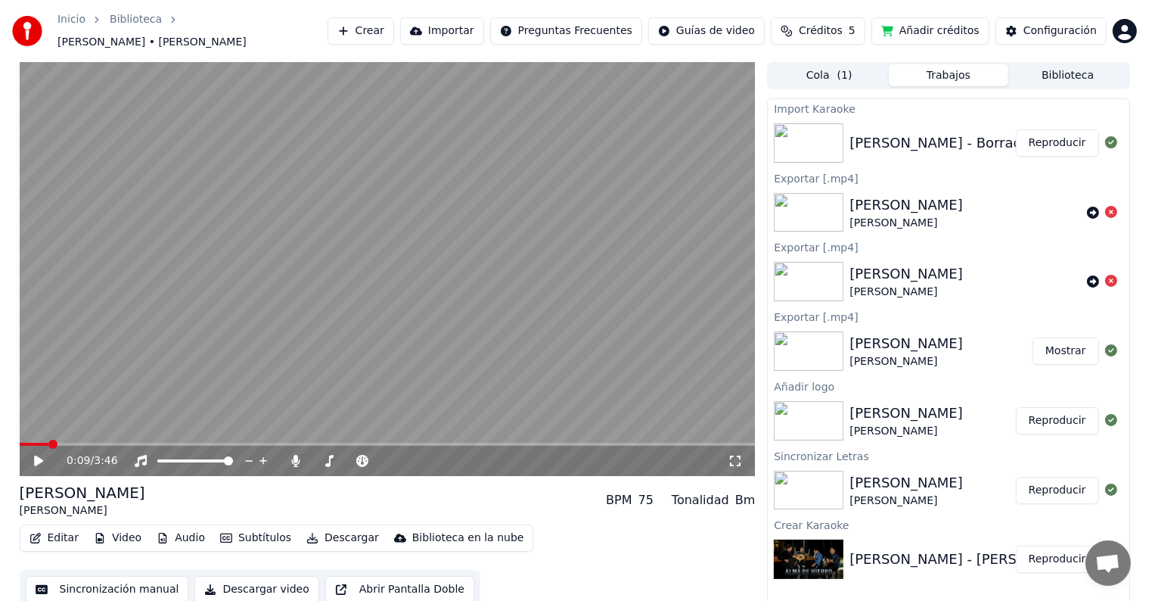
click at [926, 132] on div "El Komander - Borracho Y Escandaloso" at bounding box center [995, 142] width 290 height 21
click at [1058, 134] on button "Reproducir" at bounding box center [1057, 142] width 83 height 27
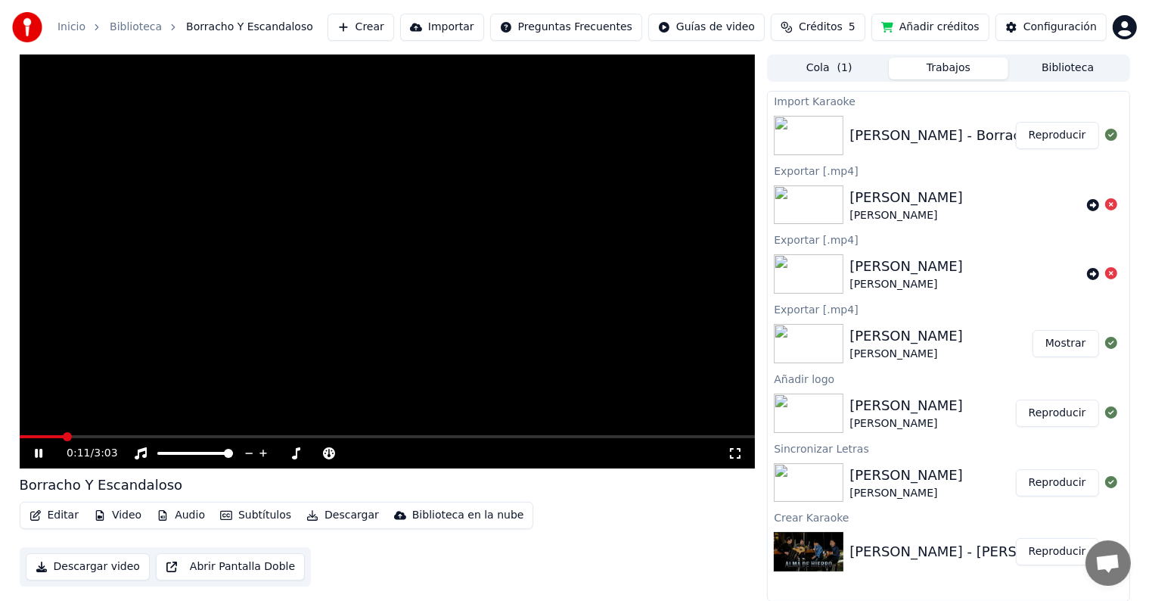
click at [36, 451] on icon at bounding box center [39, 453] width 8 height 9
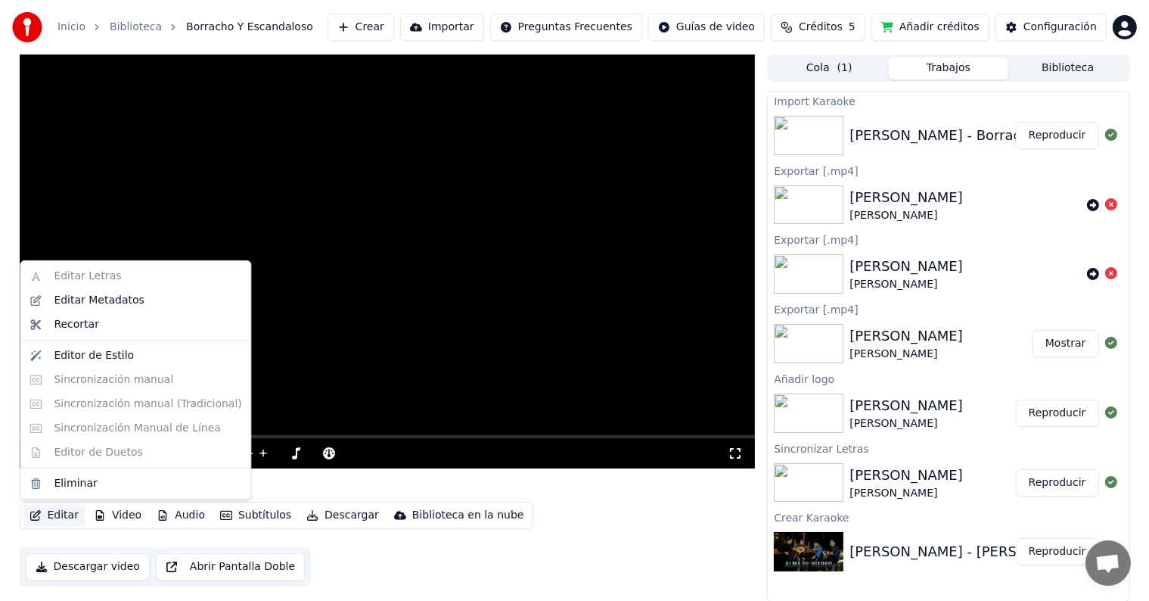
click at [47, 513] on button "Editar" at bounding box center [53, 515] width 61 height 21
click at [137, 379] on div "Editar Letras Editar Metadatos Recortar Editor de Estilo Sincronización manual …" at bounding box center [136, 379] width 232 height 239
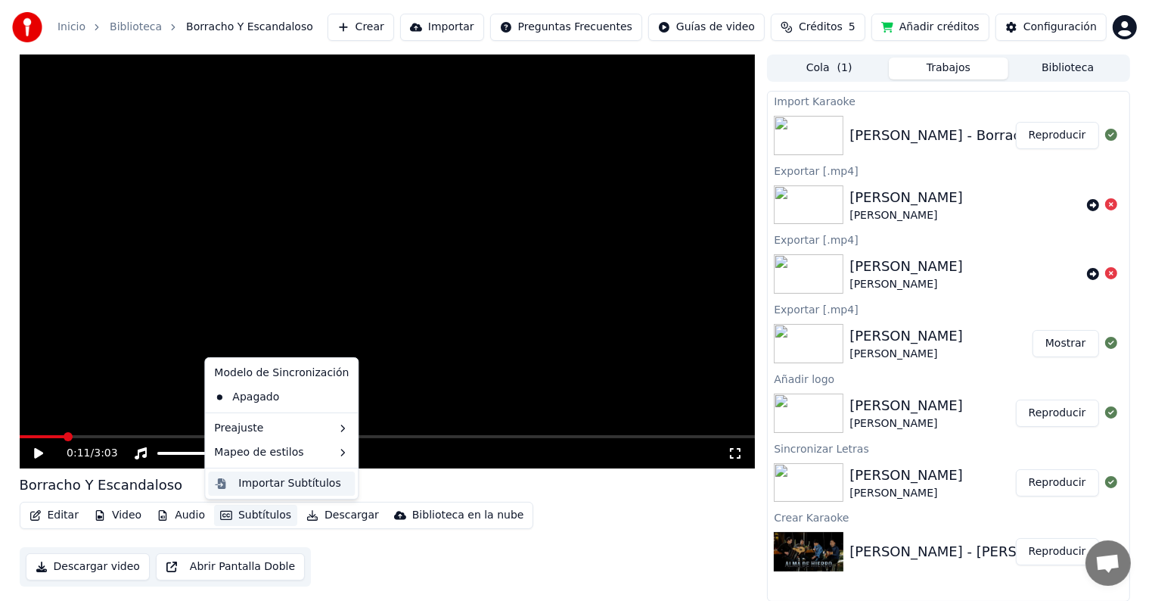
click at [267, 481] on div "Importar Subtítulos" at bounding box center [289, 483] width 102 height 15
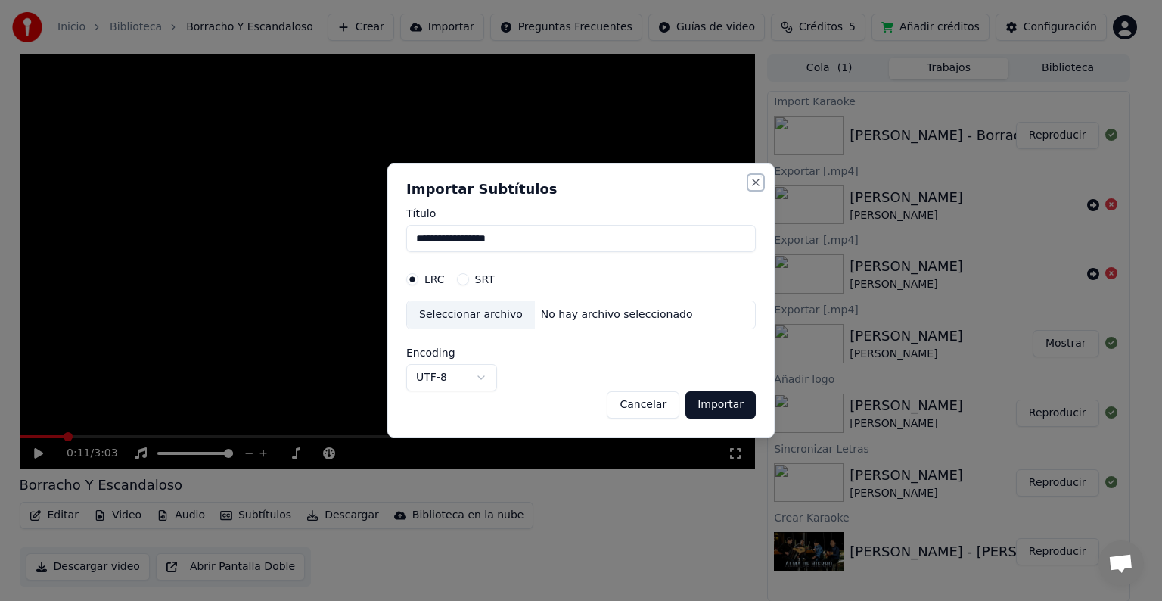
click at [756, 182] on button "Close" at bounding box center [756, 182] width 12 height 12
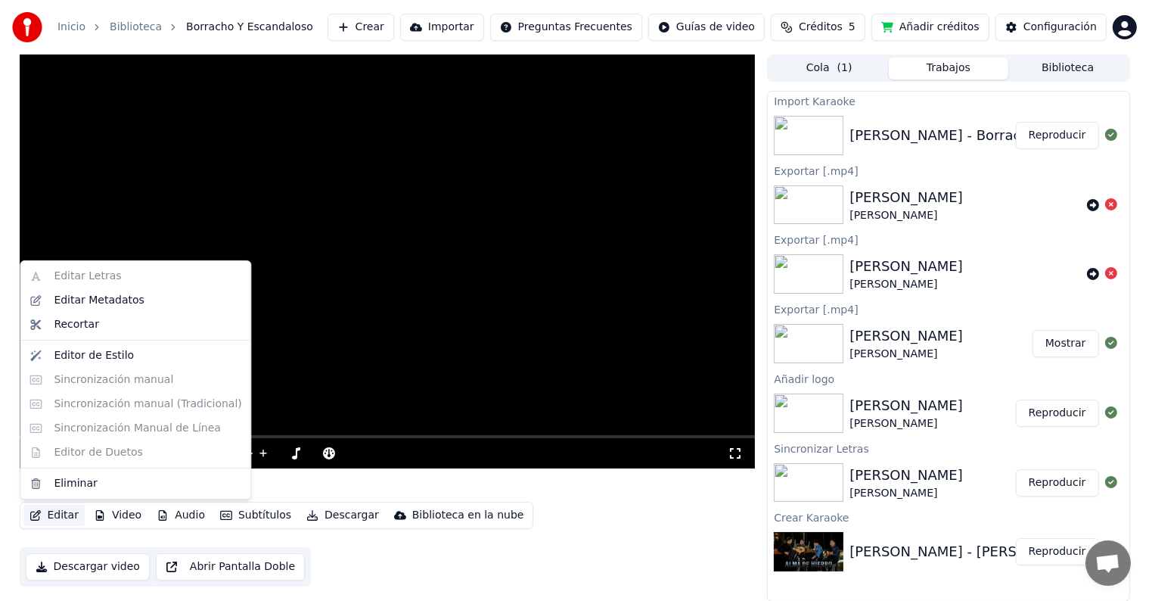
click at [64, 513] on button "Editar" at bounding box center [53, 515] width 61 height 21
click at [122, 300] on div "Editar Metadatos" at bounding box center [99, 300] width 90 height 15
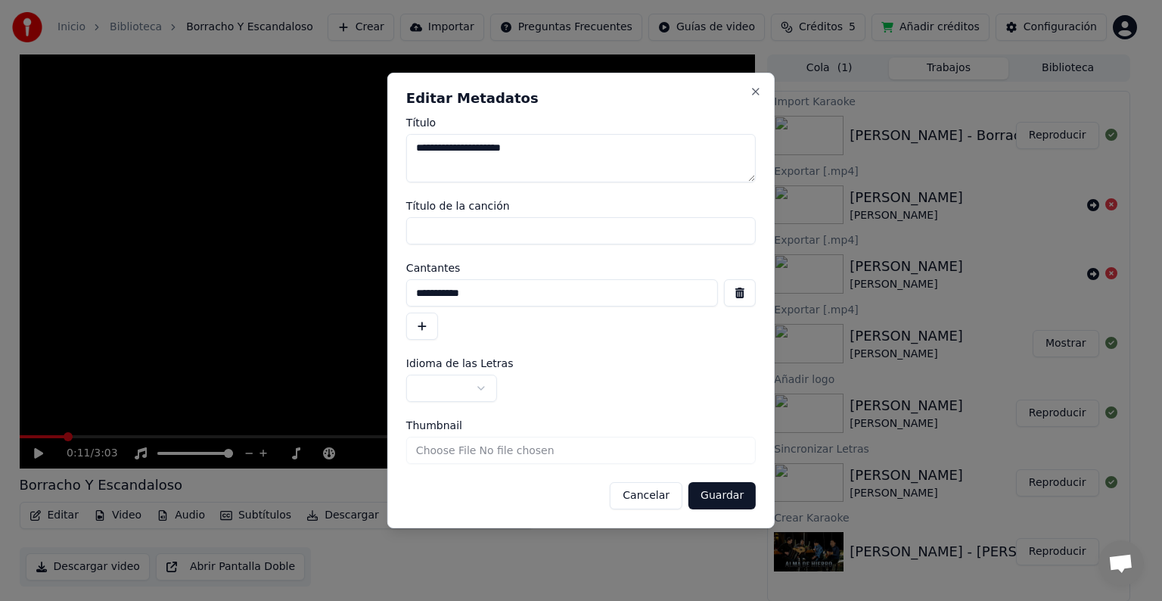
drag, startPoint x: 536, startPoint y: 147, endPoint x: 292, endPoint y: 157, distance: 243.9
click at [292, 157] on body "**********" at bounding box center [574, 300] width 1149 height 601
click at [438, 221] on input "Título de la canción" at bounding box center [581, 230] width 350 height 27
paste input "**********"
type input "**********"
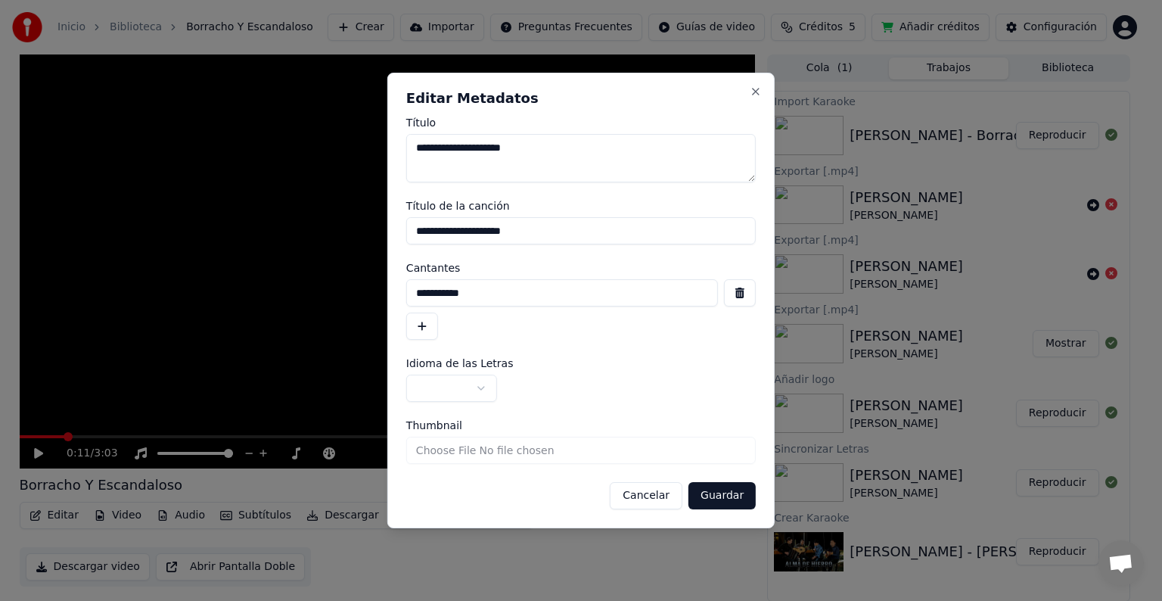
click at [478, 387] on body "**********" at bounding box center [574, 300] width 1149 height 601
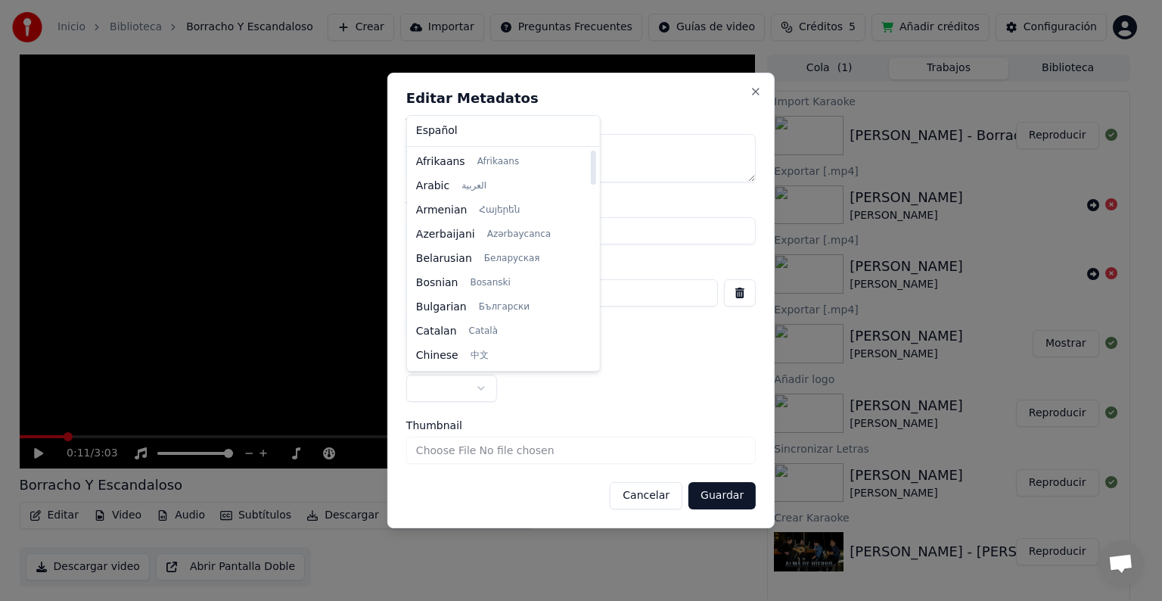
select select "**"
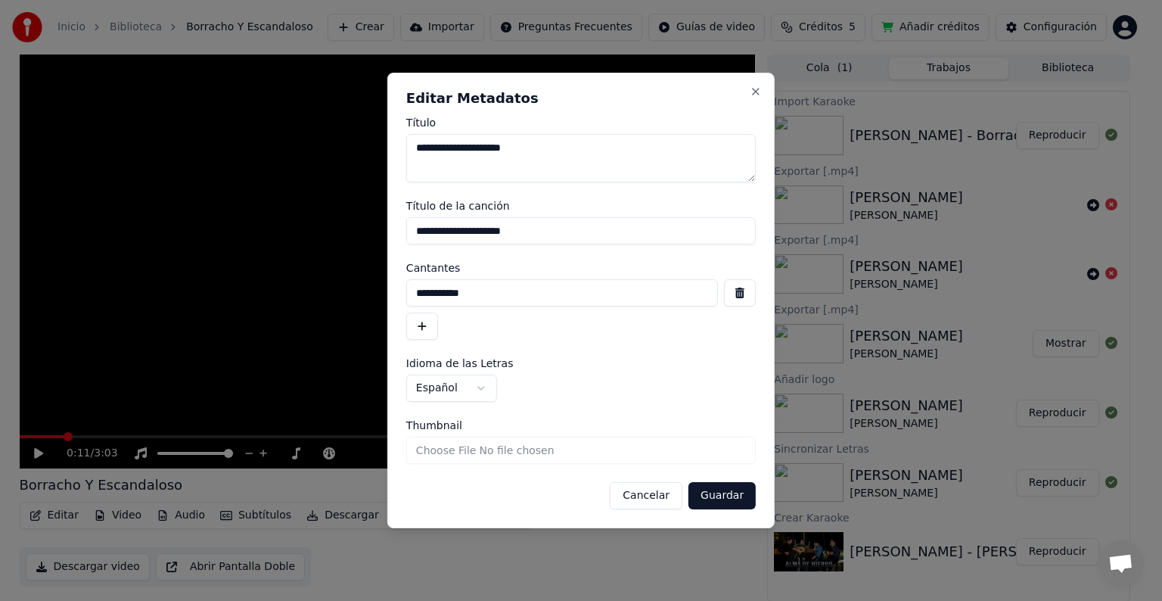
click at [724, 496] on button "Guardar" at bounding box center [722, 495] width 67 height 27
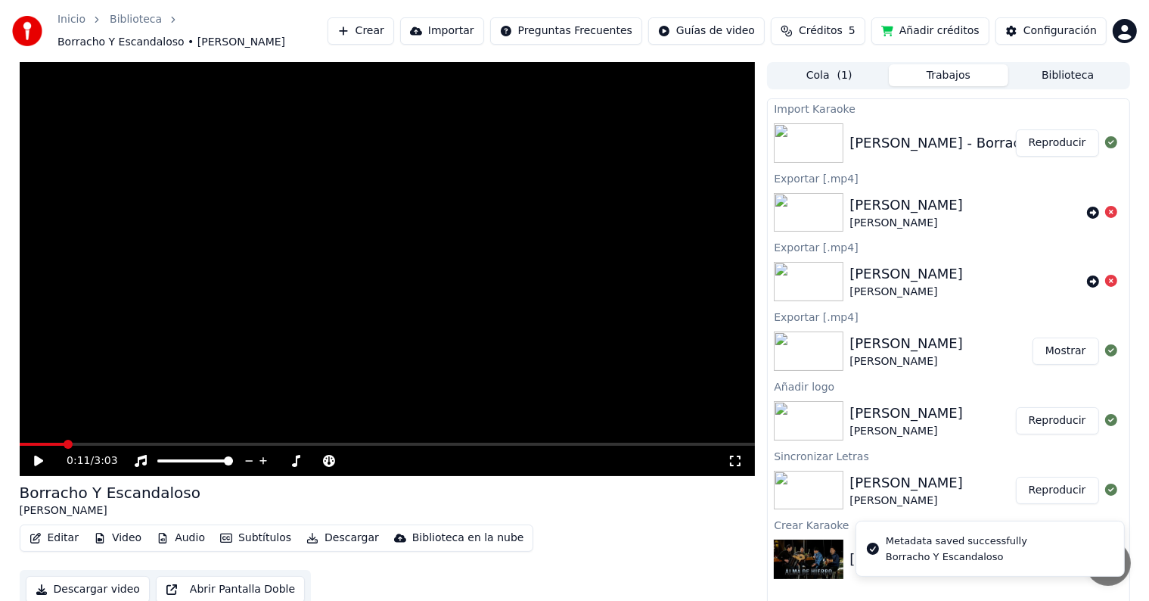
click at [58, 528] on button "Editar" at bounding box center [53, 537] width 61 height 21
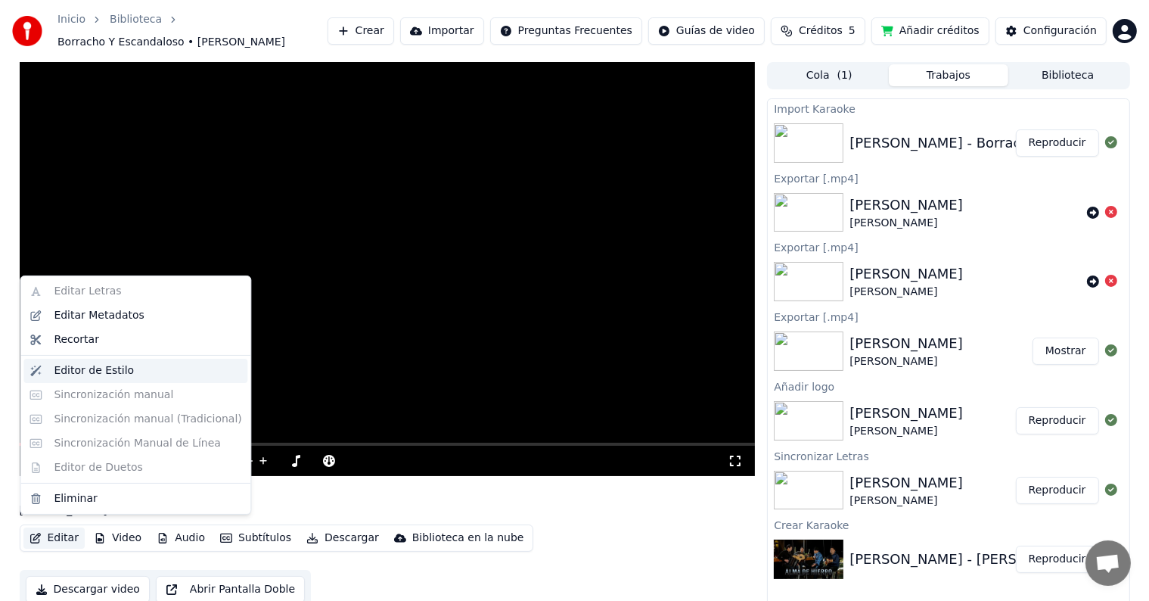
click at [94, 375] on div "Editor de Estilo" at bounding box center [94, 370] width 80 height 15
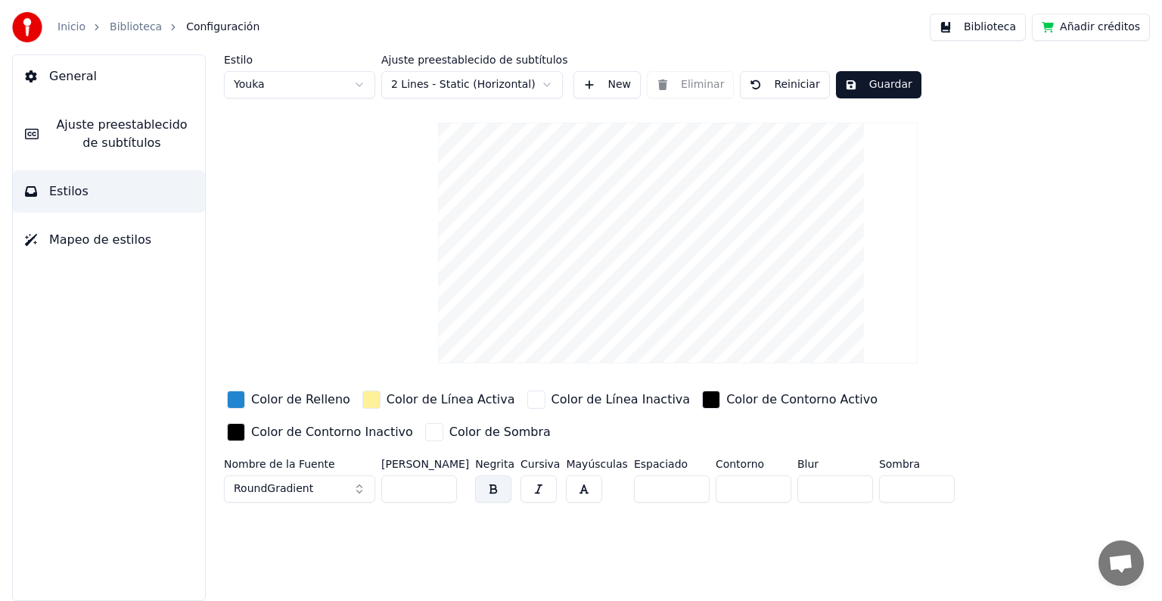
click at [142, 24] on link "Biblioteca" at bounding box center [136, 27] width 52 height 15
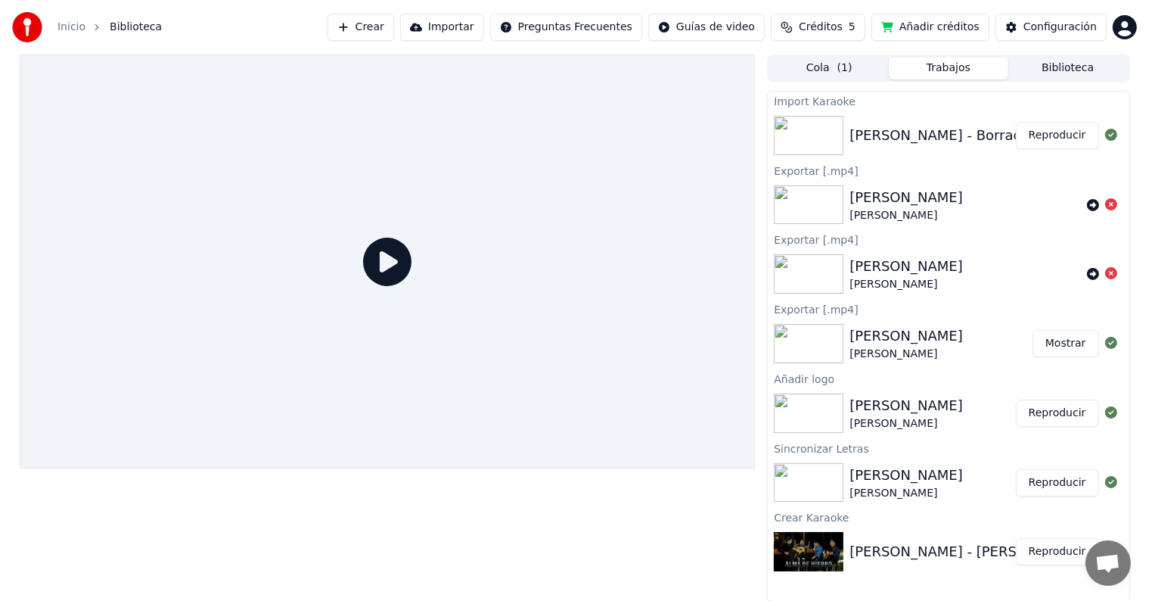
click at [917, 135] on div "El Komander - Borracho Y Escandaloso" at bounding box center [995, 135] width 290 height 21
drag, startPoint x: 1053, startPoint y: 129, endPoint x: 839, endPoint y: 215, distance: 230.6
click at [1053, 130] on button "Reproducir" at bounding box center [1057, 135] width 83 height 27
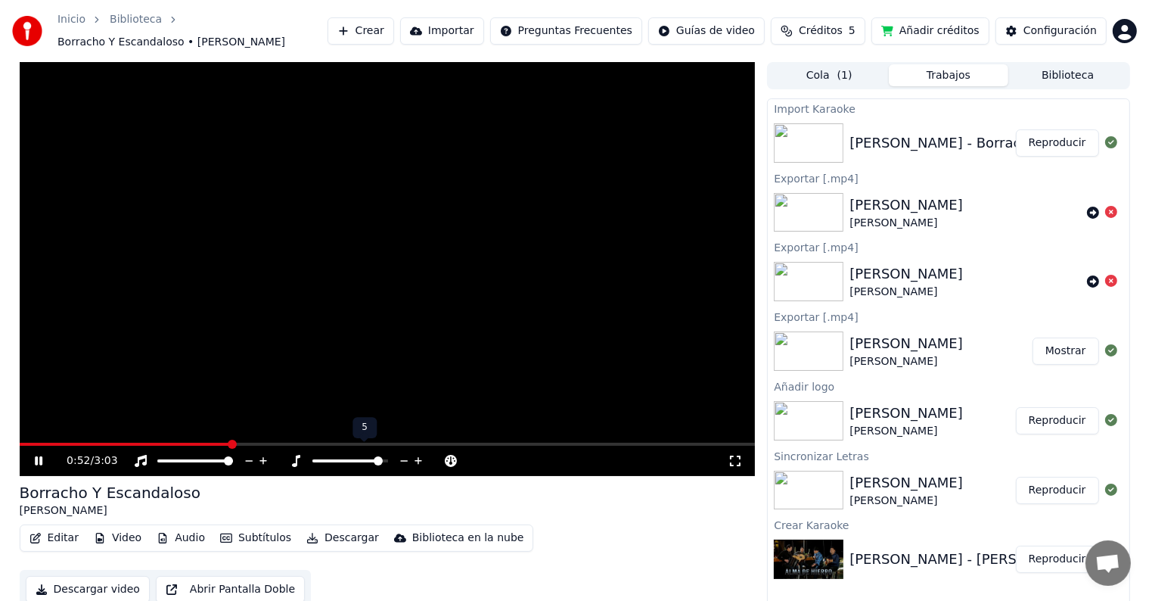
click at [403, 453] on icon at bounding box center [404, 460] width 14 height 15
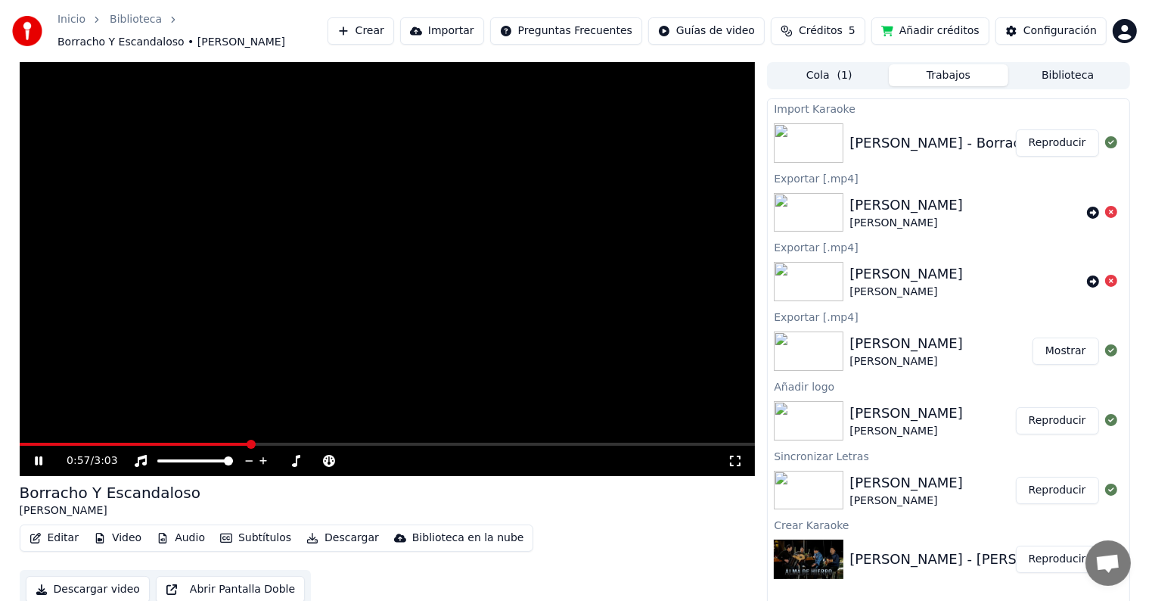
click at [356, 336] on video at bounding box center [388, 269] width 736 height 414
click at [394, 27] on button "Crear" at bounding box center [361, 30] width 67 height 27
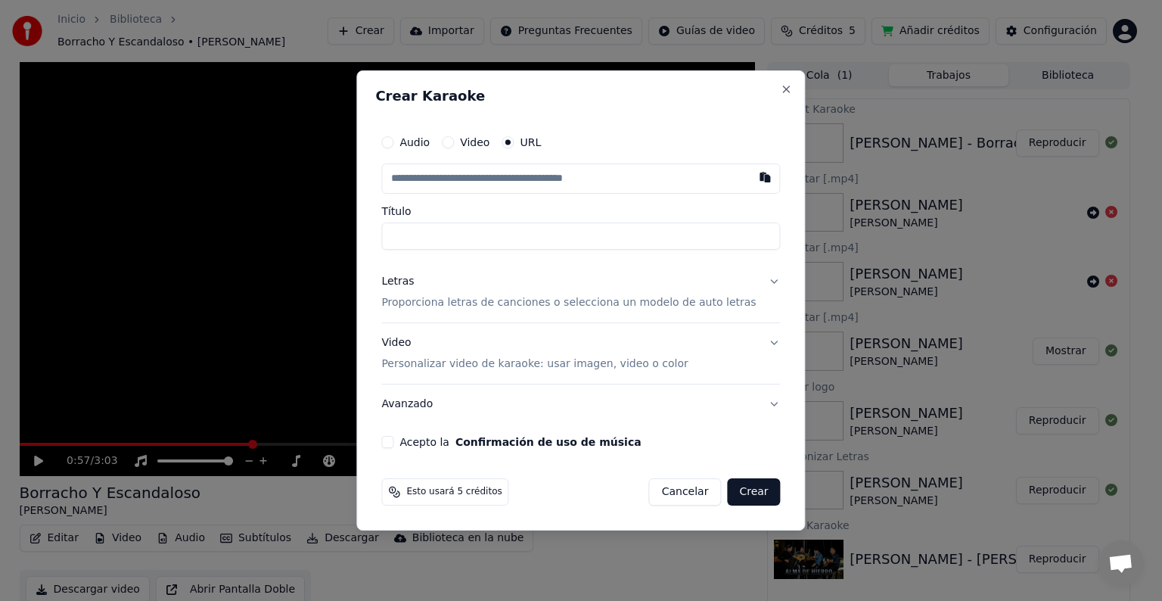
type input "**********"
click at [540, 138] on label "URL" at bounding box center [530, 142] width 21 height 11
click at [514, 138] on button "URL" at bounding box center [508, 142] width 12 height 12
click at [499, 183] on input "text" at bounding box center [580, 178] width 399 height 30
paste input "**********"
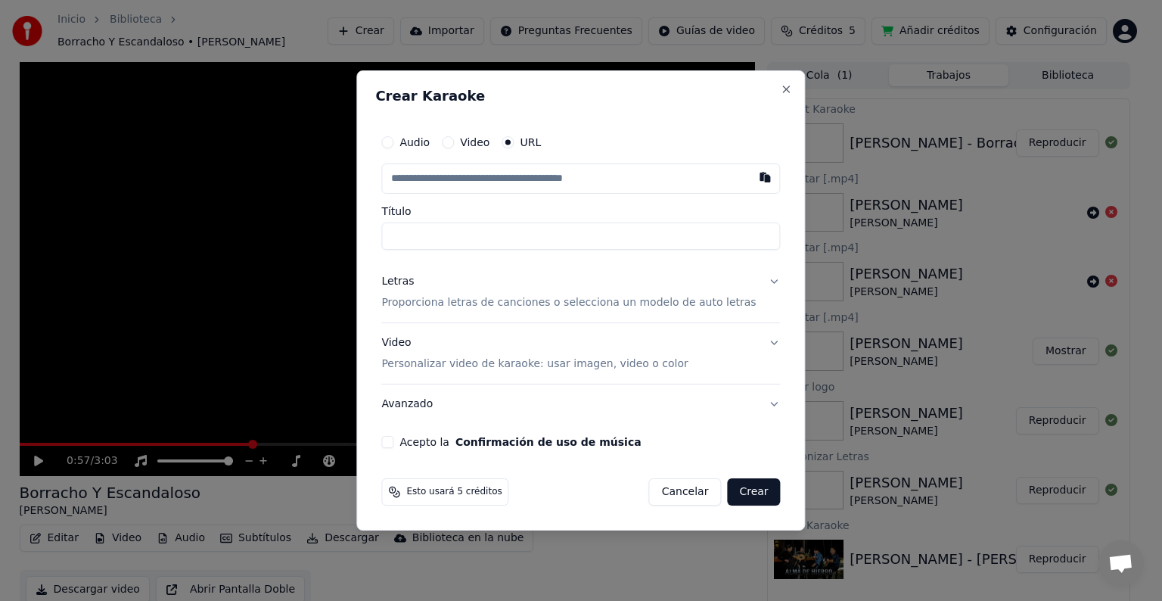
type input "**********"
drag, startPoint x: 574, startPoint y: 78, endPoint x: 580, endPoint y: 141, distance: 63.0
click at [561, 85] on div "**********" at bounding box center [580, 300] width 449 height 460
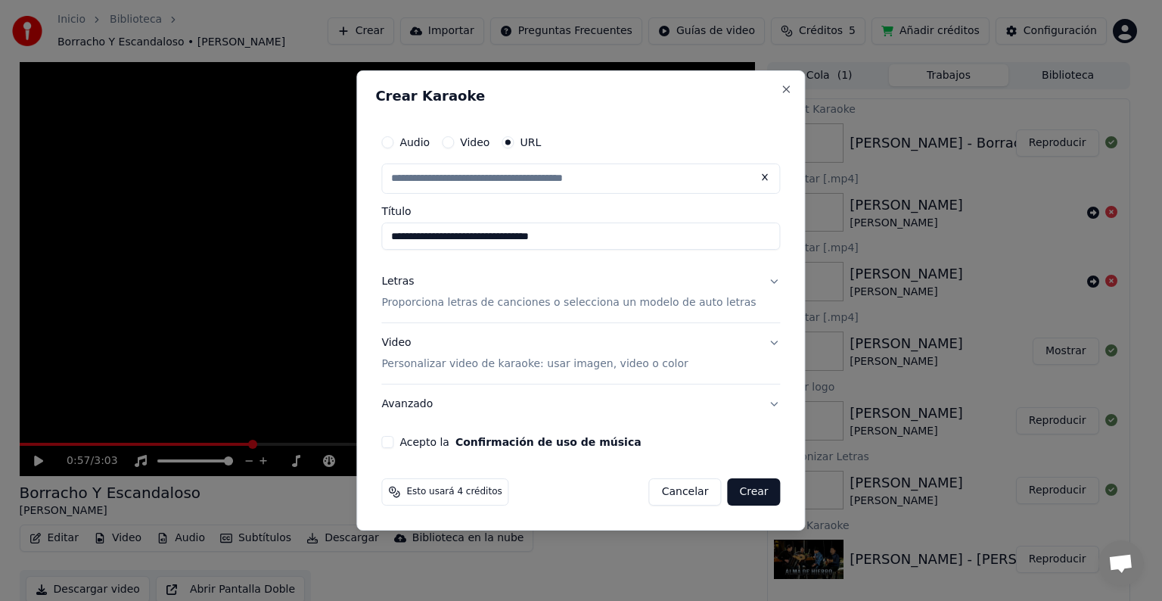
click at [393, 440] on button "Acepto la Confirmación de uso de música" at bounding box center [387, 442] width 12 height 12
click at [757, 278] on button "Letras Proporciona letras de canciones o selecciona un modelo de auto letras" at bounding box center [580, 292] width 399 height 61
type input "**********"
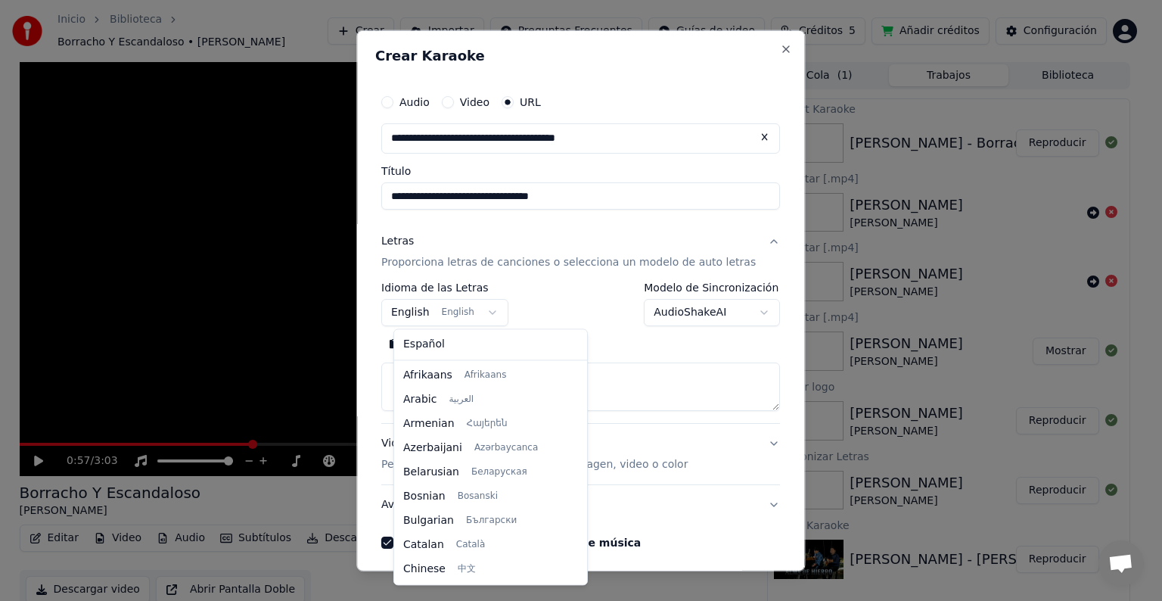
click at [484, 309] on body "**********" at bounding box center [574, 300] width 1149 height 601
select select "**"
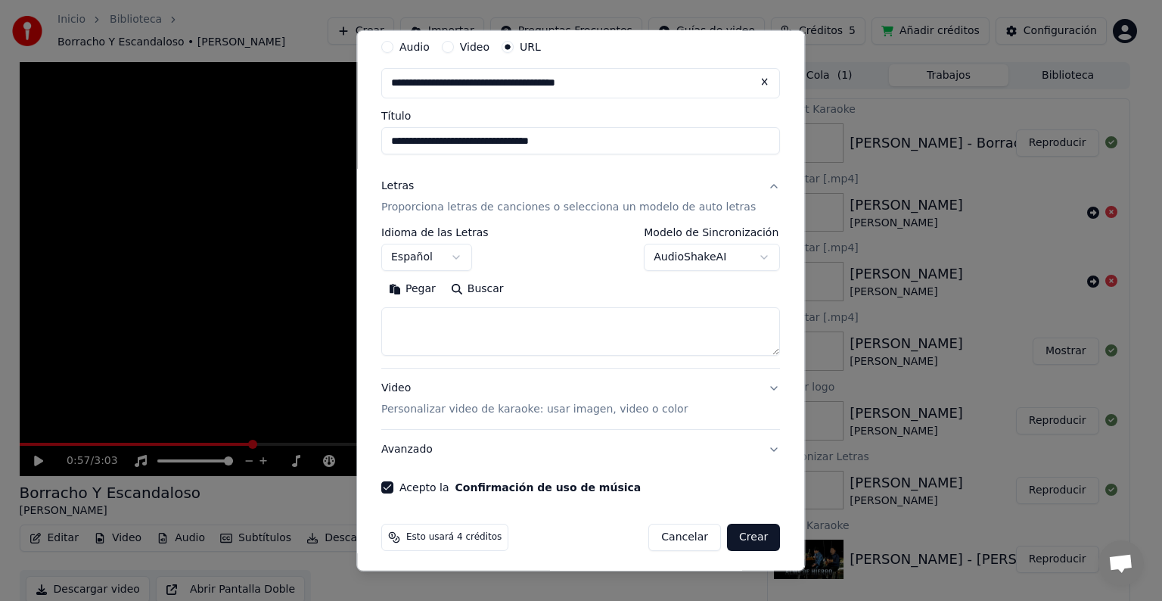
scroll to position [59, 0]
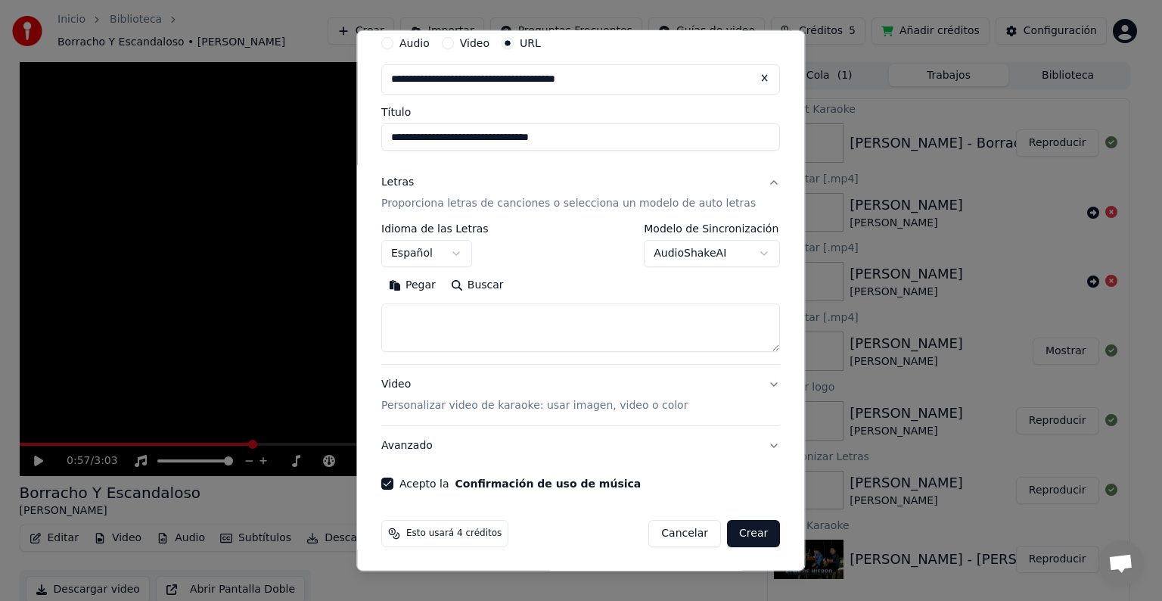
click at [750, 381] on button "Video Personalizar video de karaoke: usar imagen, video o color" at bounding box center [580, 395] width 399 height 61
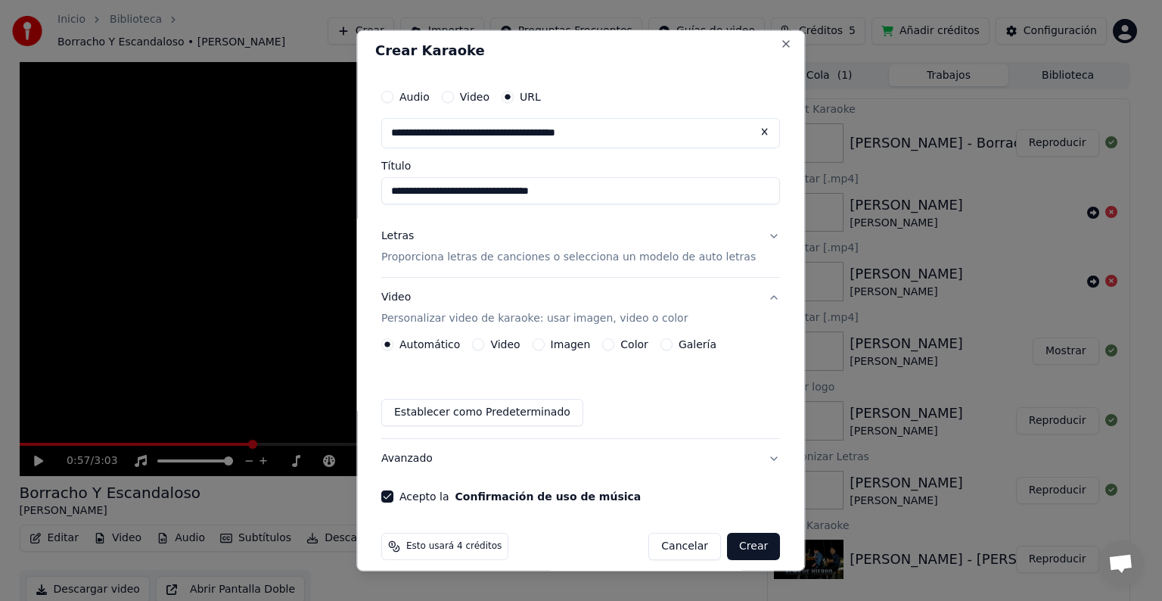
scroll to position [0, 0]
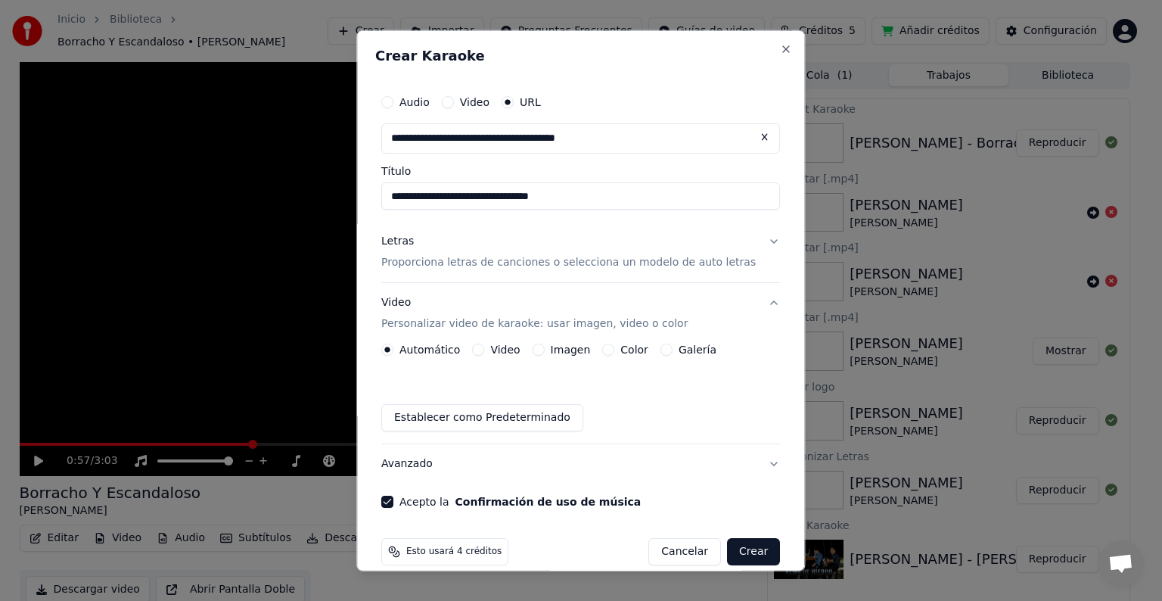
click at [754, 236] on button "Letras Proporciona letras de canciones o selecciona un modelo de auto letras" at bounding box center [580, 252] width 399 height 61
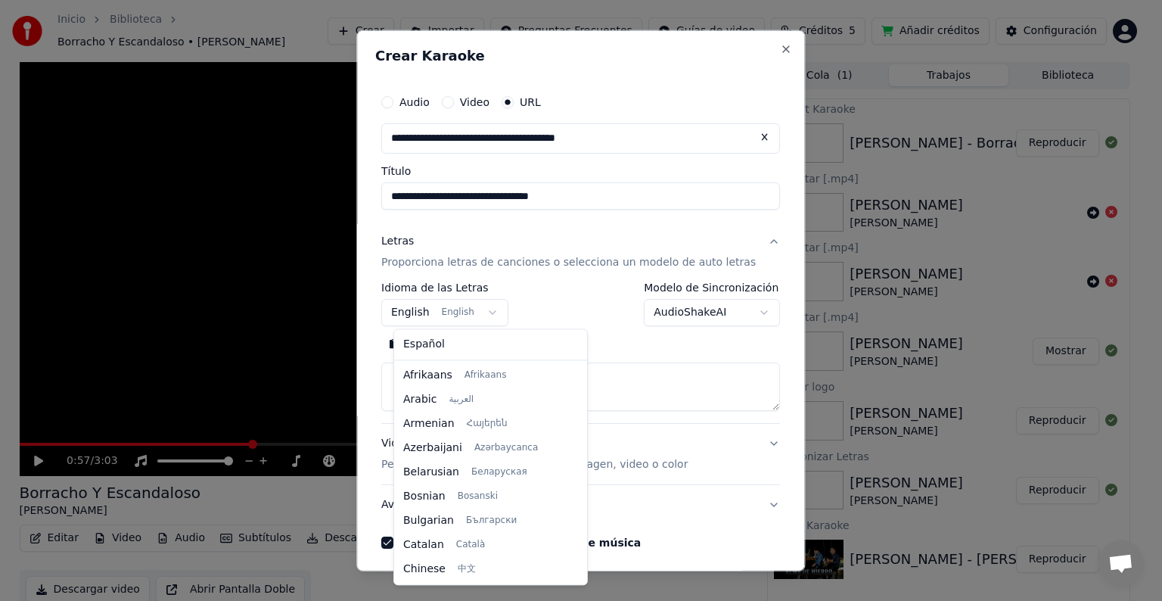
click at [421, 309] on body "**********" at bounding box center [574, 300] width 1149 height 601
select select "**"
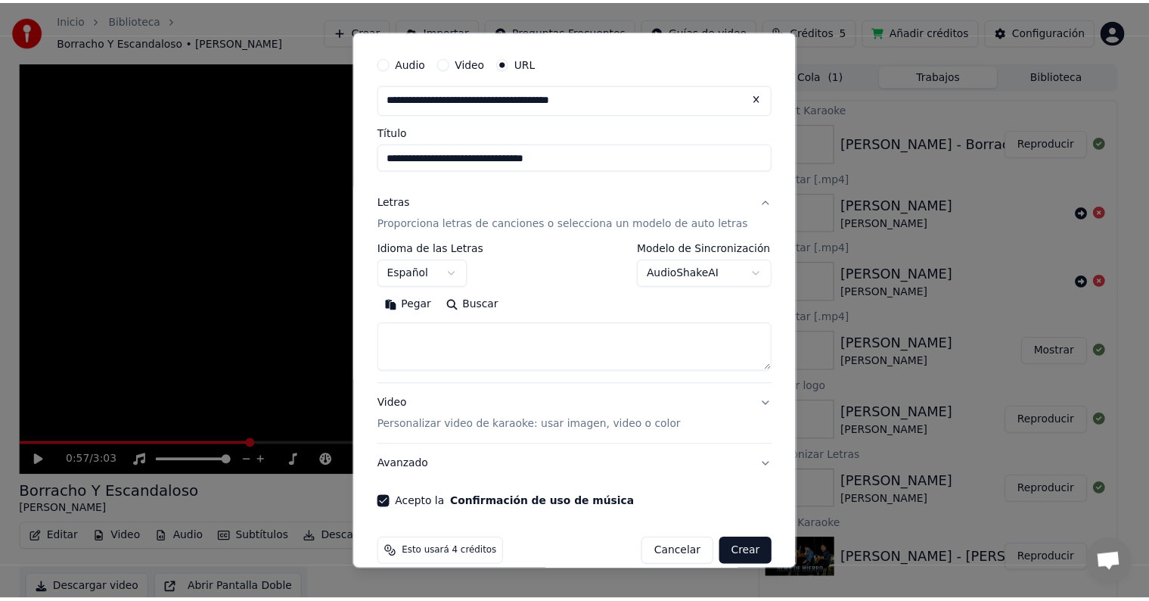
scroll to position [59, 0]
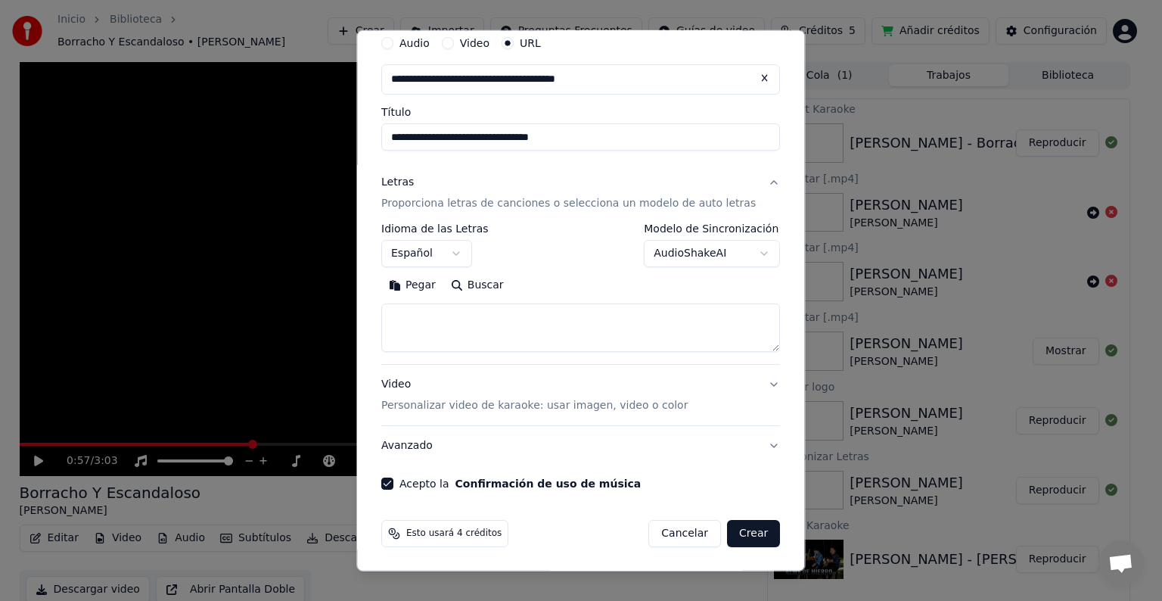
click at [669, 533] on button "Cancelar" at bounding box center [685, 533] width 73 height 27
